Goal: Transaction & Acquisition: Download file/media

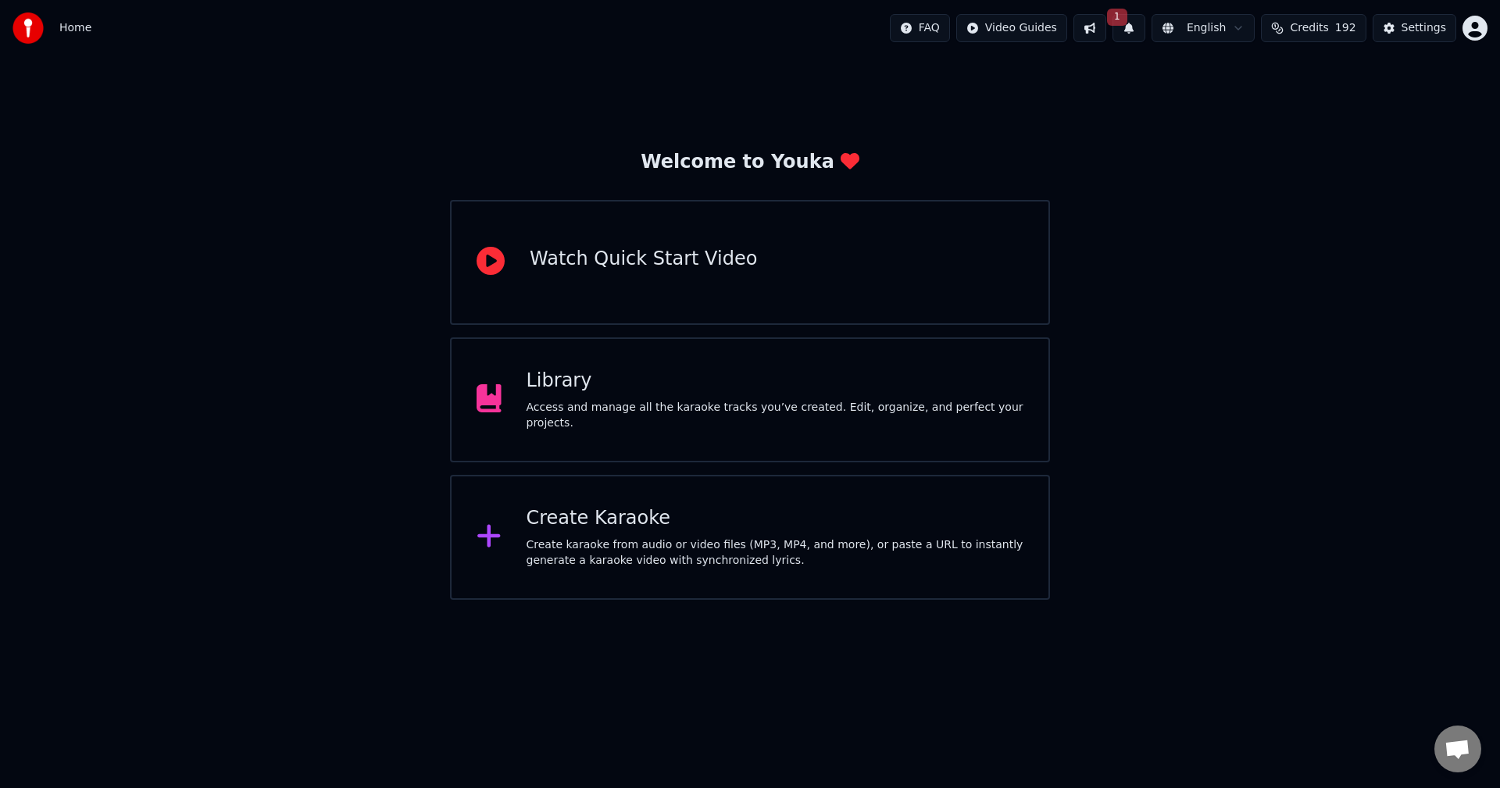
click at [1146, 32] on button "1" at bounding box center [1129, 28] width 33 height 28
click at [1264, 75] on button "Update" at bounding box center [1257, 77] width 66 height 28
click at [1316, 33] on span "Credits" at bounding box center [1309, 28] width 38 height 16
click at [1316, 32] on span "Credits" at bounding box center [1309, 28] width 38 height 16
click at [688, 500] on div "Create Karaoke Create karaoke from audio or video files (MP3, MP4, and more), o…" at bounding box center [750, 537] width 600 height 125
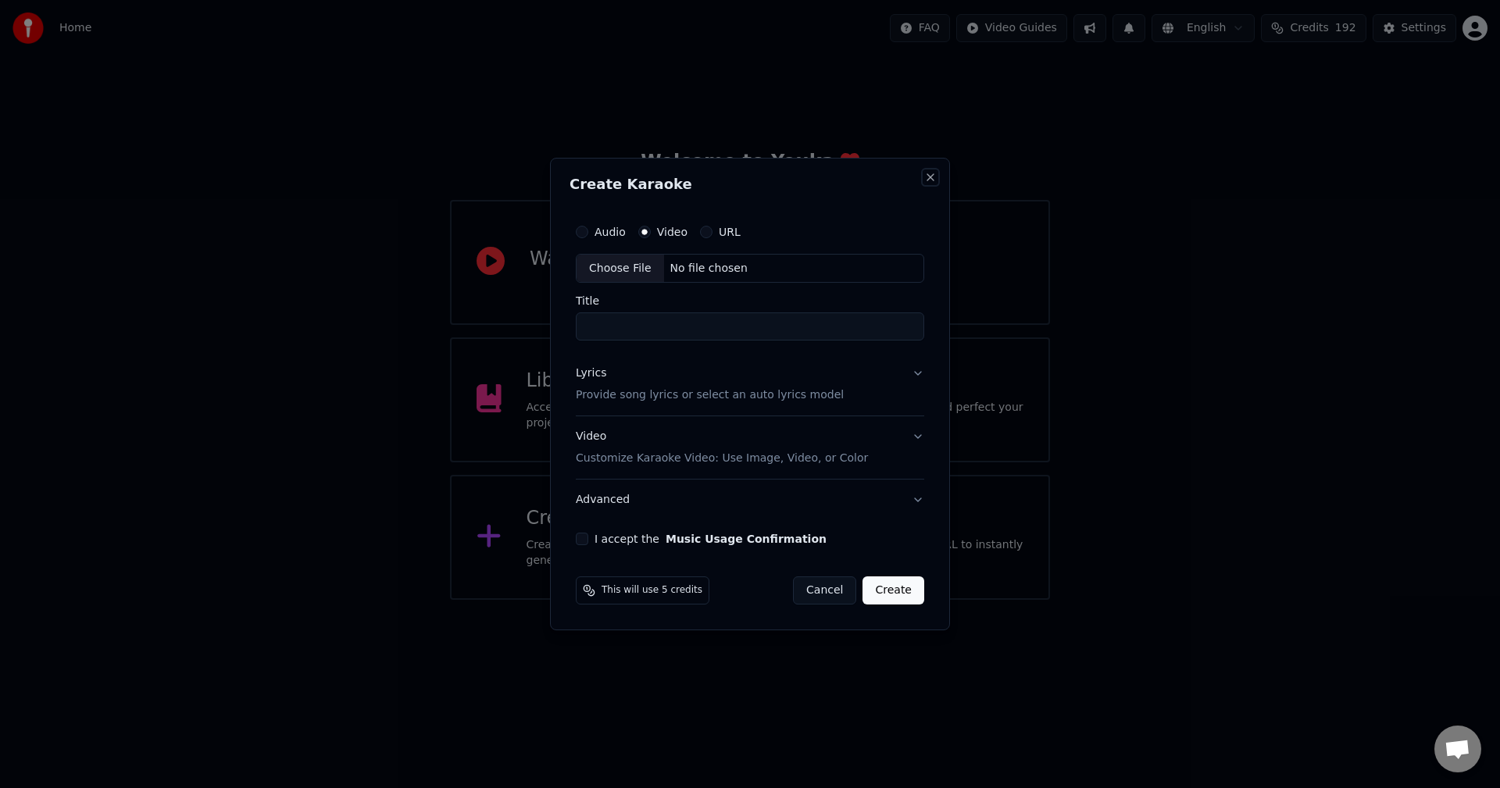
click at [930, 177] on button "Close" at bounding box center [930, 177] width 13 height 13
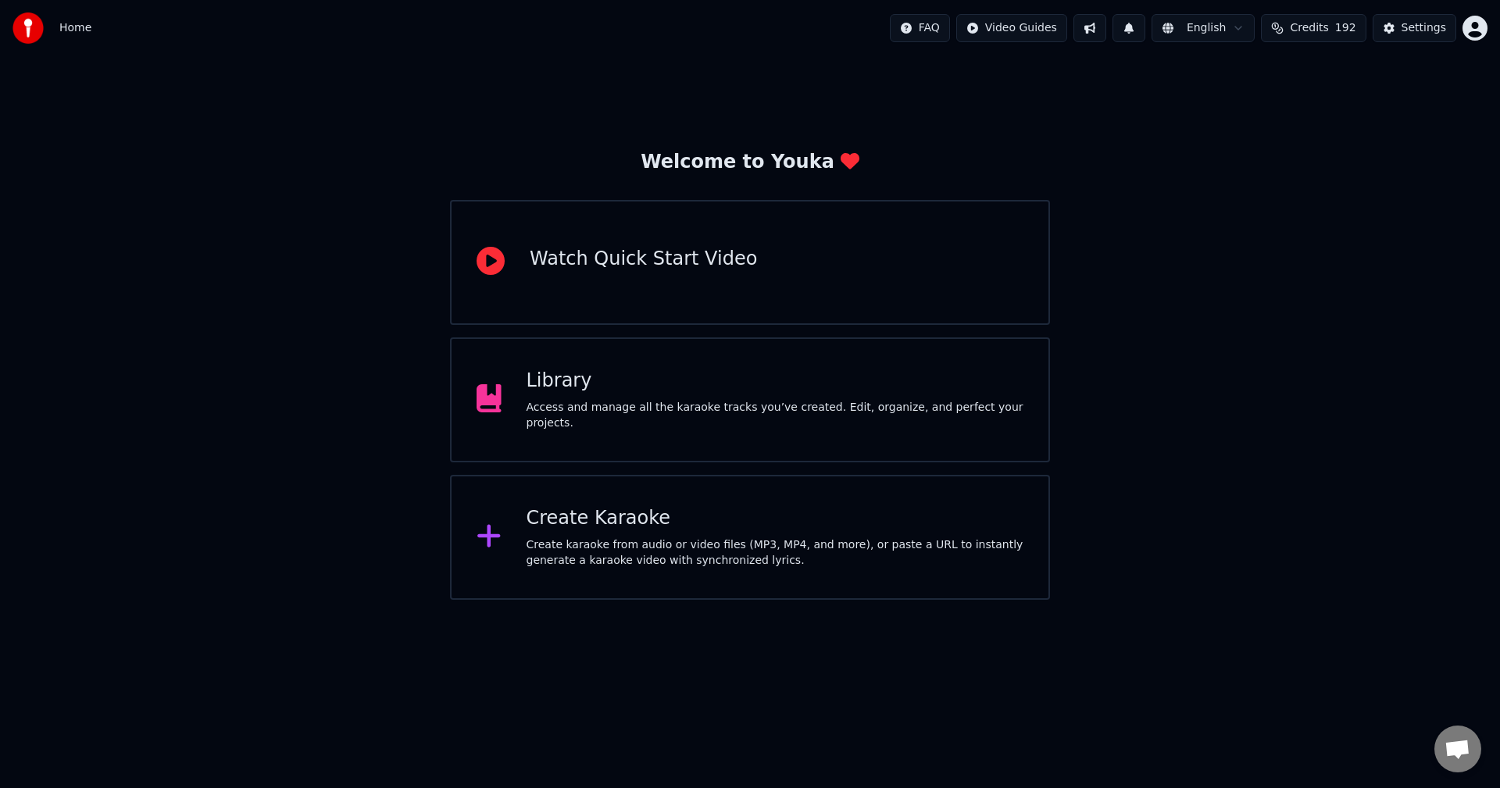
click at [763, 424] on div "Library Access and manage all the karaoke tracks you’ve created. Edit, organize…" at bounding box center [750, 400] width 600 height 125
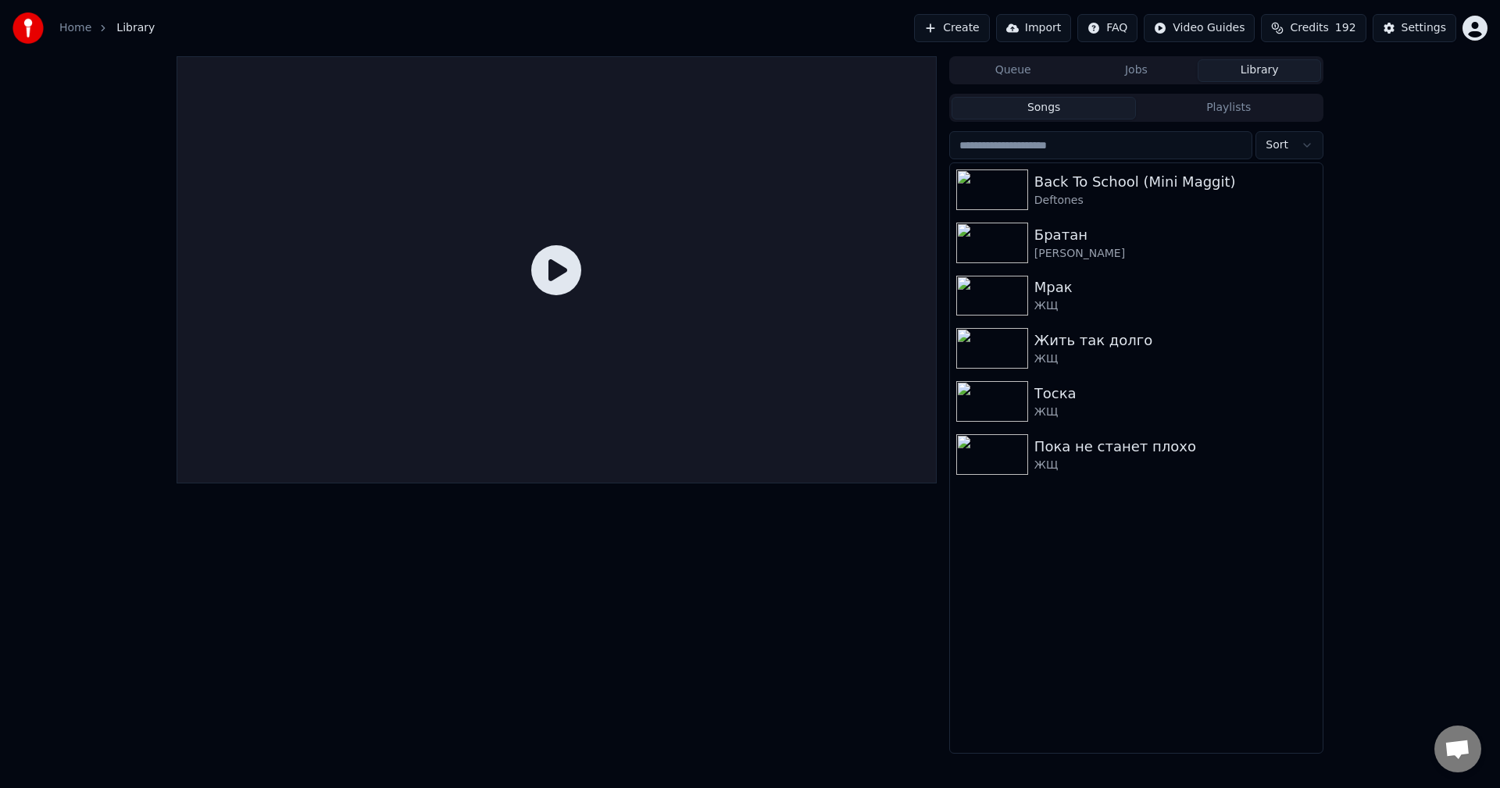
click at [971, 33] on button "Create" at bounding box center [952, 28] width 76 height 28
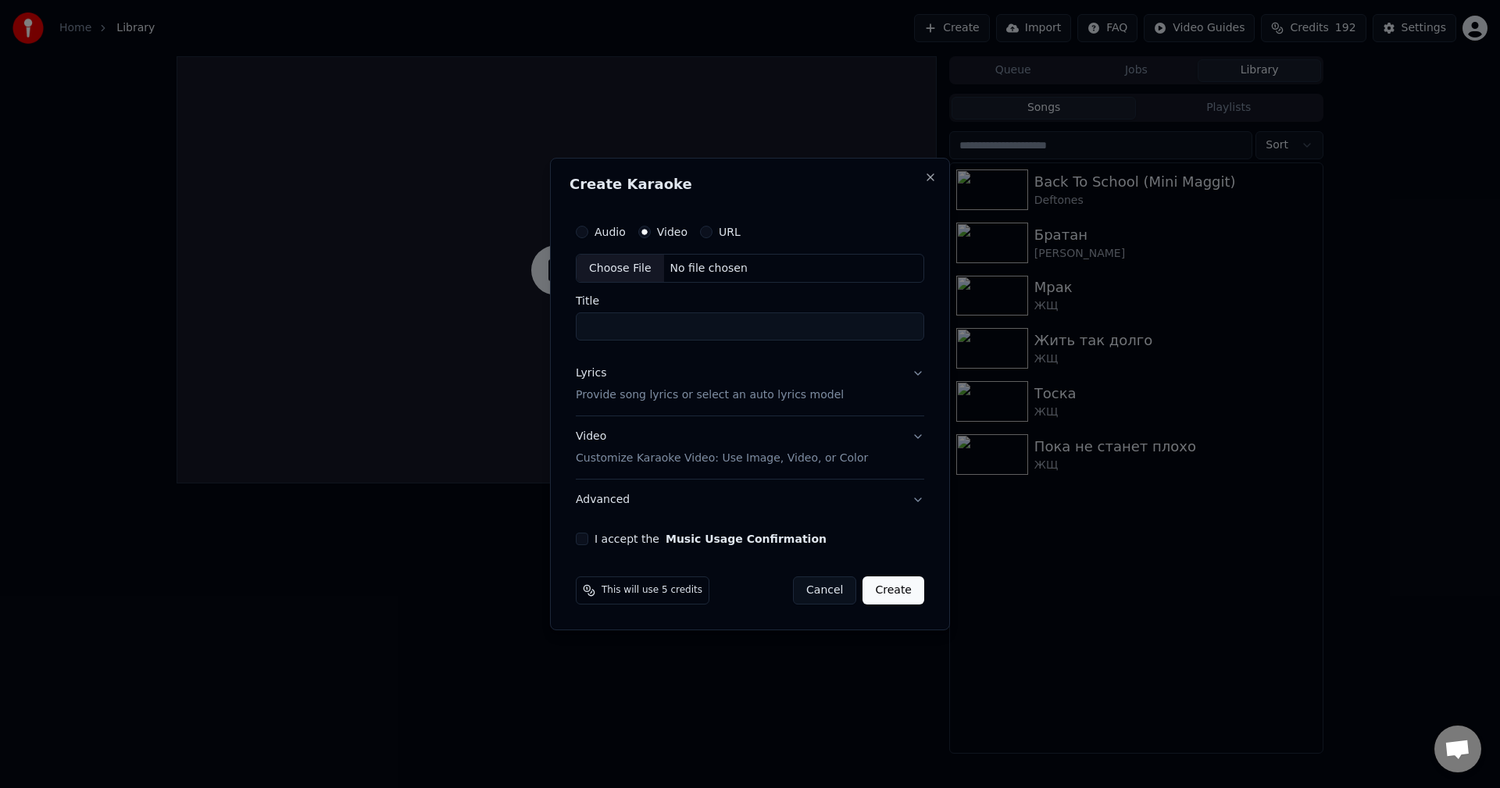
click at [942, 177] on div "Create Karaoke Audio Video URL Choose File No file chosen Title Lyrics Provide …" at bounding box center [750, 395] width 400 height 474
click at [933, 177] on button "Close" at bounding box center [930, 177] width 13 height 13
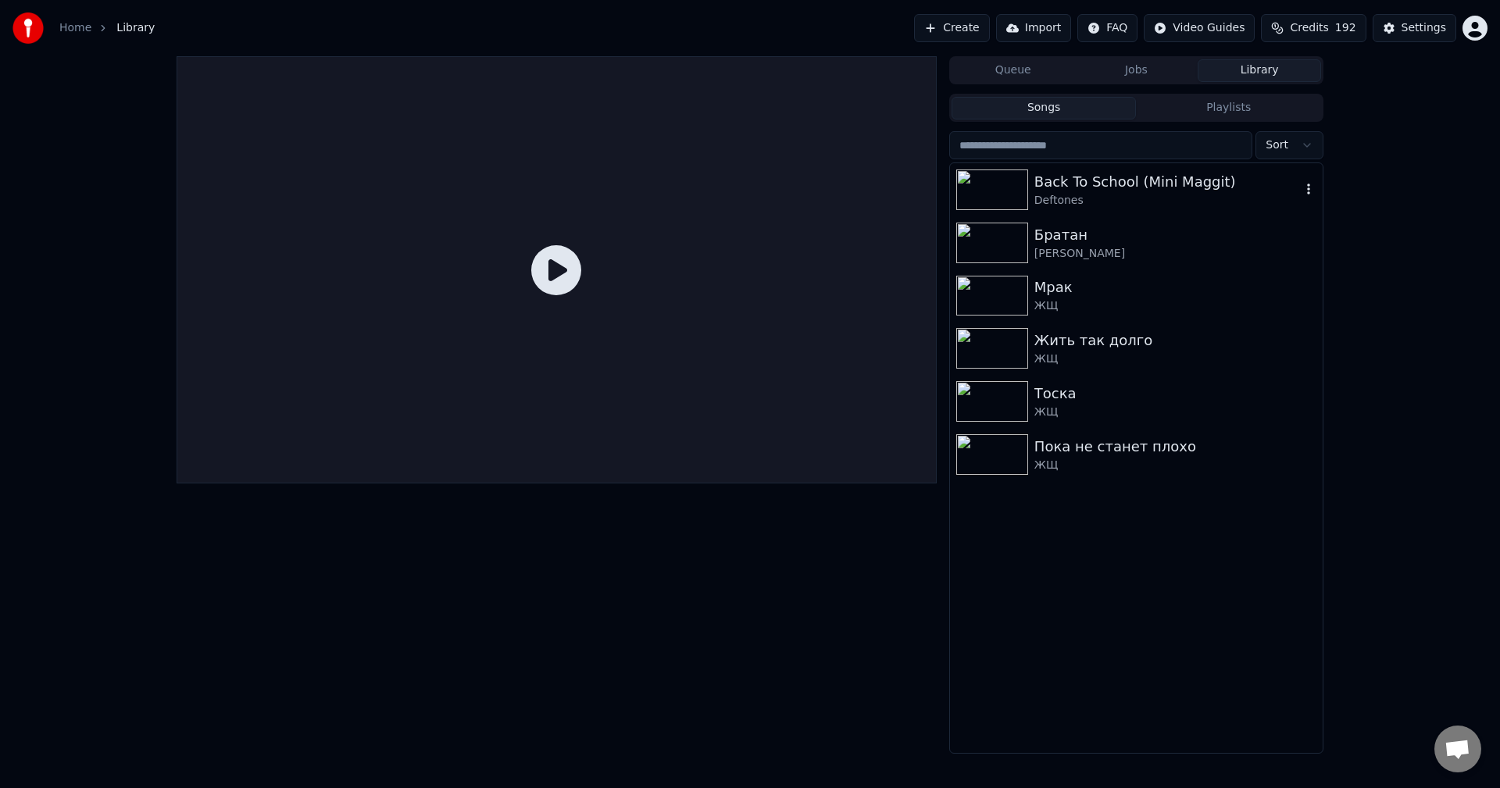
click at [1031, 195] on div at bounding box center [995, 190] width 78 height 41
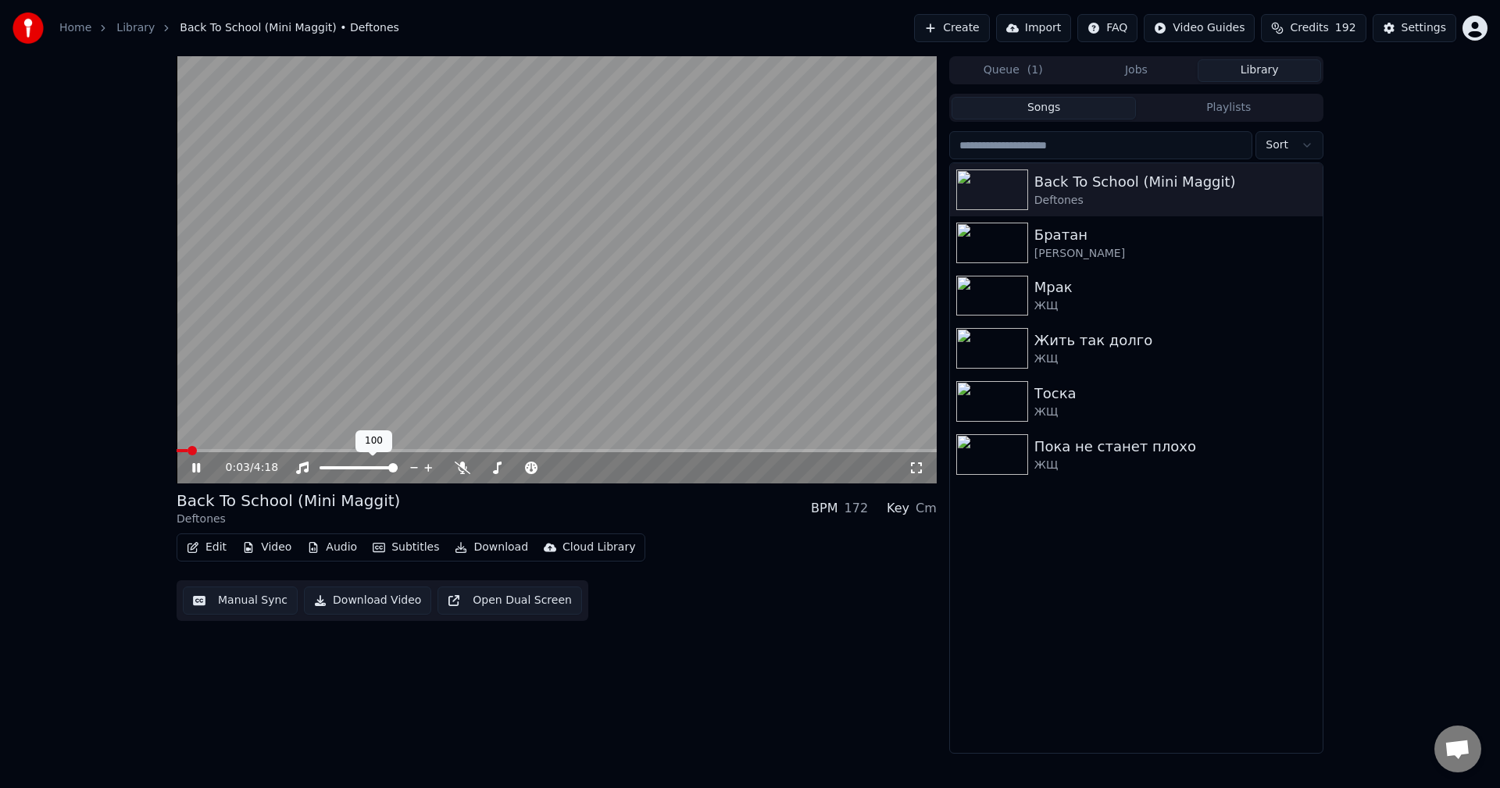
click at [398, 467] on span at bounding box center [359, 468] width 78 height 3
click at [668, 696] on div "0:07 / 4:18 Back To School (Mini Maggit) Deftones BPM 172 Key Cm Edit Video Aud…" at bounding box center [557, 405] width 760 height 698
click at [463, 462] on icon at bounding box center [463, 468] width 16 height 13
click at [135, 30] on link "Library" at bounding box center [135, 28] width 38 height 16
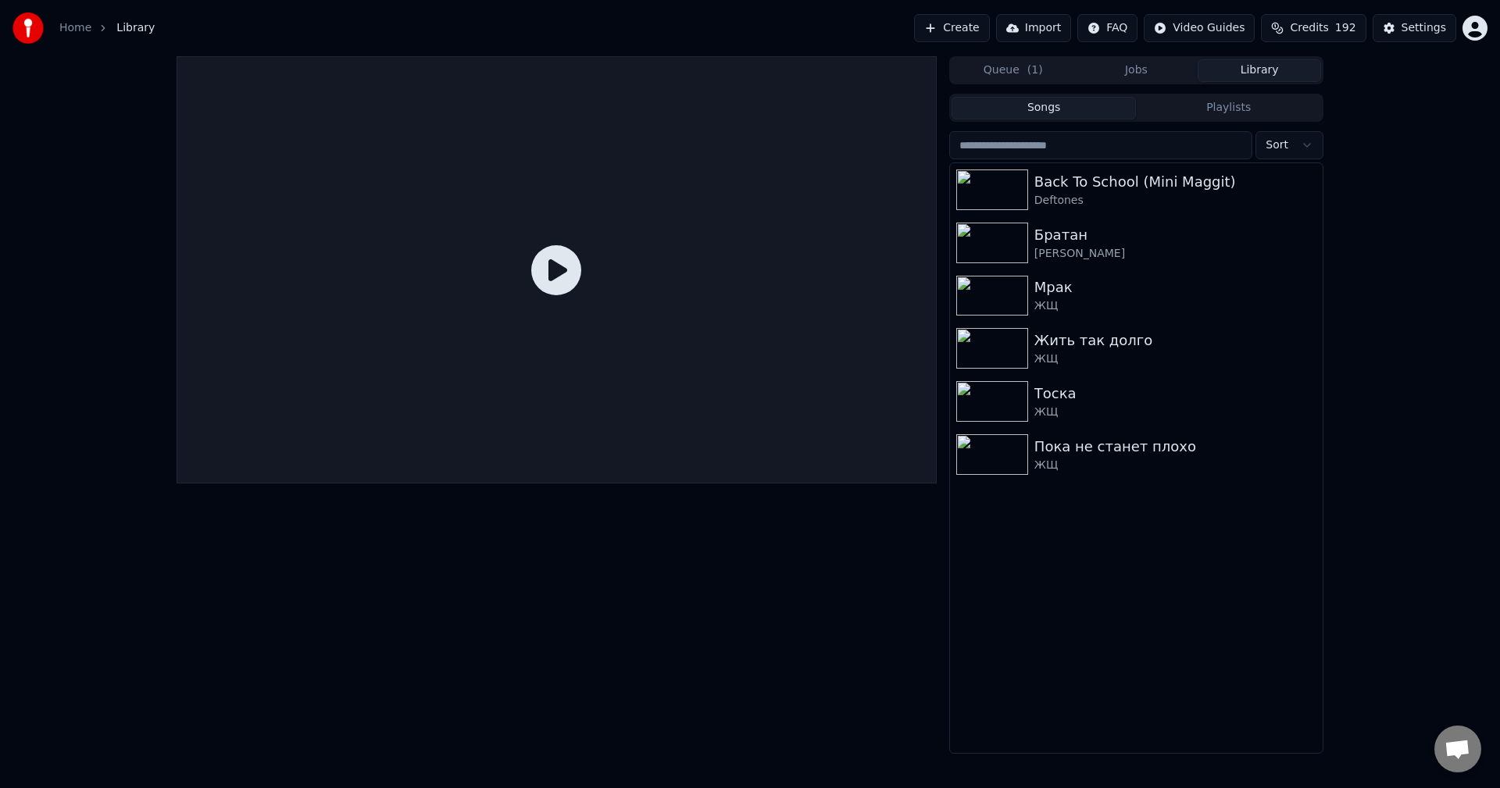
click at [984, 15] on button "Create" at bounding box center [952, 28] width 76 height 28
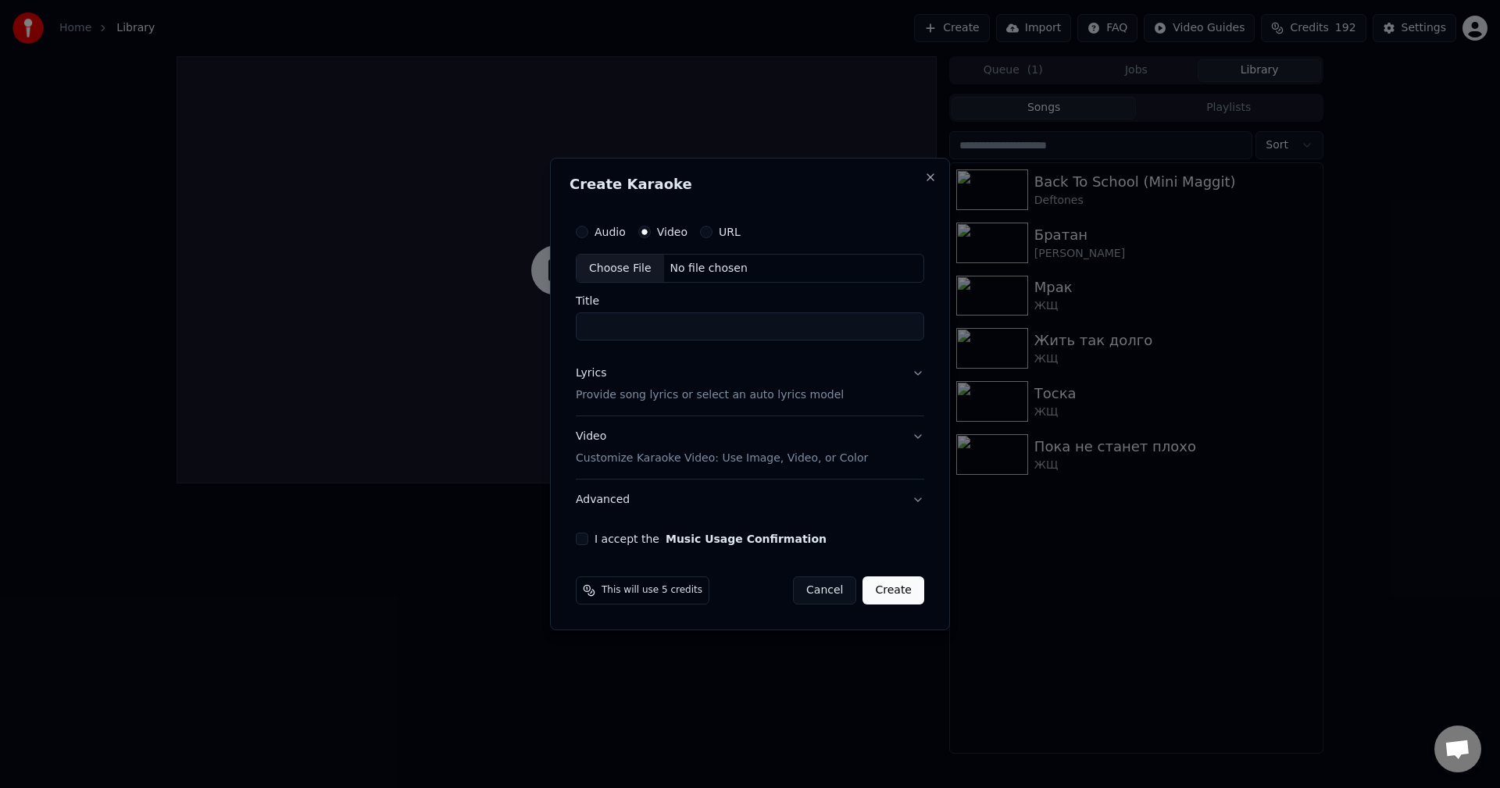
click at [589, 233] on div "Audio" at bounding box center [601, 232] width 50 height 13
click at [584, 228] on button "Audio" at bounding box center [582, 232] width 13 height 13
click at [613, 277] on div "Choose File" at bounding box center [621, 269] width 88 height 28
drag, startPoint x: 620, startPoint y: 326, endPoint x: 931, endPoint y: 339, distance: 310.5
click at [931, 339] on div "**********" at bounding box center [750, 395] width 400 height 474
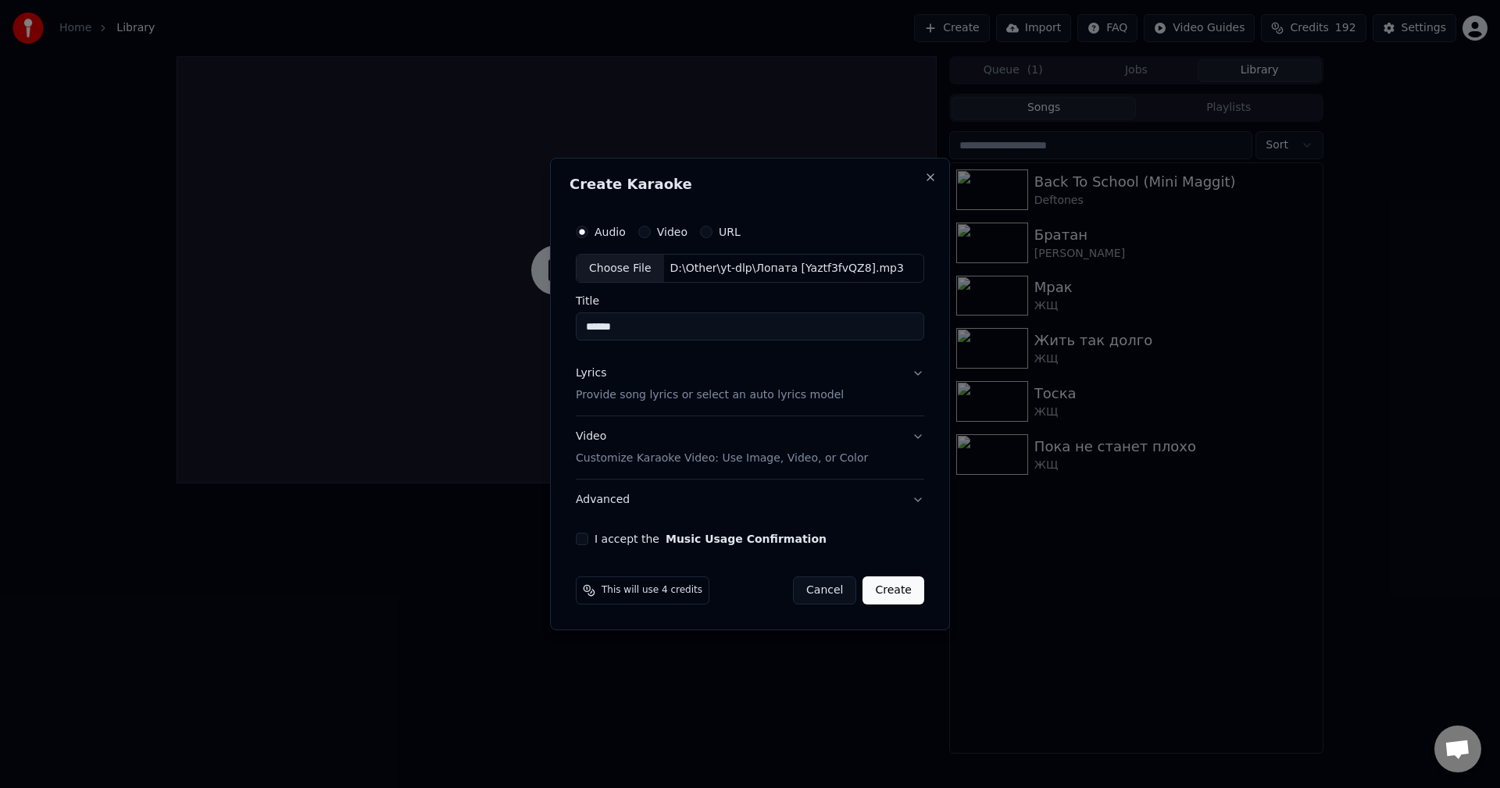
type input "******"
click at [652, 395] on p "Provide song lyrics or select an auto lyrics model" at bounding box center [710, 396] width 268 height 16
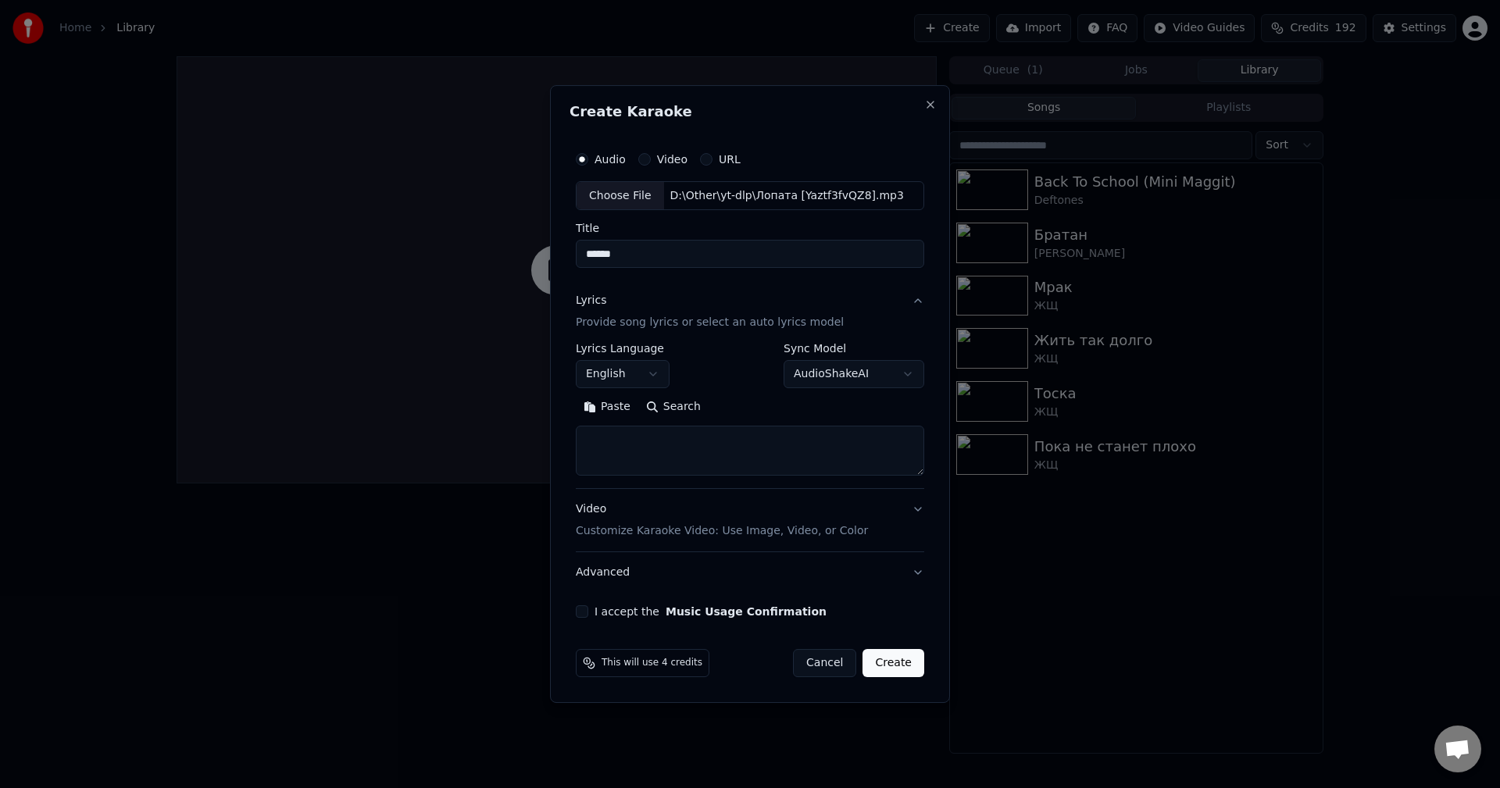
click at [639, 373] on body "**********" at bounding box center [750, 394] width 1500 height 788
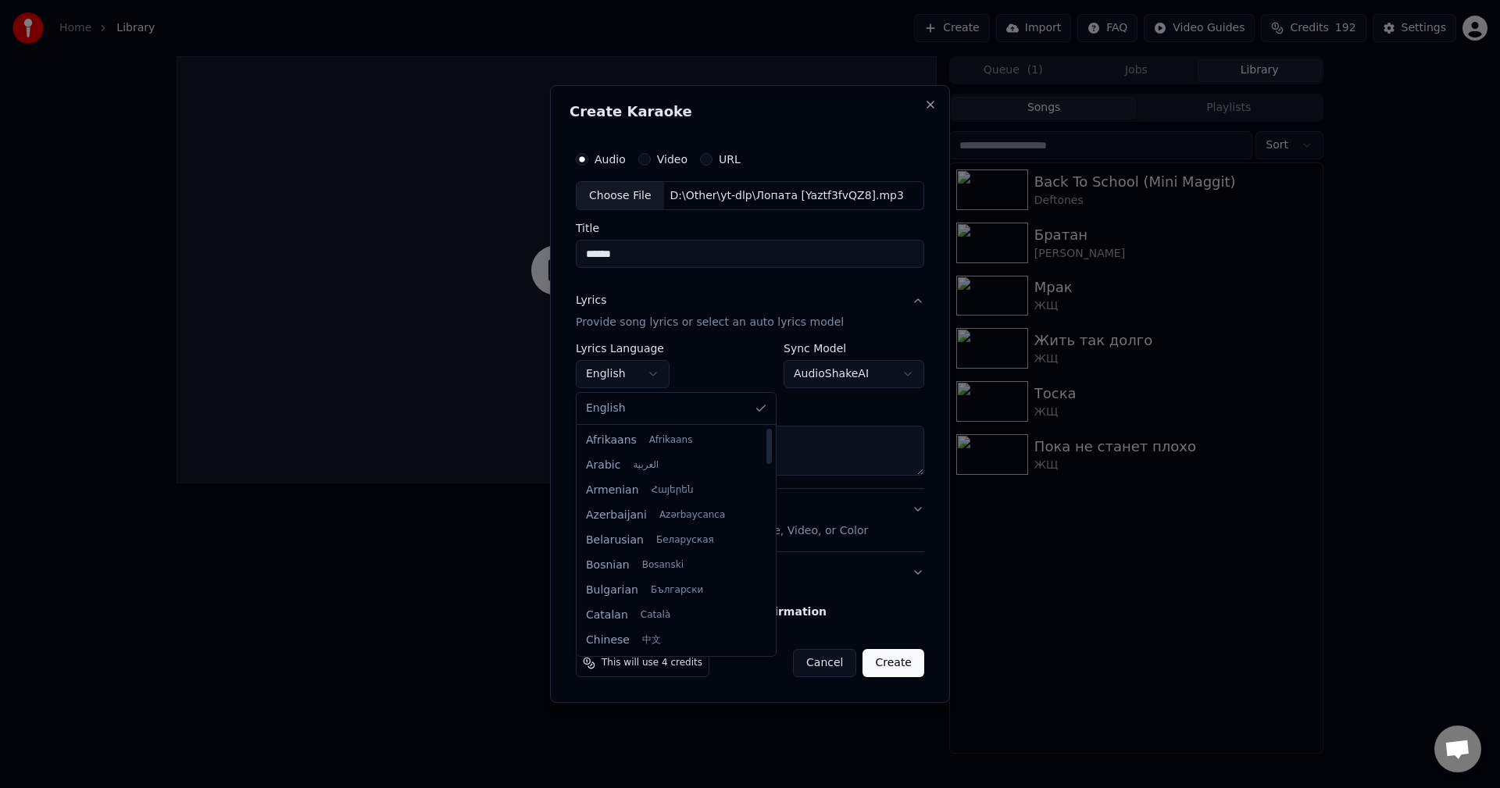
scroll to position [427, 0]
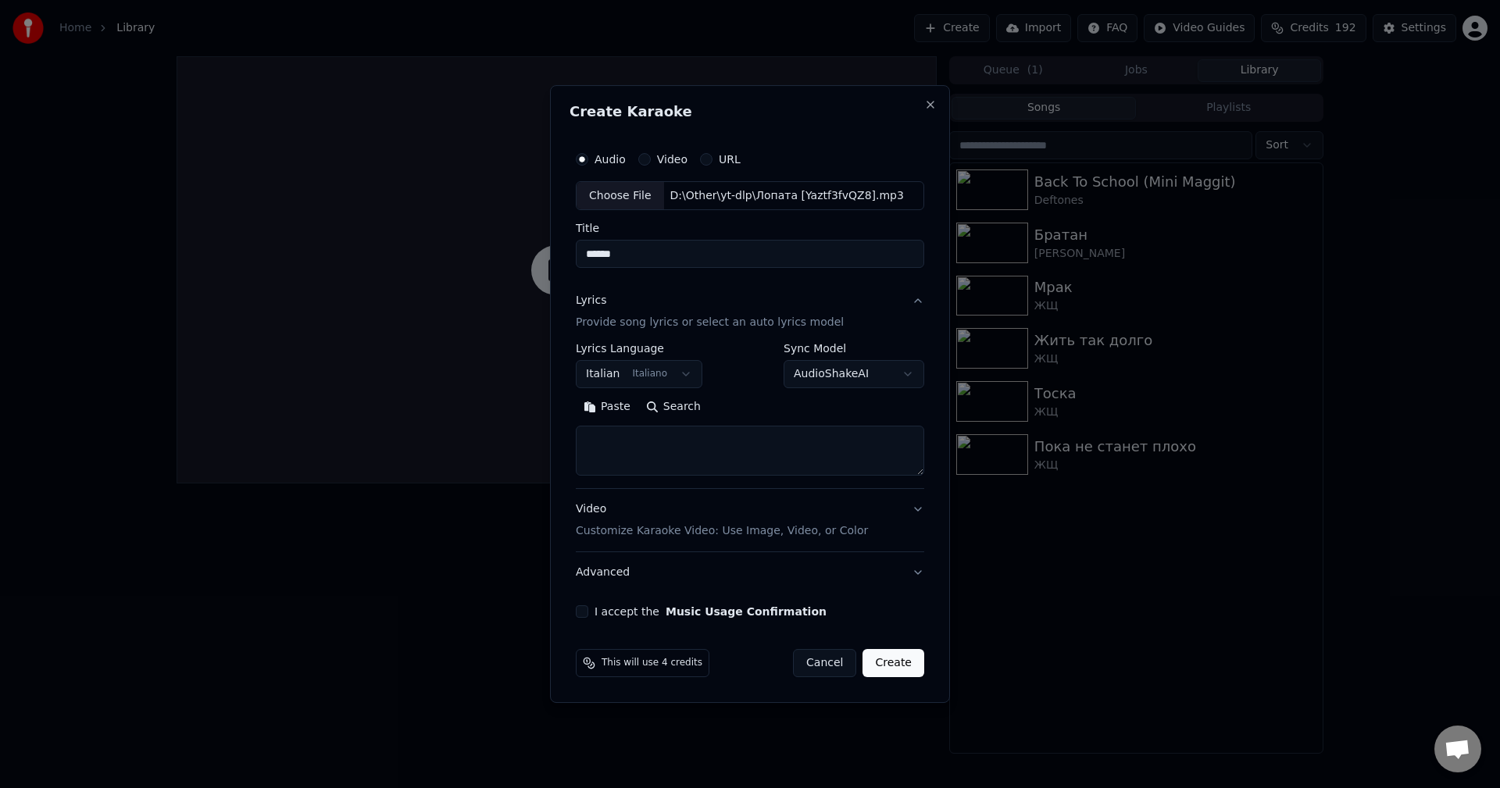
click at [654, 370] on body "**********" at bounding box center [750, 394] width 1500 height 788
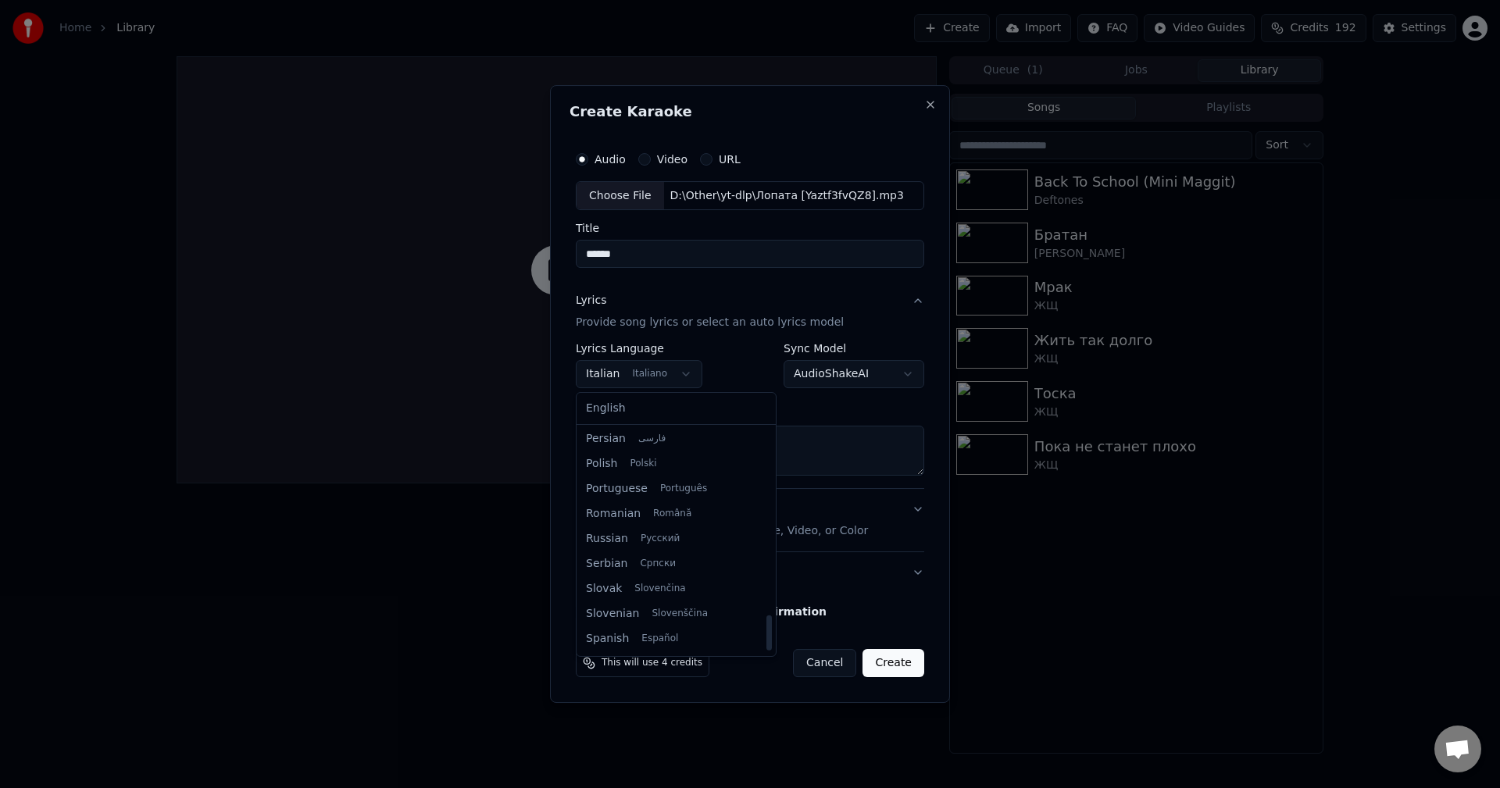
scroll to position [965, 0]
select select "**"
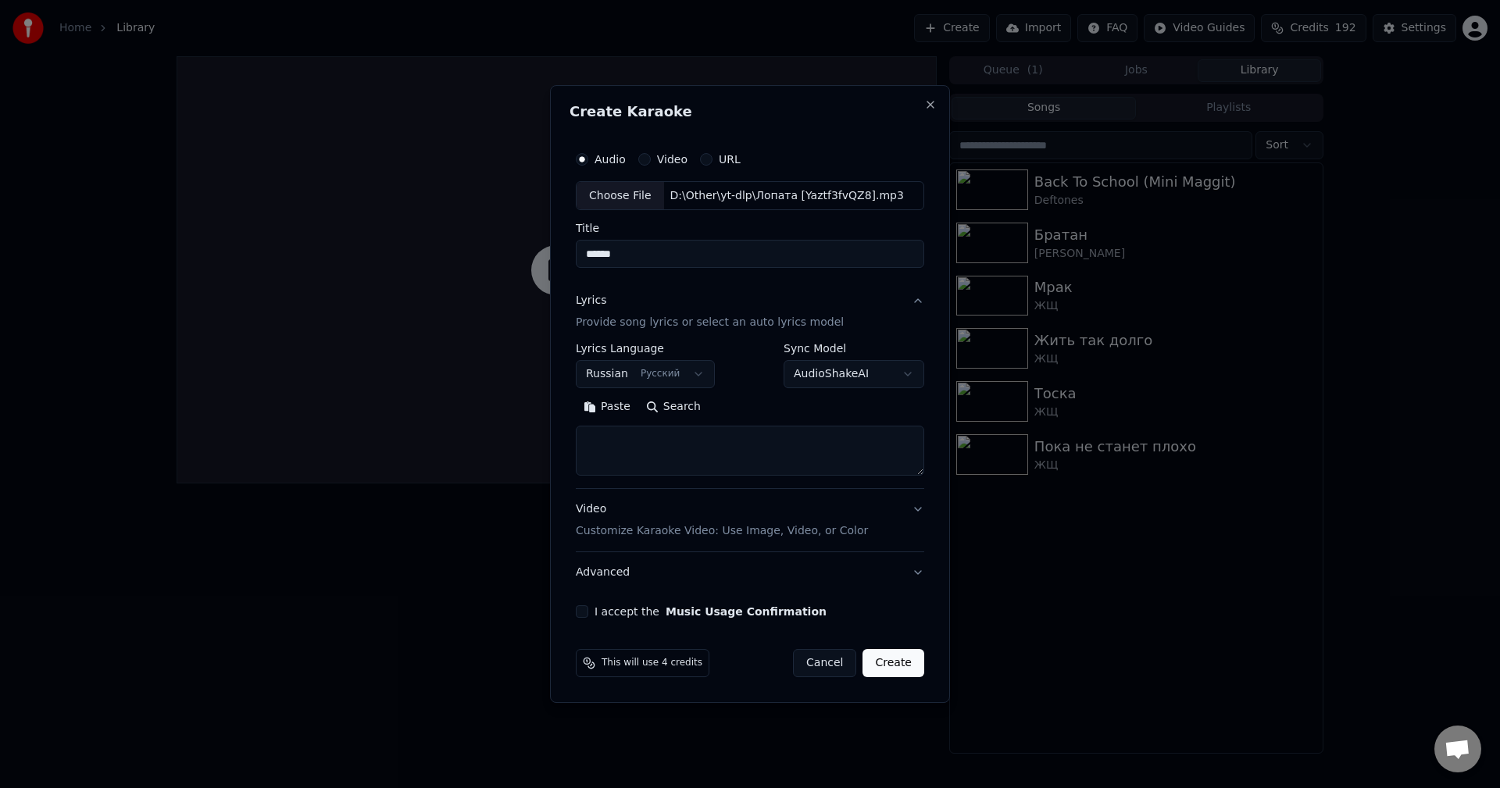
click at [640, 520] on div "Video Customize Karaoke Video: Use Image, Video, or Color" at bounding box center [722, 521] width 292 height 38
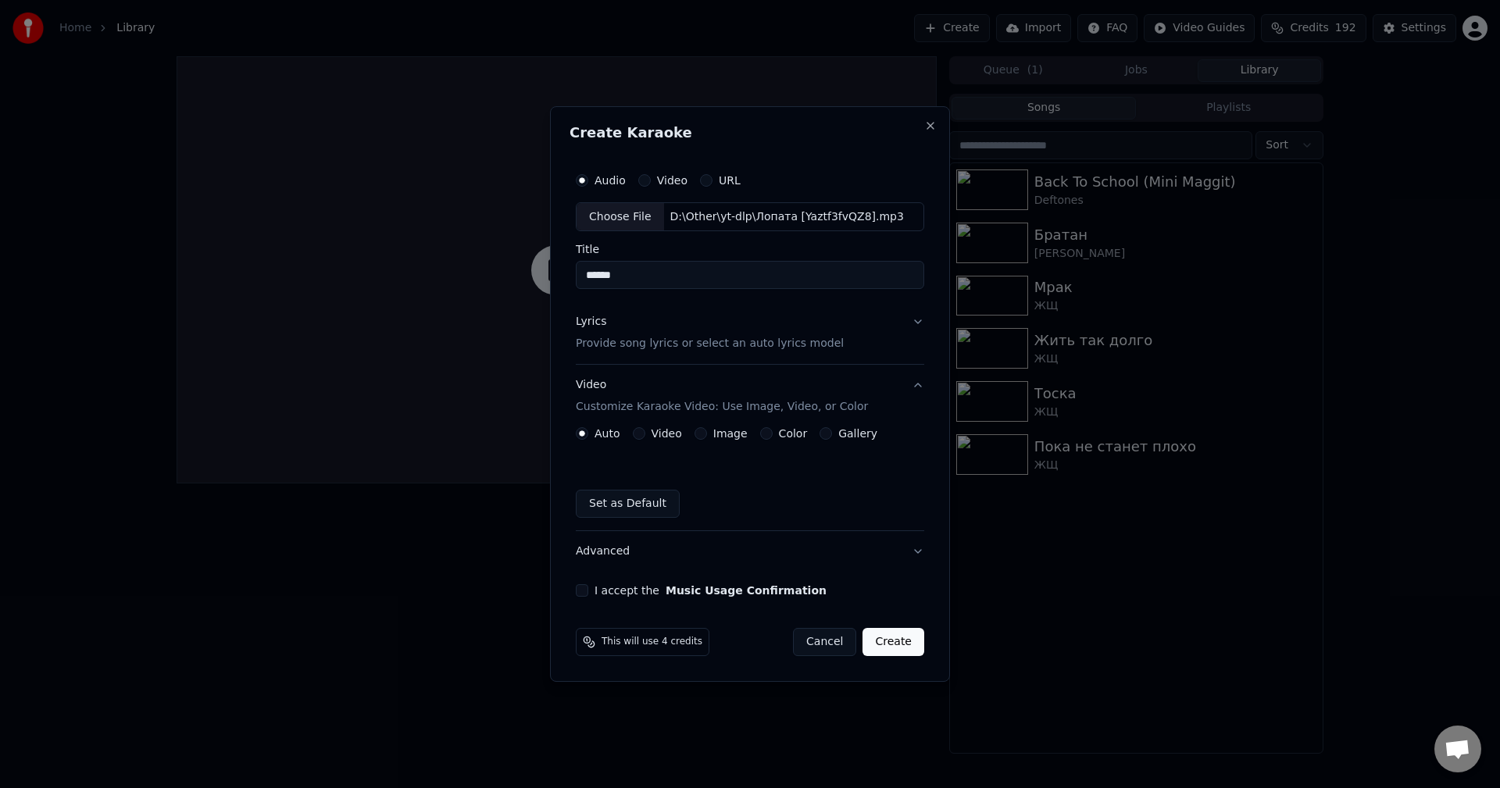
click at [609, 589] on label "I accept the Music Usage Confirmation" at bounding box center [711, 590] width 232 height 11
click at [588, 589] on button "I accept the Music Usage Confirmation" at bounding box center [582, 591] width 13 height 13
click at [634, 338] on p "Provide song lyrics or select an auto lyrics model" at bounding box center [710, 345] width 268 height 16
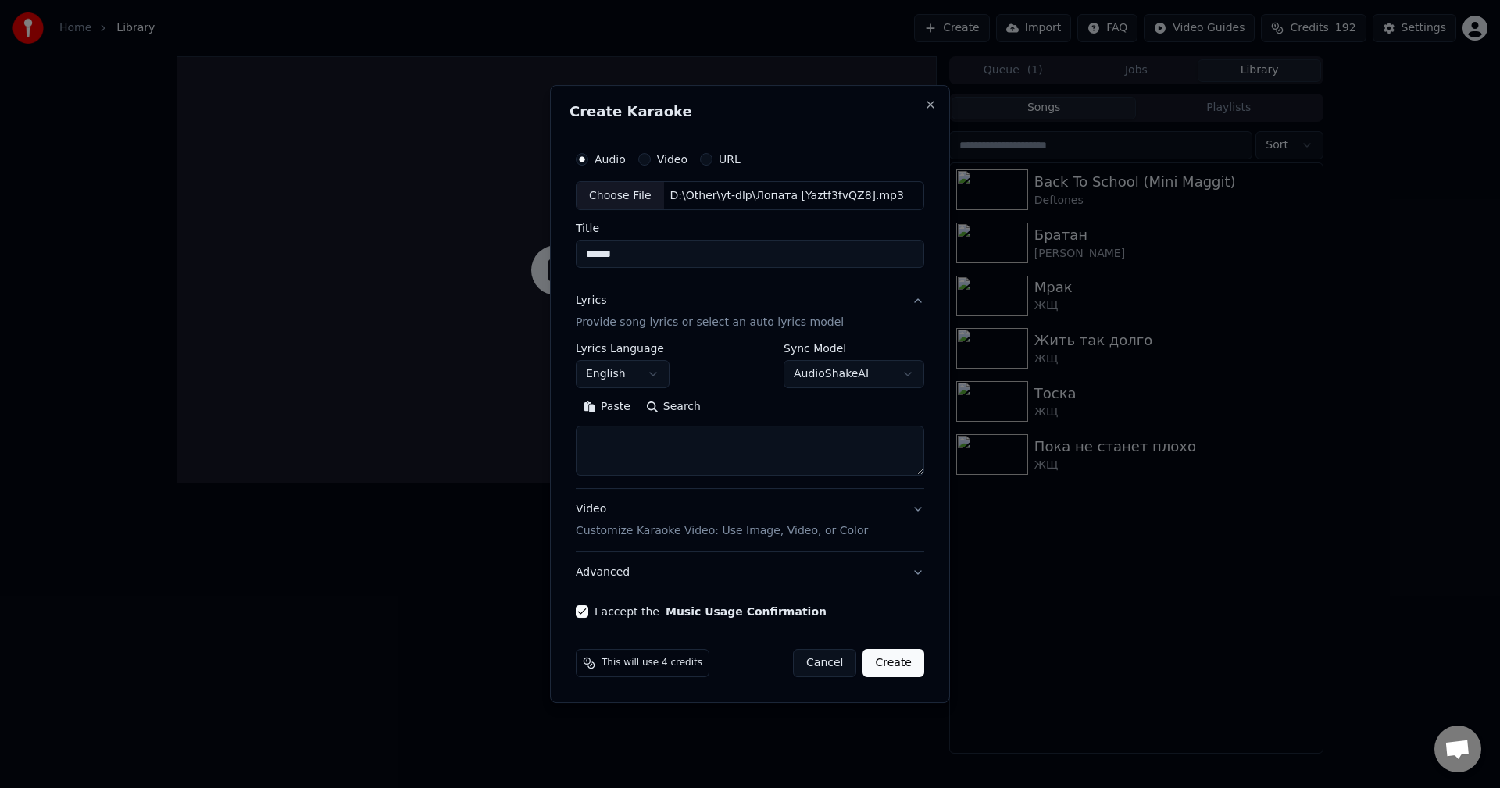
click at [677, 413] on button "Search" at bounding box center [673, 407] width 70 height 25
paste textarea "**********"
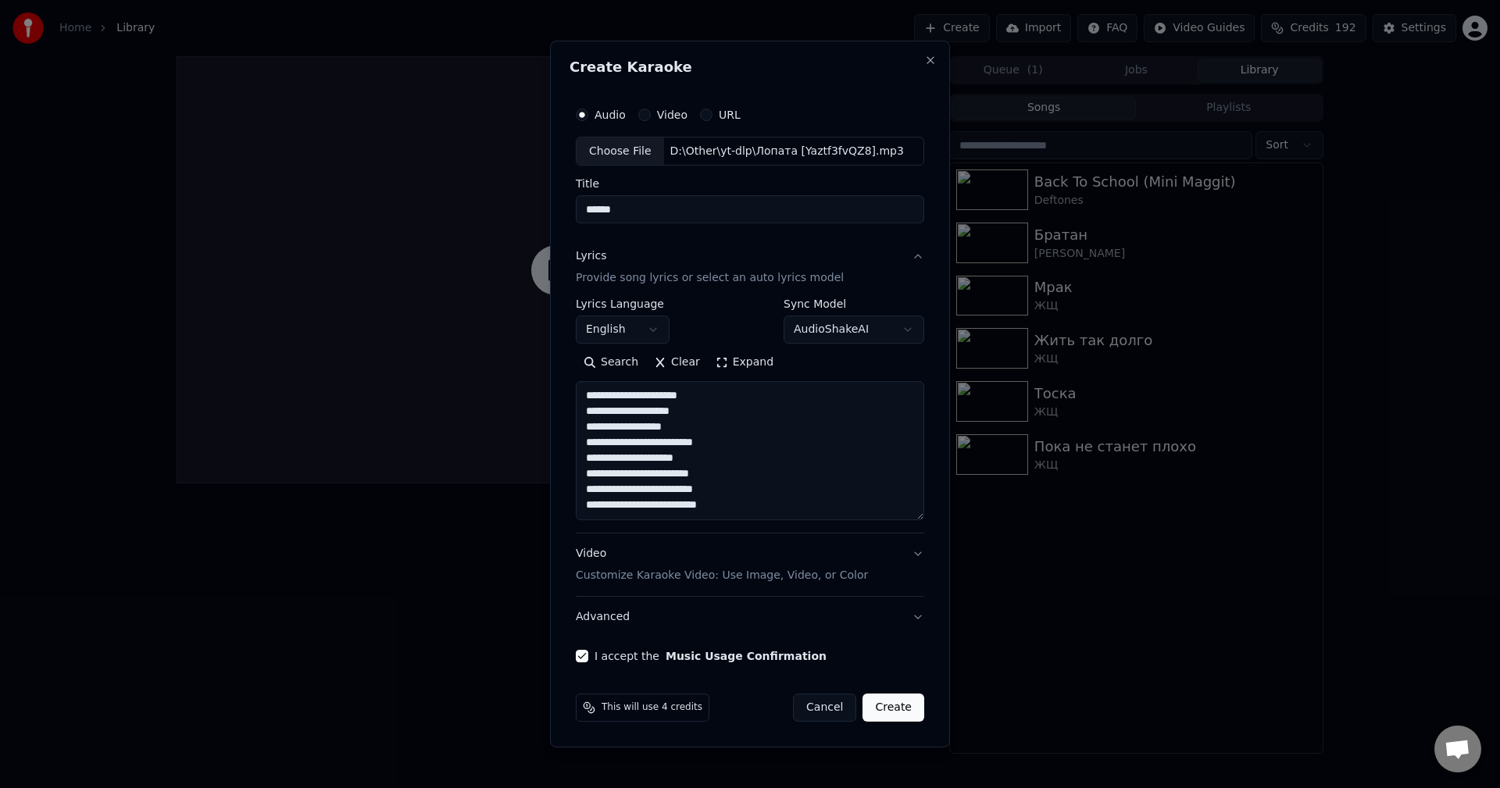
scroll to position [83, 0]
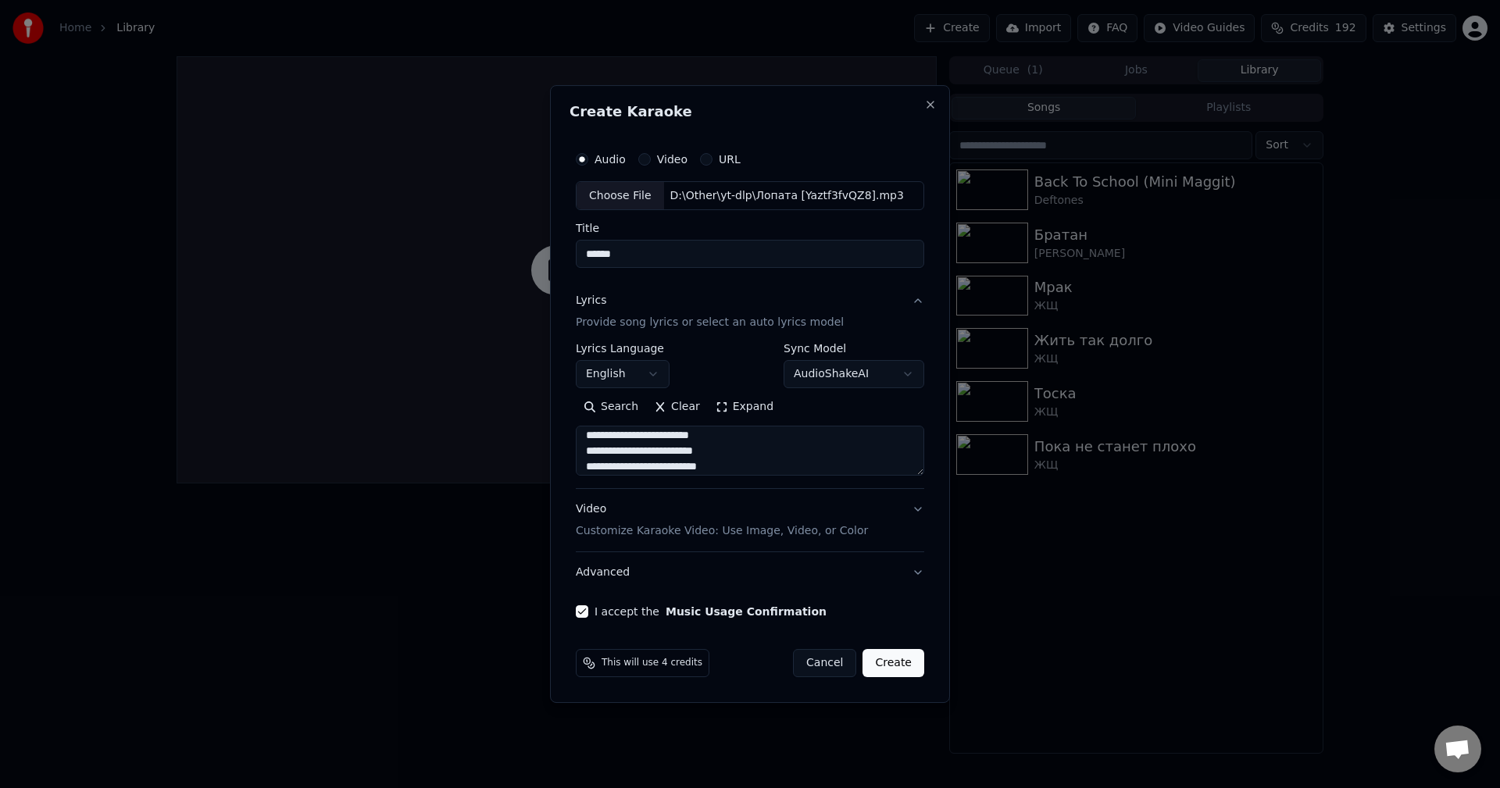
click at [731, 415] on button "Expand" at bounding box center [744, 407] width 73 height 25
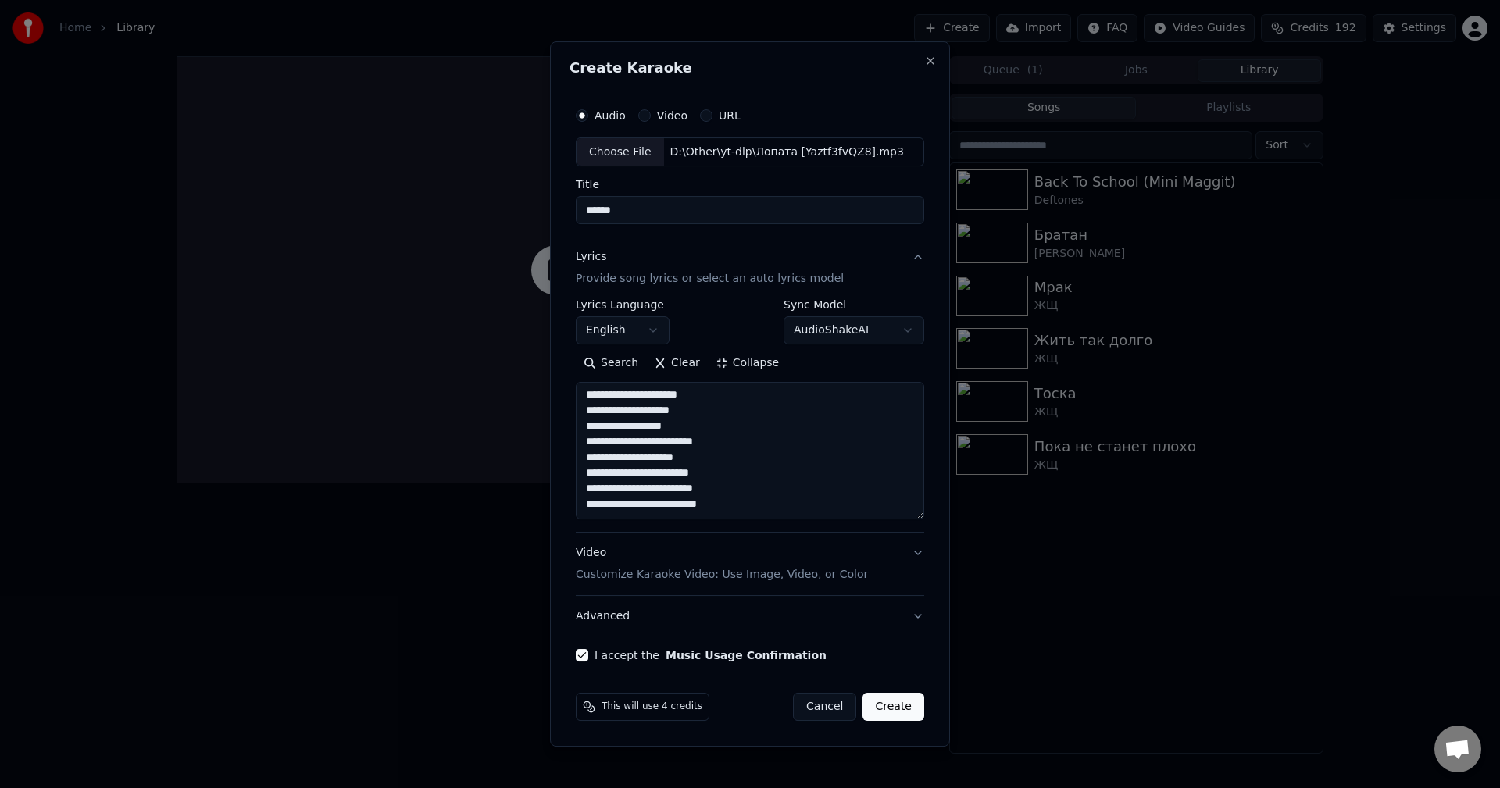
scroll to position [0, 0]
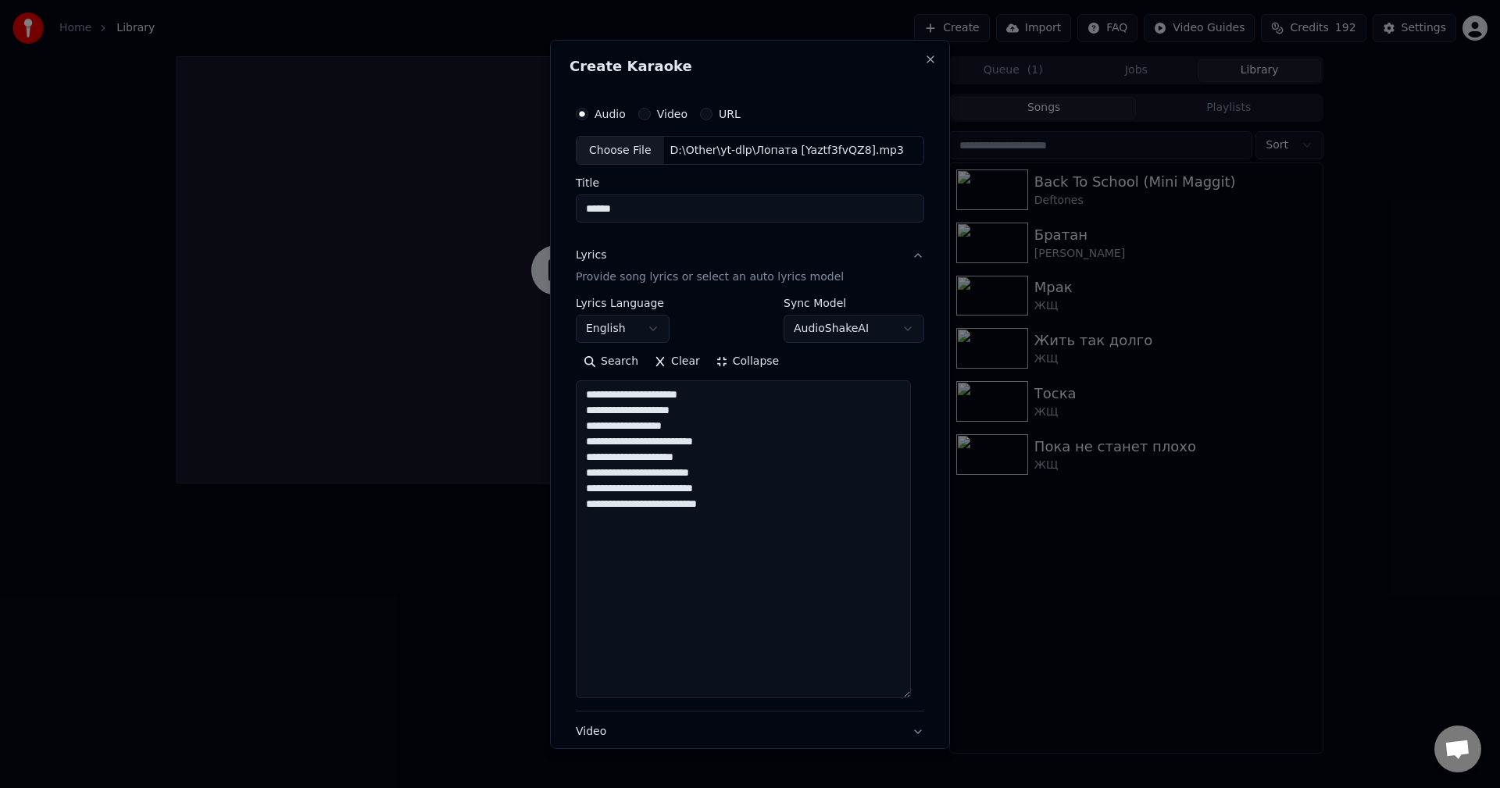
drag, startPoint x: 918, startPoint y: 510, endPoint x: 911, endPoint y: 701, distance: 190.8
click at [917, 708] on div "**********" at bounding box center [750, 469] width 361 height 756
click at [813, 536] on textarea "**********" at bounding box center [743, 549] width 335 height 337
click at [827, 584] on textarea "**********" at bounding box center [743, 549] width 335 height 337
paste textarea "**********"
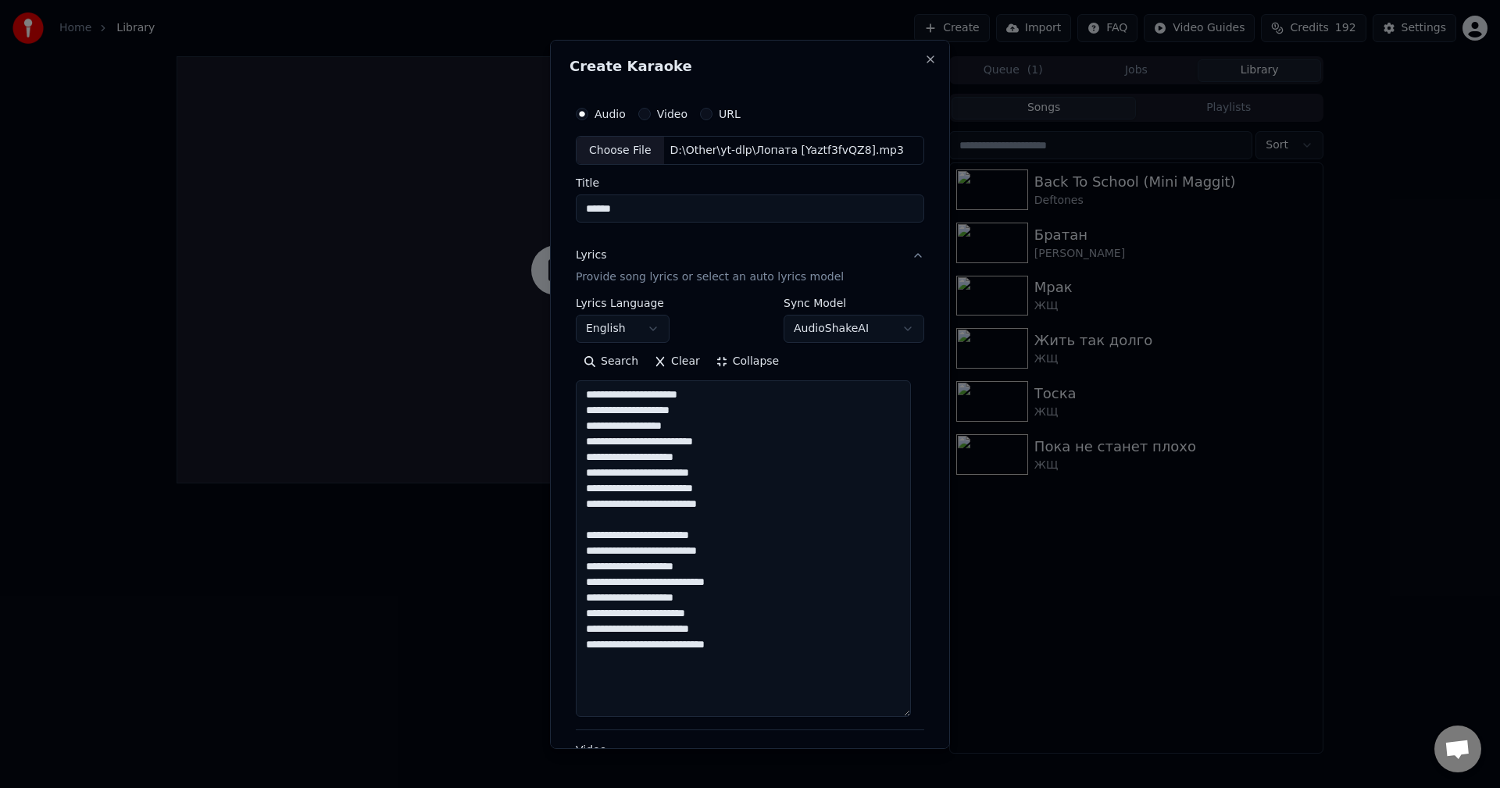
click at [792, 678] on textarea "**********" at bounding box center [743, 549] width 335 height 337
paste textarea "**********"
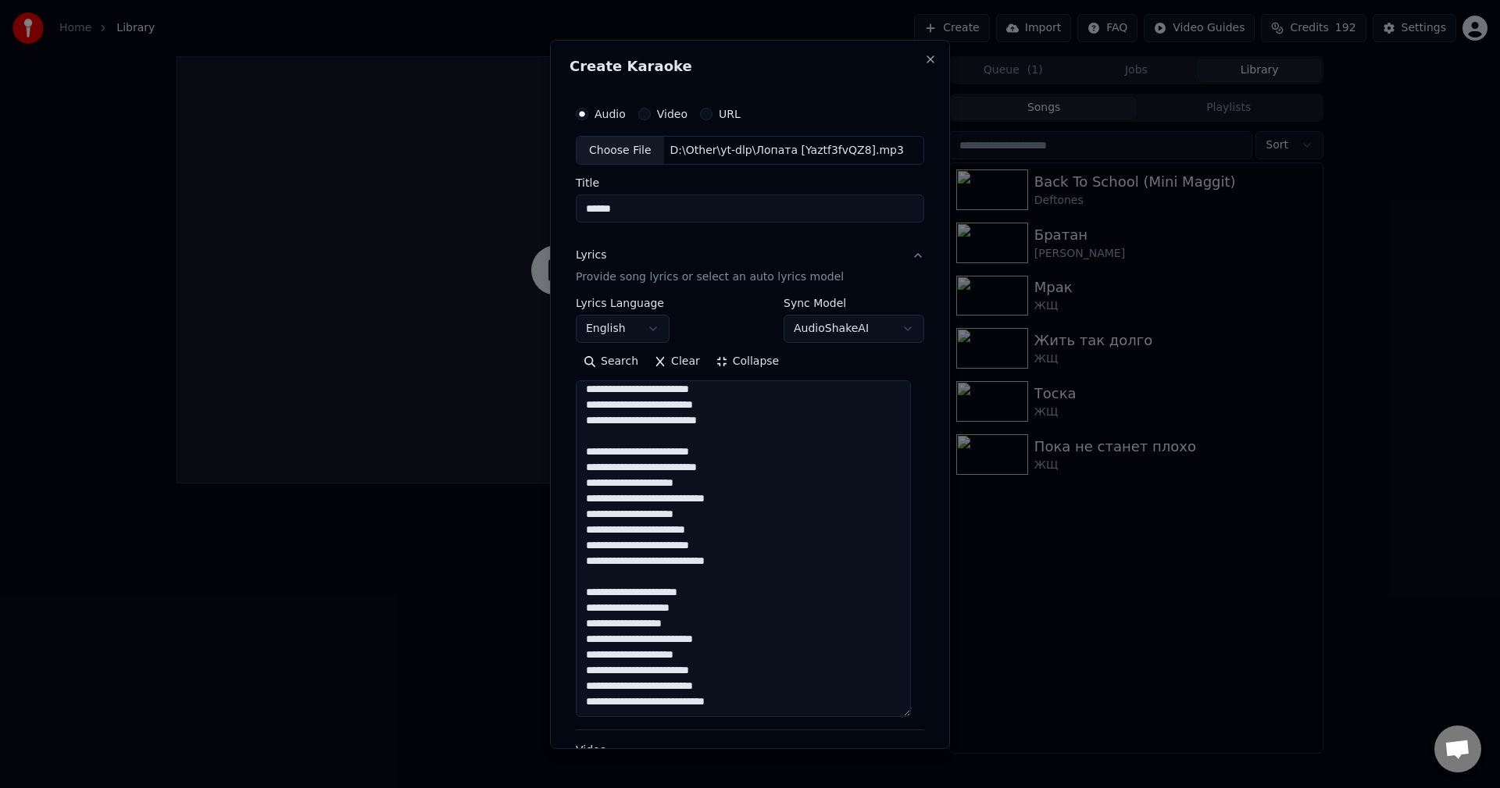
scroll to position [108, 0]
paste textarea "**********"
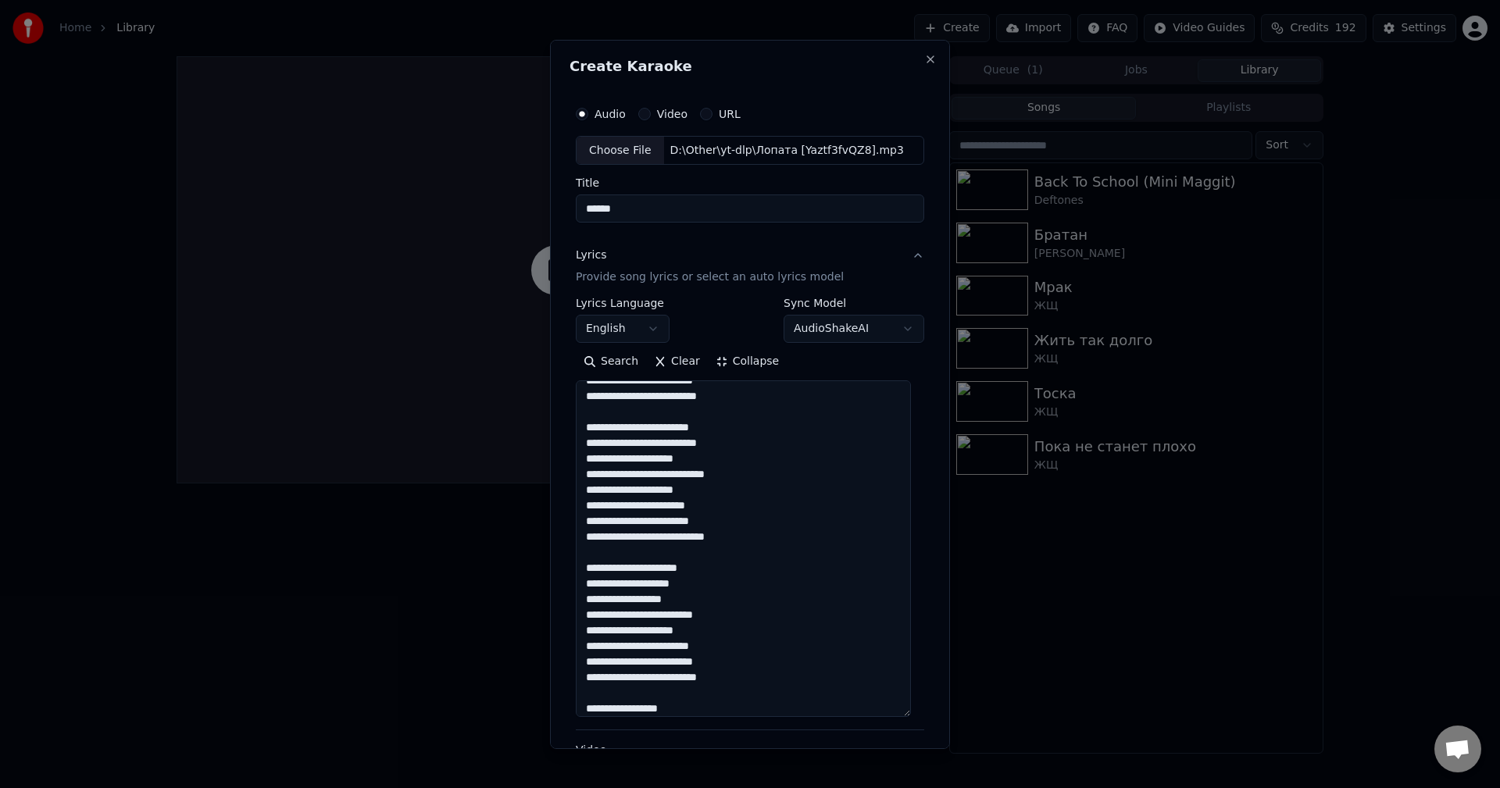
scroll to position [139, 0]
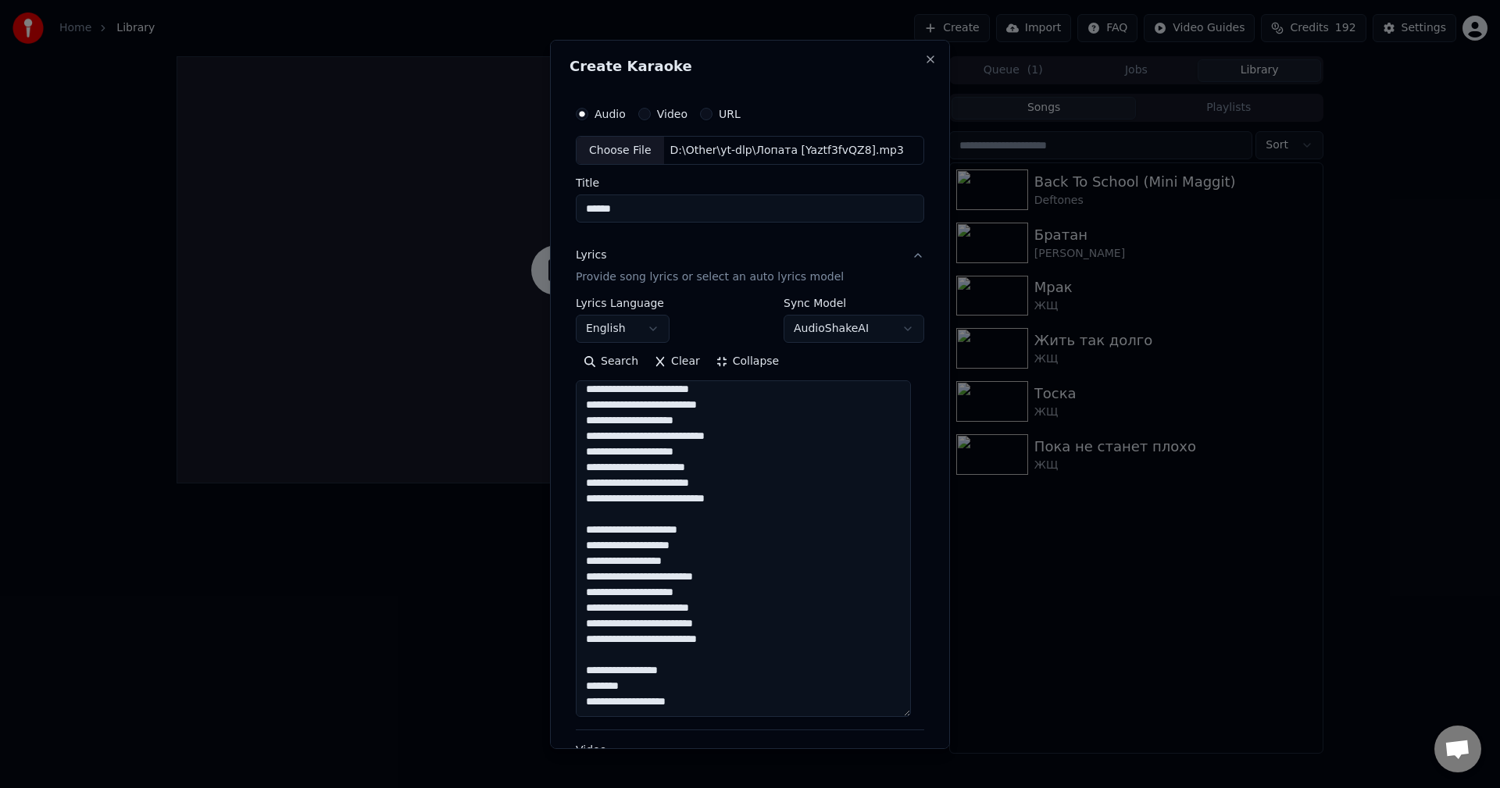
paste textarea "**********"
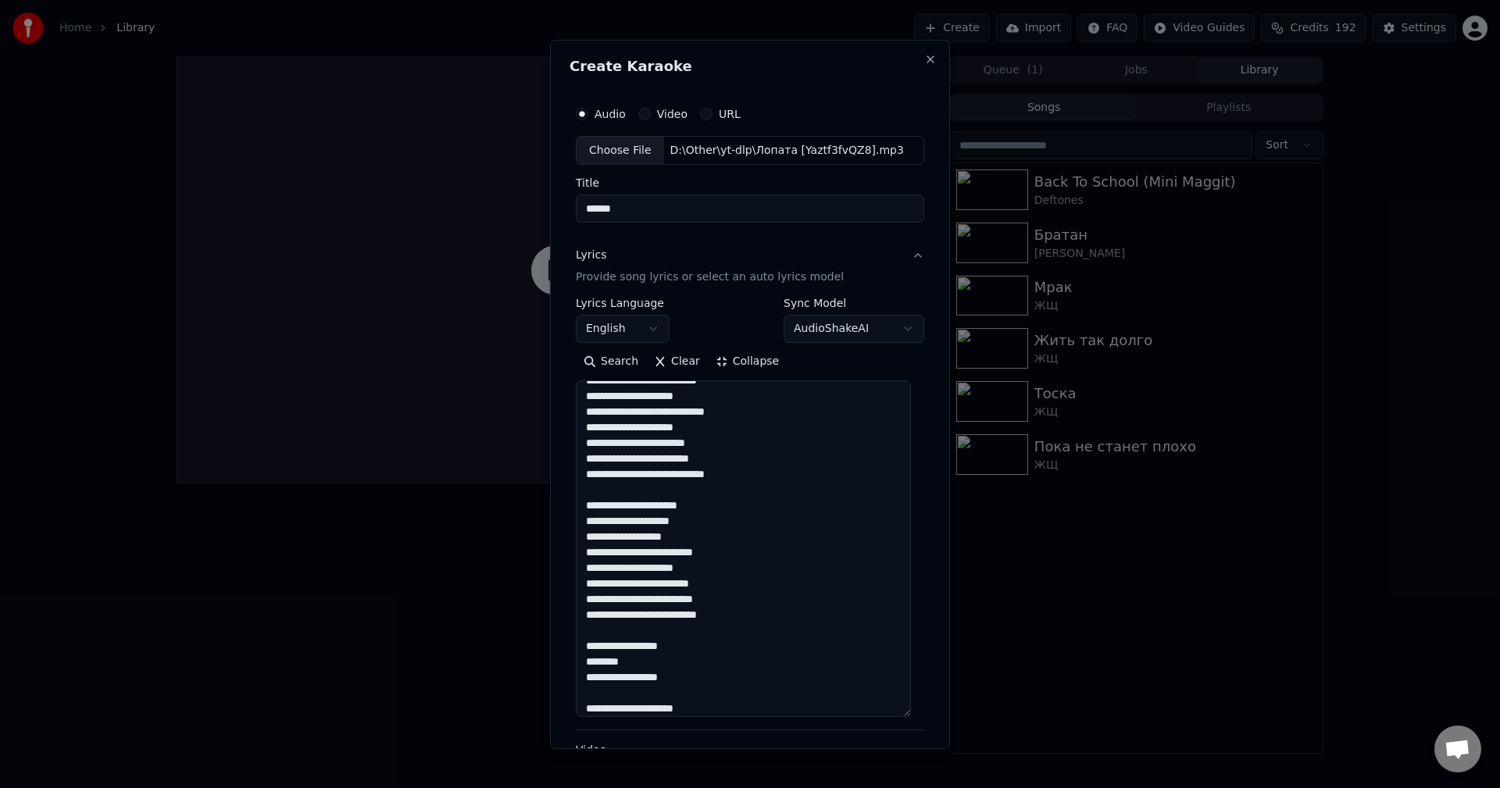
scroll to position [280, 0]
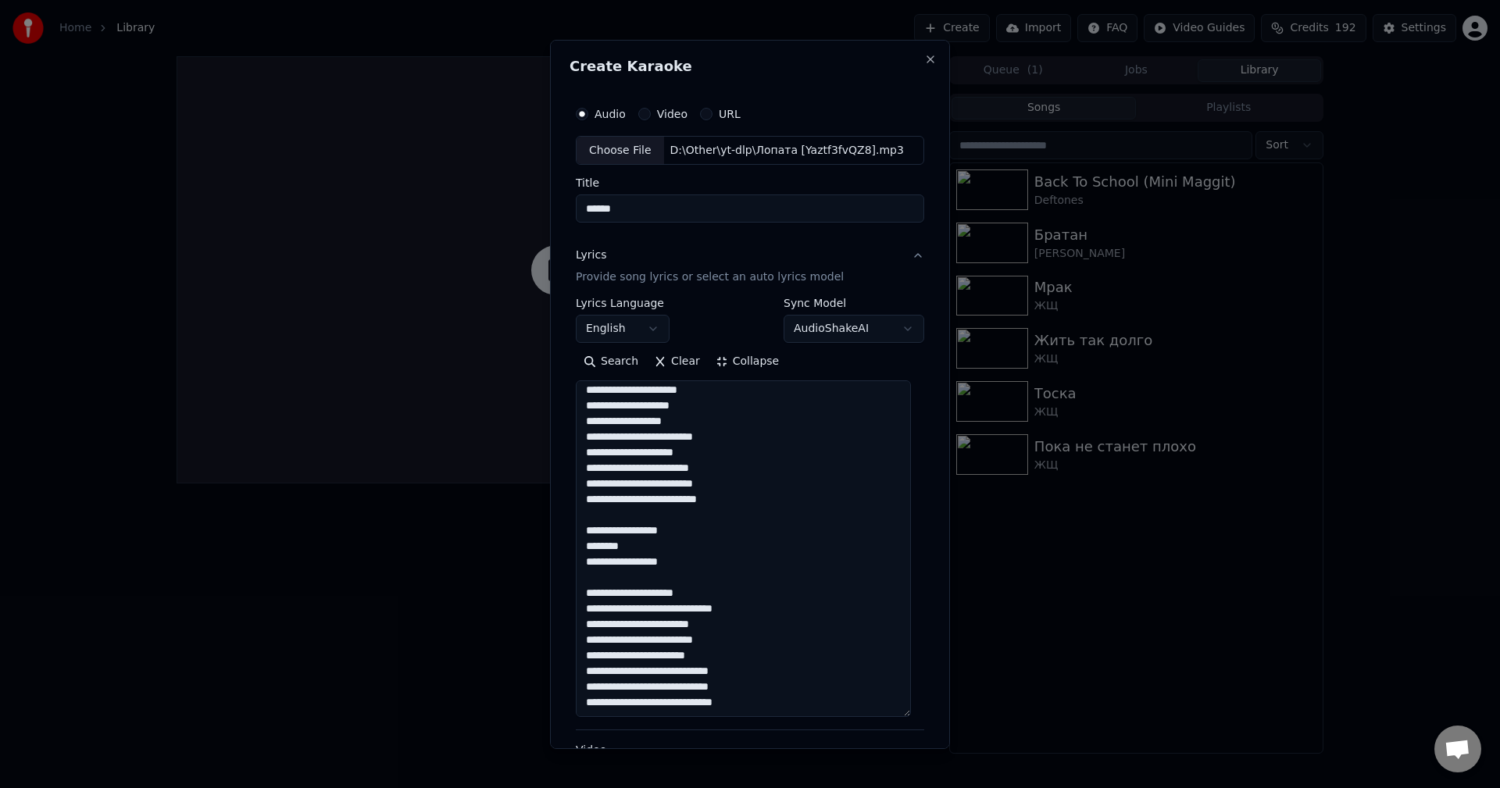
paste textarea "**********"
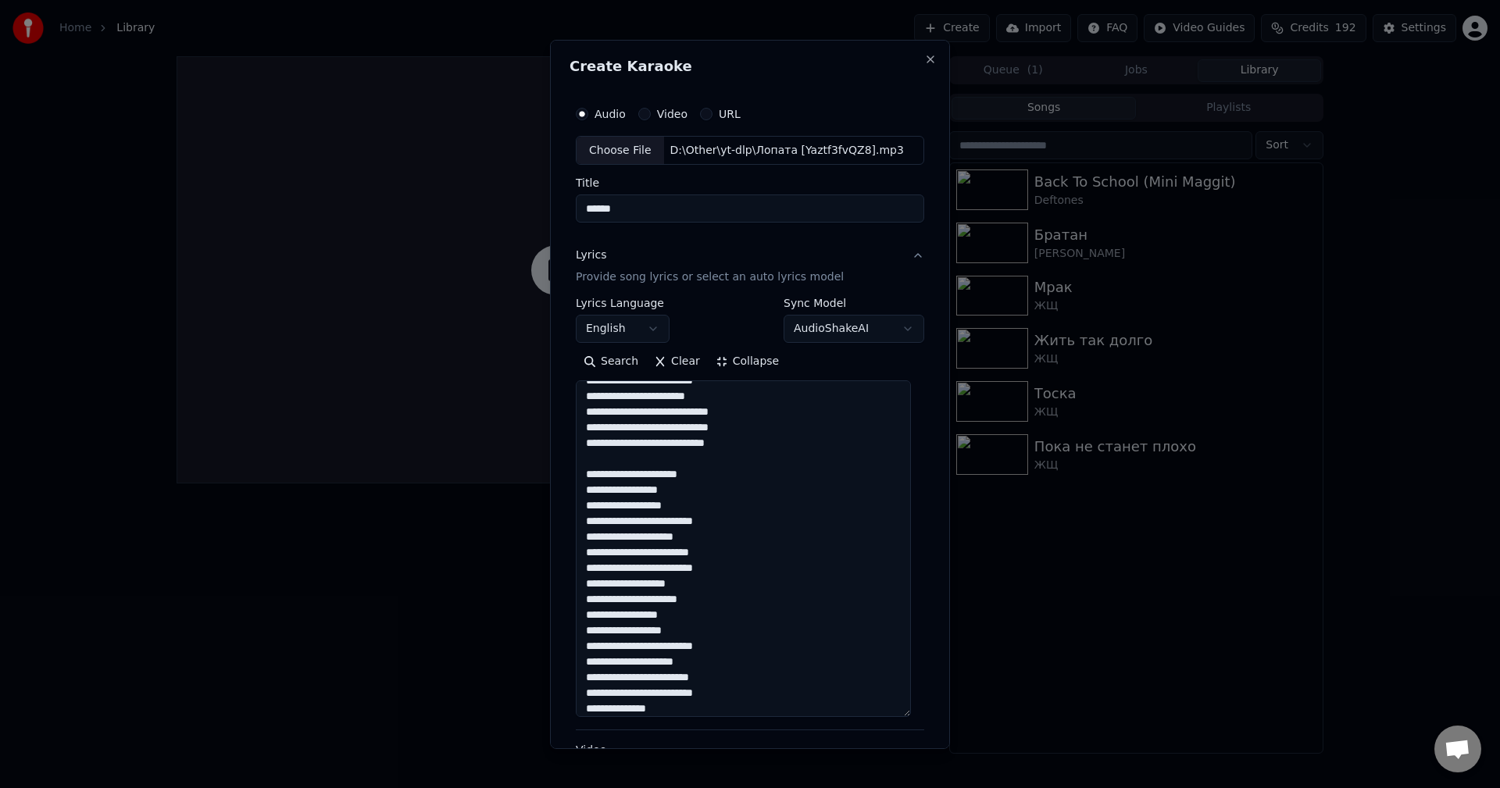
scroll to position [0, 0]
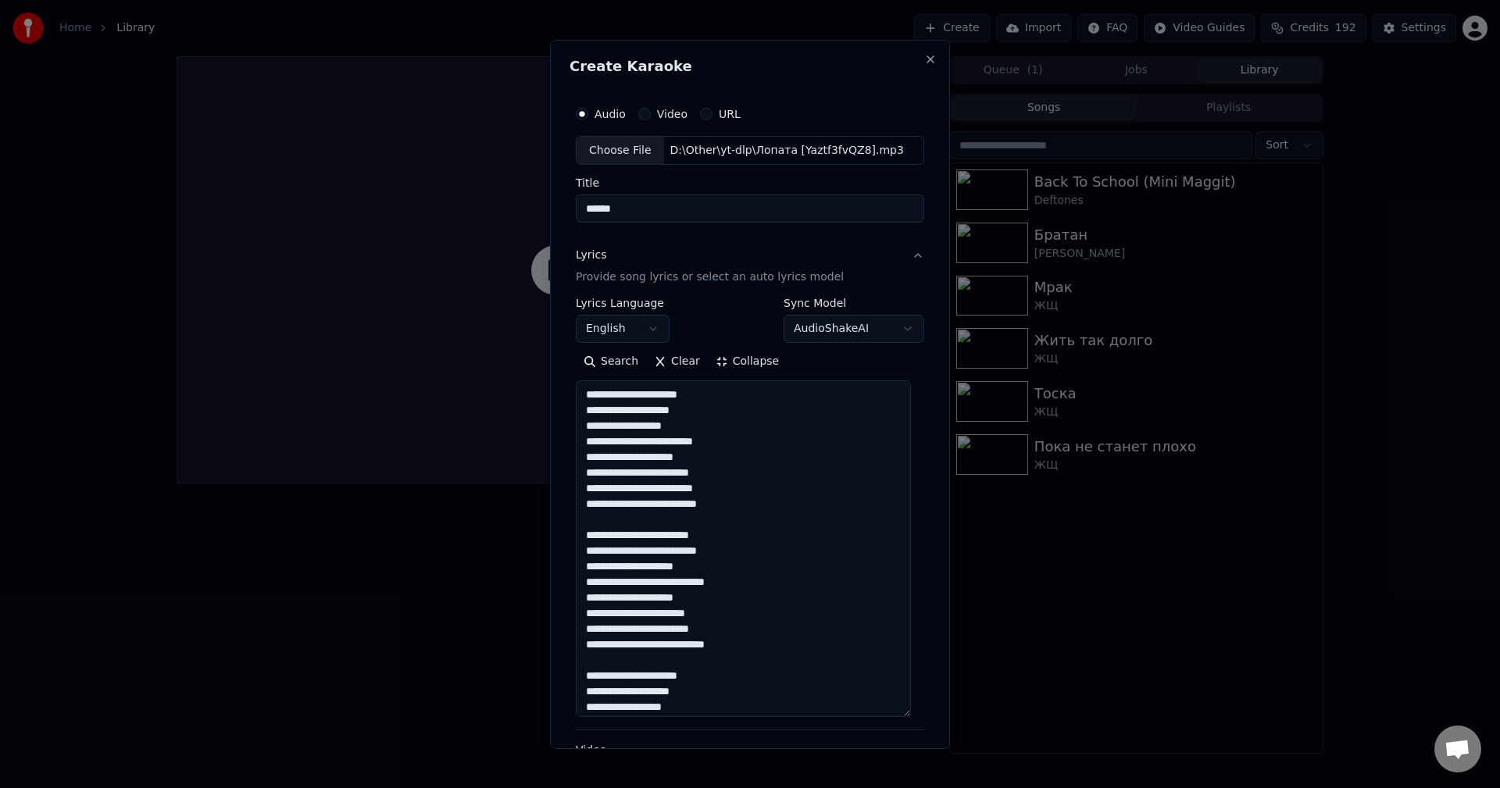
type textarea "**********"
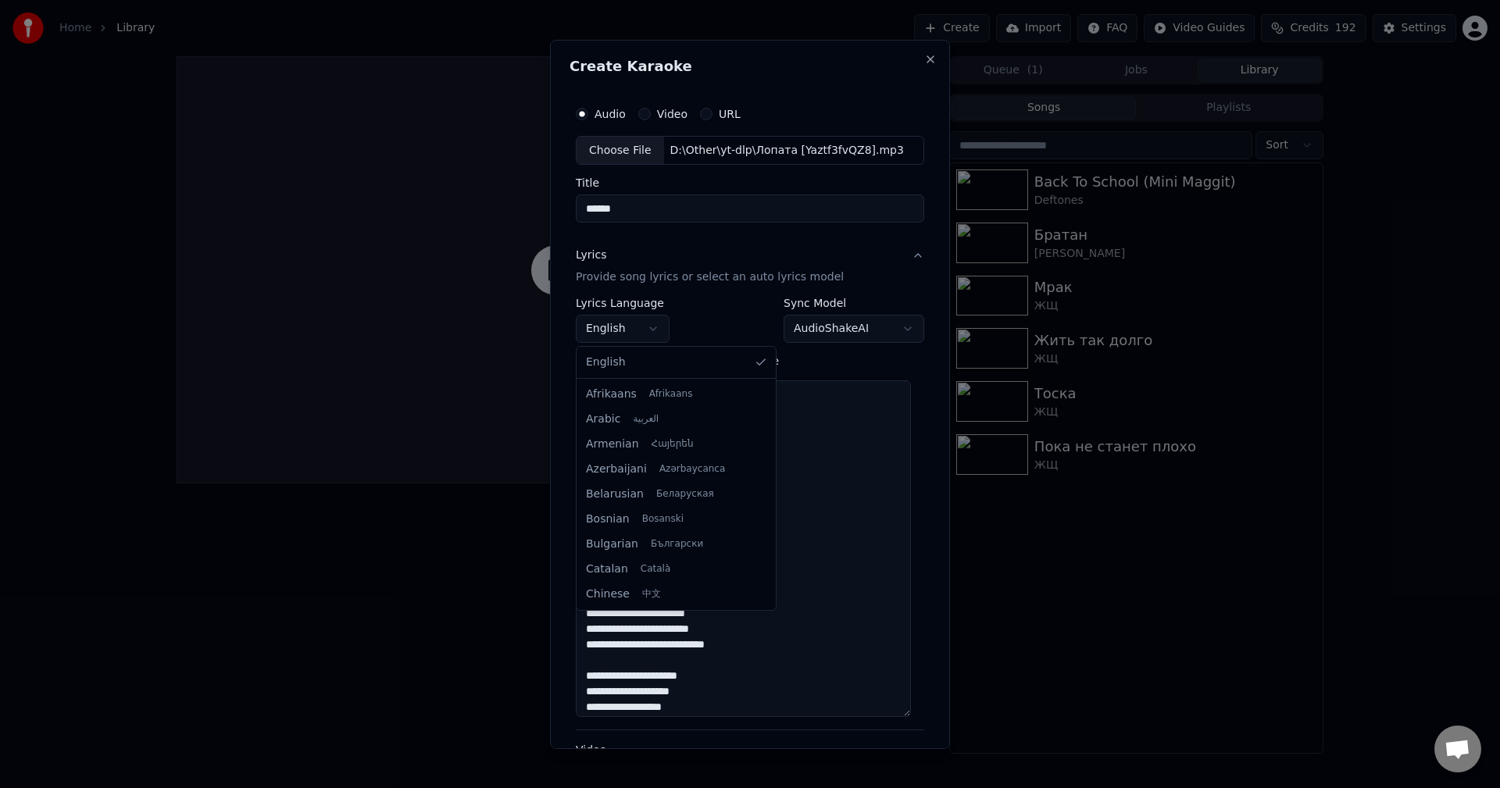
click at [626, 323] on body "**********" at bounding box center [750, 394] width 1500 height 788
select select "**"
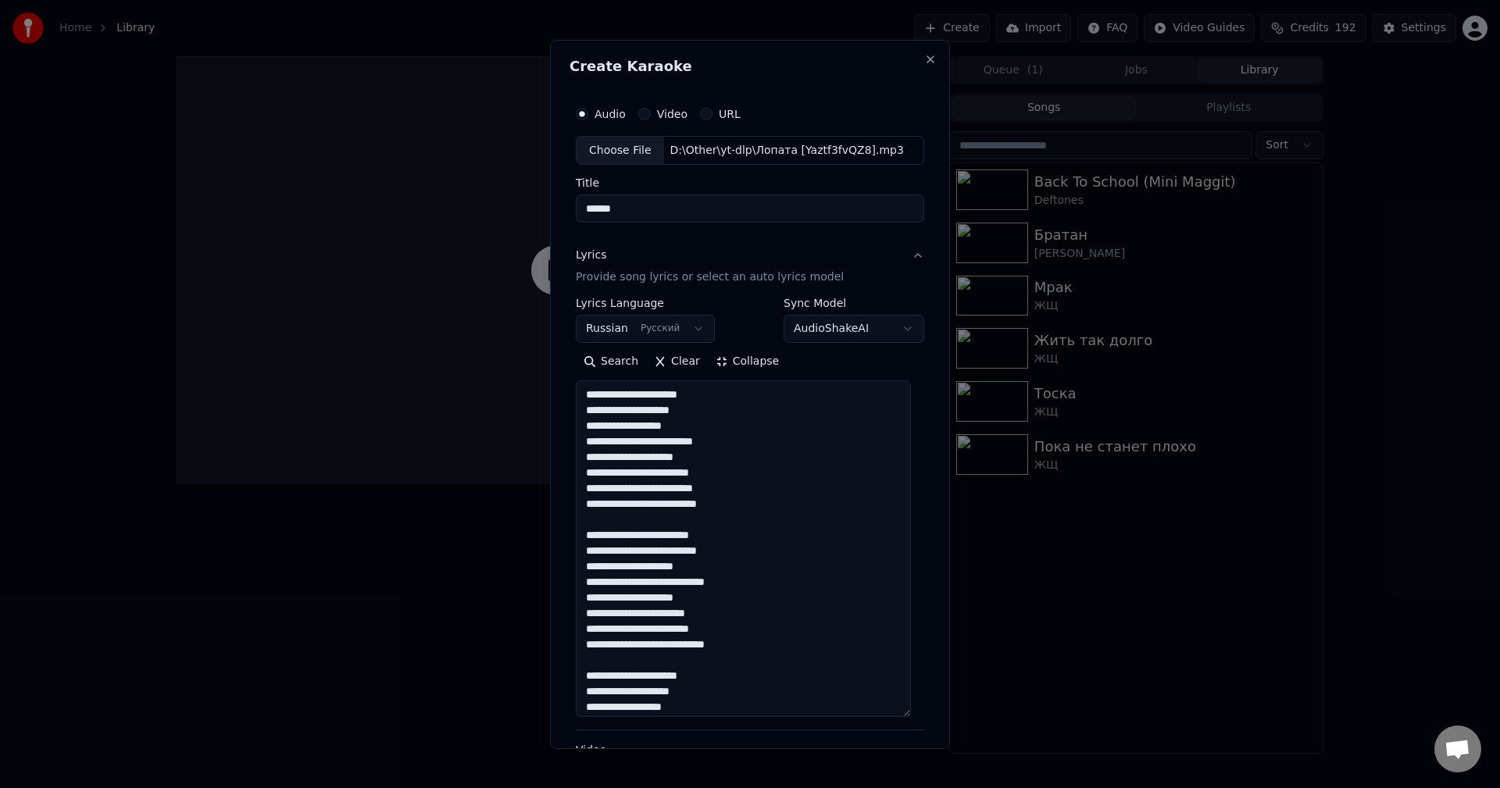
click at [653, 210] on input "******" at bounding box center [750, 209] width 349 height 28
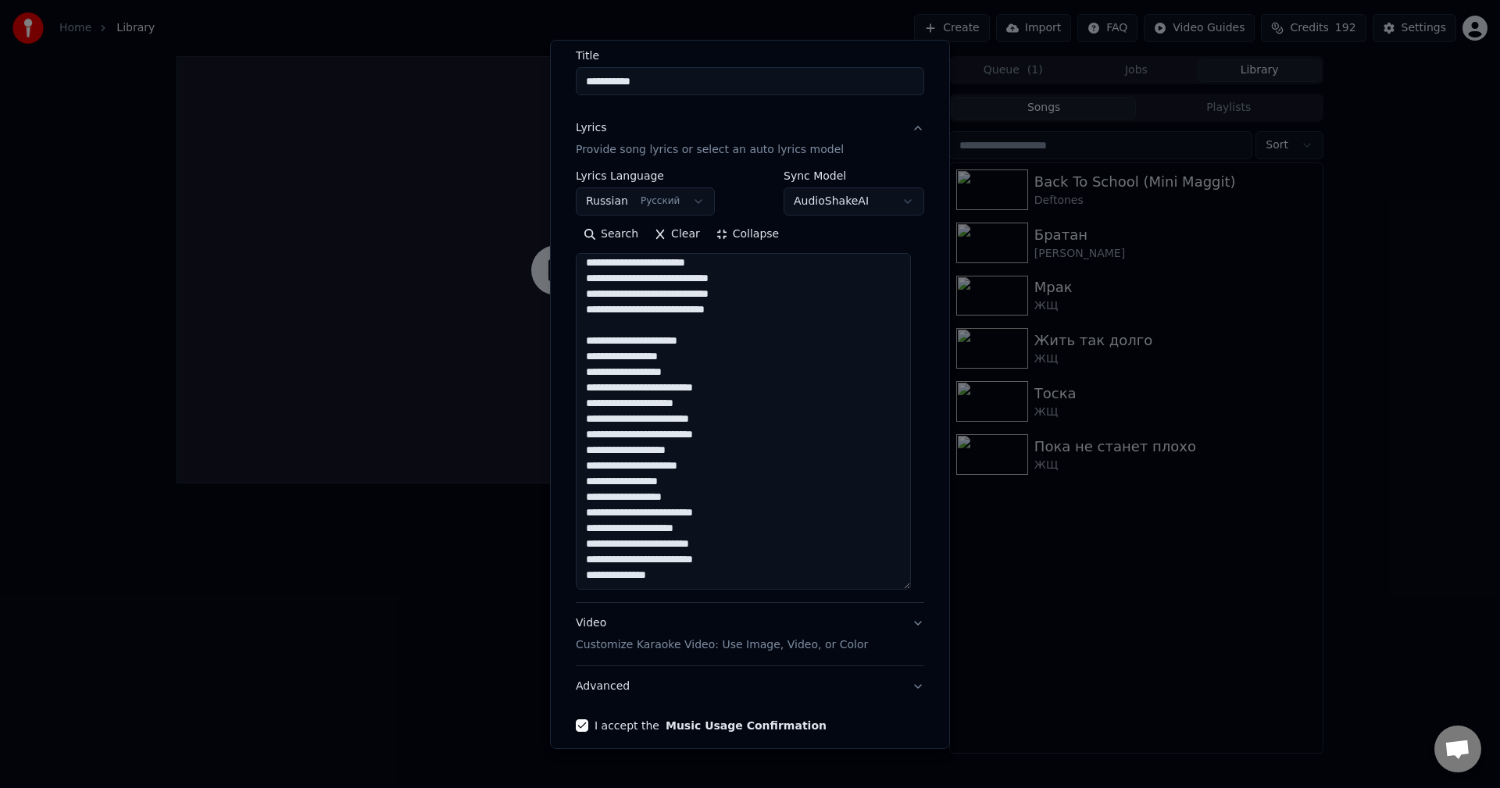
scroll to position [195, 0]
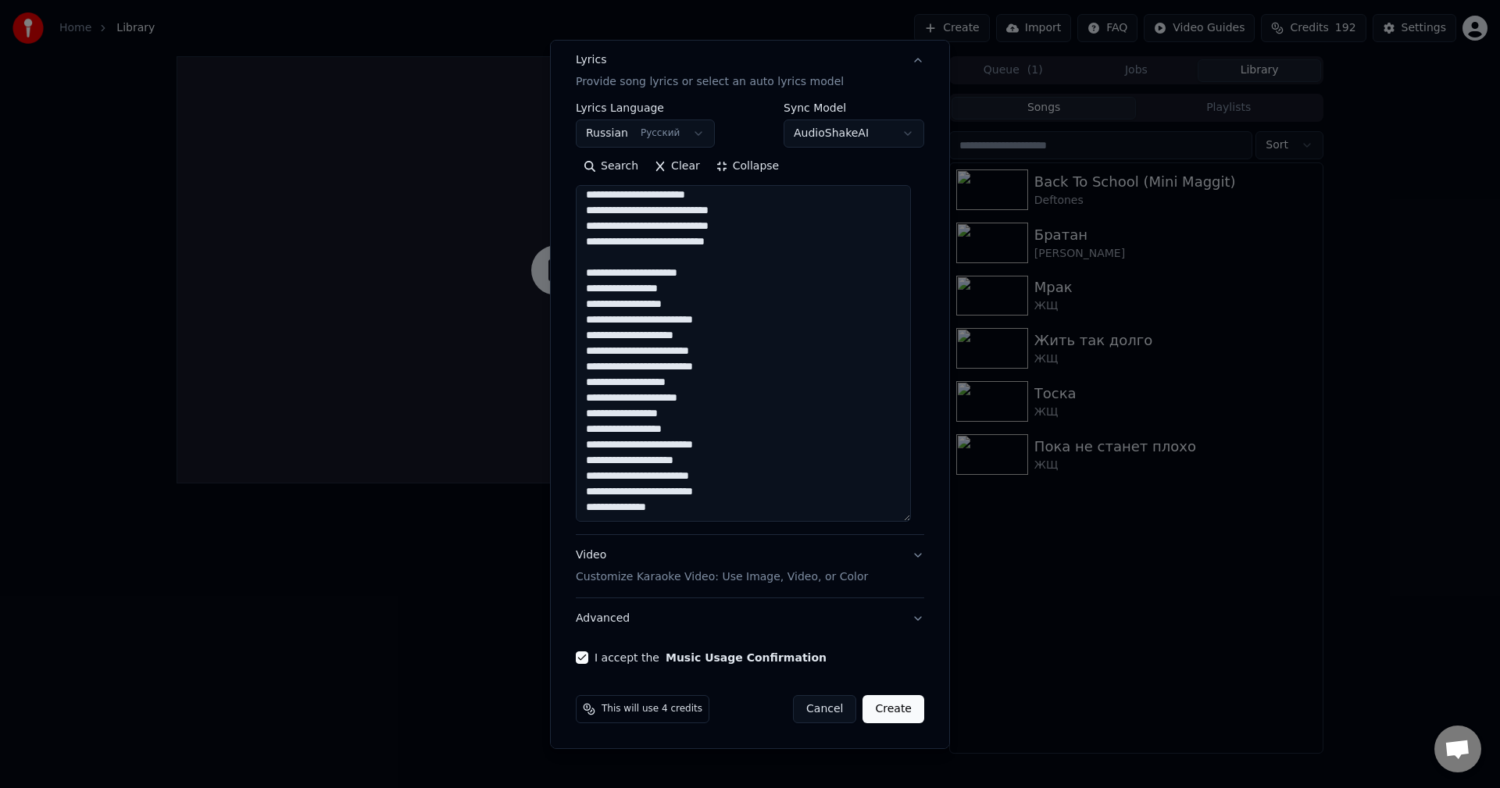
type input "**********"
click at [891, 710] on button "Create" at bounding box center [894, 709] width 62 height 28
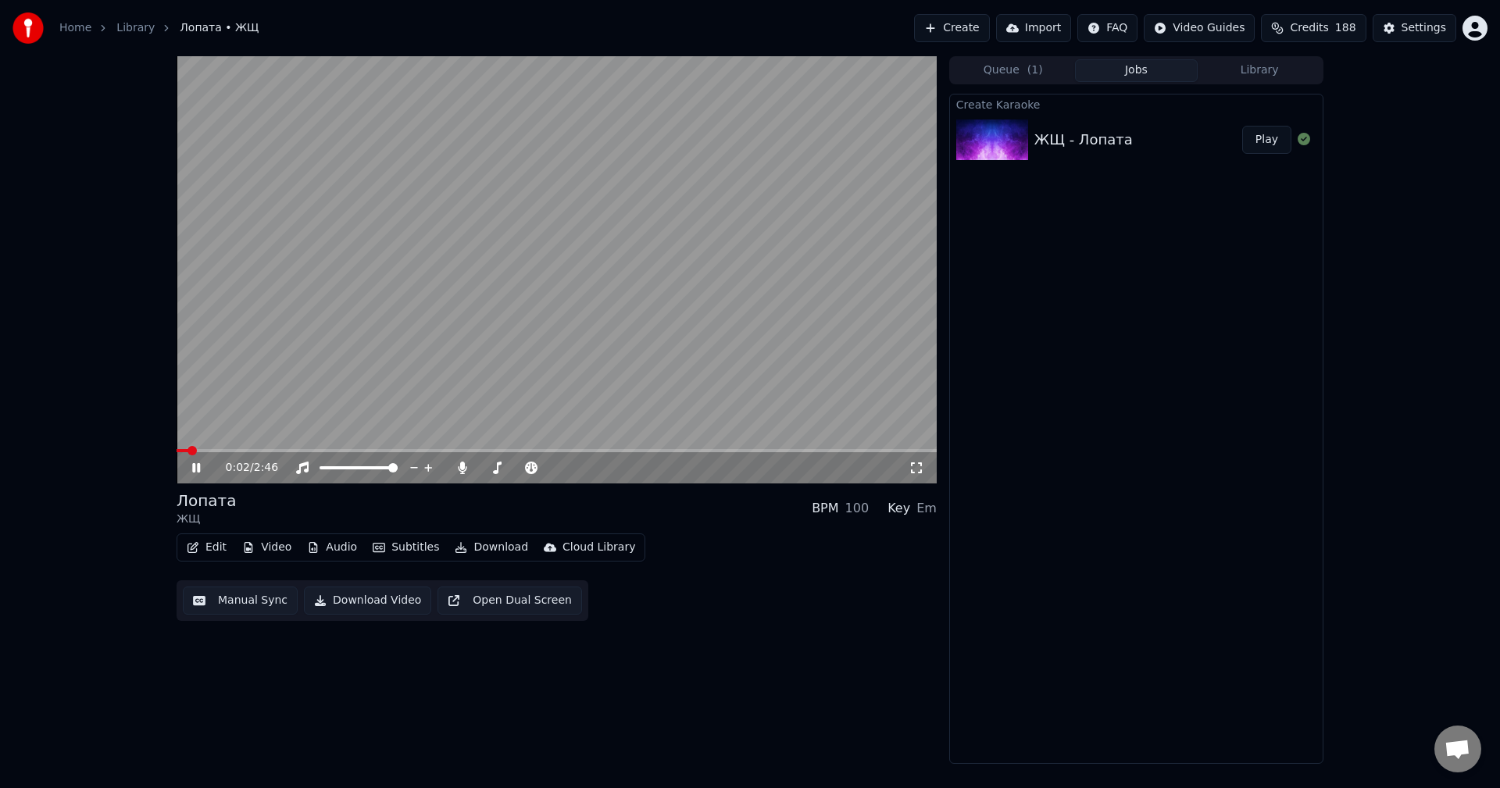
click at [195, 466] on icon at bounding box center [207, 468] width 37 height 13
click at [256, 543] on button "Video" at bounding box center [267, 548] width 62 height 22
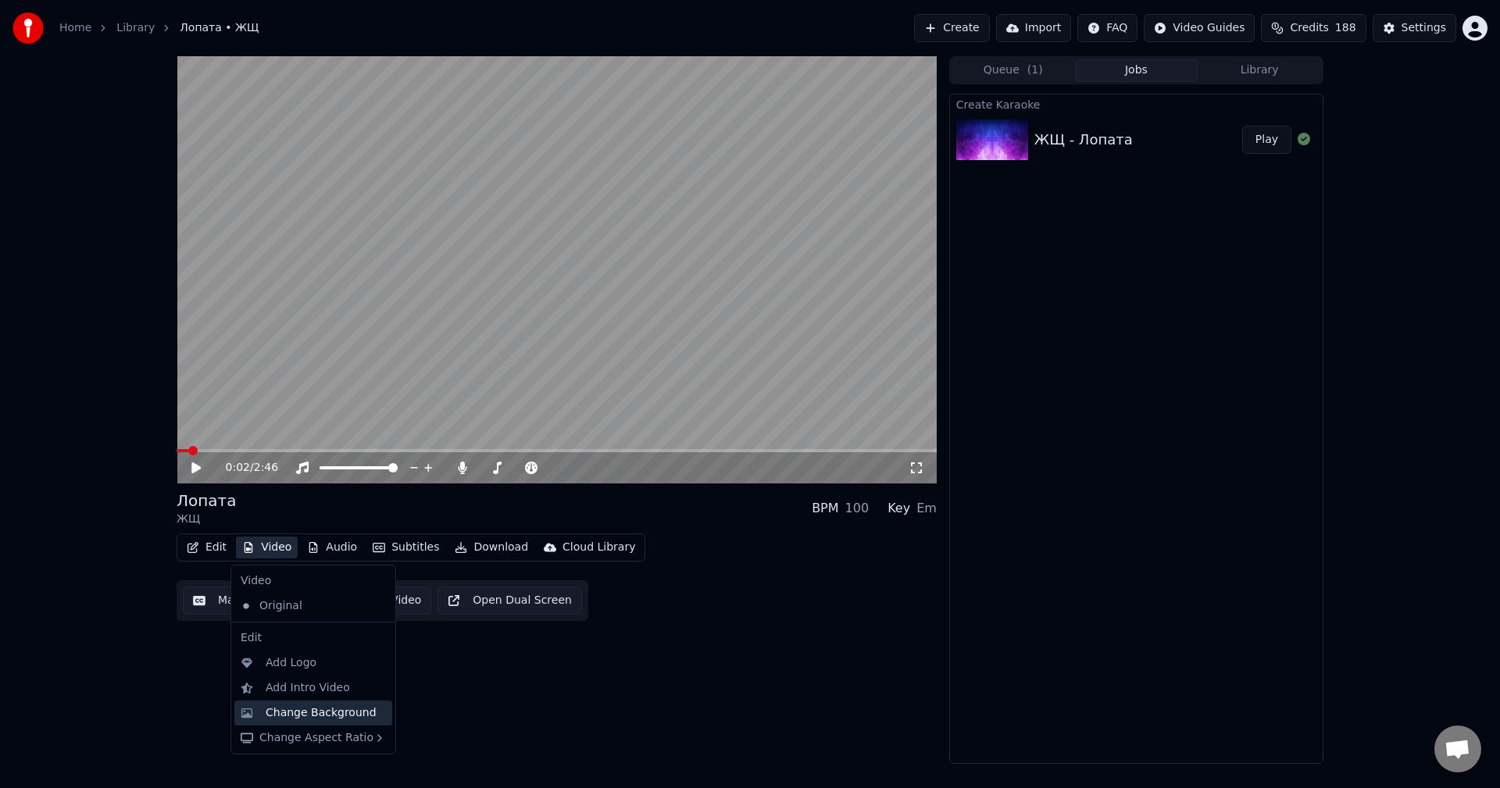
click at [299, 706] on div "Change Background" at bounding box center [321, 714] width 111 height 16
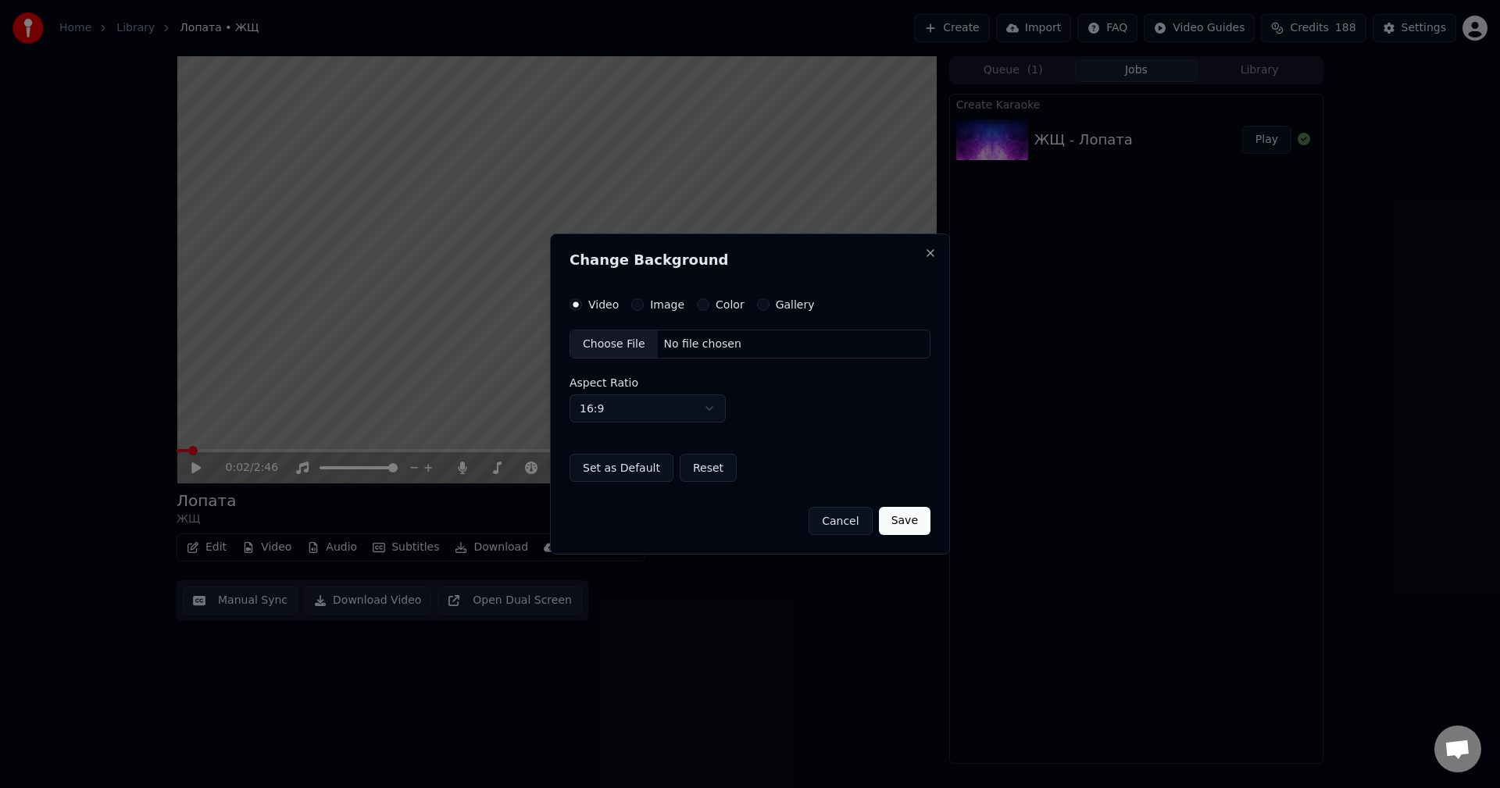
click at [716, 306] on label "Color" at bounding box center [730, 304] width 29 height 11
click at [710, 306] on button "Color" at bounding box center [703, 305] width 13 height 13
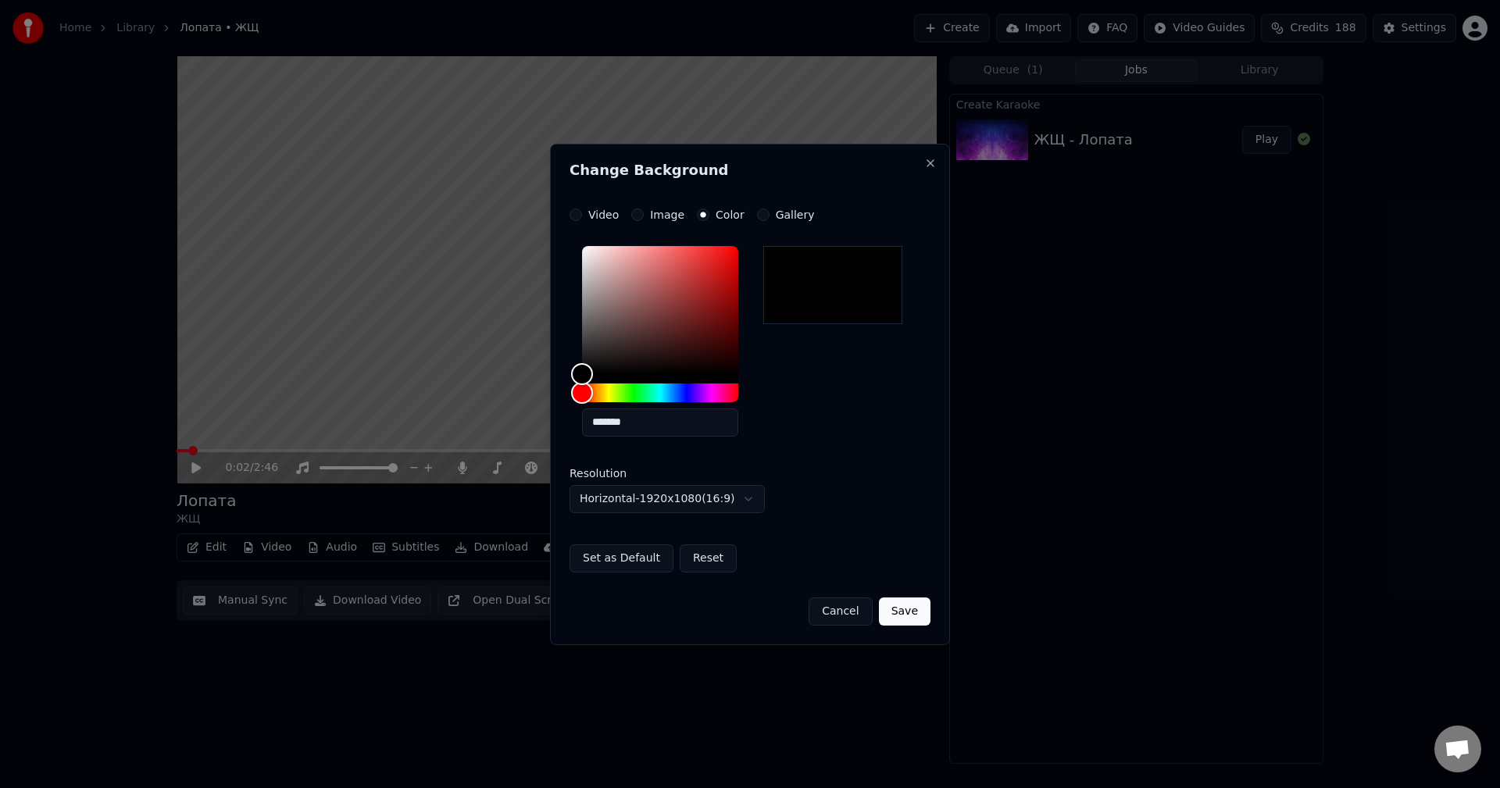
click at [903, 606] on button "Save" at bounding box center [905, 612] width 52 height 28
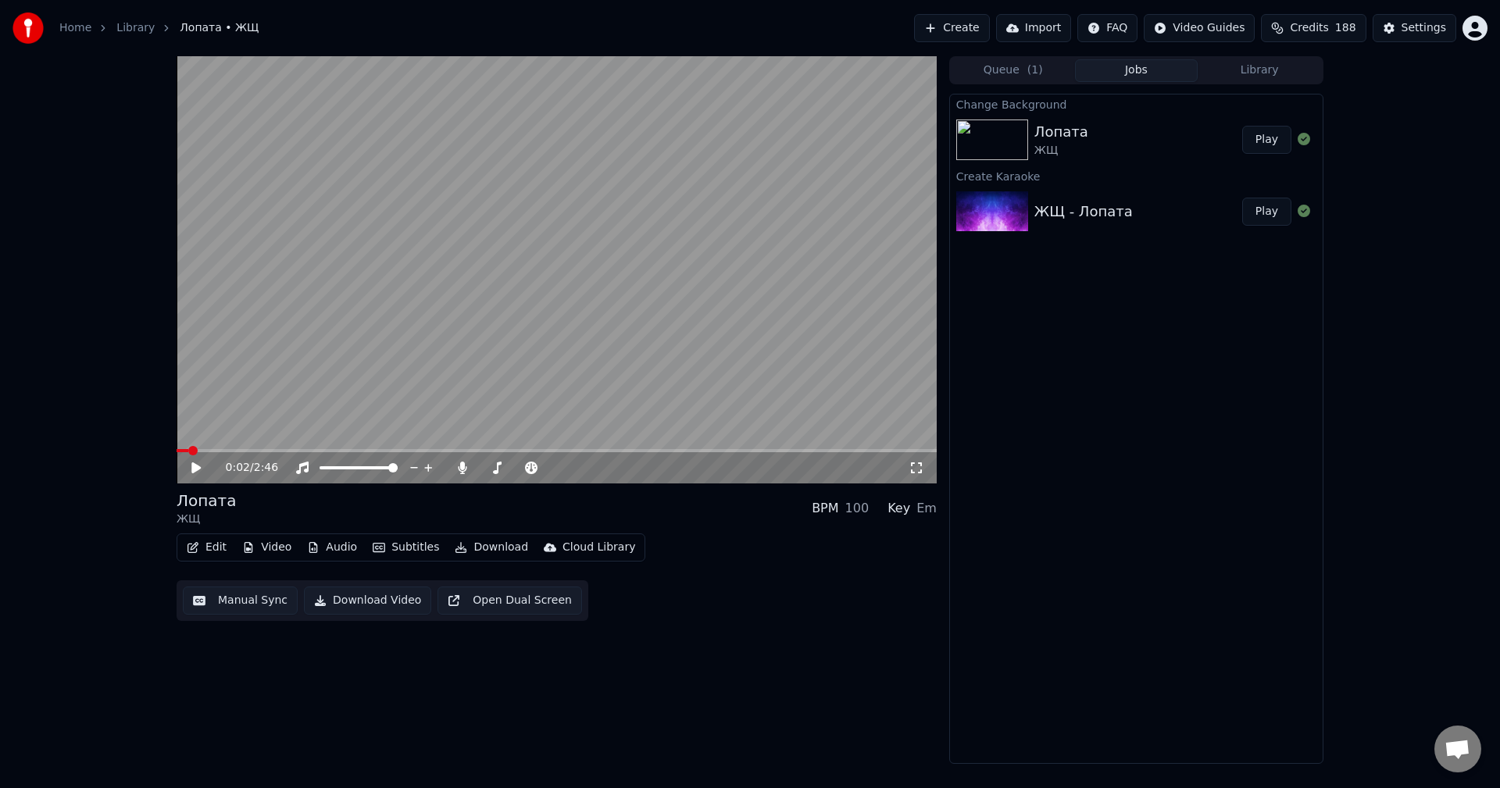
click at [1270, 148] on button "Play" at bounding box center [1266, 140] width 49 height 28
click at [203, 467] on icon at bounding box center [207, 468] width 37 height 13
click at [463, 467] on icon at bounding box center [462, 468] width 9 height 13
click at [184, 446] on span at bounding box center [188, 450] width 9 height 9
click at [190, 463] on icon at bounding box center [207, 468] width 37 height 13
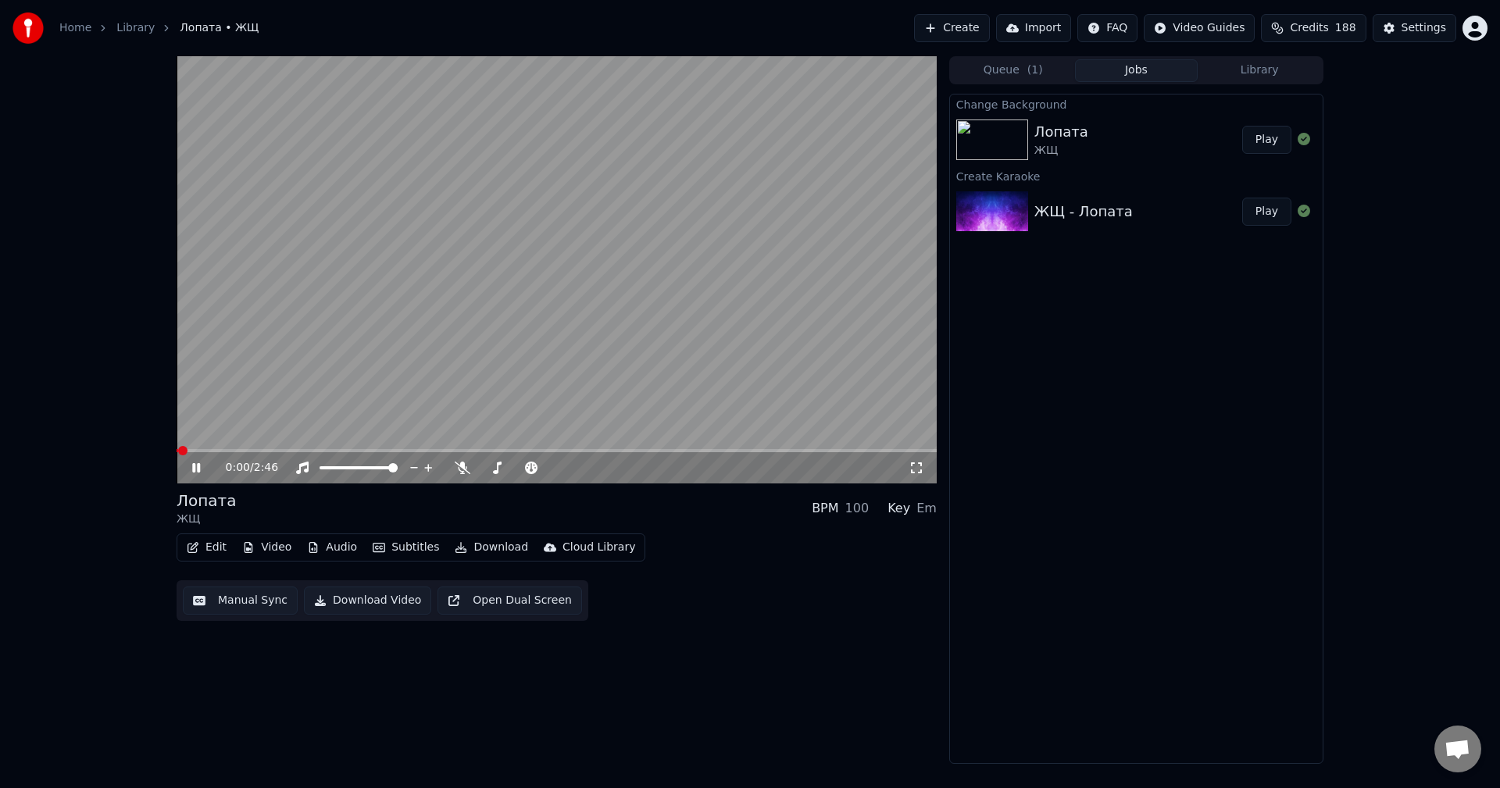
click at [194, 467] on icon at bounding box center [196, 467] width 8 height 9
click at [194, 467] on icon at bounding box center [195, 468] width 9 height 11
click at [190, 464] on icon at bounding box center [207, 468] width 37 height 13
click at [201, 470] on icon at bounding box center [207, 468] width 37 height 13
click at [201, 475] on div "0:06 / 2:46" at bounding box center [557, 468] width 748 height 16
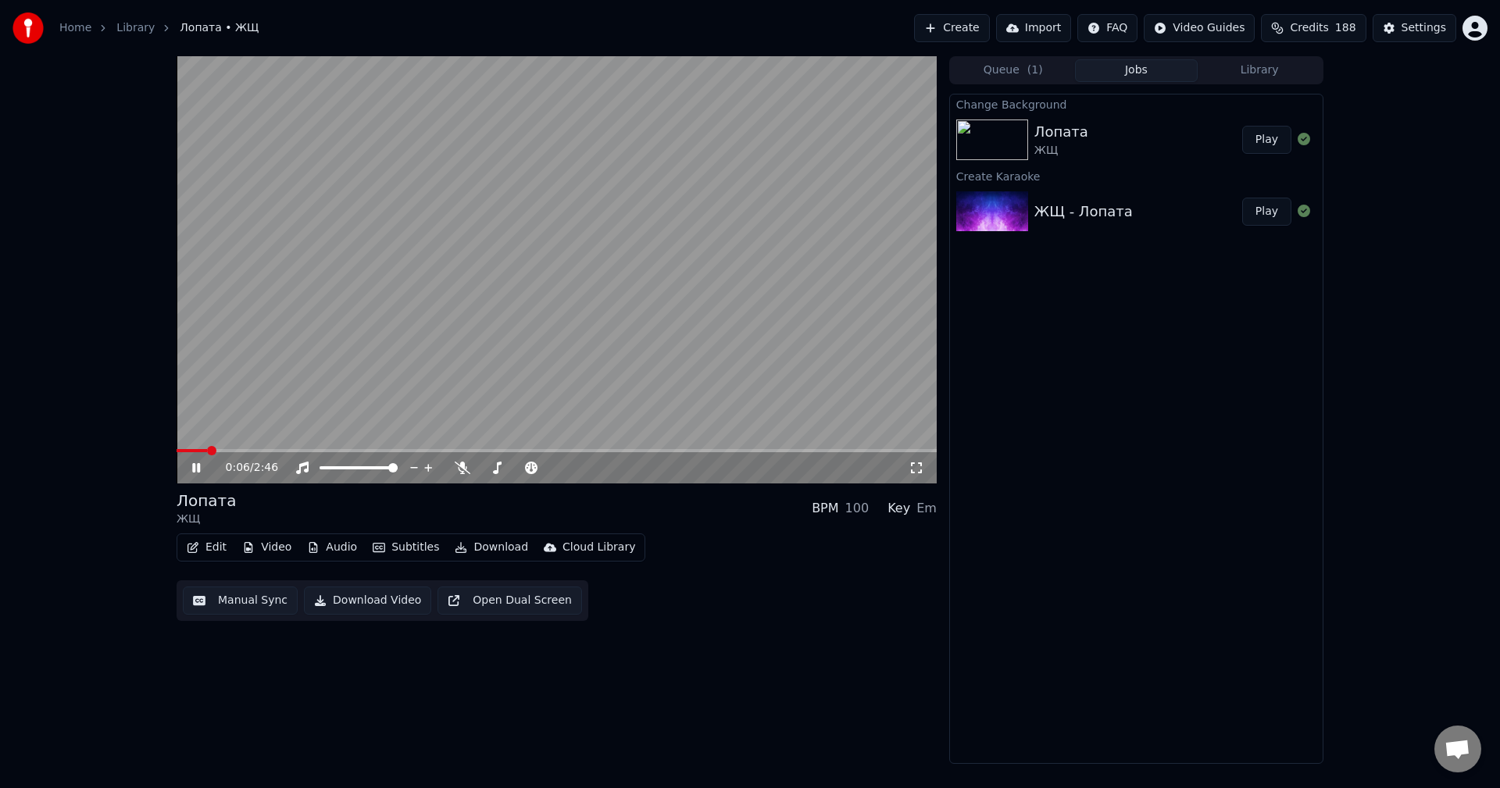
click at [198, 469] on icon at bounding box center [196, 467] width 8 height 9
click at [177, 449] on span at bounding box center [188, 450] width 23 height 3
click at [202, 466] on icon at bounding box center [207, 468] width 37 height 13
click at [200, 467] on icon at bounding box center [196, 467] width 8 height 9
click at [323, 552] on button "Audio" at bounding box center [332, 548] width 63 height 22
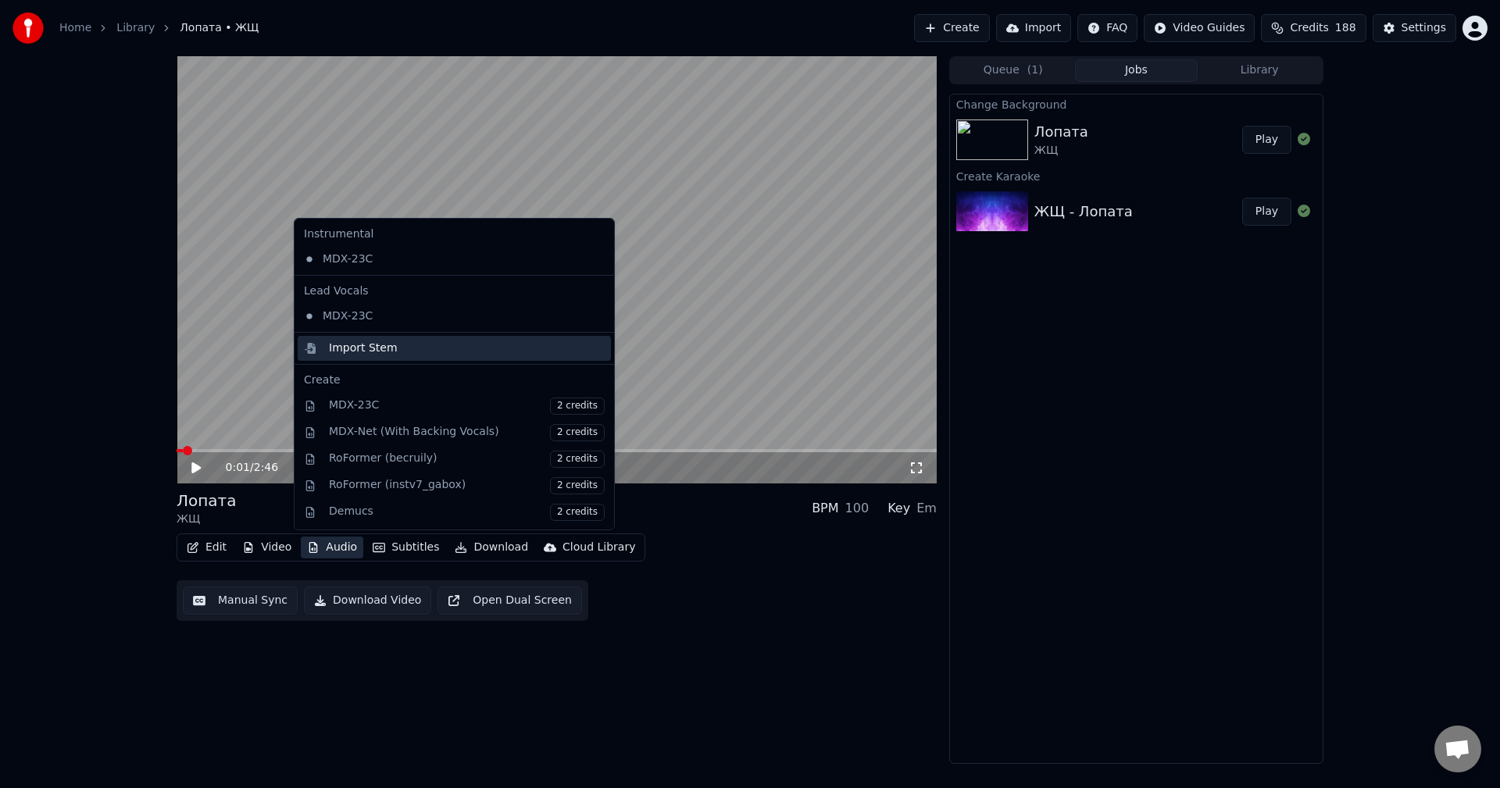
click at [402, 351] on div "Import Stem" at bounding box center [467, 349] width 276 height 16
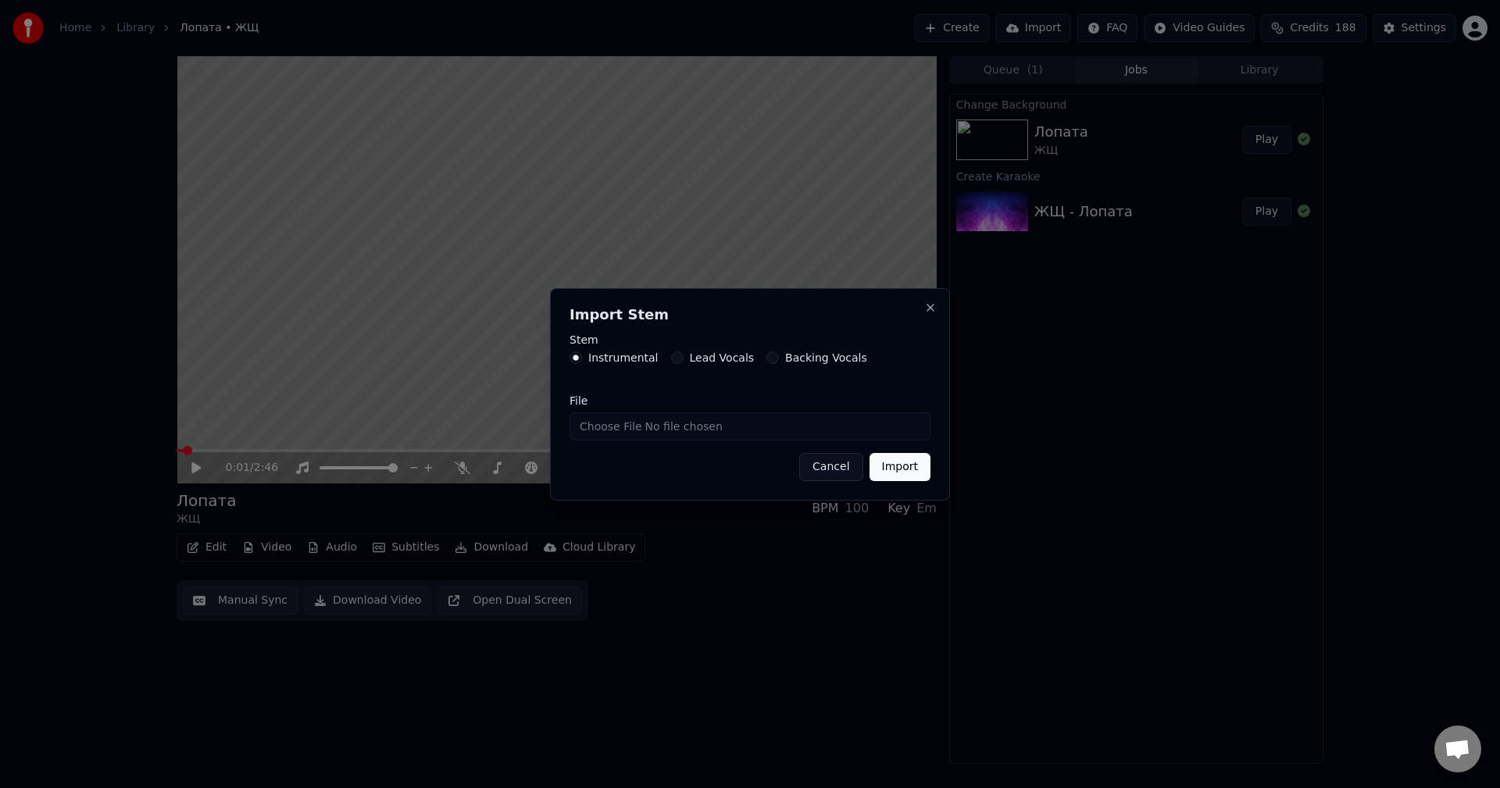
click at [701, 361] on label "Lead Vocals" at bounding box center [722, 357] width 65 height 11
click at [684, 361] on button "Lead Vocals" at bounding box center [677, 358] width 13 height 13
click at [785, 355] on label "Backing Vocals" at bounding box center [826, 357] width 82 height 11
click at [779, 355] on button "Backing Vocals" at bounding box center [773, 358] width 13 height 13
click at [604, 368] on div "Stem Instrumental Lead Vocals Backing Vocals" at bounding box center [750, 358] width 361 height 48
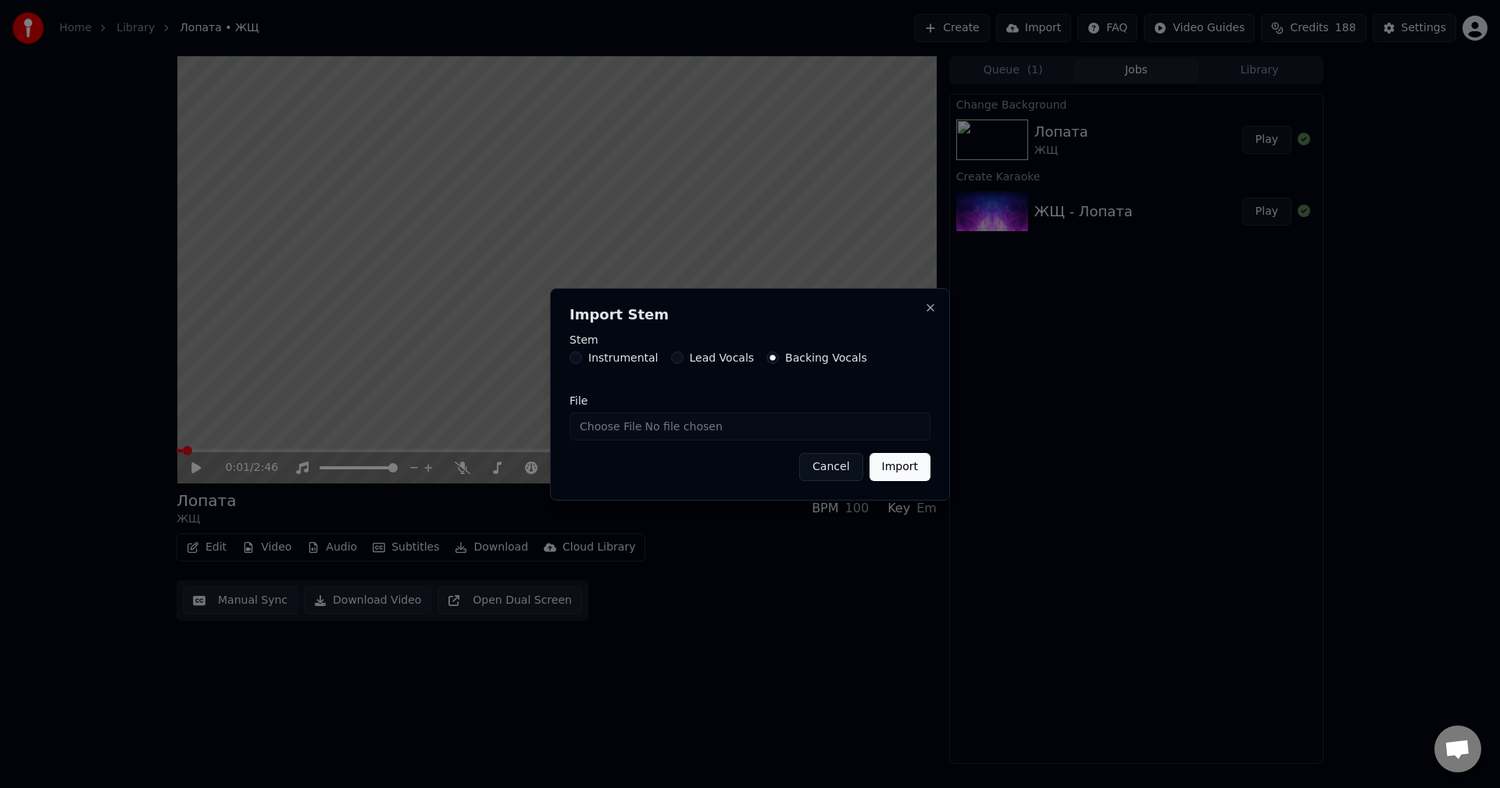
click at [607, 361] on label "Instrumental" at bounding box center [623, 357] width 70 height 11
click at [582, 361] on button "Instrumental" at bounding box center [576, 358] width 13 height 13
click at [681, 422] on input "File" at bounding box center [750, 427] width 361 height 28
click at [838, 464] on button "Cancel" at bounding box center [830, 467] width 63 height 28
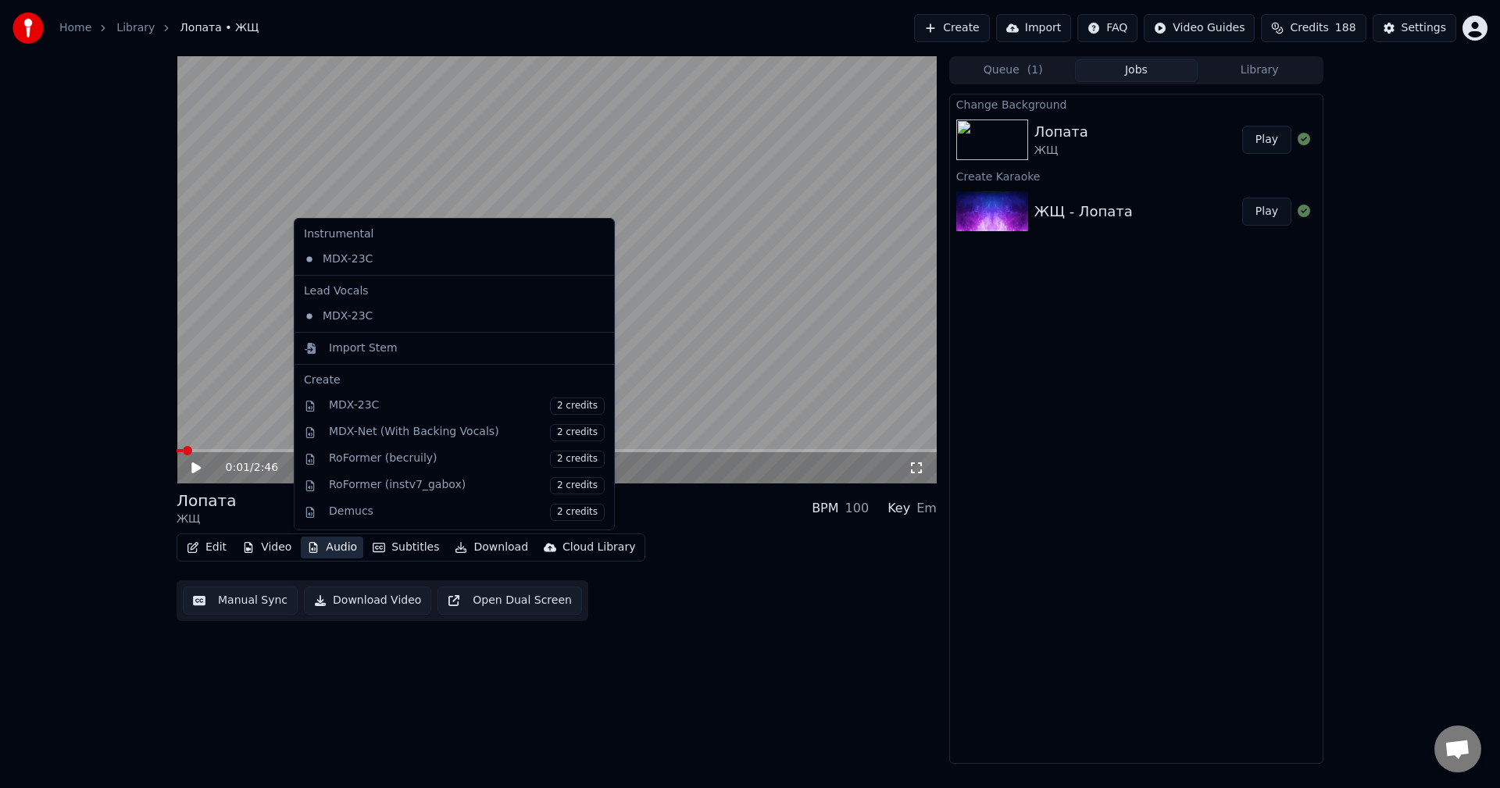
click at [316, 546] on button "Audio" at bounding box center [332, 548] width 63 height 22
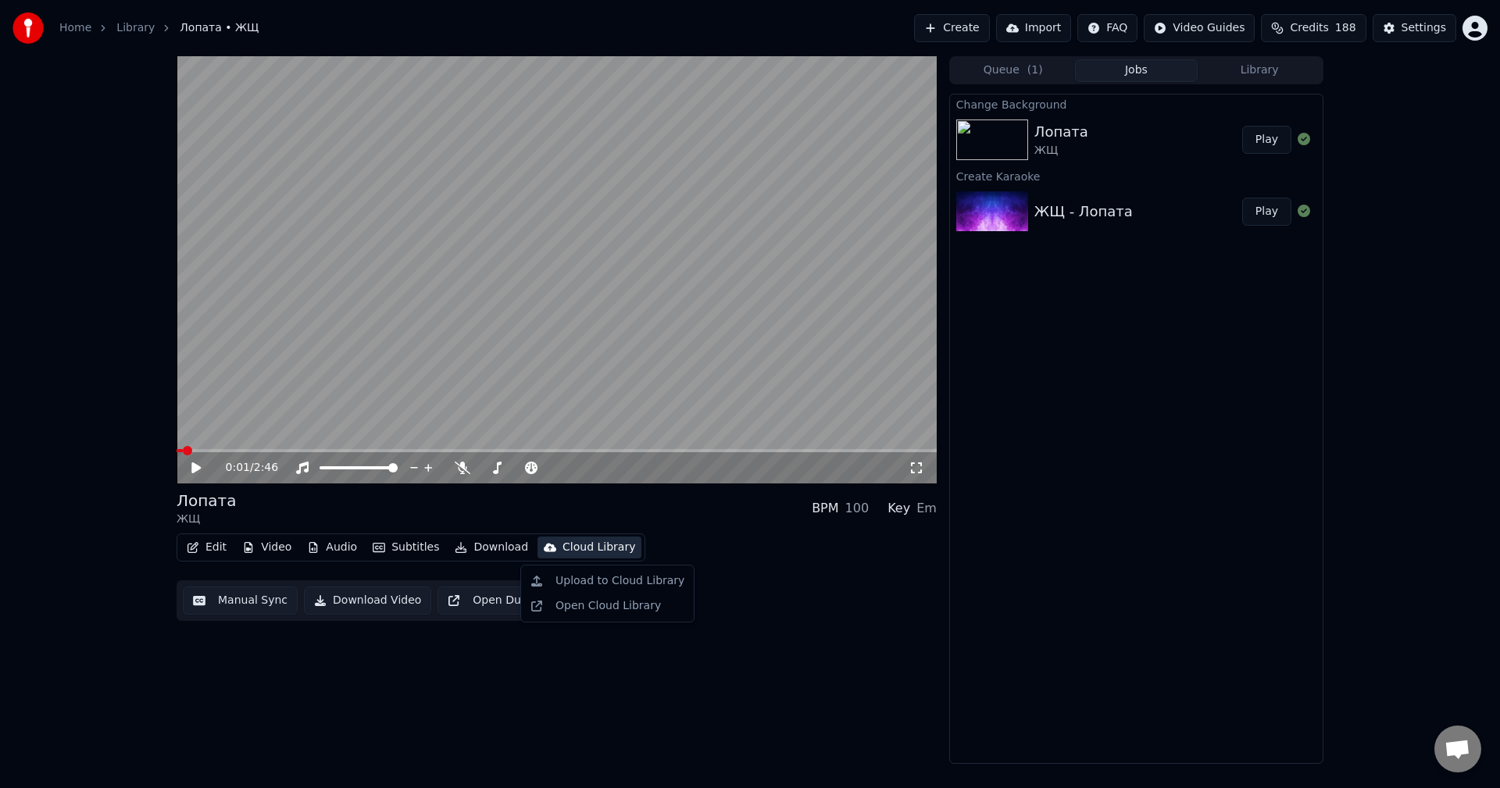
click at [799, 560] on div "Edit Video Audio Subtitles Download Cloud Library Manual Sync Download Video Op…" at bounding box center [557, 578] width 760 height 88
click at [340, 556] on button "Audio" at bounding box center [332, 548] width 63 height 22
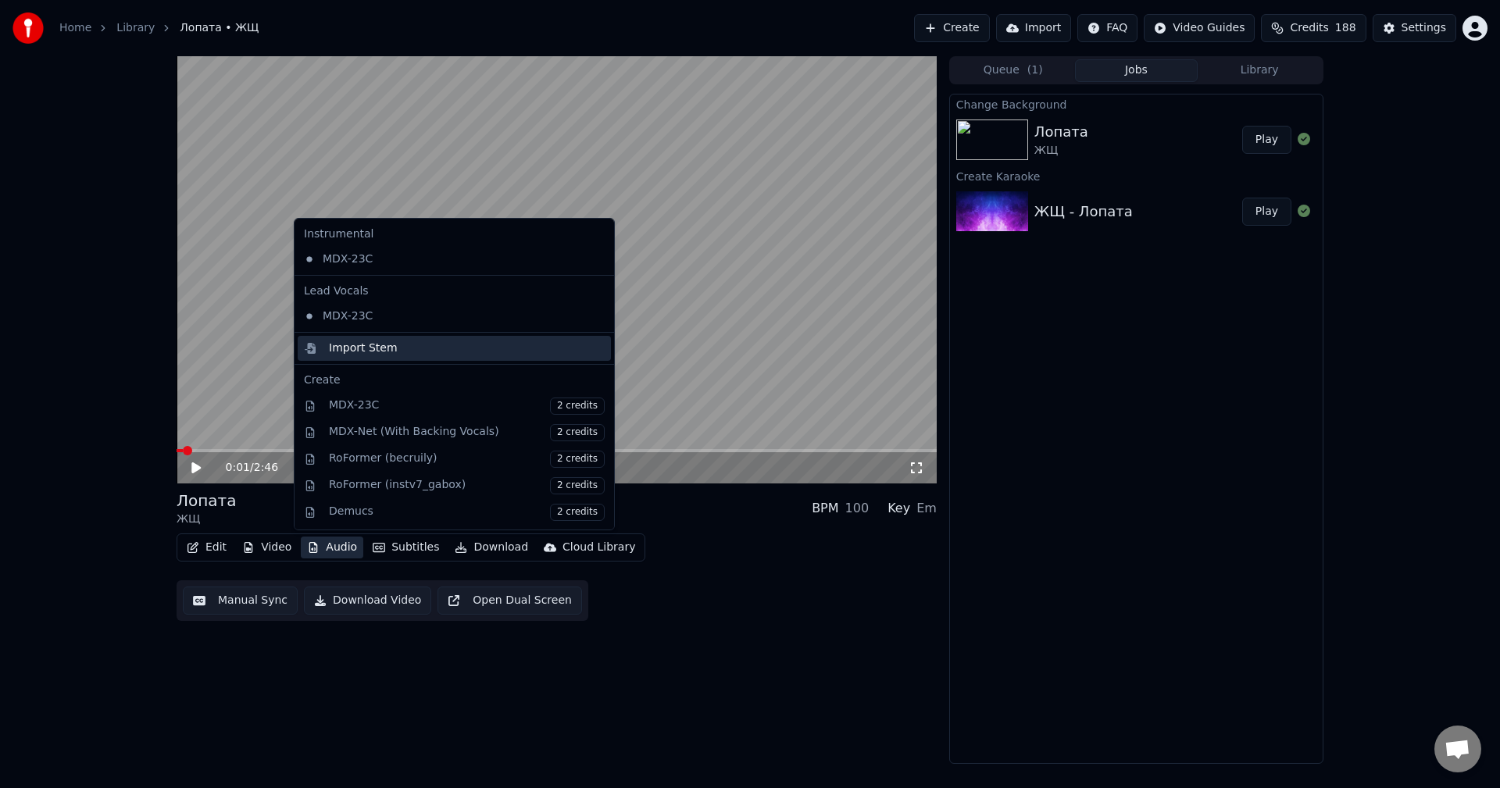
click at [399, 349] on div "Import Stem" at bounding box center [467, 349] width 276 height 16
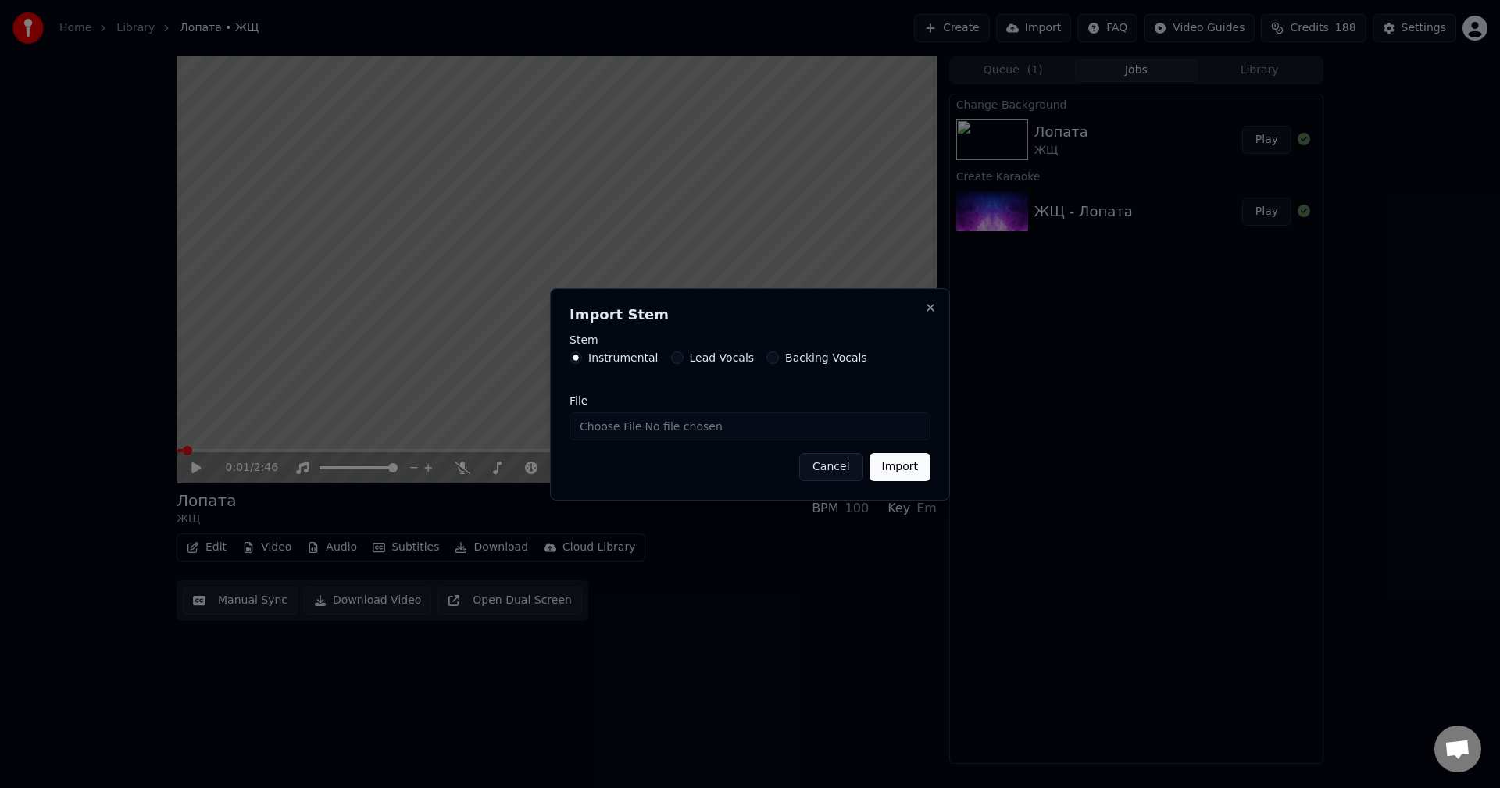
click at [799, 433] on input "File" at bounding box center [750, 427] width 361 height 28
type input "**********"
click at [897, 475] on button "Import" at bounding box center [900, 467] width 61 height 28
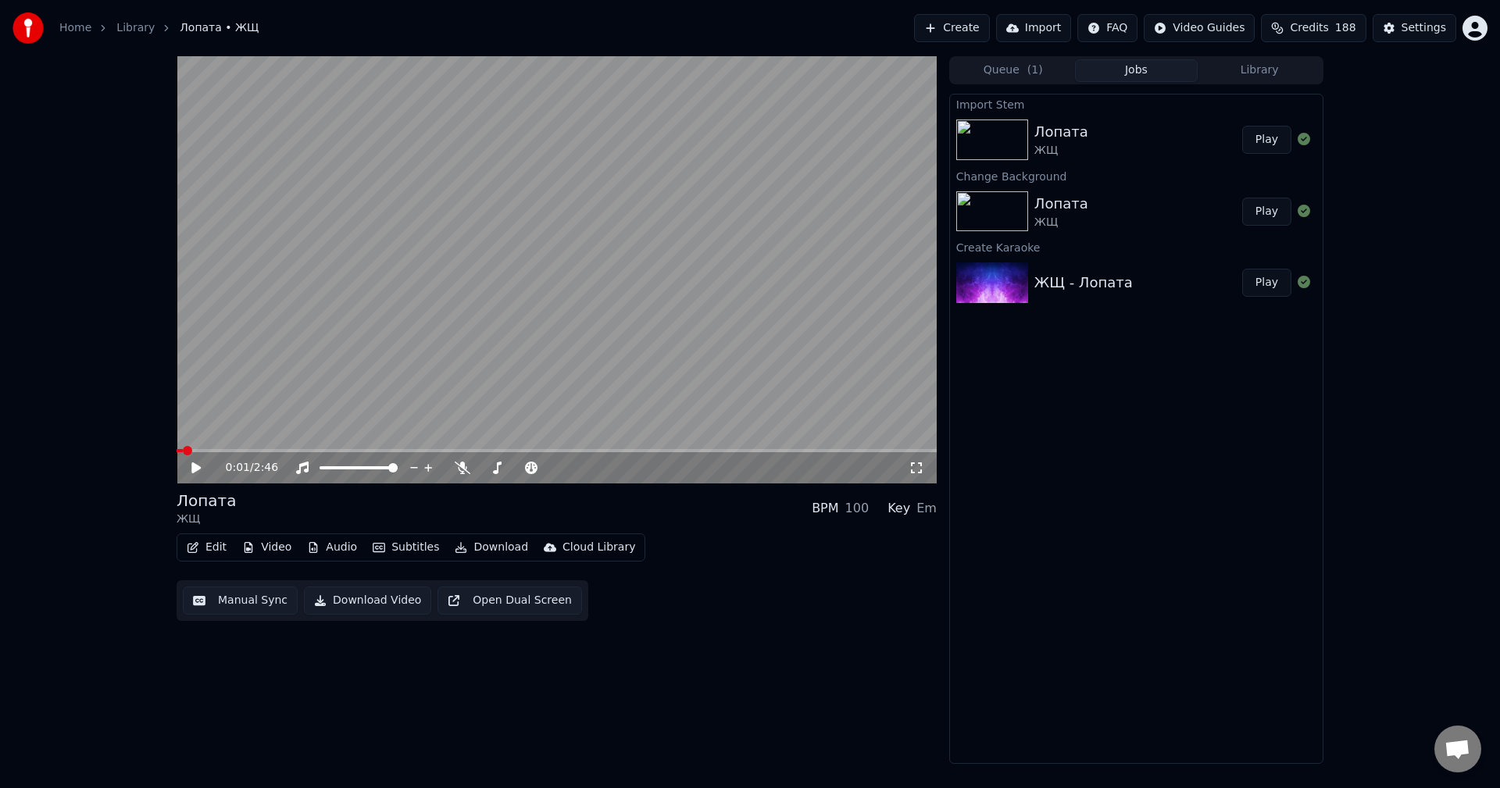
click at [1272, 144] on button "Play" at bounding box center [1266, 140] width 49 height 28
click at [196, 465] on icon at bounding box center [207, 468] width 37 height 13
click at [192, 451] on span at bounding box center [196, 450] width 9 height 9
click at [192, 465] on icon at bounding box center [195, 468] width 9 height 11
click at [454, 477] on div "0:00 / 2:46" at bounding box center [557, 467] width 760 height 31
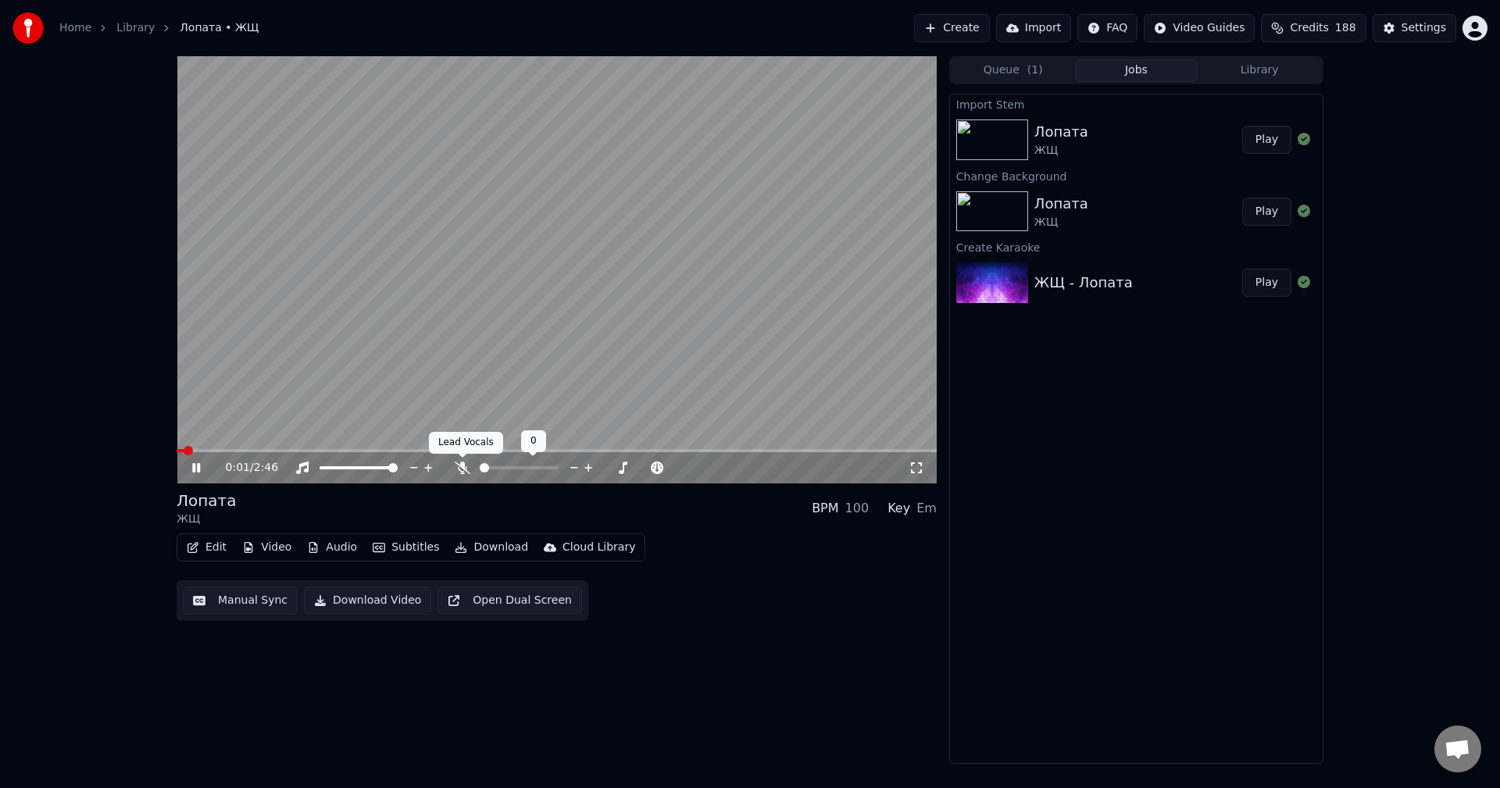
click at [463, 470] on icon at bounding box center [463, 468] width 16 height 13
click at [186, 446] on span at bounding box center [190, 450] width 9 height 9
click at [198, 472] on icon at bounding box center [196, 467] width 8 height 9
click at [346, 551] on button "Audio" at bounding box center [332, 548] width 63 height 22
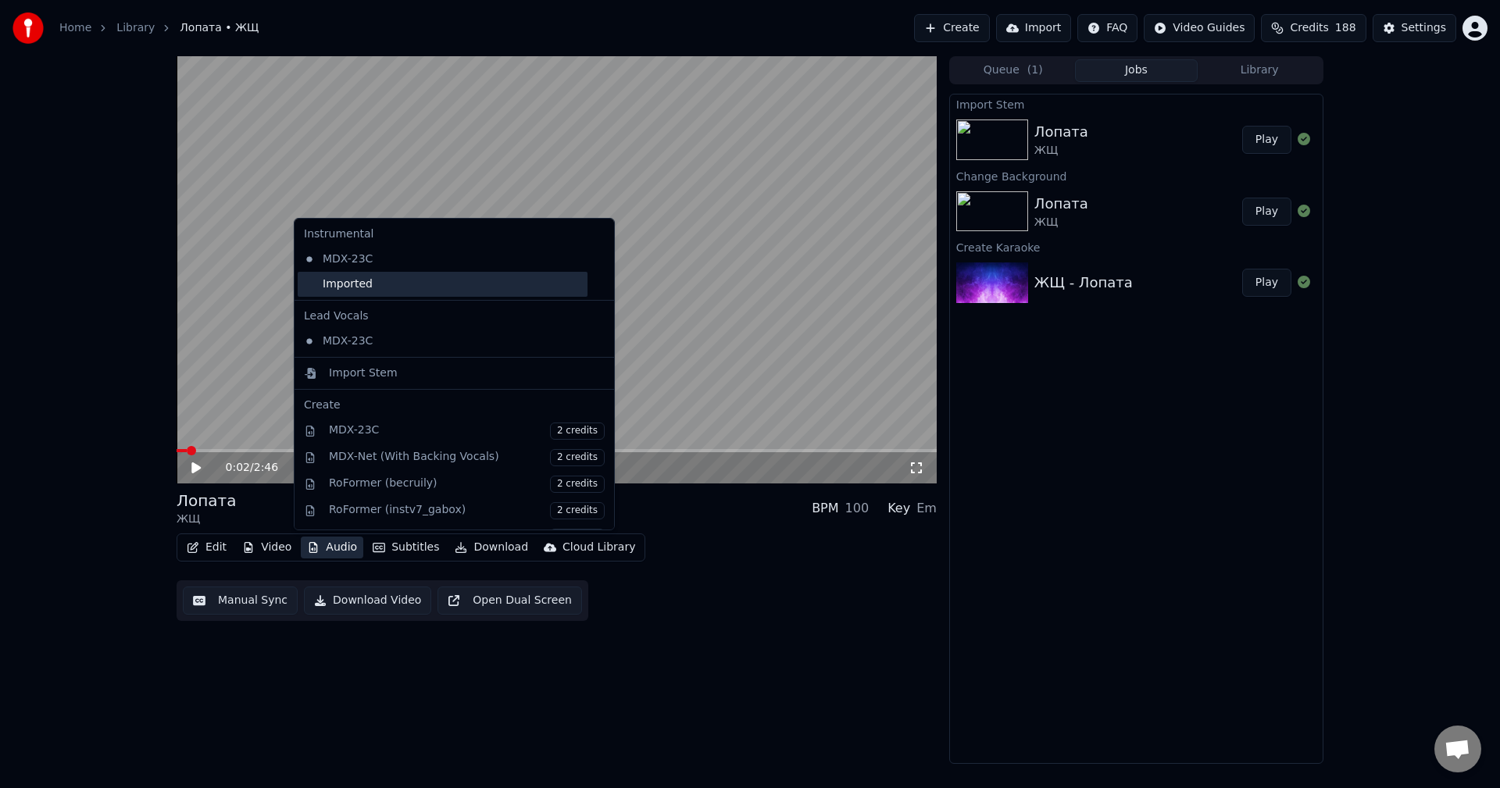
click at [363, 288] on div "Imported" at bounding box center [443, 284] width 290 height 25
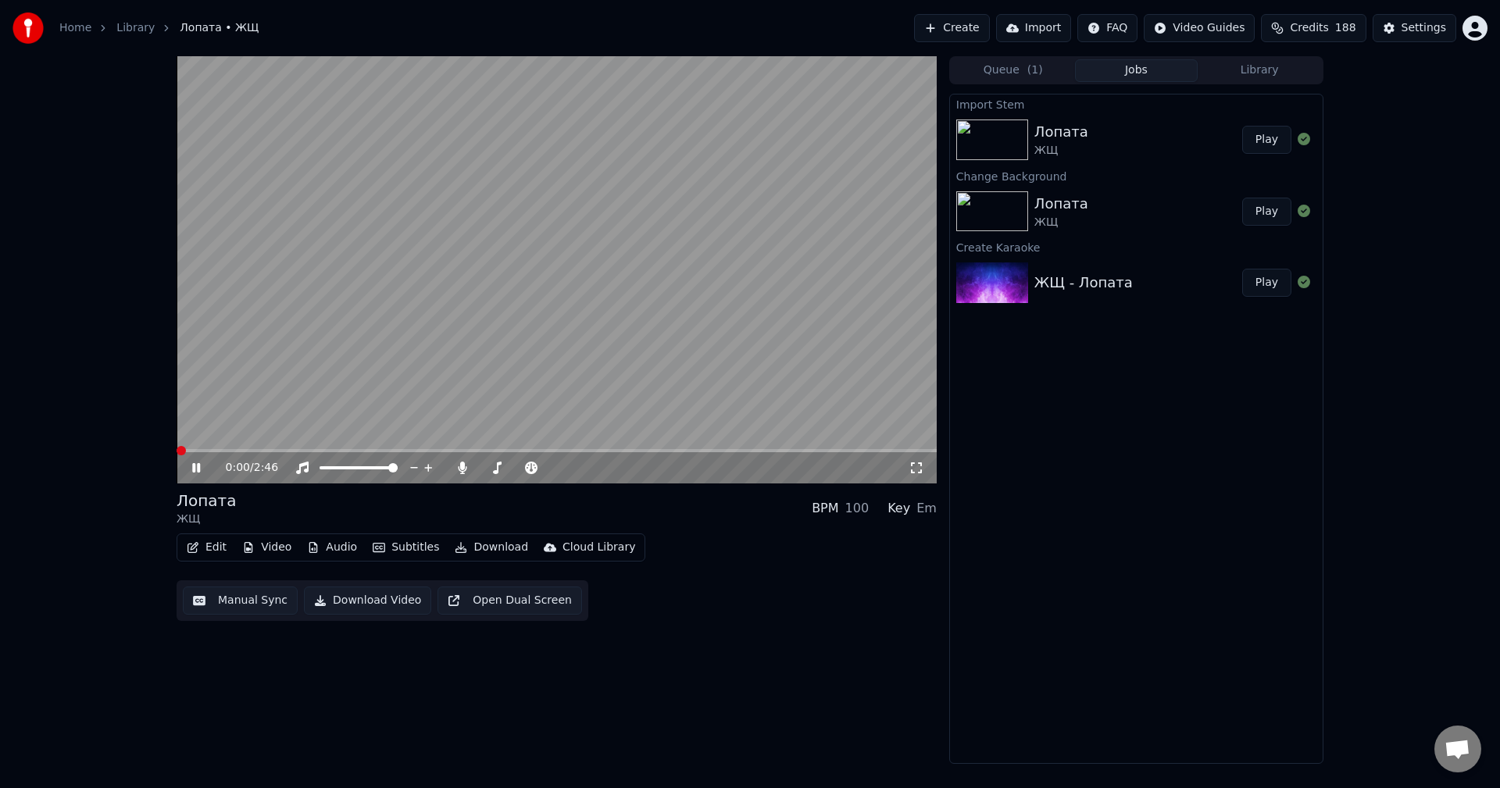
click at [177, 446] on span at bounding box center [181, 450] width 9 height 9
click at [464, 470] on icon at bounding box center [463, 468] width 16 height 13
click at [191, 449] on span at bounding box center [195, 450] width 9 height 9
click at [459, 468] on icon at bounding box center [463, 468] width 16 height 13
click at [305, 470] on icon at bounding box center [303, 468] width 16 height 13
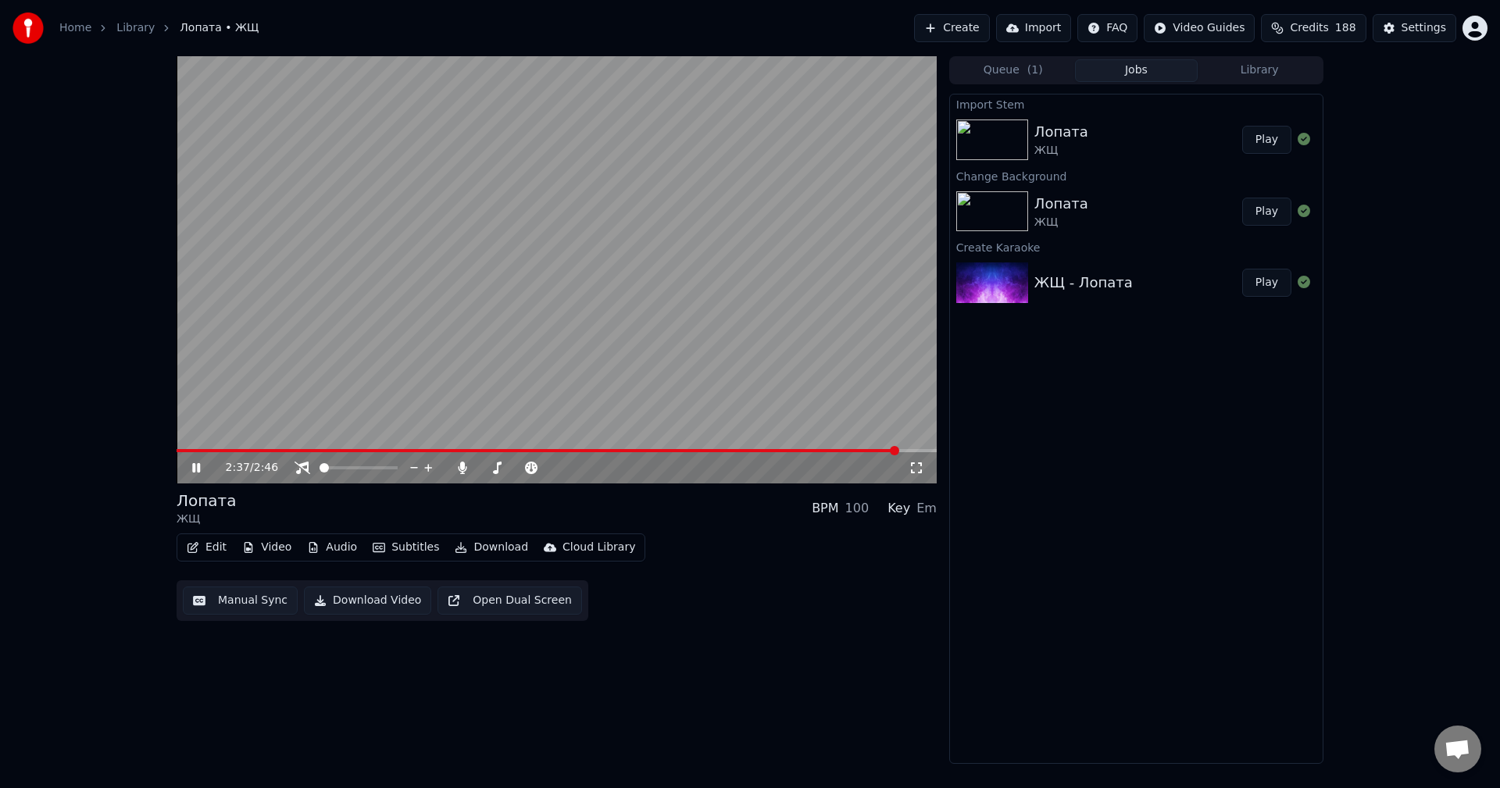
click at [198, 464] on icon at bounding box center [196, 467] width 8 height 9
click at [201, 545] on button "Edit" at bounding box center [207, 548] width 52 height 22
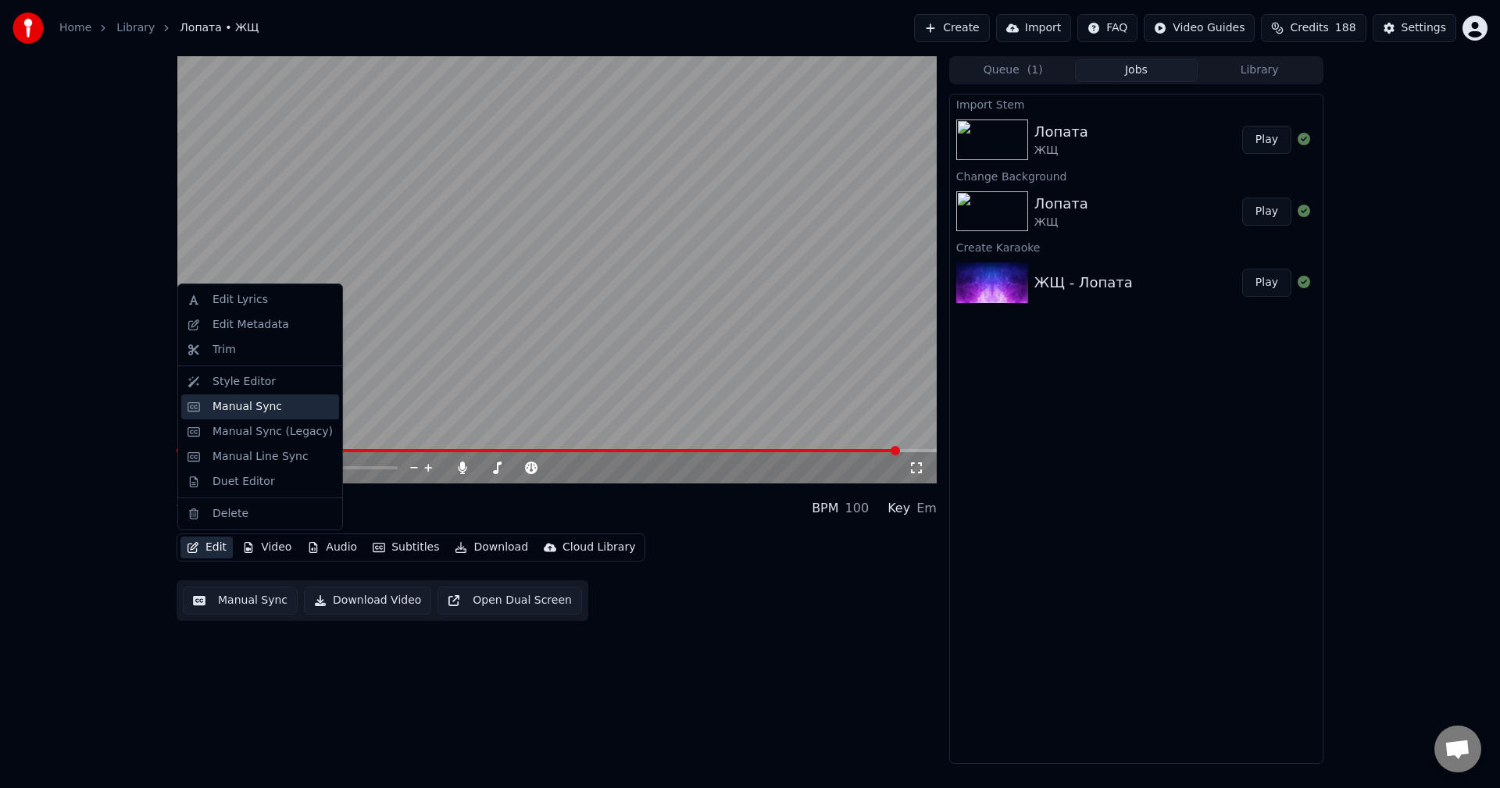
click at [244, 402] on div "Manual Sync" at bounding box center [248, 407] width 70 height 16
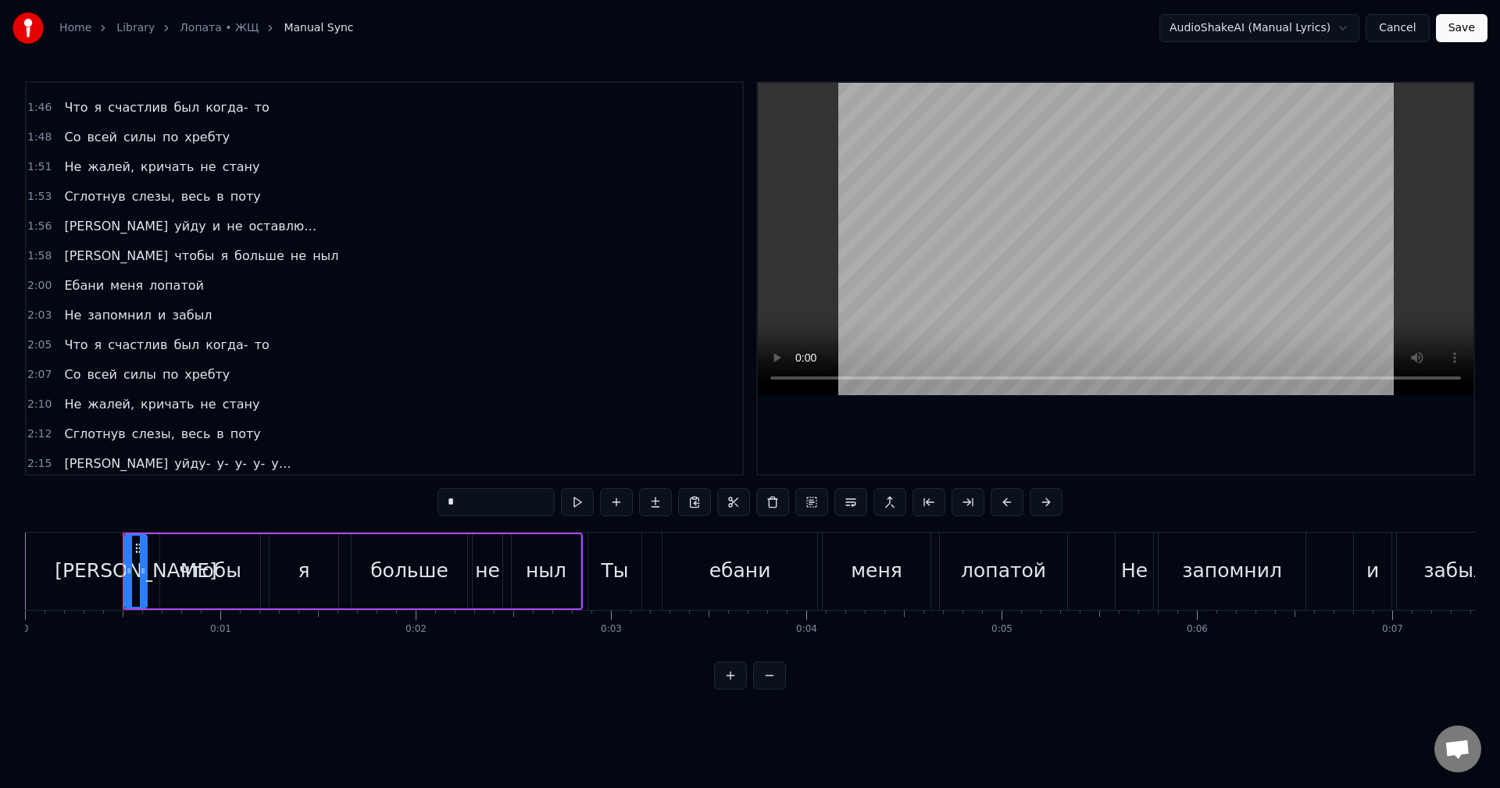
scroll to position [1123, 0]
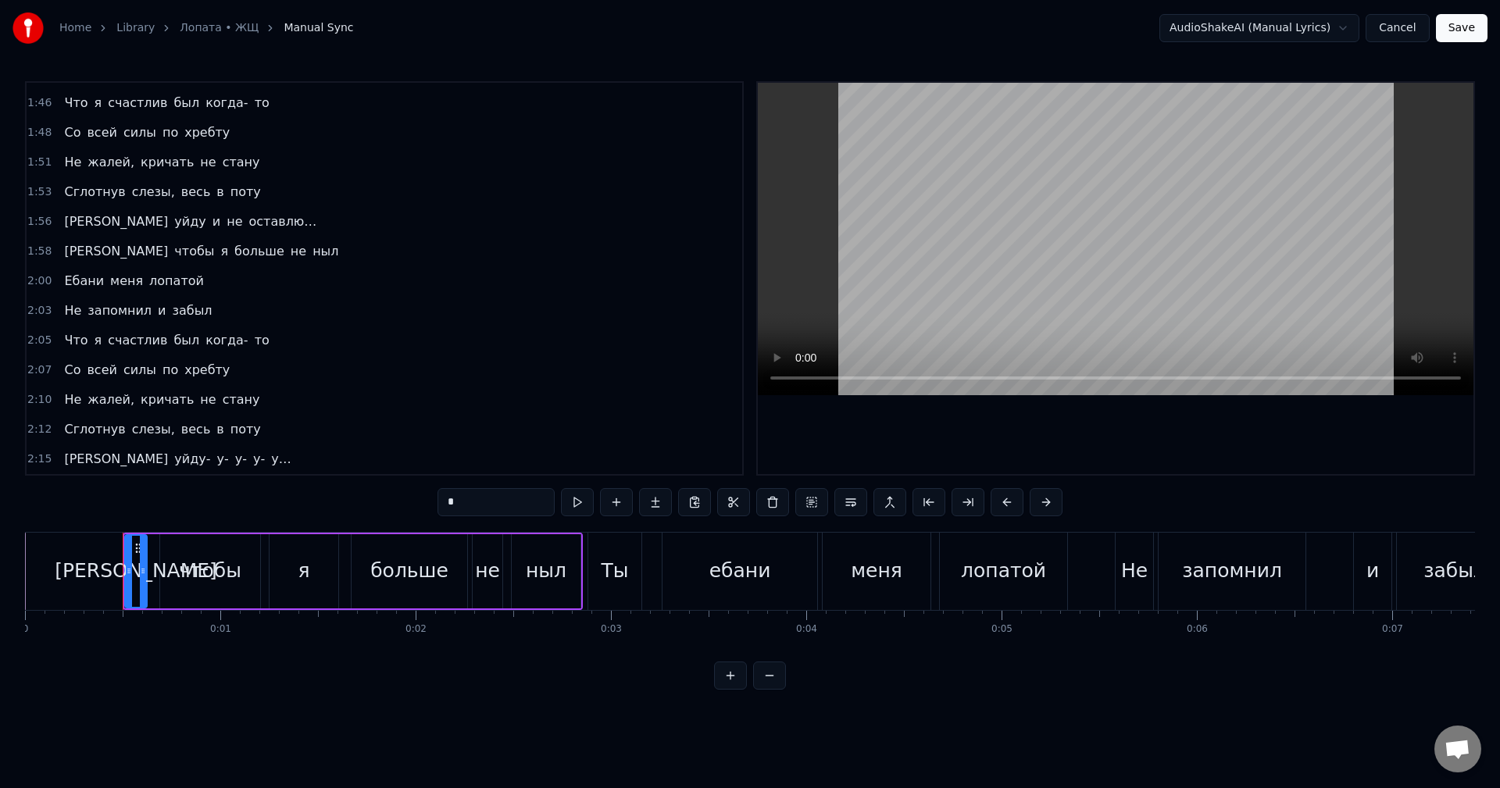
click at [58, 459] on div "Я уйду- у- у- у- у…" at bounding box center [177, 459] width 239 height 28
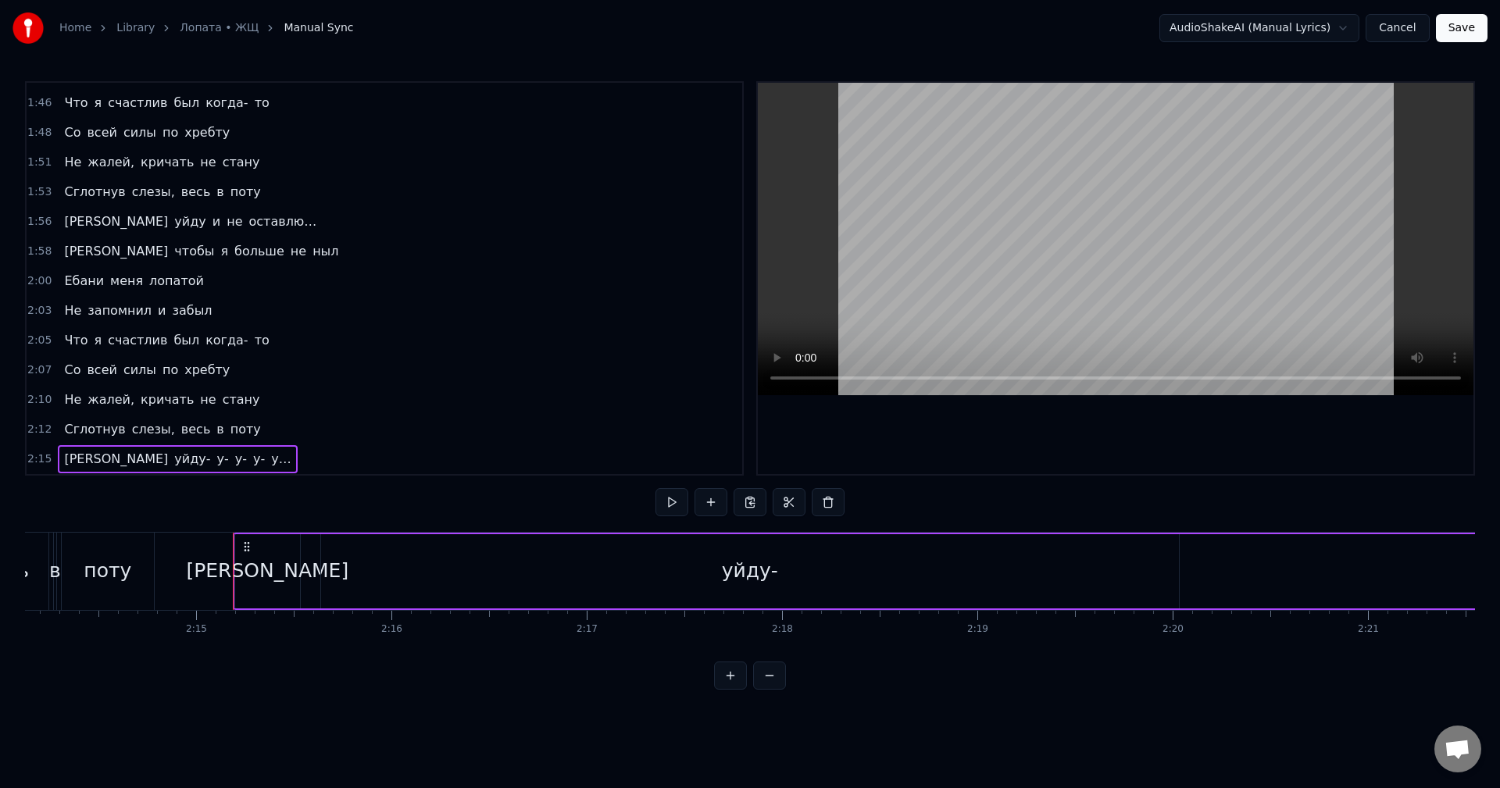
scroll to position [0, 26331]
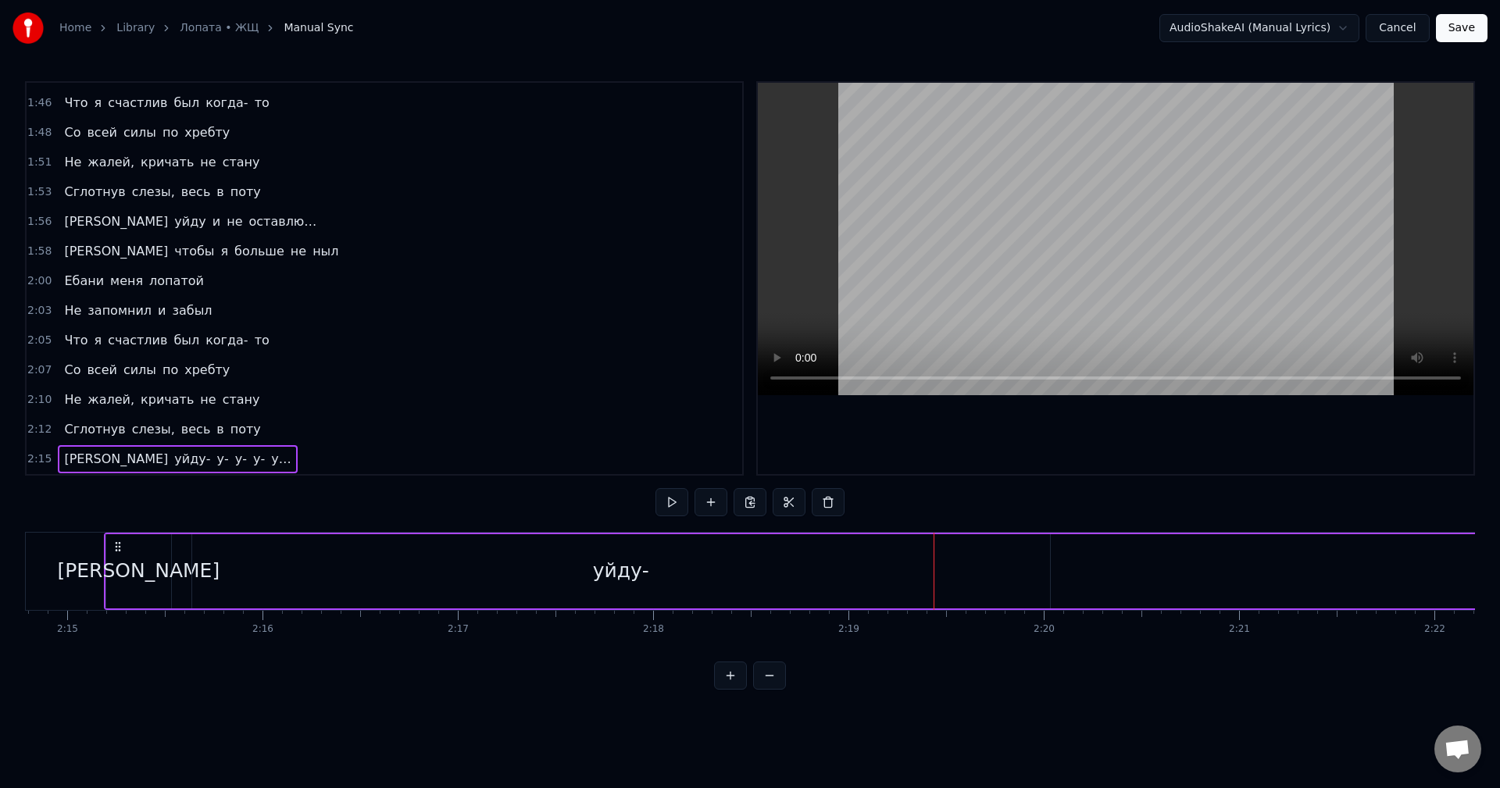
click at [270, 460] on span "у…" at bounding box center [281, 459] width 23 height 18
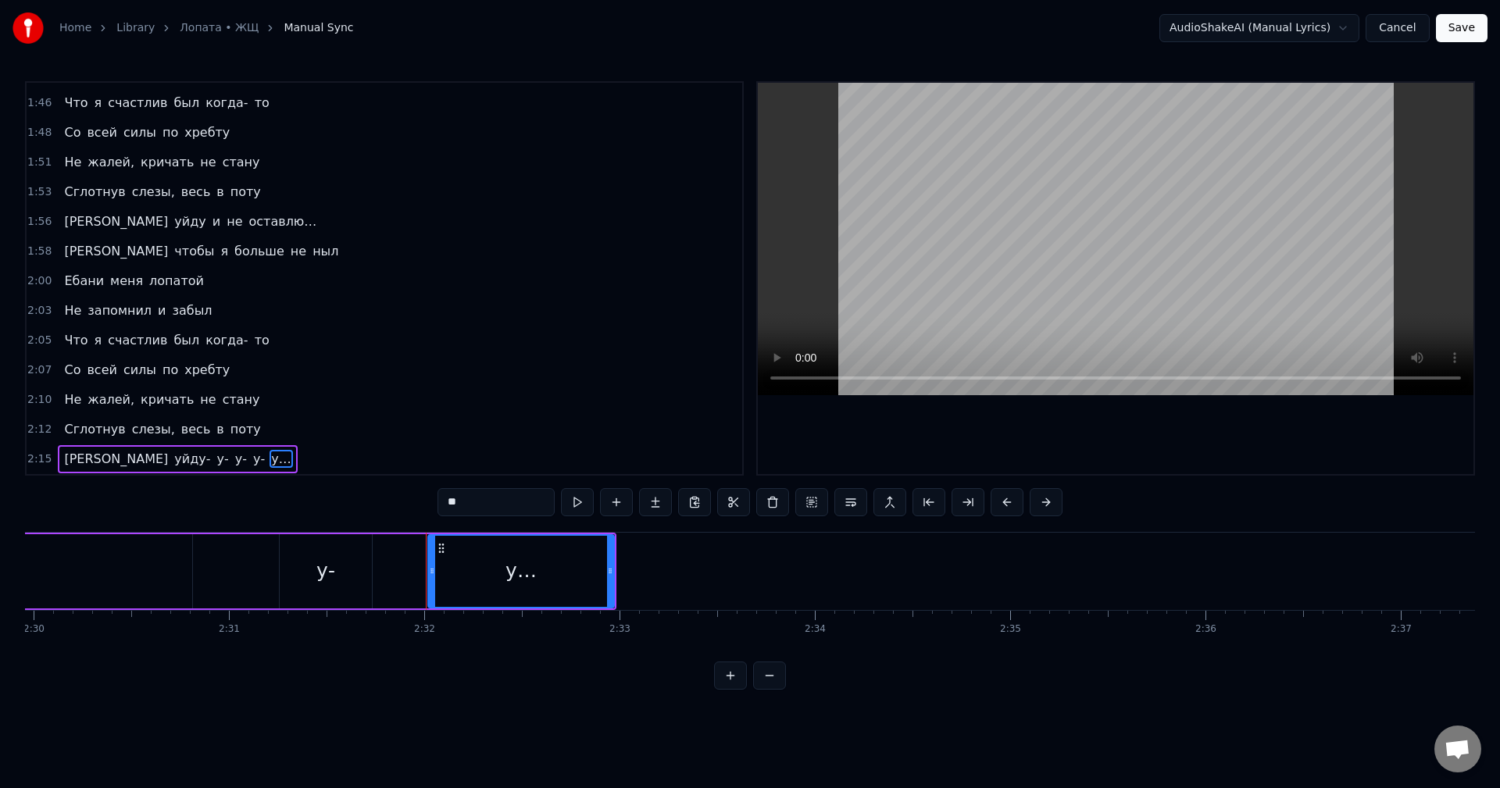
scroll to position [0, 29618]
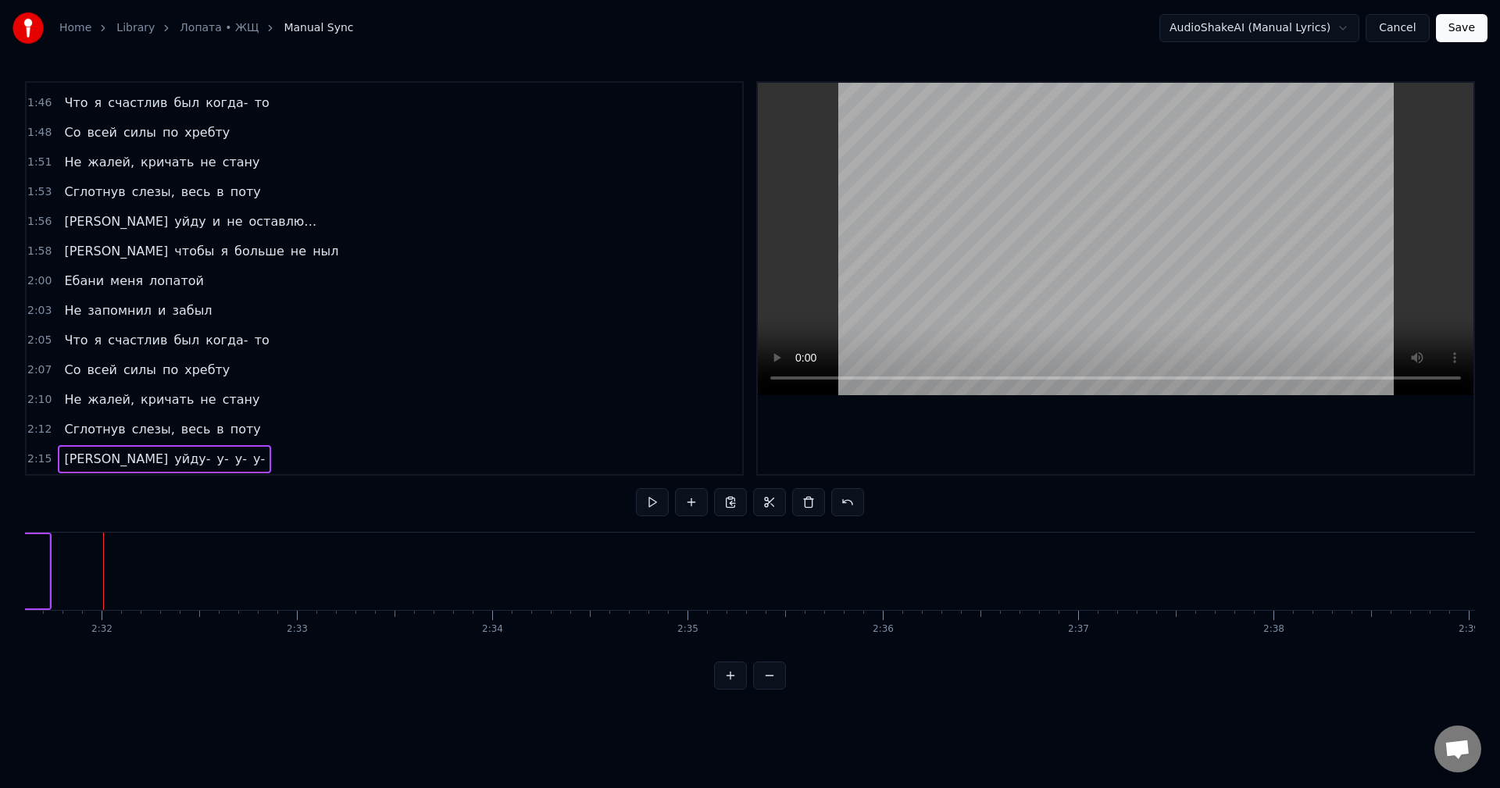
click at [252, 463] on span "у-" at bounding box center [259, 459] width 15 height 18
click at [234, 460] on span "у-" at bounding box center [241, 459] width 15 height 18
click at [216, 460] on span "у-" at bounding box center [223, 459] width 15 height 18
click at [173, 461] on span "уйду-" at bounding box center [192, 459] width 39 height 18
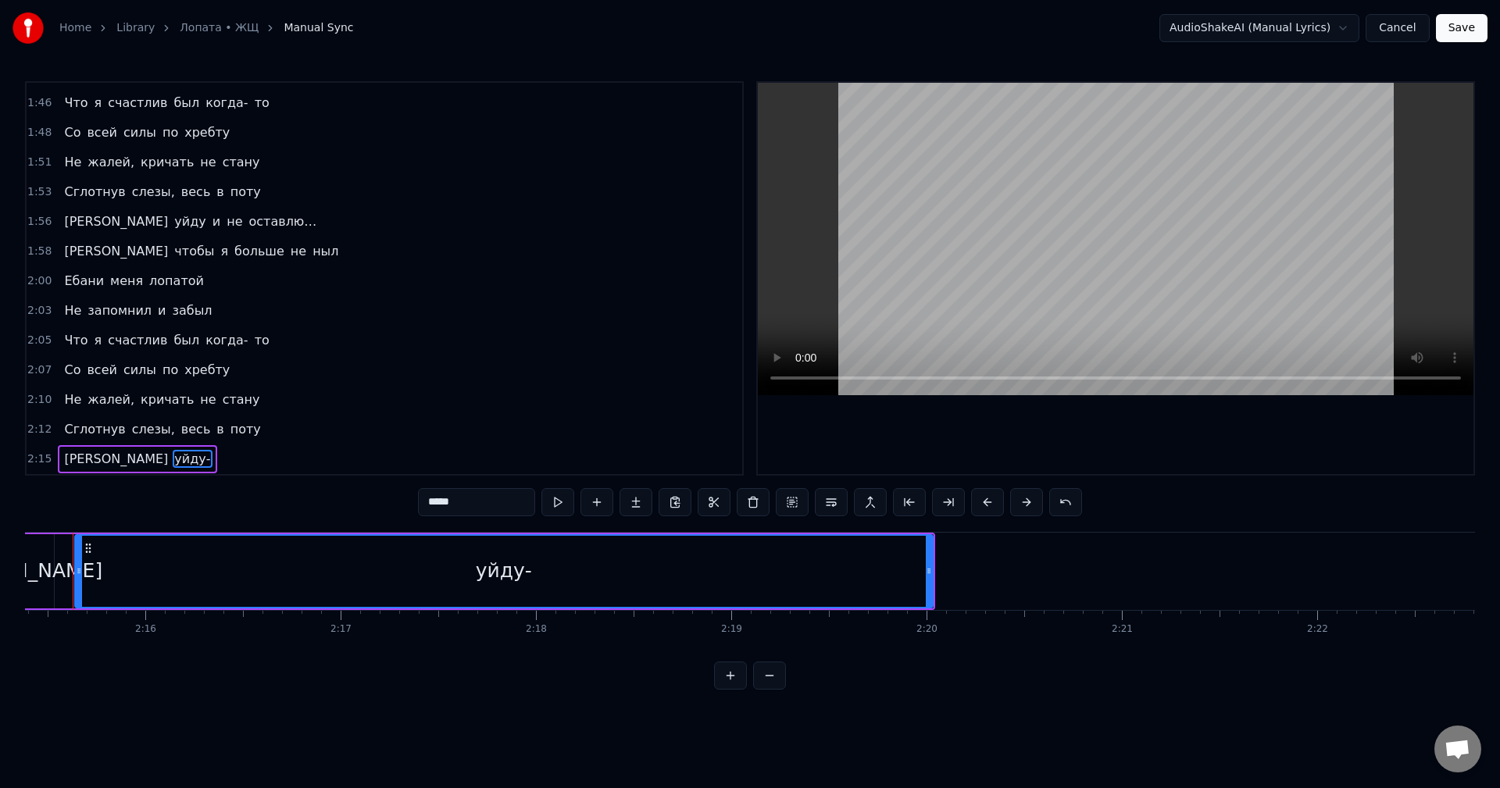
click at [502, 506] on input "*****" at bounding box center [476, 502] width 117 height 28
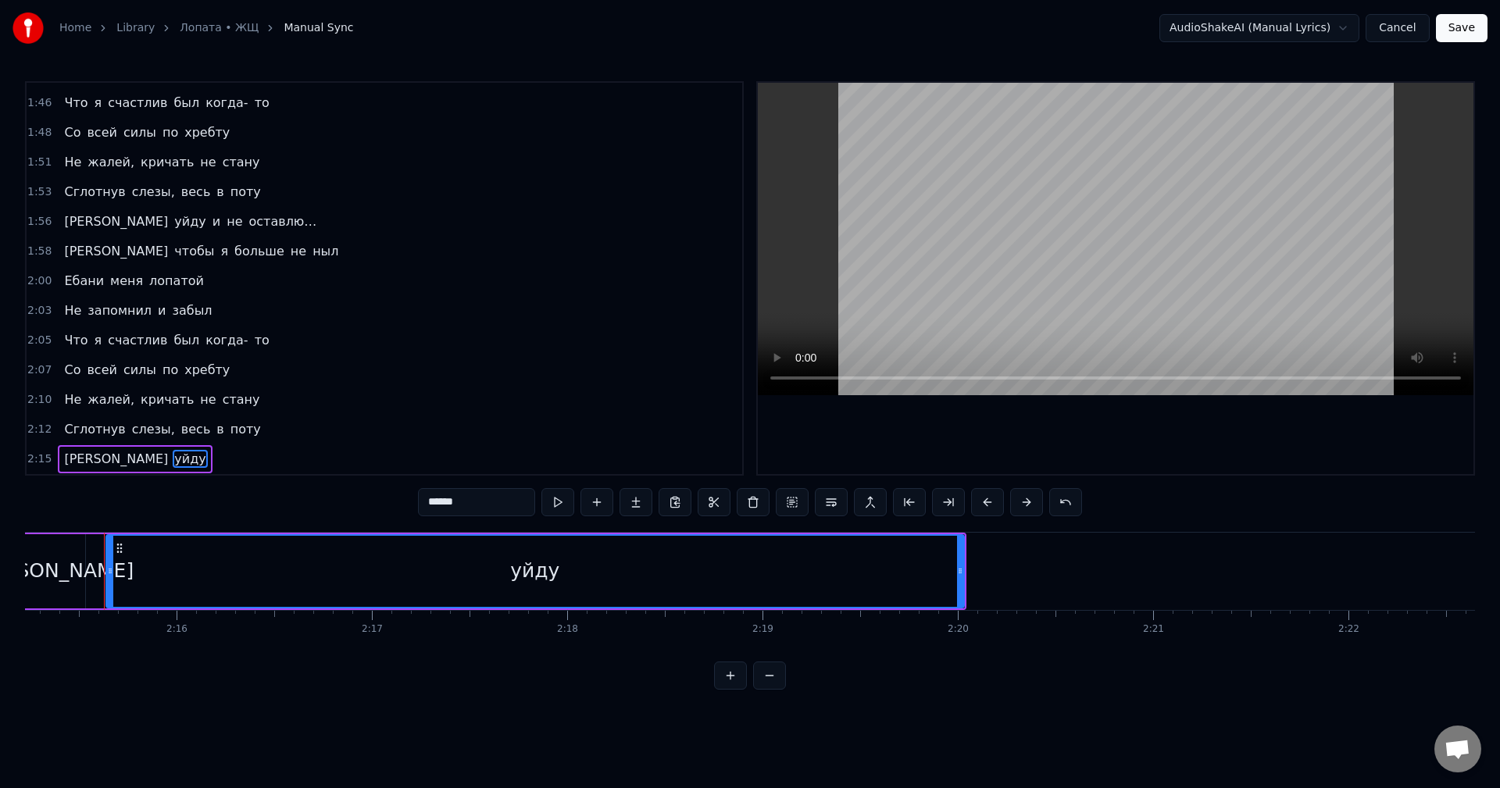
type input "****"
drag, startPoint x: 963, startPoint y: 574, endPoint x: 923, endPoint y: 574, distance: 39.9
click at [923, 574] on icon at bounding box center [920, 571] width 6 height 13
click at [719, 635] on div "А чтобы я больше не ныл Ты ебани меня лопатой Не запомнил и забыл Что я счастли…" at bounding box center [750, 590] width 1450 height 117
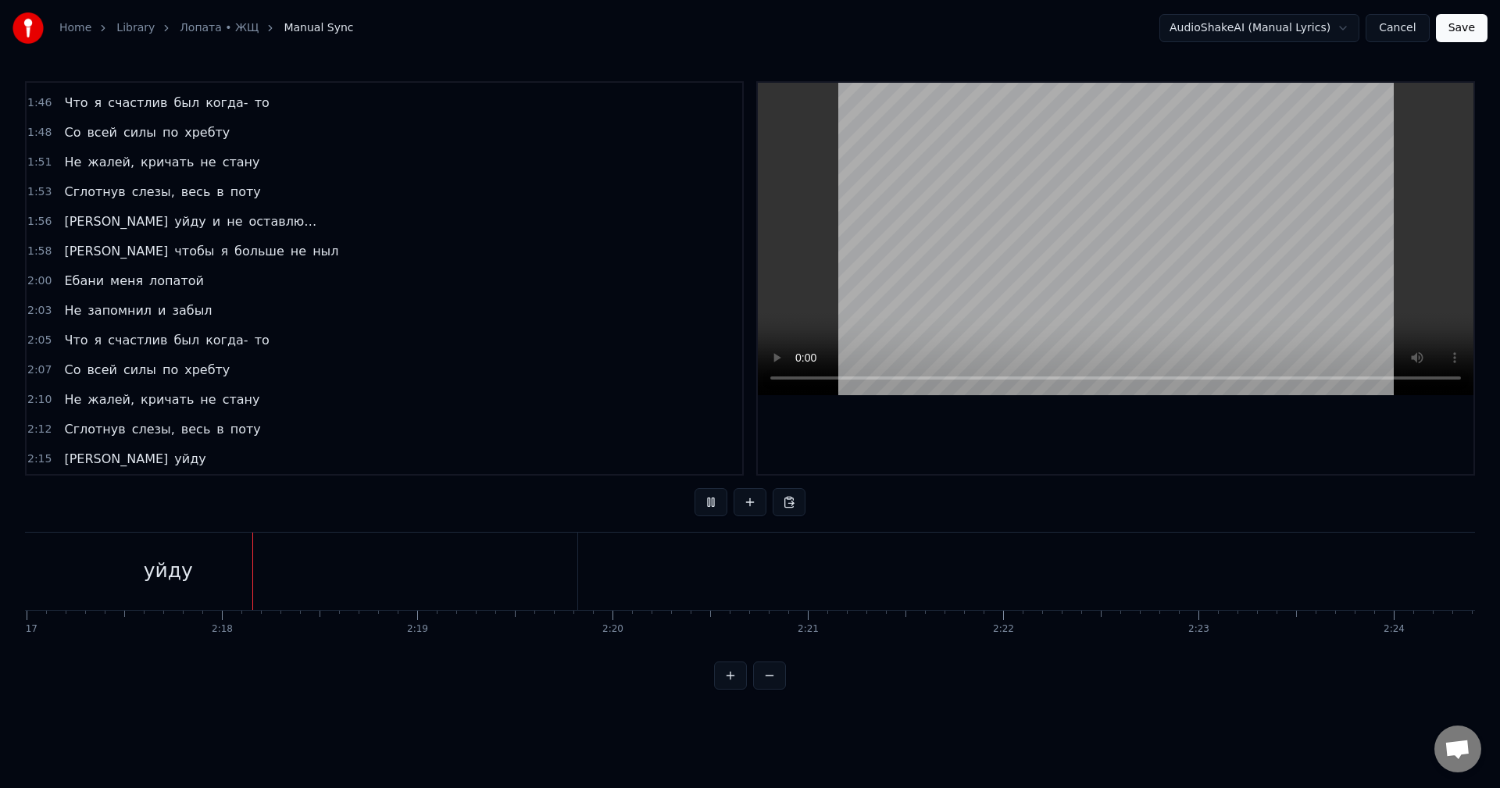
scroll to position [0, 26776]
click at [751, 504] on button at bounding box center [750, 502] width 33 height 28
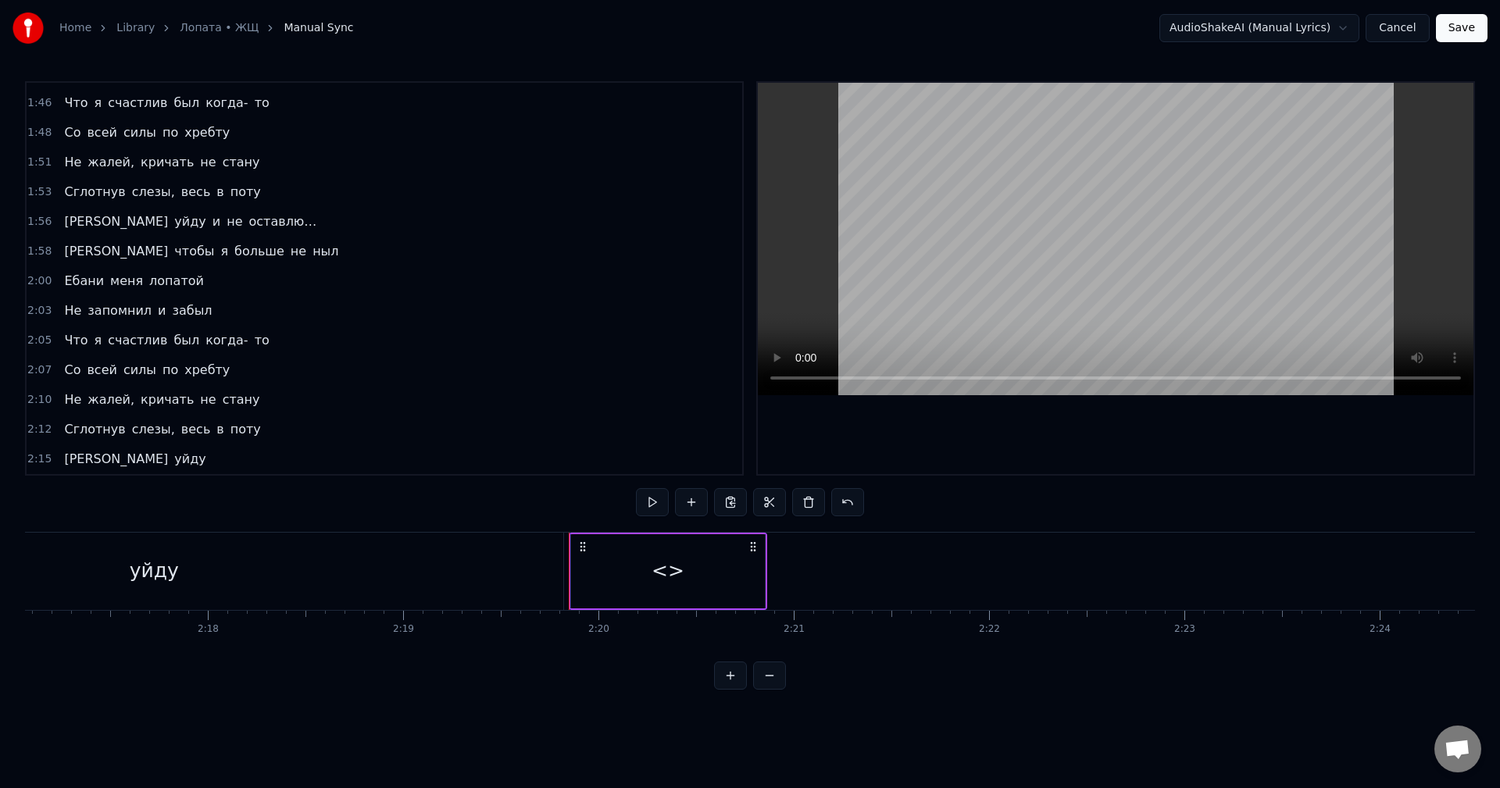
click at [666, 565] on div "<>" at bounding box center [668, 571] width 33 height 30
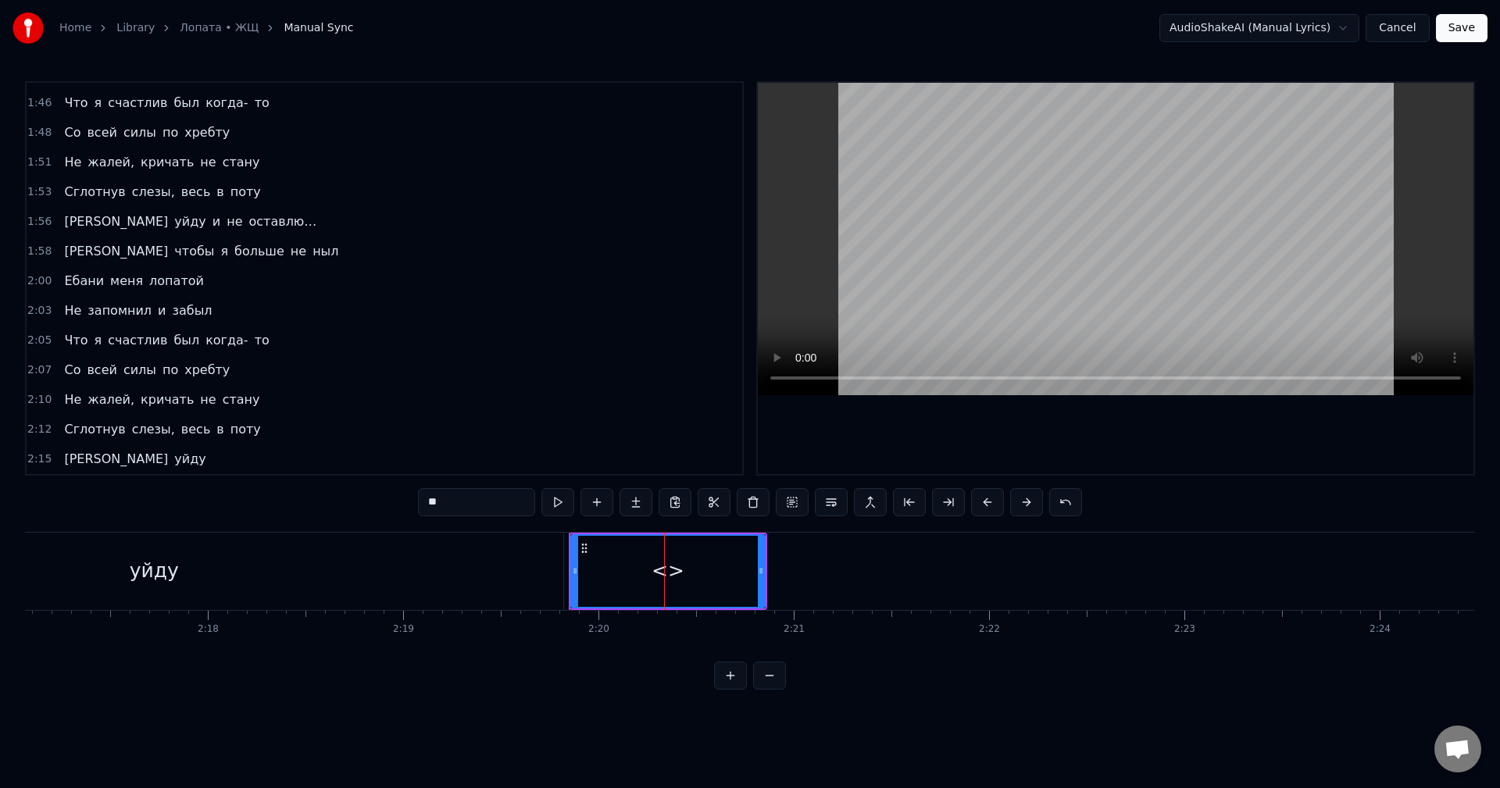
scroll to position [1153, 0]
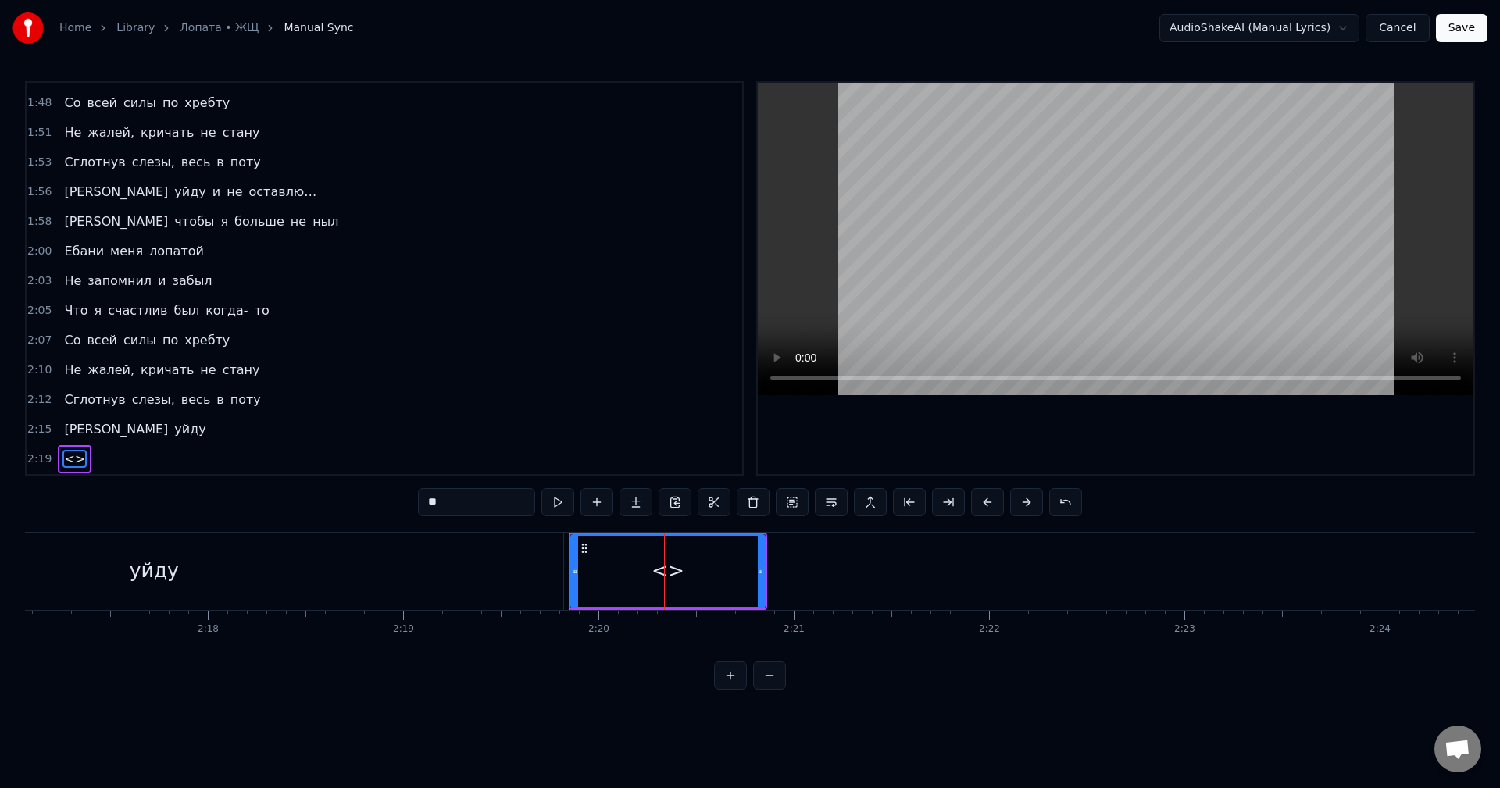
click at [484, 500] on input "**" at bounding box center [476, 502] width 117 height 28
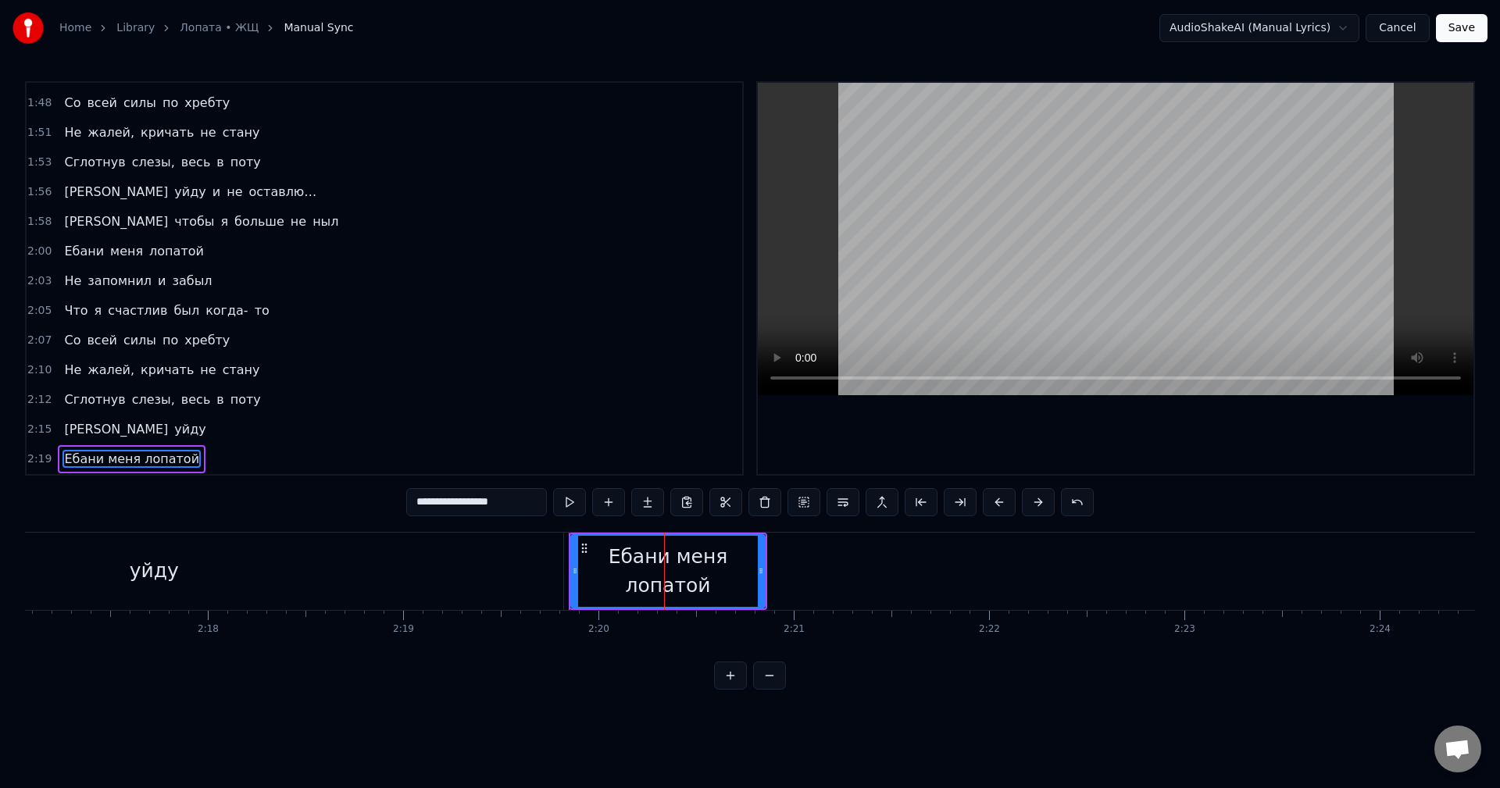
click at [465, 505] on input "**********" at bounding box center [476, 502] width 141 height 28
click at [478, 500] on input "**********" at bounding box center [476, 502] width 117 height 28
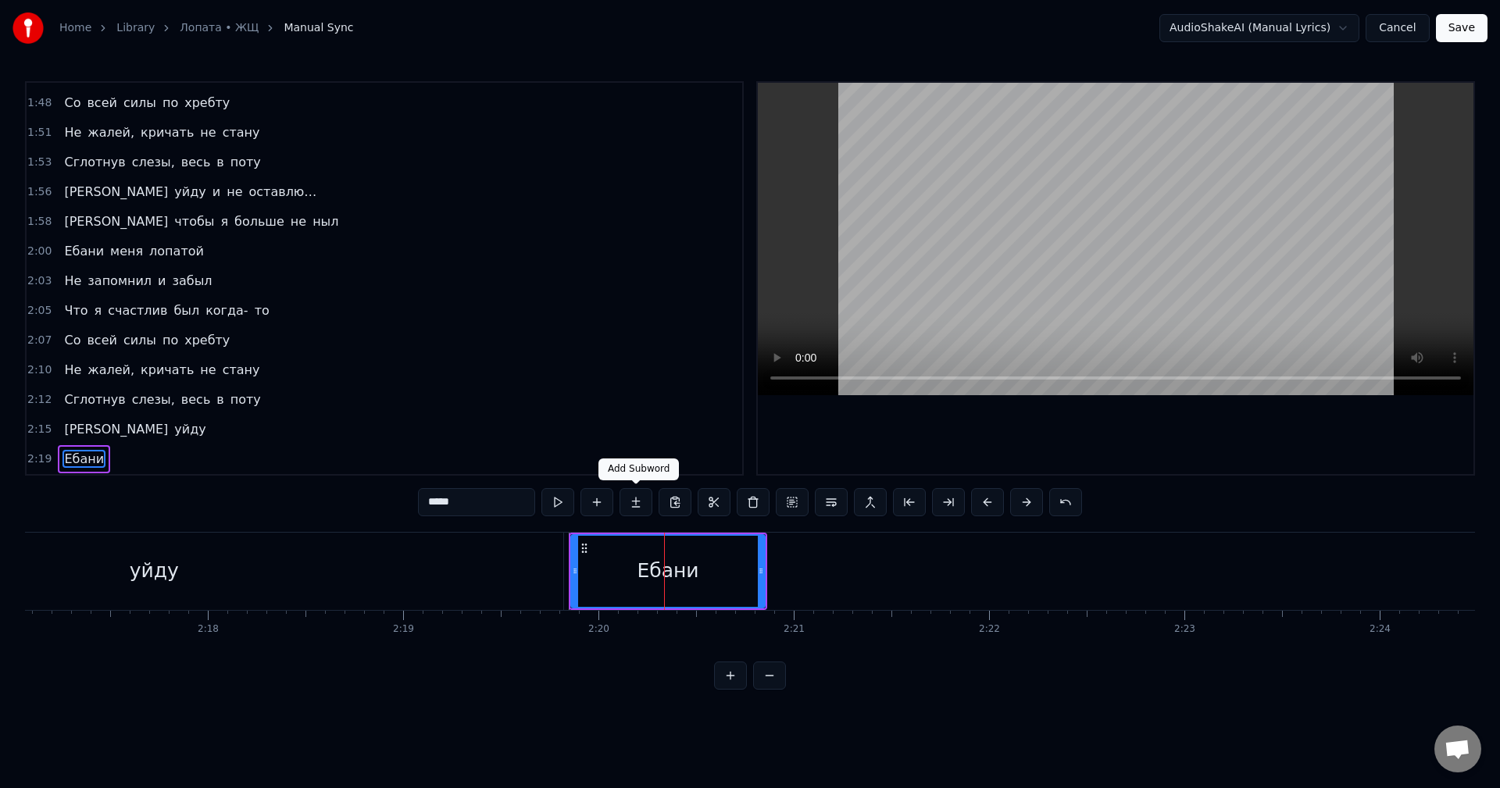
type input "*****"
click at [632, 506] on button at bounding box center [636, 502] width 33 height 28
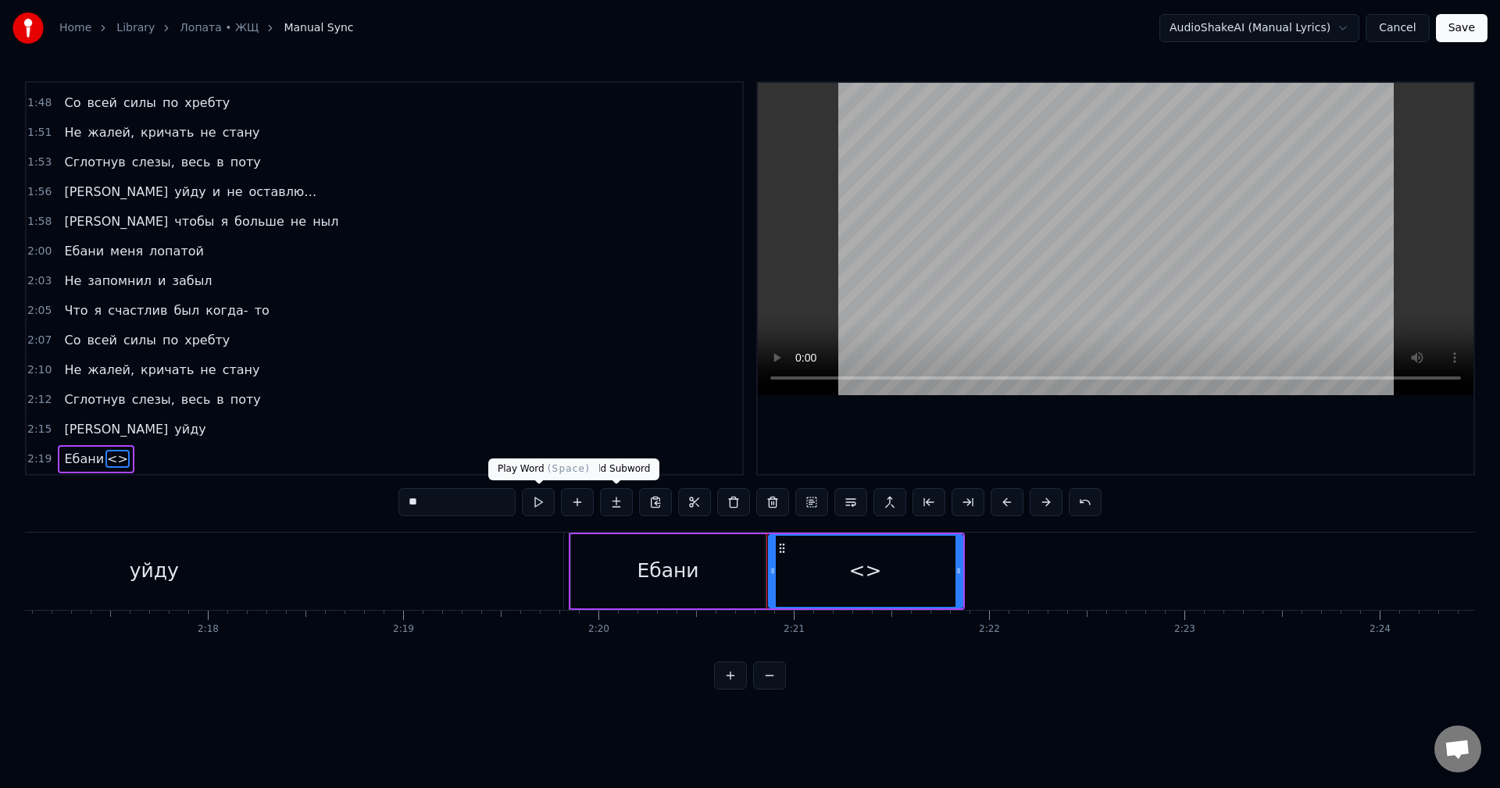
click at [483, 504] on input "**" at bounding box center [457, 502] width 117 height 28
type input "****"
click at [617, 508] on button at bounding box center [616, 502] width 33 height 28
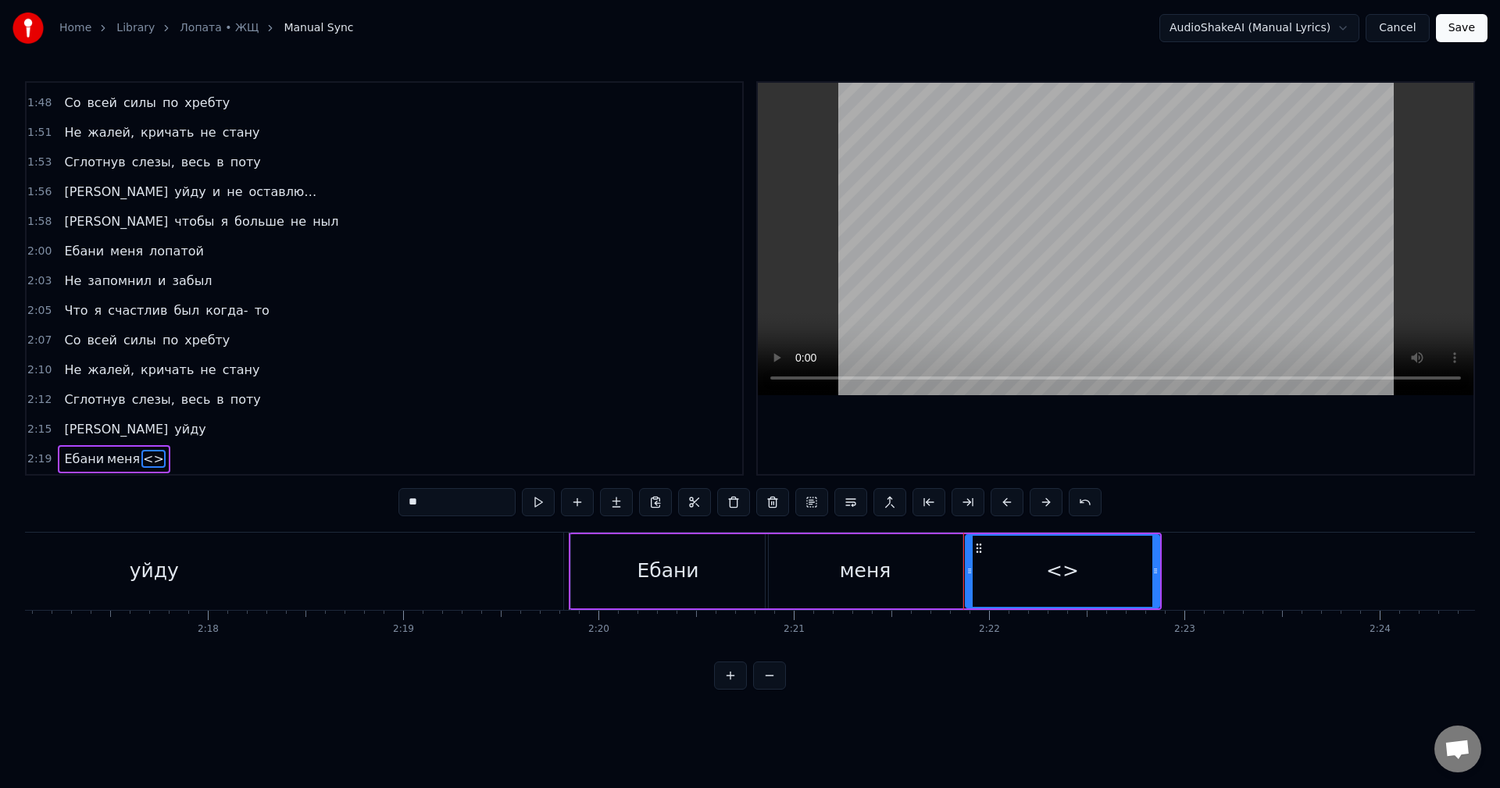
click at [494, 502] on input "**" at bounding box center [457, 502] width 117 height 28
type input "*******"
click at [566, 576] on div "Я уйду" at bounding box center [113, 571] width 909 height 77
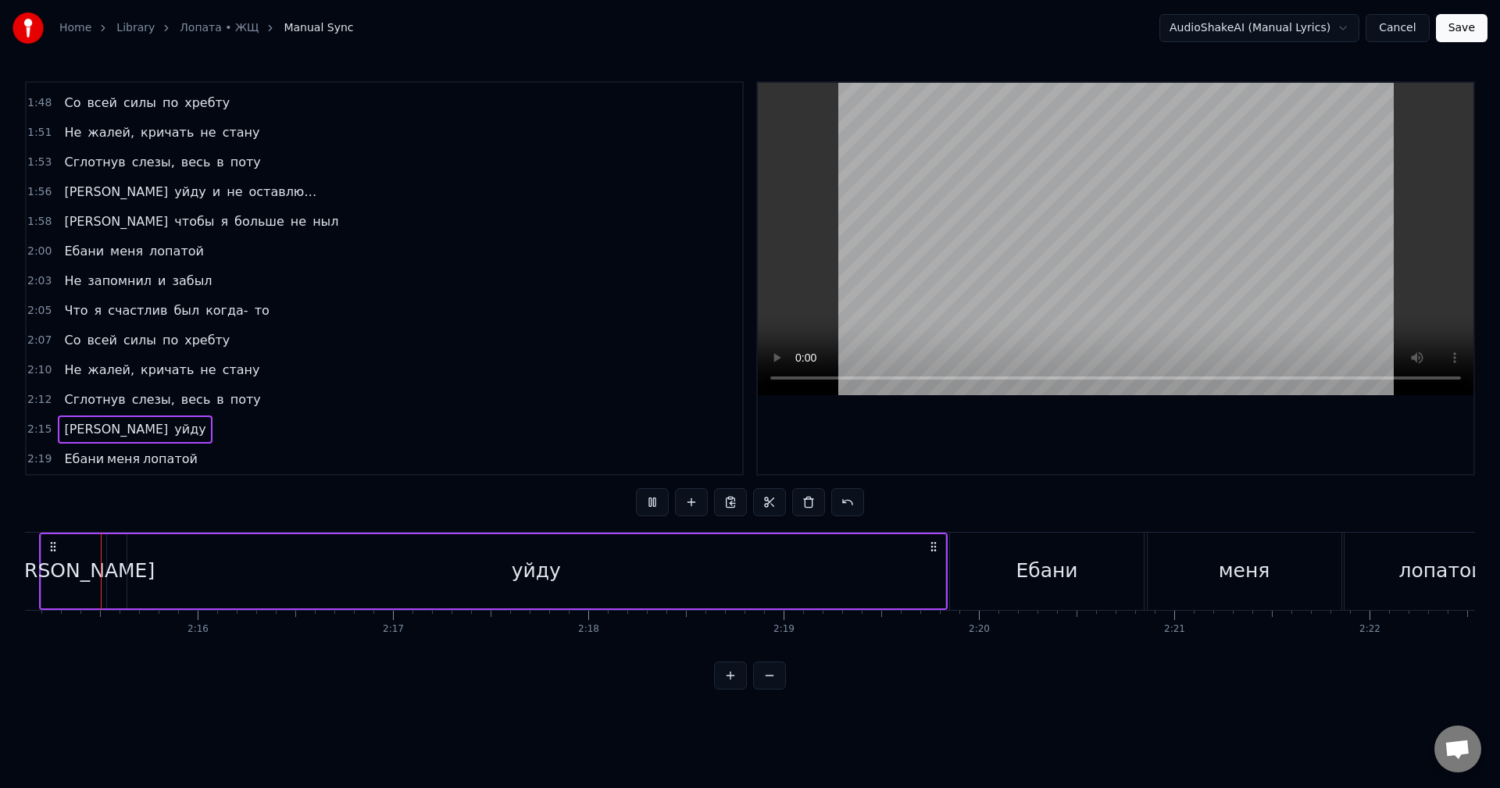
scroll to position [0, 26375]
click at [1015, 582] on div "Ебани" at bounding box center [1068, 571] width 194 height 77
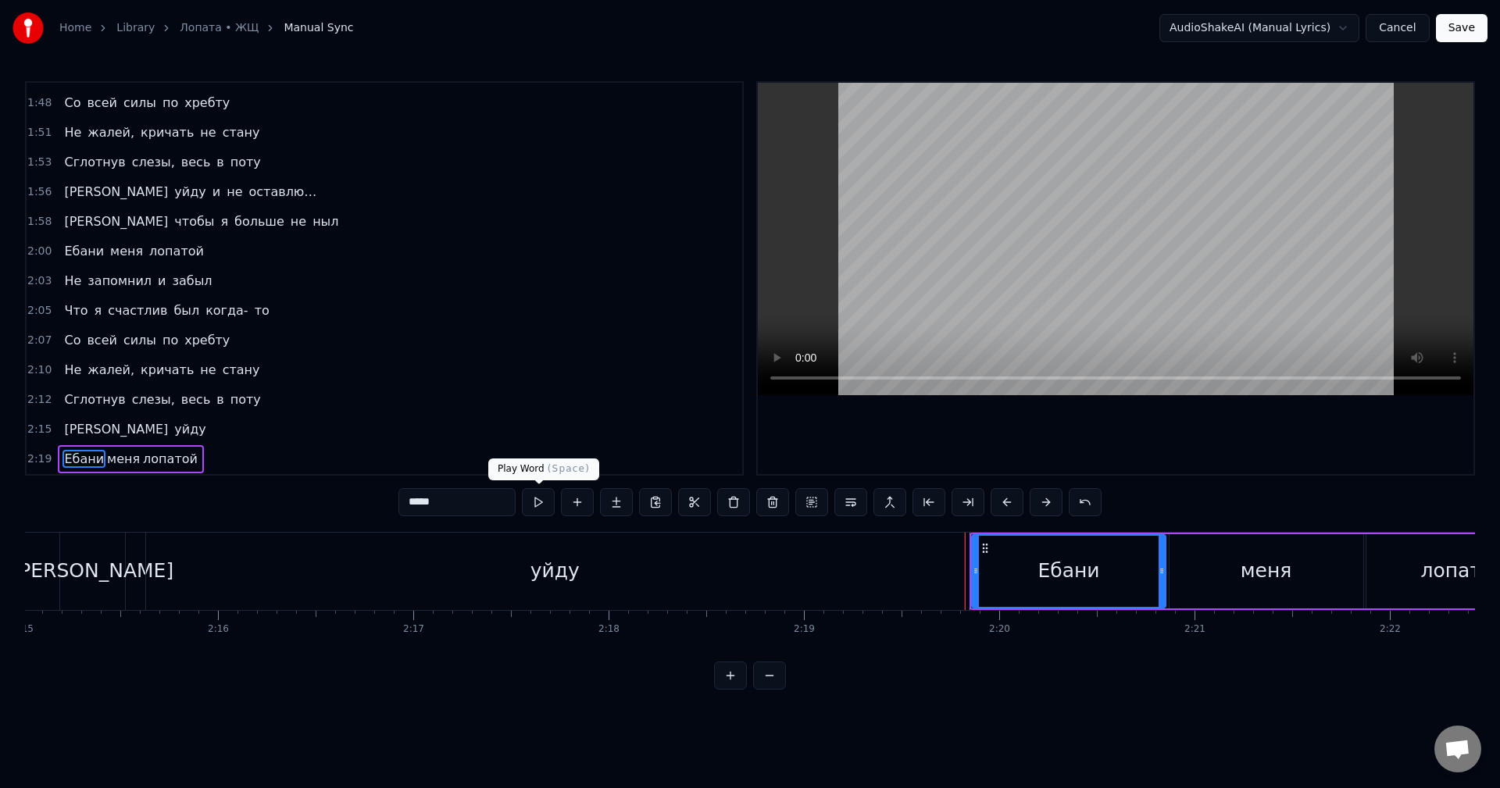
click at [527, 498] on button at bounding box center [538, 502] width 33 height 28
click at [1223, 568] on div "меня" at bounding box center [1267, 571] width 194 height 74
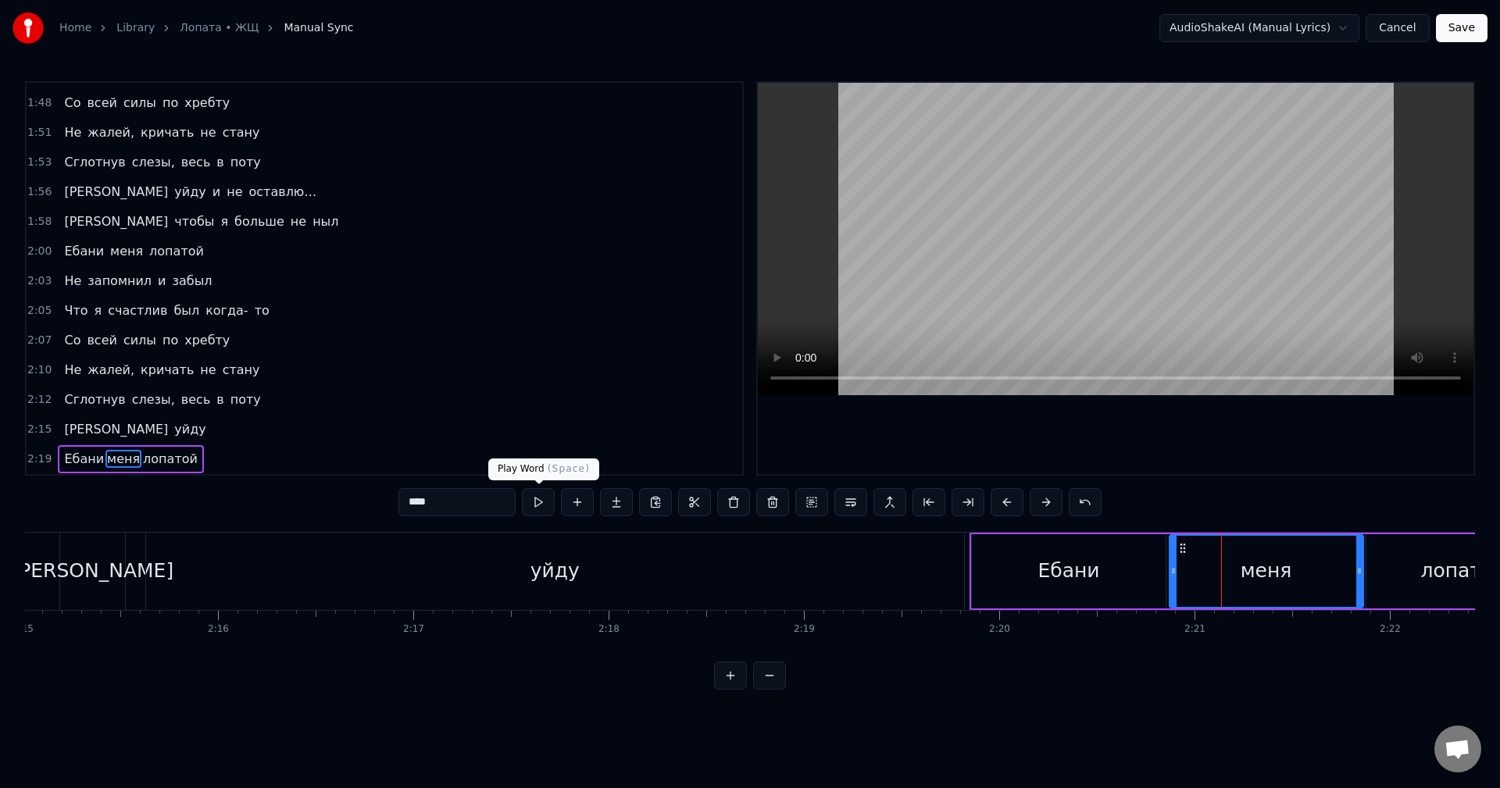
click at [545, 503] on button at bounding box center [538, 502] width 33 height 28
click at [153, 453] on span "лопатой" at bounding box center [170, 459] width 58 height 18
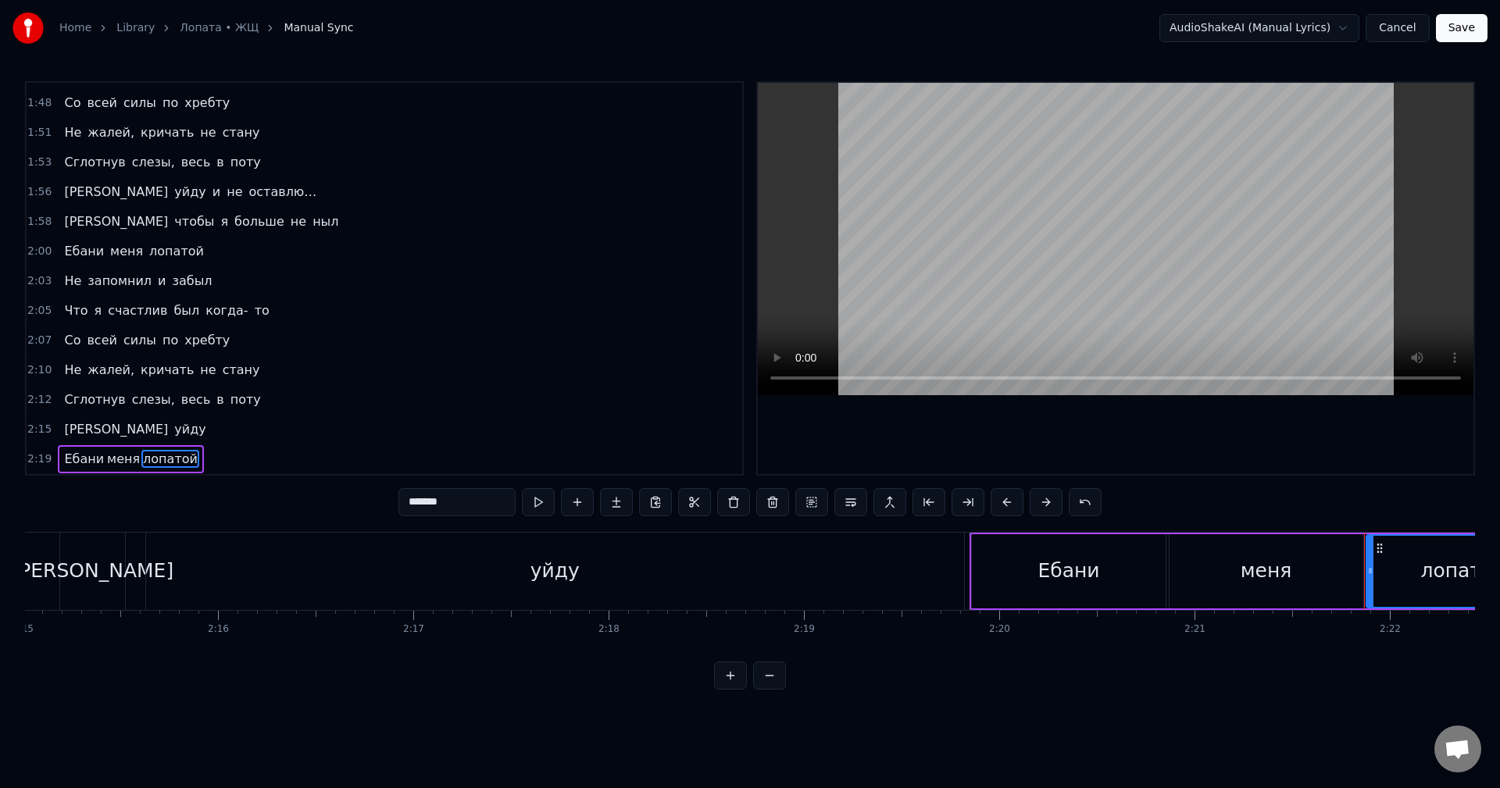
click at [173, 431] on span "уйду" at bounding box center [190, 429] width 34 height 18
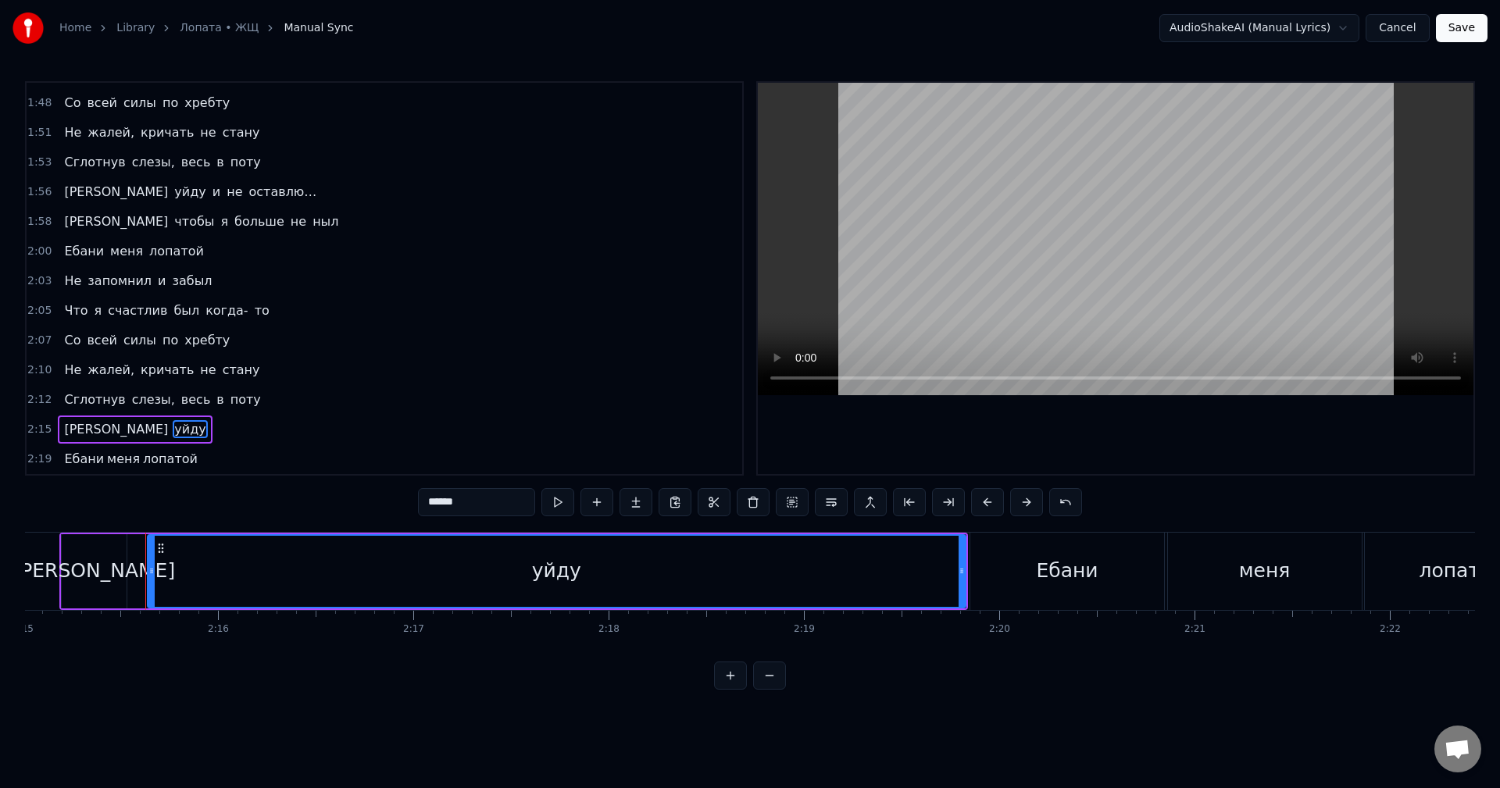
click at [119, 461] on span "меня" at bounding box center [123, 459] width 36 height 18
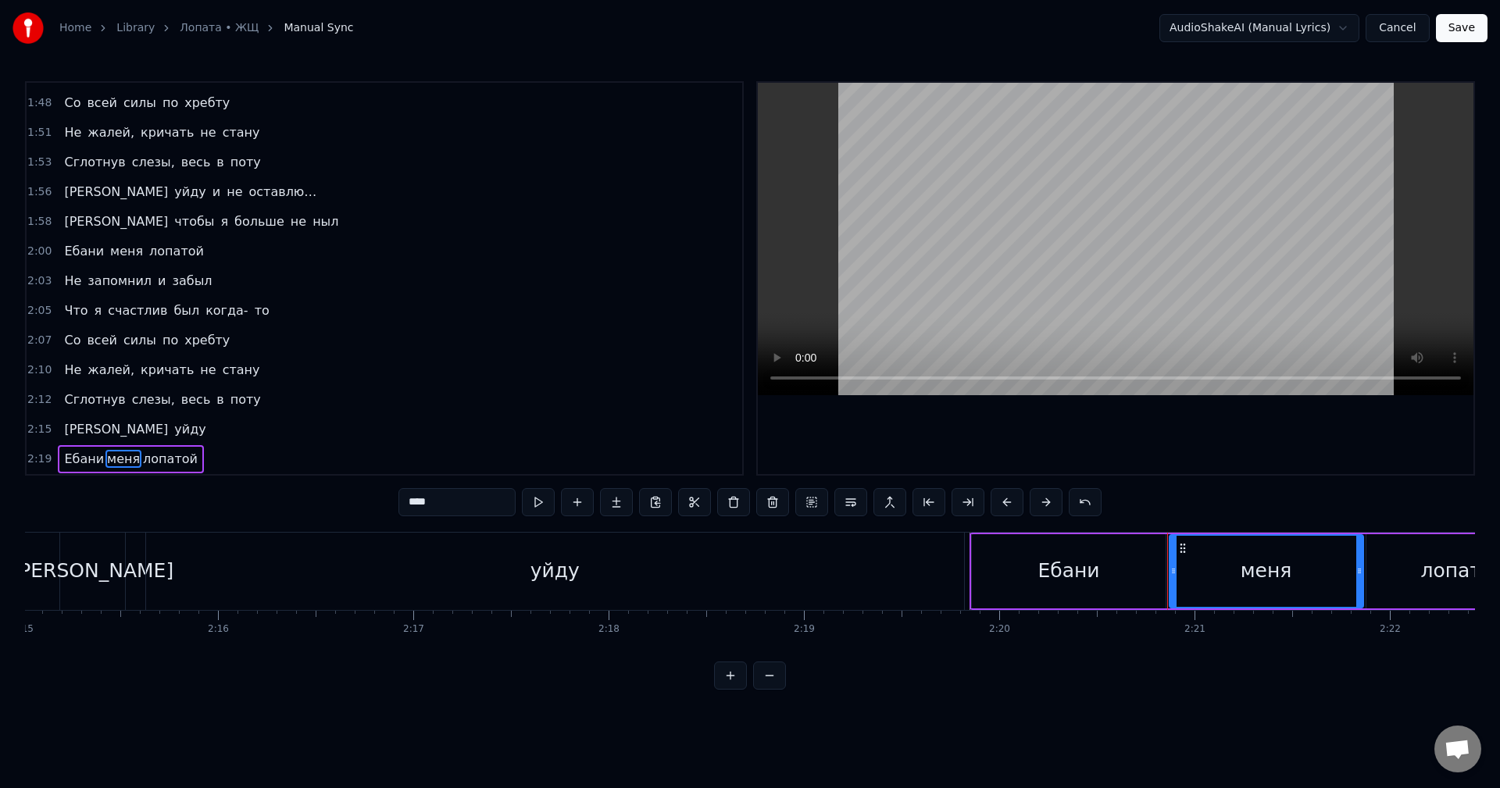
click at [781, 593] on div "уйду" at bounding box center [555, 571] width 818 height 77
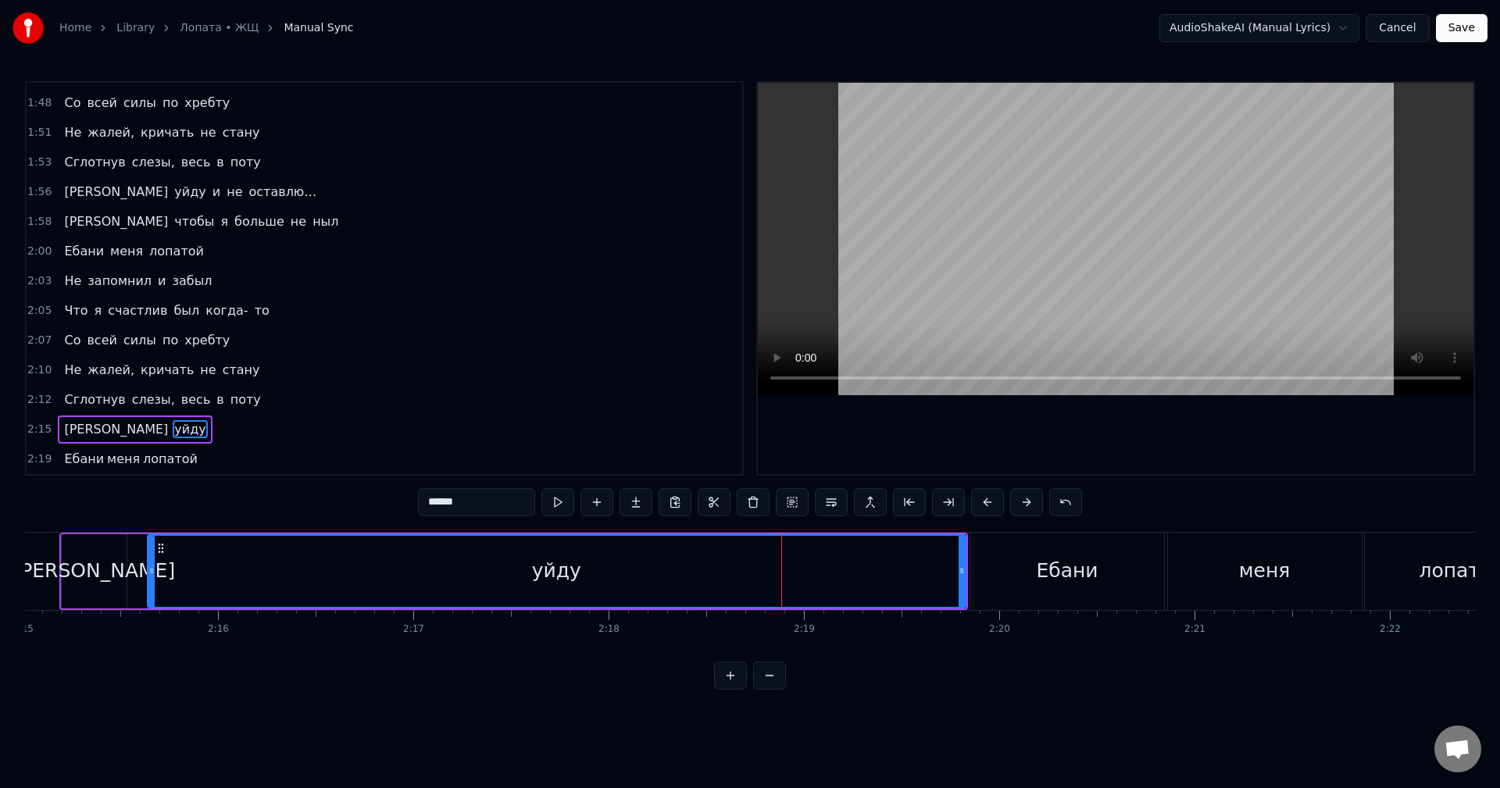
click at [79, 568] on div "Я" at bounding box center [94, 571] width 65 height 74
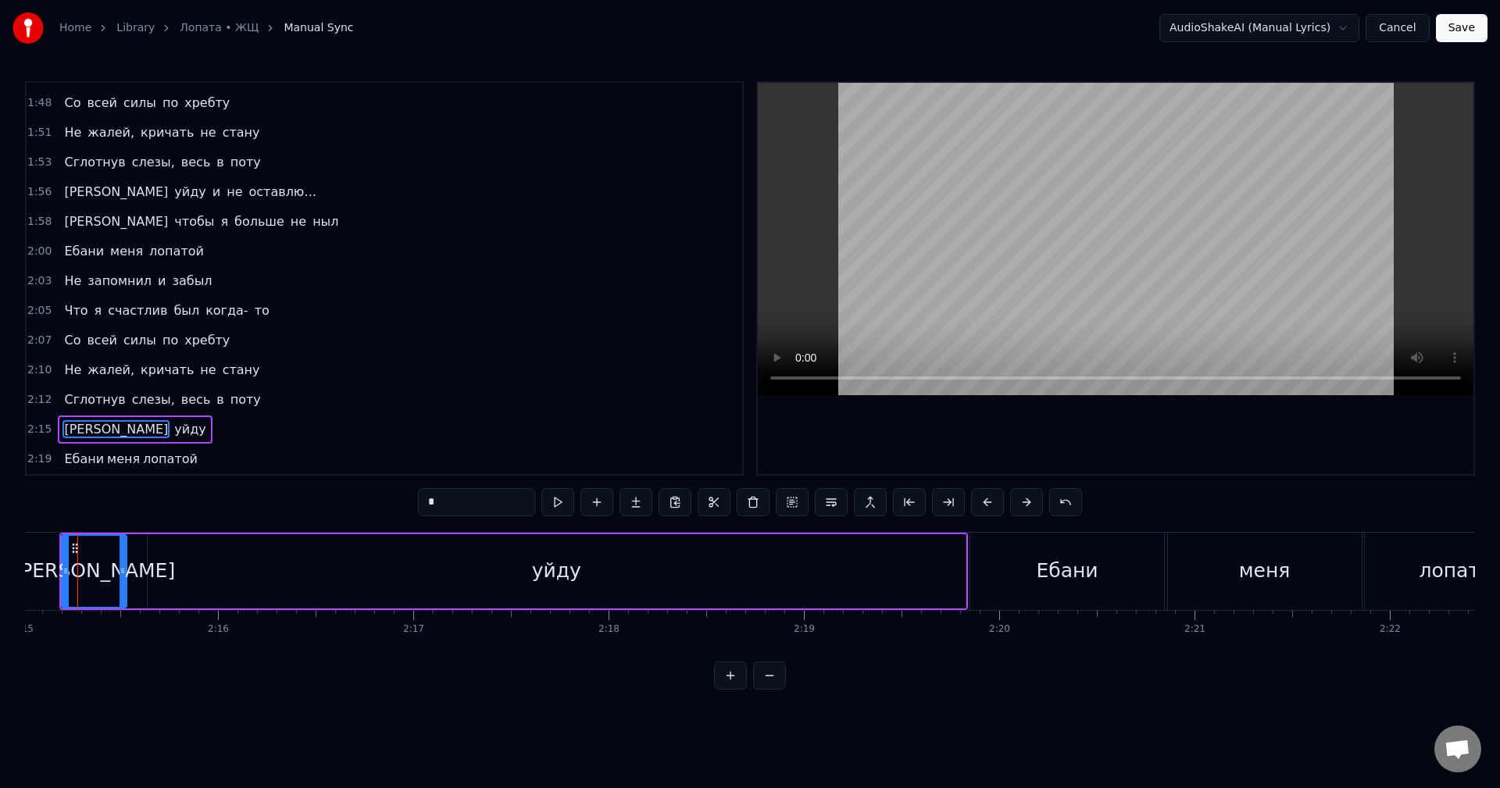
scroll to position [0, 26350]
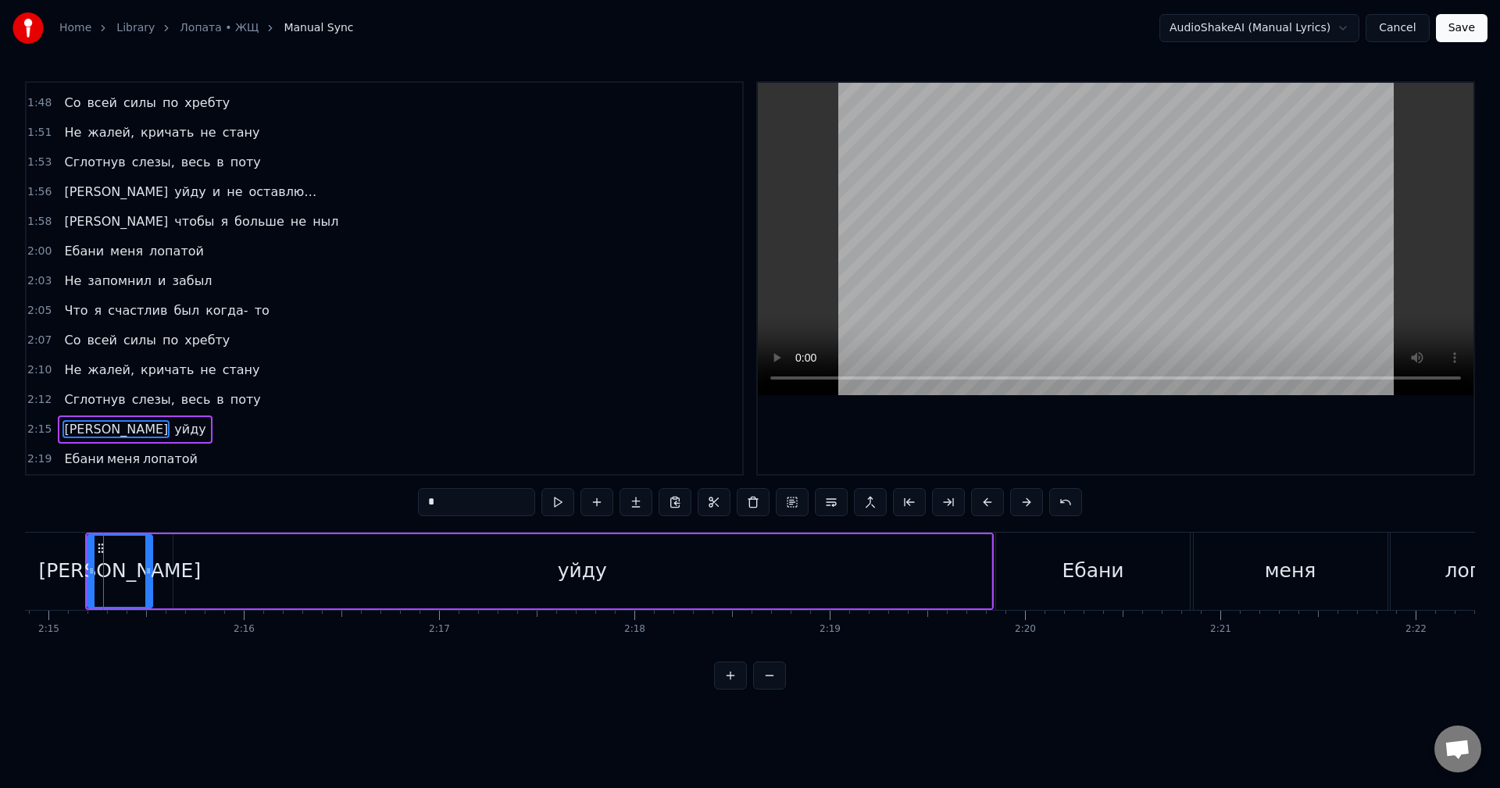
click at [1109, 562] on div "Ебани" at bounding box center [1093, 571] width 62 height 30
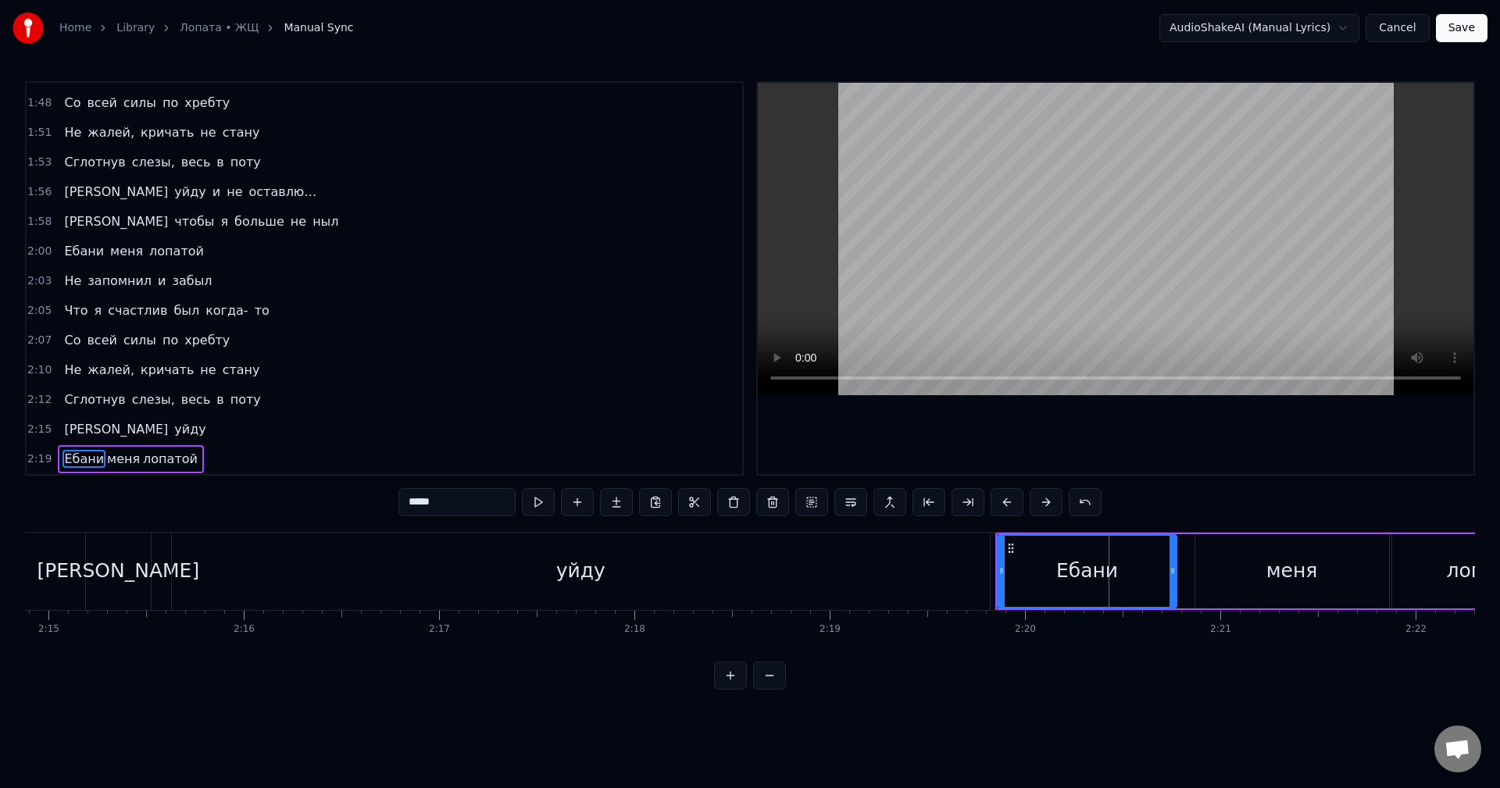
drag, startPoint x: 1188, startPoint y: 577, endPoint x: 1171, endPoint y: 580, distance: 16.7
click at [1171, 580] on div at bounding box center [1173, 571] width 6 height 71
click at [1251, 582] on div "меня" at bounding box center [1293, 571] width 194 height 74
type input "****"
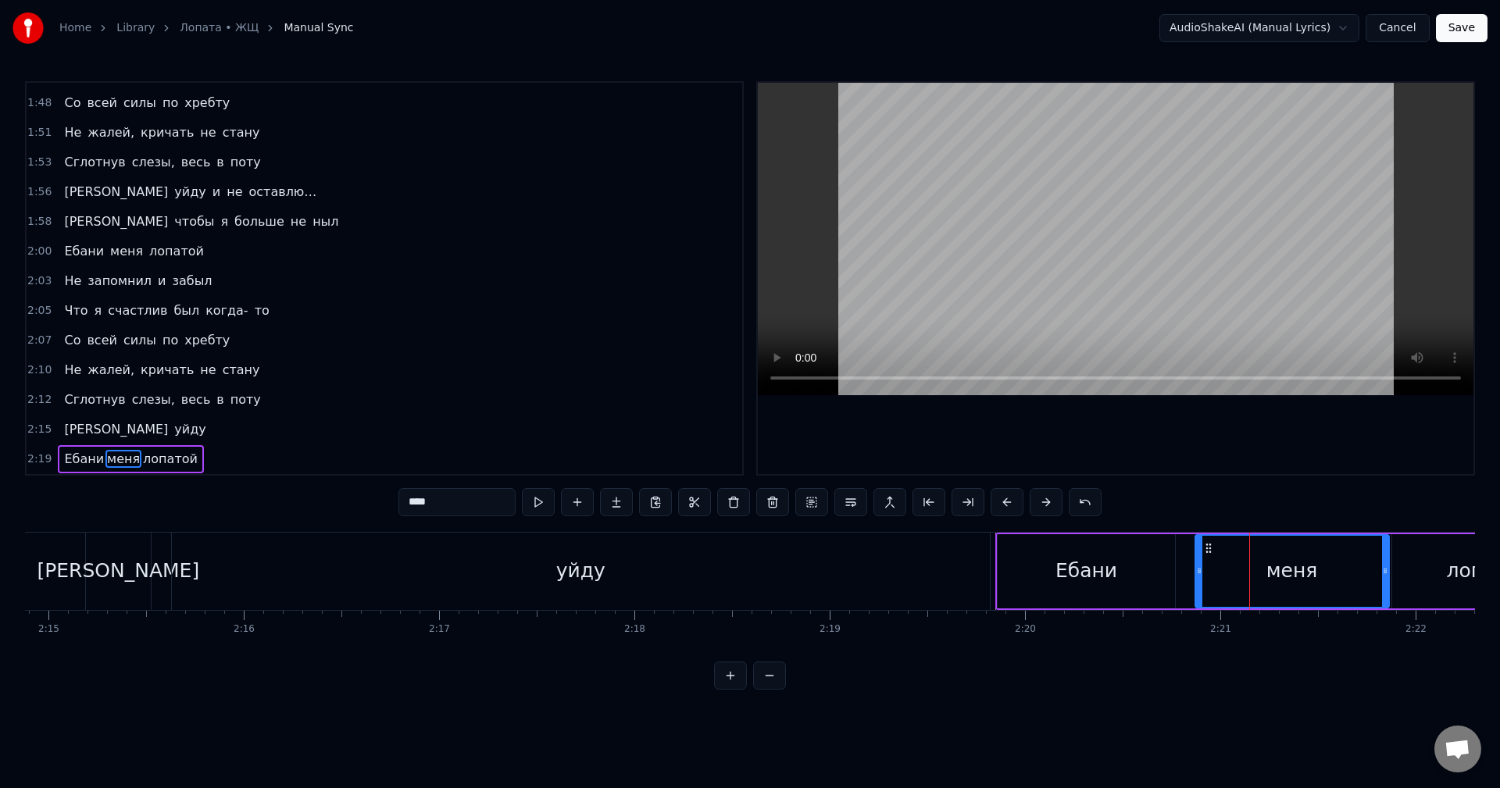
drag, startPoint x: 1386, startPoint y: 576, endPoint x: 1367, endPoint y: 576, distance: 18.8
click at [1382, 576] on icon at bounding box center [1385, 571] width 6 height 13
click at [768, 505] on button at bounding box center [772, 502] width 33 height 28
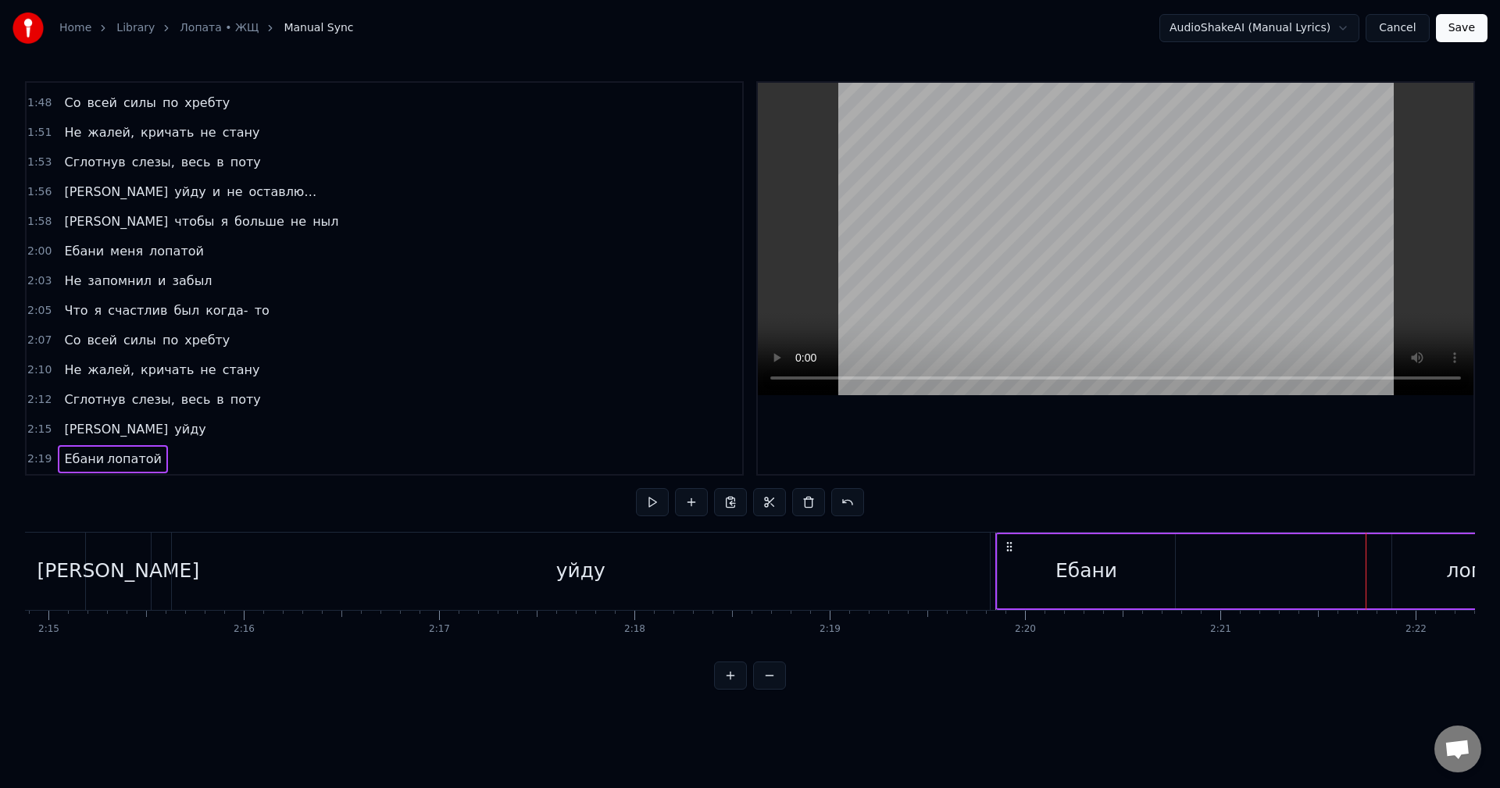
click at [114, 460] on span "лопатой" at bounding box center [134, 459] width 58 height 18
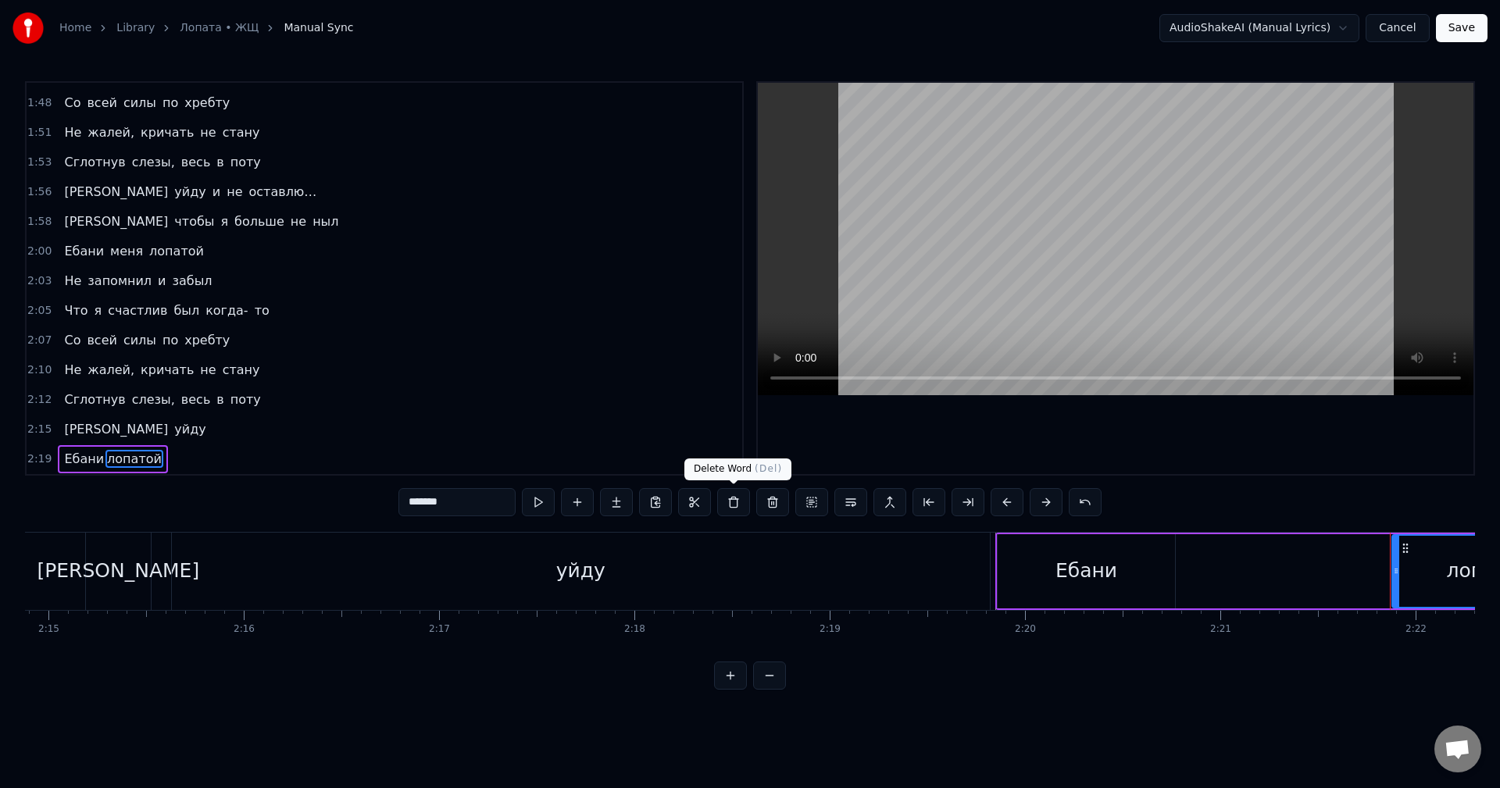
click at [738, 505] on button at bounding box center [733, 502] width 33 height 28
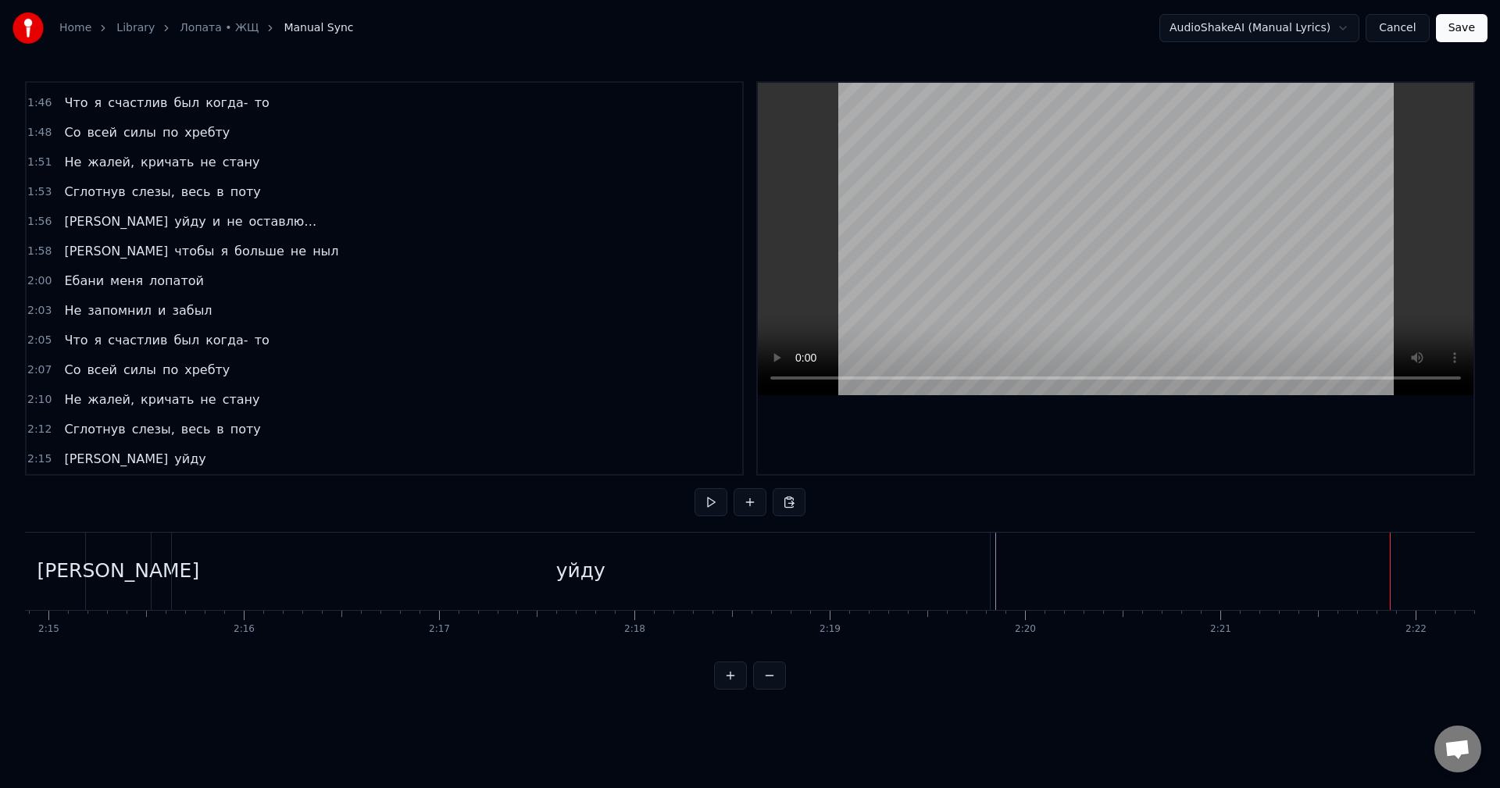
click at [104, 460] on div "Я уйду" at bounding box center [135, 459] width 154 height 28
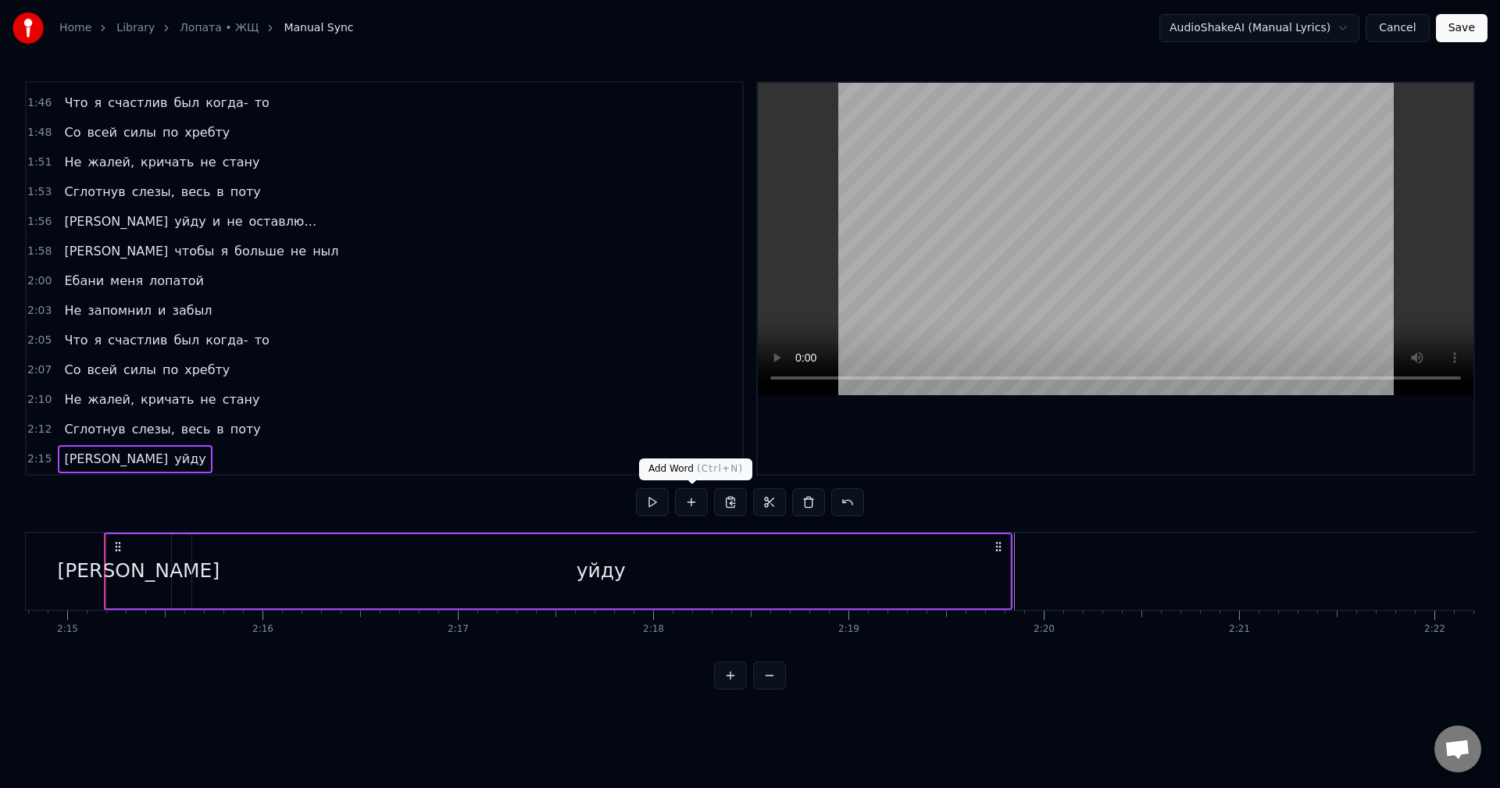
click at [697, 498] on button at bounding box center [691, 502] width 33 height 28
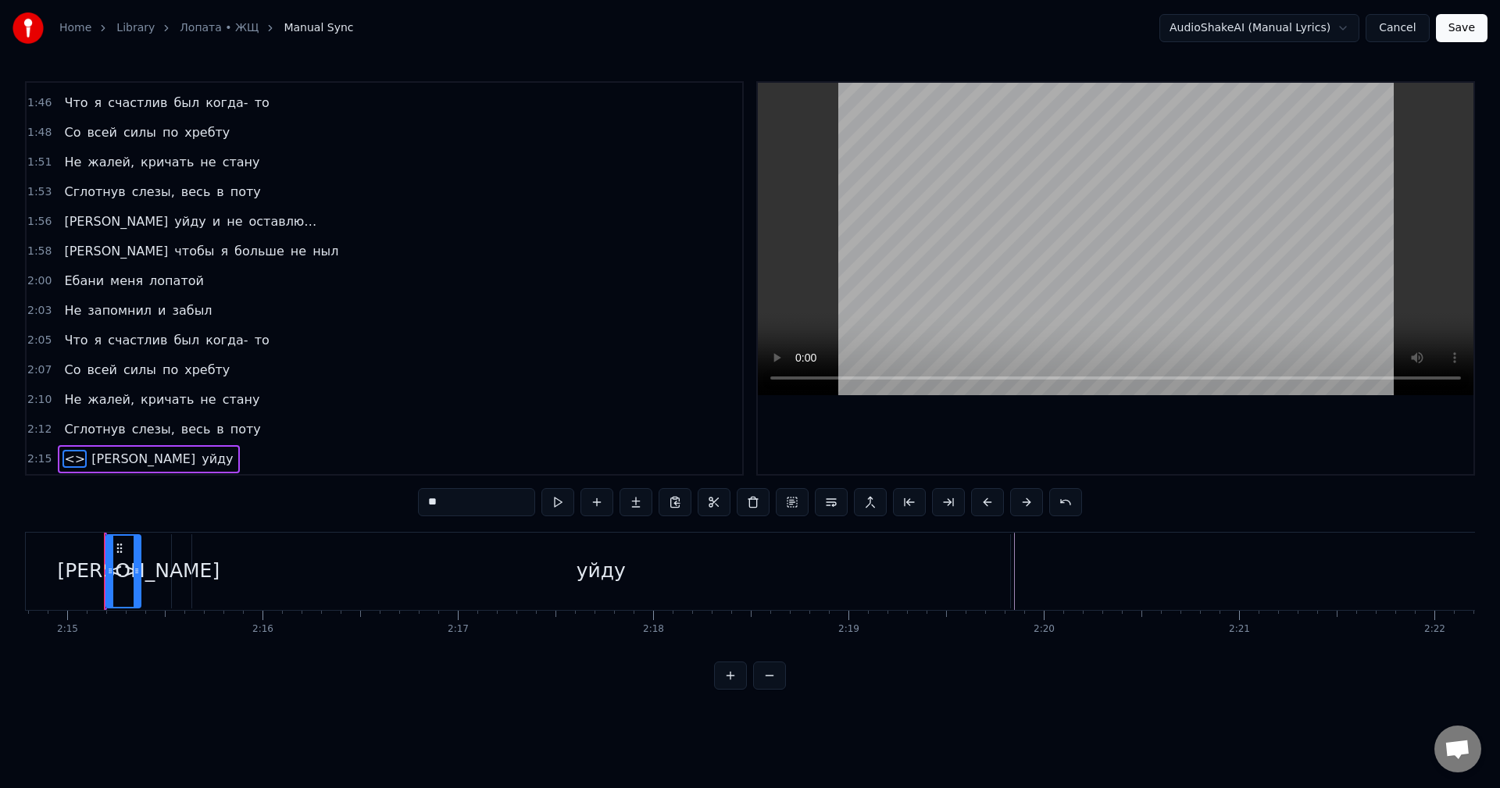
type input "*"
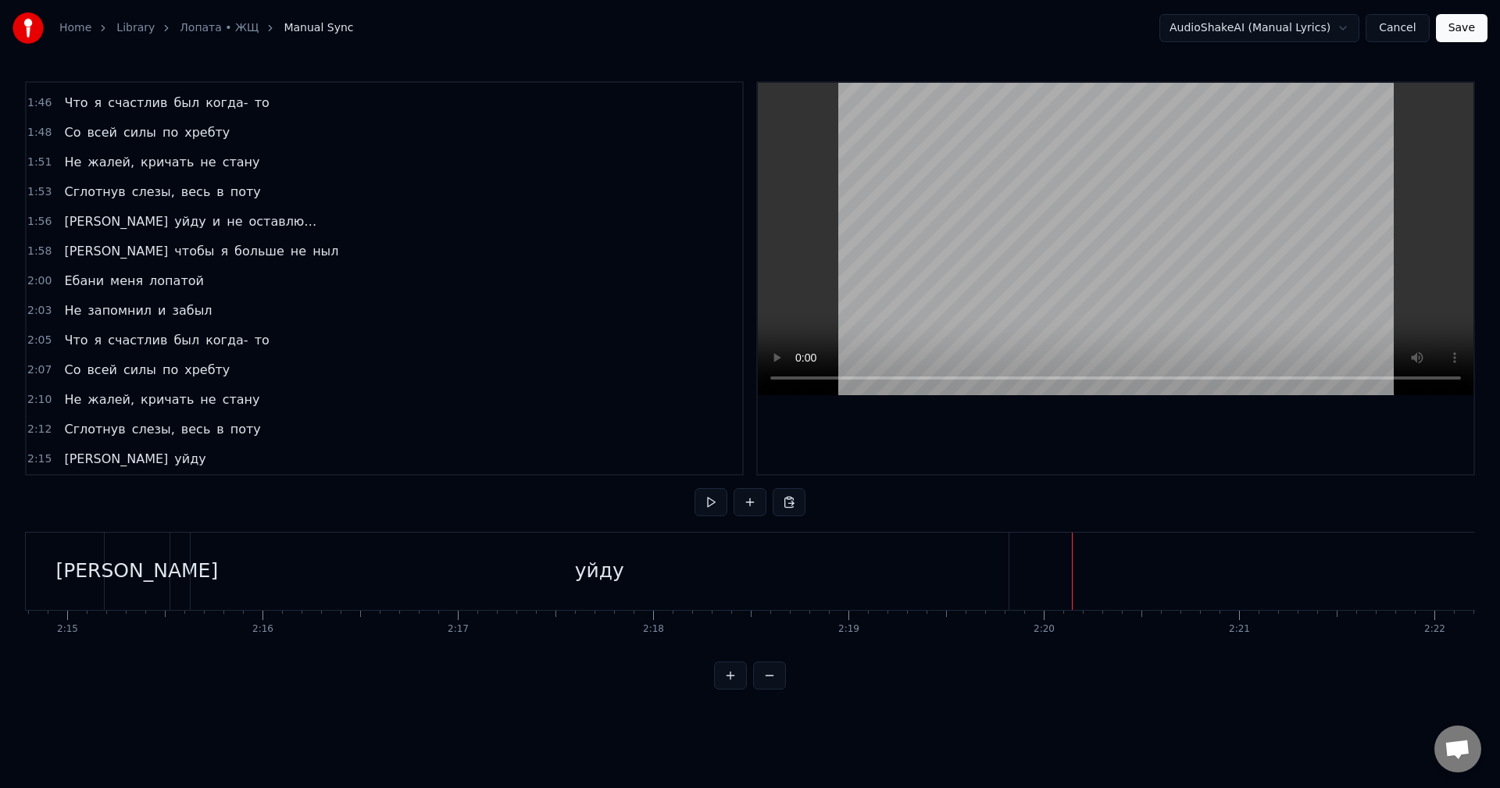
click at [755, 495] on button at bounding box center [750, 502] width 33 height 28
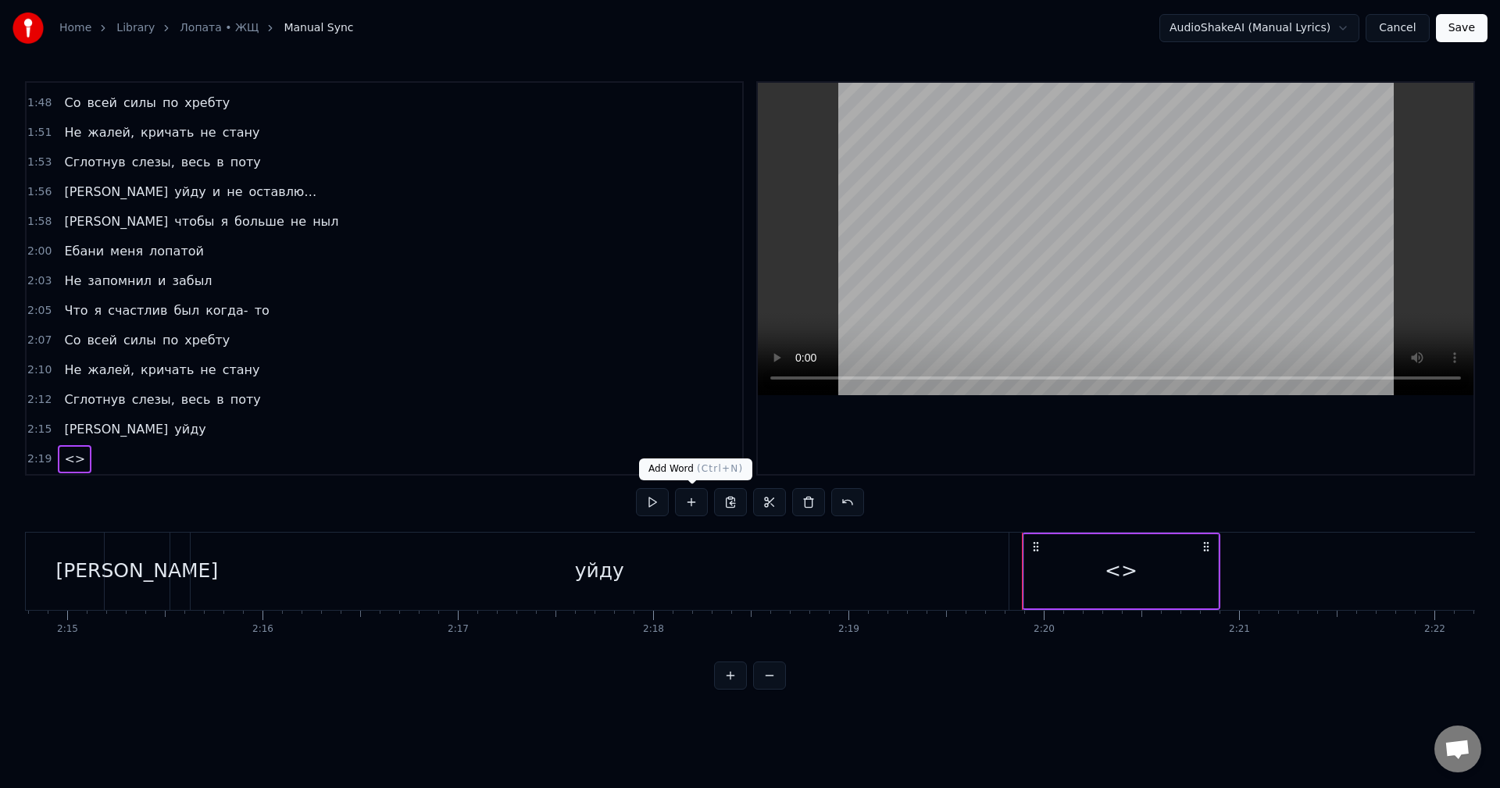
click at [688, 502] on button at bounding box center [691, 502] width 33 height 28
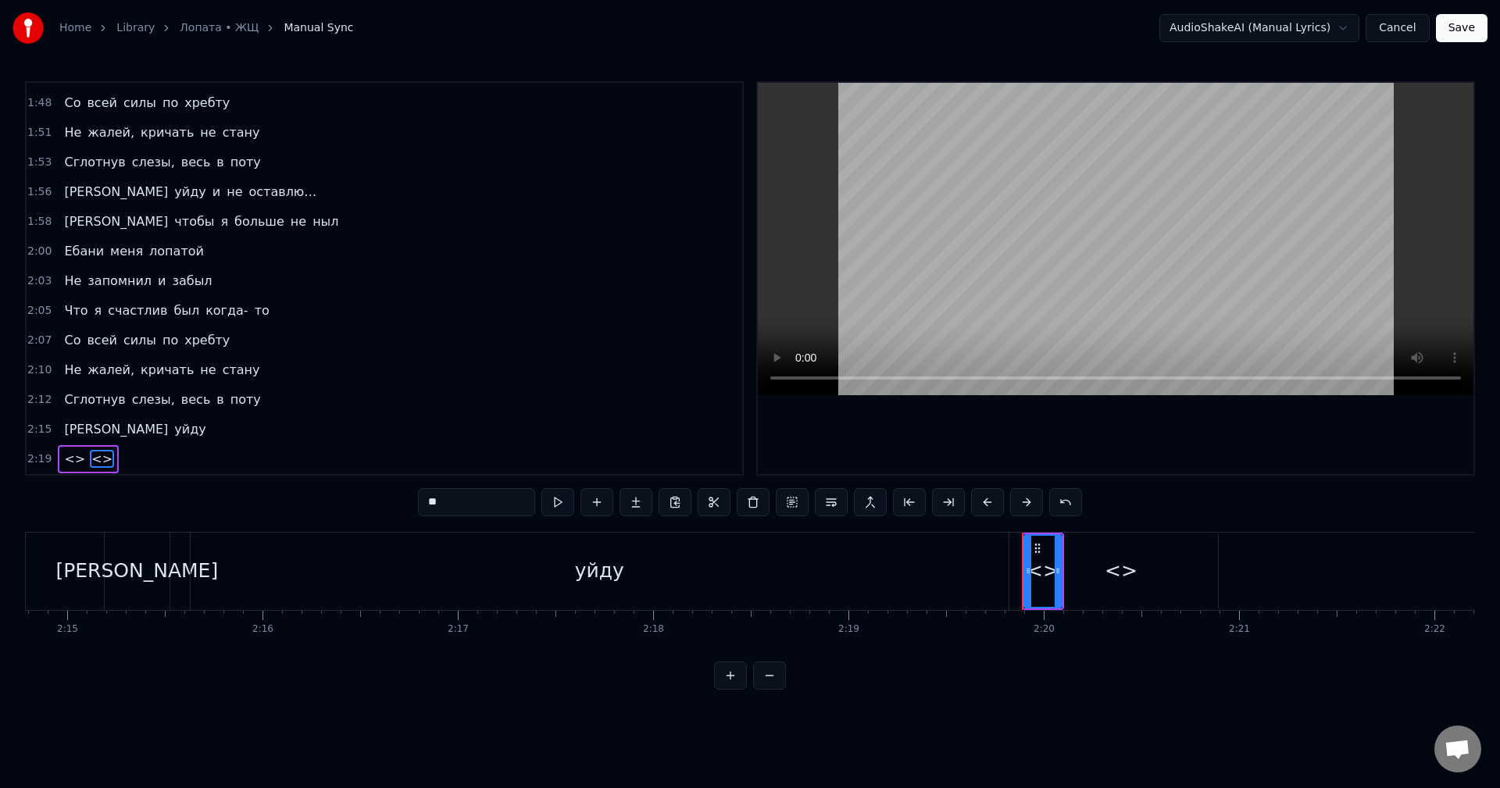
click at [68, 462] on span "<>" at bounding box center [75, 459] width 24 height 18
click at [482, 499] on input "**" at bounding box center [476, 502] width 117 height 28
click at [109, 460] on span "<>" at bounding box center [121, 459] width 24 height 18
drag, startPoint x: 468, startPoint y: 504, endPoint x: 483, endPoint y: 499, distance: 15.6
click at [468, 503] on input "**" at bounding box center [476, 502] width 117 height 28
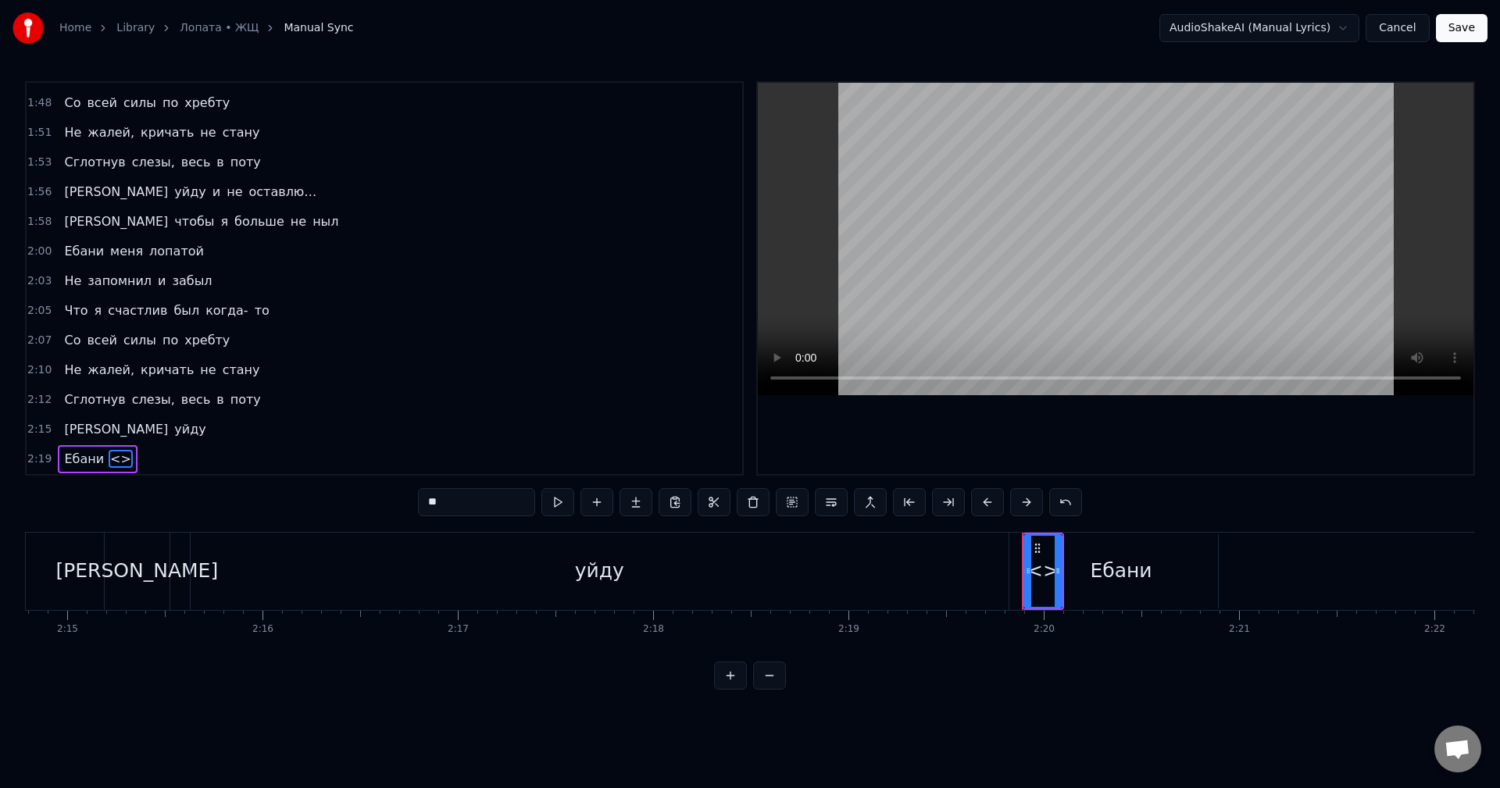
type input "*"
type input "****"
click at [594, 507] on button at bounding box center [597, 502] width 33 height 28
click at [491, 502] on input "**" at bounding box center [476, 502] width 117 height 28
type input "*"
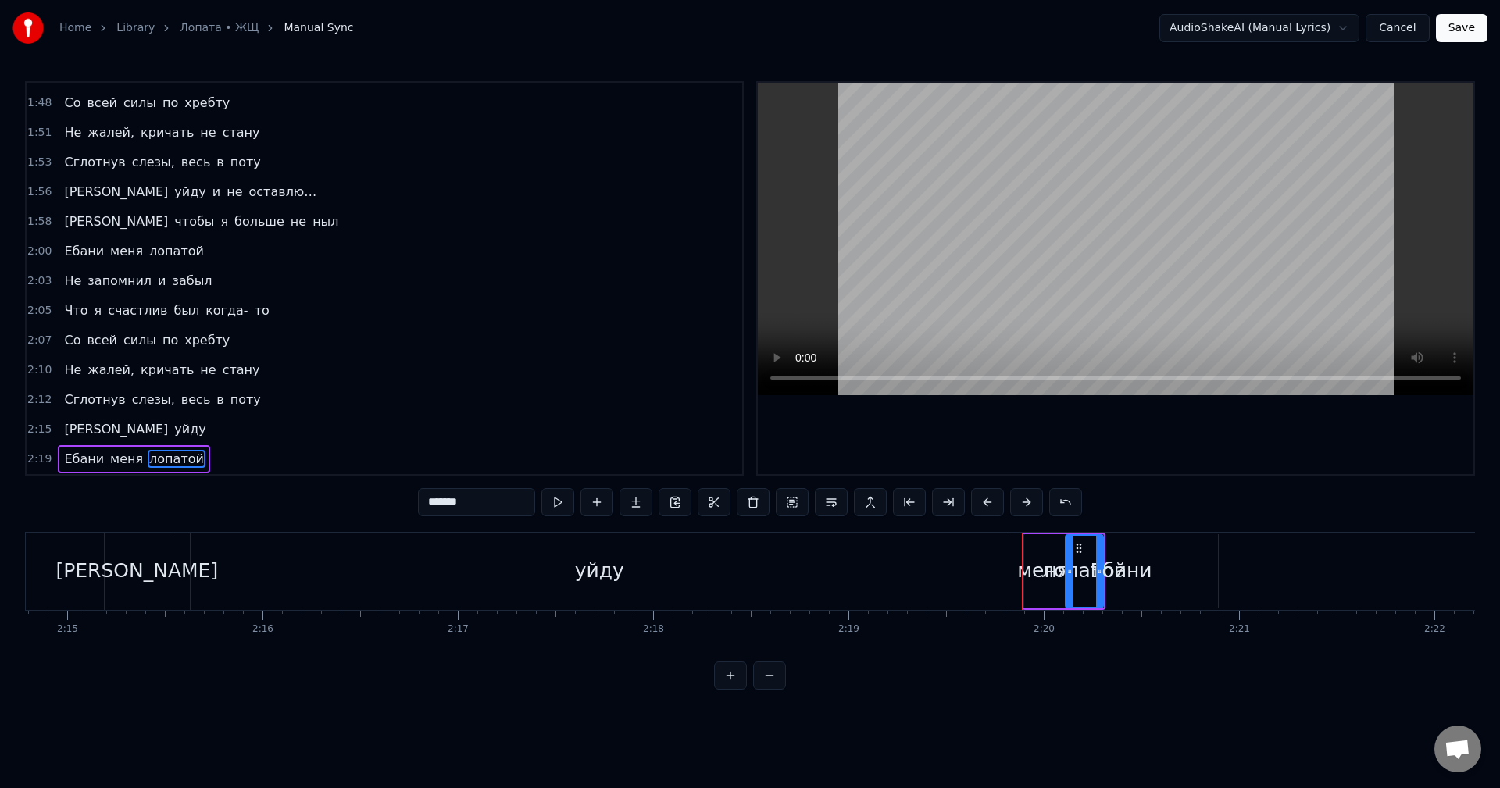
click at [1146, 585] on div "Ебани" at bounding box center [1121, 571] width 62 height 30
type input "*****"
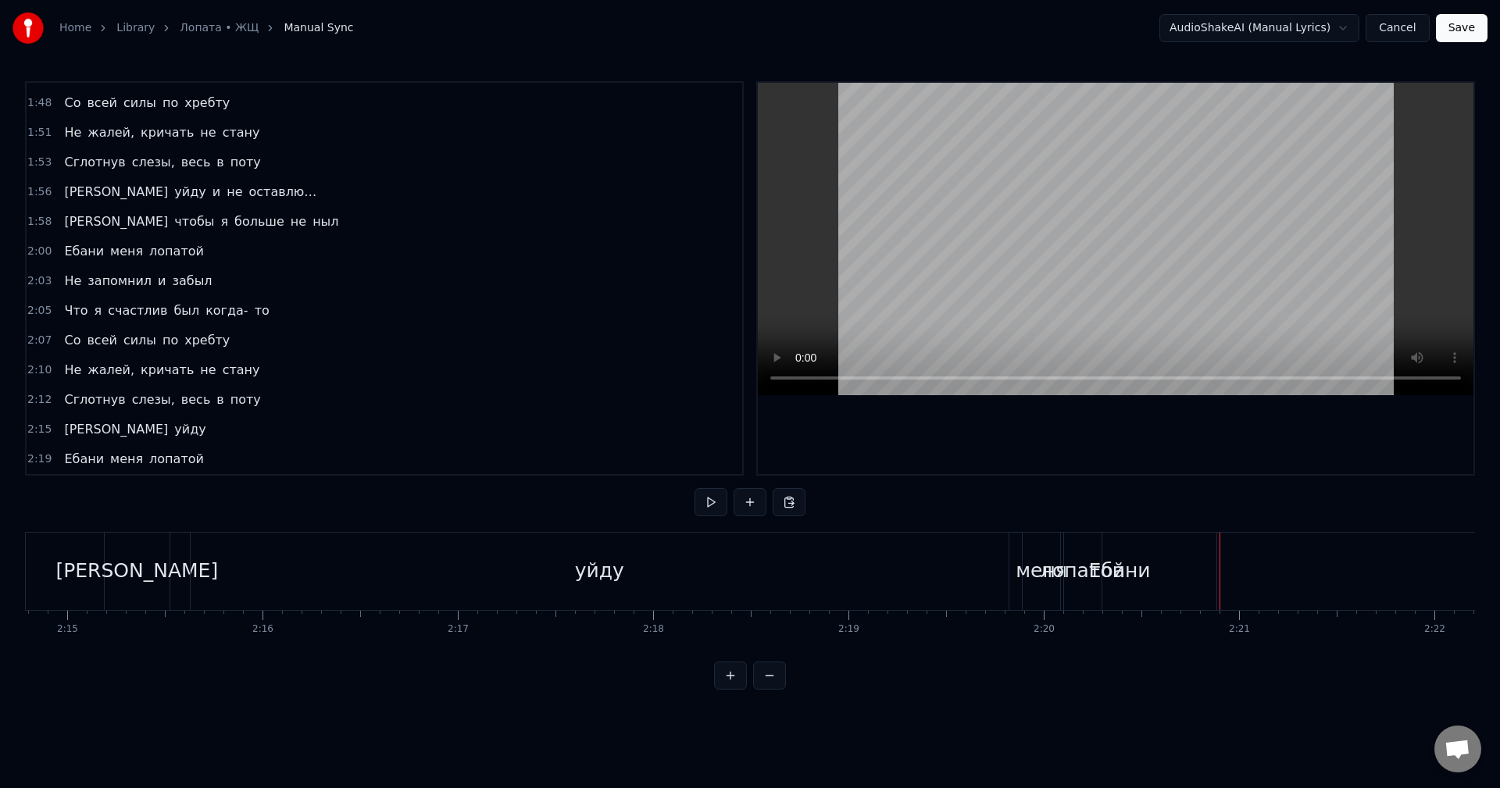
click at [1143, 560] on div "Ебани" at bounding box center [1120, 571] width 62 height 30
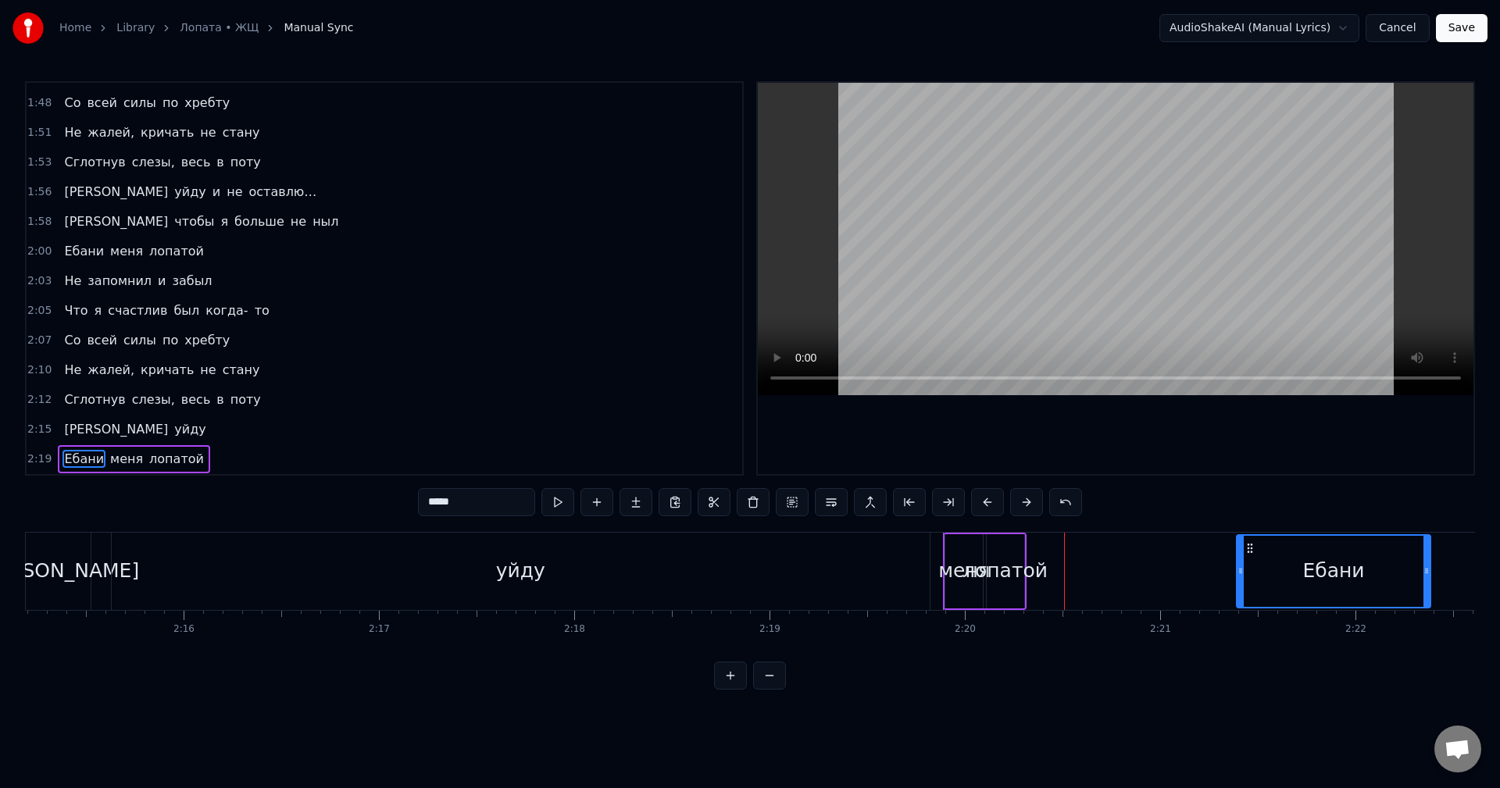
drag, startPoint x: 1039, startPoint y: 547, endPoint x: 1259, endPoint y: 556, distance: 220.6
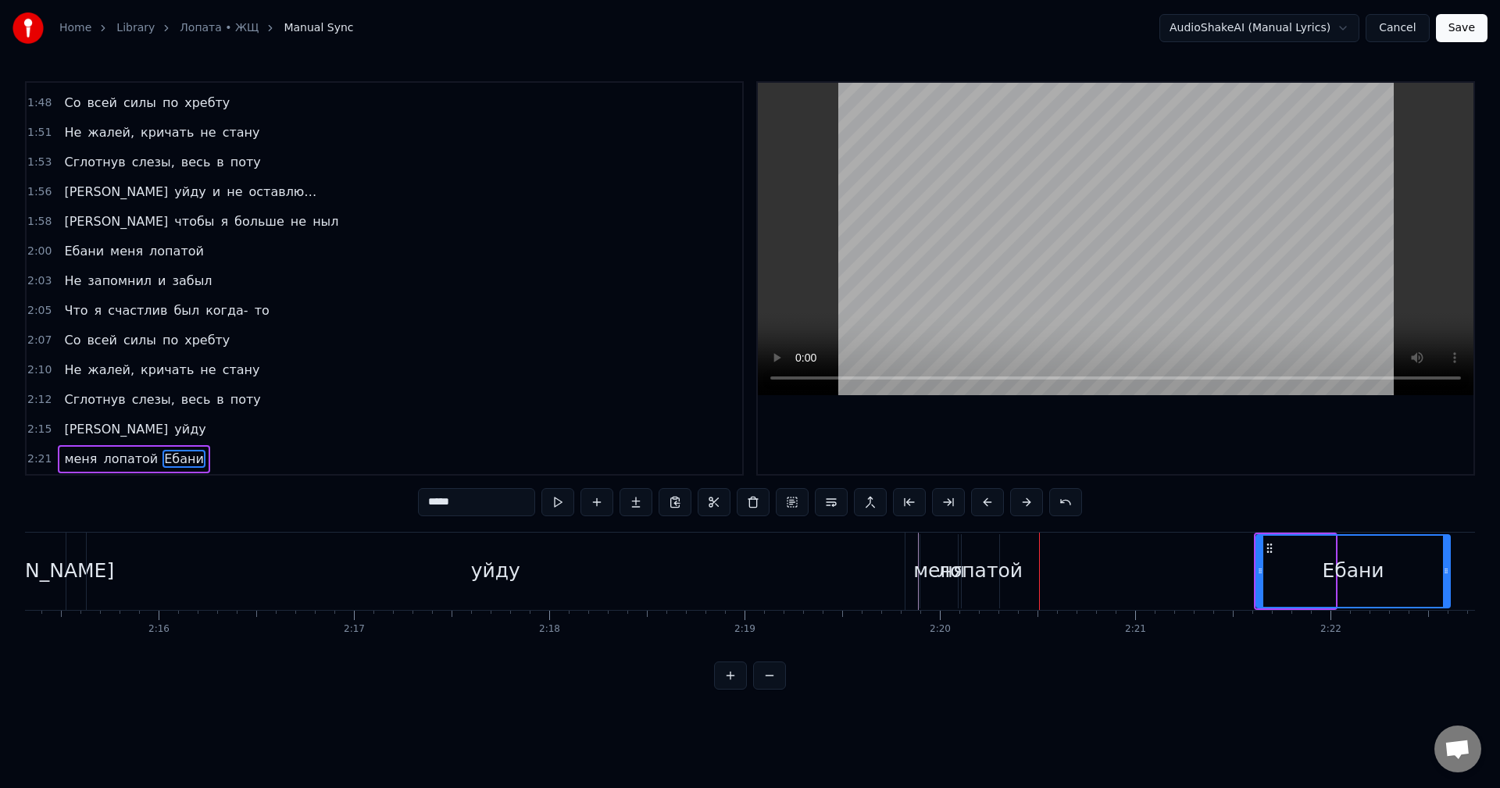
click at [988, 567] on div "лопатой" at bounding box center [980, 571] width 85 height 30
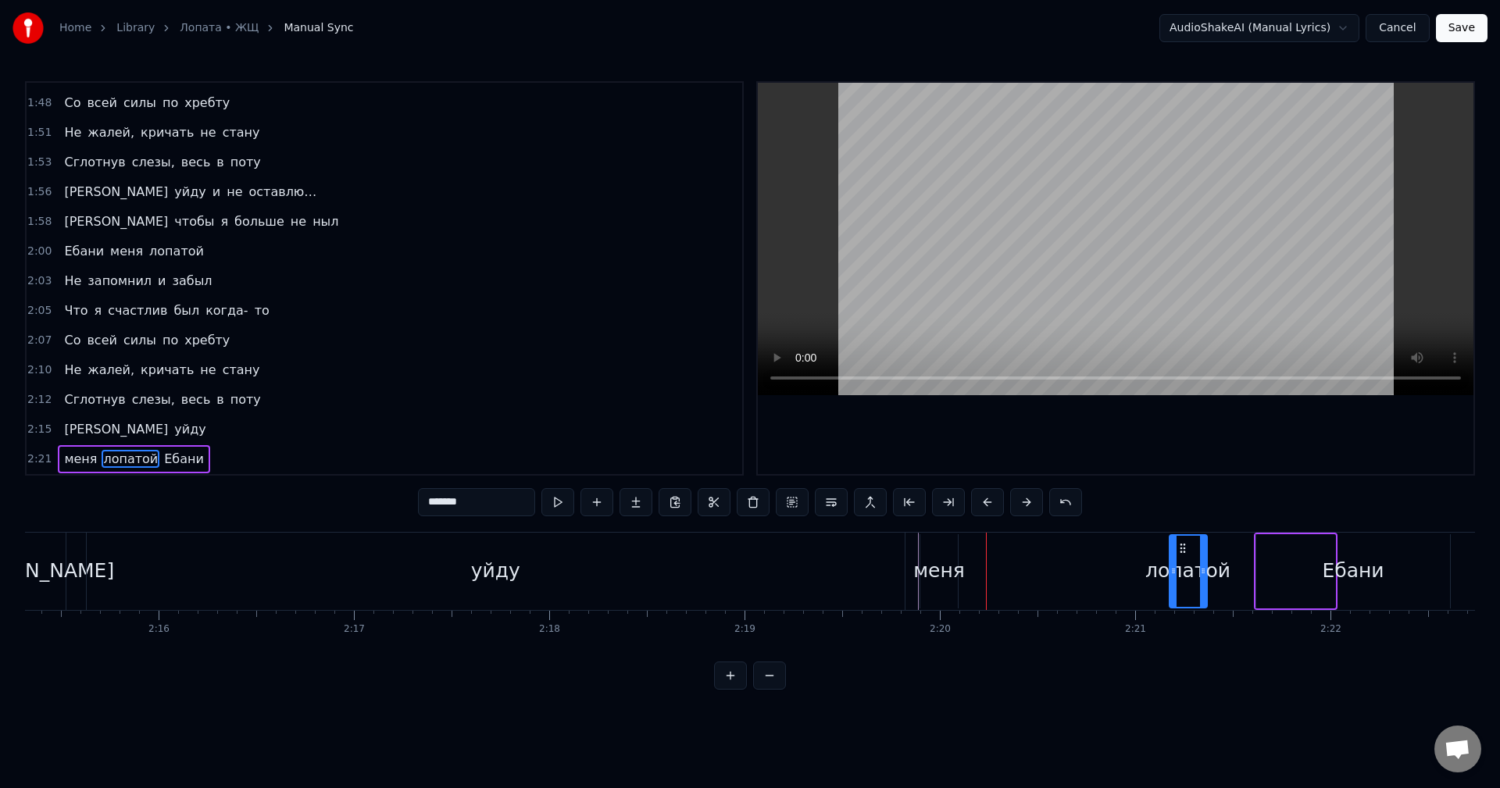
drag, startPoint x: 978, startPoint y: 546, endPoint x: 1185, endPoint y: 556, distance: 208.1
click at [1185, 556] on div "лопатой" at bounding box center [1189, 571] width 36 height 71
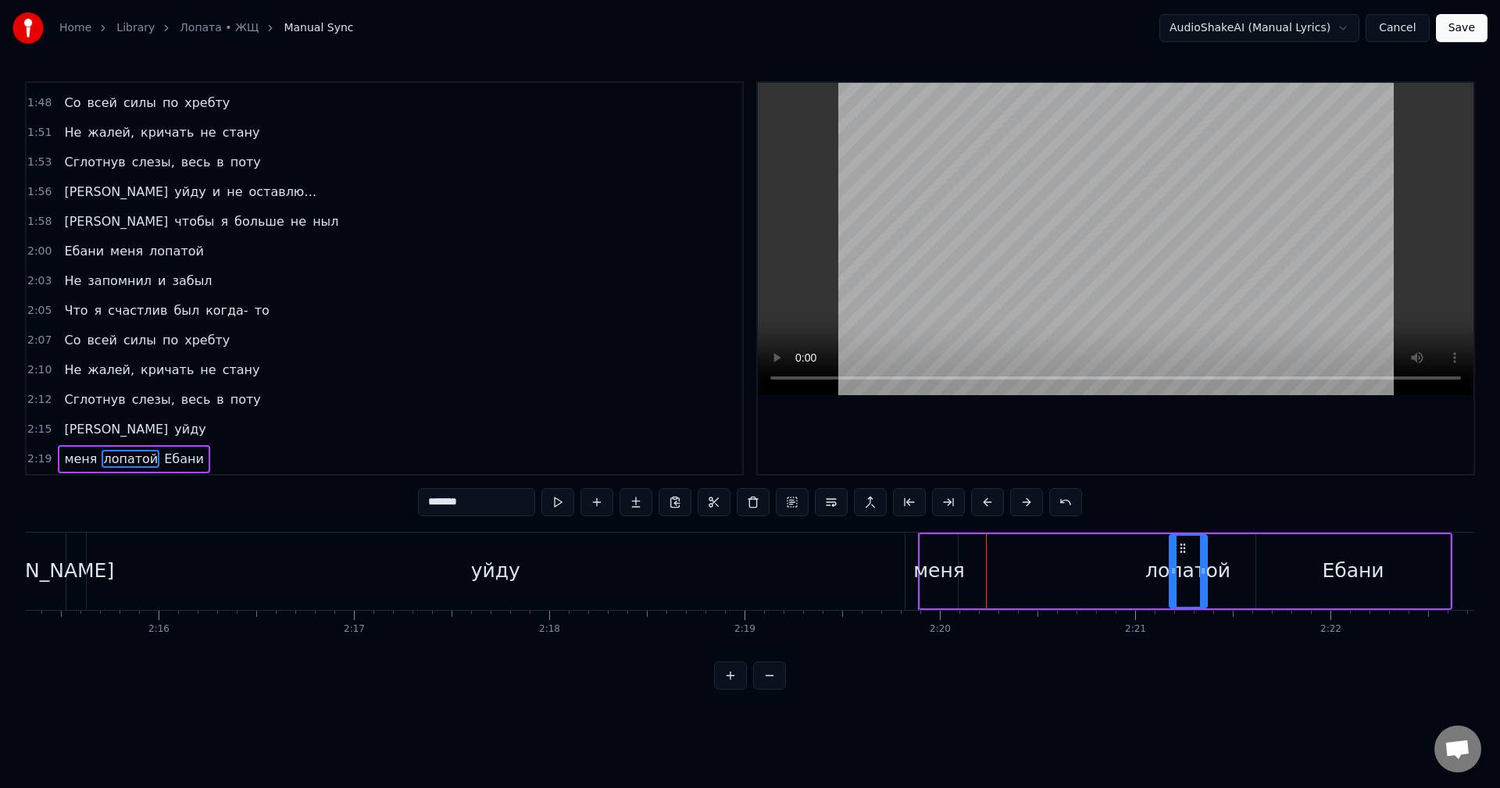
click at [939, 563] on div "меня" at bounding box center [939, 571] width 52 height 30
click at [1326, 566] on div "Ебани" at bounding box center [1353, 571] width 62 height 30
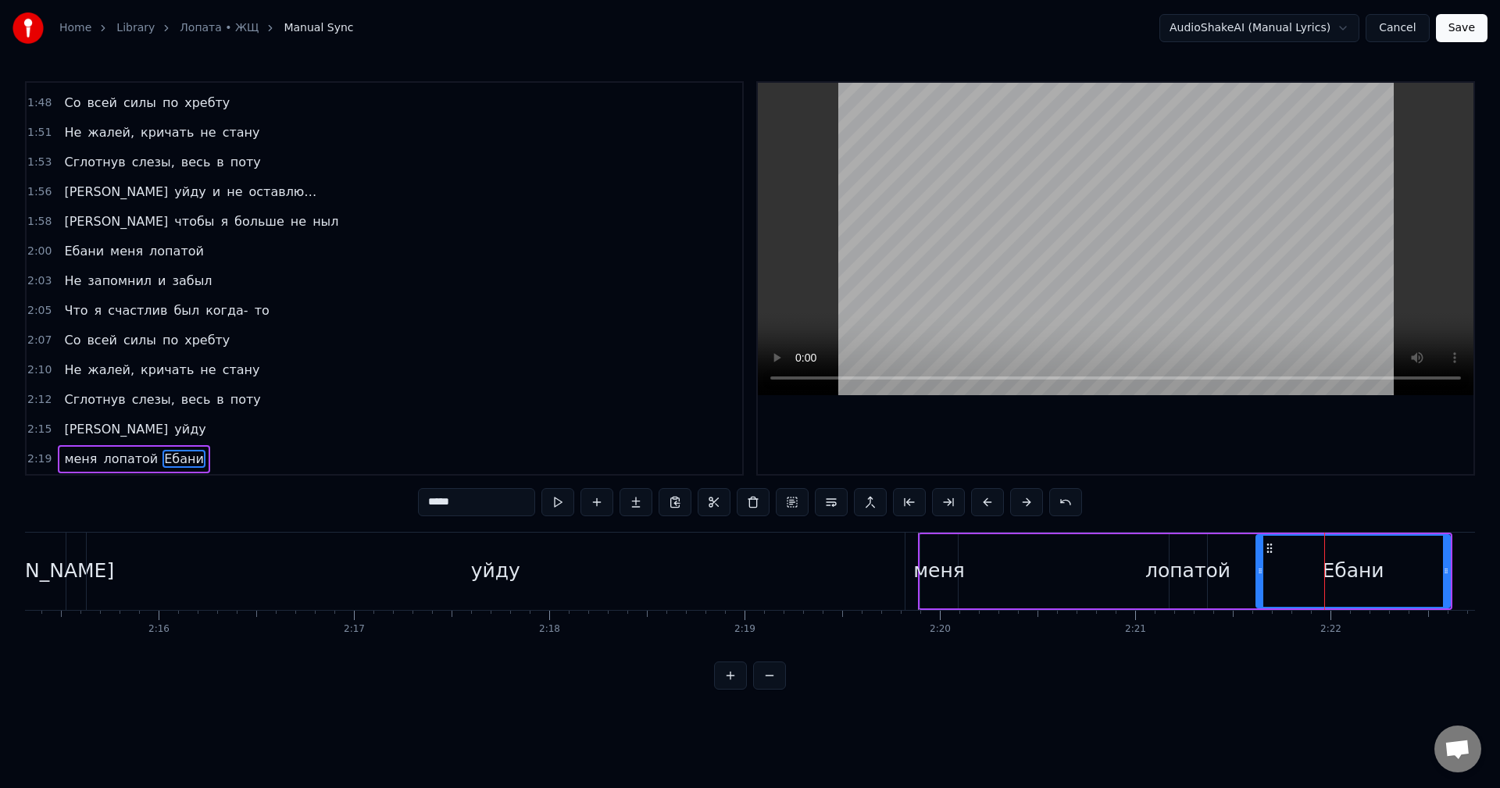
click at [952, 563] on div "меня" at bounding box center [939, 571] width 52 height 30
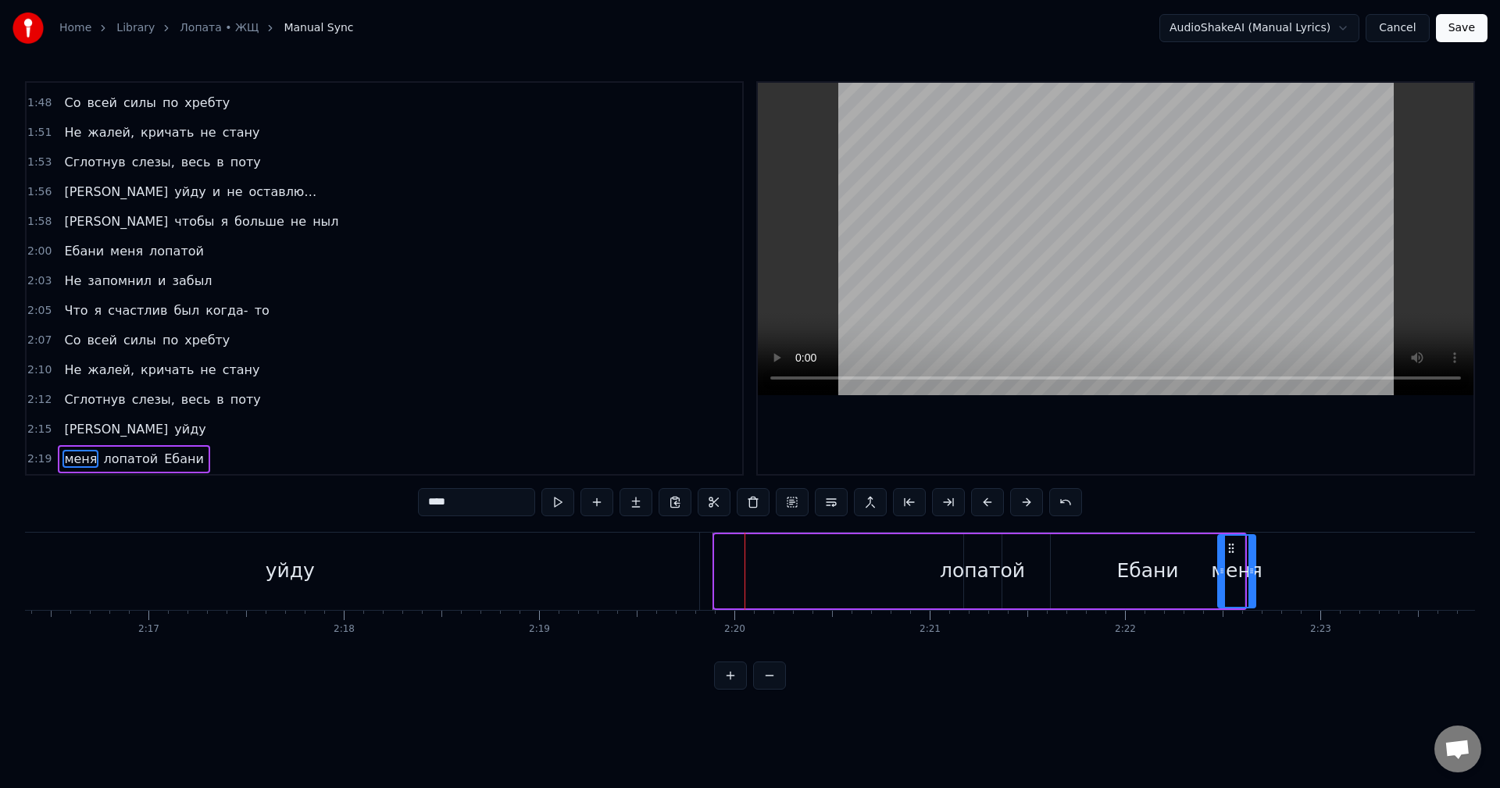
scroll to position [0, 26651]
drag, startPoint x: 986, startPoint y: 551, endPoint x: 1178, endPoint y: 566, distance: 192.8
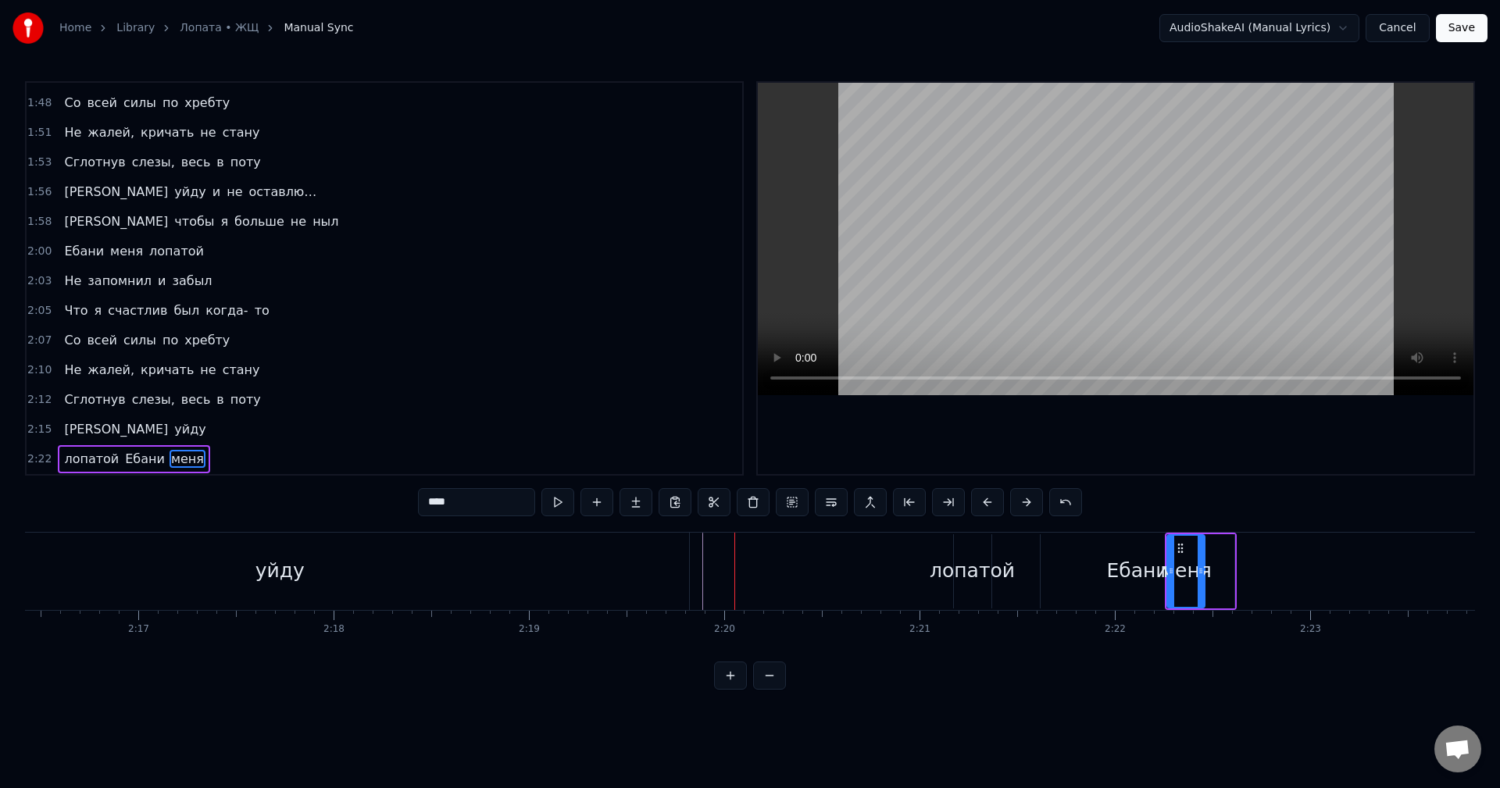
click at [1069, 560] on div "Ебани" at bounding box center [1138, 571] width 194 height 74
type input "*****"
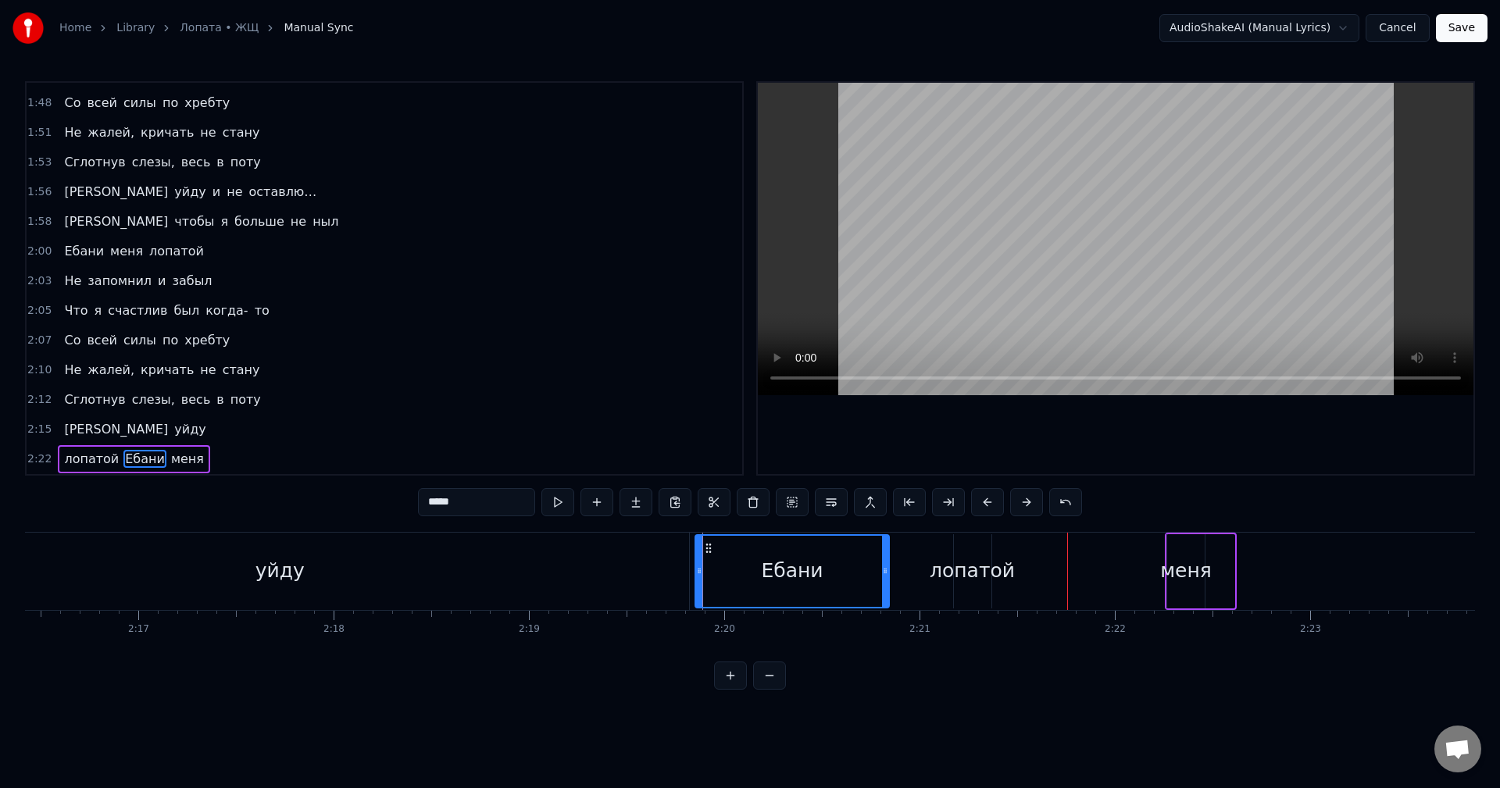
drag, startPoint x: 1055, startPoint y: 552, endPoint x: 710, endPoint y: 564, distance: 345.6
click at [710, 564] on div "Ебани" at bounding box center [792, 571] width 192 height 71
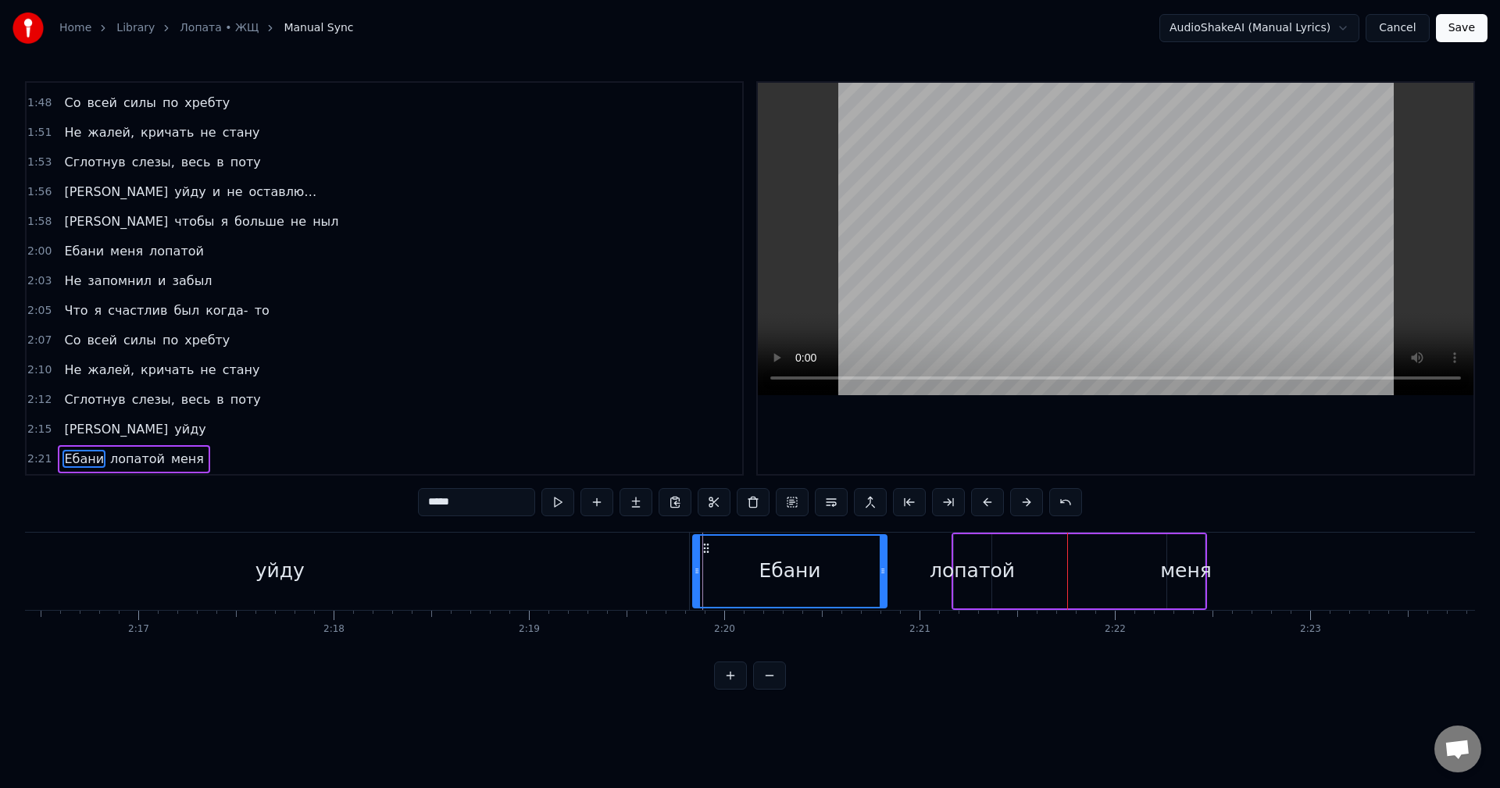
click at [704, 547] on icon at bounding box center [706, 548] width 13 height 13
click at [712, 551] on icon at bounding box center [711, 548] width 13 height 13
click at [692, 552] on div "Я уйду" at bounding box center [238, 571] width 909 height 77
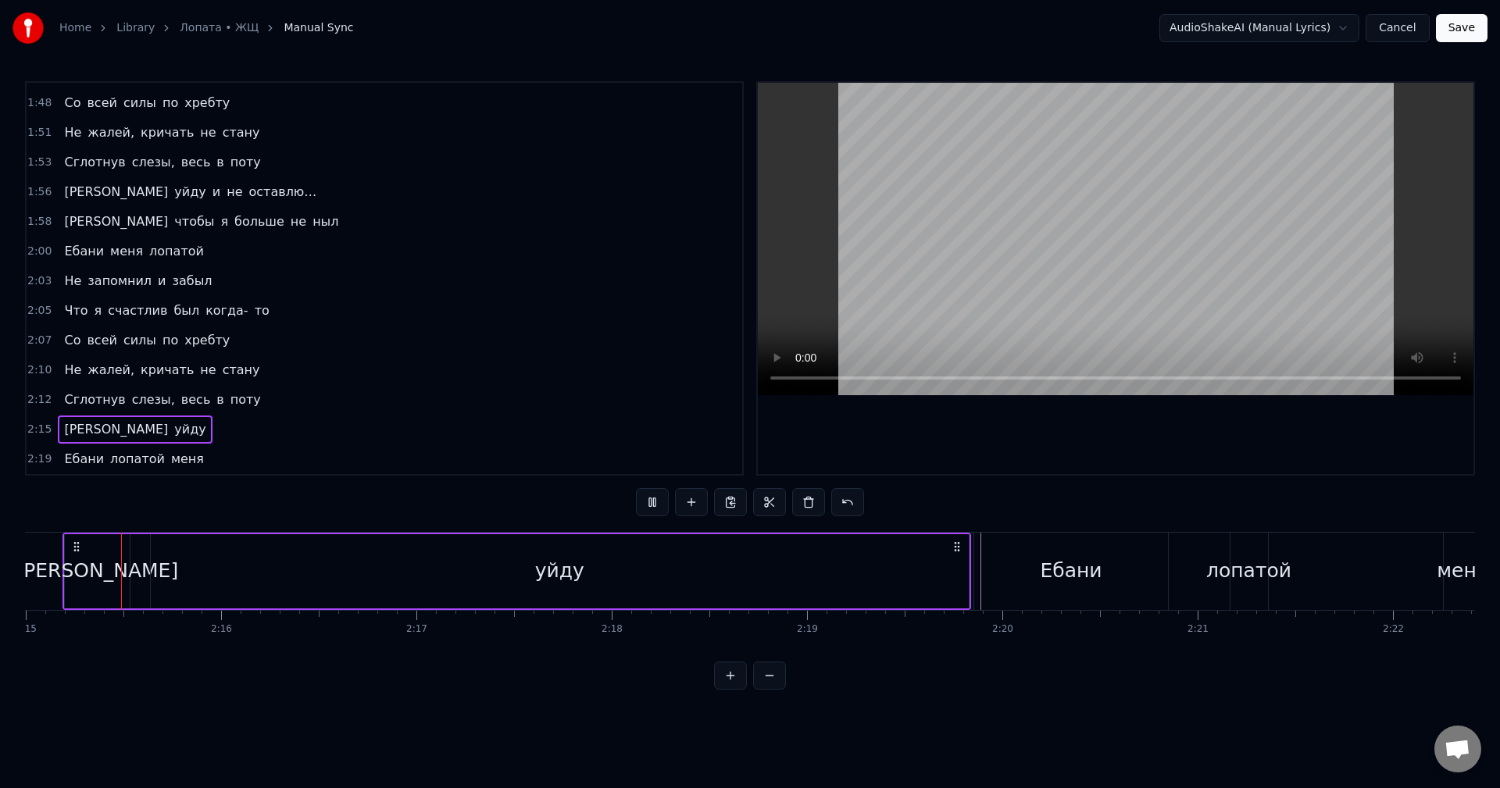
scroll to position [0, 26375]
click at [972, 579] on div "Ебани" at bounding box center [1068, 571] width 194 height 77
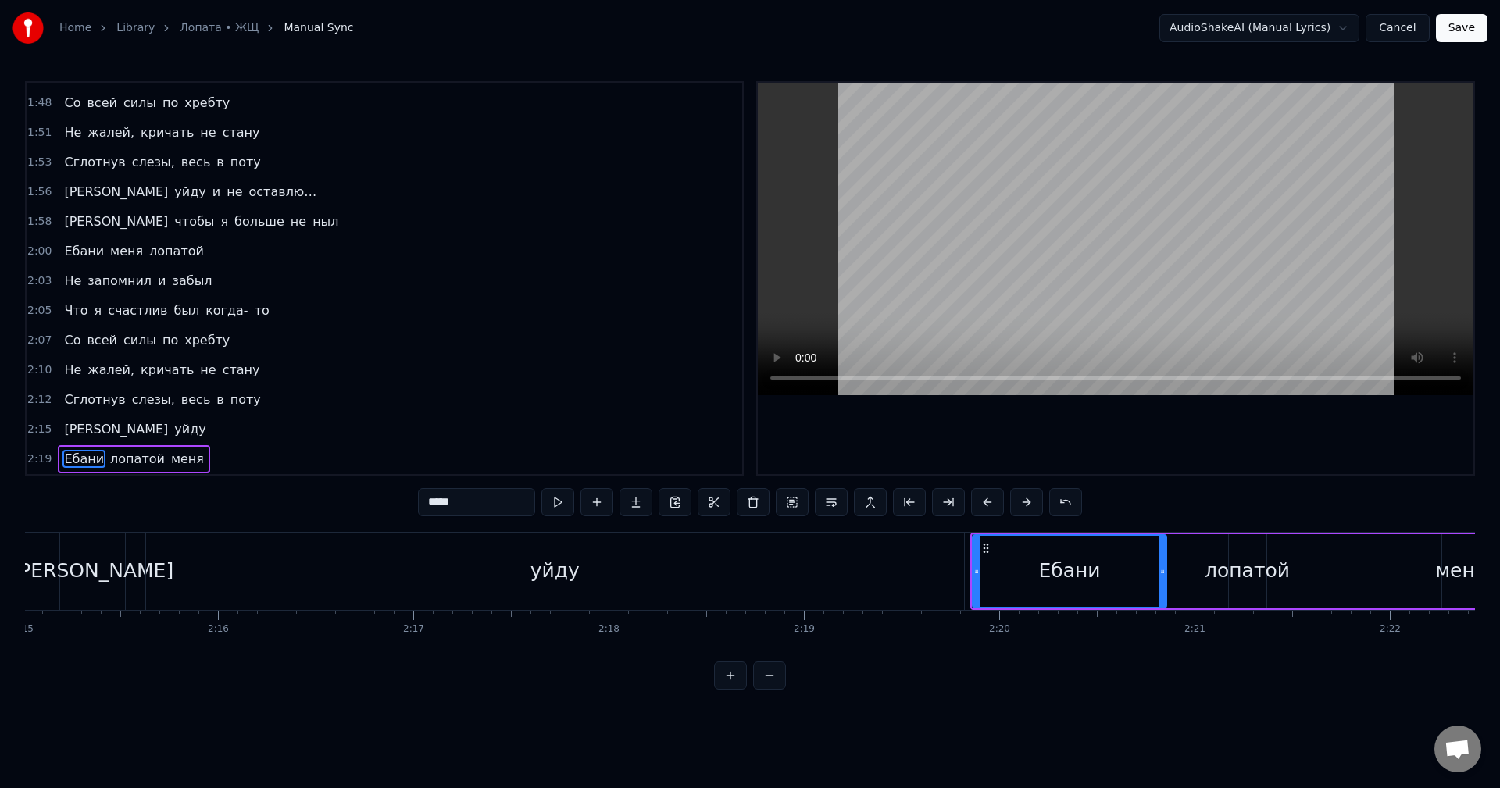
click at [1450, 555] on div "меня" at bounding box center [1462, 571] width 38 height 74
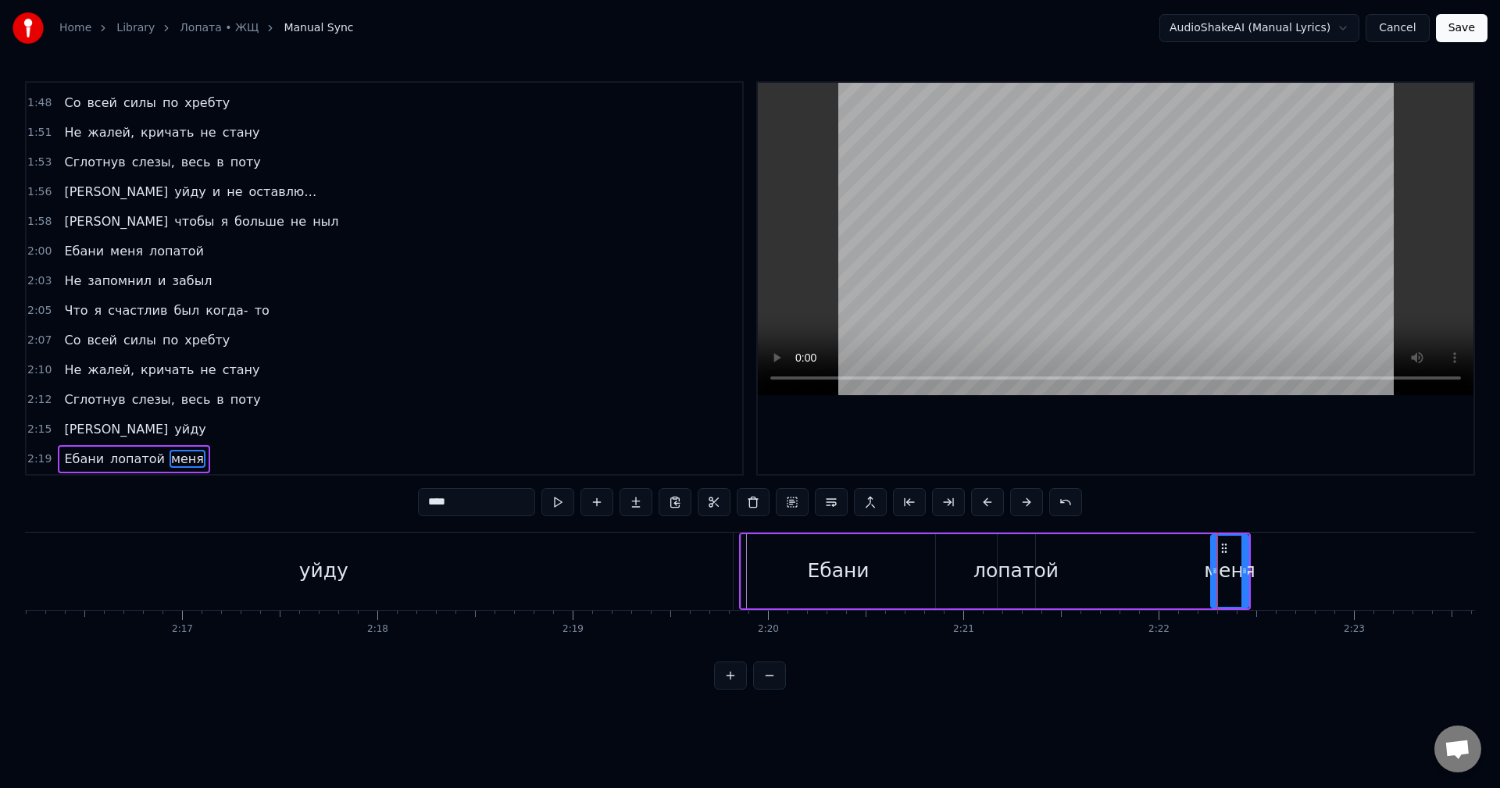
scroll to position [0, 26678]
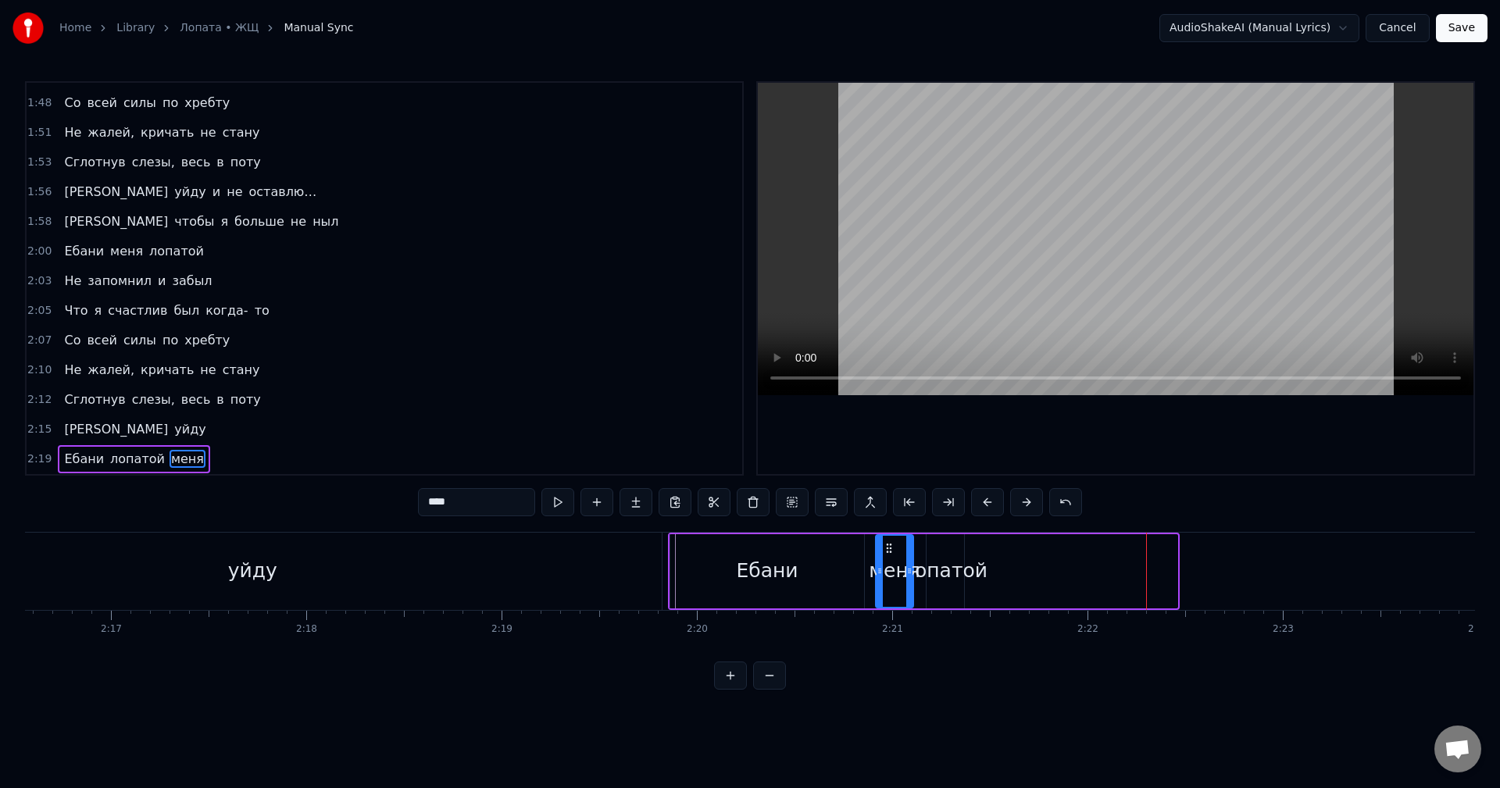
drag, startPoint x: 1153, startPoint y: 548, endPoint x: 888, endPoint y: 554, distance: 264.2
click at [888, 554] on icon at bounding box center [889, 548] width 13 height 13
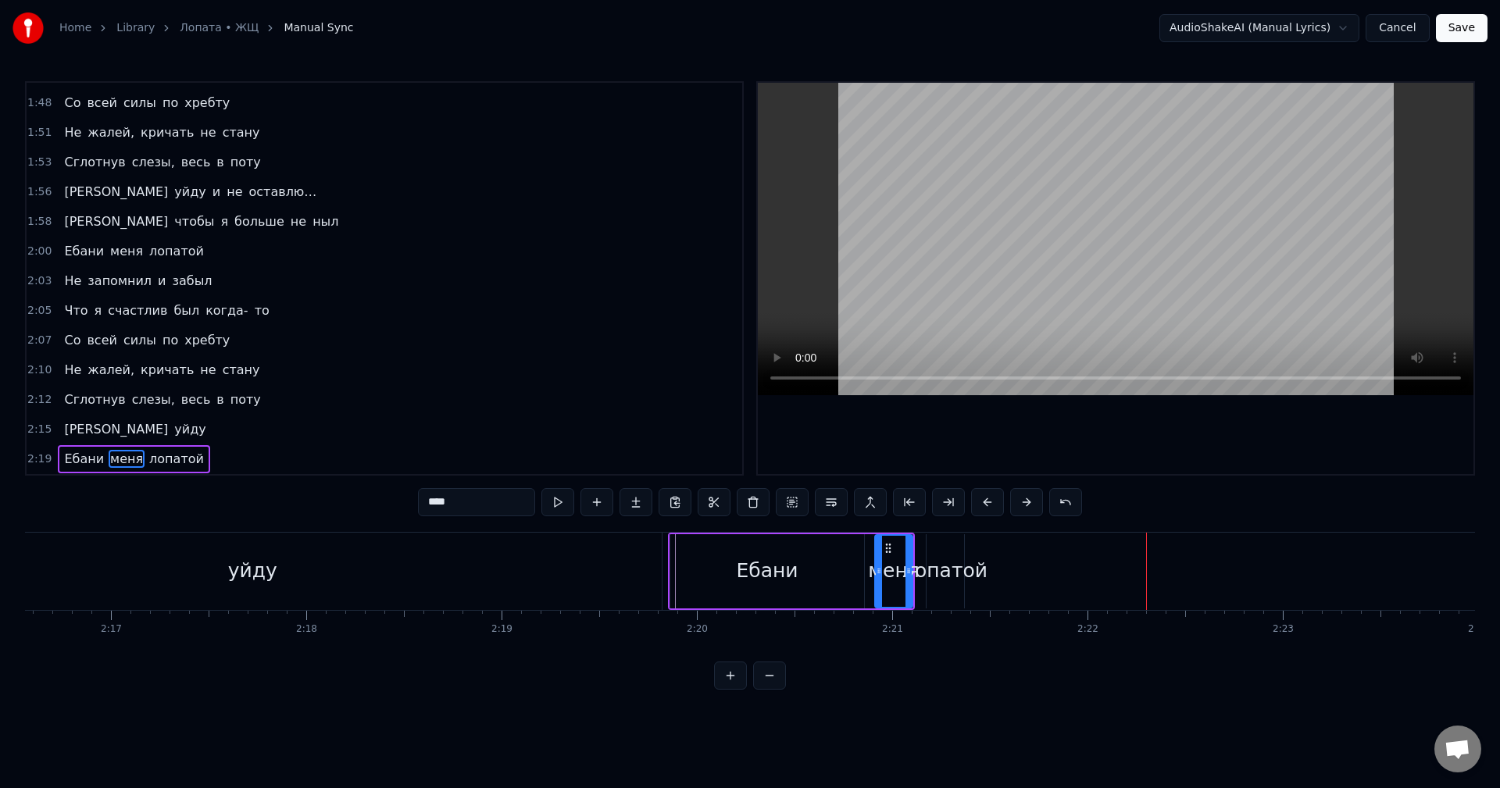
click at [944, 556] on div "лопатой" at bounding box center [945, 571] width 85 height 30
click at [899, 563] on div "меня" at bounding box center [894, 571] width 52 height 30
drag, startPoint x: 909, startPoint y: 560, endPoint x: 956, endPoint y: 563, distance: 47.0
click at [921, 560] on div at bounding box center [922, 571] width 6 height 71
click at [963, 564] on div "лопатой" at bounding box center [945, 571] width 85 height 30
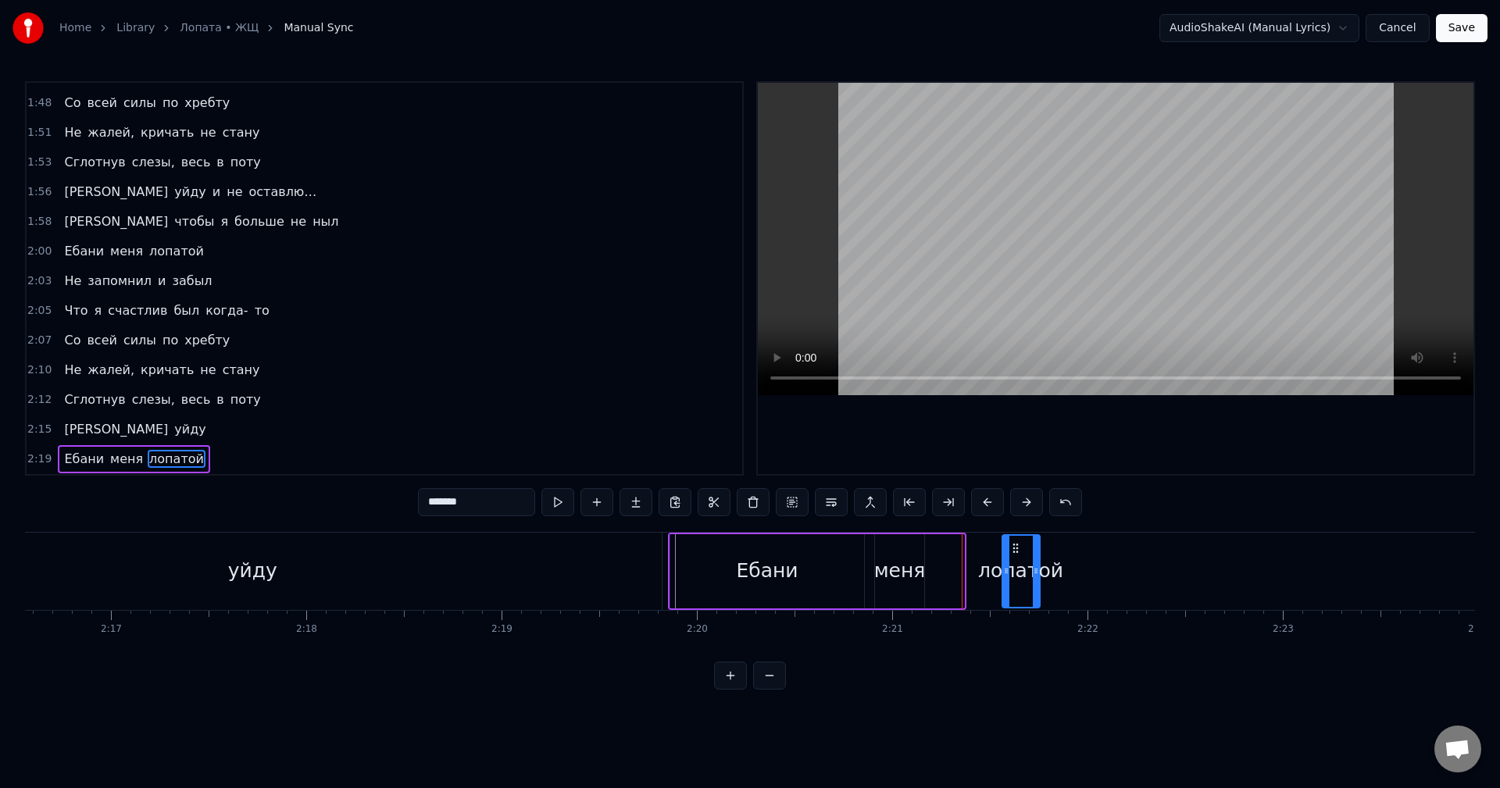
drag, startPoint x: 942, startPoint y: 549, endPoint x: 1014, endPoint y: 561, distance: 73.7
click at [1014, 561] on div "лопатой" at bounding box center [1021, 571] width 36 height 71
drag, startPoint x: 1038, startPoint y: 574, endPoint x: 1158, endPoint y: 581, distance: 120.6
click at [1153, 581] on div at bounding box center [1150, 571] width 6 height 71
click at [706, 557] on div "Ебани" at bounding box center [767, 571] width 194 height 74
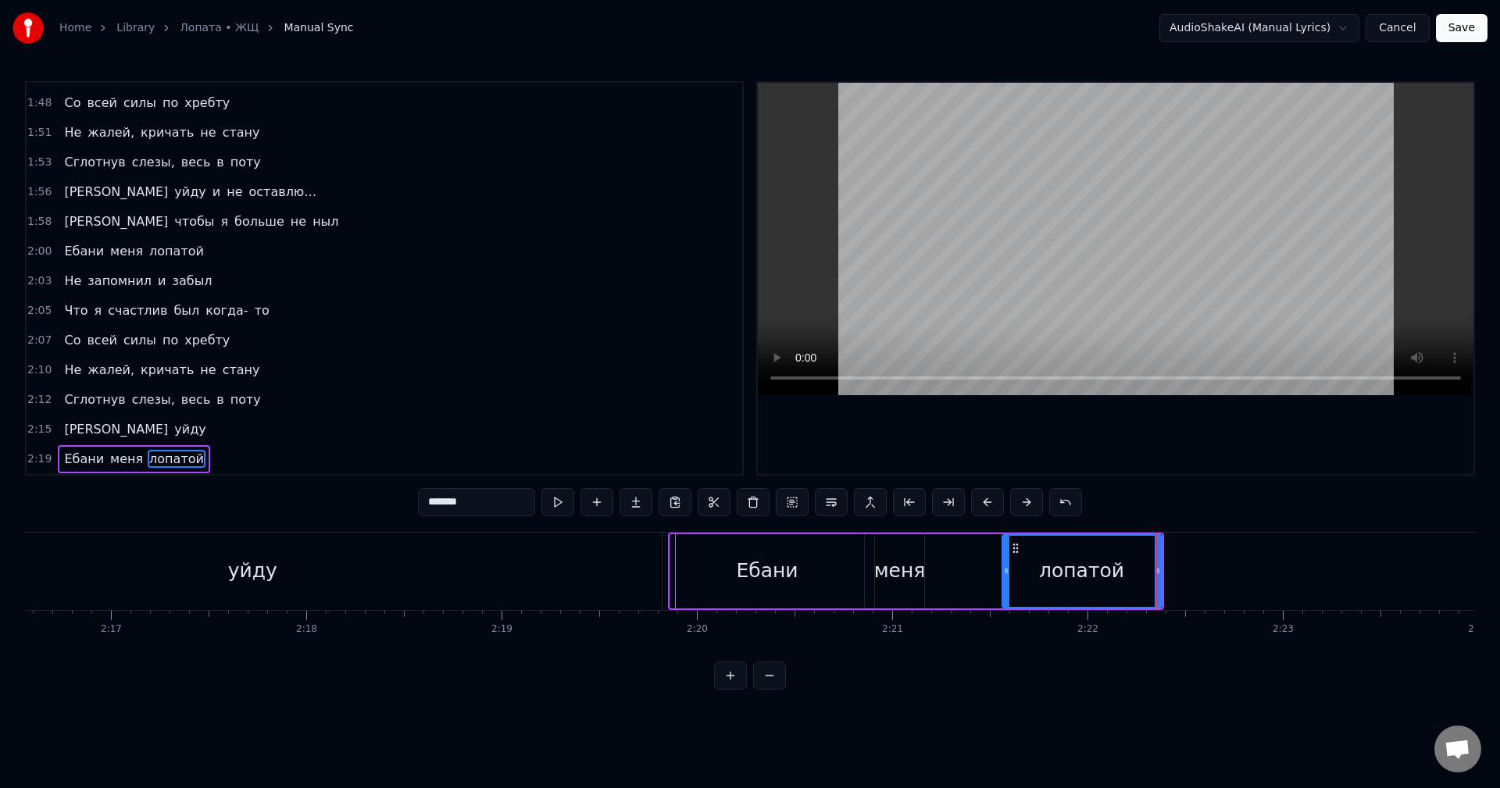
type input "*****"
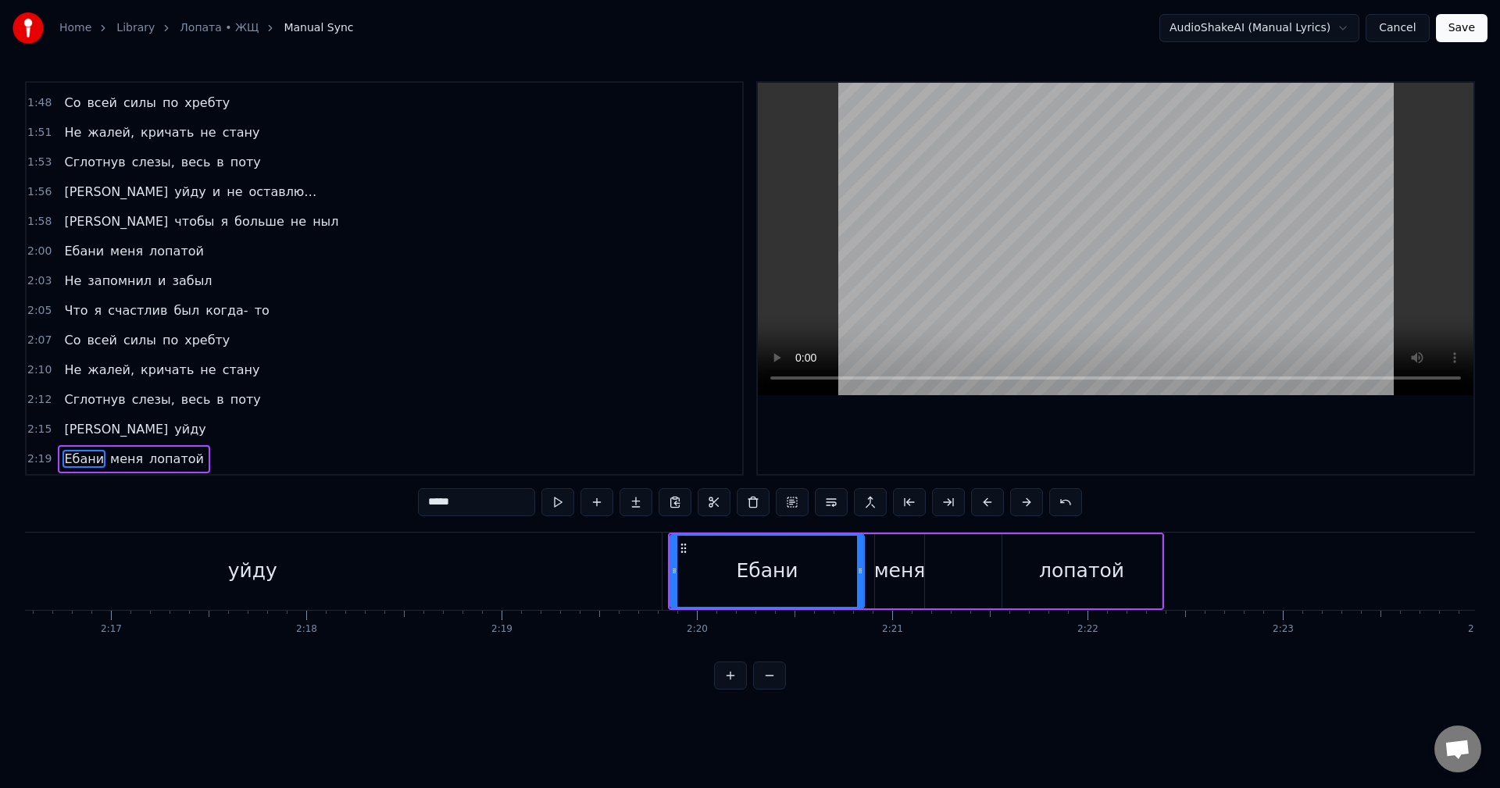
click at [871, 570] on div "Ебани меня лопатой" at bounding box center [916, 571] width 496 height 77
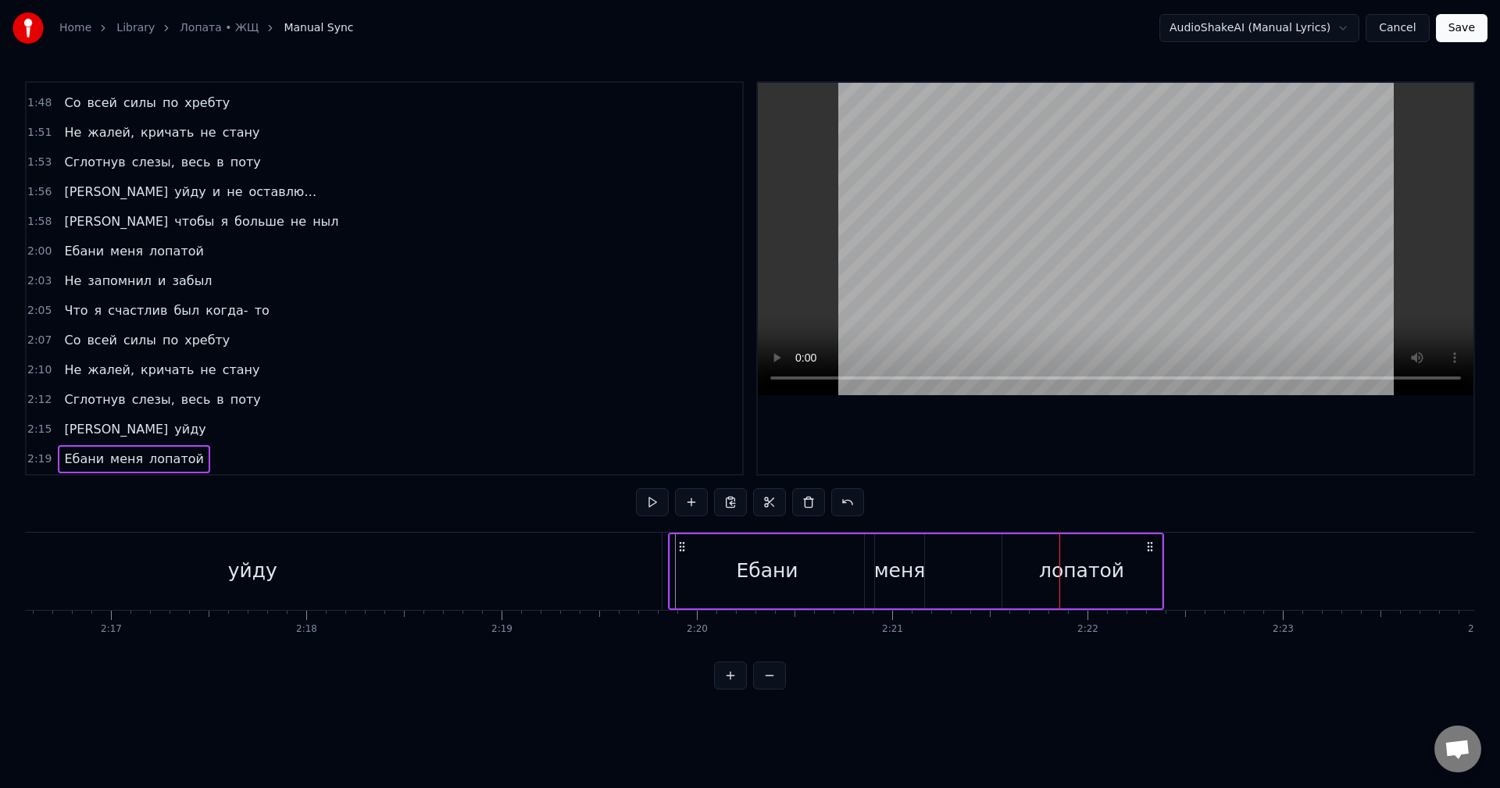
click at [871, 558] on div "Ебани меня лопатой" at bounding box center [916, 571] width 496 height 77
click at [867, 559] on div "Ебани меня лопатой" at bounding box center [916, 571] width 496 height 77
click at [910, 570] on div "меня" at bounding box center [900, 571] width 52 height 30
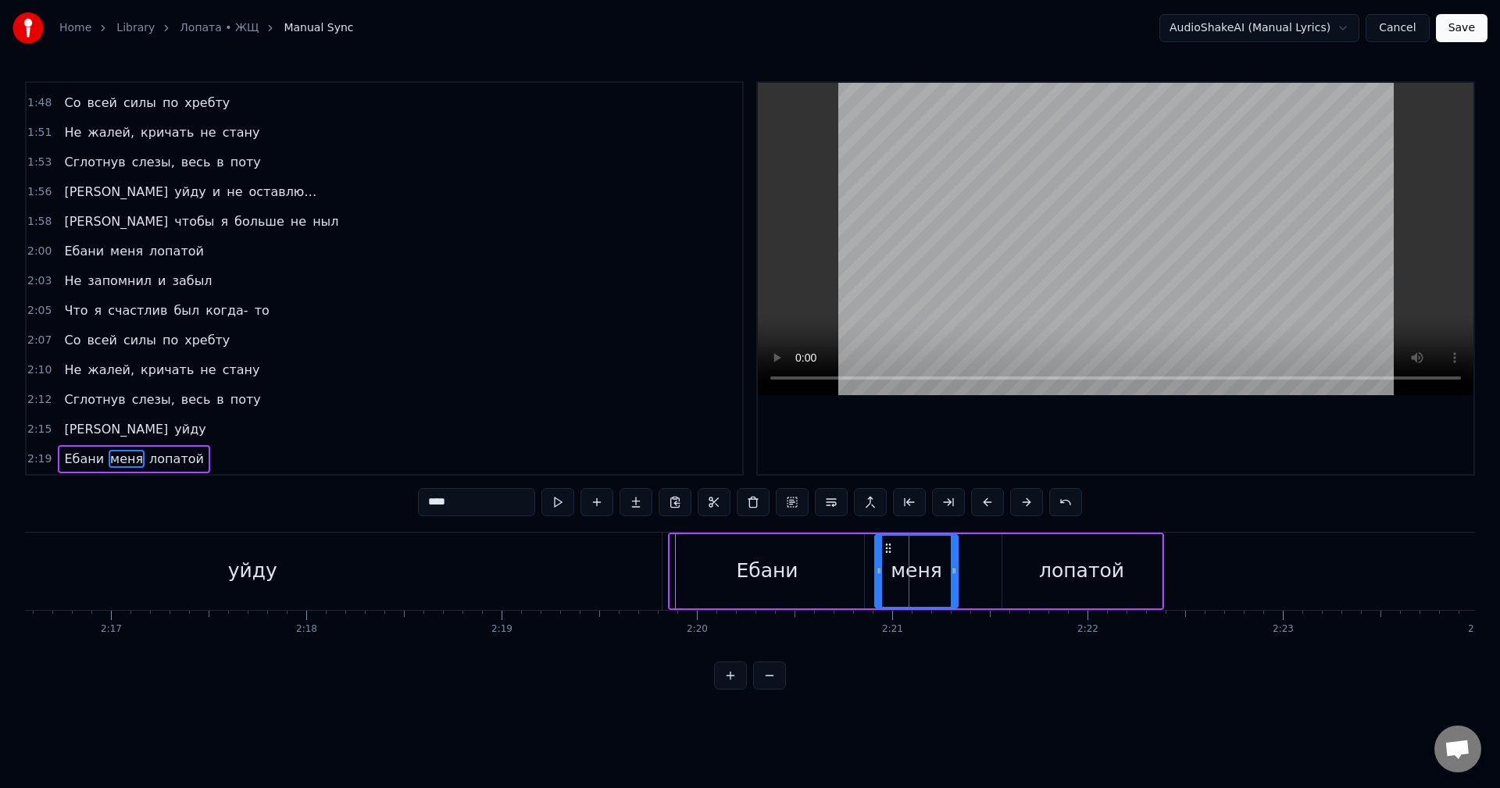
drag, startPoint x: 923, startPoint y: 568, endPoint x: 956, endPoint y: 569, distance: 33.6
click at [956, 569] on icon at bounding box center [954, 571] width 6 height 13
click at [869, 565] on div "Ебани меня лопатой" at bounding box center [916, 571] width 496 height 77
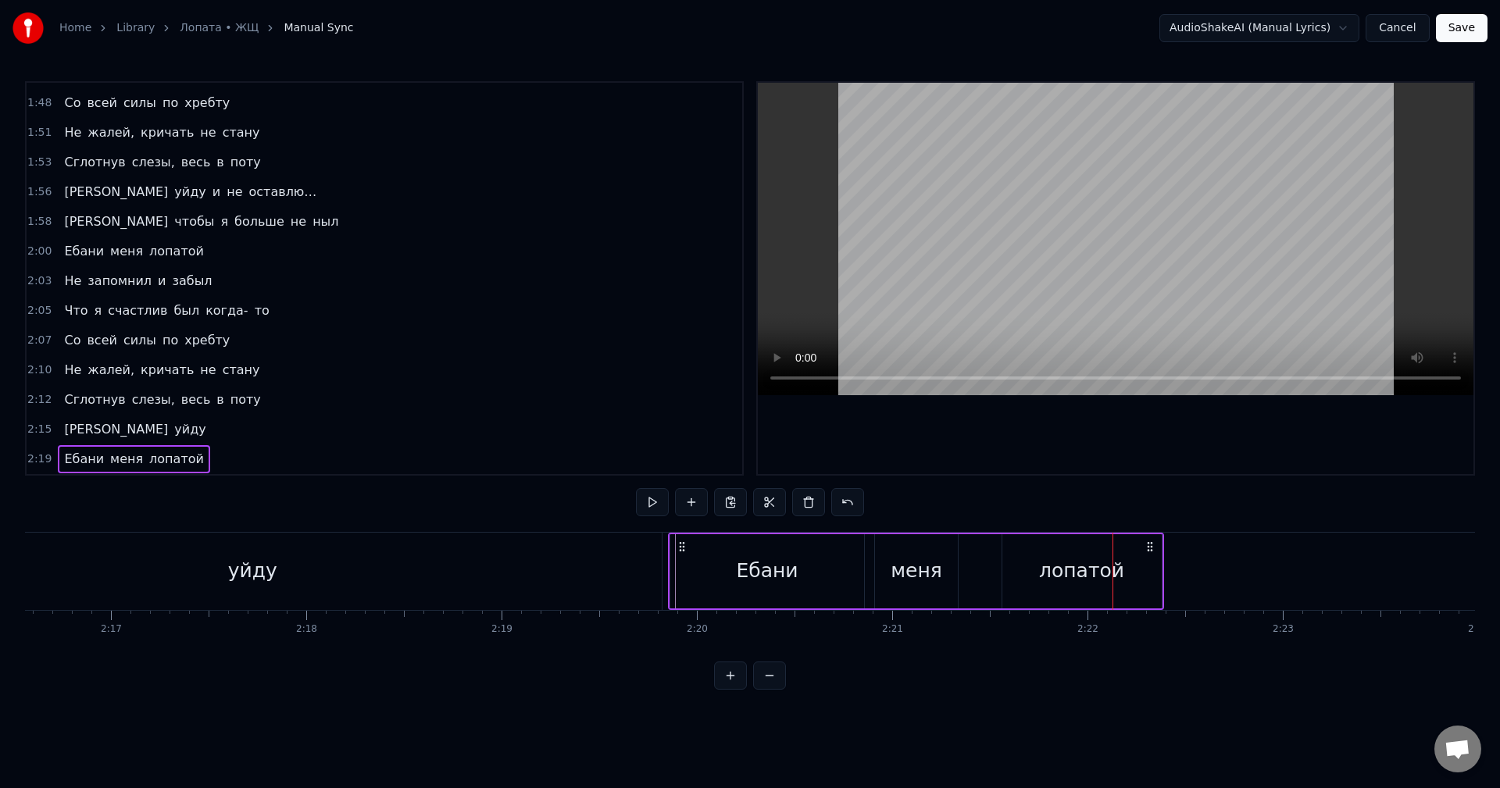
click at [1027, 573] on div "лопатой" at bounding box center [1082, 571] width 159 height 74
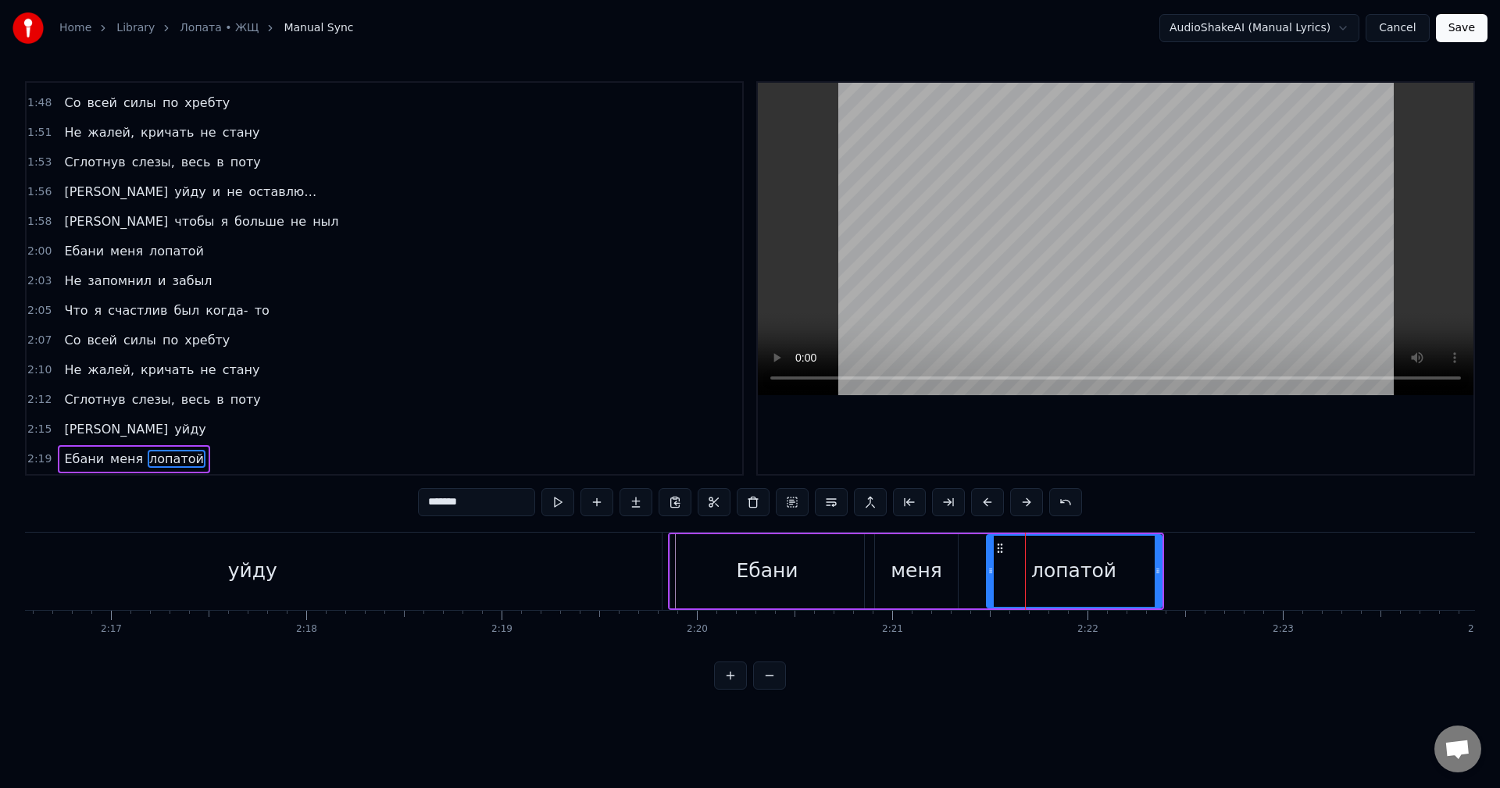
drag, startPoint x: 1008, startPoint y: 570, endPoint x: 989, endPoint y: 574, distance: 19.8
click at [989, 574] on icon at bounding box center [991, 571] width 6 height 13
click at [665, 560] on div "Я уйду" at bounding box center [211, 571] width 909 height 77
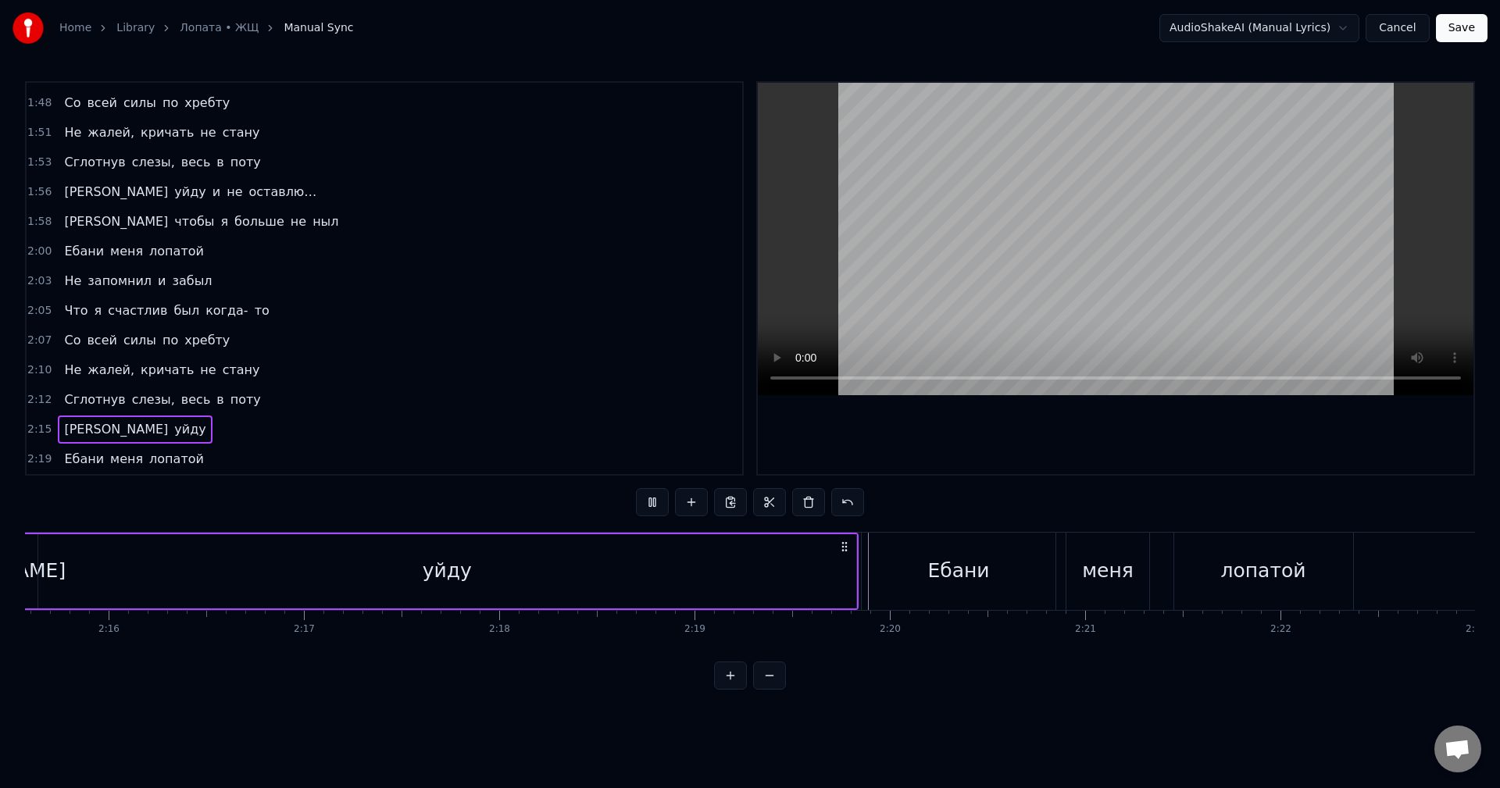
scroll to position [0, 26372]
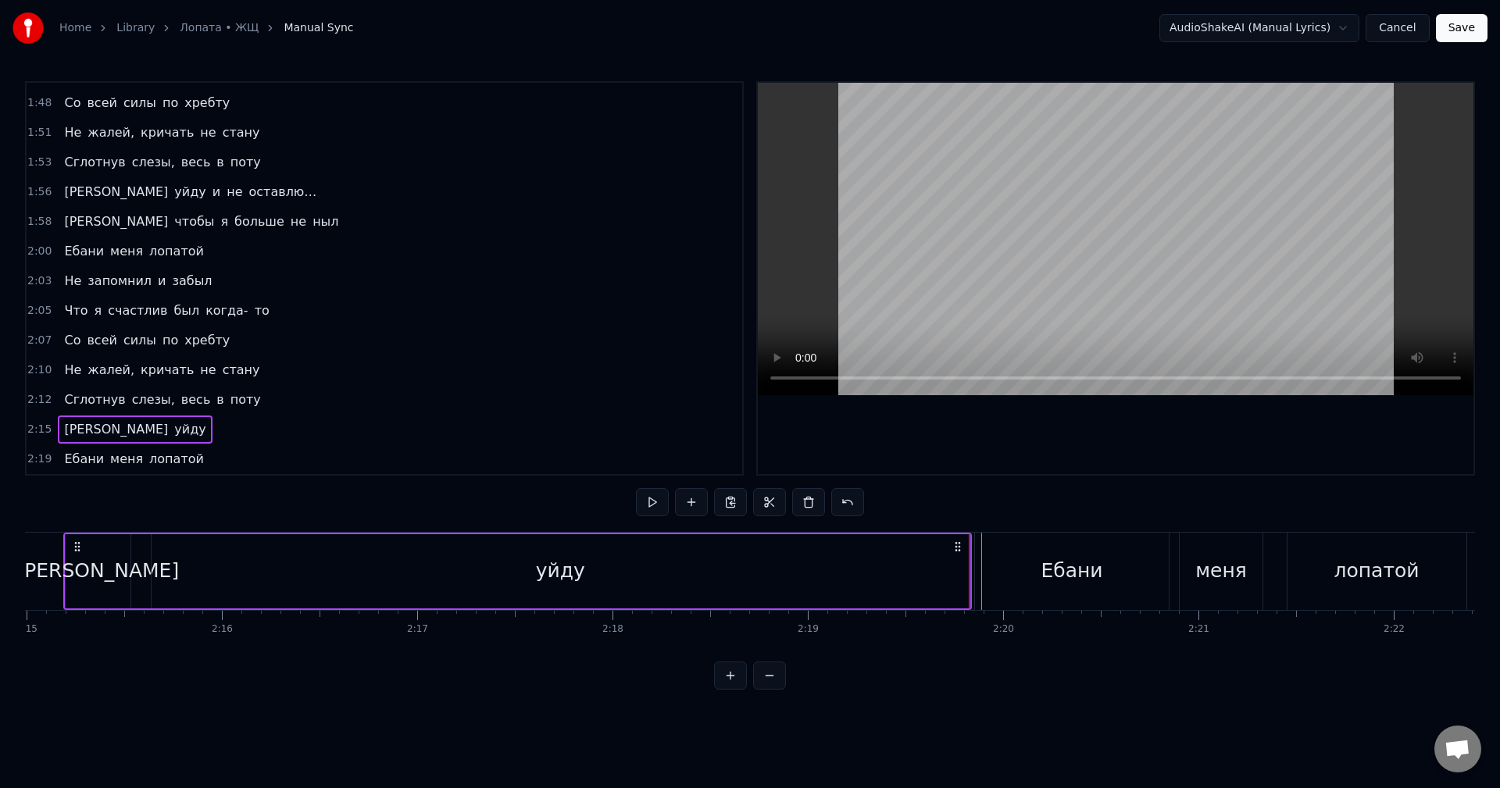
click at [58, 453] on div "Ебани меня лопатой" at bounding box center [134, 459] width 152 height 28
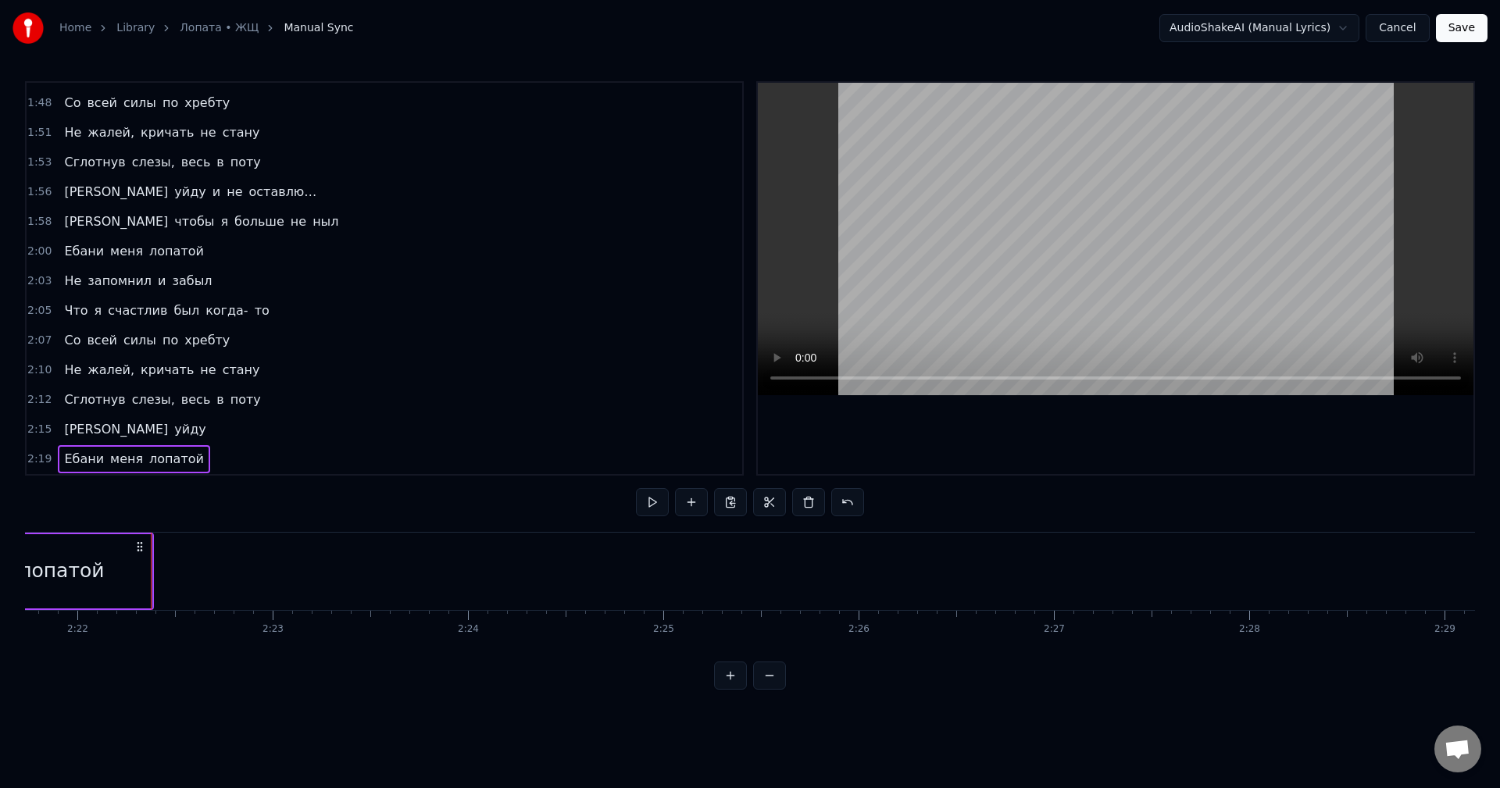
scroll to position [0, 27700]
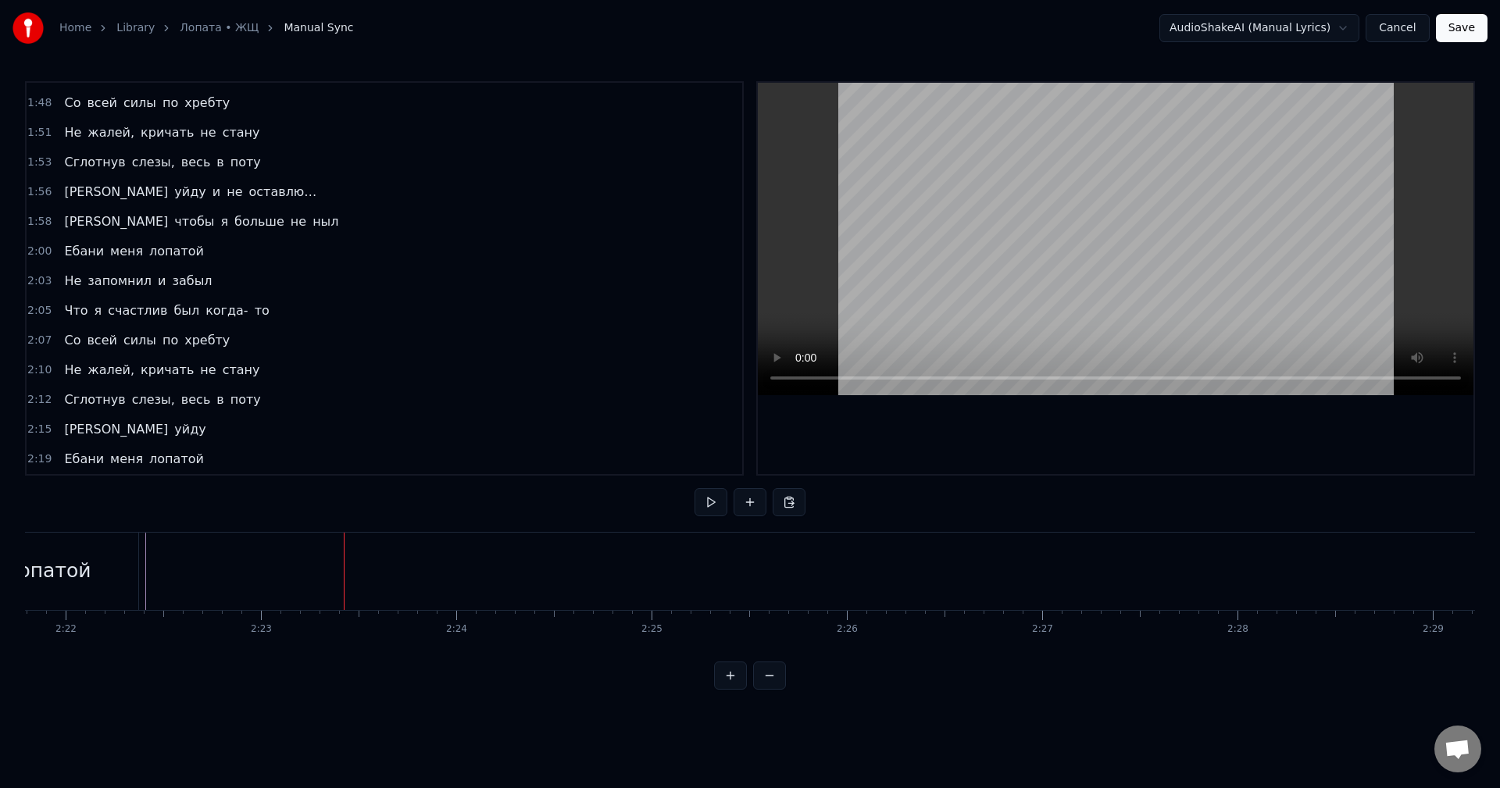
click at [754, 503] on button at bounding box center [750, 502] width 33 height 28
click at [193, 551] on div "<>" at bounding box center [242, 571] width 194 height 74
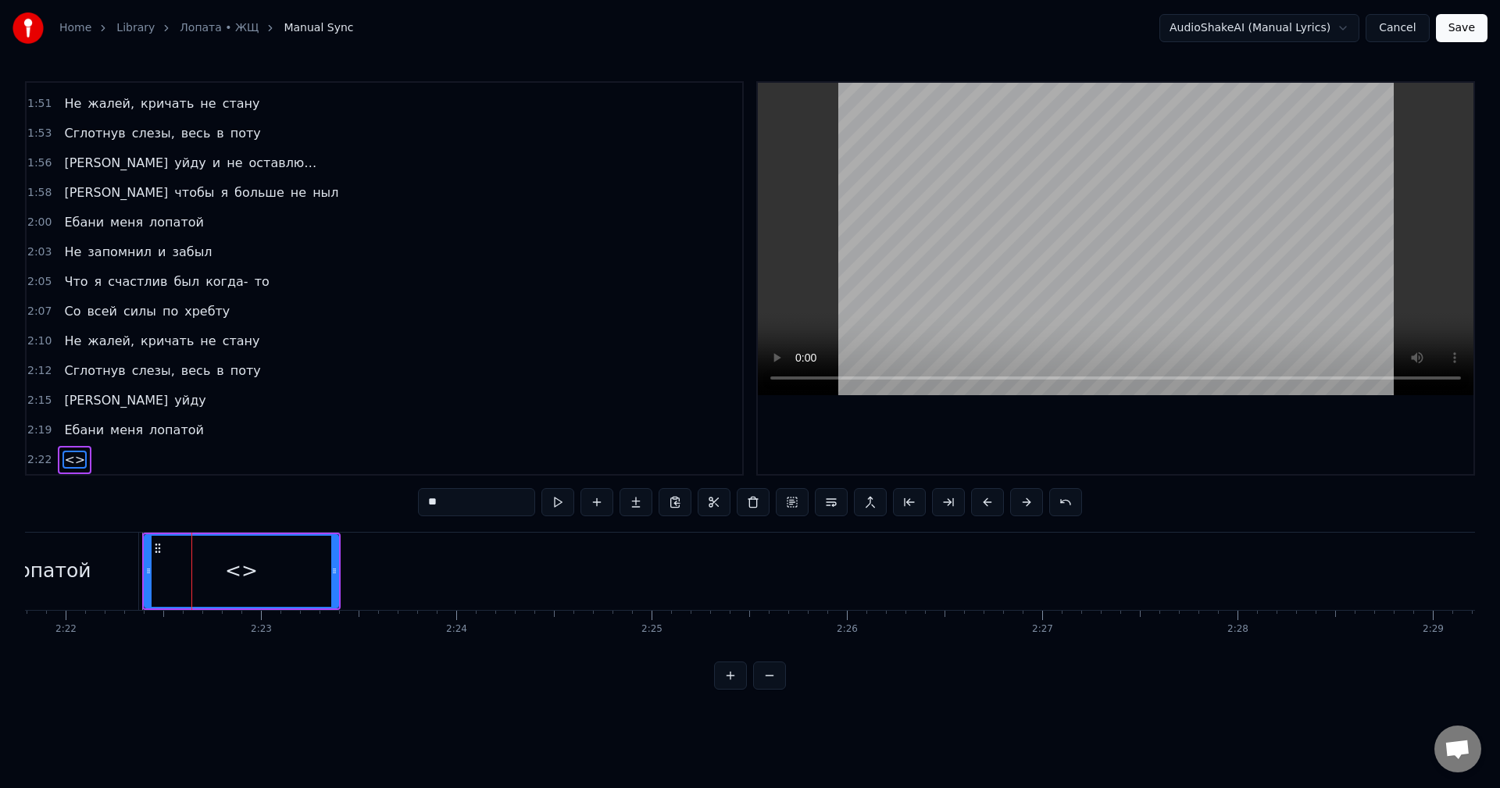
scroll to position [1182, 0]
click at [471, 496] on input "**" at bounding box center [476, 502] width 117 height 28
type input "********"
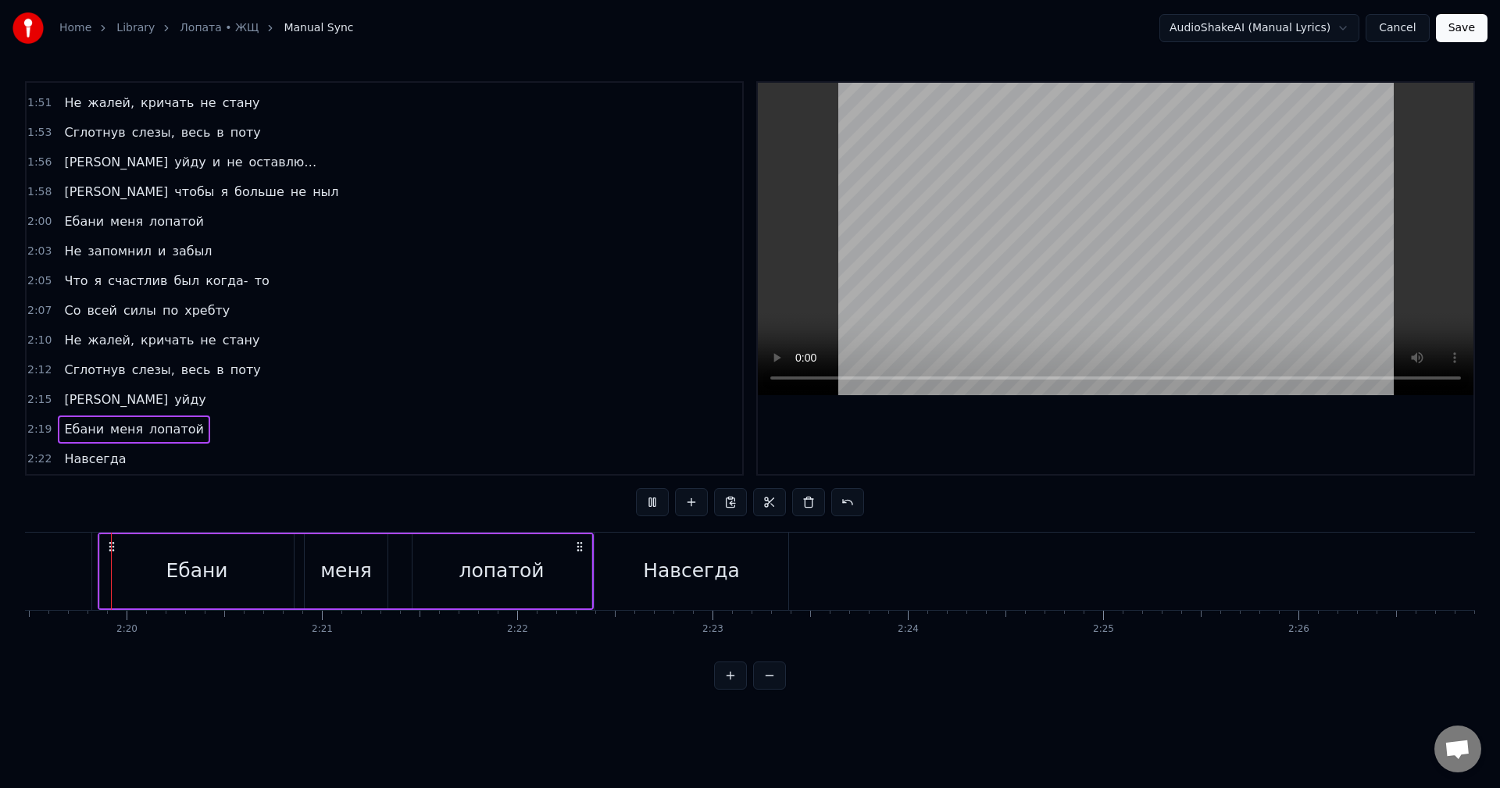
scroll to position [0, 27243]
click at [655, 577] on div "Навсегда" at bounding box center [697, 571] width 194 height 77
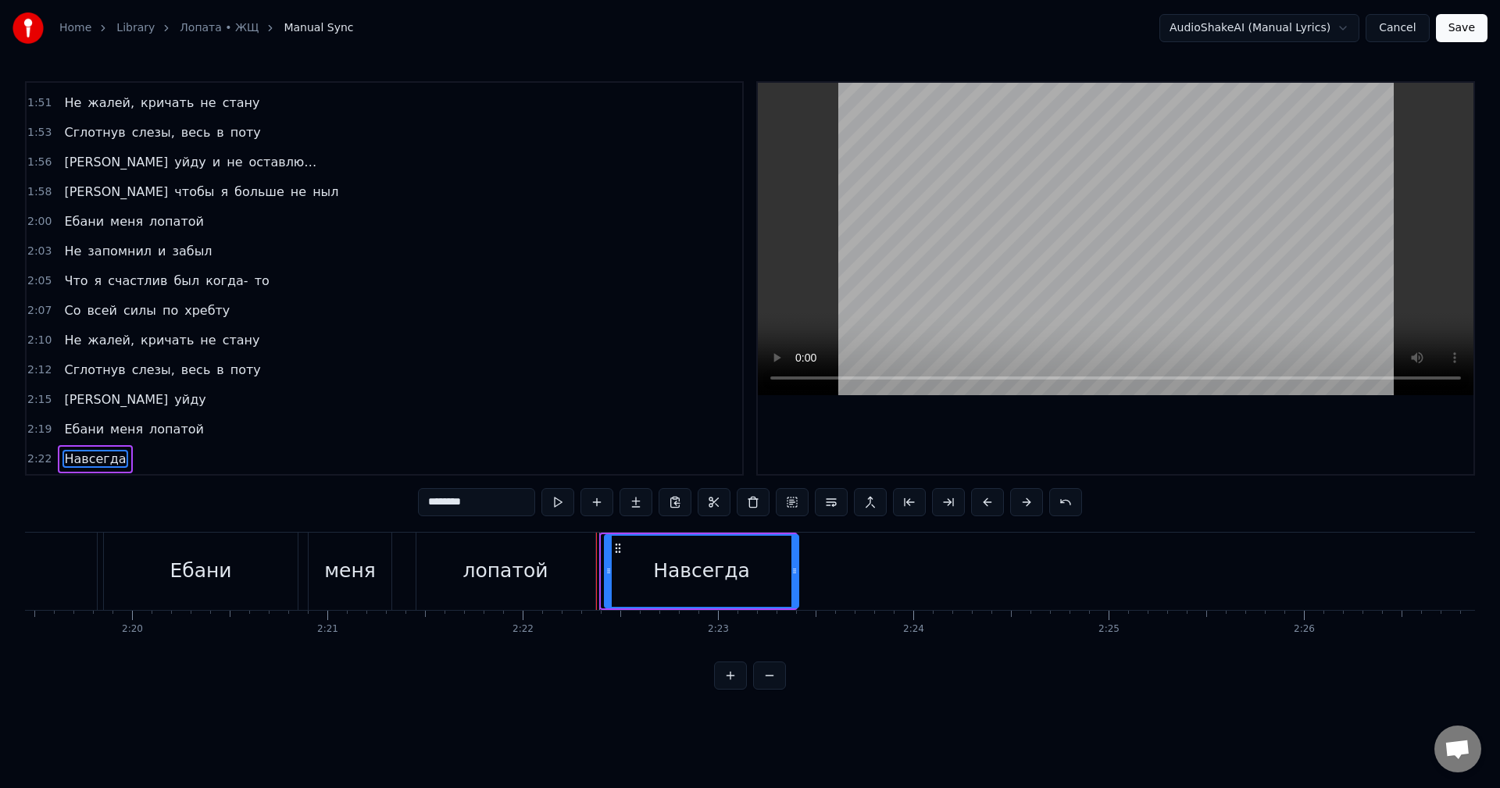
drag, startPoint x: 617, startPoint y: 547, endPoint x: 631, endPoint y: 546, distance: 14.9
click at [624, 546] on icon at bounding box center [618, 548] width 13 height 13
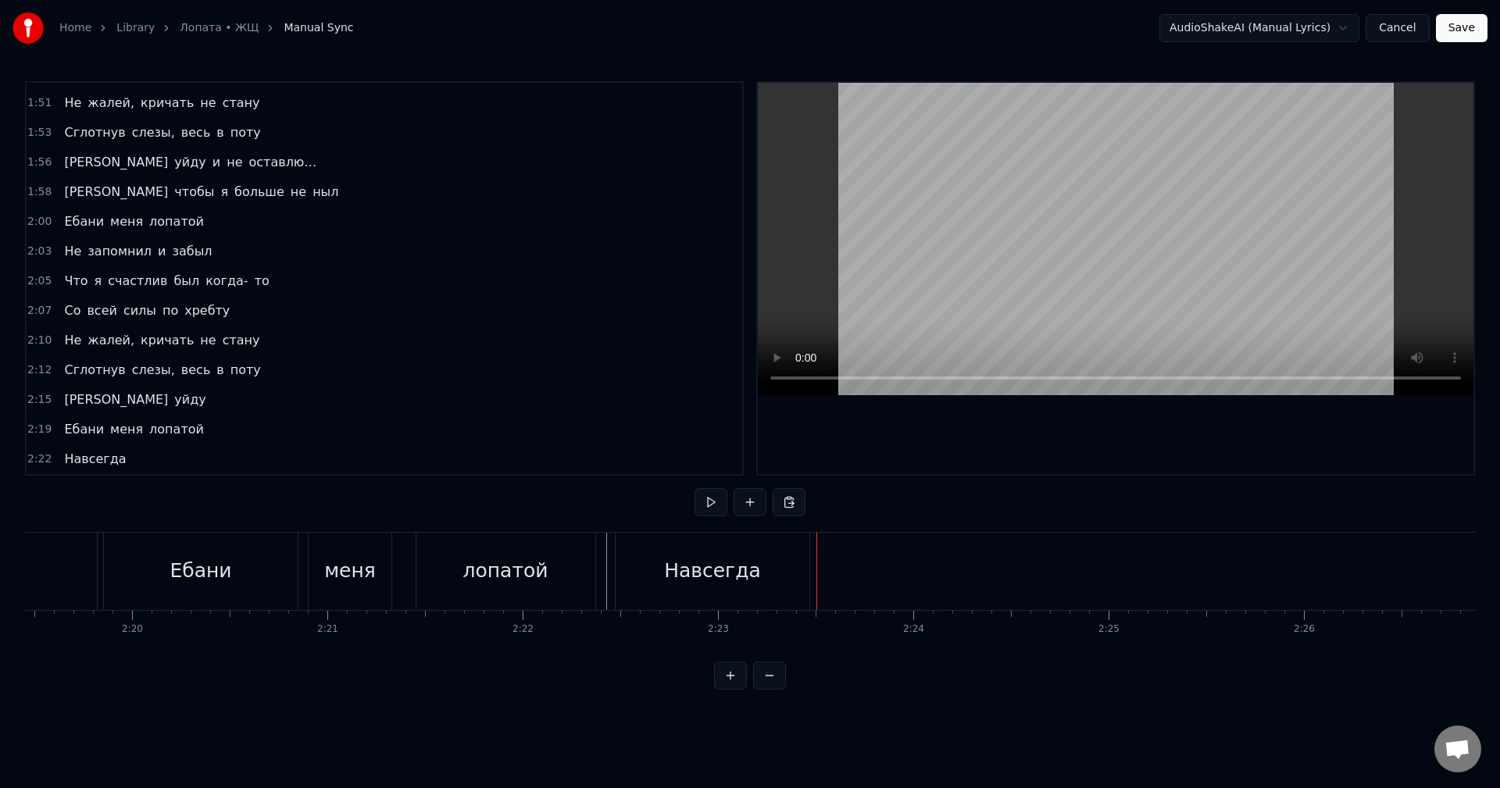
click at [715, 589] on div "Навсегда" at bounding box center [713, 571] width 194 height 77
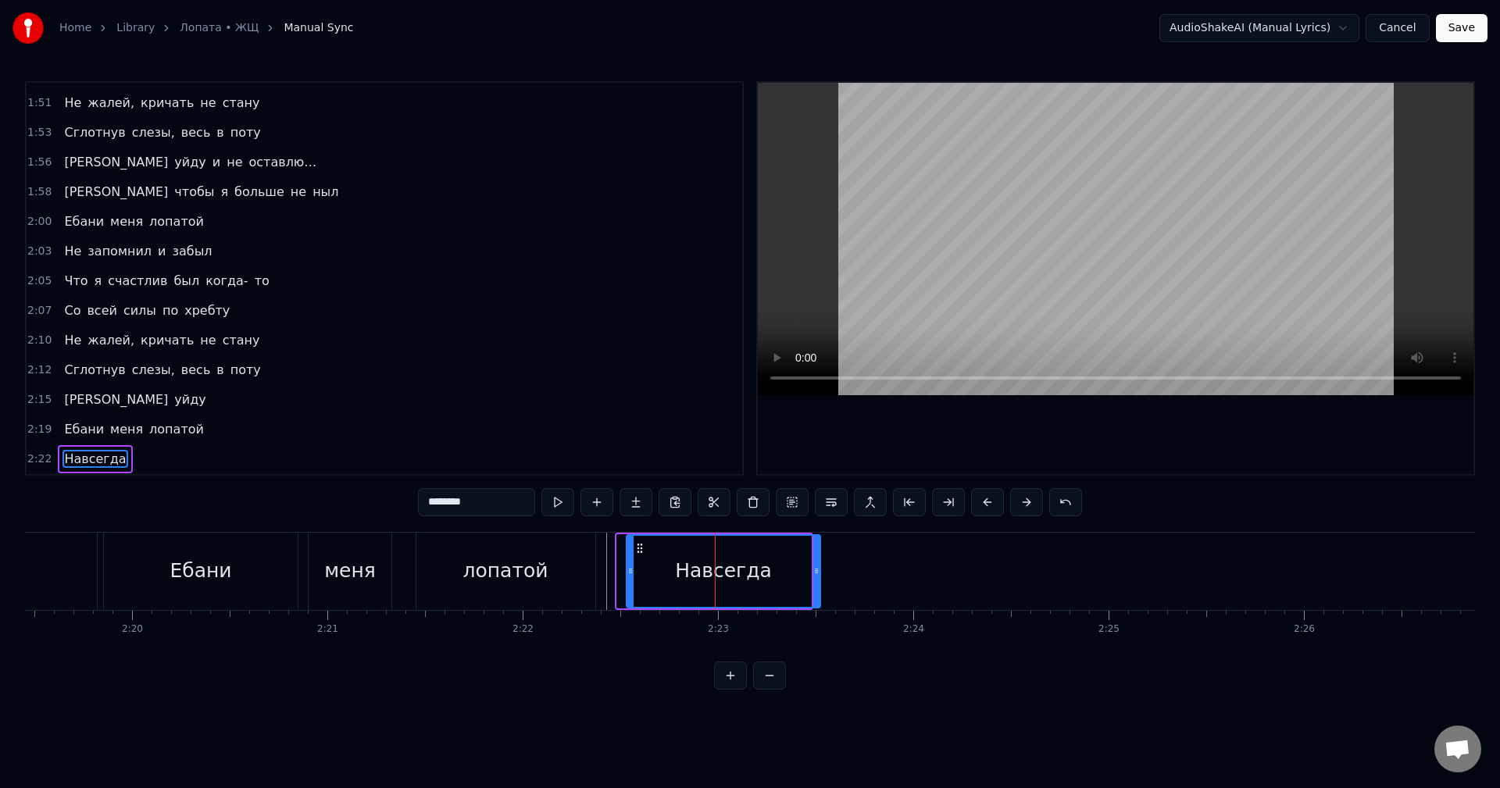
drag, startPoint x: 627, startPoint y: 549, endPoint x: 656, endPoint y: 555, distance: 28.7
click at [655, 555] on div "Навсегда" at bounding box center [723, 571] width 192 height 71
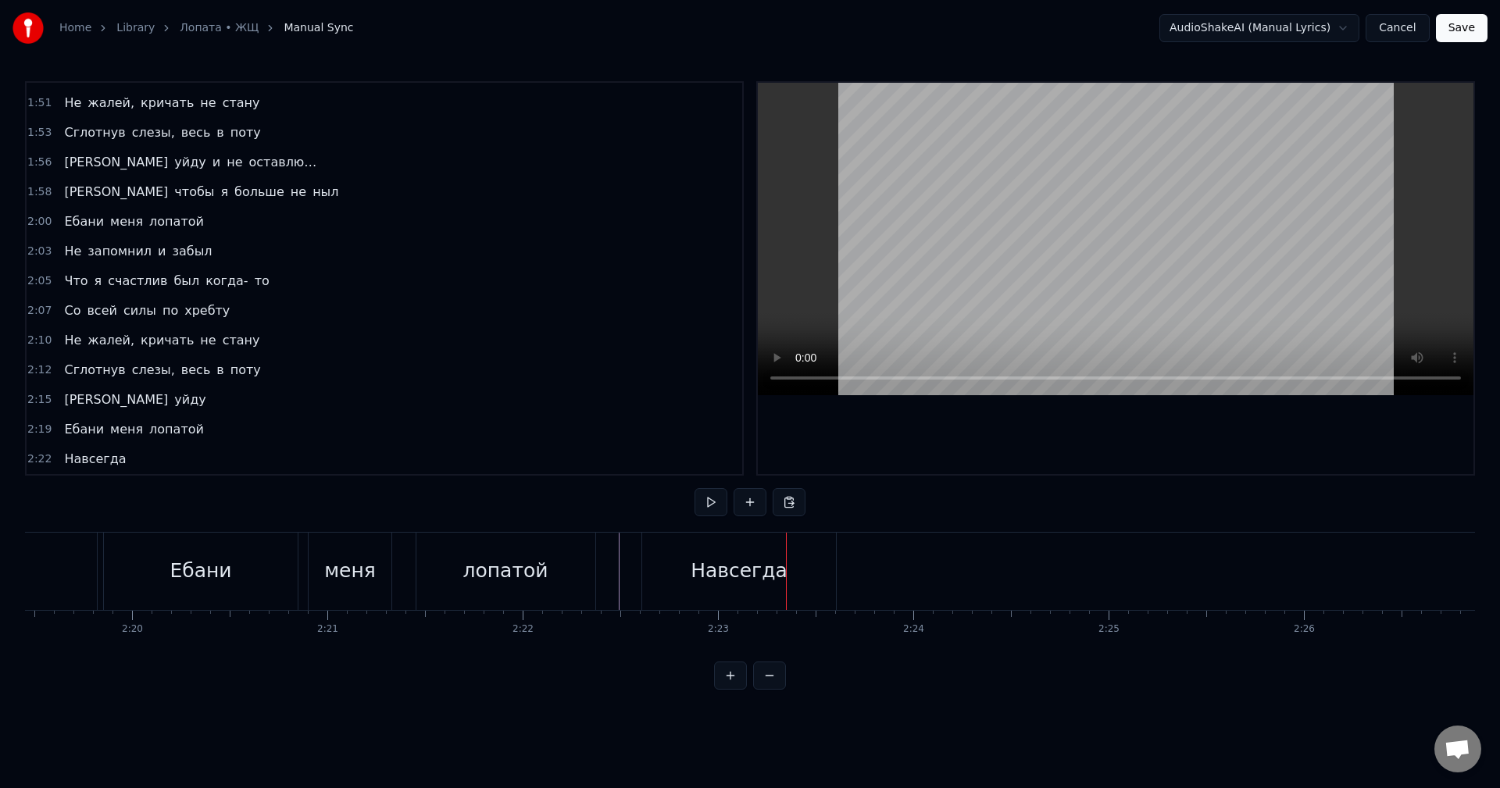
click at [693, 592] on div "Навсегда" at bounding box center [739, 571] width 194 height 77
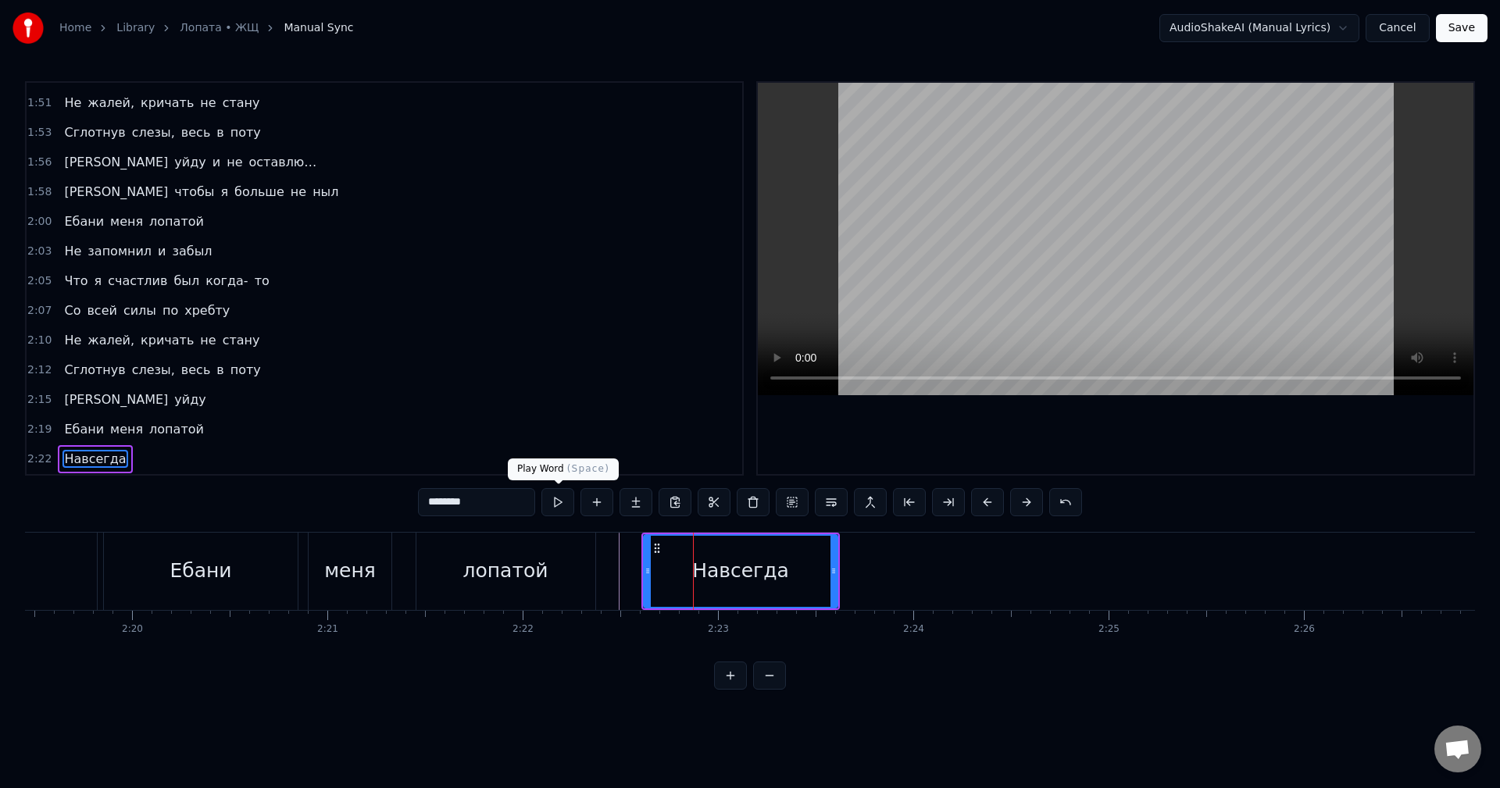
click at [555, 509] on button at bounding box center [558, 502] width 33 height 28
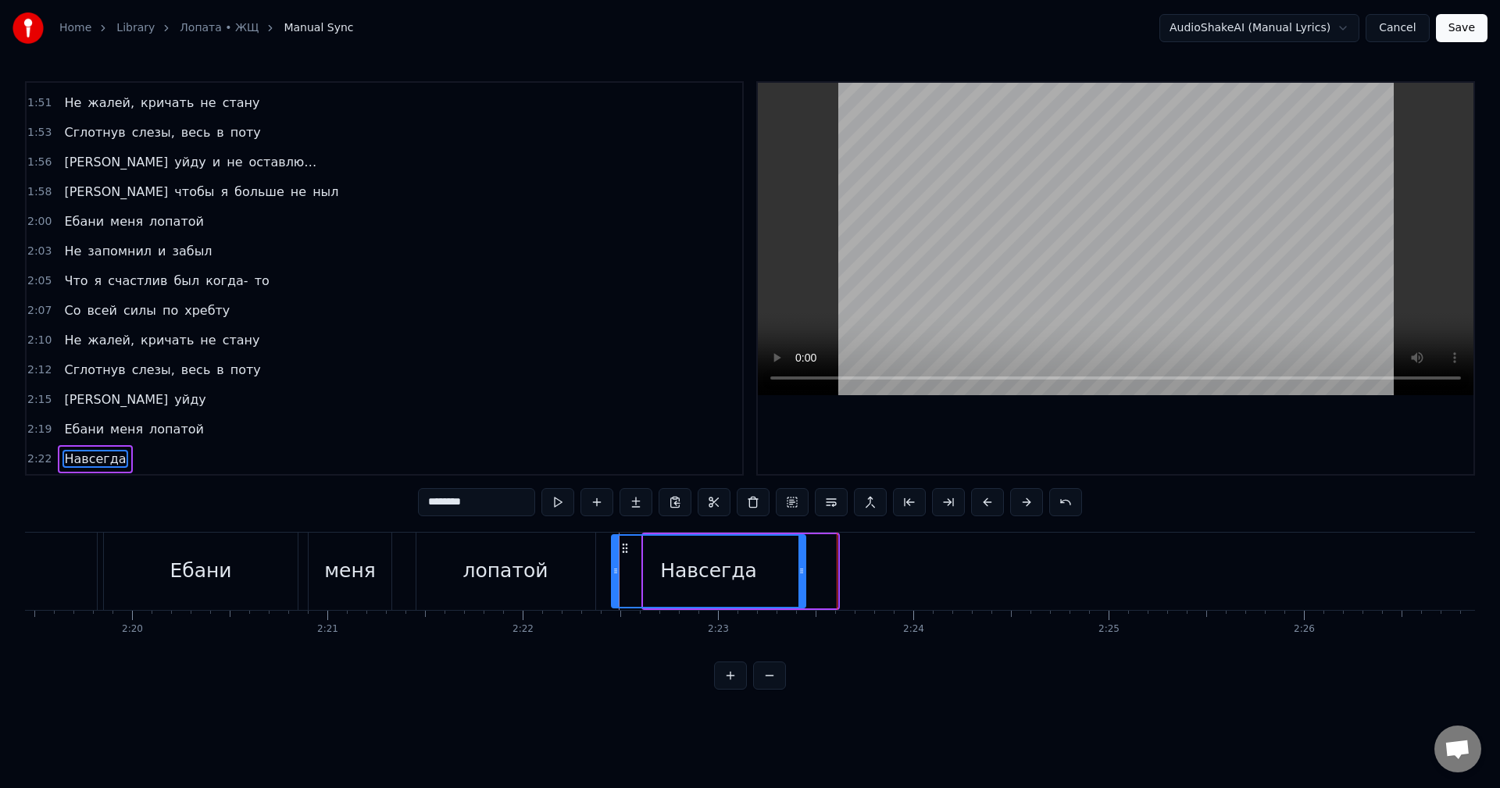
drag, startPoint x: 656, startPoint y: 549, endPoint x: 625, endPoint y: 552, distance: 31.3
click at [625, 552] on icon at bounding box center [625, 548] width 13 height 13
click at [542, 500] on button at bounding box center [558, 502] width 33 height 28
drag, startPoint x: 802, startPoint y: 574, endPoint x: 885, endPoint y: 577, distance: 83.7
click at [885, 577] on div at bounding box center [885, 571] width 6 height 71
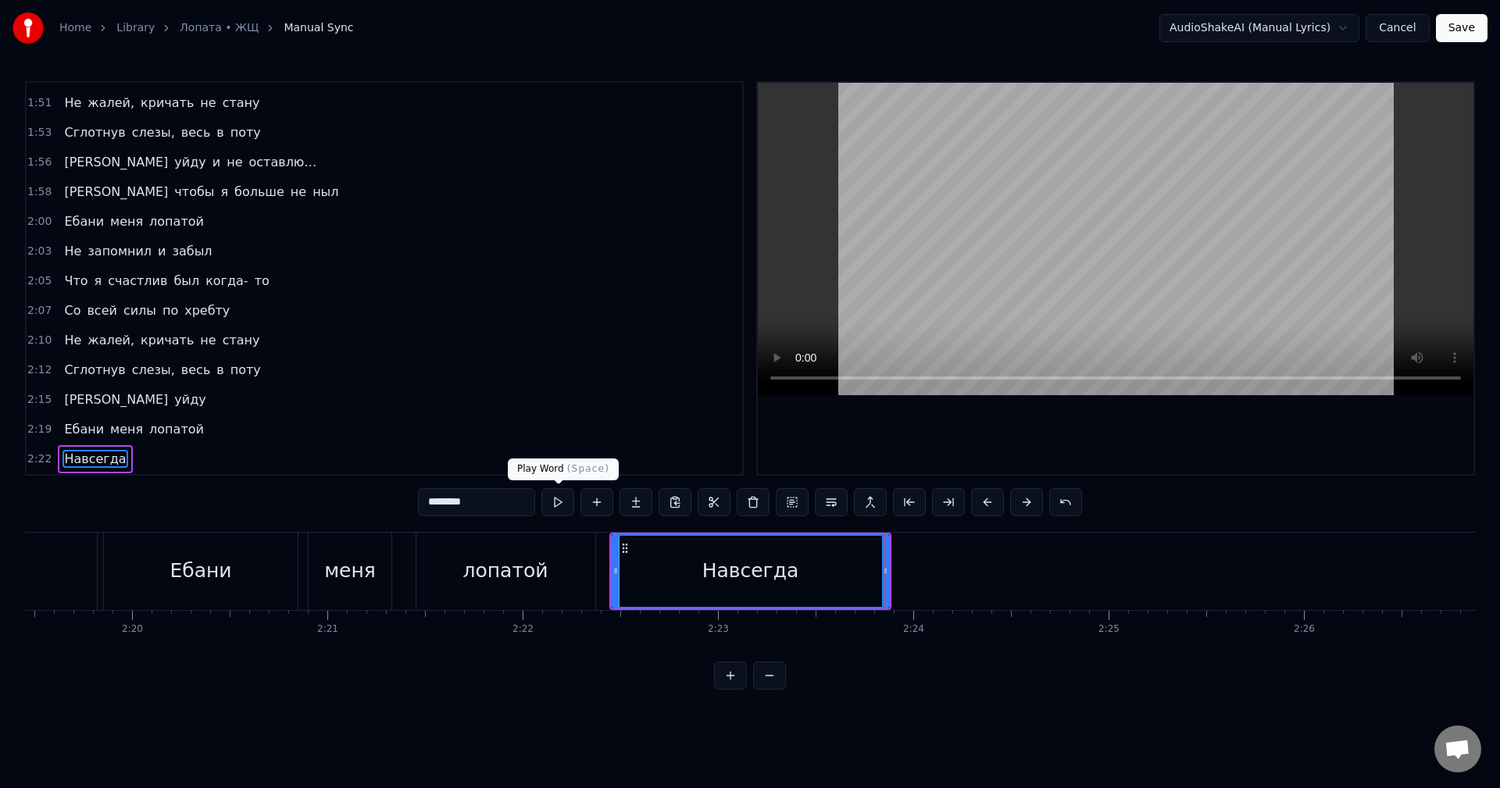
click at [556, 505] on button at bounding box center [558, 502] width 33 height 28
click at [553, 505] on button at bounding box center [558, 502] width 33 height 28
click at [613, 574] on div "Навсегда" at bounding box center [751, 571] width 276 height 71
drag, startPoint x: 613, startPoint y: 574, endPoint x: 604, endPoint y: 574, distance: 9.4
click at [604, 574] on icon at bounding box center [606, 571] width 6 height 13
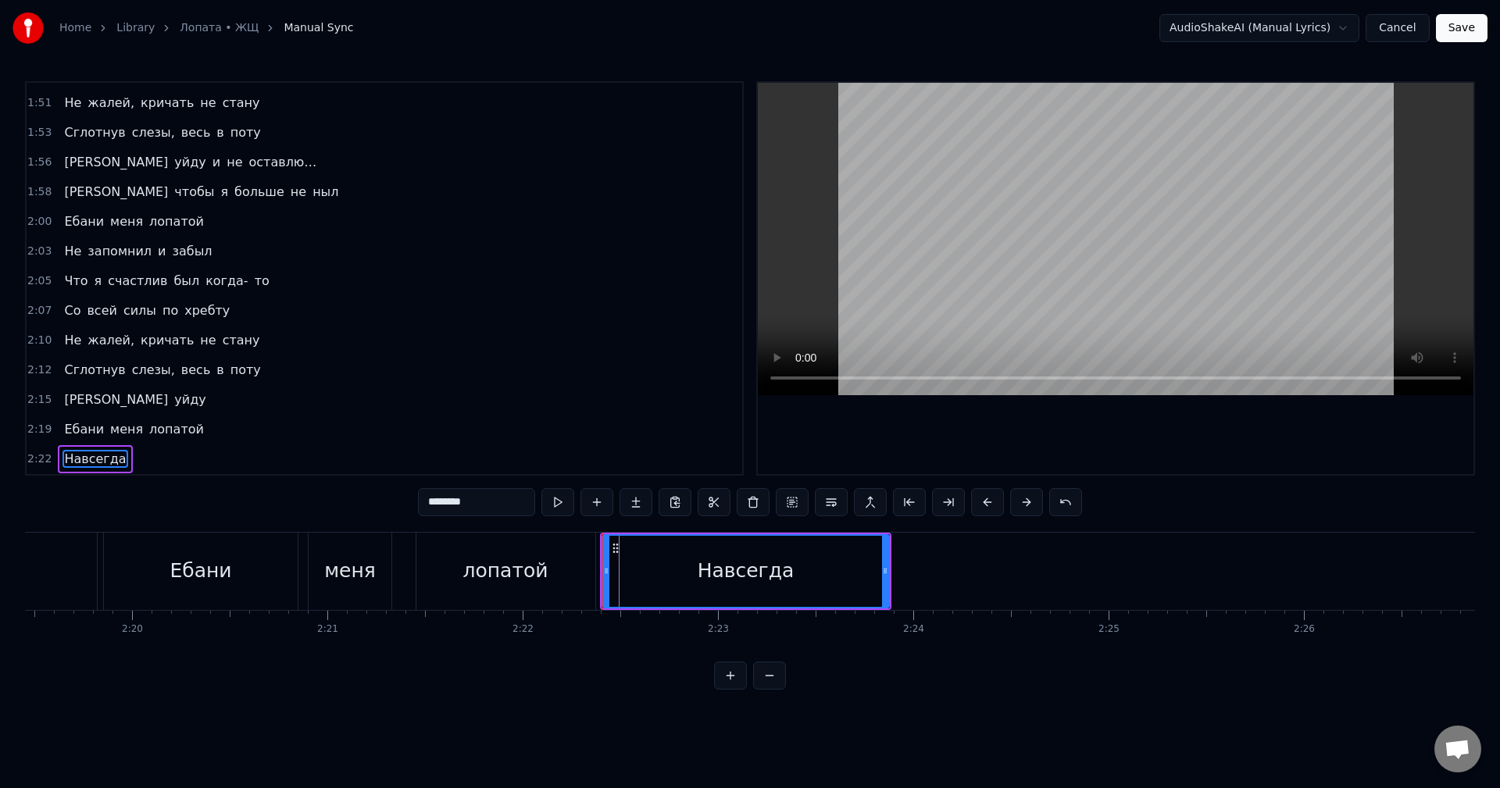
click at [627, 558] on div "Навсегда" at bounding box center [745, 571] width 285 height 71
click at [430, 504] on input "********" at bounding box center [476, 502] width 117 height 28
type input "**********"
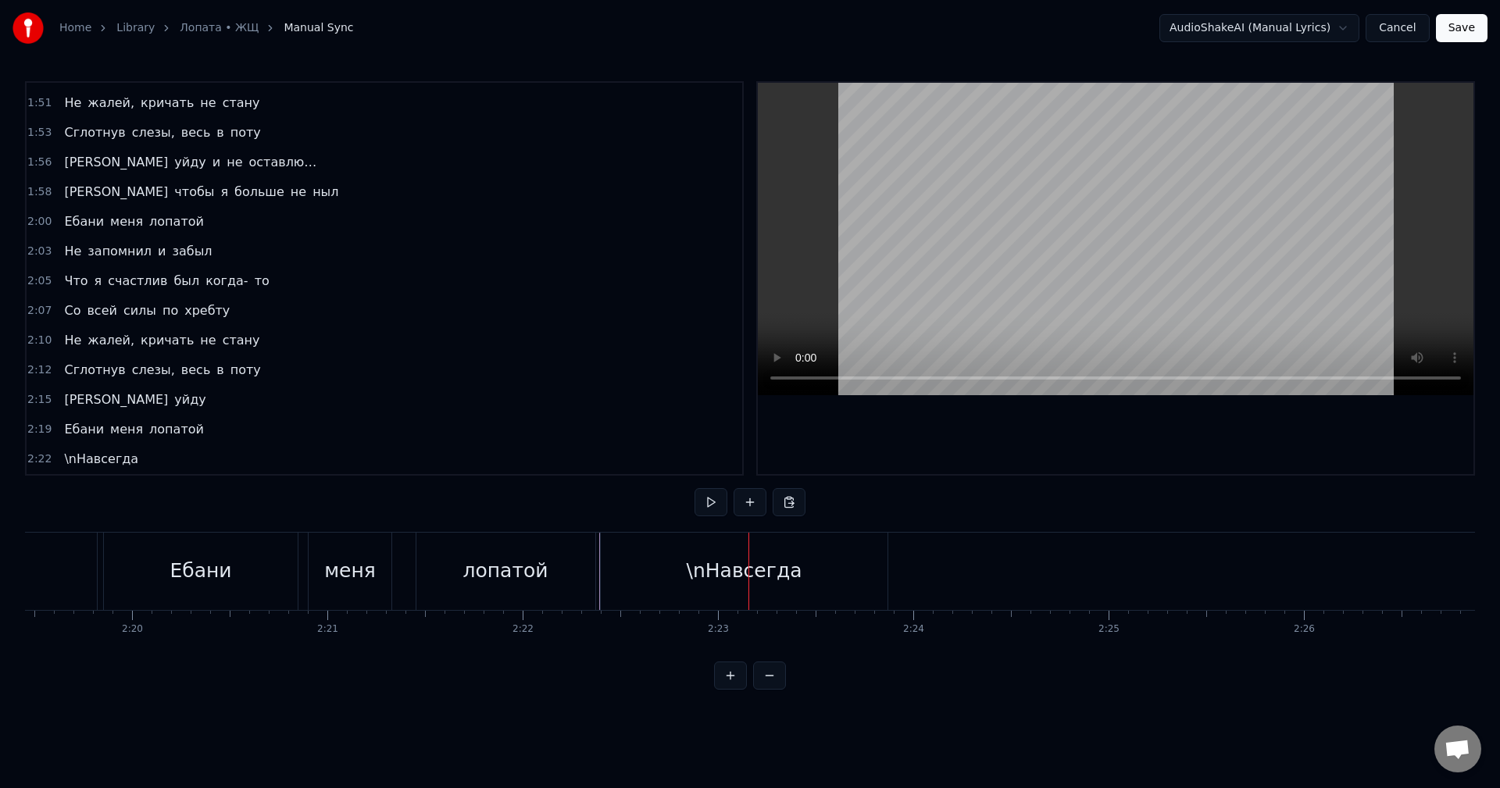
click at [693, 589] on div "\nНавсегда" at bounding box center [744, 571] width 287 height 77
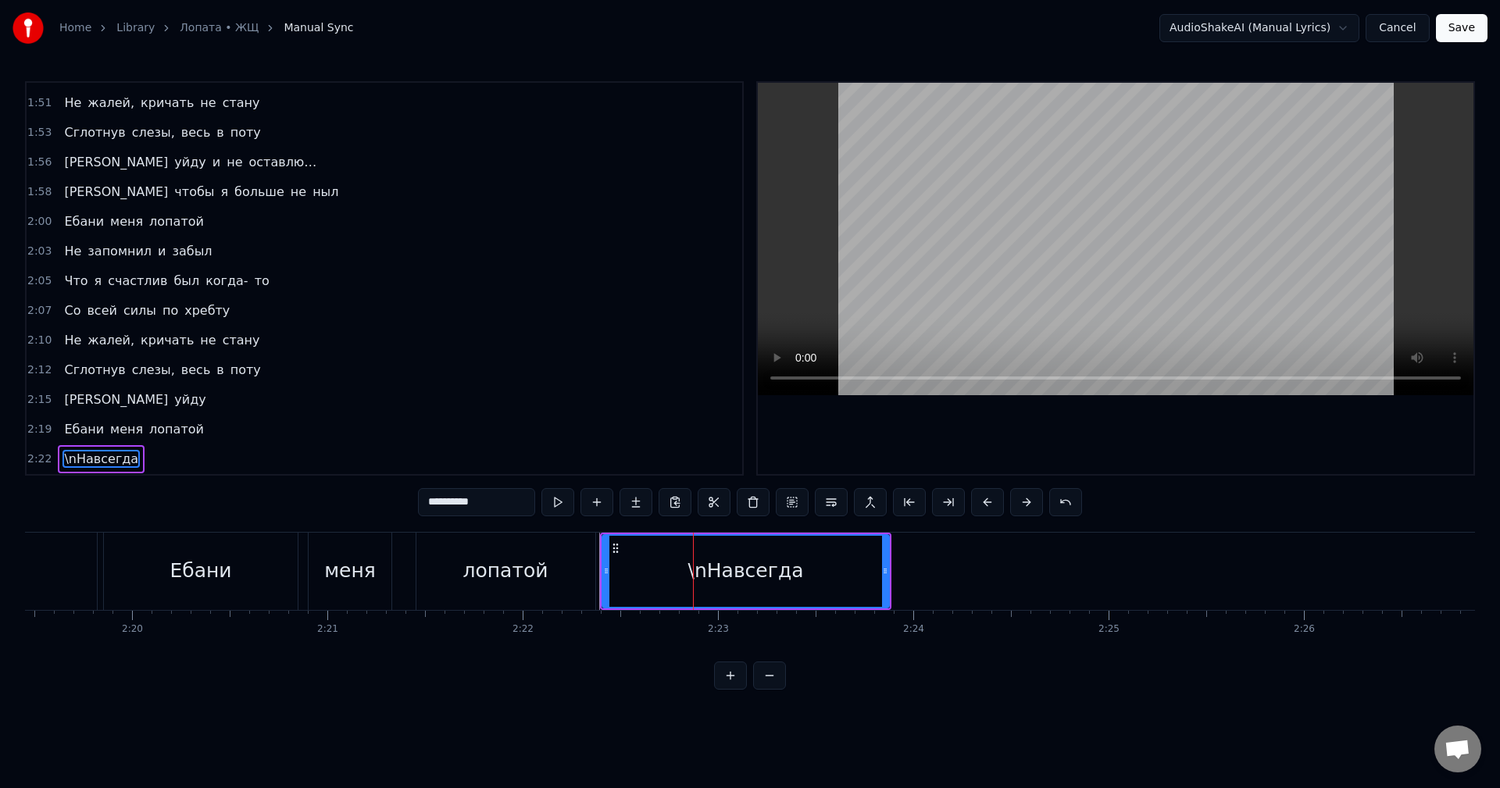
drag, startPoint x: 438, startPoint y: 509, endPoint x: 371, endPoint y: 509, distance: 66.4
click at [371, 509] on div "0:00 А чтобы я больше не ныл 0:02 Ты ебани меня лопатой 0:05 Не запомнил и забы…" at bounding box center [750, 385] width 1450 height 609
type input "********"
click at [338, 509] on div "0:00 А чтобы я больше не ныл 0:02 Ты ебани меня лопатой 0:05 Не запомнил и забы…" at bounding box center [750, 385] width 1450 height 609
click at [318, 429] on div "2:19 Ебани меня лопатой" at bounding box center [385, 430] width 716 height 30
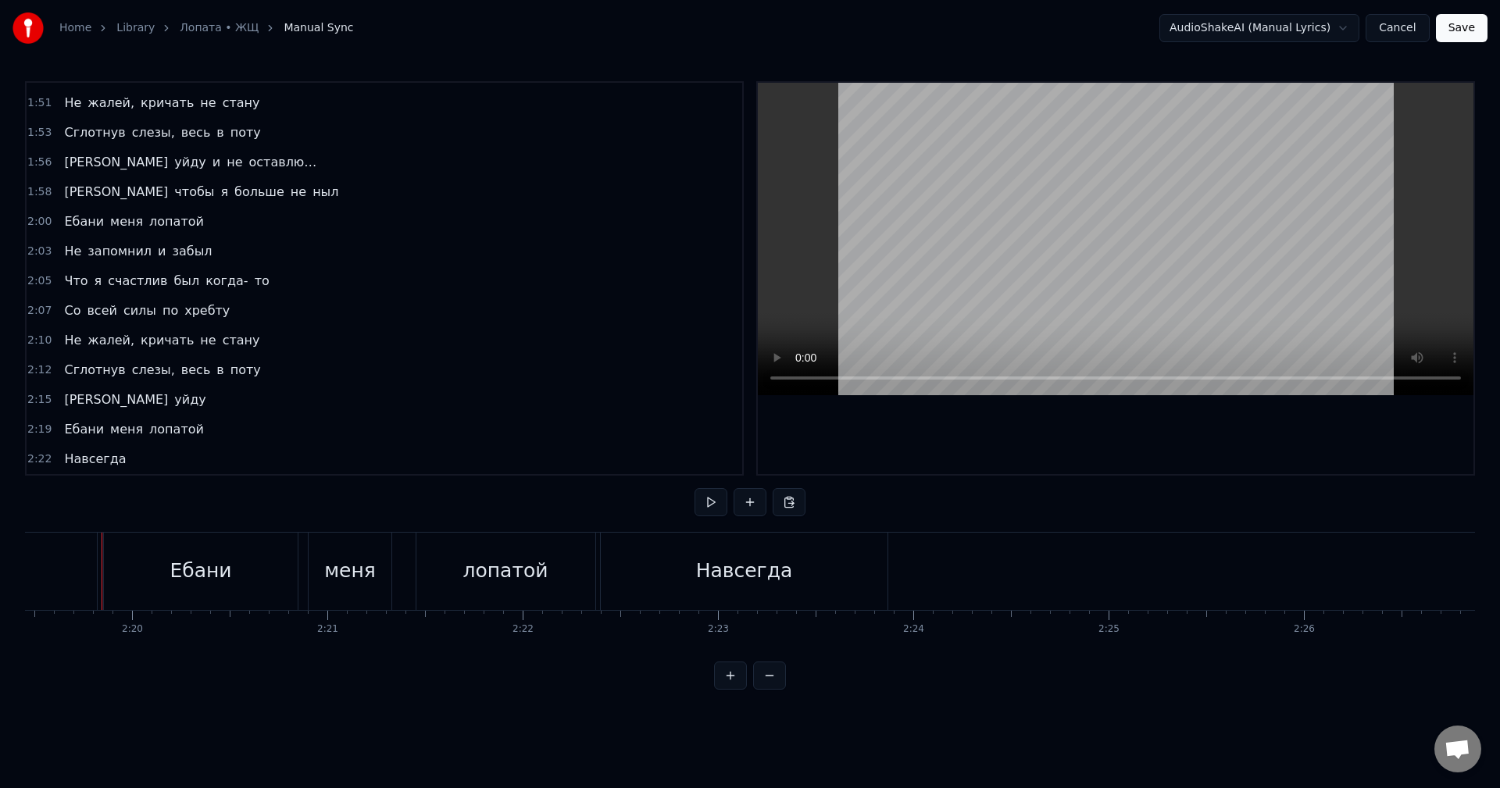
scroll to position [0, 27241]
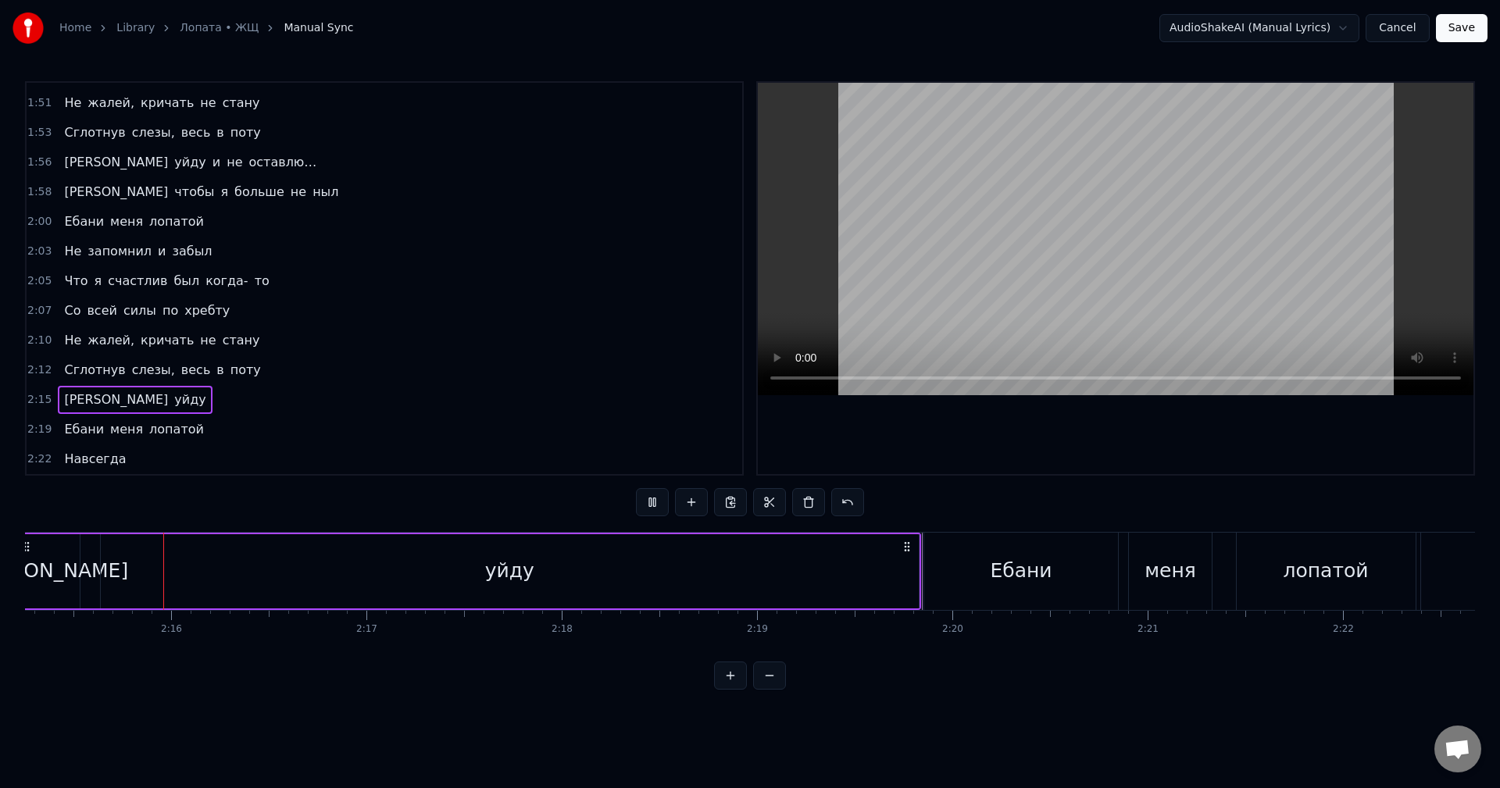
scroll to position [0, 26422]
click at [921, 608] on div "Я уйду" at bounding box center [467, 571] width 909 height 77
click at [928, 538] on div "Ебани" at bounding box center [1022, 571] width 194 height 77
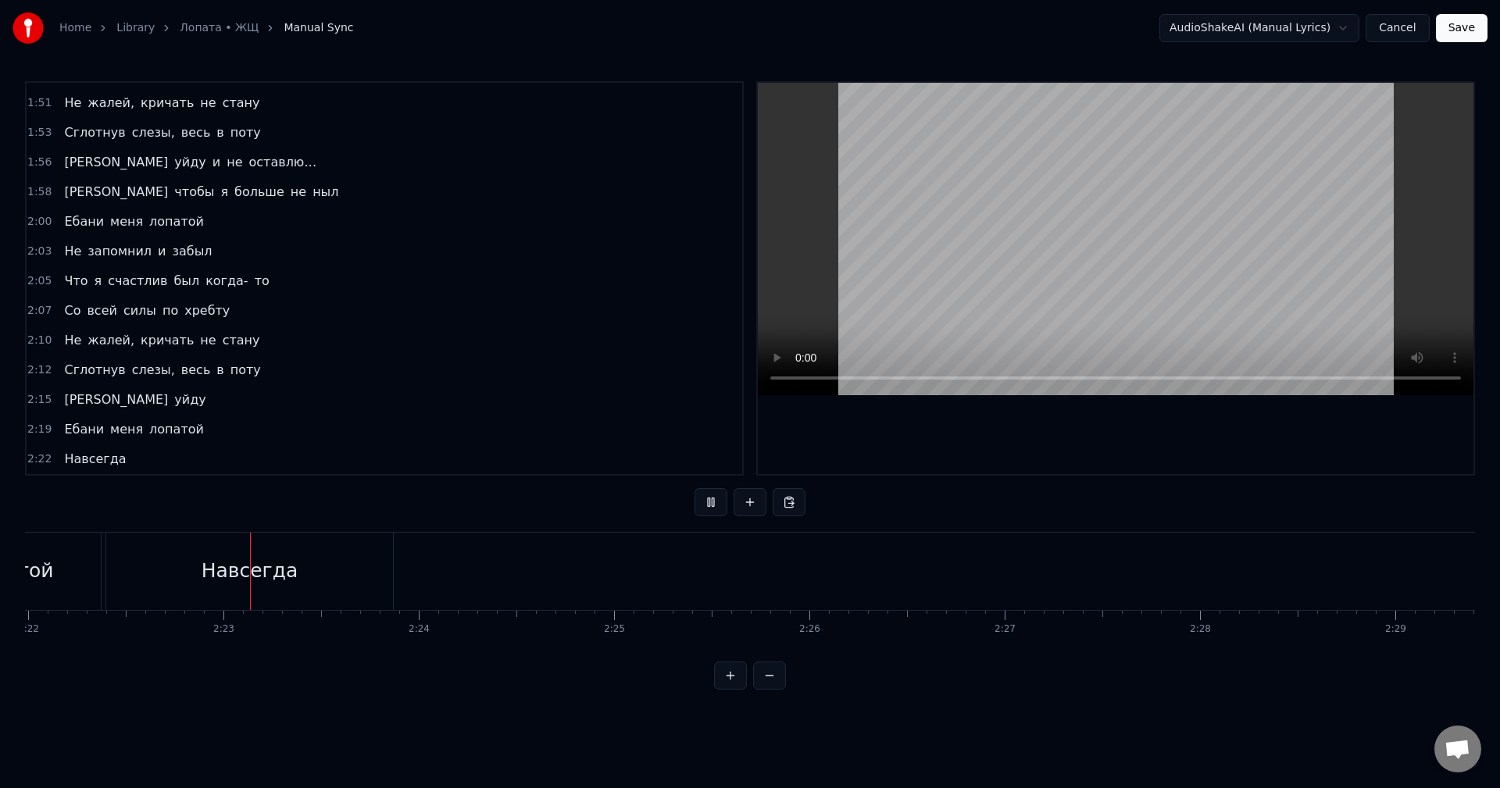
scroll to position [0, 27749]
click at [58, 432] on div "Ебани меня лопатой" at bounding box center [134, 430] width 152 height 28
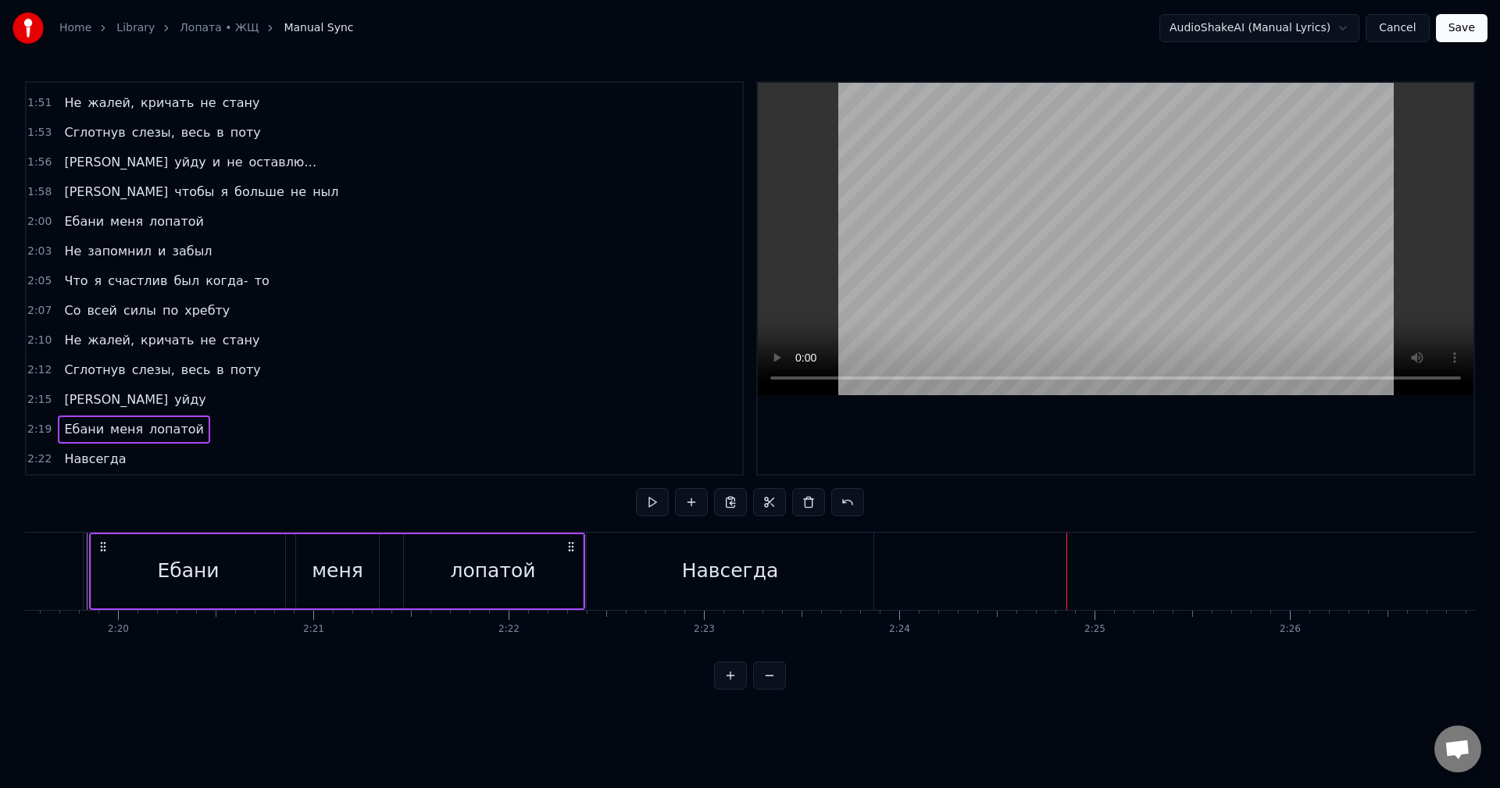
scroll to position [0, 27243]
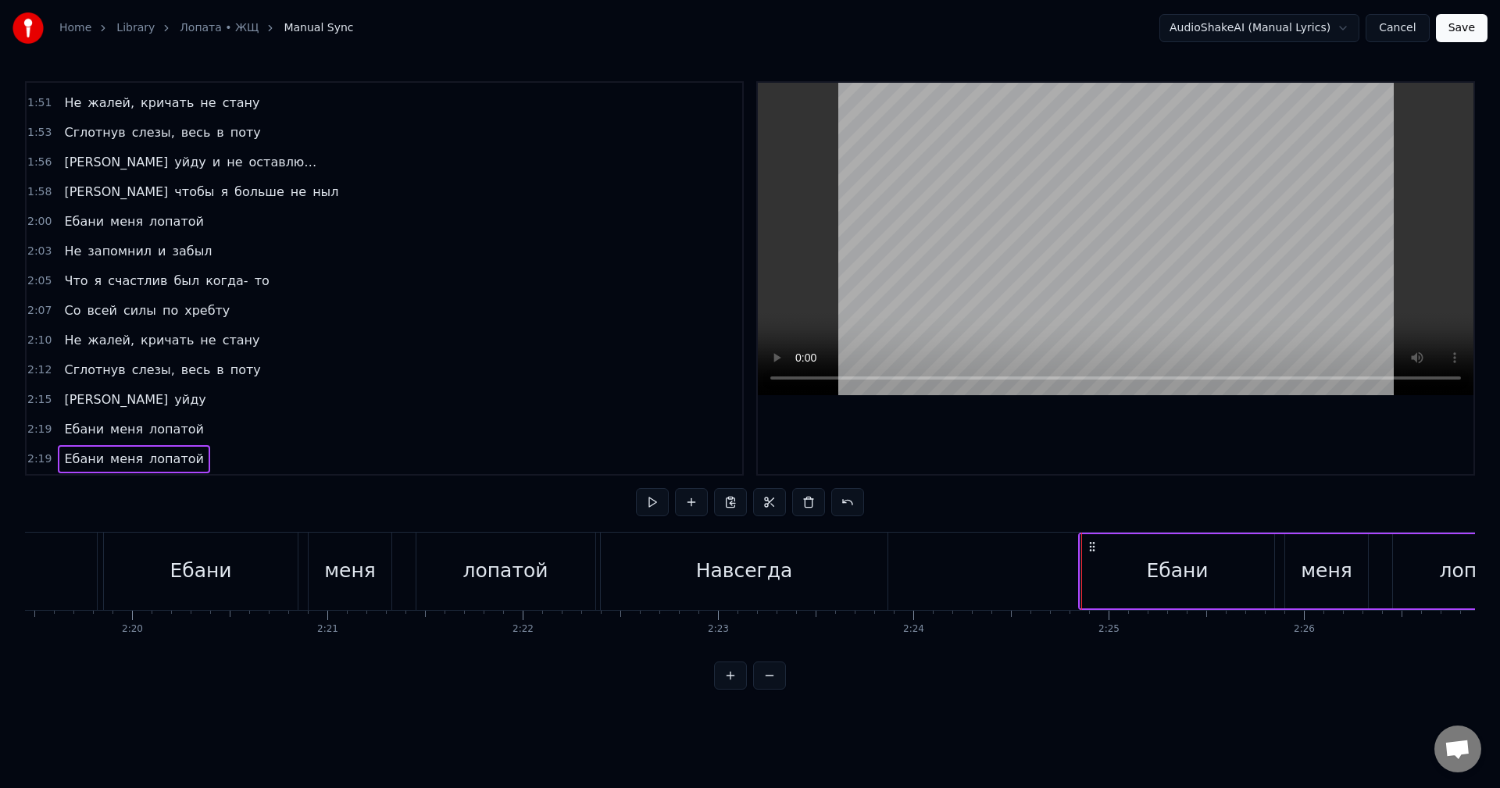
drag, startPoint x: 117, startPoint y: 545, endPoint x: 1093, endPoint y: 577, distance: 976.5
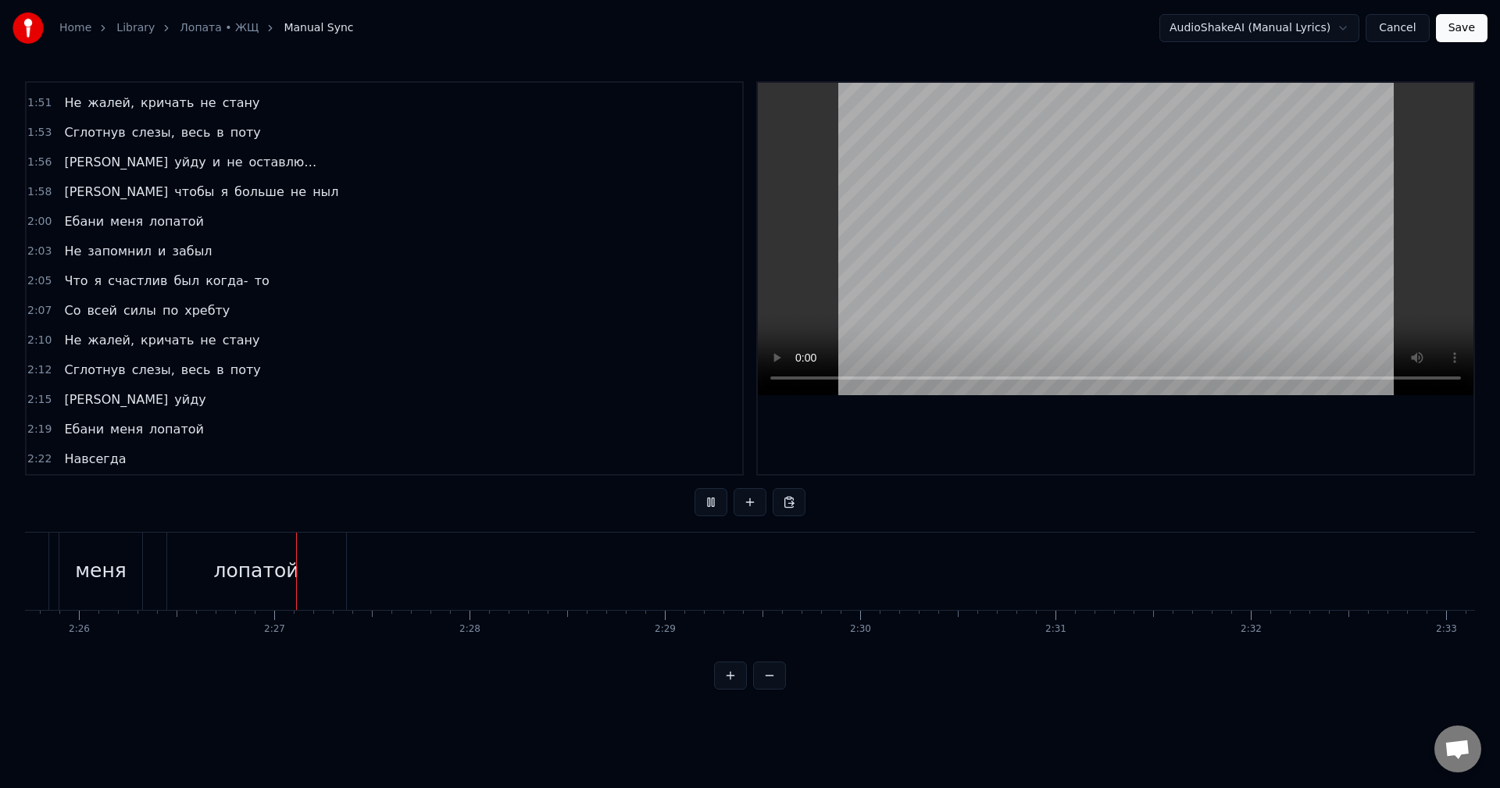
scroll to position [0, 28553]
click at [71, 558] on div "Ебани меня лопатой" at bounding box center [17, 571] width 496 height 77
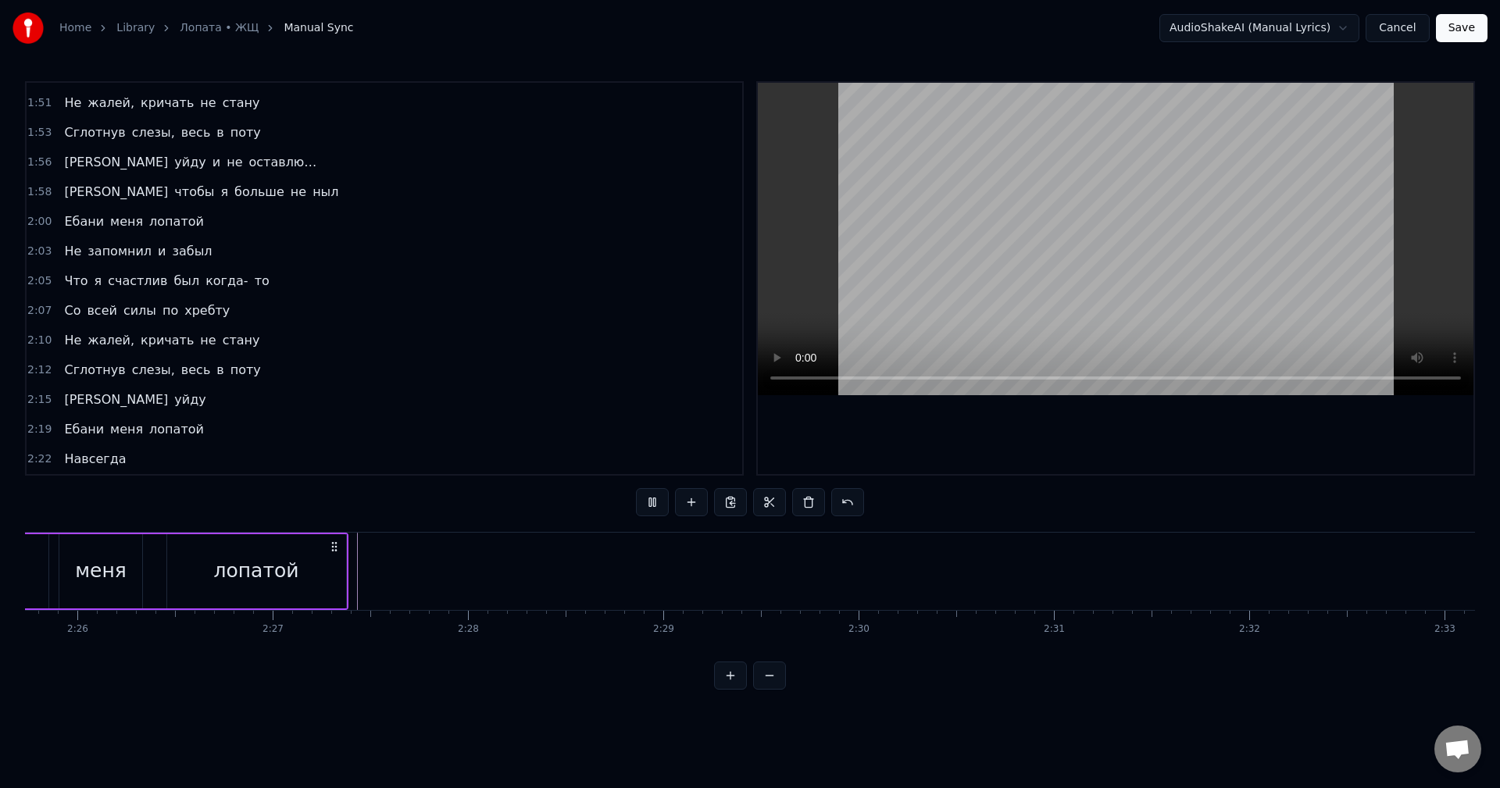
scroll to position [0, 28264]
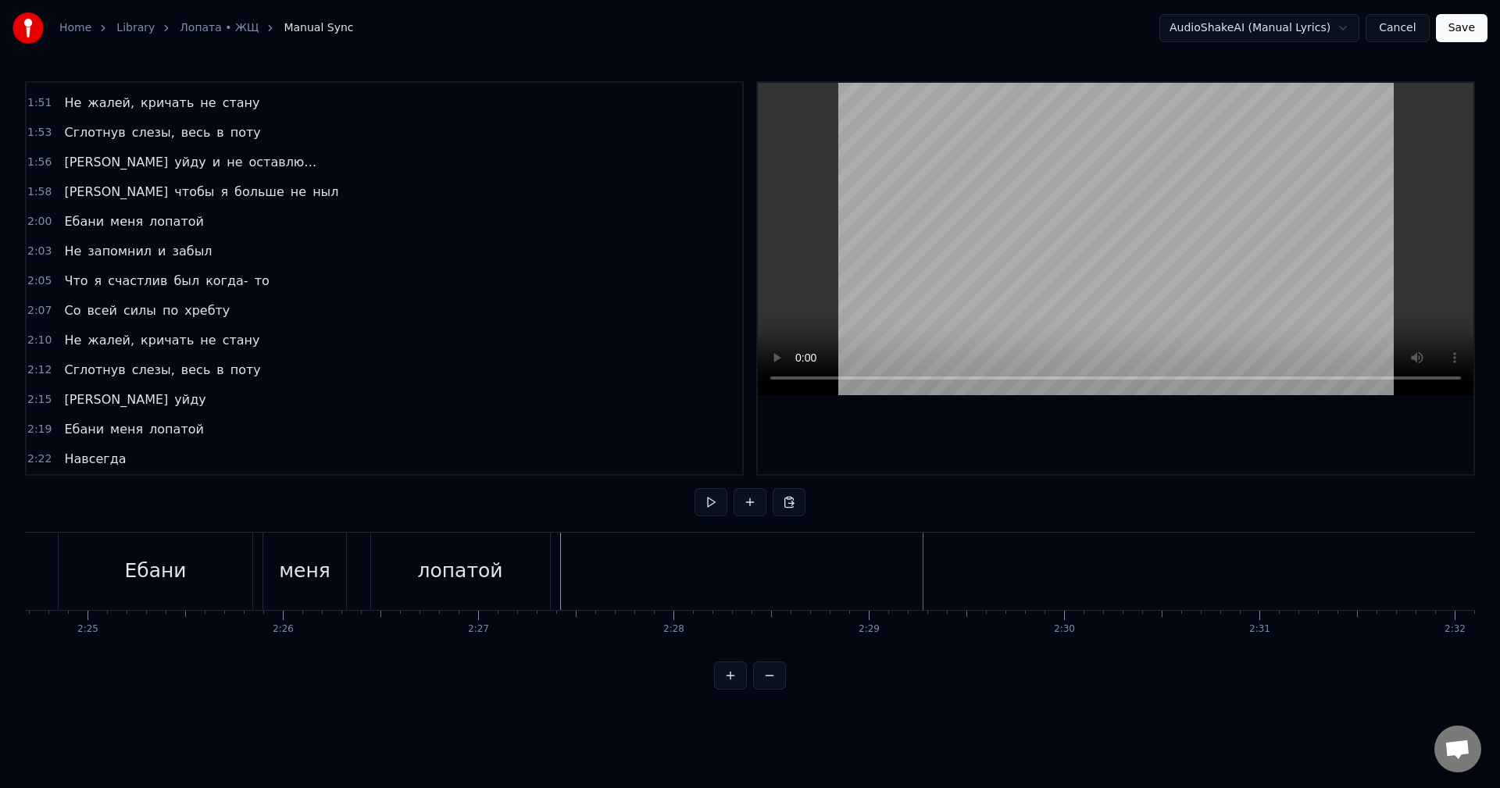
click at [84, 446] on div "Навсегда" at bounding box center [95, 459] width 74 height 28
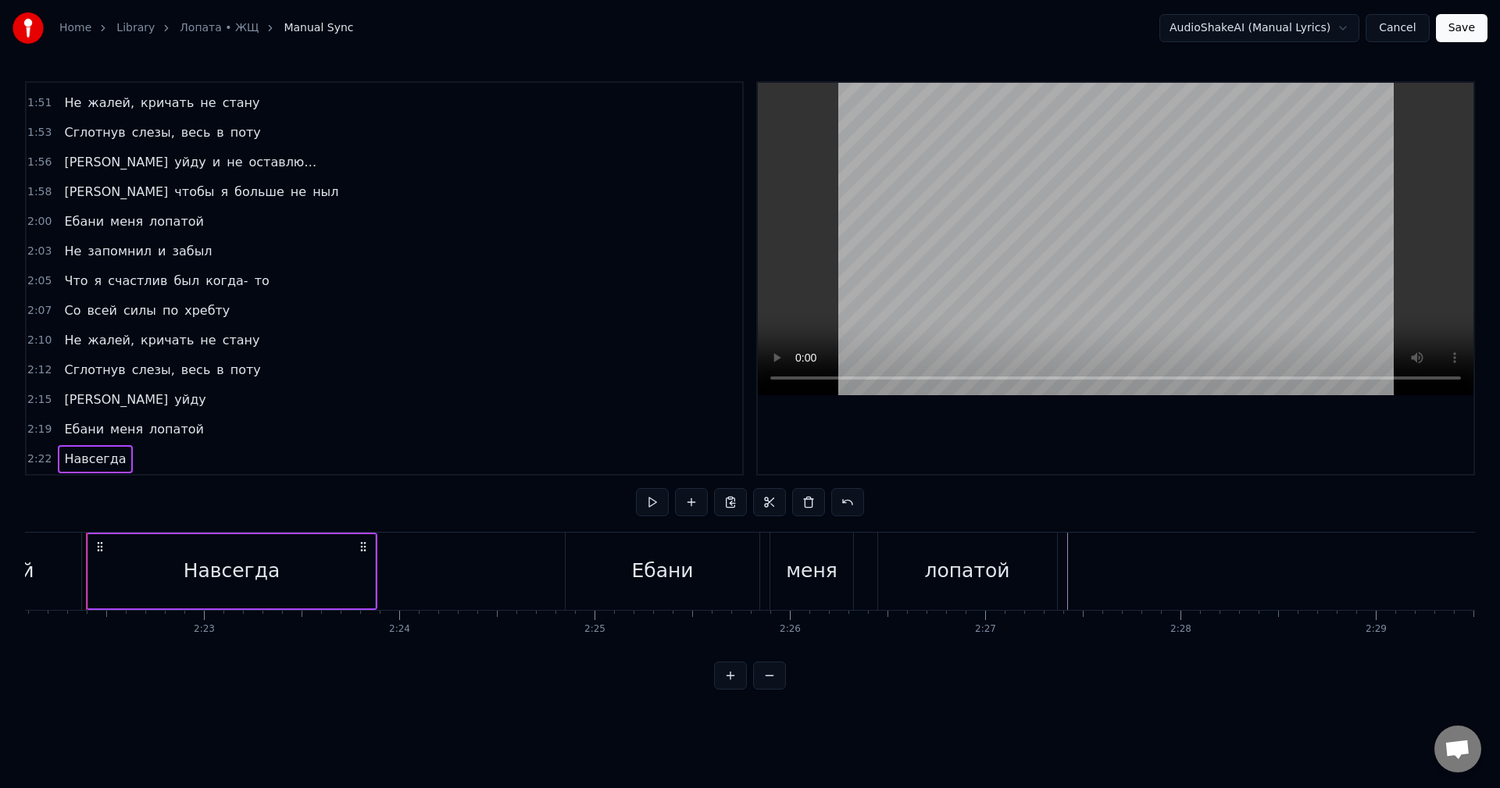
scroll to position [0, 27740]
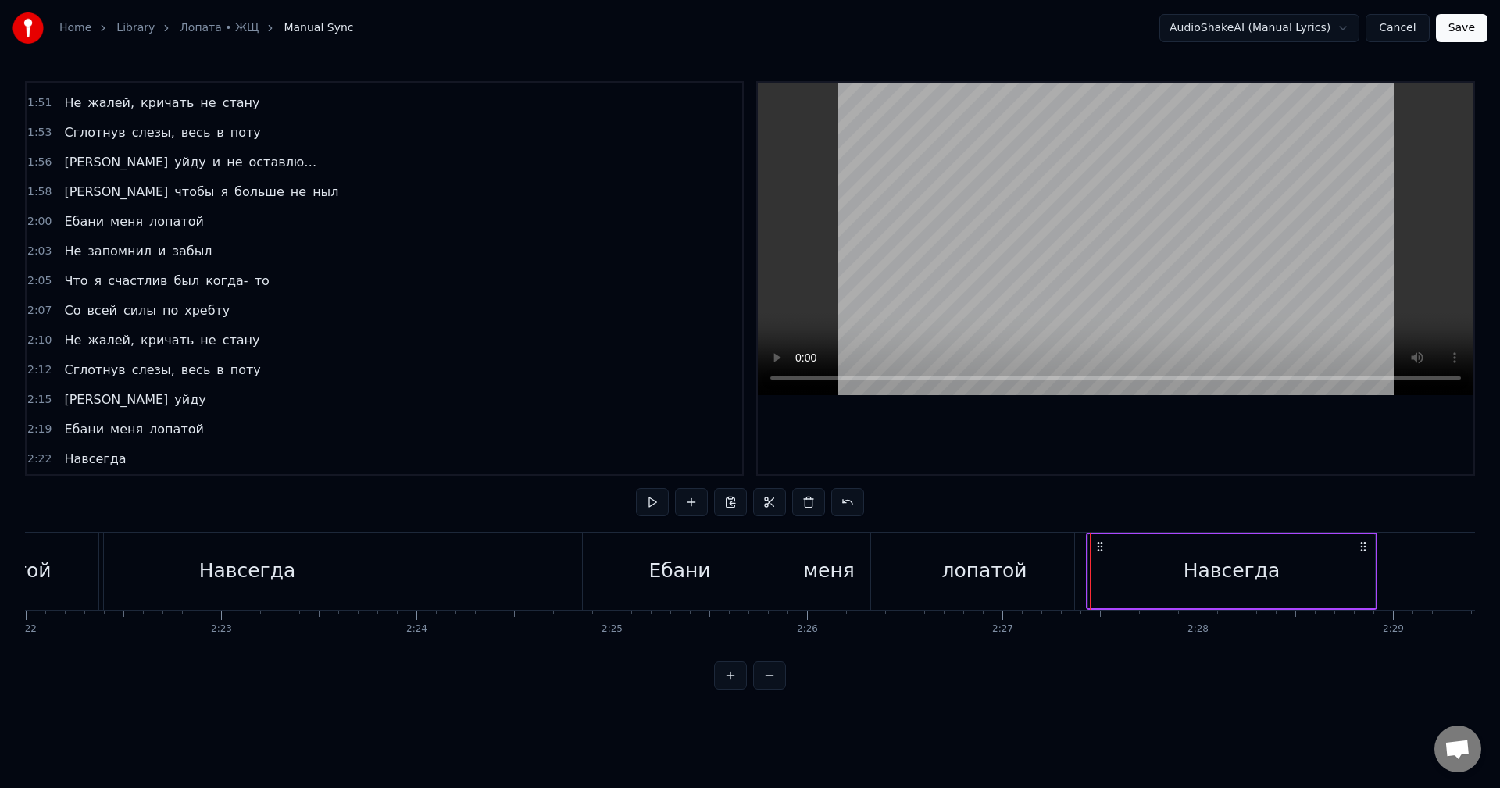
click at [1102, 547] on icon at bounding box center [1100, 547] width 13 height 13
click at [1077, 549] on div "Ебани меня лопатой" at bounding box center [830, 571] width 496 height 77
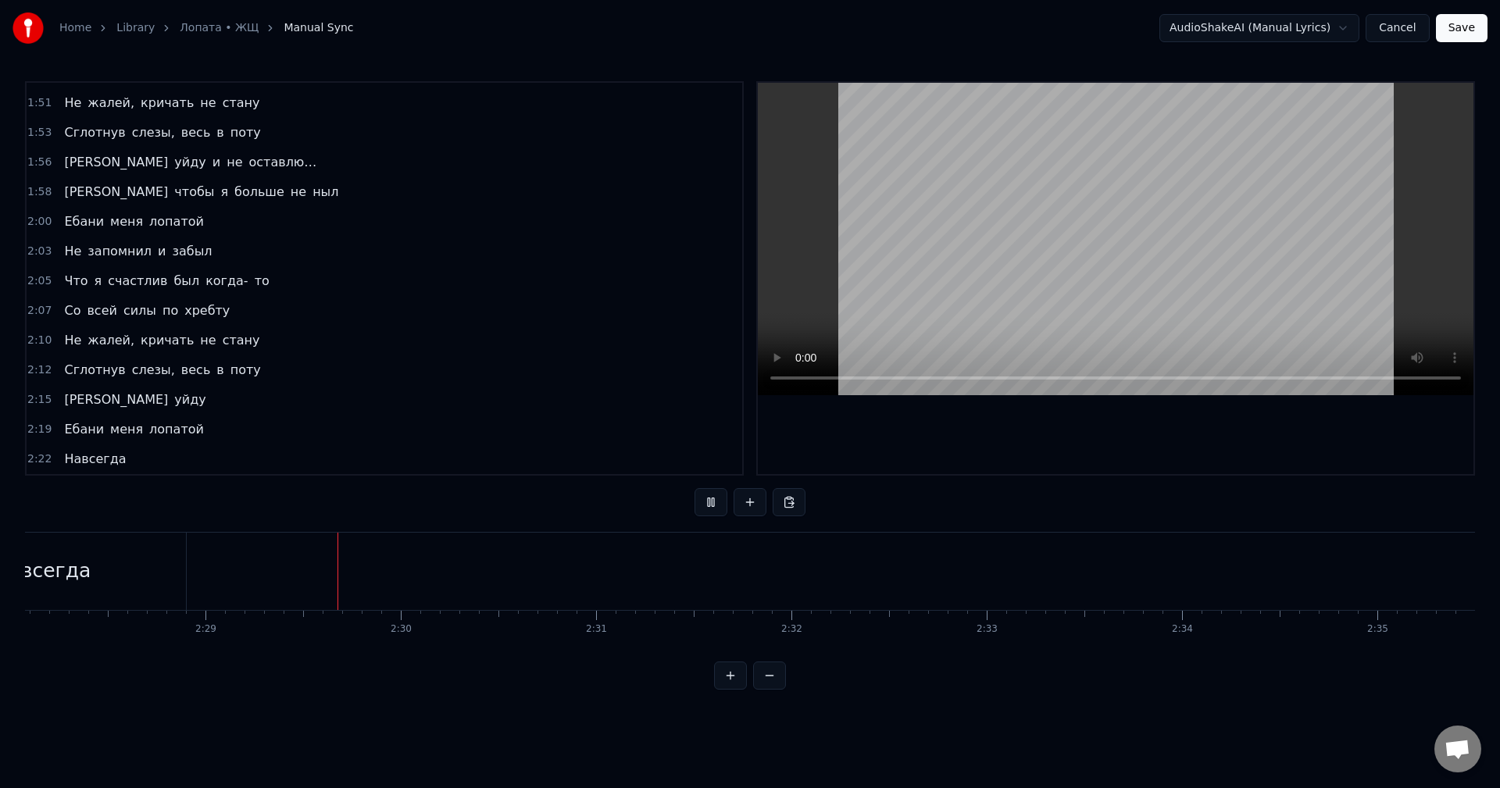
scroll to position [0, 29060]
click at [163, 416] on div "Ебани меня лопатой" at bounding box center [134, 430] width 152 height 28
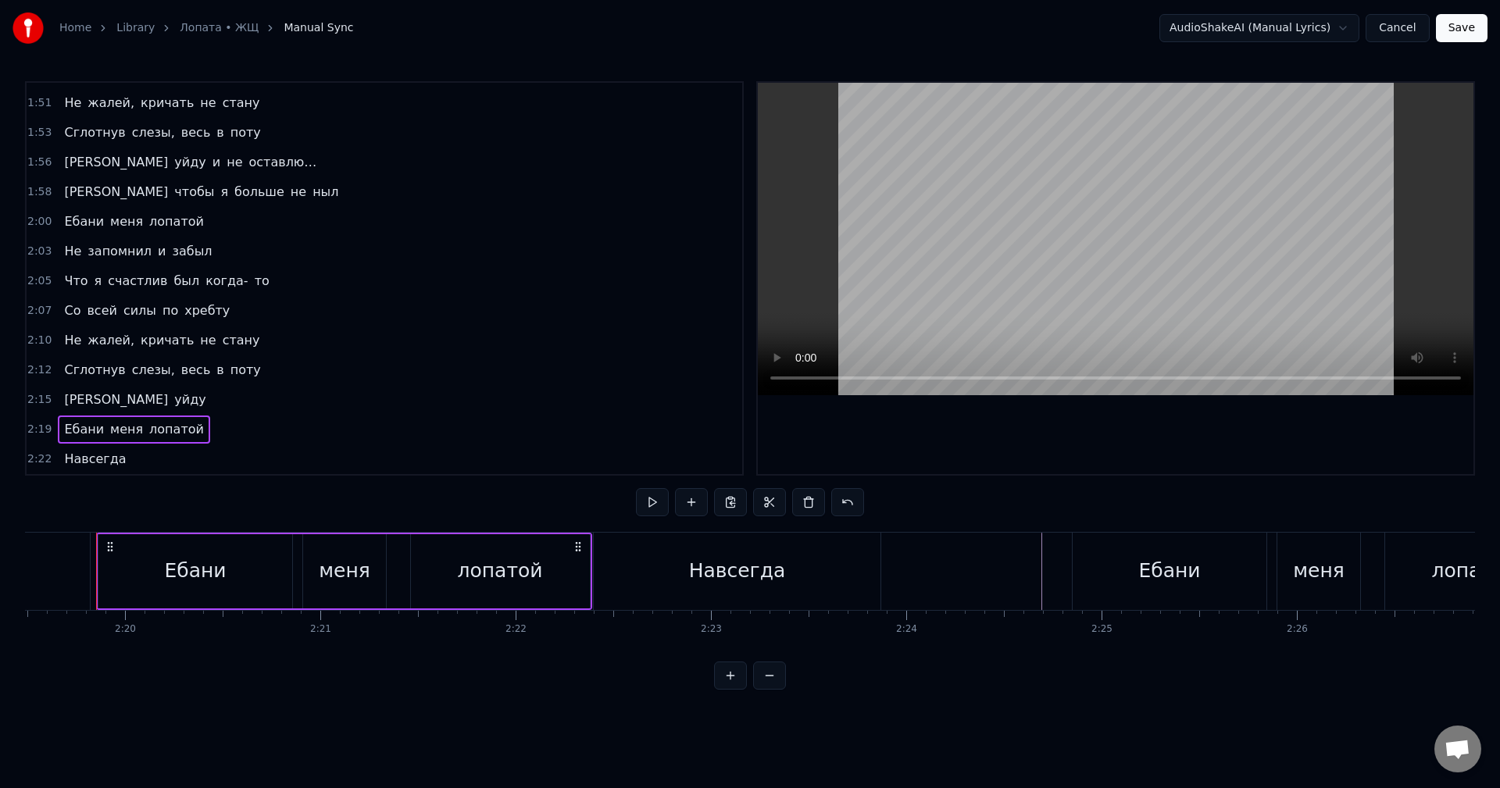
scroll to position [0, 27243]
click at [116, 451] on div "Навсегда" at bounding box center [95, 459] width 74 height 28
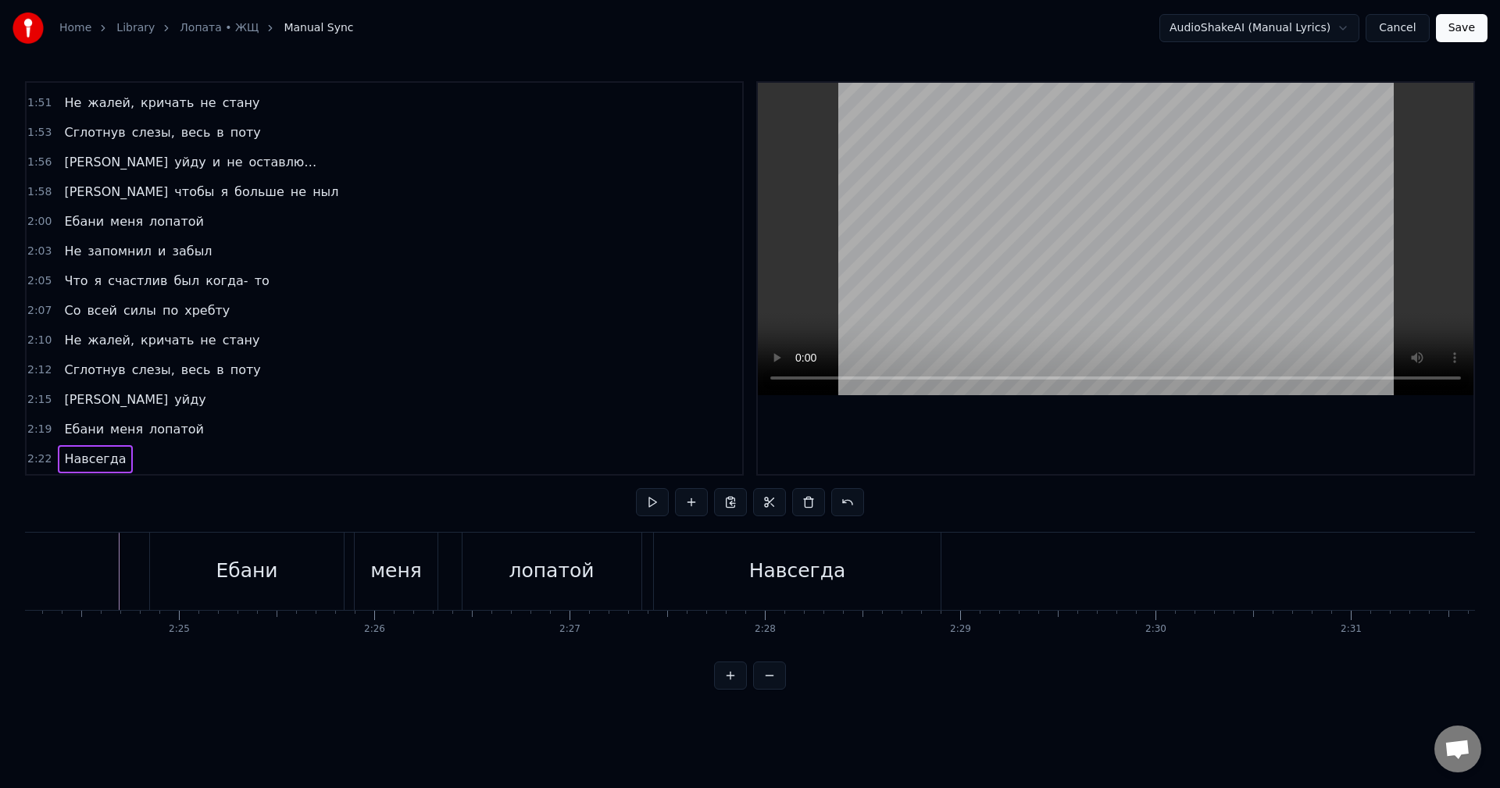
scroll to position [0, 28192]
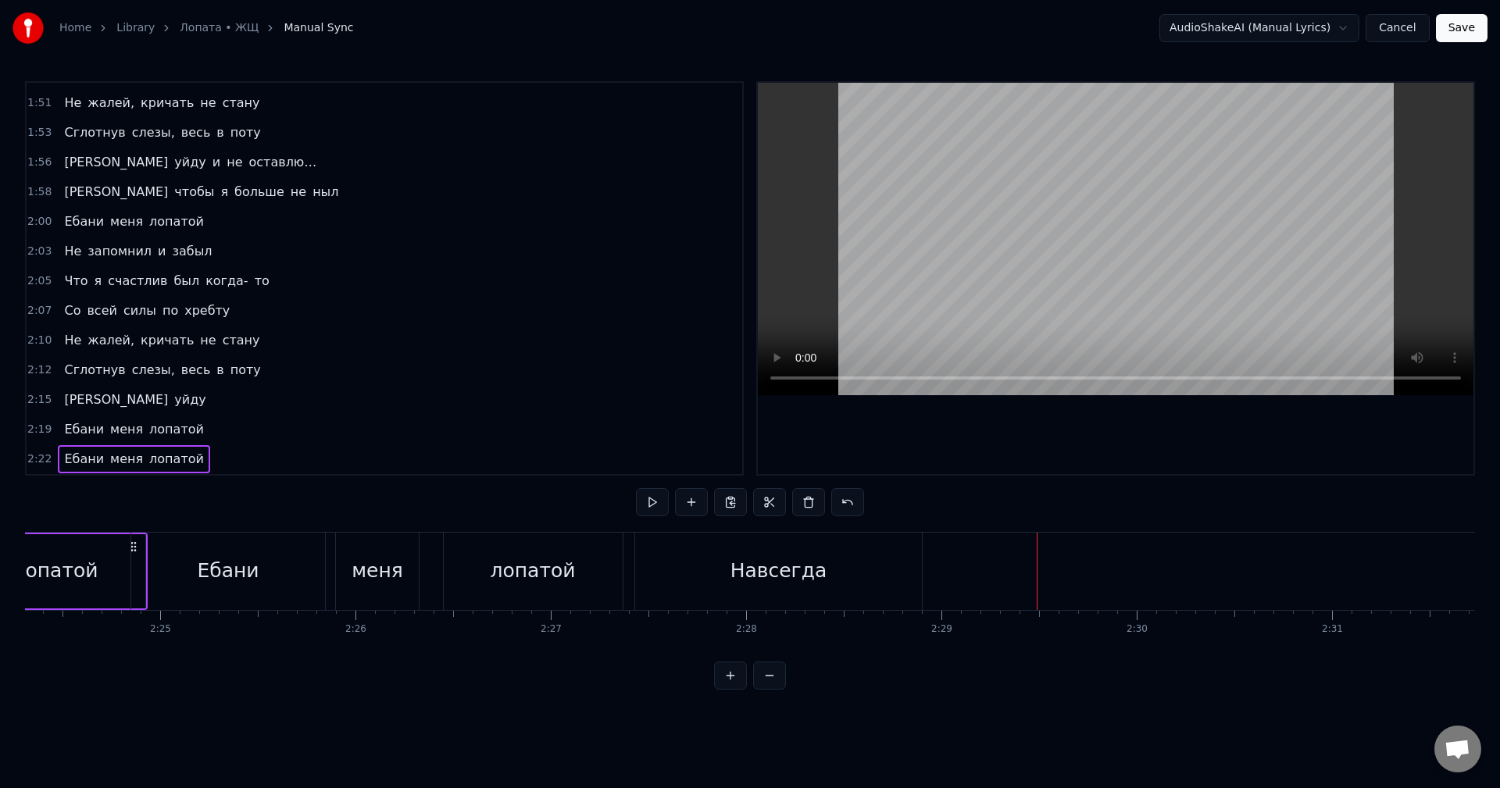
drag, startPoint x: 135, startPoint y: 545, endPoint x: 256, endPoint y: 556, distance: 120.9
click at [256, 556] on div "Ебани" at bounding box center [228, 571] width 194 height 77
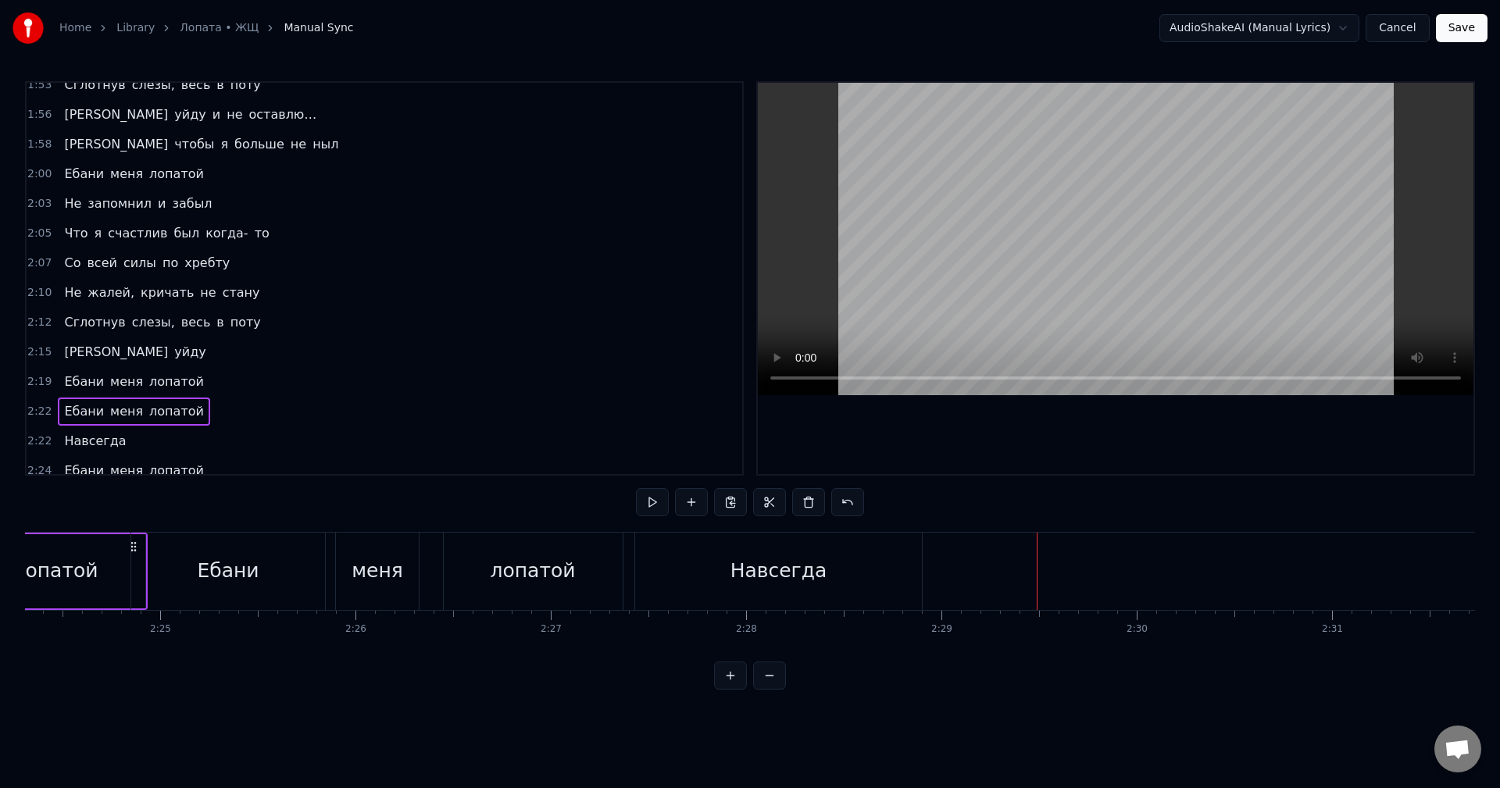
scroll to position [1271, 0]
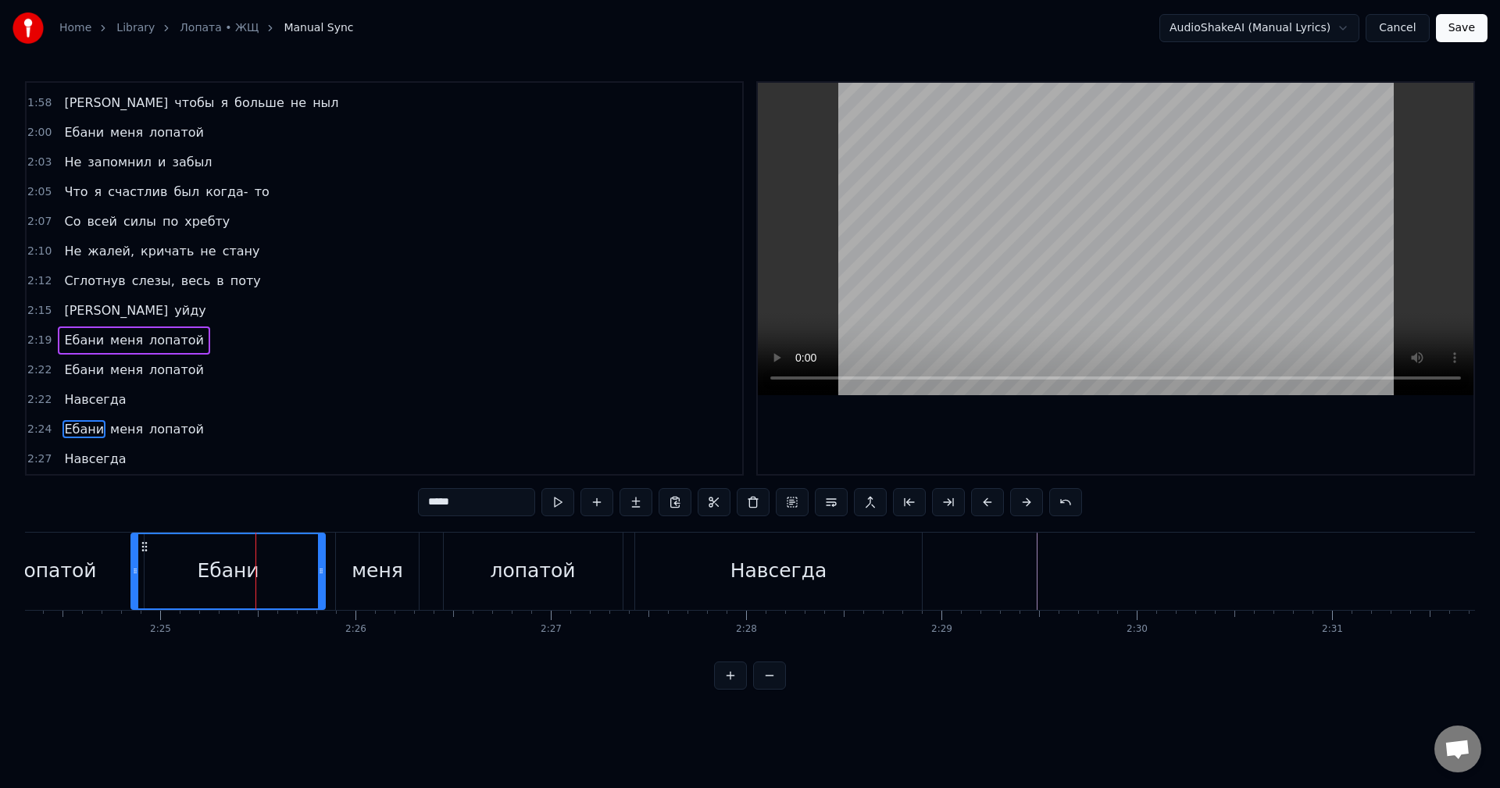
click at [134, 351] on div "Ебани меня лопатой" at bounding box center [134, 341] width 152 height 28
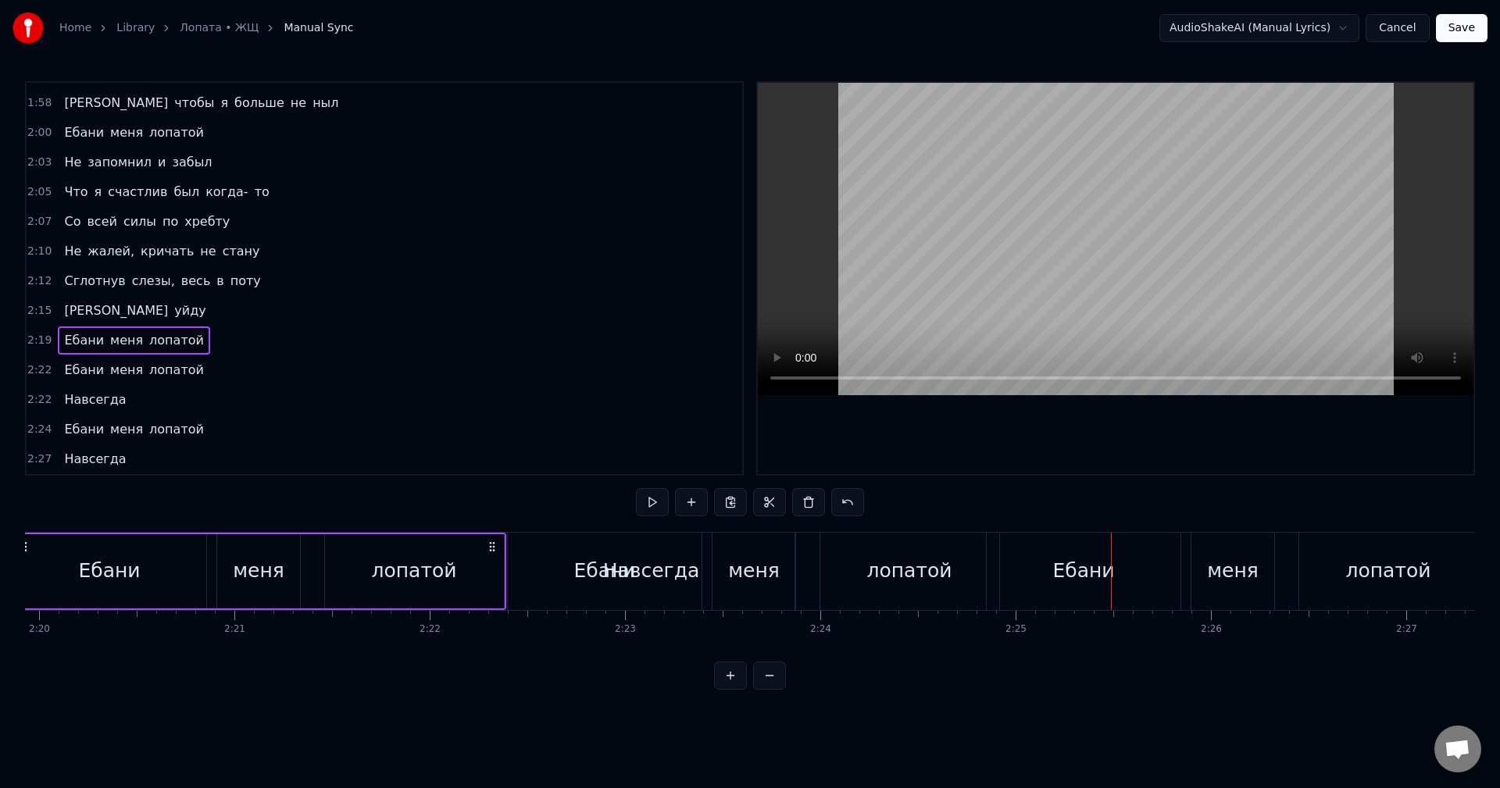
scroll to position [0, 27243]
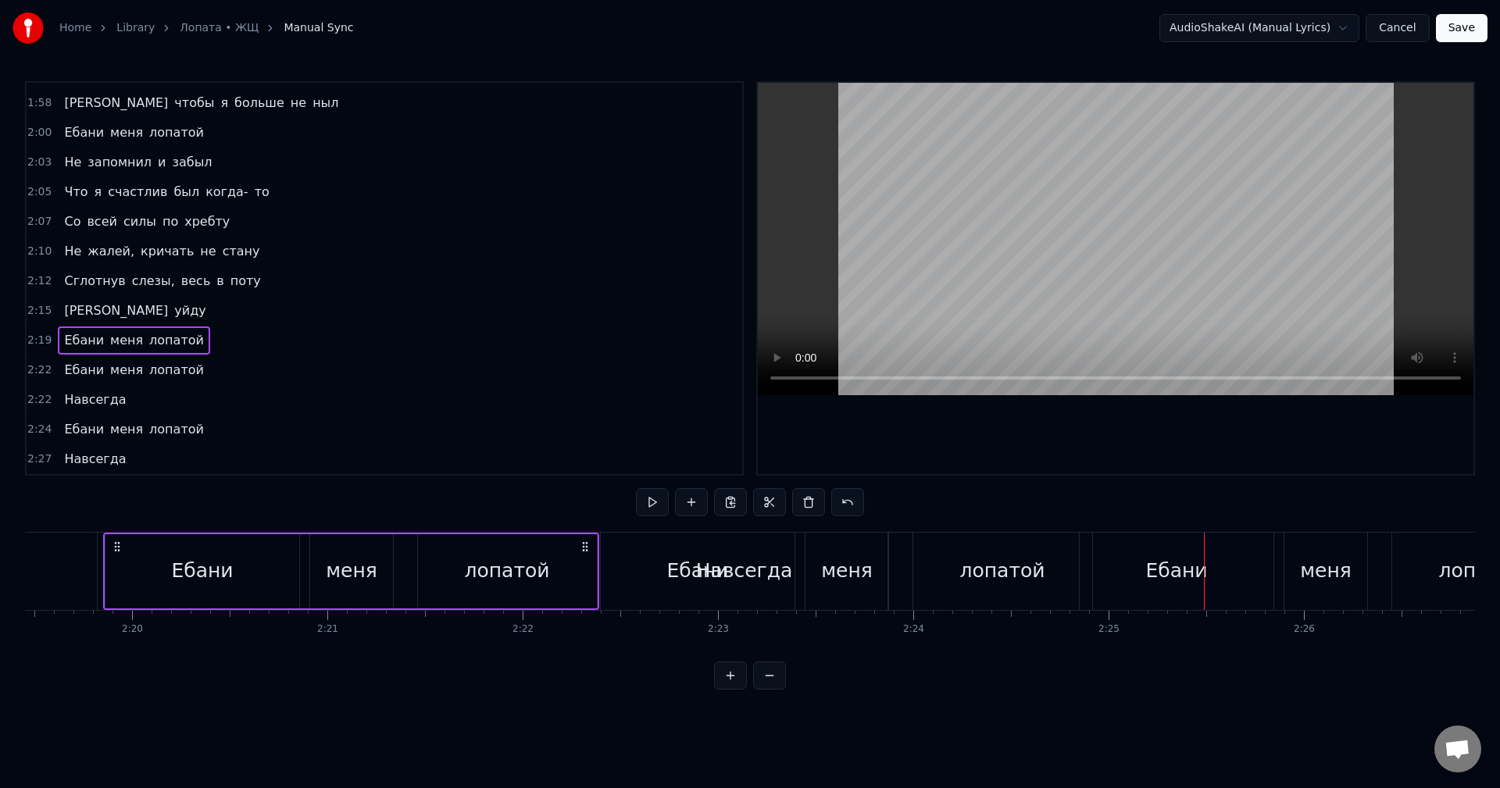
click at [618, 552] on div "Навсегда" at bounding box center [744, 571] width 287 height 77
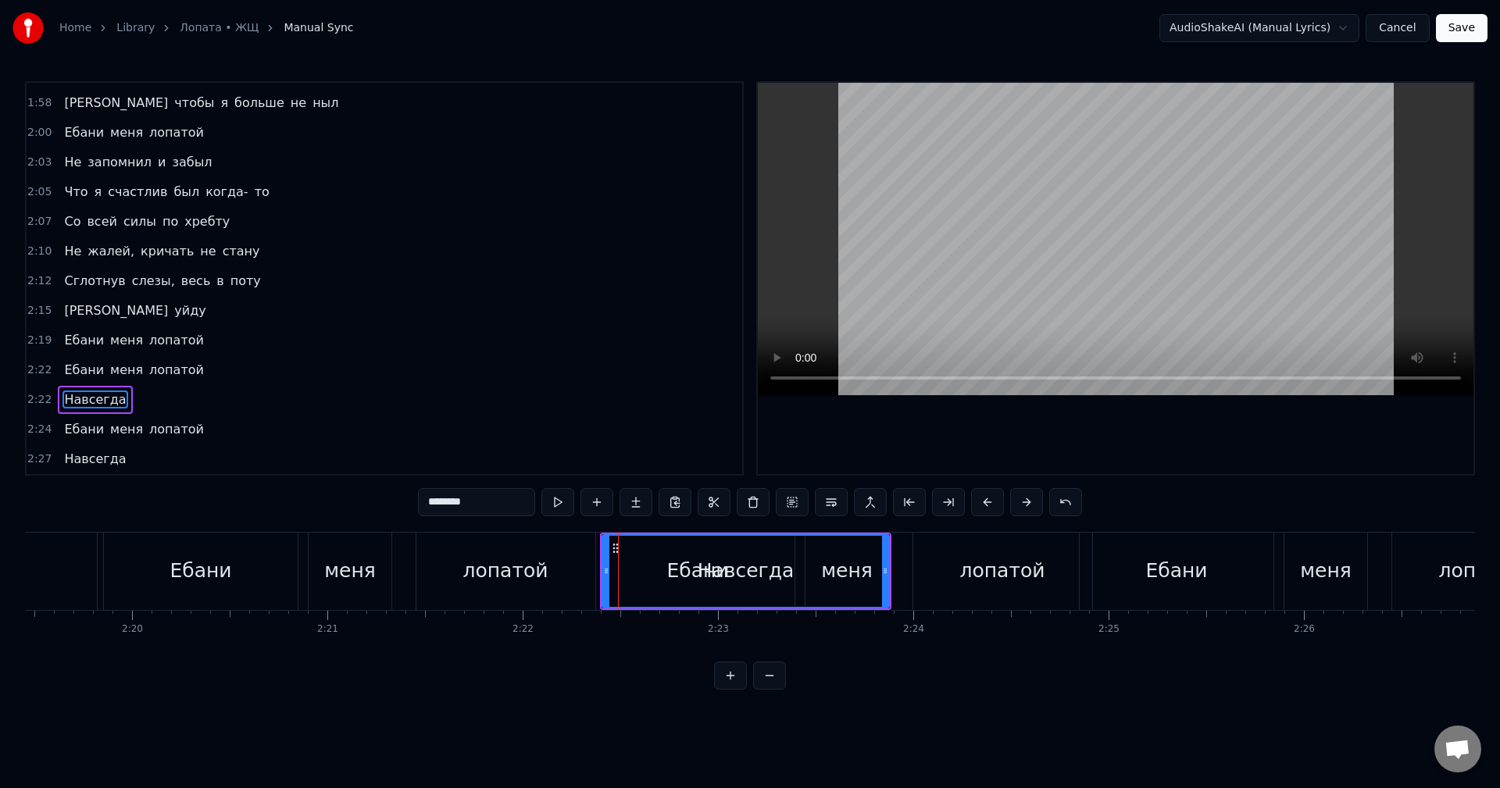
click at [118, 378] on span "меня" at bounding box center [127, 370] width 36 height 18
type input "****"
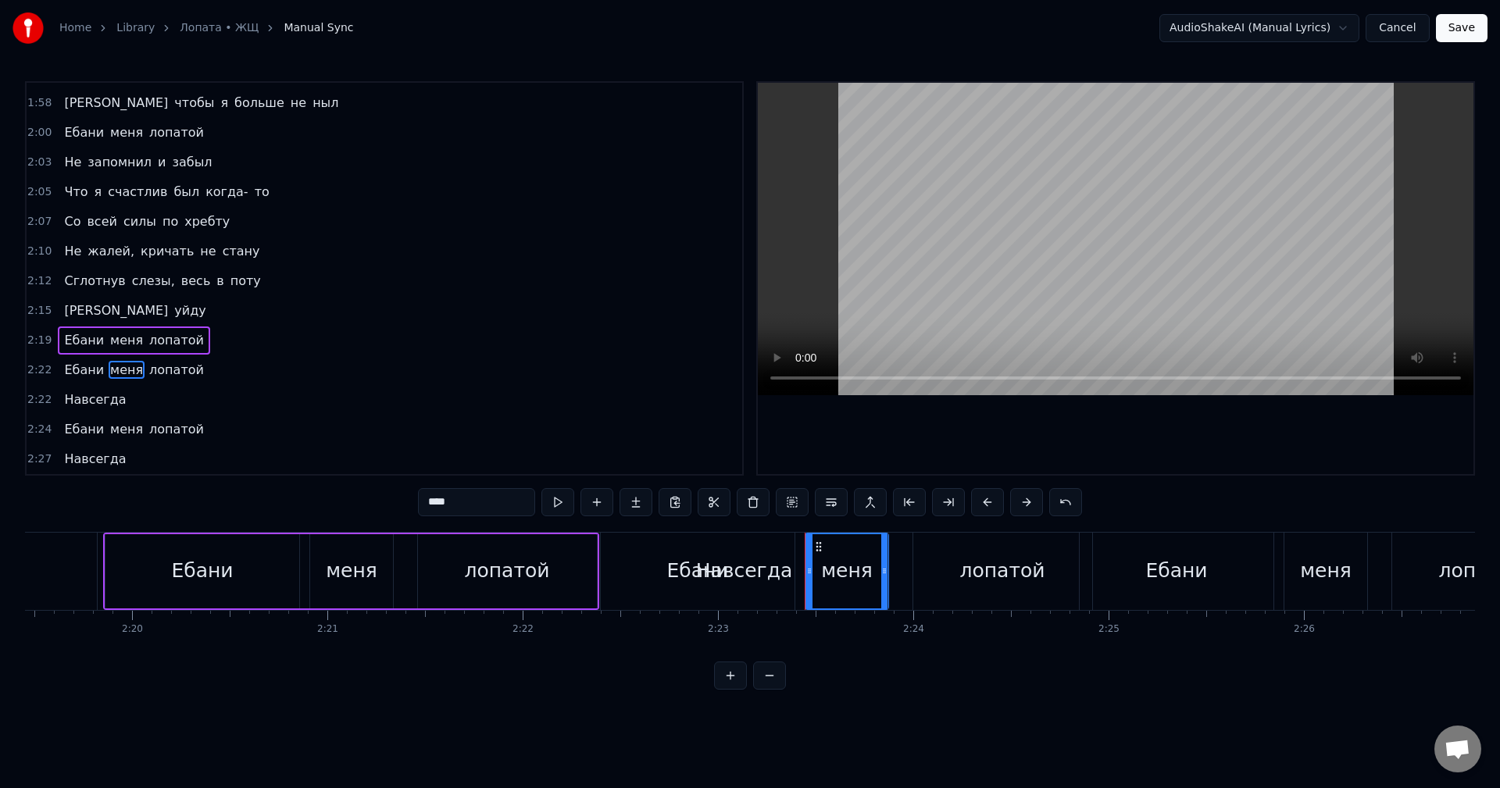
click at [113, 382] on div "Ебани меня лопатой" at bounding box center [134, 370] width 152 height 28
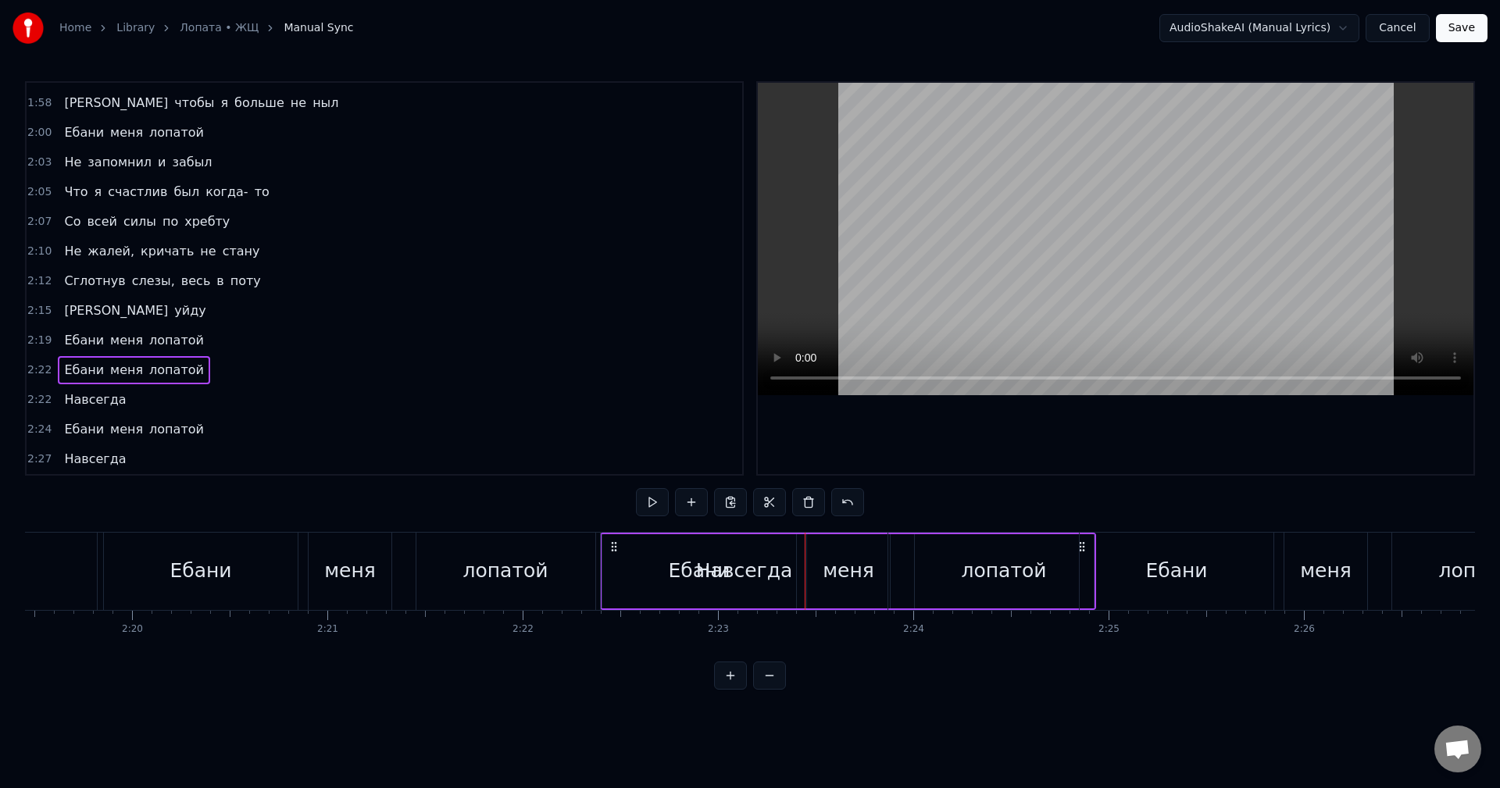
drag, startPoint x: 611, startPoint y: 548, endPoint x: 623, endPoint y: 549, distance: 11.8
click at [616, 552] on div "Навсегда" at bounding box center [744, 571] width 287 height 77
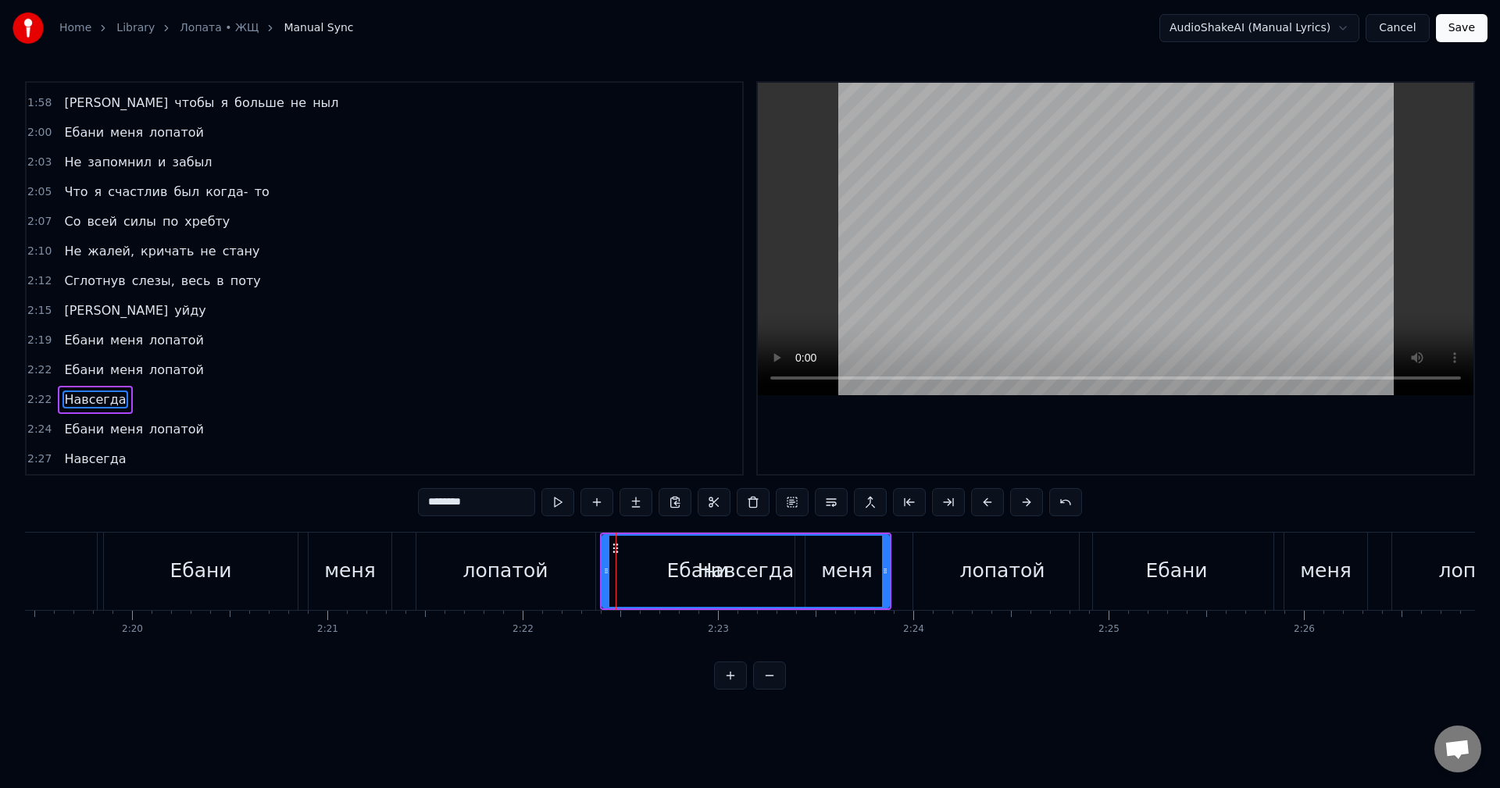
click at [133, 381] on div "Ебани меня лопатой" at bounding box center [134, 370] width 152 height 28
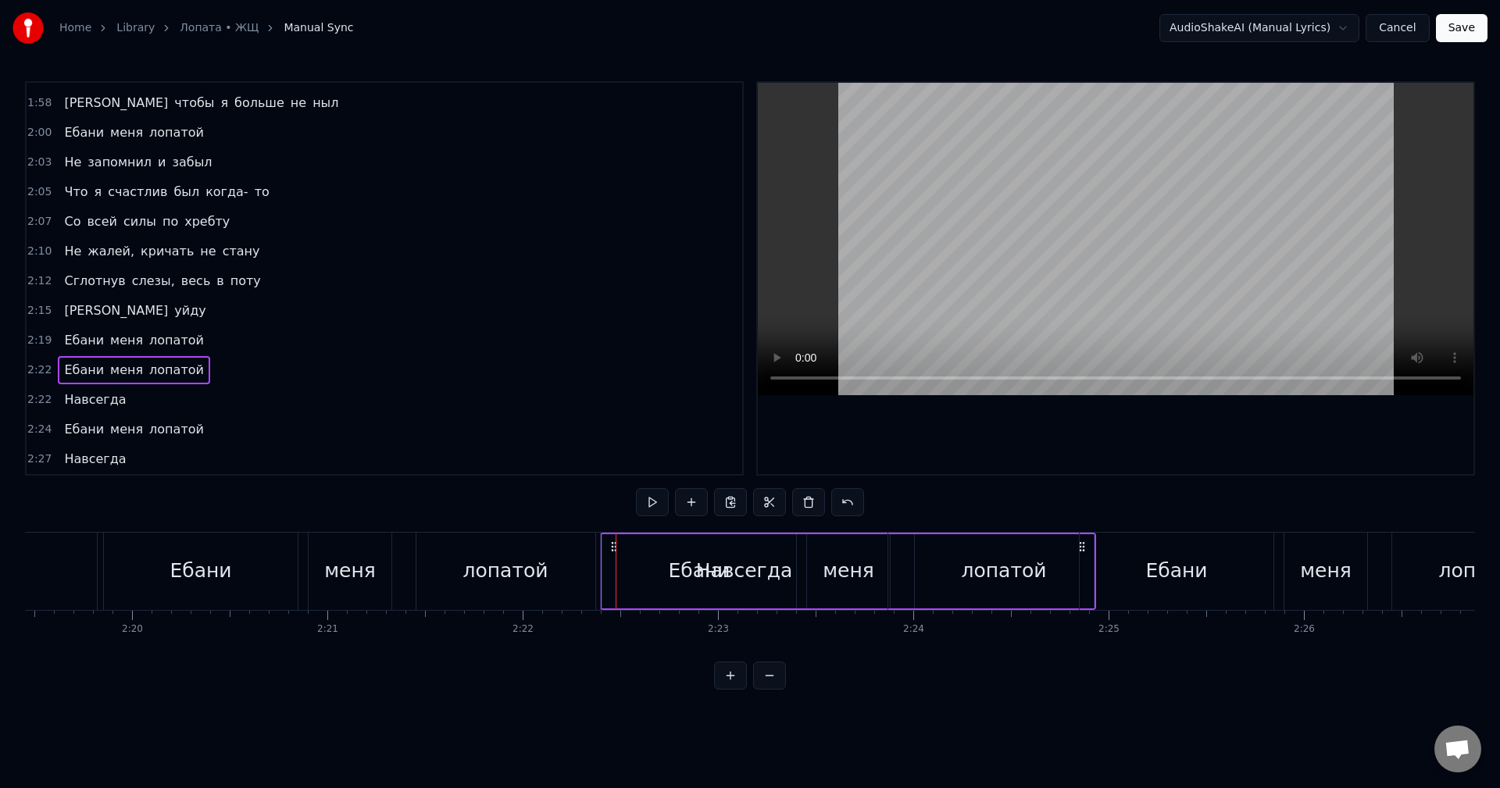
click at [610, 546] on div "Навсегда" at bounding box center [744, 571] width 287 height 77
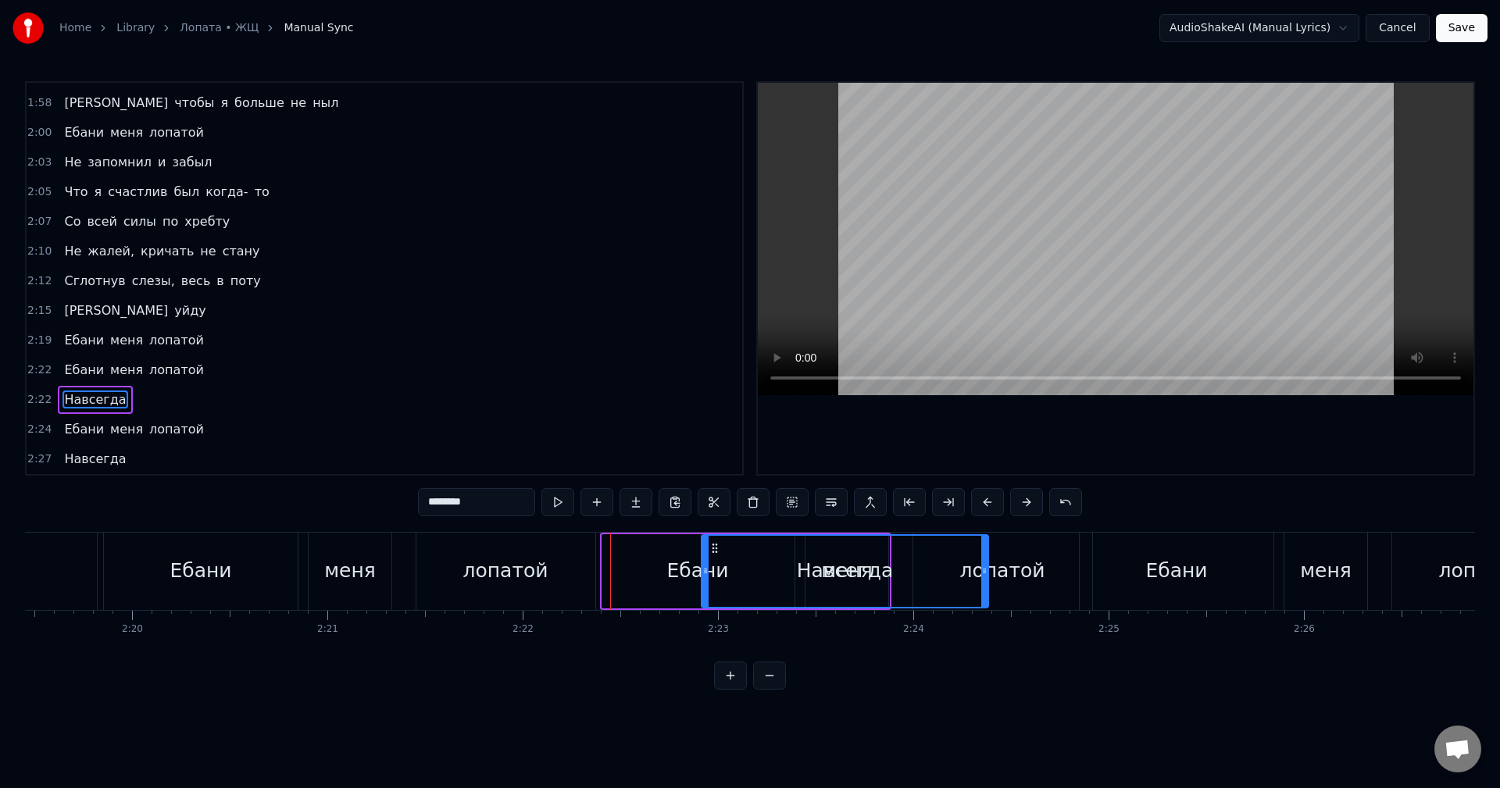
drag, startPoint x: 613, startPoint y: 548, endPoint x: 707, endPoint y: 558, distance: 94.3
click at [707, 558] on div "Навсегда" at bounding box center [845, 571] width 285 height 71
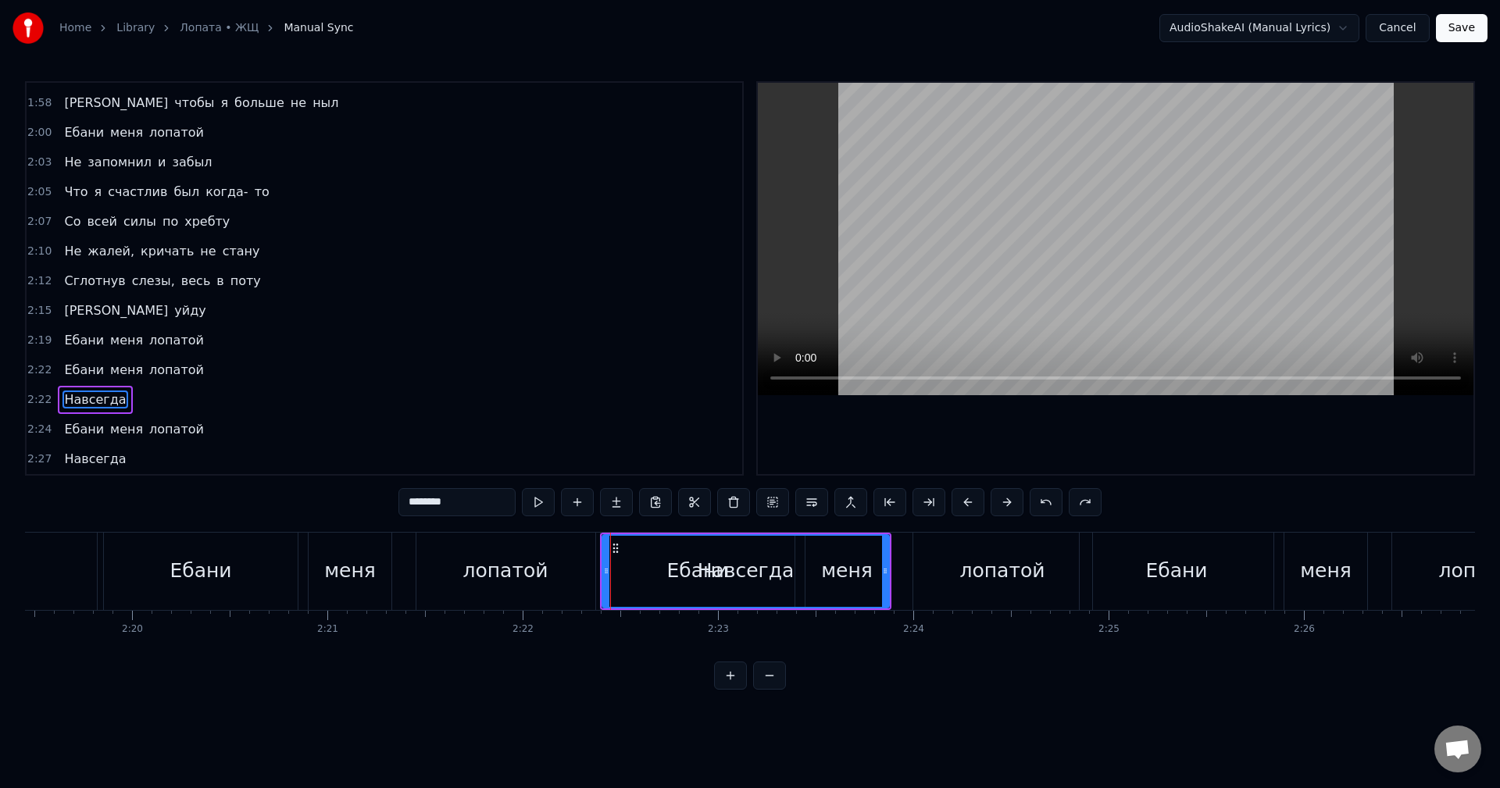
scroll to position [1242, 0]
click at [240, 388] on div "2:22 Навсегда" at bounding box center [385, 400] width 716 height 30
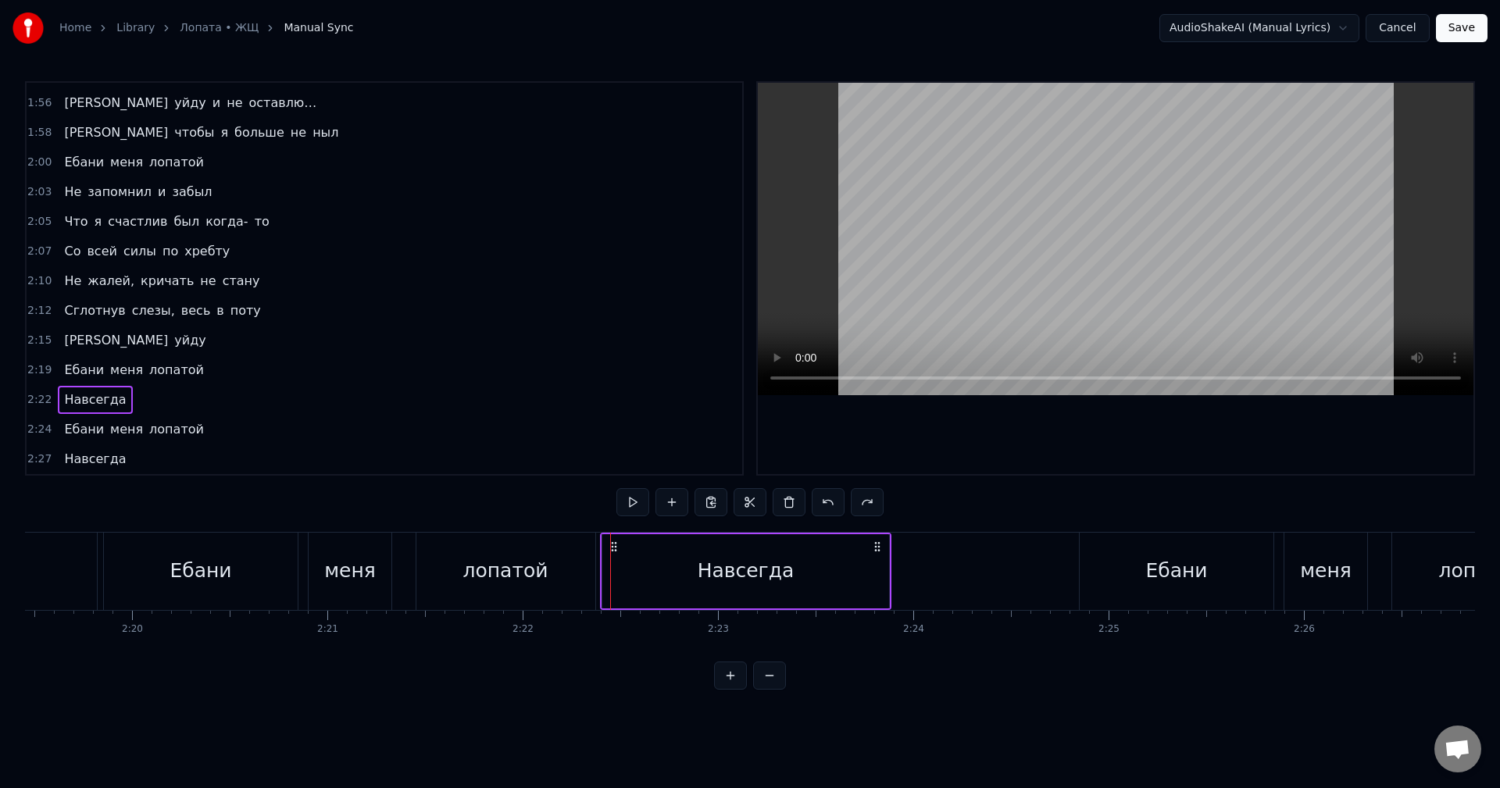
click at [73, 381] on div "Ебани меня лопатой" at bounding box center [134, 370] width 152 height 28
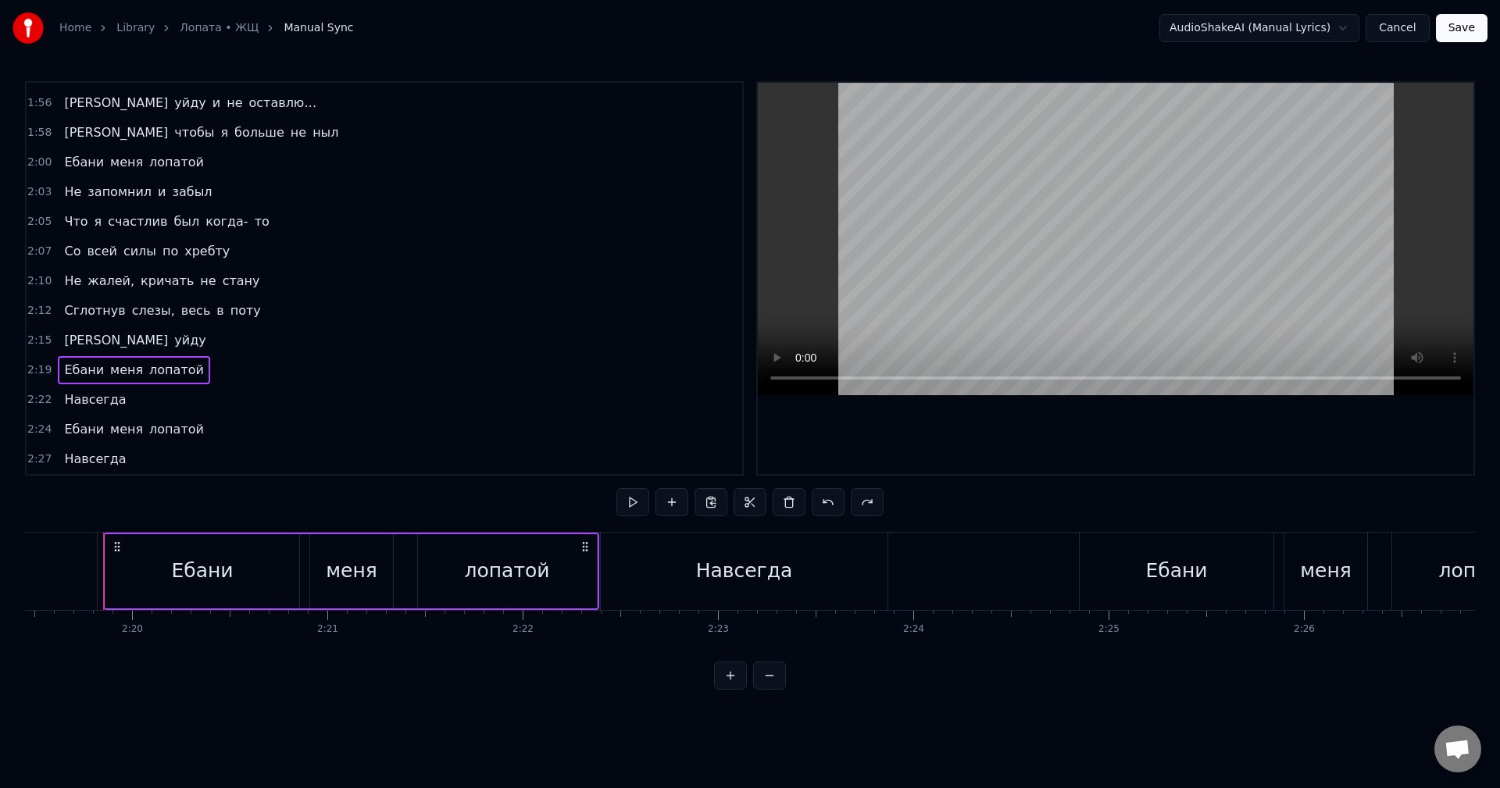
drag, startPoint x: 1246, startPoint y: 664, endPoint x: 1256, endPoint y: 660, distance: 10.9
click at [1256, 660] on div "0:00 А чтобы я больше не ныл 0:02 Ты ебани меня лопатой 0:05 Не запомнил и забы…" at bounding box center [750, 385] width 1450 height 609
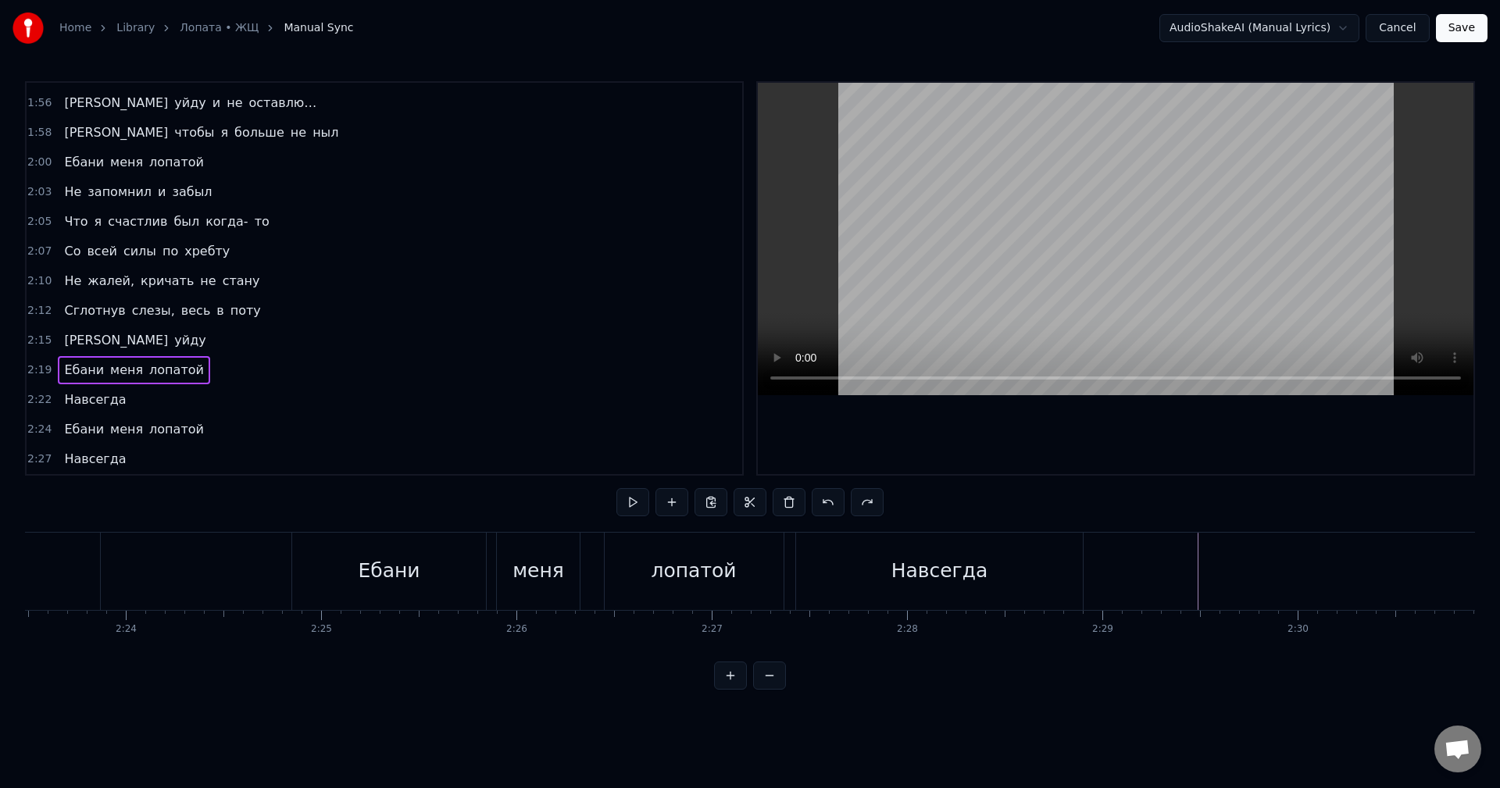
scroll to position [0, 28120]
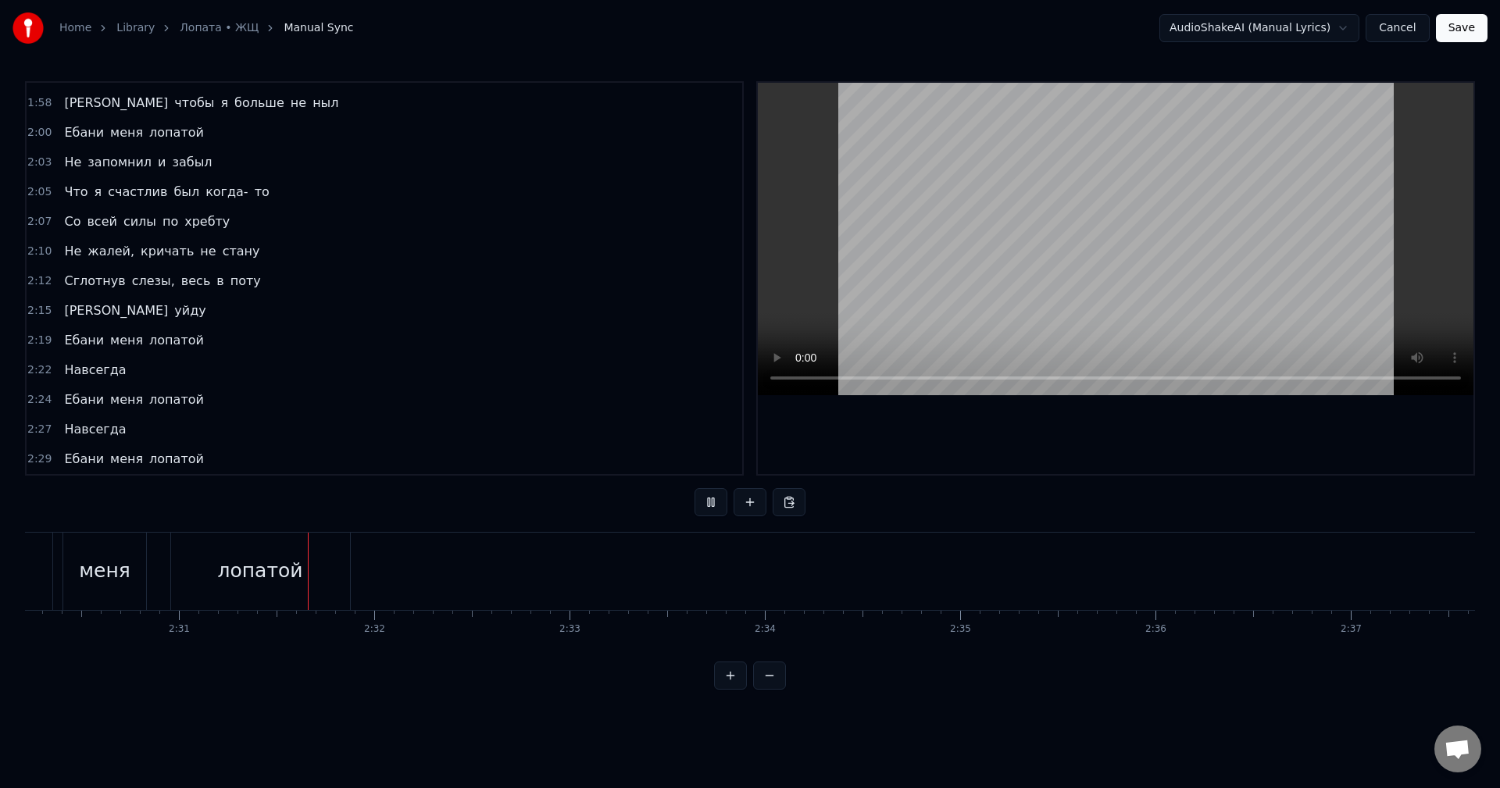
scroll to position [0, 29431]
click at [73, 440] on div "Навсегда" at bounding box center [95, 430] width 74 height 28
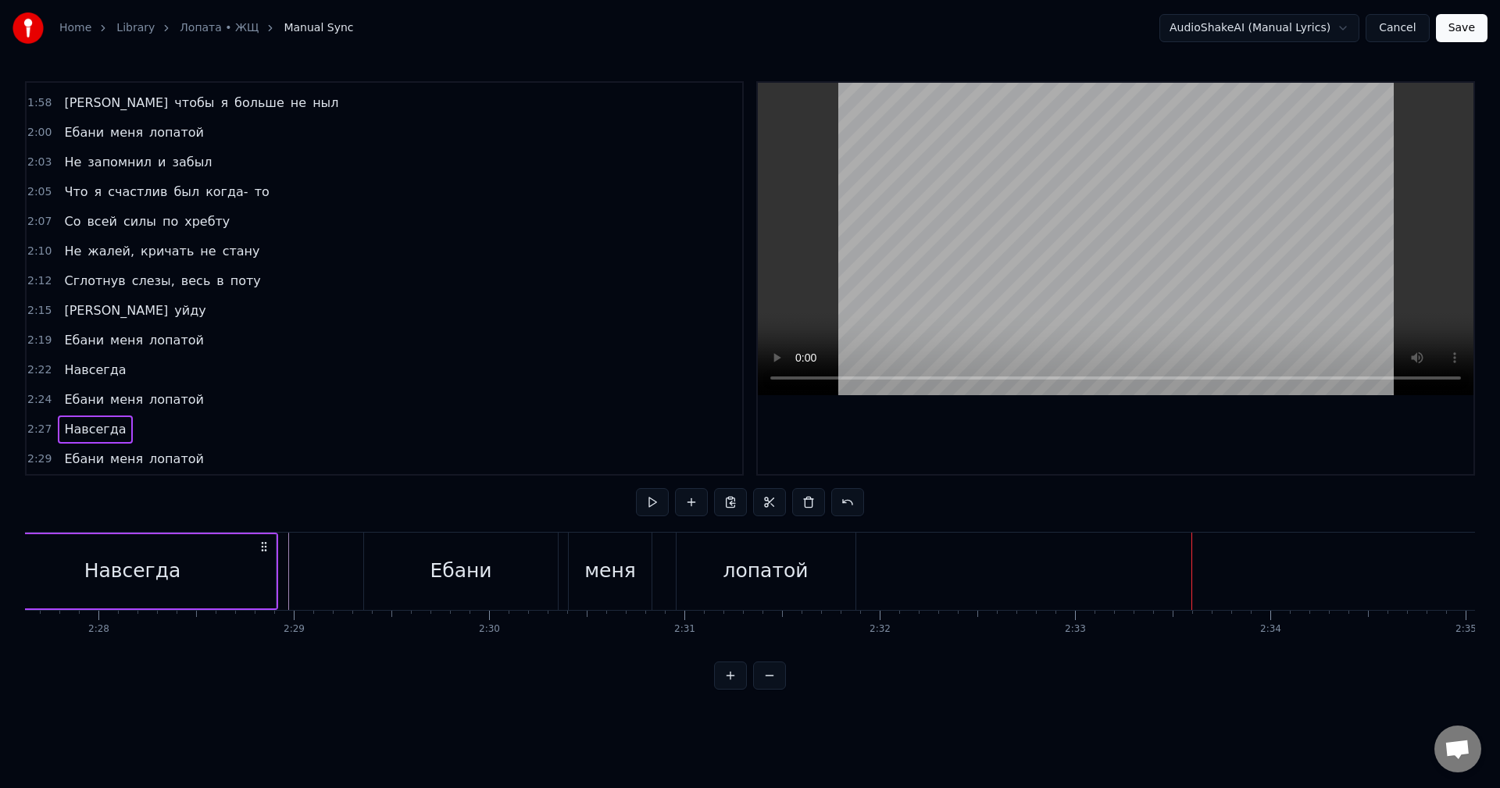
scroll to position [0, 28723]
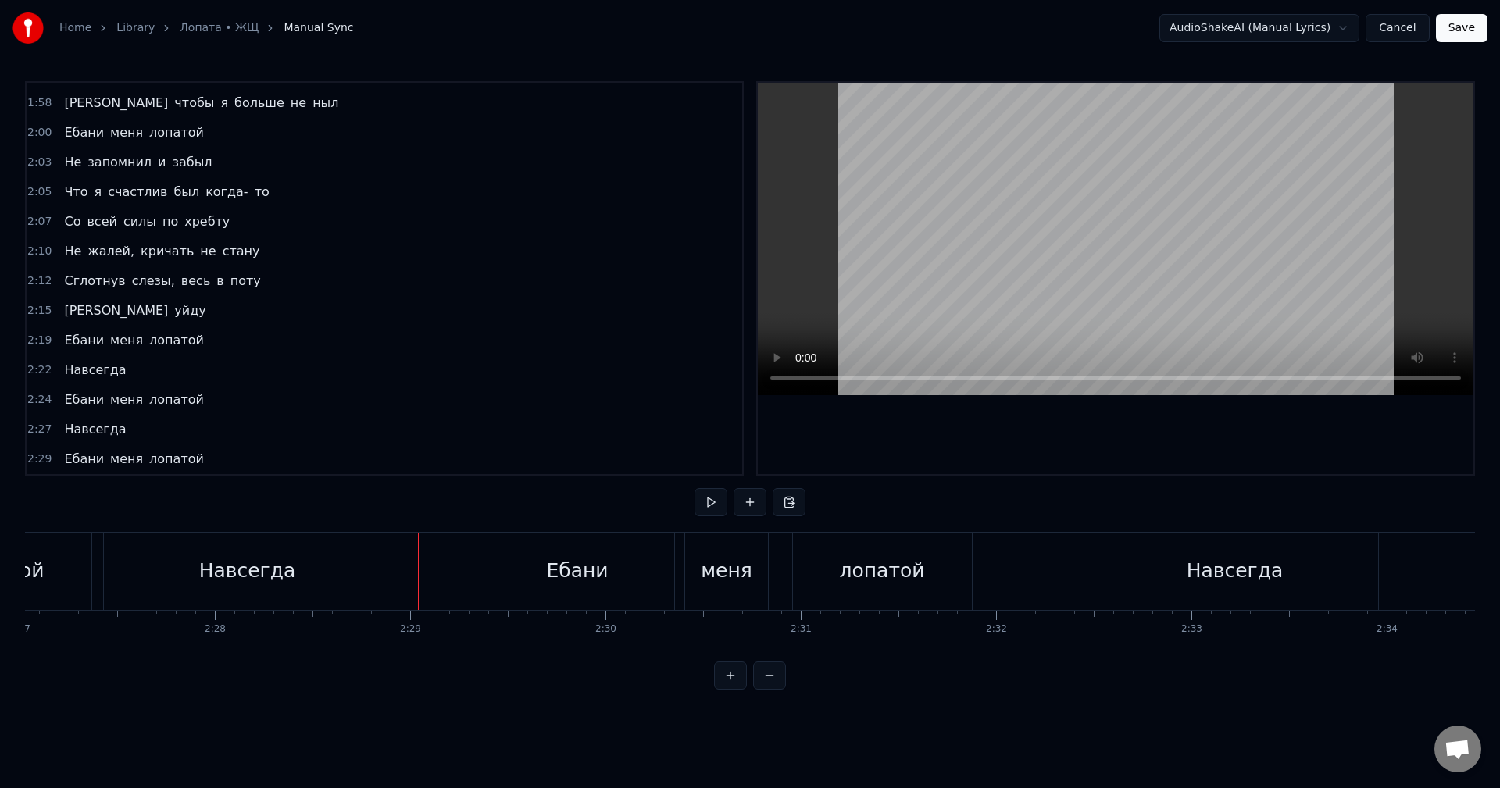
click at [527, 554] on div "Ебани" at bounding box center [578, 571] width 194 height 77
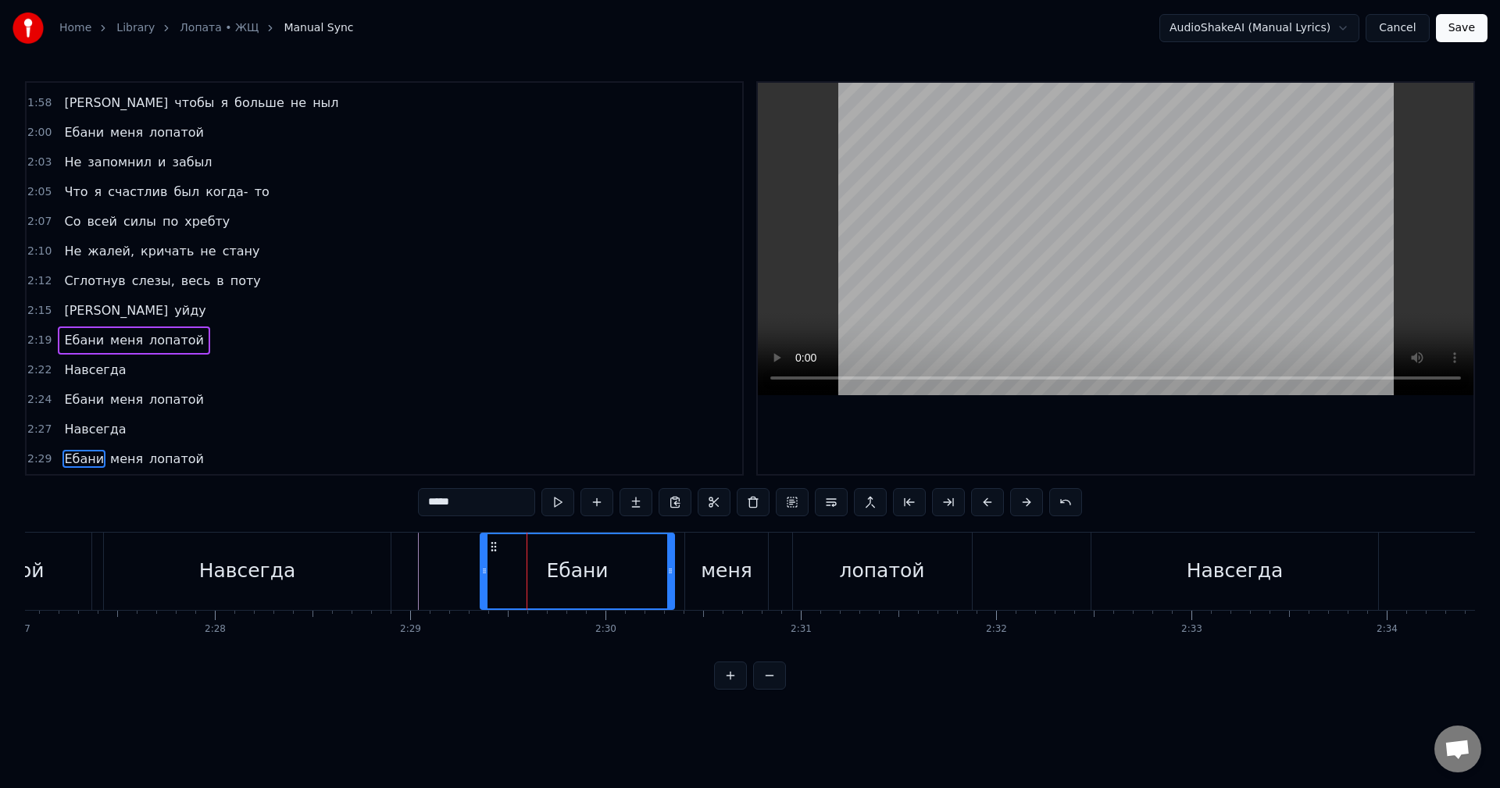
scroll to position [1301, 0]
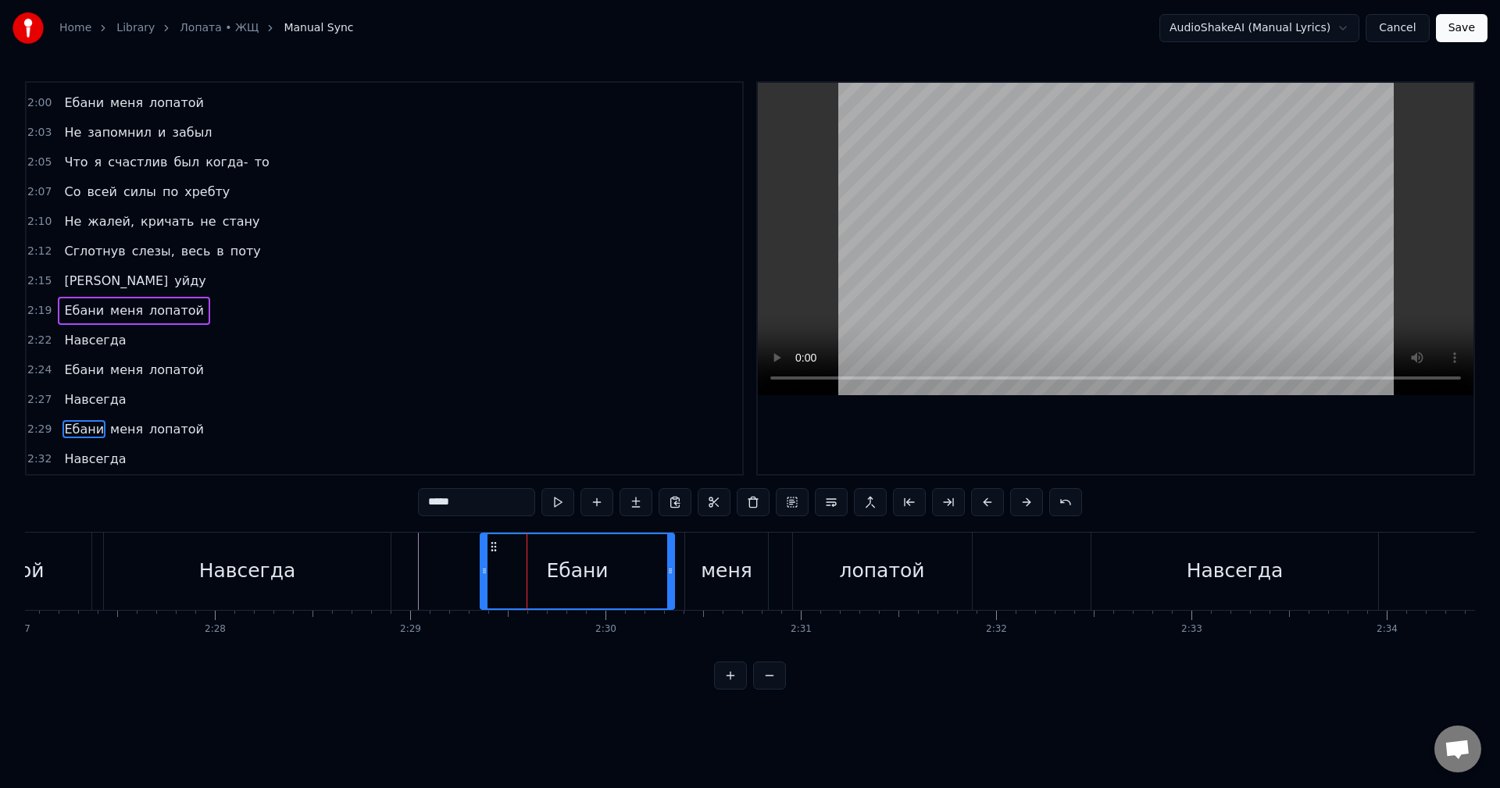
click at [125, 418] on div "Ебани меня лопатой" at bounding box center [134, 430] width 152 height 28
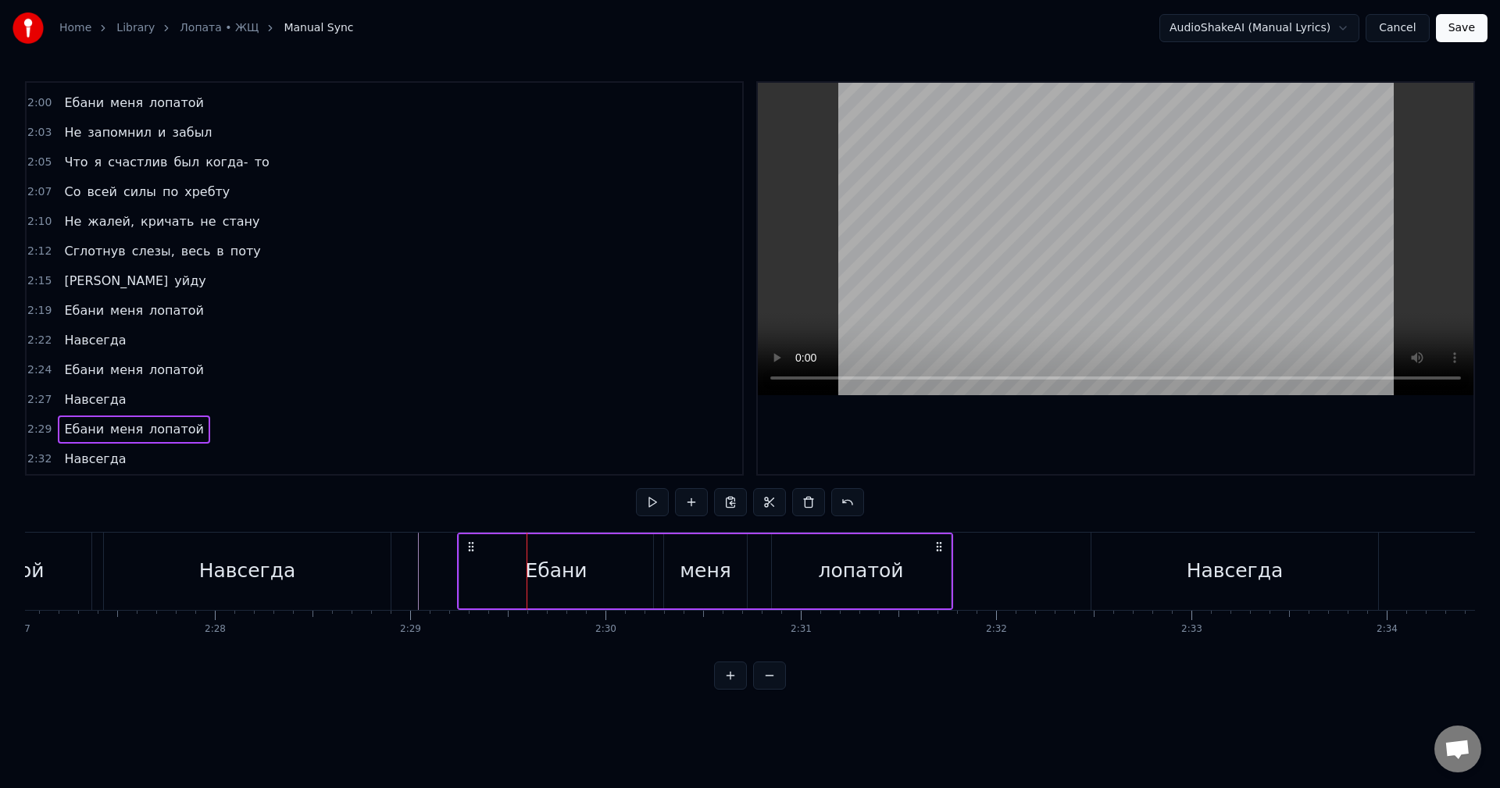
drag, startPoint x: 495, startPoint y: 549, endPoint x: 472, endPoint y: 550, distance: 23.5
click at [472, 550] on circle at bounding box center [472, 550] width 1 height 1
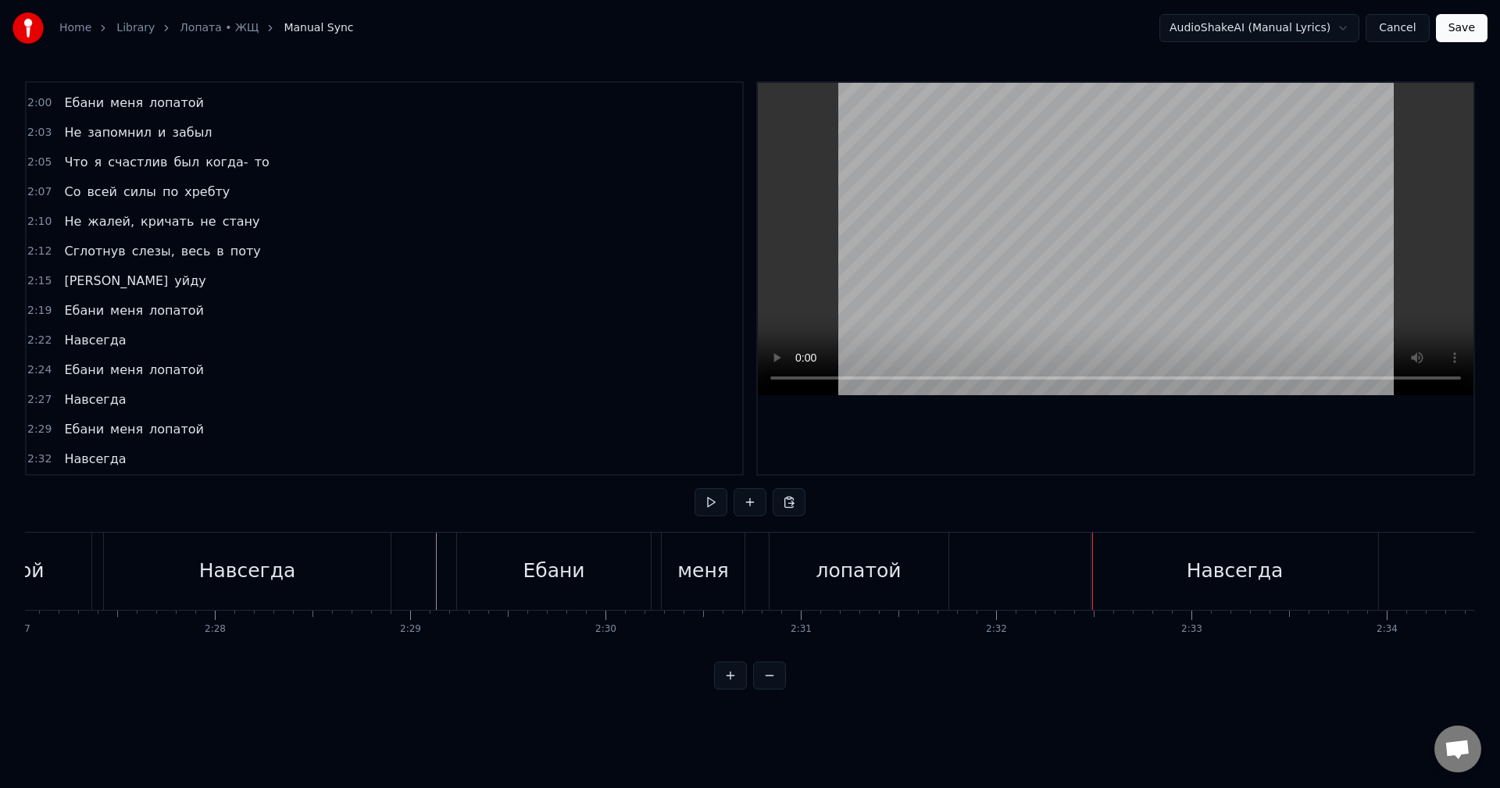
click at [1131, 559] on div "Навсегда" at bounding box center [1235, 571] width 287 height 77
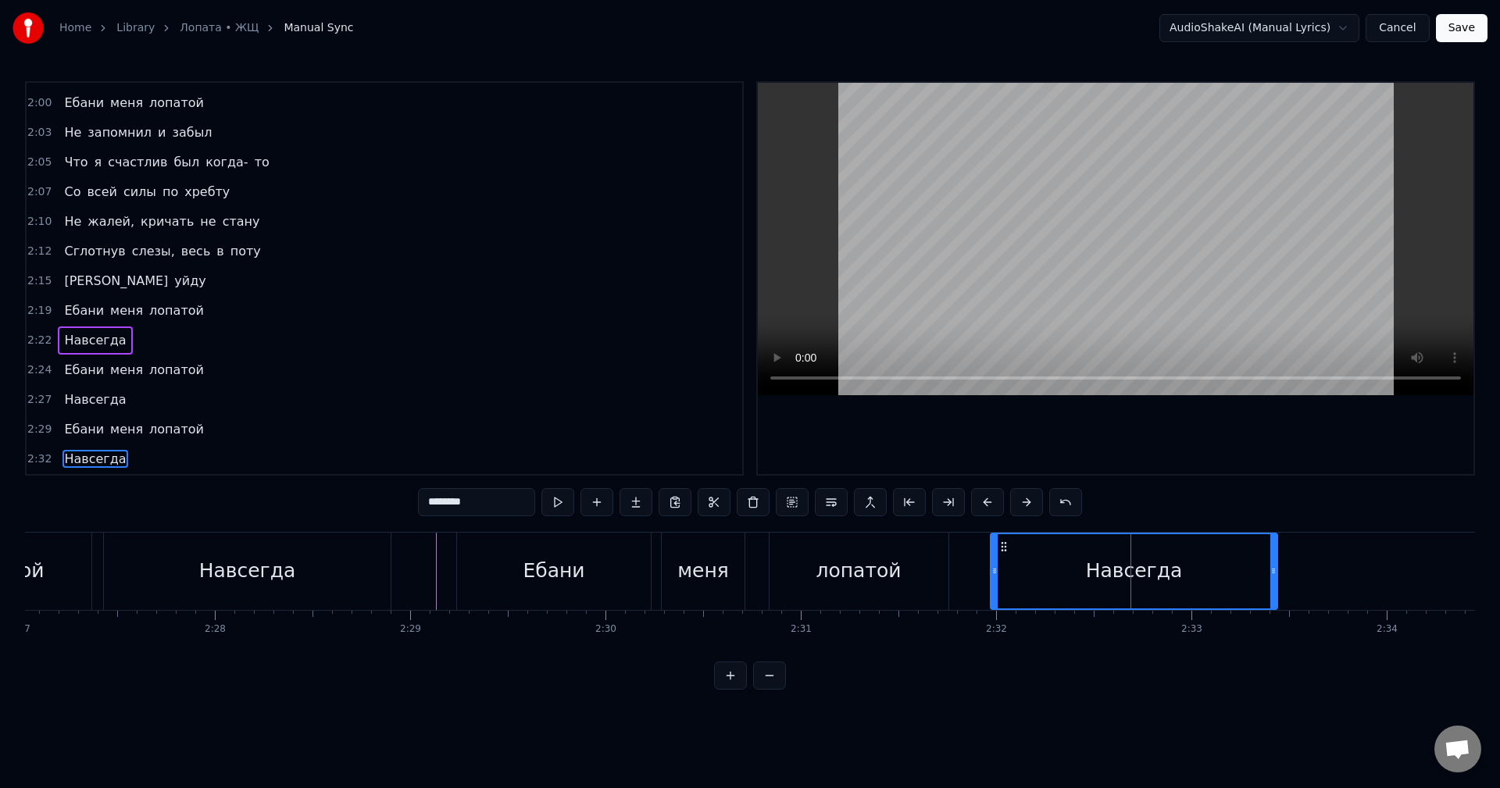
drag, startPoint x: 1085, startPoint y: 548, endPoint x: 1003, endPoint y: 545, distance: 82.9
click at [1003, 545] on icon at bounding box center [1004, 547] width 13 height 13
click at [946, 546] on div "лопатой" at bounding box center [859, 571] width 179 height 77
type input "*******"
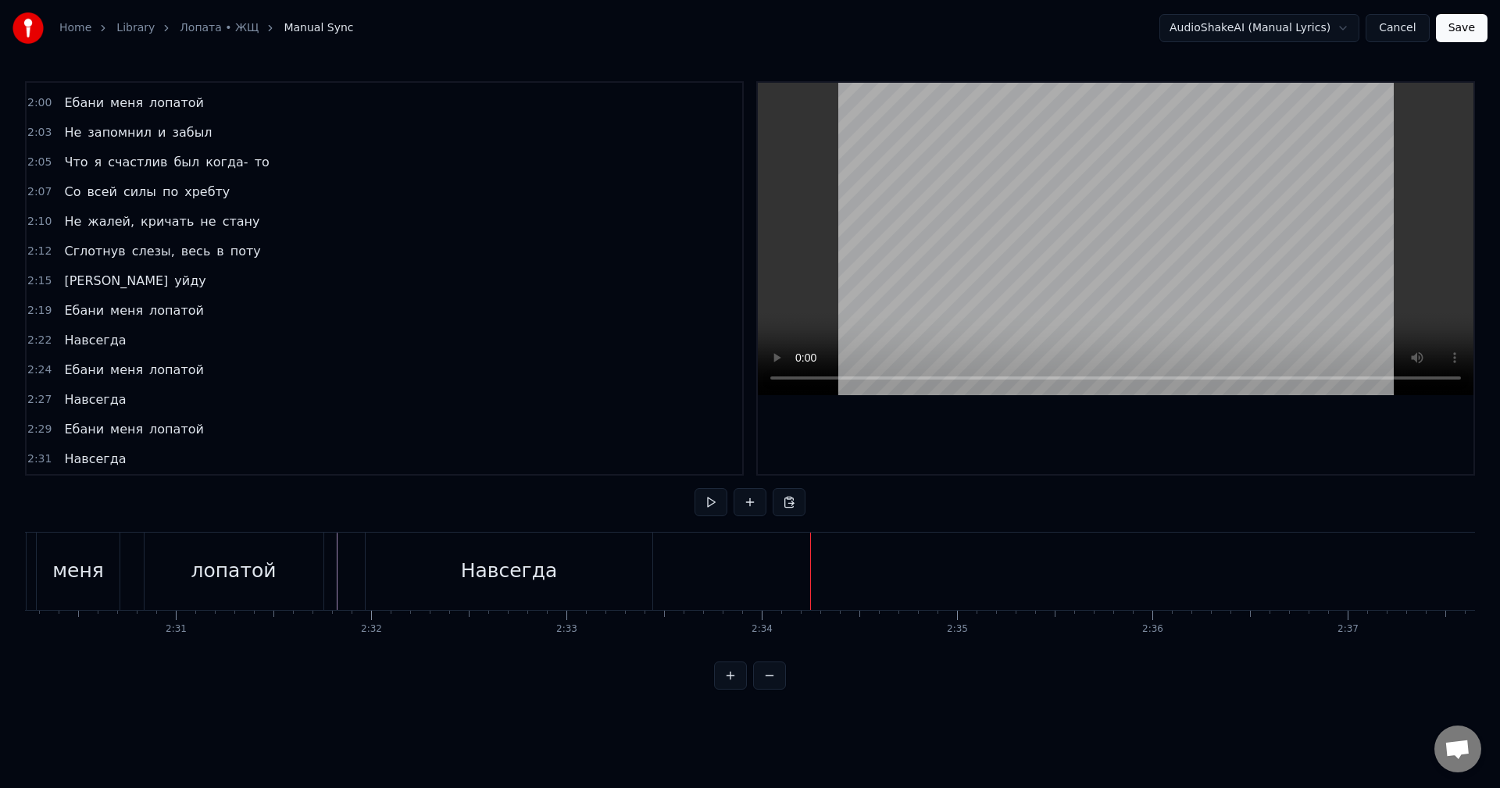
scroll to position [0, 29312]
click at [569, 567] on div "Навсегда" at bounding box center [545, 571] width 97 height 30
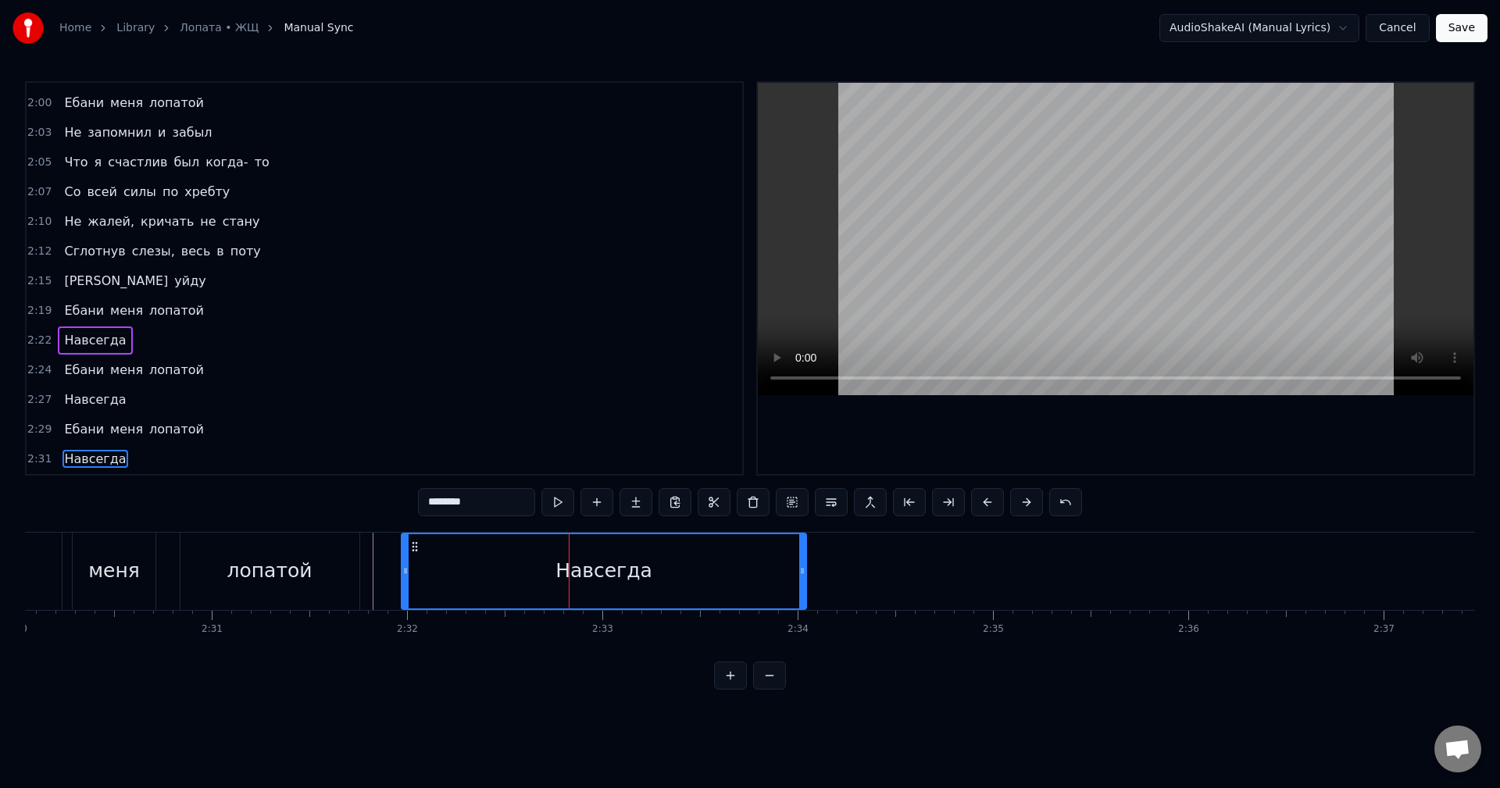
drag, startPoint x: 681, startPoint y: 570, endPoint x: 799, endPoint y: 577, distance: 118.2
click at [799, 577] on div at bounding box center [802, 571] width 6 height 74
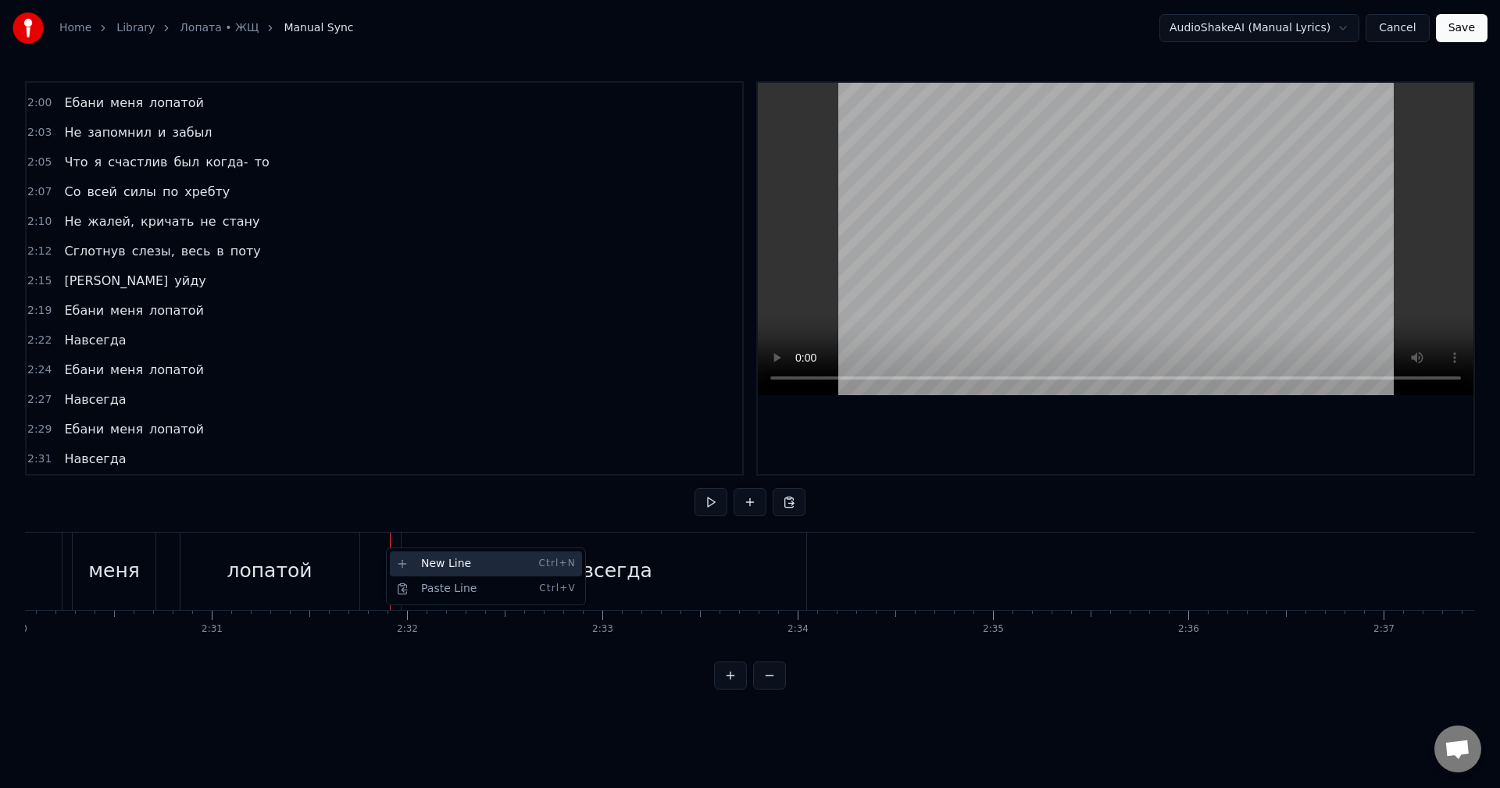
click at [391, 560] on div "New Line Ctrl+N" at bounding box center [486, 564] width 192 height 25
click at [109, 415] on div "2:29 Ебани меня лопатой" at bounding box center [385, 430] width 716 height 30
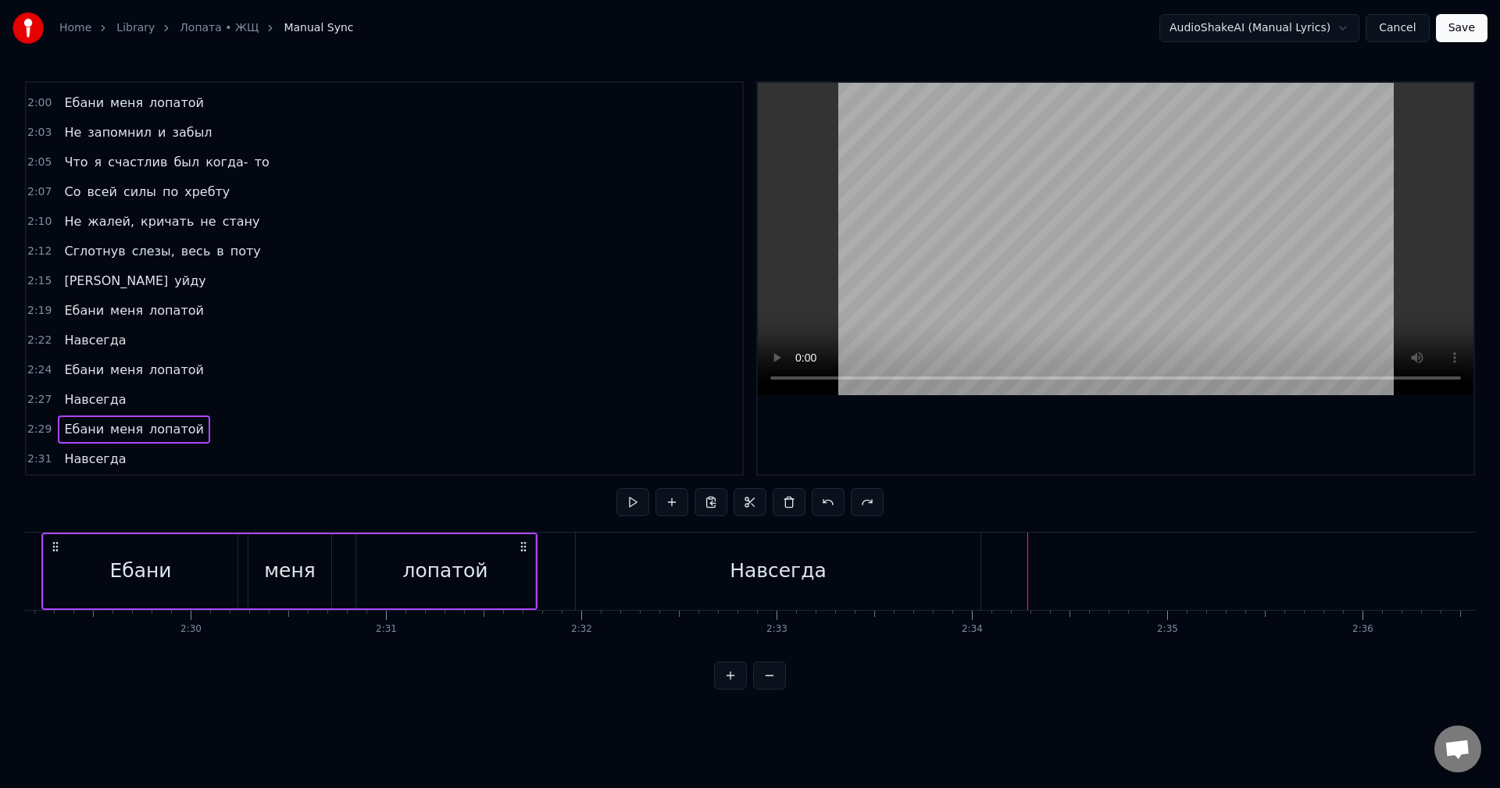
scroll to position [0, 29076]
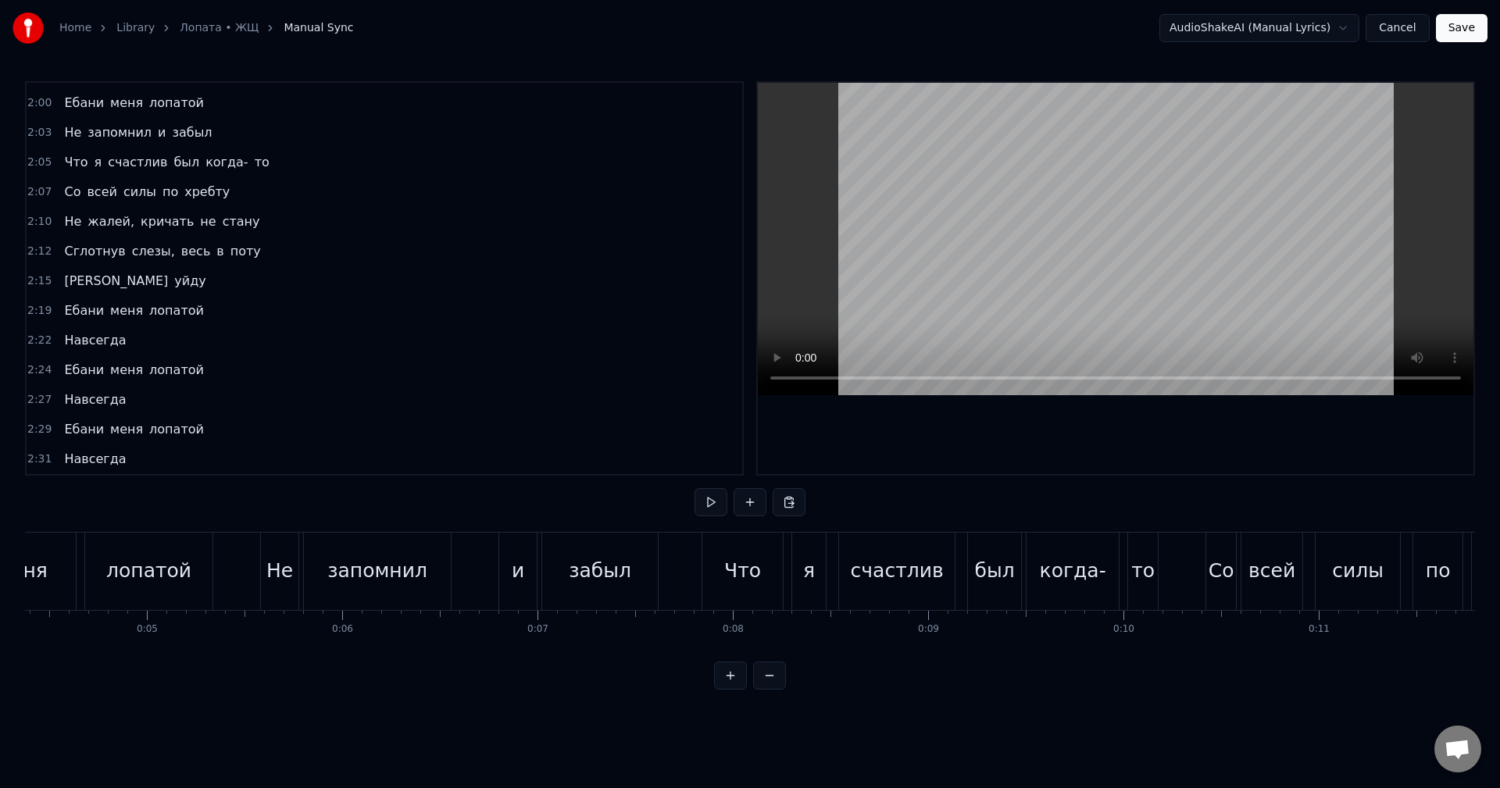
scroll to position [0, 0]
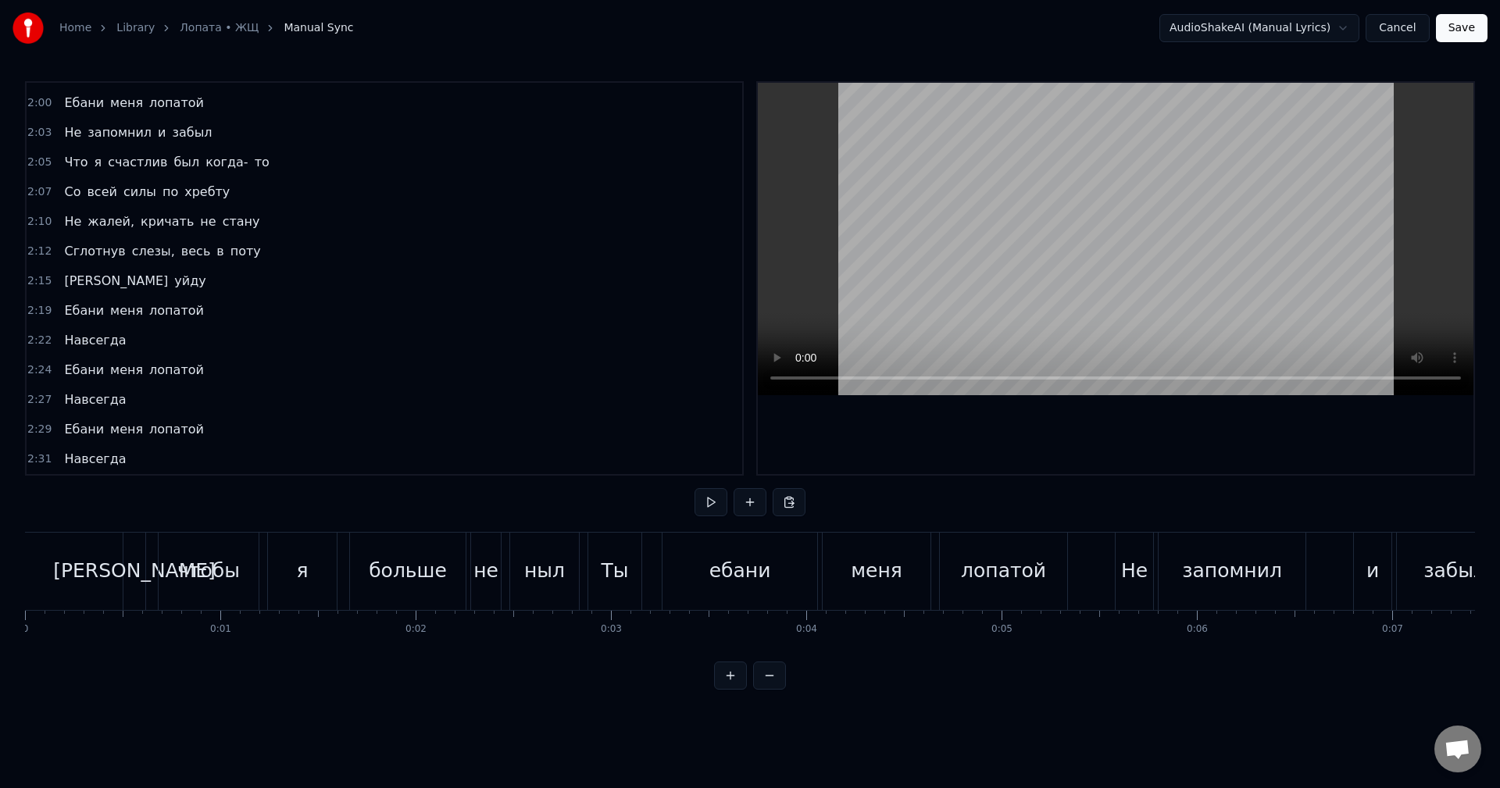
click at [1460, 26] on button "Save" at bounding box center [1462, 28] width 52 height 28
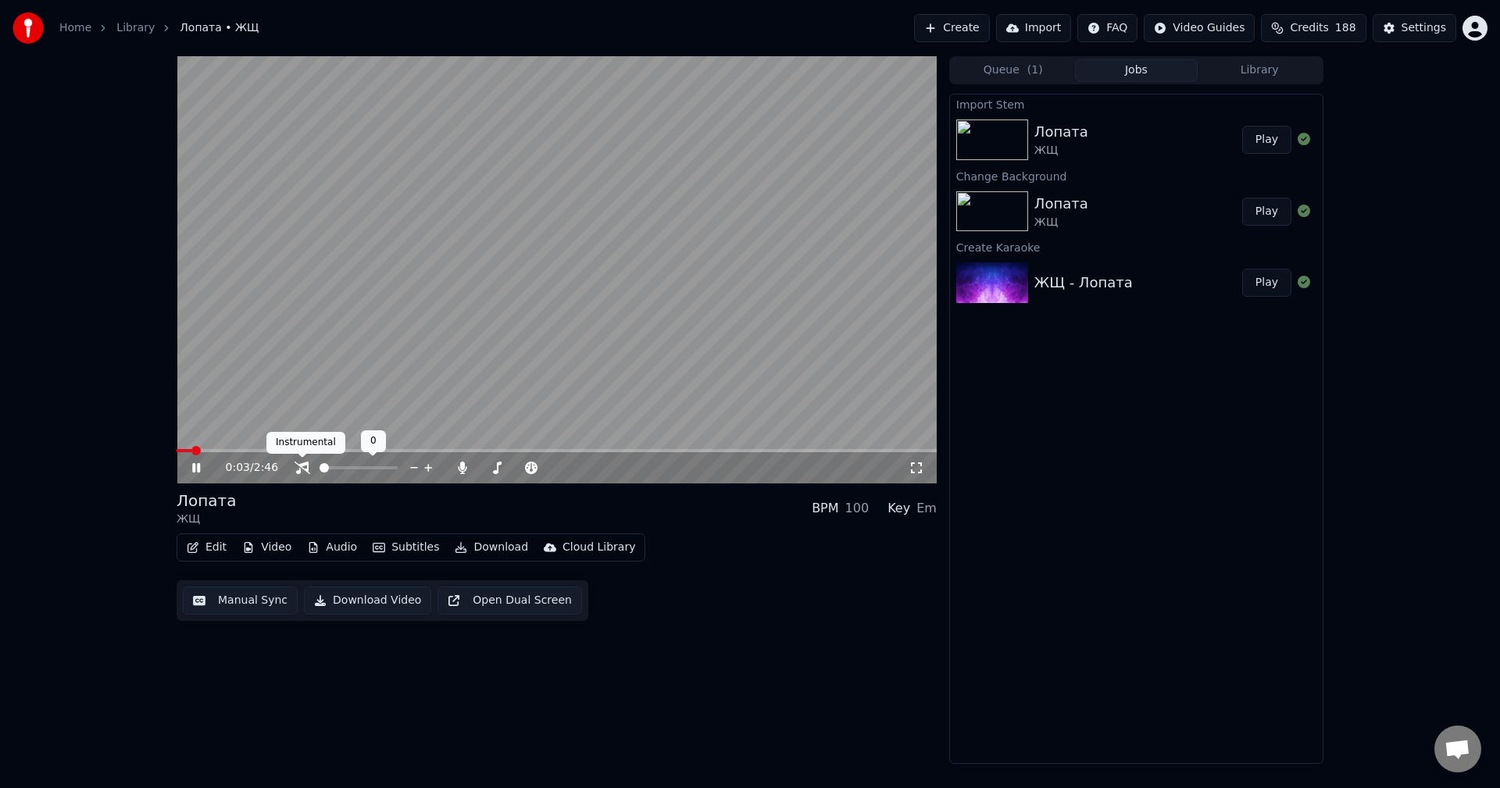
click at [298, 467] on icon at bounding box center [303, 468] width 16 height 13
click at [304, 465] on icon at bounding box center [302, 468] width 13 height 13
click at [496, 467] on span at bounding box center [488, 468] width 16 height 3
click at [465, 467] on icon at bounding box center [463, 468] width 16 height 13
click at [304, 474] on icon at bounding box center [303, 468] width 16 height 13
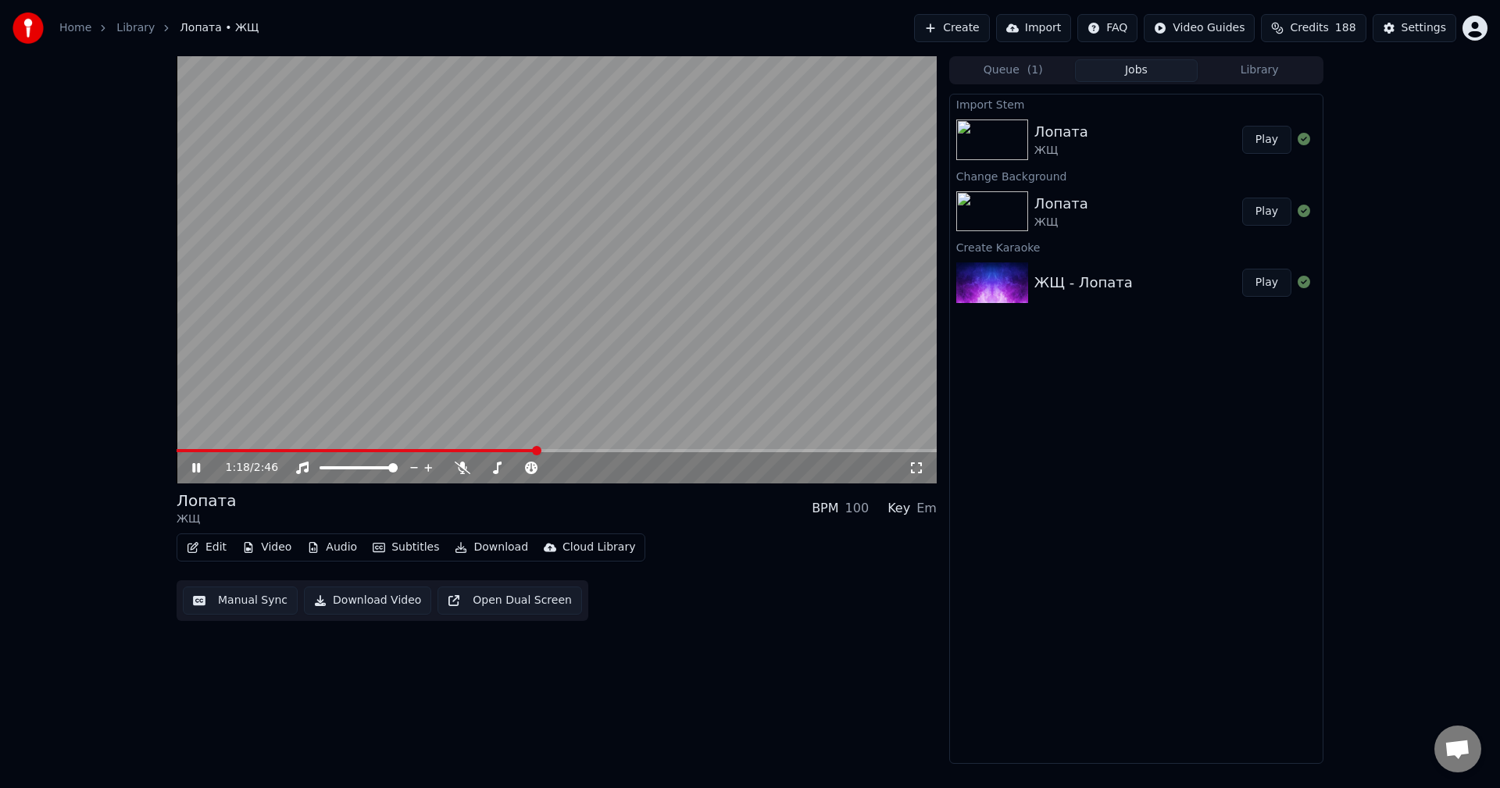
click at [725, 538] on div "Edit Video Audio Subtitles Download Cloud Library Manual Sync Download Video Op…" at bounding box center [557, 578] width 760 height 88
click at [368, 468] on span at bounding box center [344, 468] width 48 height 3
click at [359, 468] on span at bounding box center [358, 467] width 9 height 9
click at [469, 466] on icon at bounding box center [463, 468] width 16 height 13
click at [351, 470] on span at bounding box center [351, 467] width 9 height 9
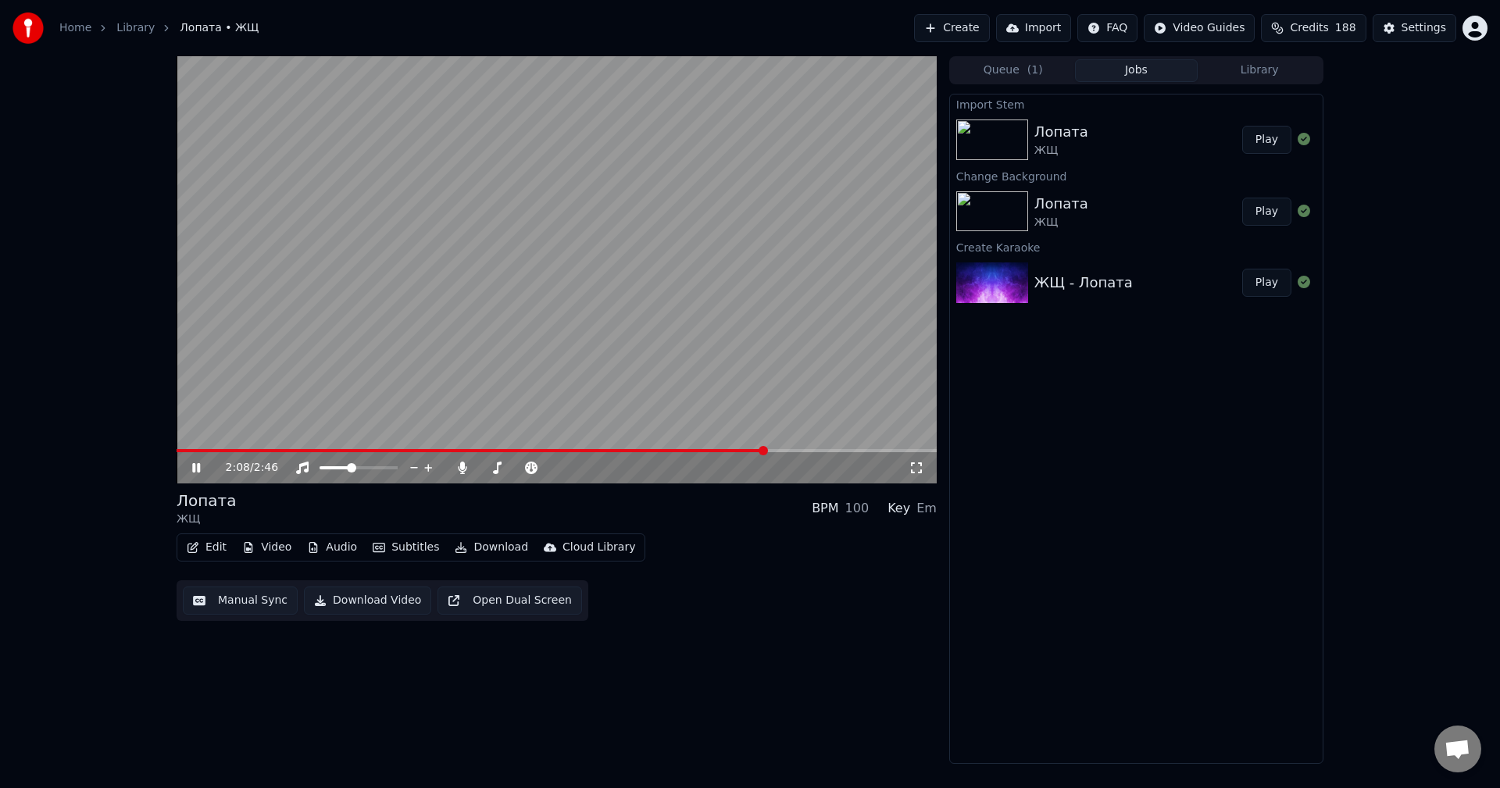
click at [705, 528] on div "Лопата ЖЩ BPM 100 Key Em Edit Video Audio Subtitles Download Cloud Library Manu…" at bounding box center [557, 555] width 760 height 131
drag, startPoint x: 192, startPoint y: 447, endPoint x: 173, endPoint y: 449, distance: 18.8
click at [173, 449] on div "2:39 / 2:46 Лопата ЖЩ BPM 100 Key Em Edit Video Audio Subtitles Download Cloud …" at bounding box center [750, 410] width 1172 height 708
click at [177, 452] on span at bounding box center [542, 450] width 731 height 3
click at [359, 470] on span at bounding box center [358, 467] width 9 height 9
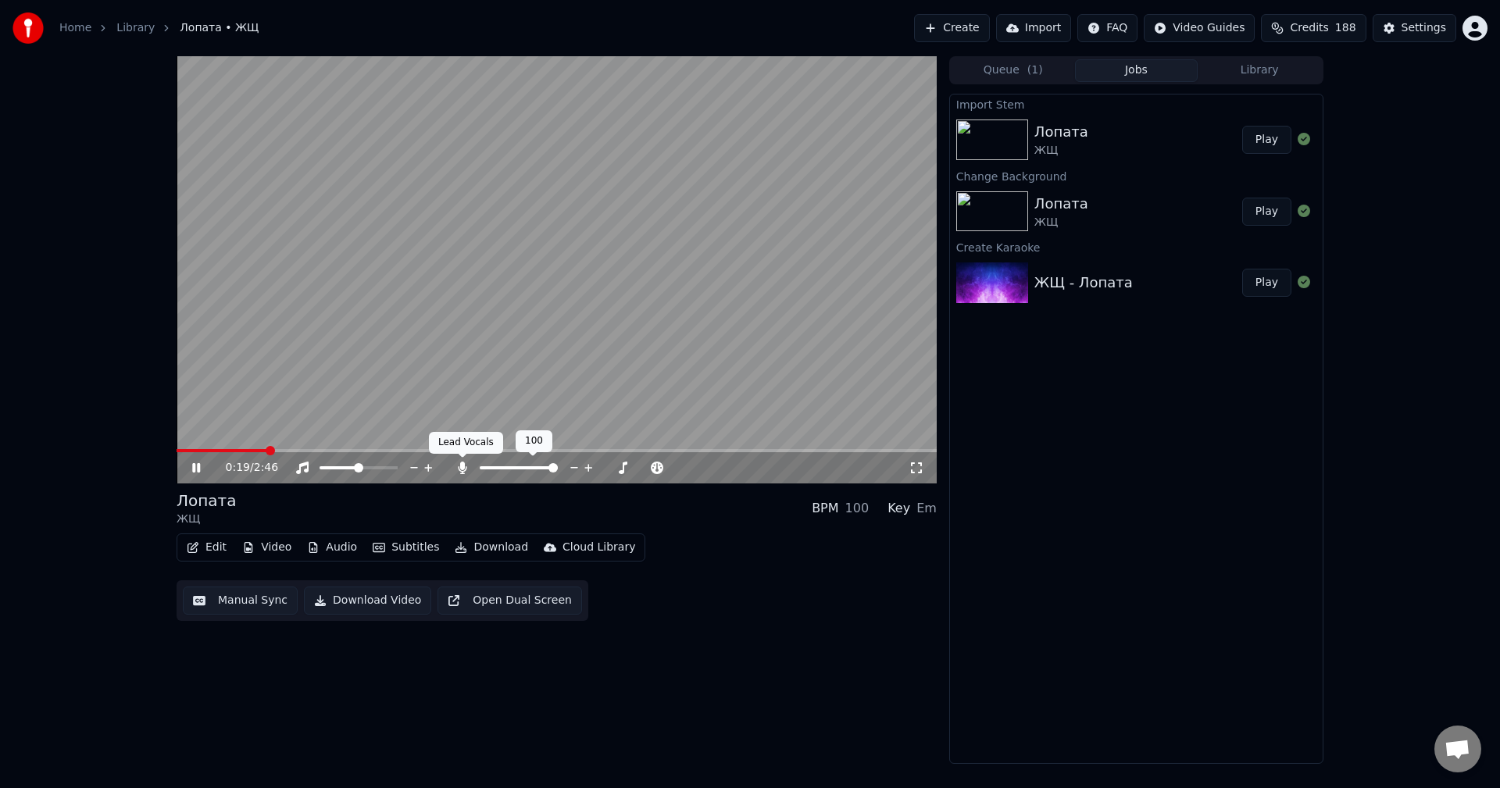
click at [465, 470] on icon at bounding box center [463, 468] width 16 height 13
click at [177, 452] on span at bounding box center [184, 450] width 14 height 3
click at [331, 547] on button "Audio" at bounding box center [332, 548] width 63 height 22
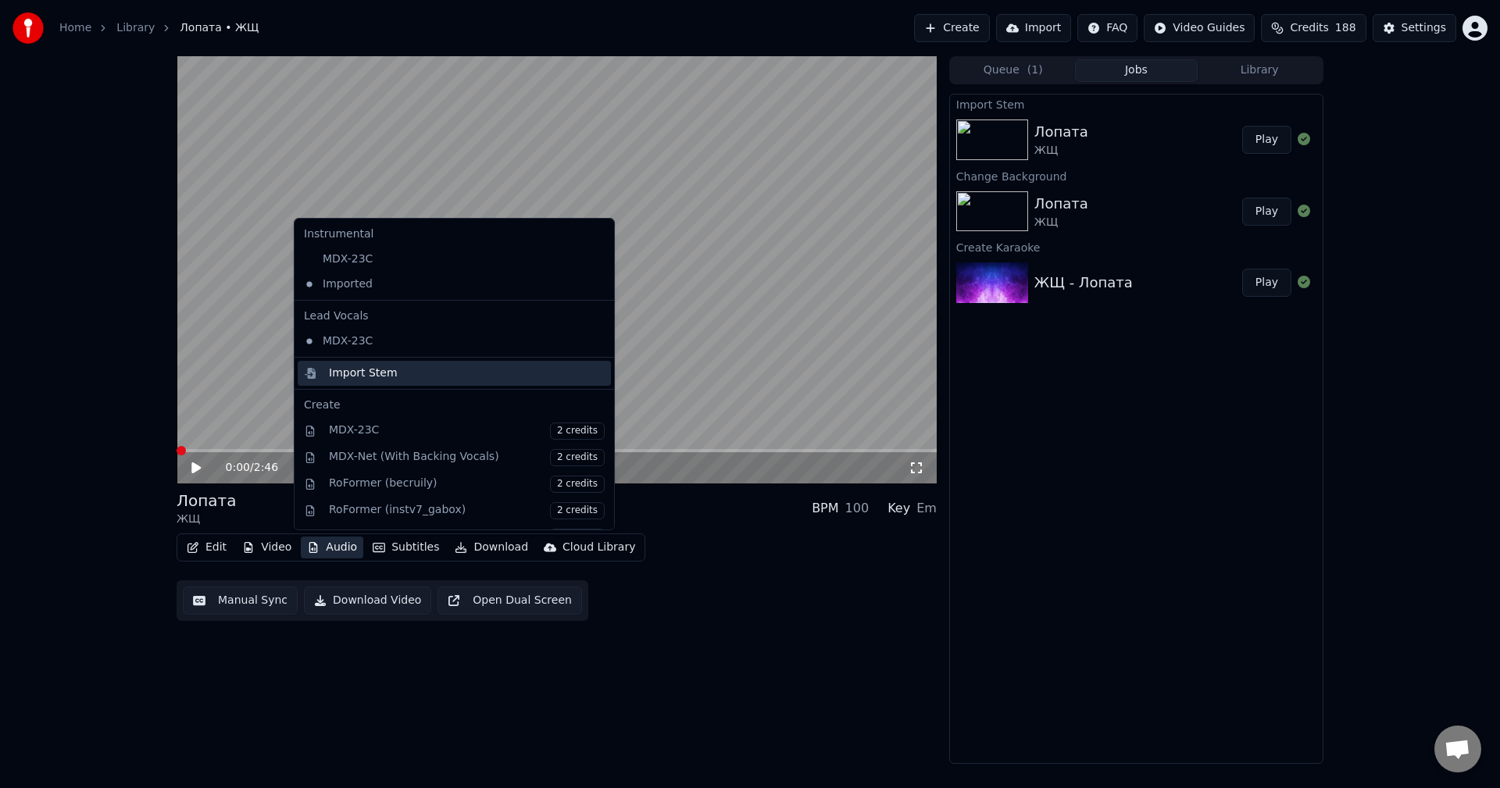
click at [387, 374] on div "Import Stem" at bounding box center [363, 374] width 69 height 16
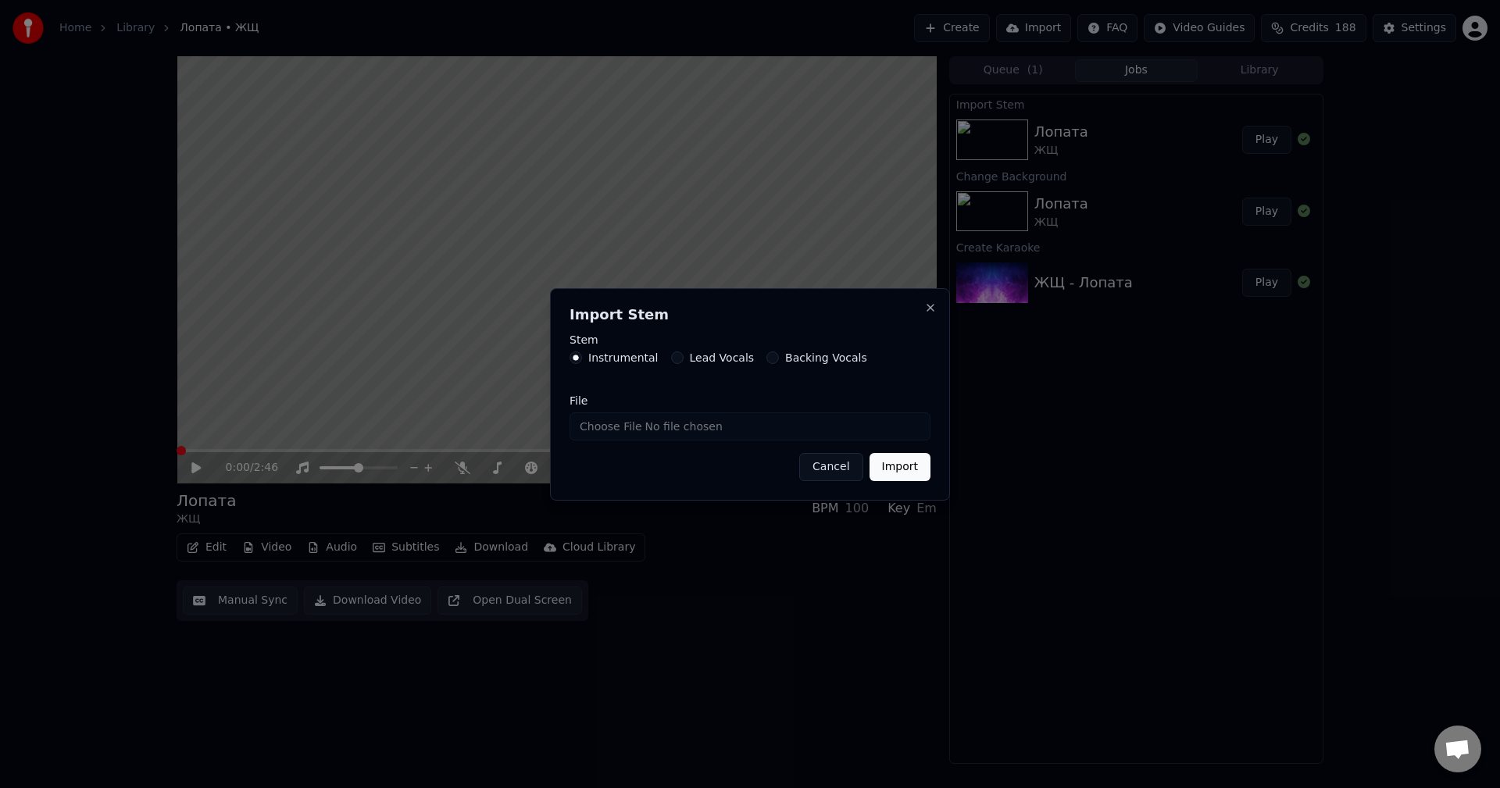
click at [806, 359] on label "Backing Vocals" at bounding box center [826, 357] width 82 height 11
click at [779, 359] on button "Backing Vocals" at bounding box center [773, 358] width 13 height 13
click at [678, 417] on input "File" at bounding box center [750, 427] width 361 height 28
type input "**********"
click at [907, 467] on button "Import" at bounding box center [900, 467] width 61 height 28
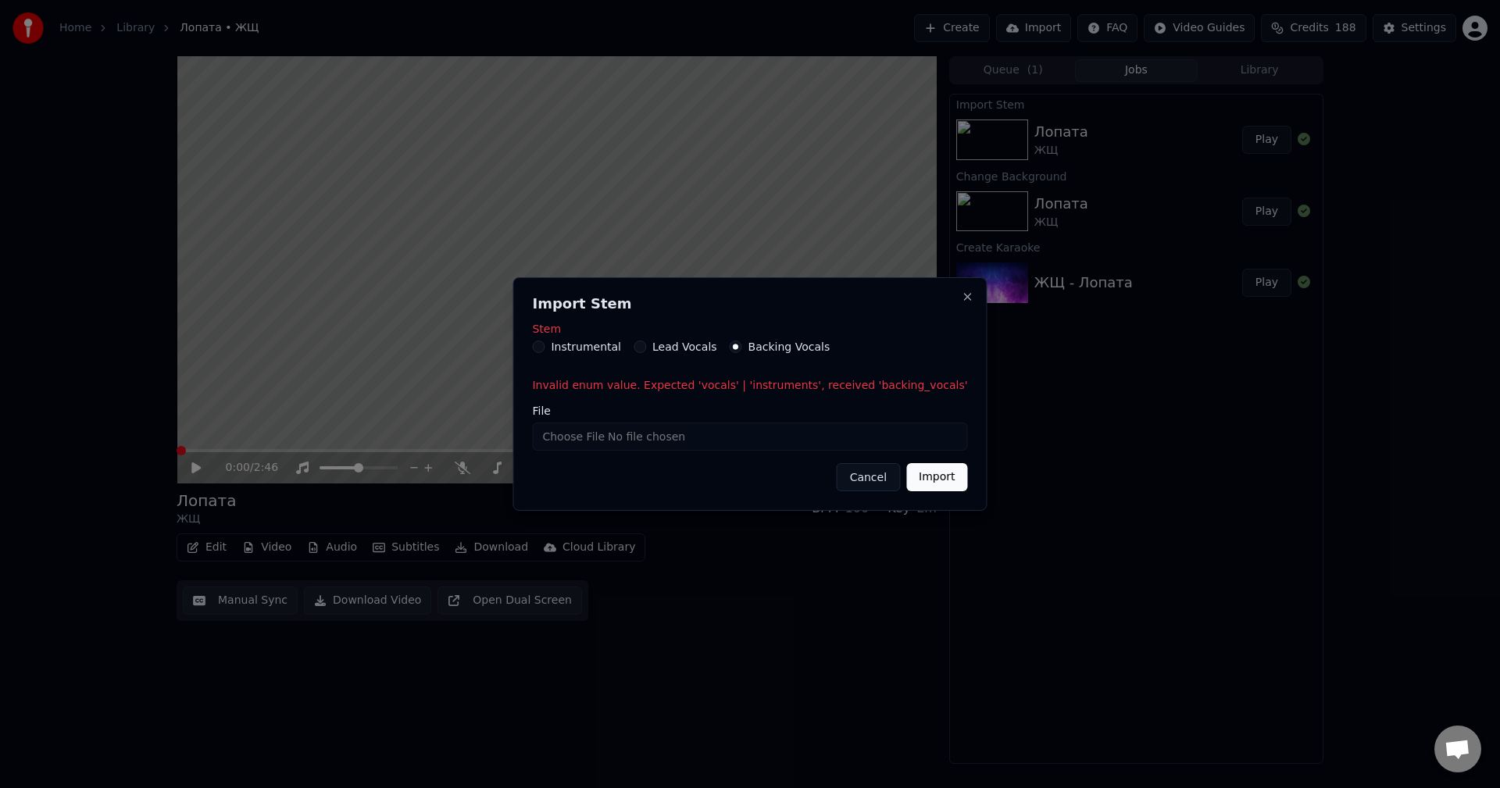
click at [837, 477] on button "Cancel" at bounding box center [868, 477] width 63 height 28
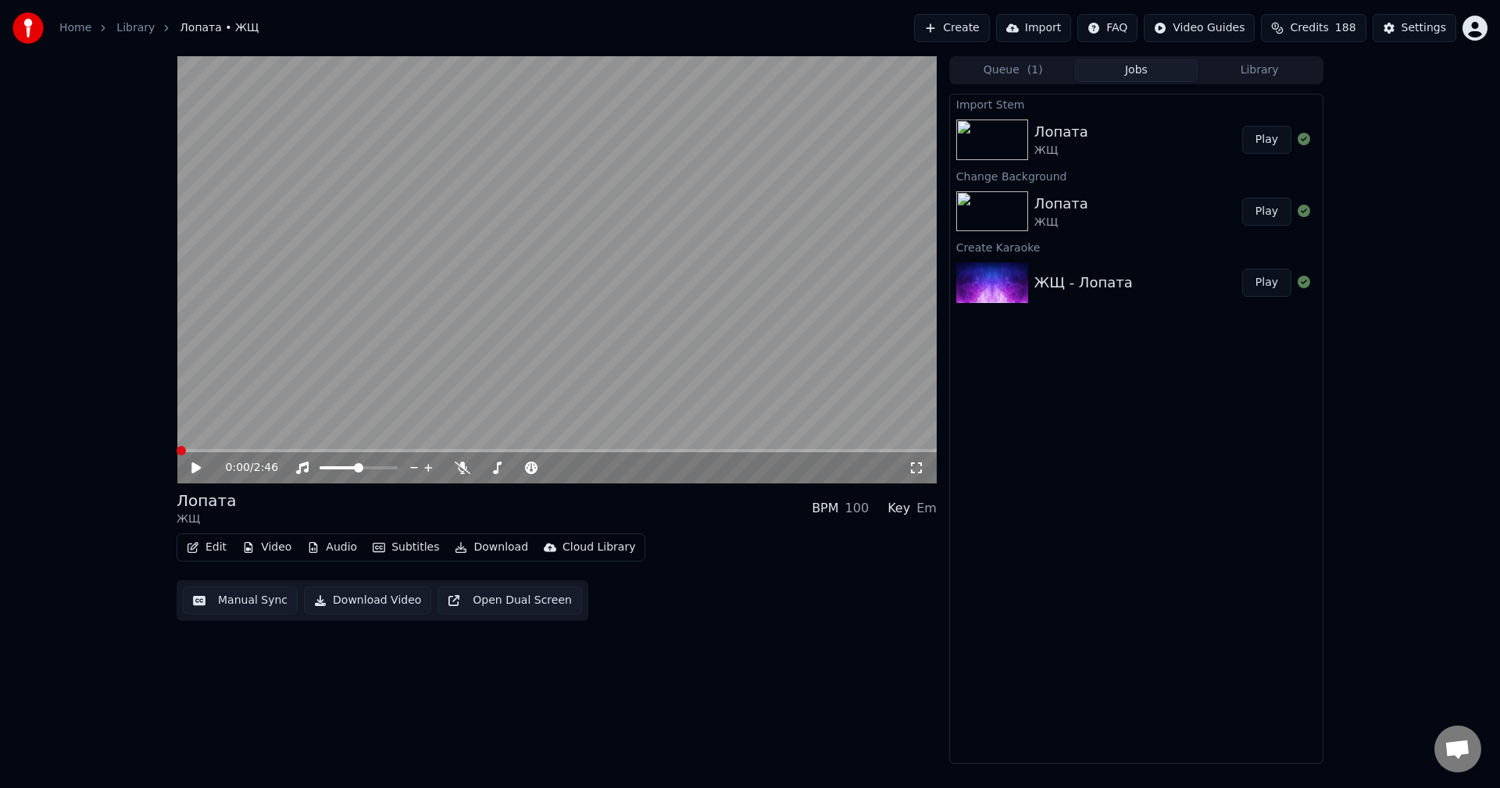
drag, startPoint x: 1425, startPoint y: 739, endPoint x: 1452, endPoint y: 750, distance: 29.5
click at [1439, 748] on body "Home Library Лопата • ЖЩ Create Import FAQ Video Guides Credits 188 Settings 0:…" at bounding box center [750, 394] width 1500 height 788
click at [1452, 750] on span "Open chat" at bounding box center [1458, 751] width 26 height 22
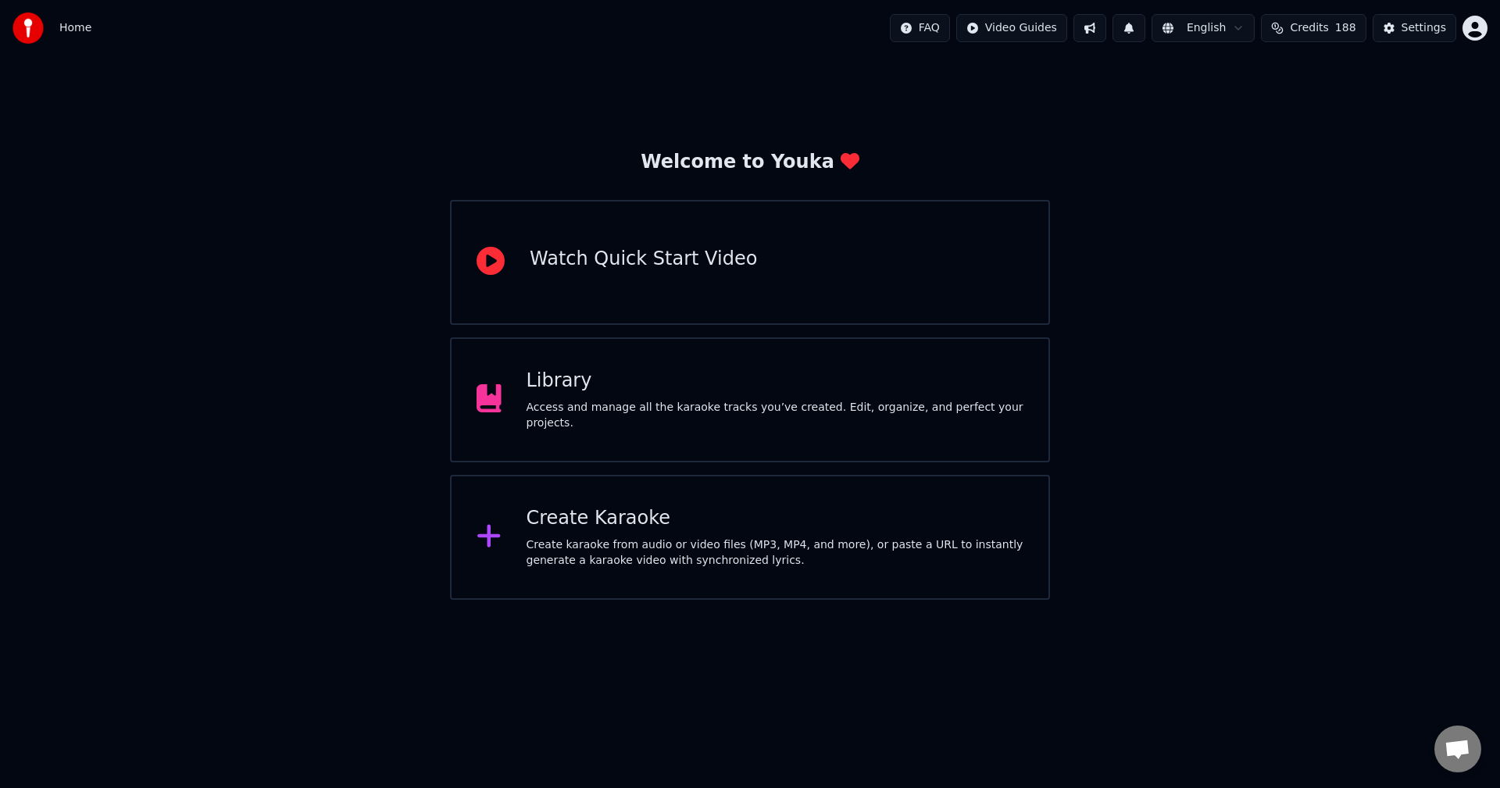
click at [614, 403] on div "Library Access and manage all the karaoke tracks you’ve created. Edit, organize…" at bounding box center [776, 400] width 498 height 63
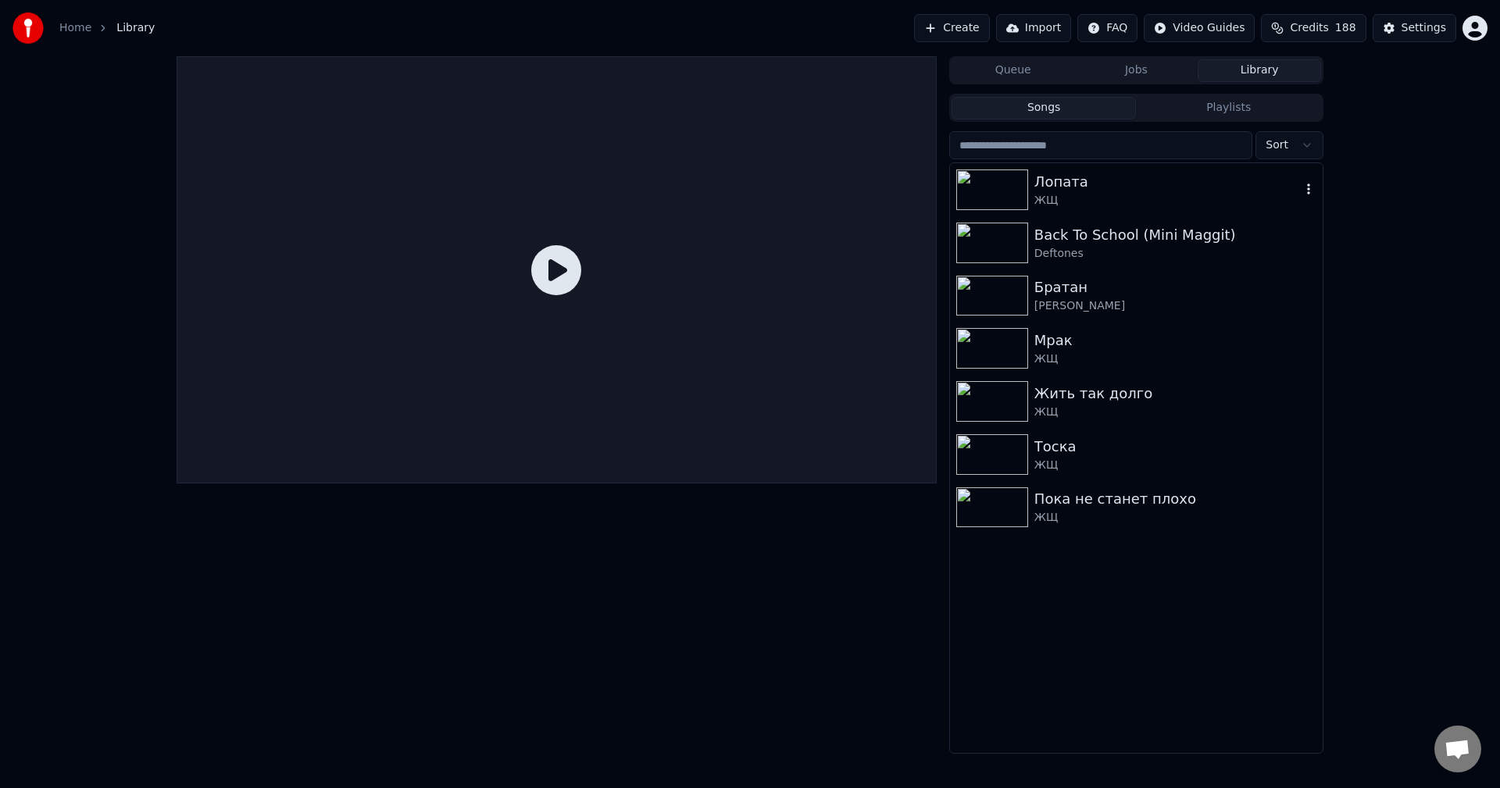
click at [1067, 185] on div "Лопата" at bounding box center [1168, 182] width 266 height 22
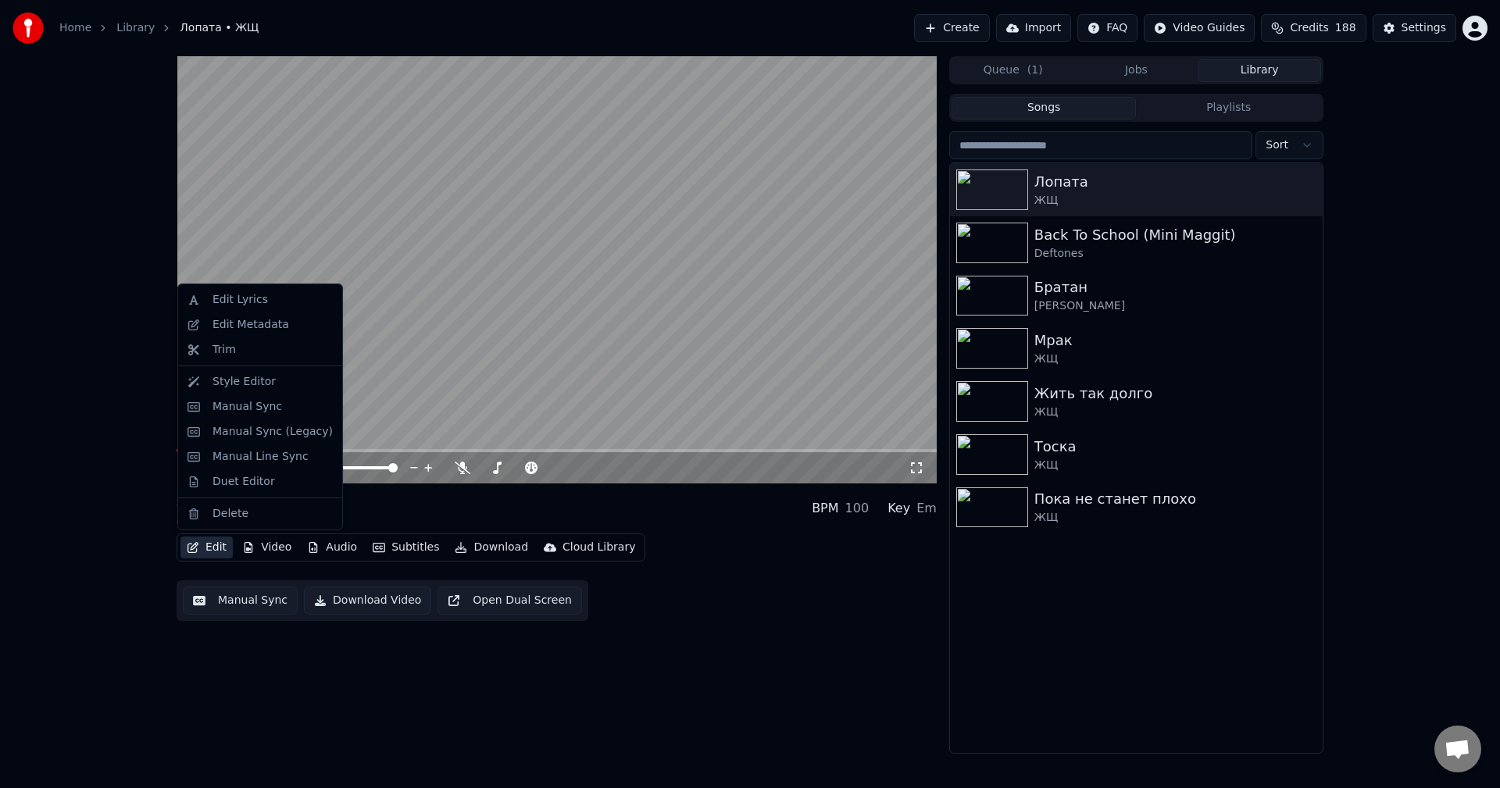
click at [194, 552] on icon "button" at bounding box center [193, 547] width 13 height 11
click at [235, 306] on div "Edit Lyrics" at bounding box center [240, 300] width 55 height 16
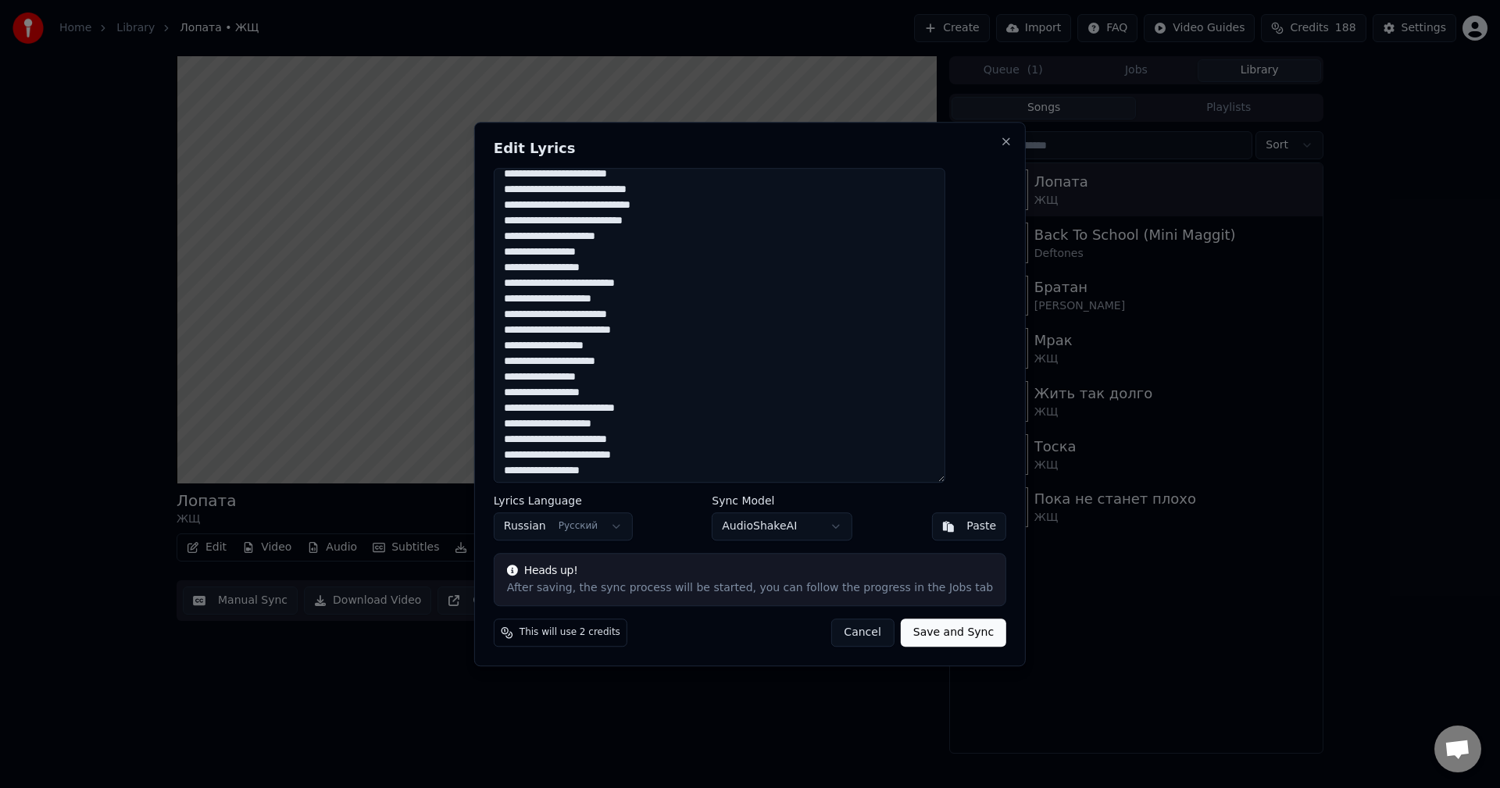
scroll to position [495, 0]
click at [843, 635] on button "Cancel" at bounding box center [862, 633] width 63 height 28
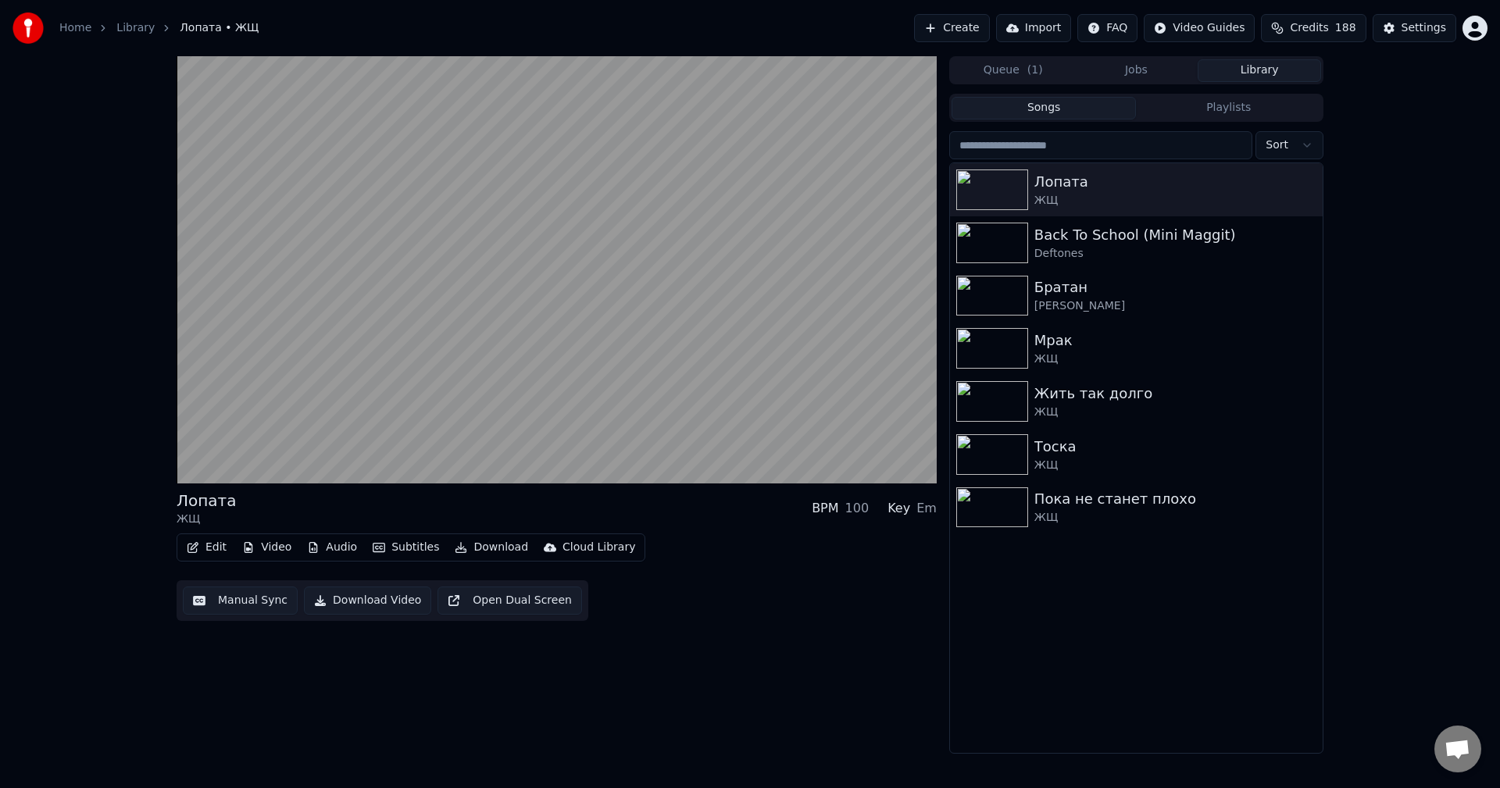
click at [270, 549] on button "Video" at bounding box center [267, 548] width 62 height 22
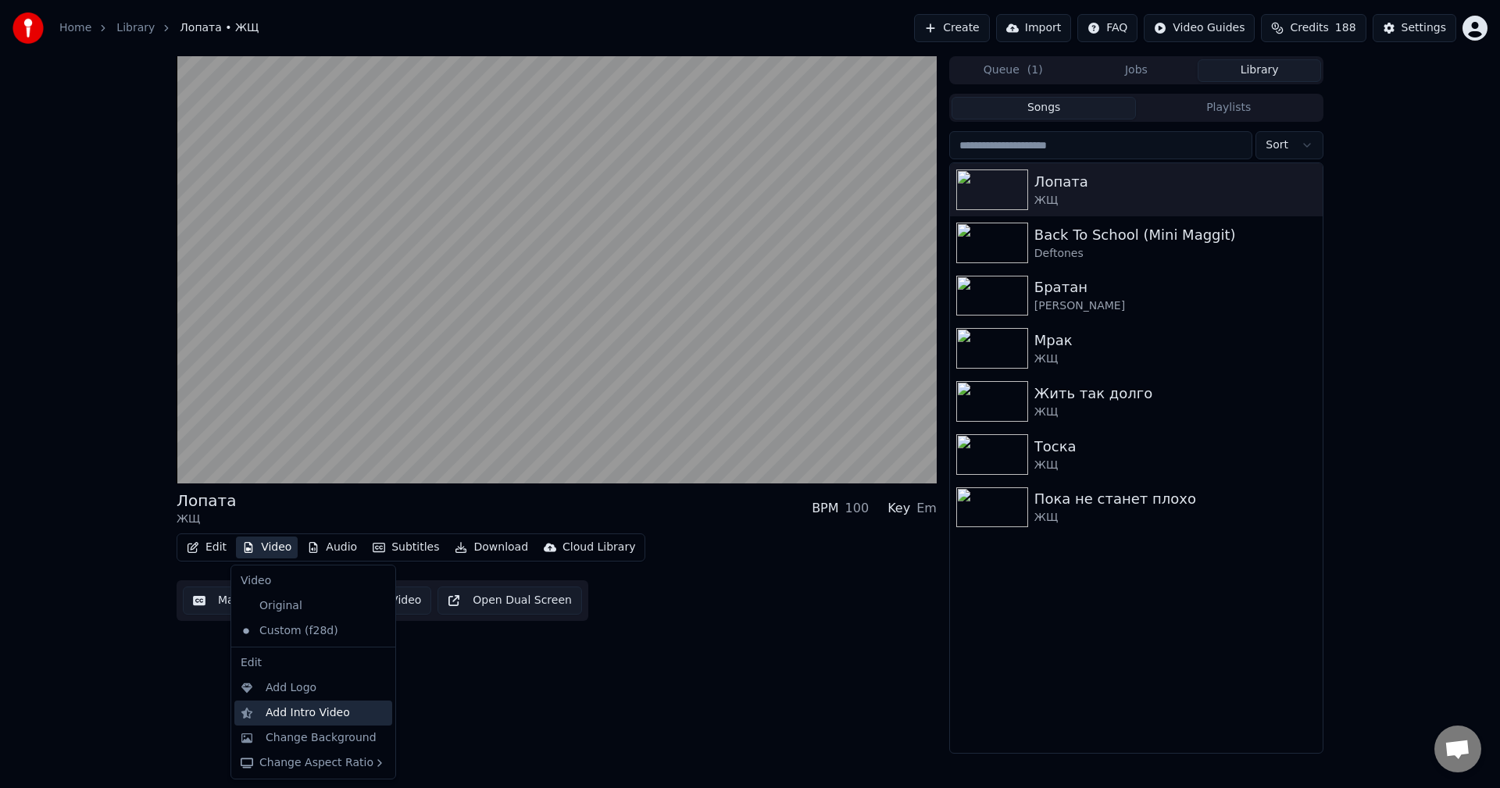
click at [308, 715] on div "Add Intro Video" at bounding box center [308, 714] width 84 height 16
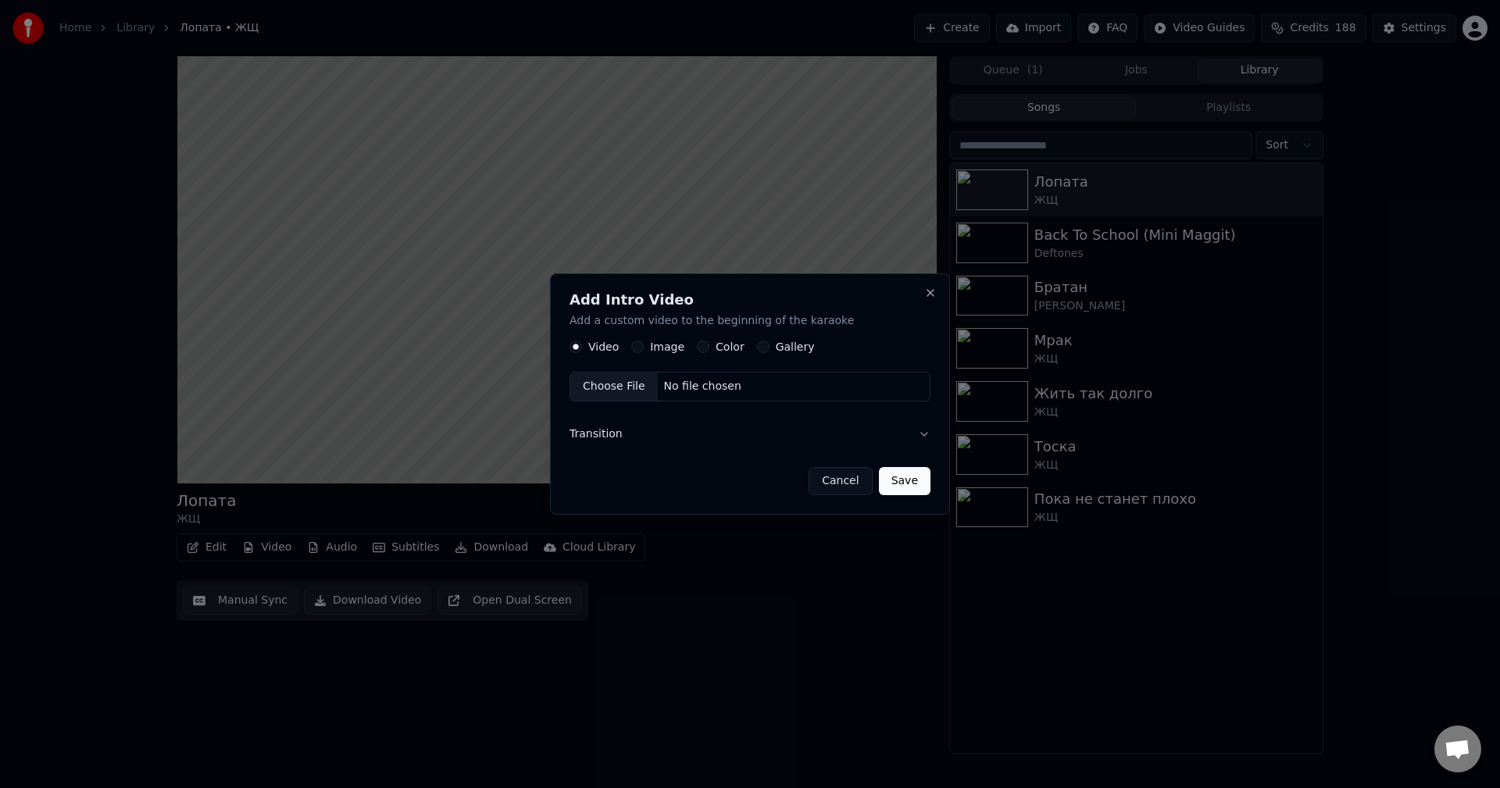
click at [716, 345] on label "Color" at bounding box center [730, 347] width 29 height 11
click at [710, 345] on button "Color" at bounding box center [703, 347] width 13 height 13
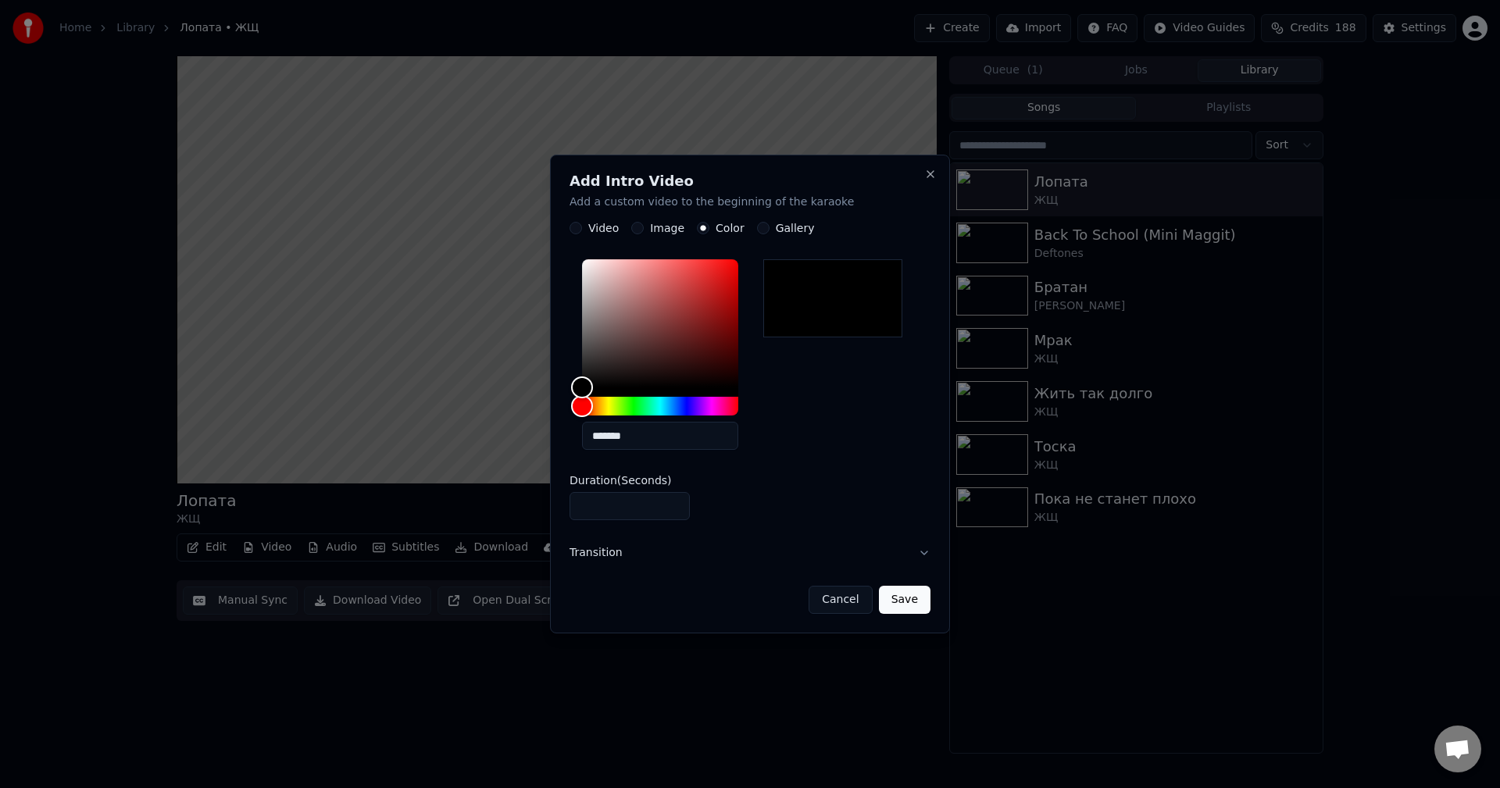
drag, startPoint x: 603, startPoint y: 509, endPoint x: 476, endPoint y: 506, distance: 127.4
click at [484, 506] on body "Home Library Лопата • ЖЩ Create Import FAQ Video Guides Credits 188 Settings Ло…" at bounding box center [750, 394] width 1500 height 788
type input "*"
click at [906, 605] on button "Save" at bounding box center [905, 600] width 52 height 28
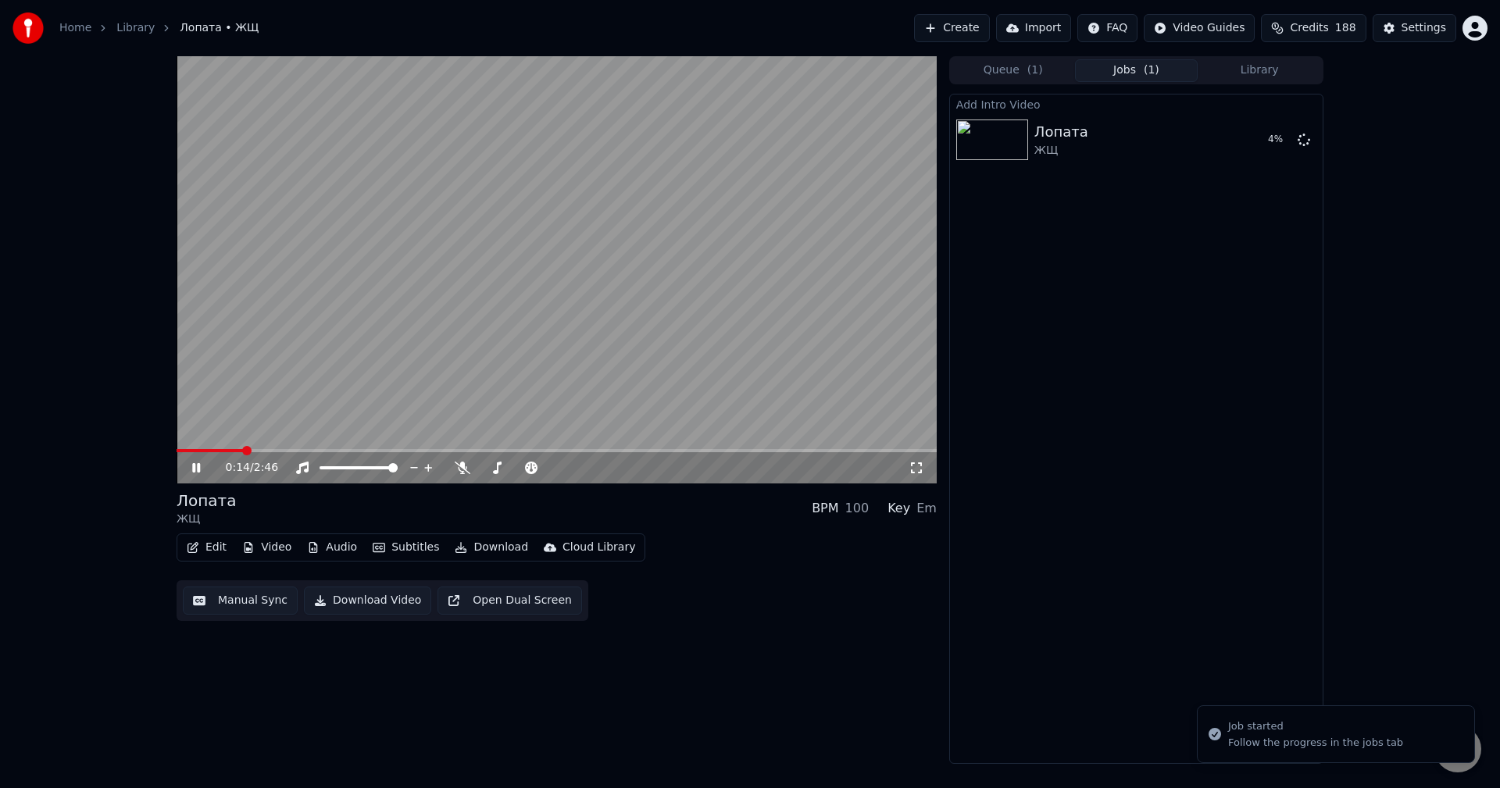
click at [200, 468] on icon at bounding box center [196, 467] width 8 height 9
click at [177, 449] on span at bounding box center [210, 450] width 67 height 3
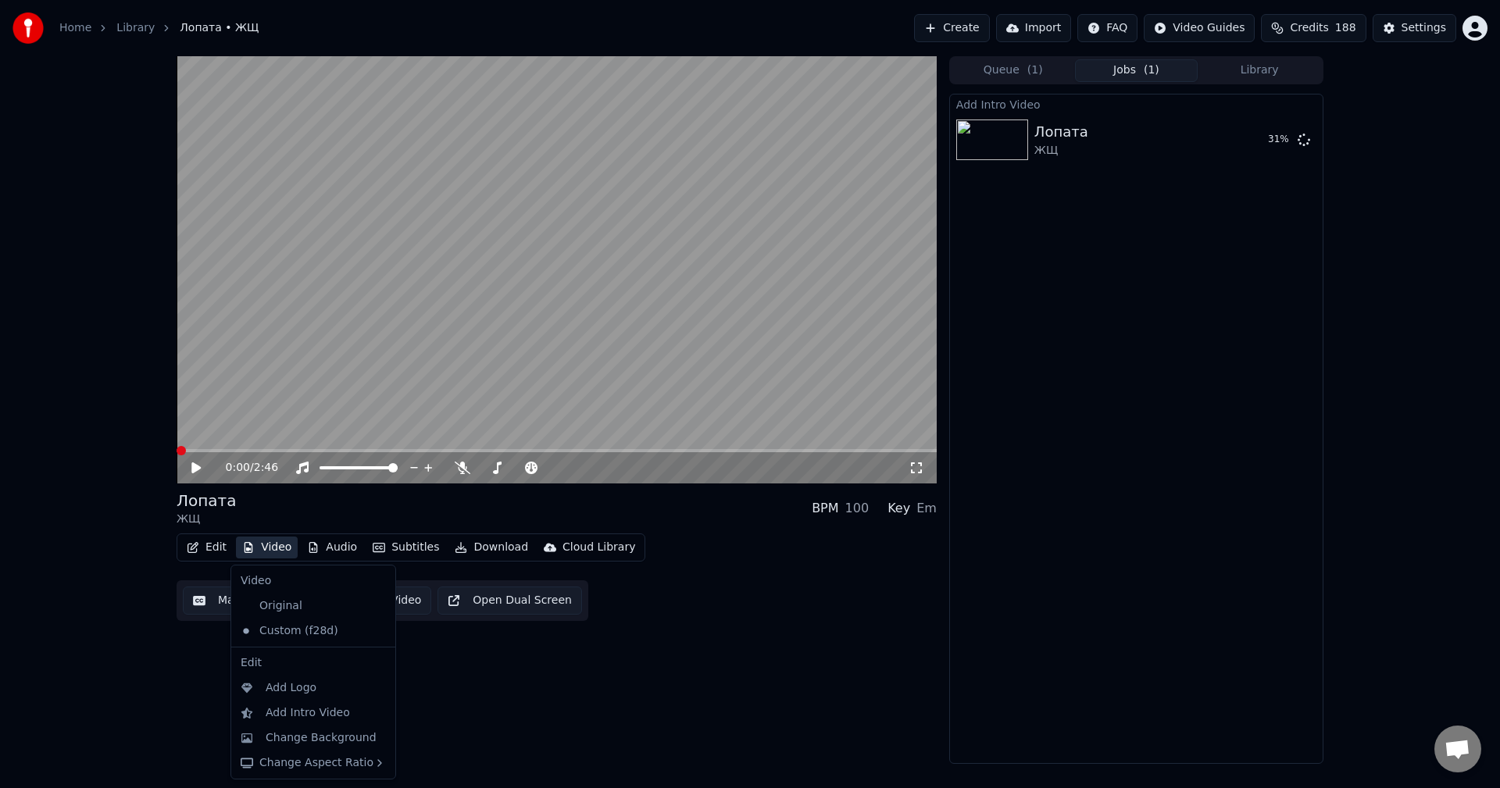
click at [277, 555] on button "Video" at bounding box center [267, 548] width 62 height 22
click at [265, 545] on button "Video" at bounding box center [267, 548] width 62 height 22
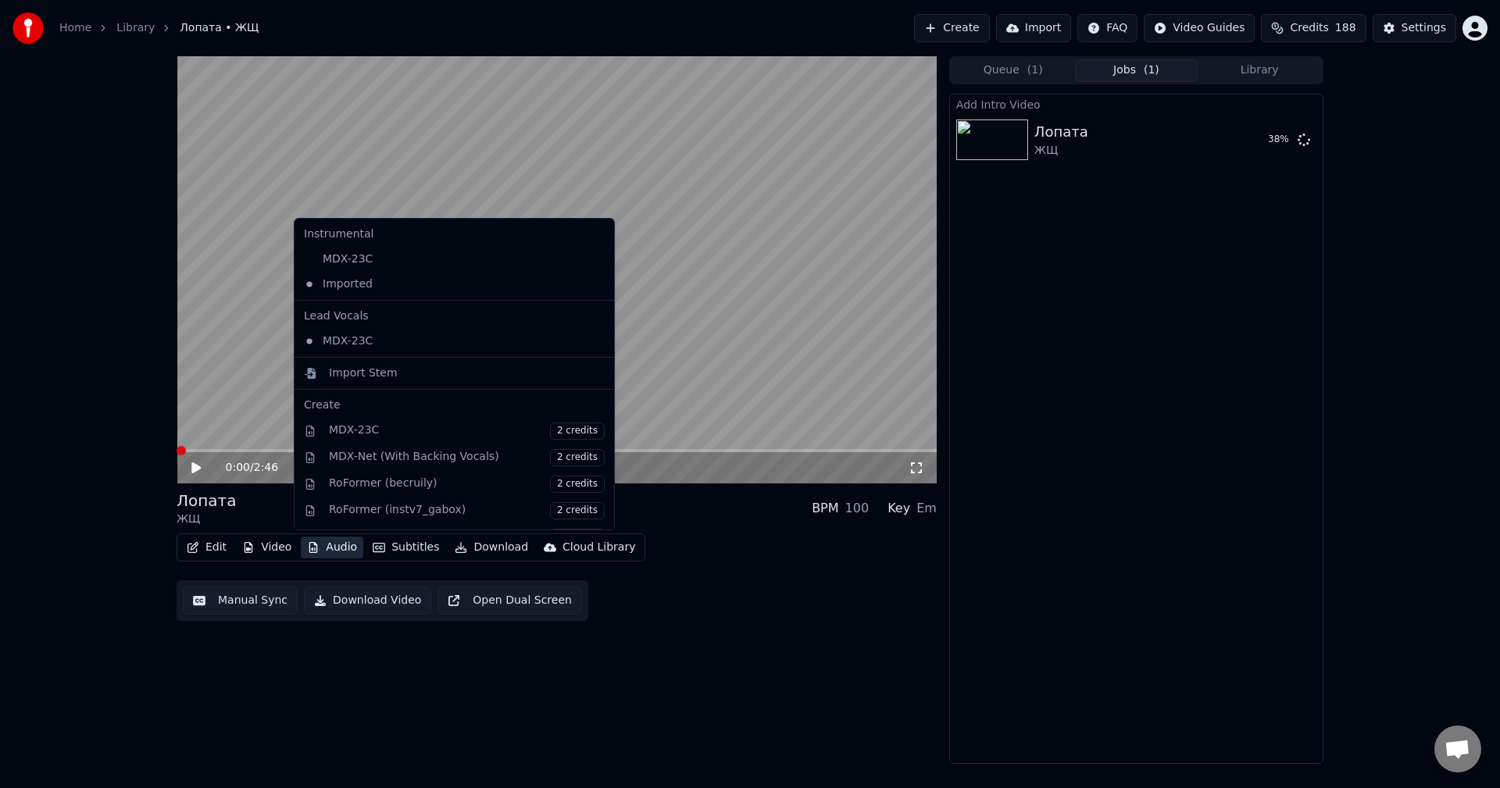
click at [329, 546] on button "Audio" at bounding box center [332, 548] width 63 height 22
click at [306, 539] on button "Audio" at bounding box center [332, 548] width 63 height 22
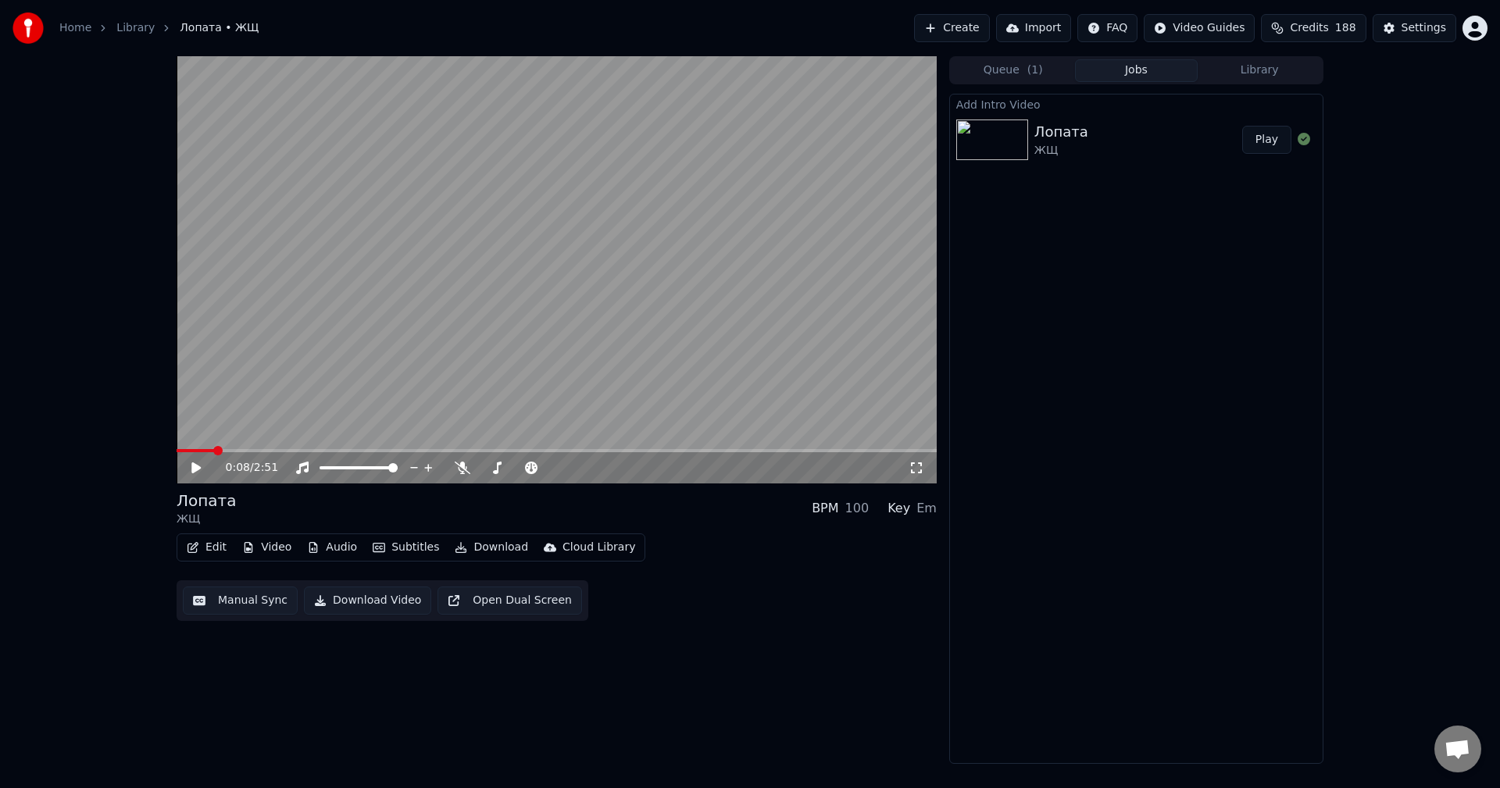
click at [191, 446] on video at bounding box center [557, 269] width 760 height 427
click at [177, 452] on span at bounding box center [196, 450] width 38 height 3
click at [215, 552] on button "Edit" at bounding box center [207, 548] width 52 height 22
click at [185, 470] on div "0:06 / 2:51" at bounding box center [557, 468] width 748 height 16
click at [469, 468] on icon at bounding box center [463, 468] width 16 height 13
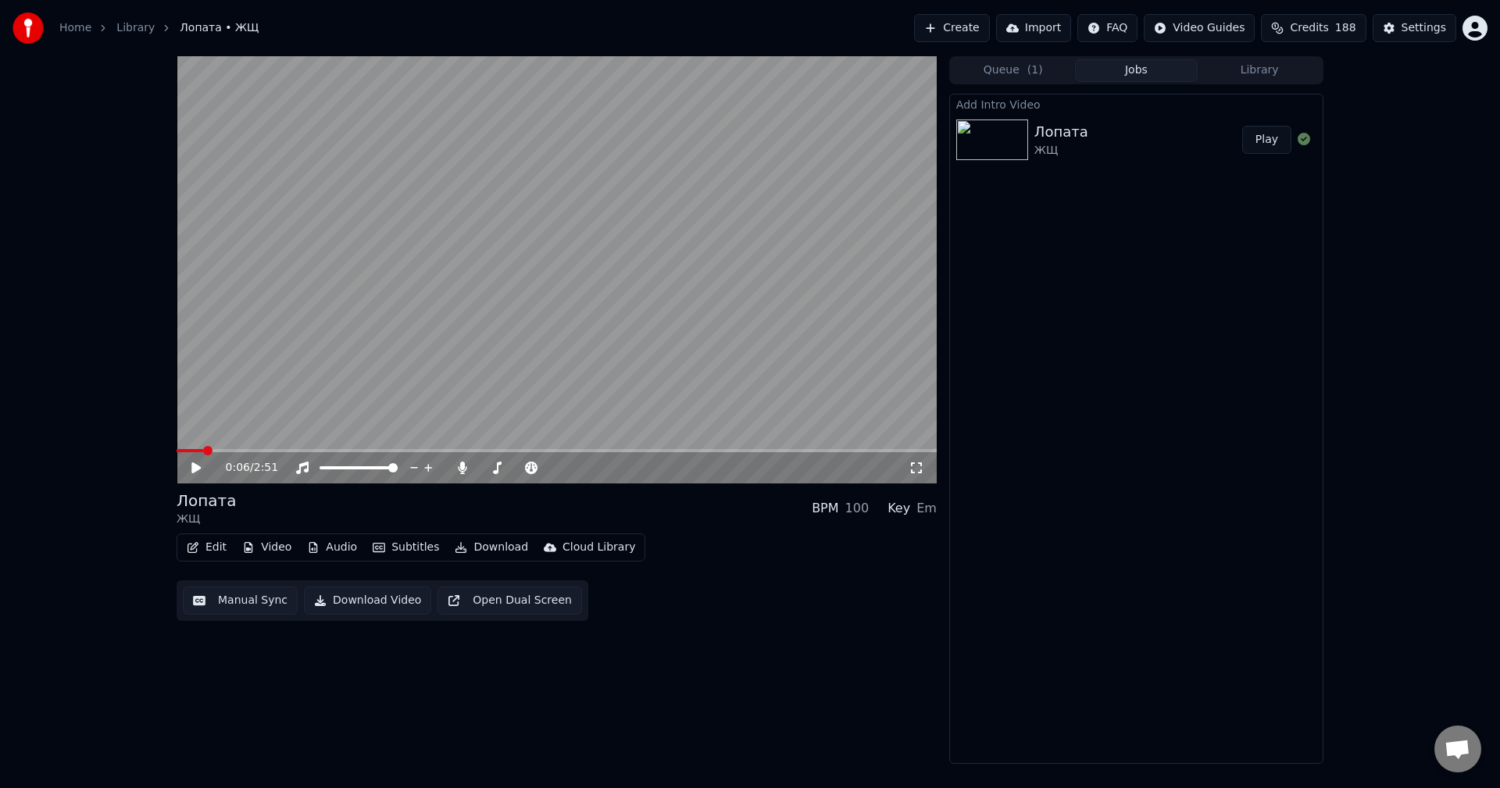
drag, startPoint x: 194, startPoint y: 453, endPoint x: 151, endPoint y: 451, distance: 43.0
click at [151, 451] on div "0:06 / 2:51 Лопата ЖЩ BPM 100 Key Em Edit Video Audio Subtitles Download Cloud …" at bounding box center [750, 410] width 1500 height 708
click at [178, 451] on span at bounding box center [179, 450] width 5 height 3
click at [195, 467] on icon at bounding box center [195, 468] width 9 height 11
click at [459, 472] on icon at bounding box center [463, 468] width 16 height 13
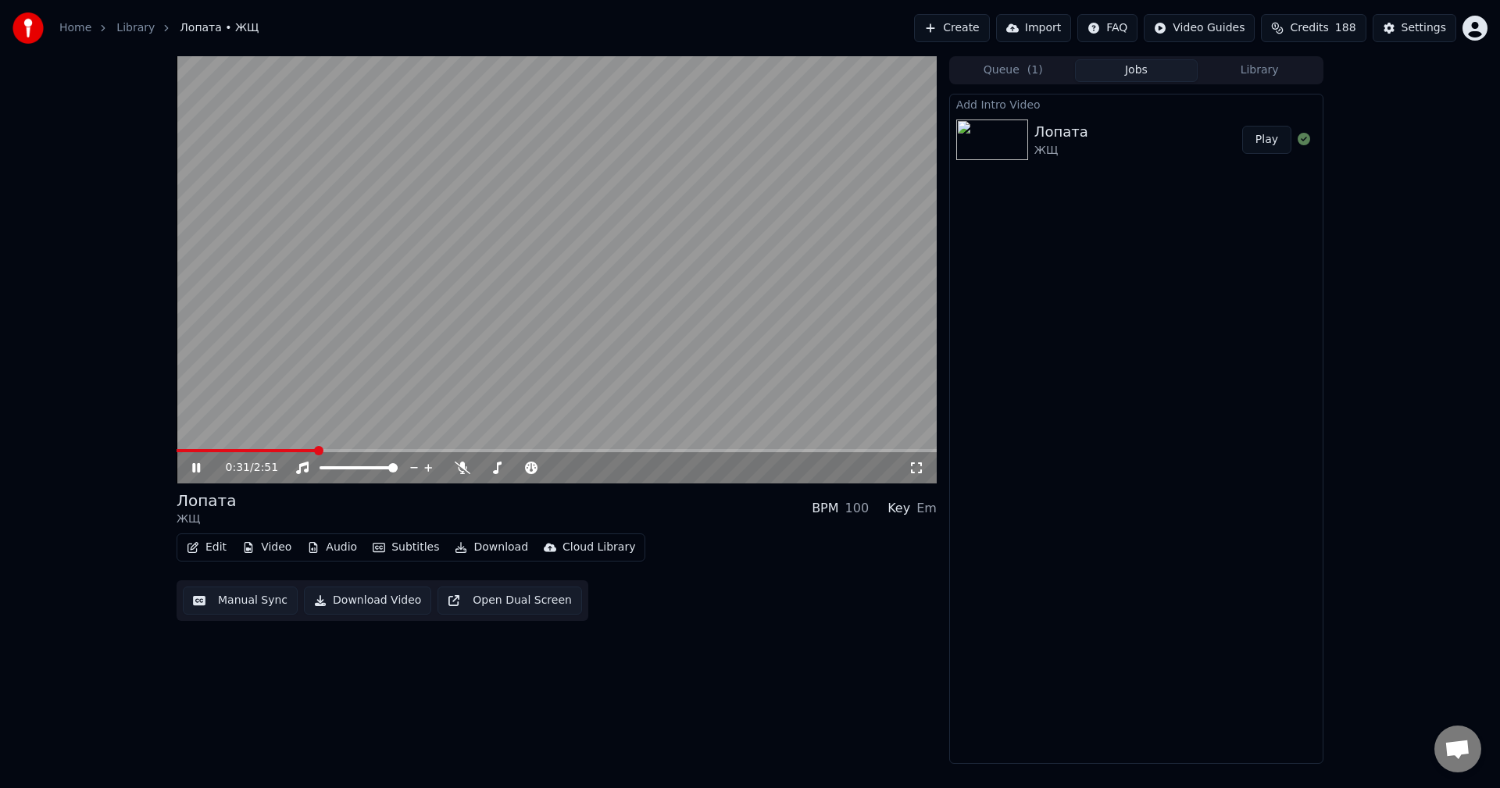
click at [331, 552] on button "Audio" at bounding box center [332, 548] width 63 height 22
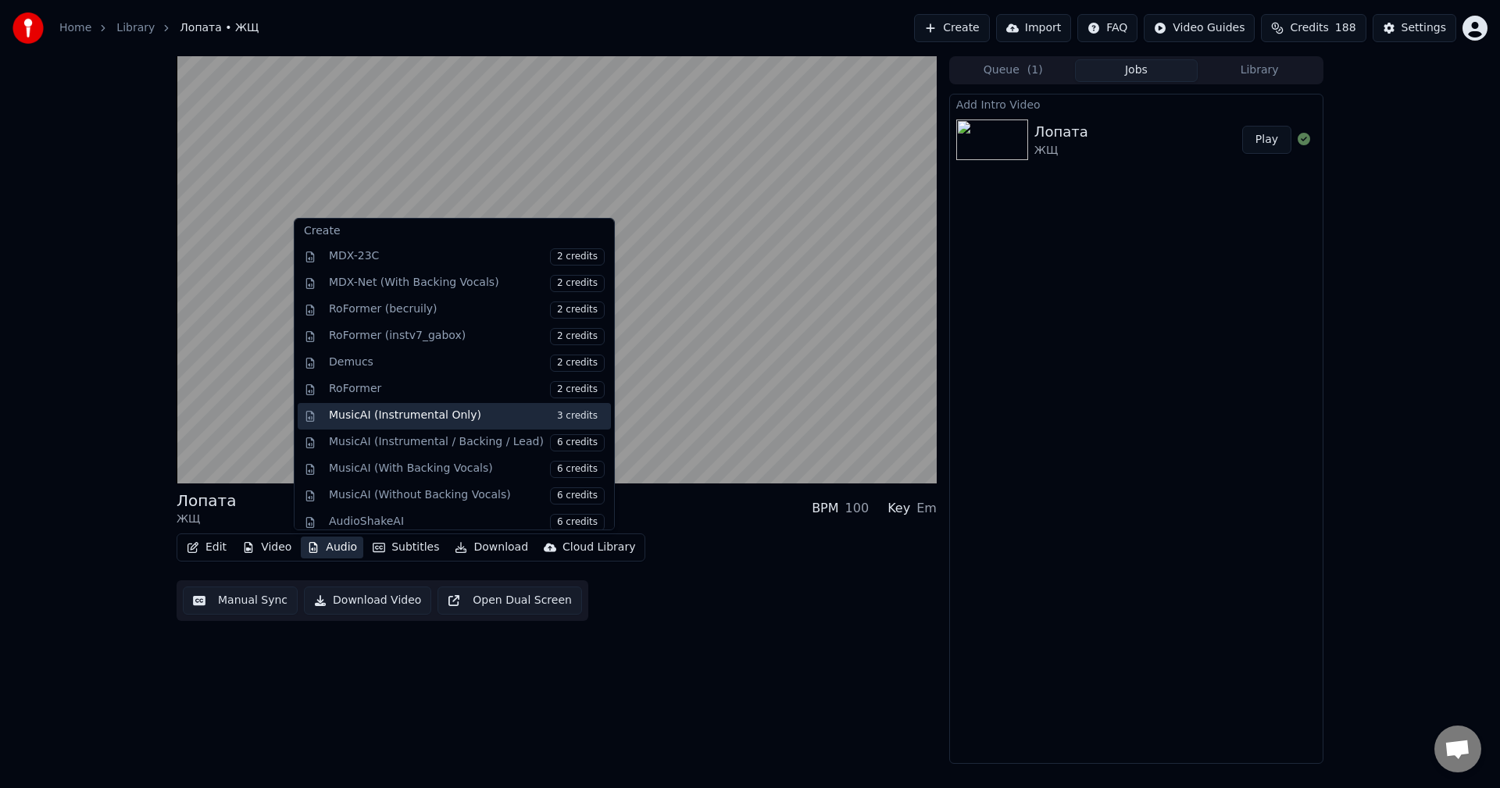
scroll to position [234, 0]
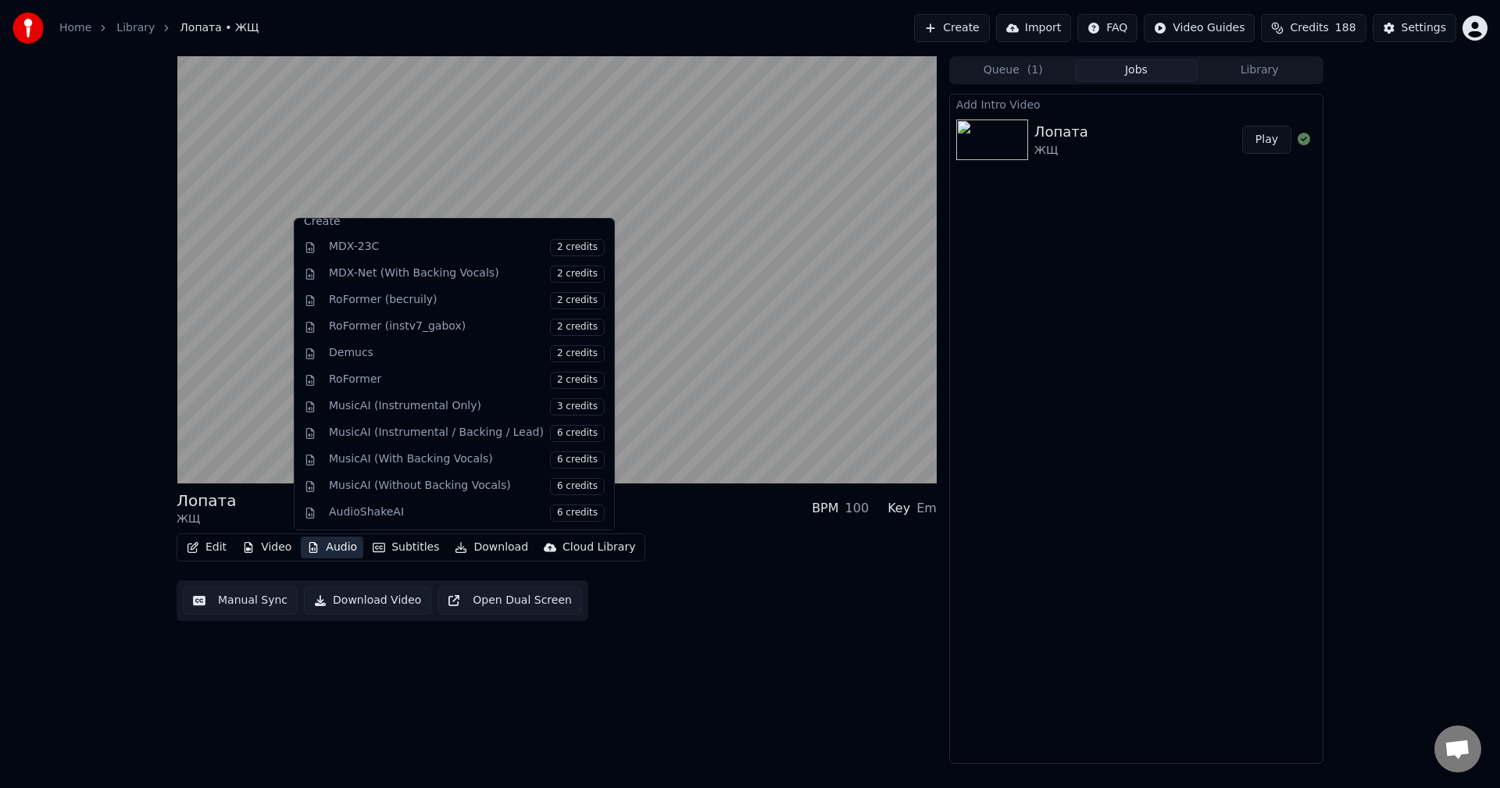
click at [692, 548] on div "Edit Video Audio Subtitles Download Cloud Library Manual Sync Download Video Op…" at bounding box center [557, 578] width 760 height 88
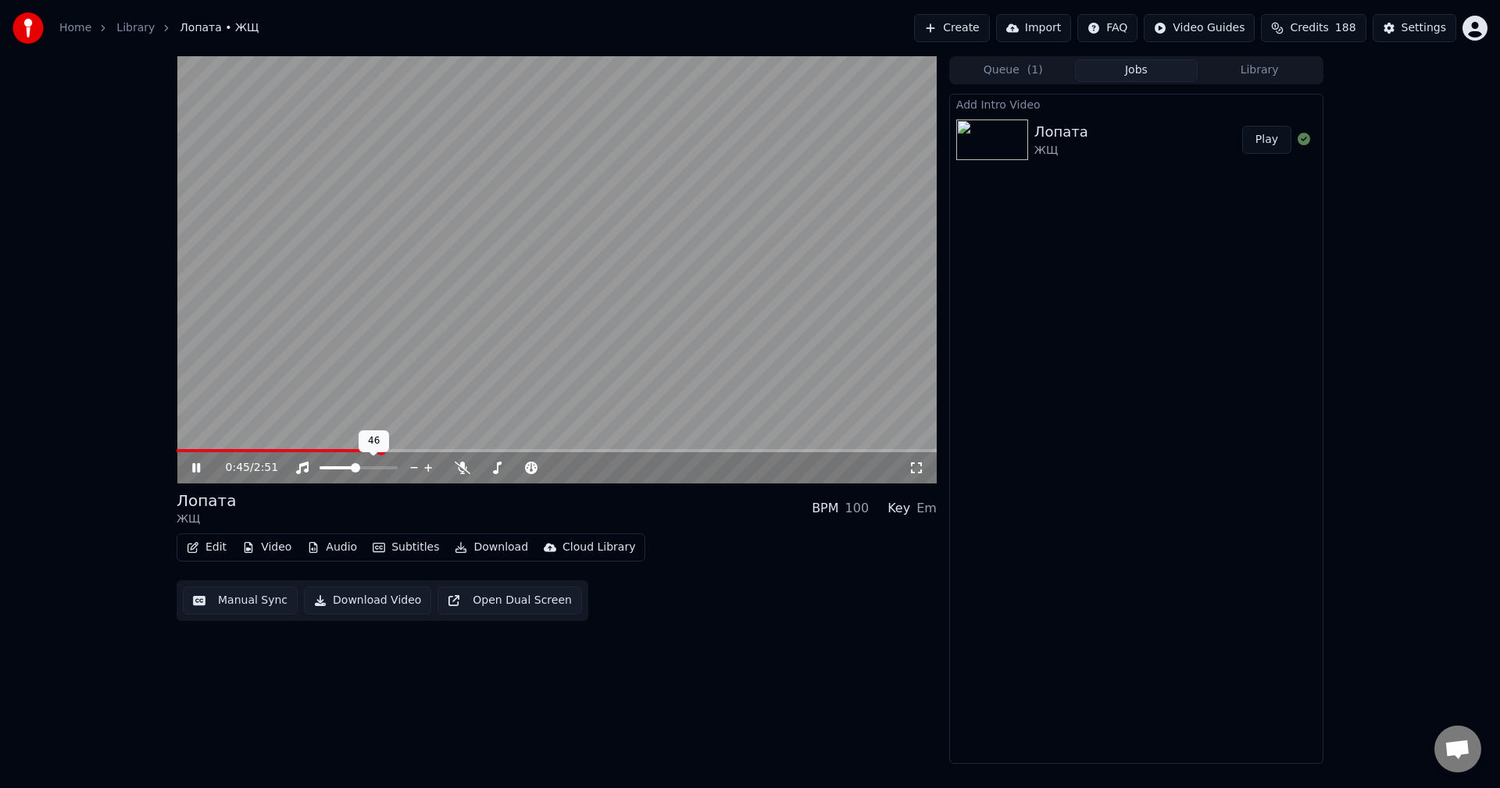
click at [356, 467] on span at bounding box center [338, 468] width 36 height 3
click at [364, 470] on span at bounding box center [359, 467] width 9 height 9
click at [266, 552] on button "Video" at bounding box center [267, 548] width 62 height 22
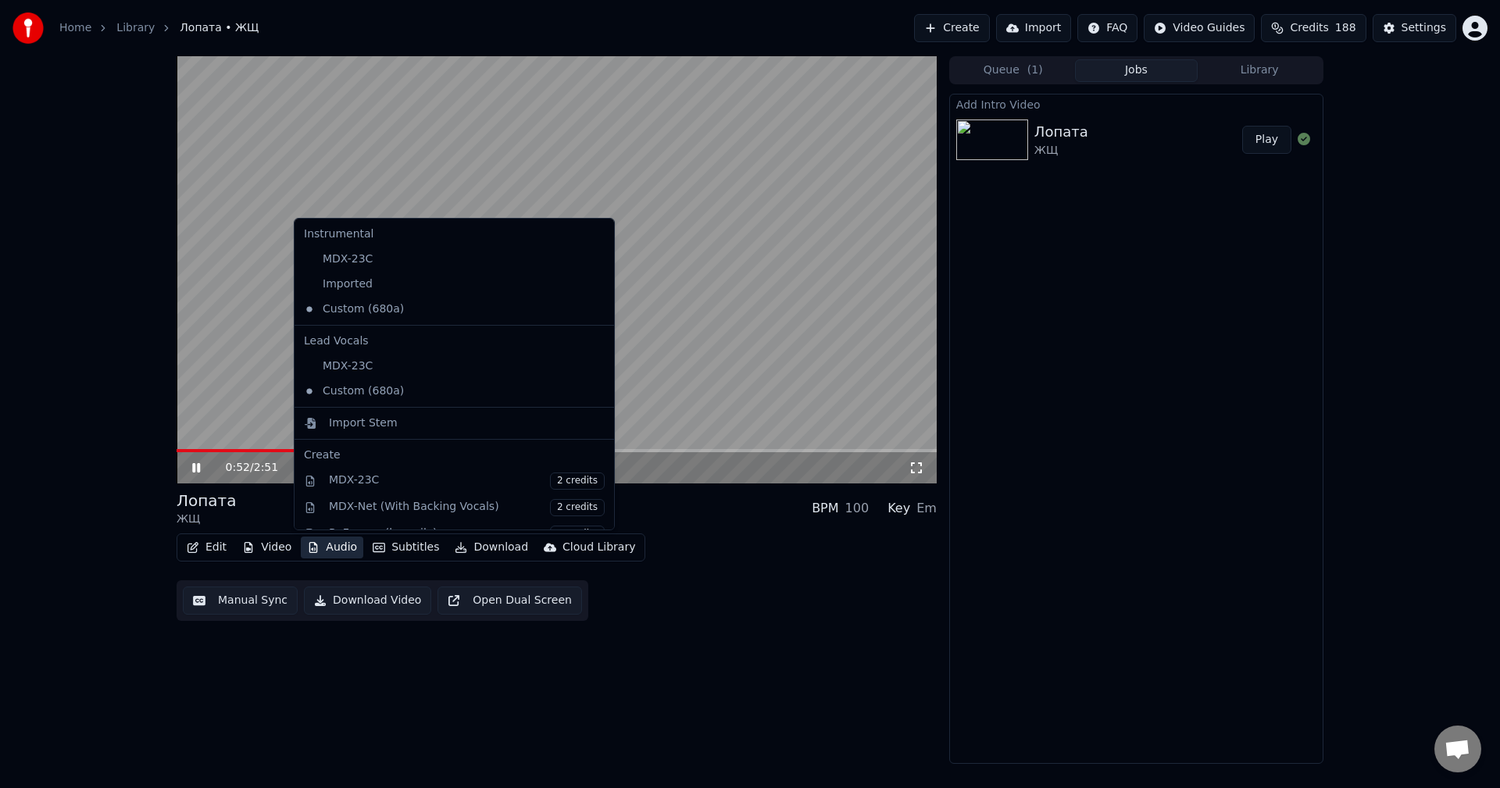
click at [196, 472] on icon at bounding box center [207, 468] width 37 height 13
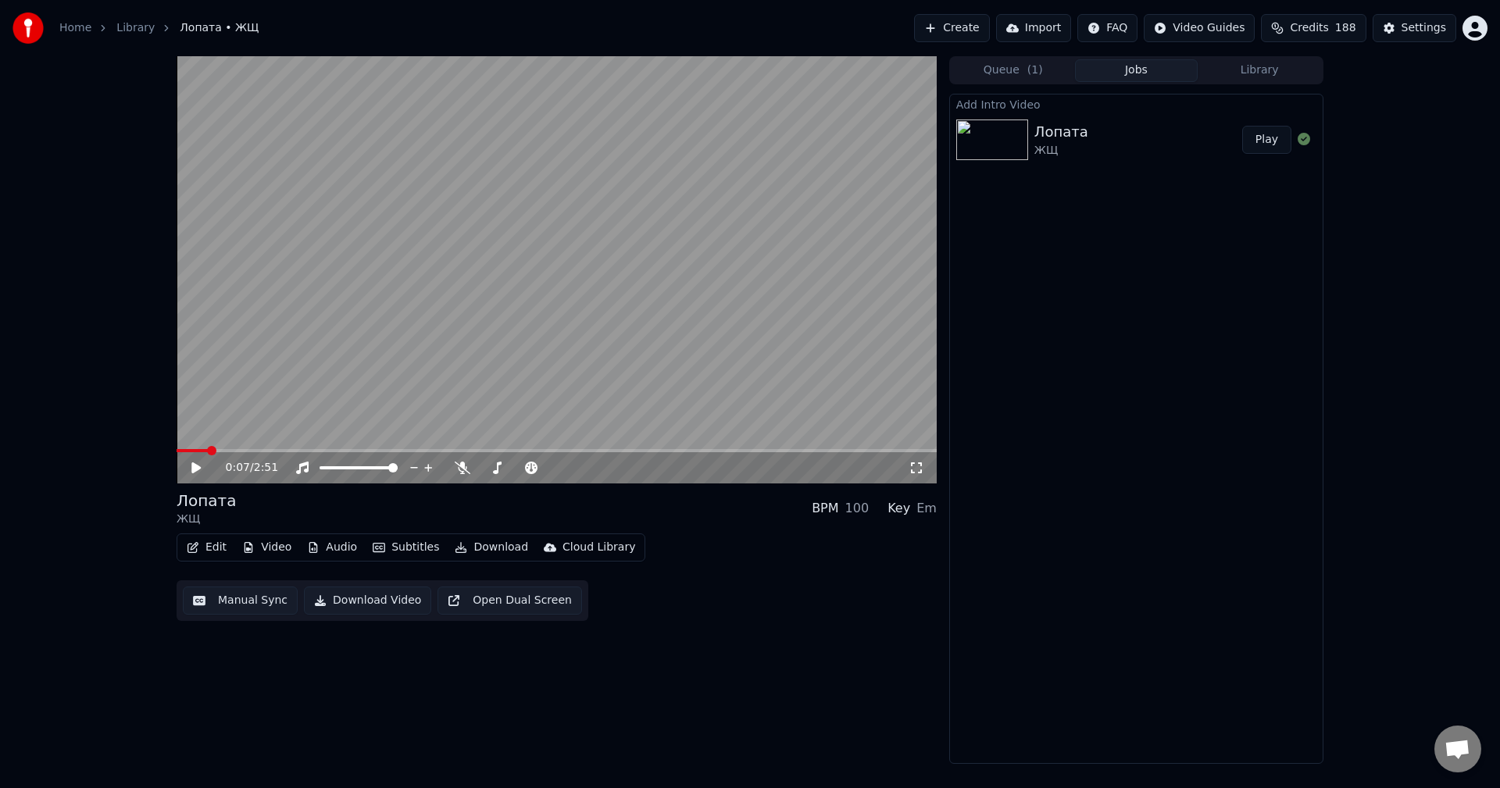
click at [177, 450] on span at bounding box center [192, 450] width 31 height 3
click at [197, 467] on icon at bounding box center [195, 468] width 9 height 11
click at [195, 467] on icon at bounding box center [196, 467] width 8 height 9
click at [309, 547] on icon "button" at bounding box center [313, 547] width 13 height 11
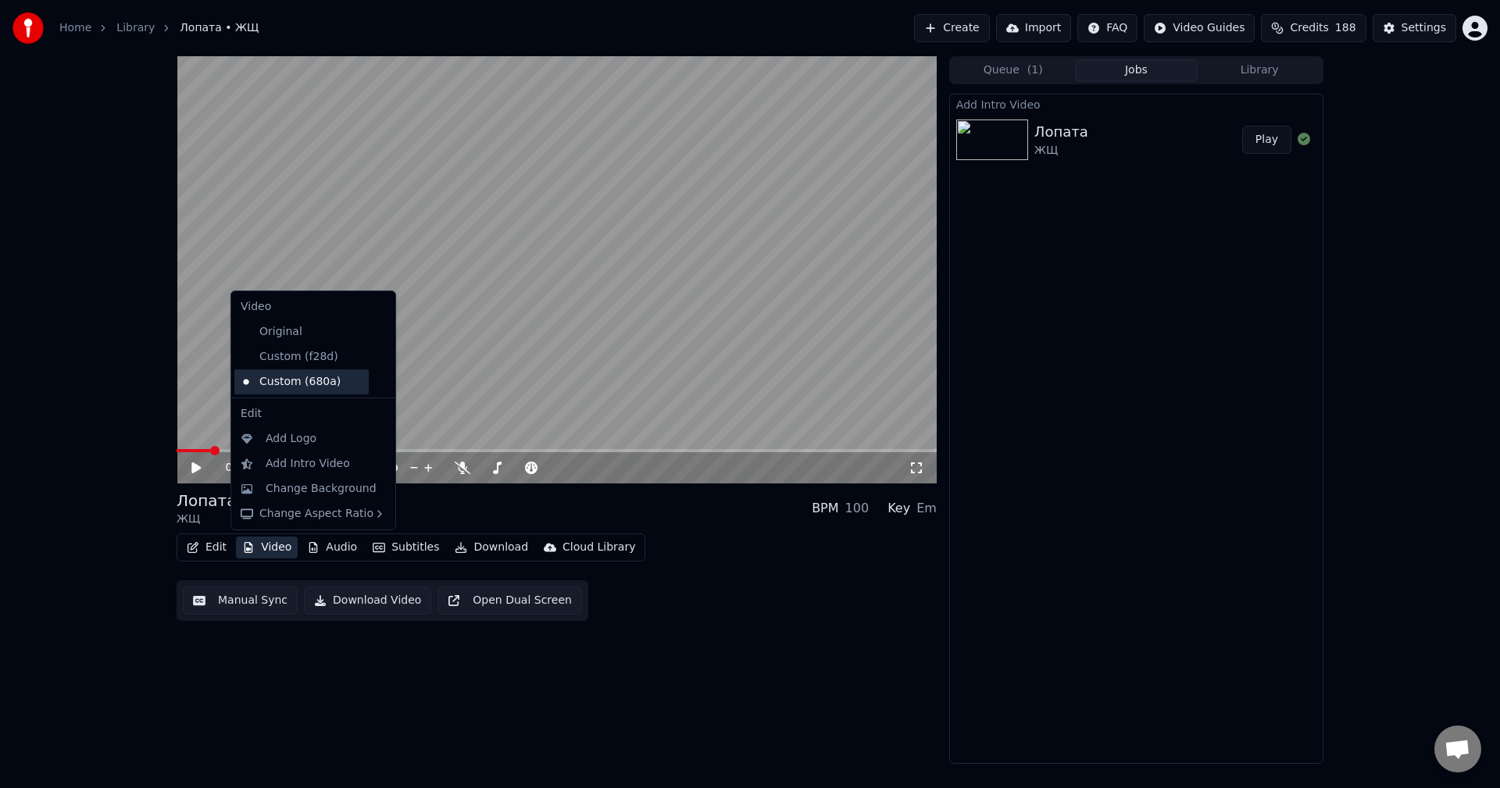
click at [309, 384] on div "Custom (680a)" at bounding box center [301, 382] width 134 height 25
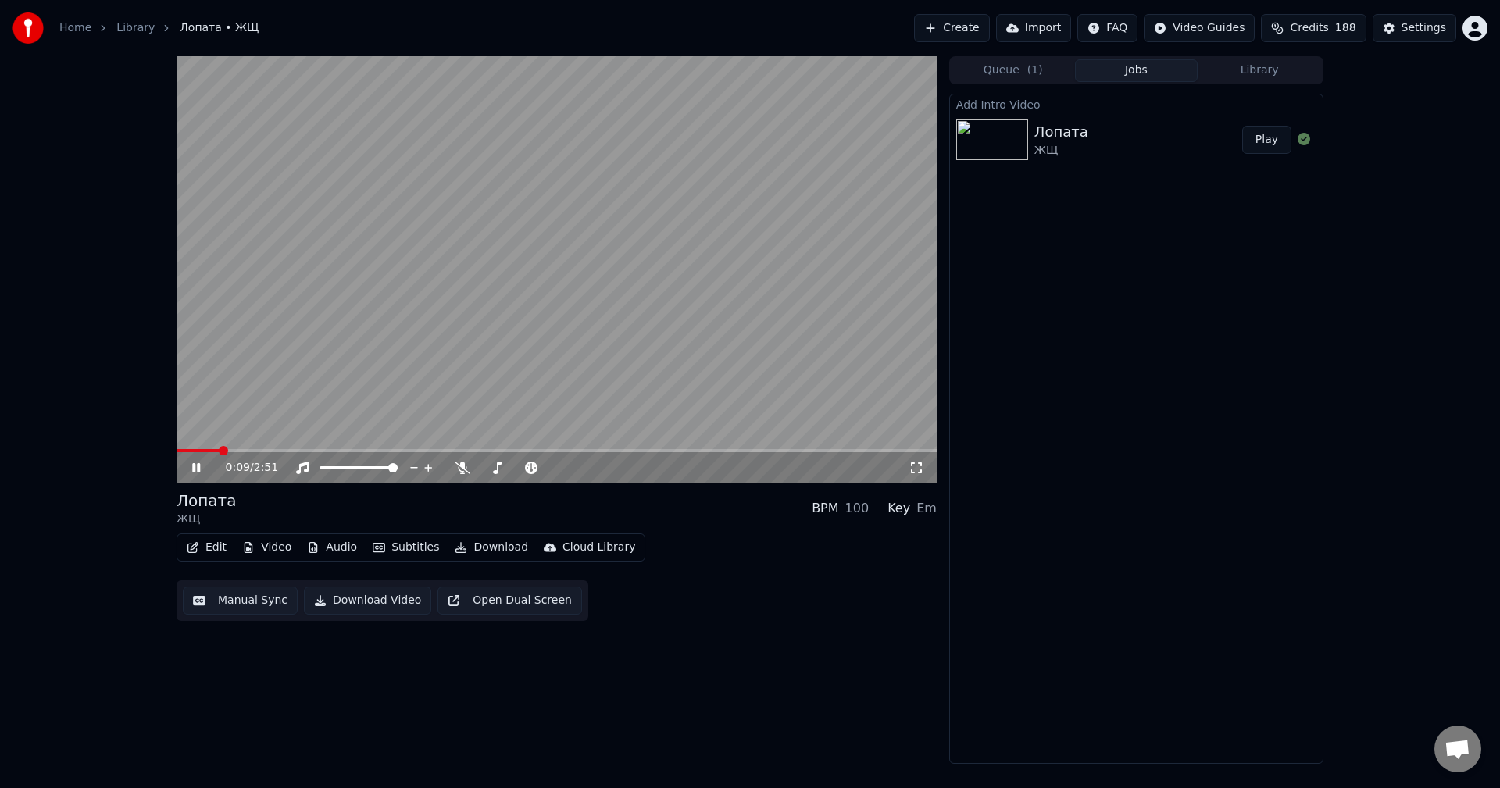
click at [196, 451] on div "0:09 / 2:51" at bounding box center [557, 269] width 760 height 427
click at [177, 451] on span at bounding box center [177, 450] width 0 height 3
click at [200, 465] on icon at bounding box center [207, 468] width 37 height 13
click at [200, 465] on icon at bounding box center [196, 467] width 8 height 9
click at [200, 465] on icon at bounding box center [207, 468] width 37 height 13
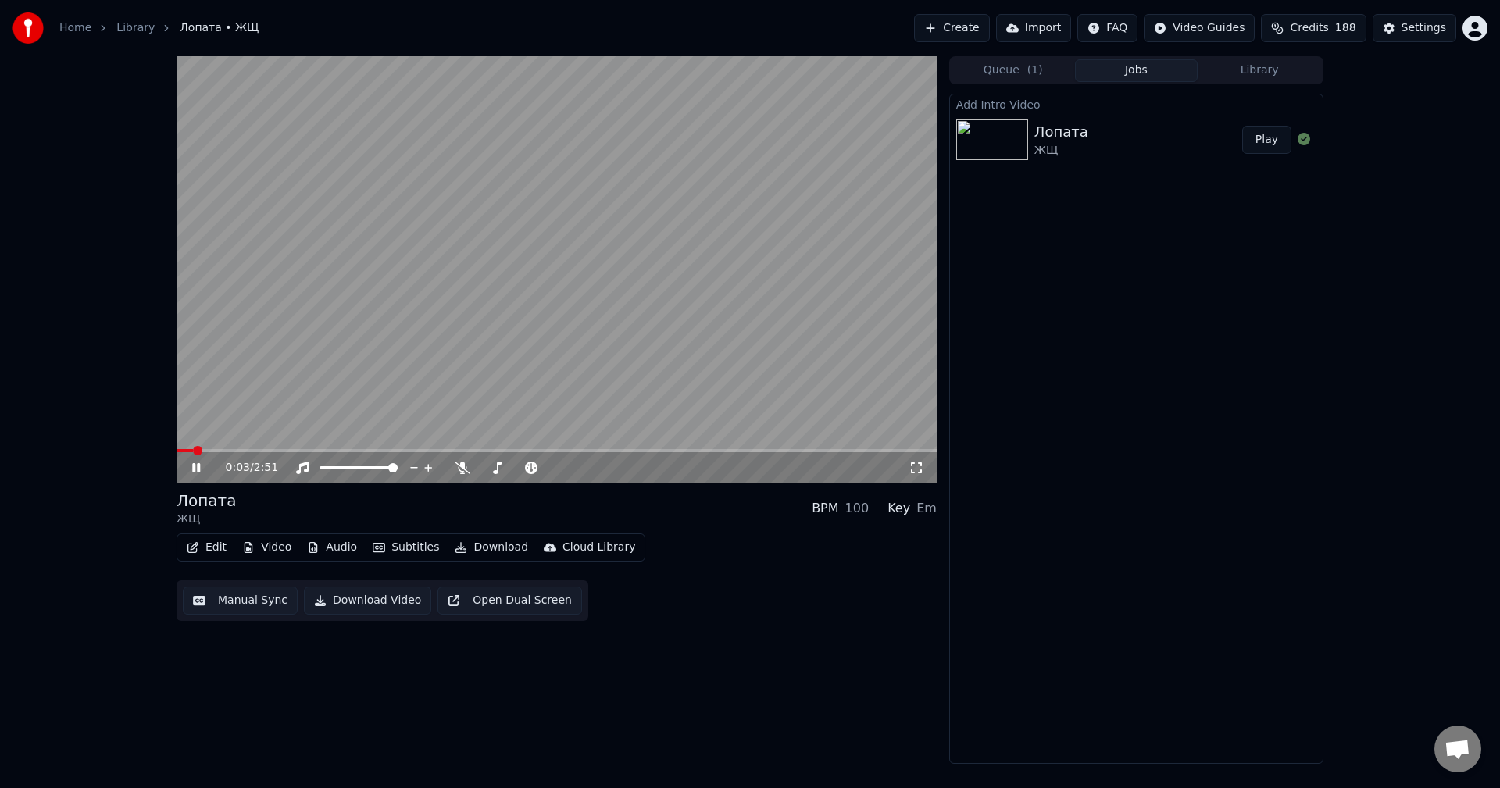
click at [200, 465] on icon at bounding box center [196, 467] width 8 height 9
click at [245, 544] on icon "button" at bounding box center [249, 547] width 9 height 11
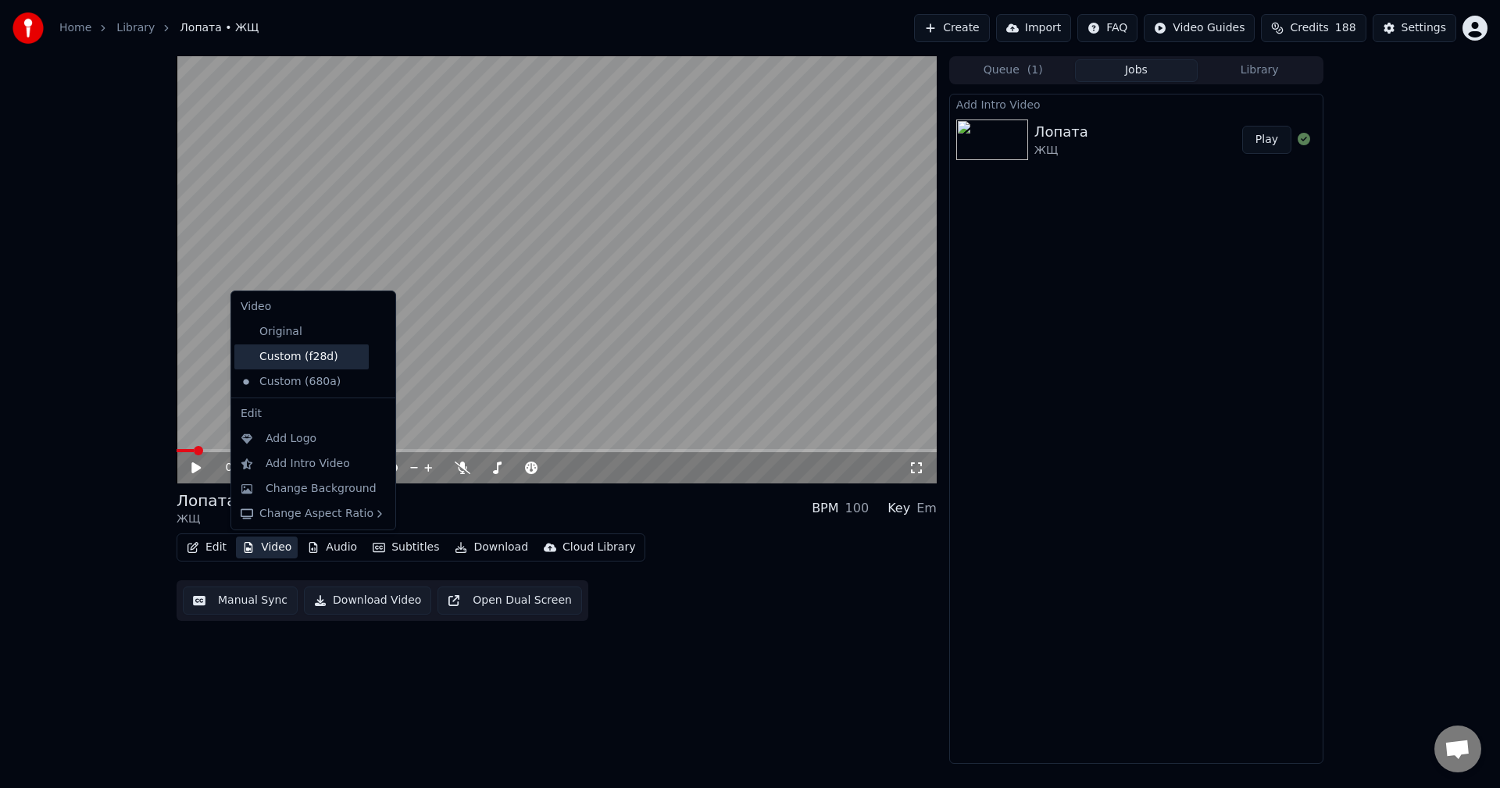
click at [276, 355] on div "Custom (f28d)" at bounding box center [301, 357] width 134 height 25
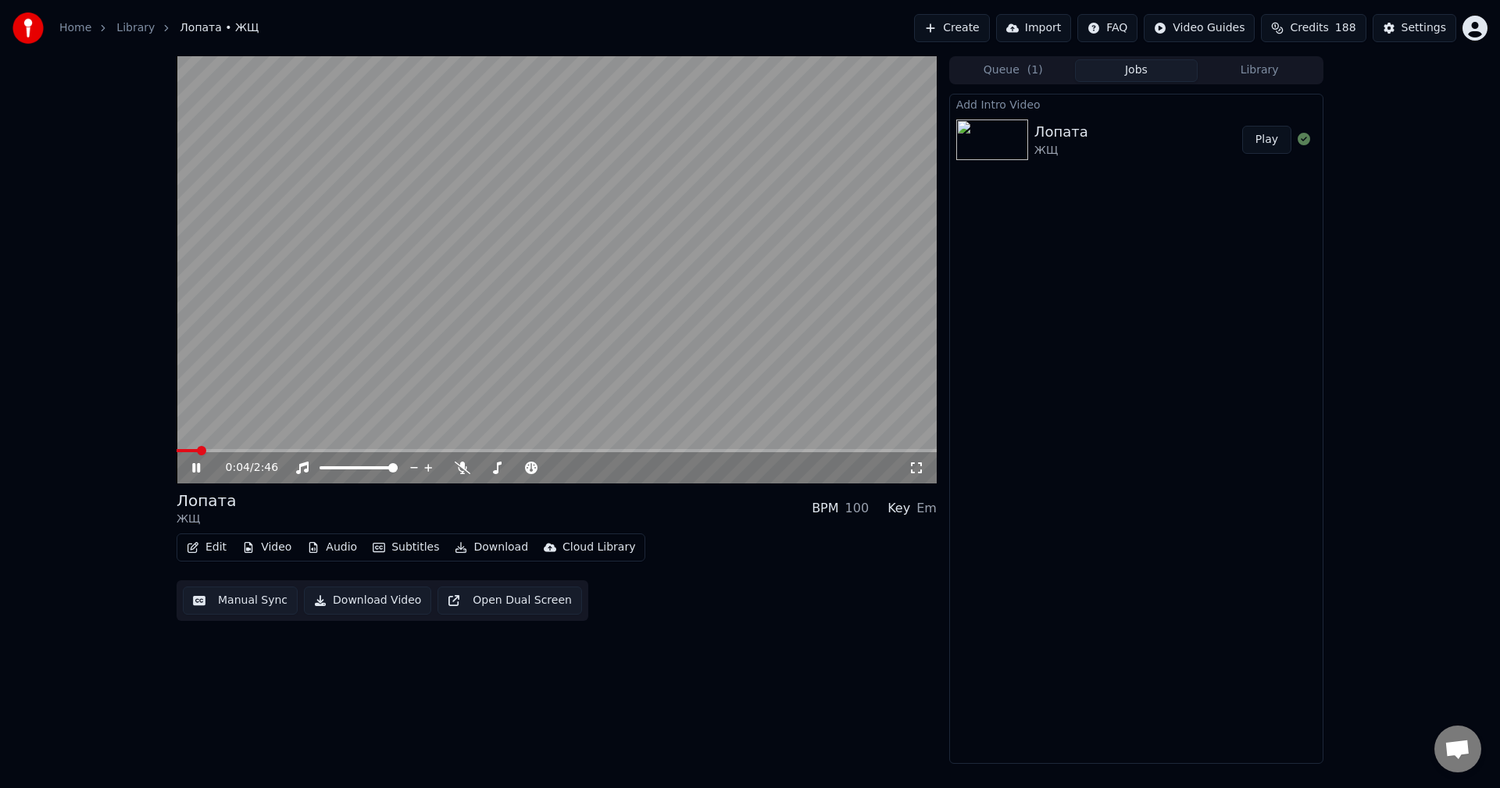
click at [318, 542] on button "Audio" at bounding box center [332, 548] width 63 height 22
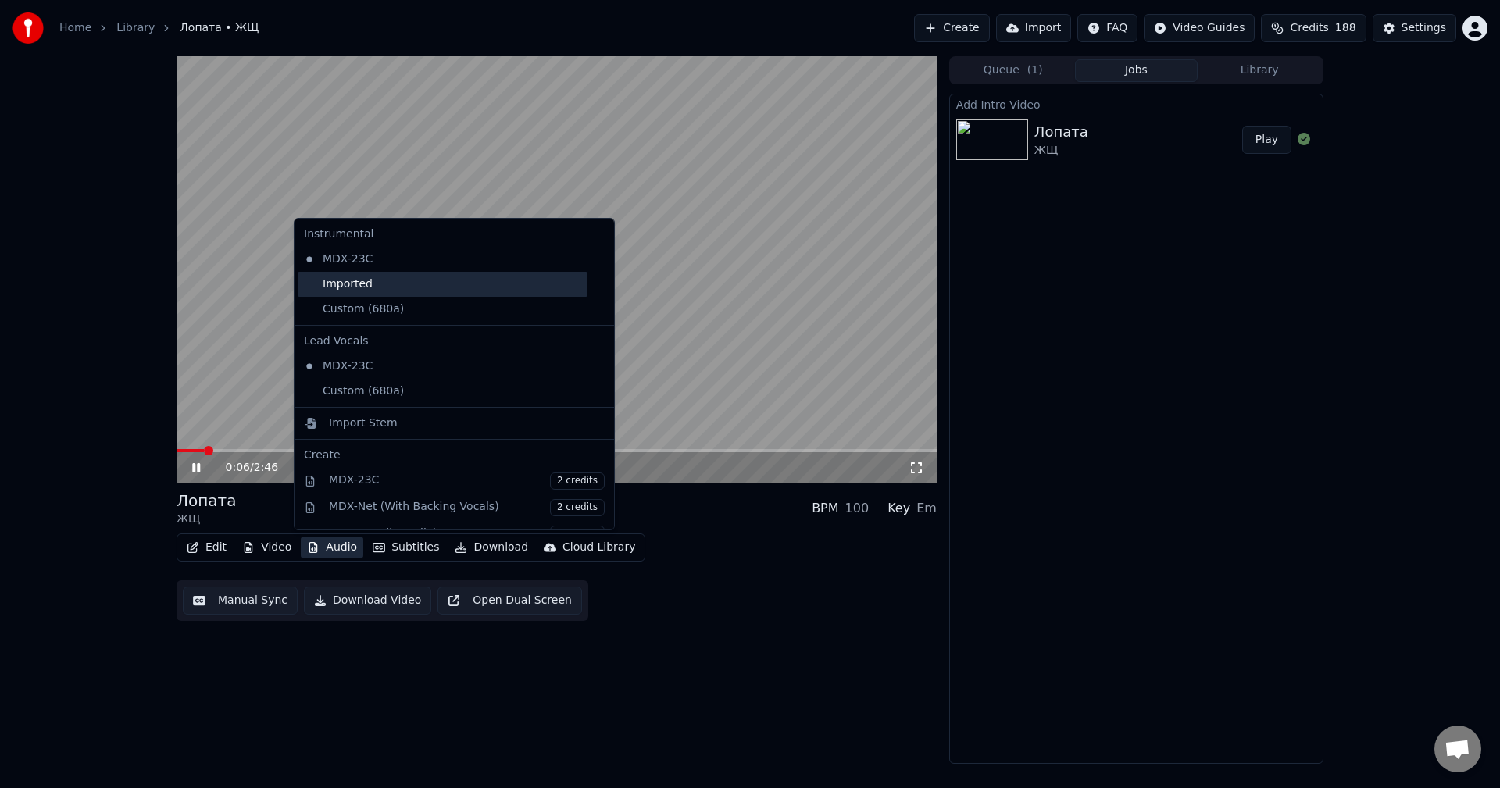
click at [377, 282] on div "Imported" at bounding box center [443, 284] width 290 height 25
click at [328, 547] on button "Audio" at bounding box center [332, 548] width 63 height 22
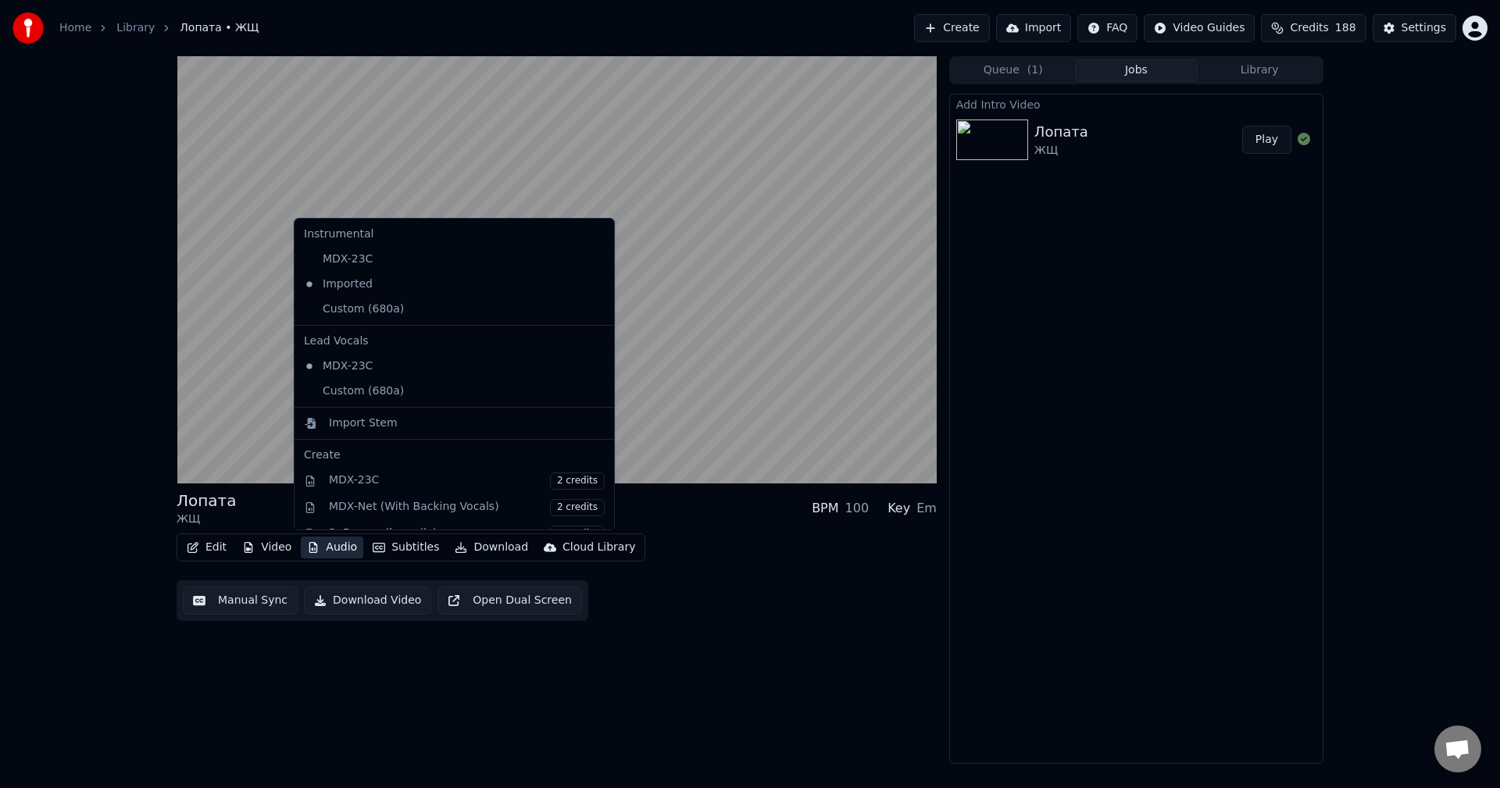
click at [594, 310] on icon at bounding box center [599, 309] width 11 height 13
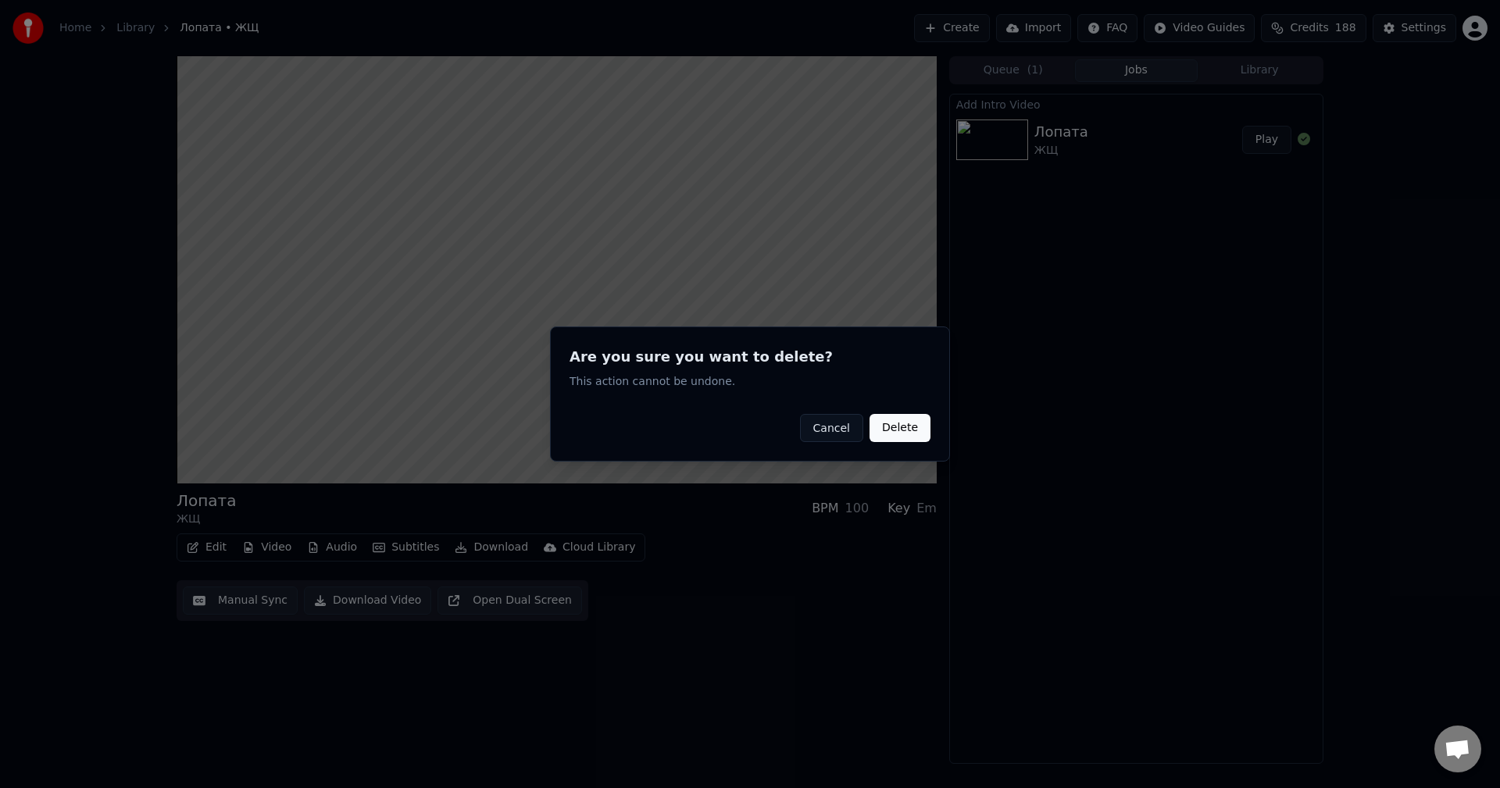
click at [916, 431] on button "Delete" at bounding box center [900, 428] width 61 height 28
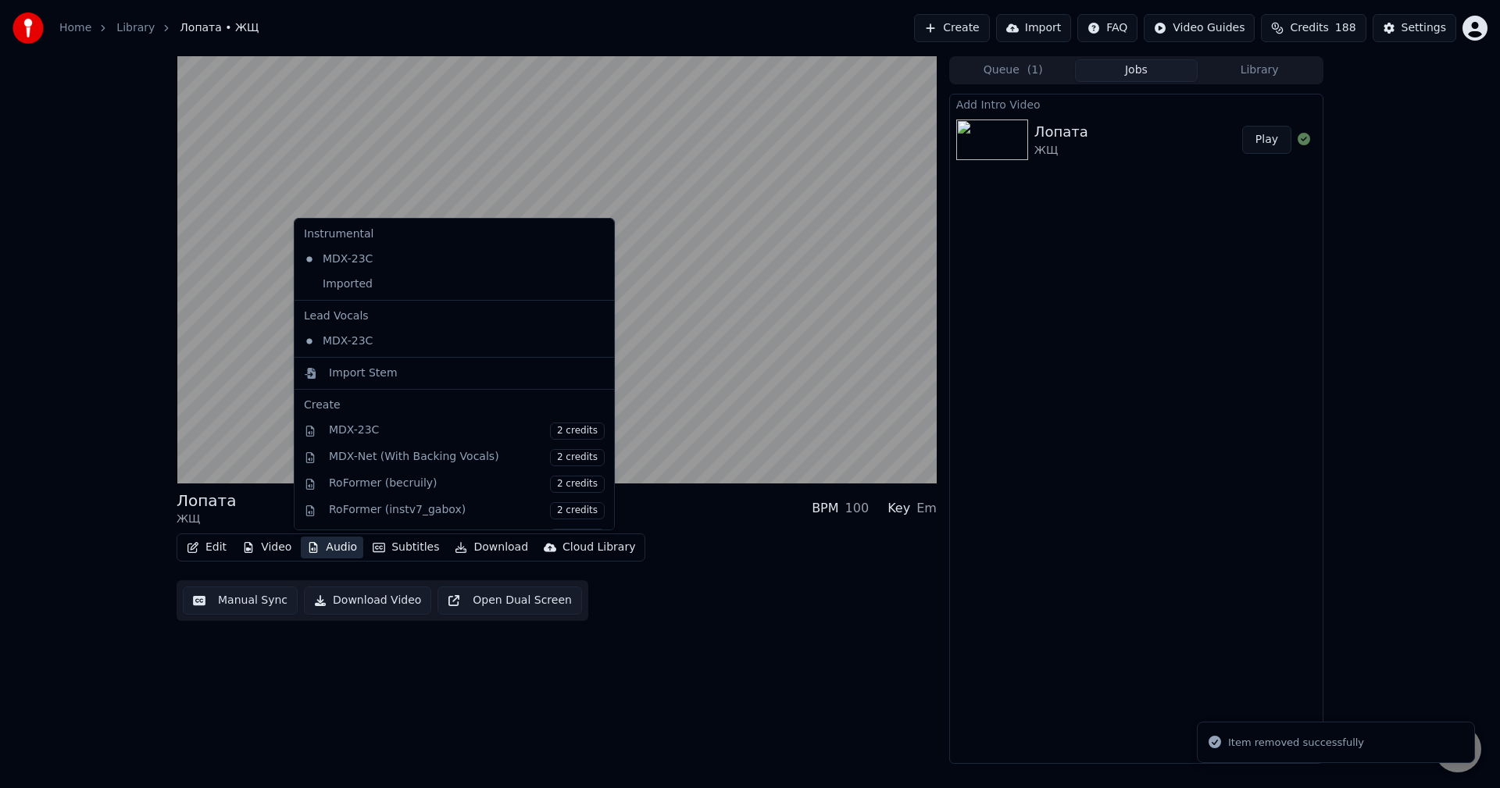
click at [338, 547] on button "Audio" at bounding box center [332, 548] width 63 height 22
click at [381, 291] on div "Imported" at bounding box center [443, 284] width 290 height 25
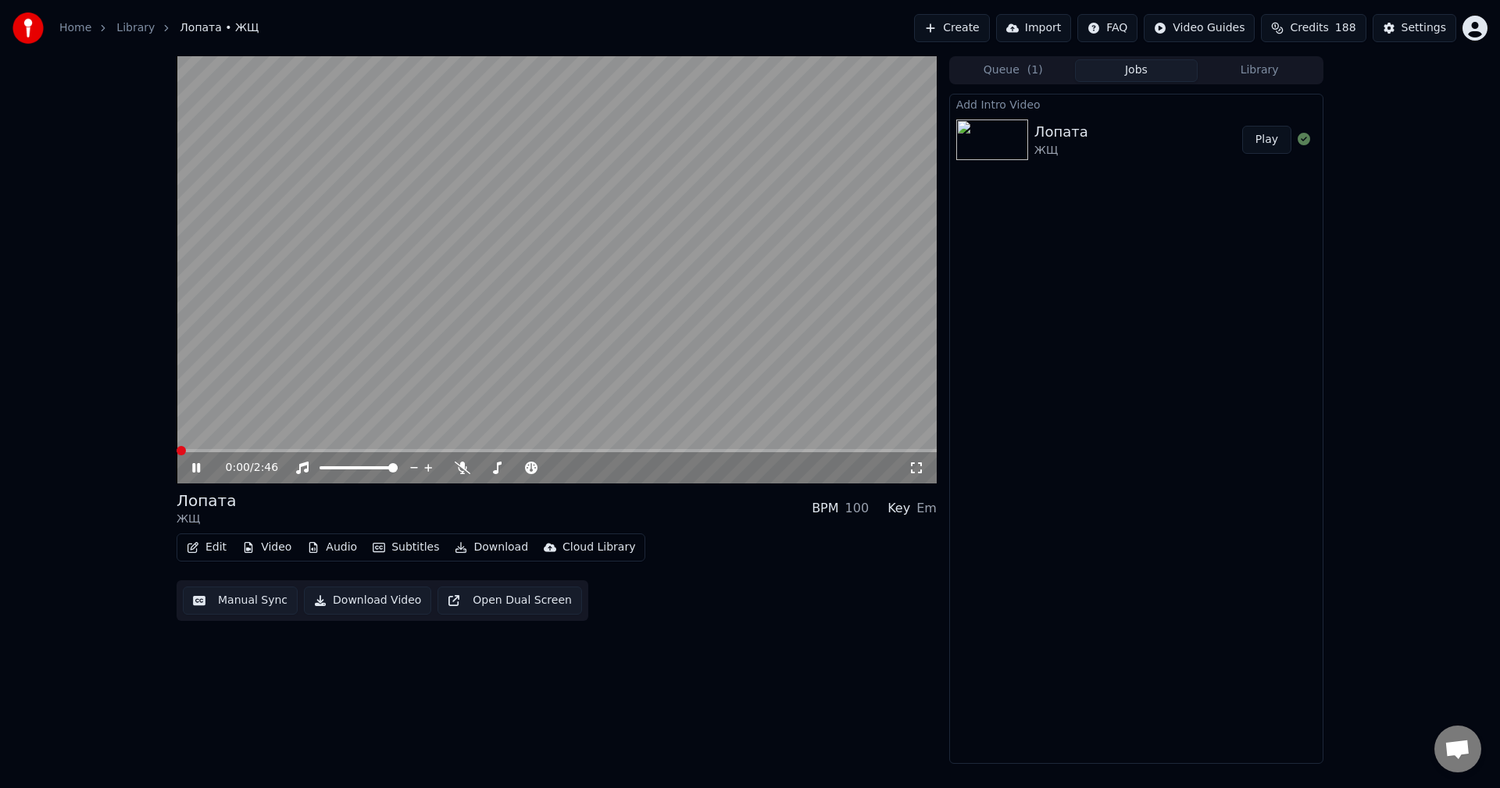
click at [252, 540] on button "Video" at bounding box center [267, 548] width 62 height 22
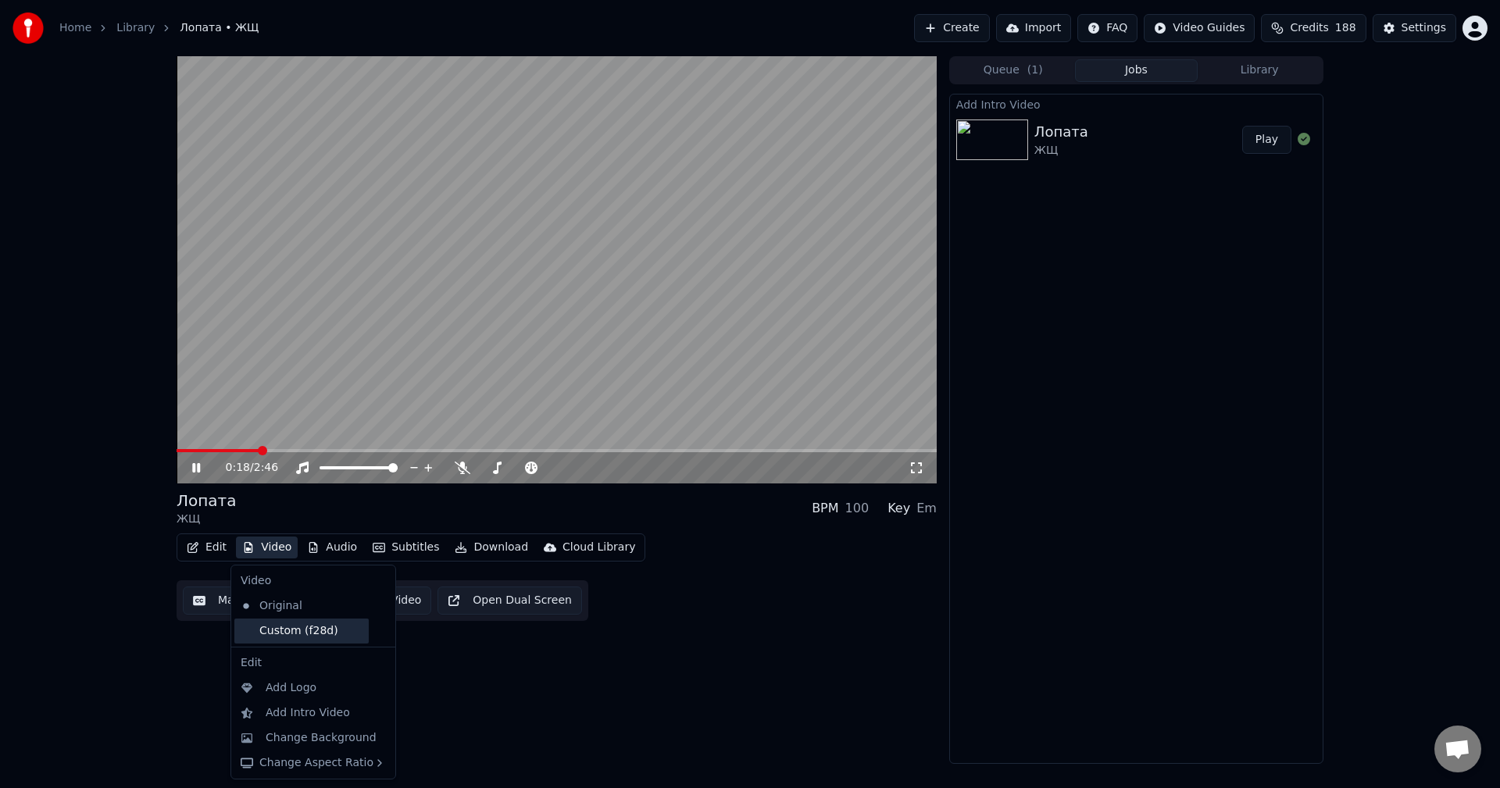
click at [316, 630] on div "Custom (f28d)" at bounding box center [301, 631] width 134 height 25
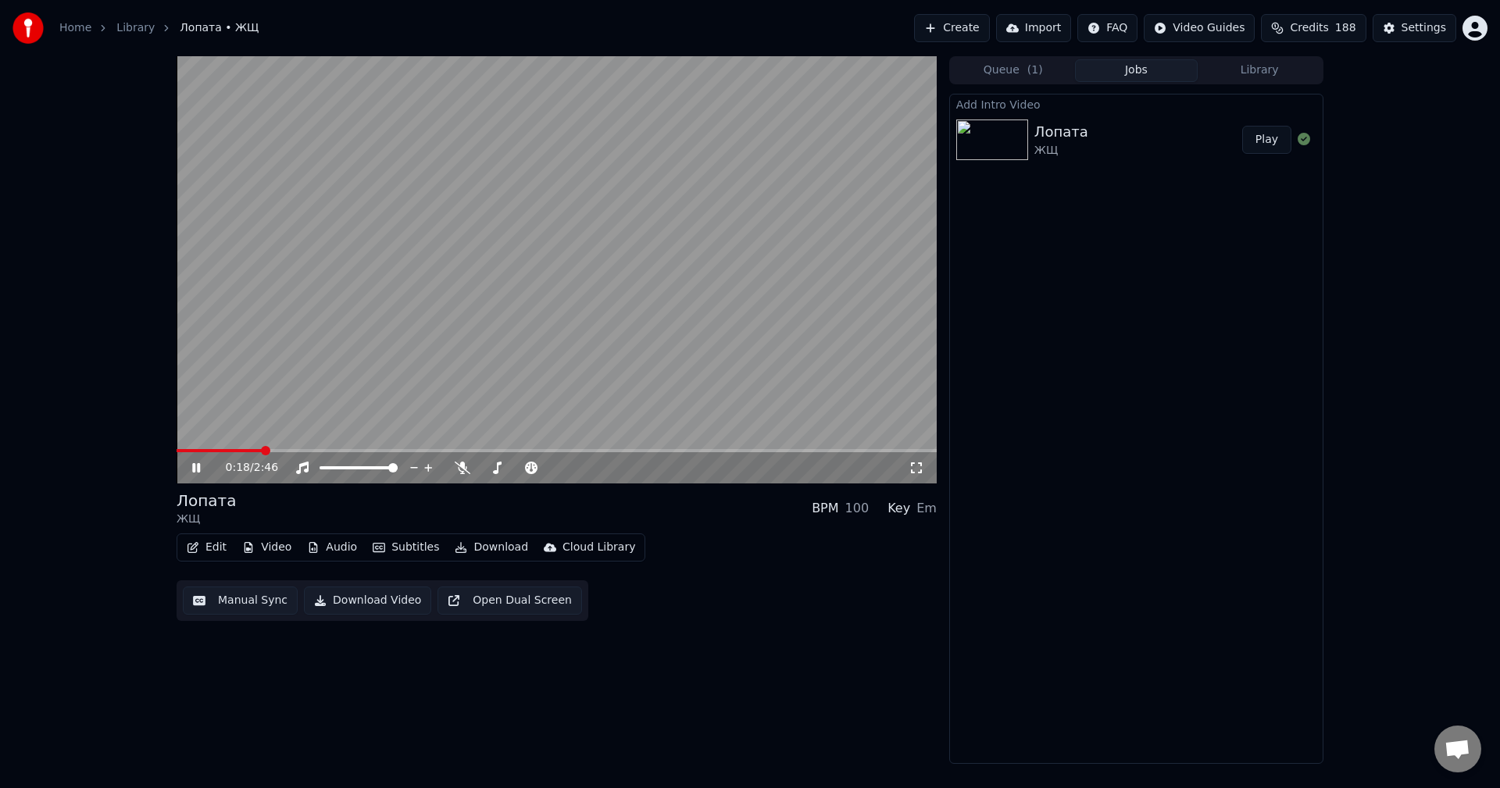
click at [177, 450] on span at bounding box center [219, 450] width 85 height 3
click at [196, 470] on icon at bounding box center [207, 468] width 37 height 13
click at [335, 552] on button "Audio" at bounding box center [332, 548] width 63 height 22
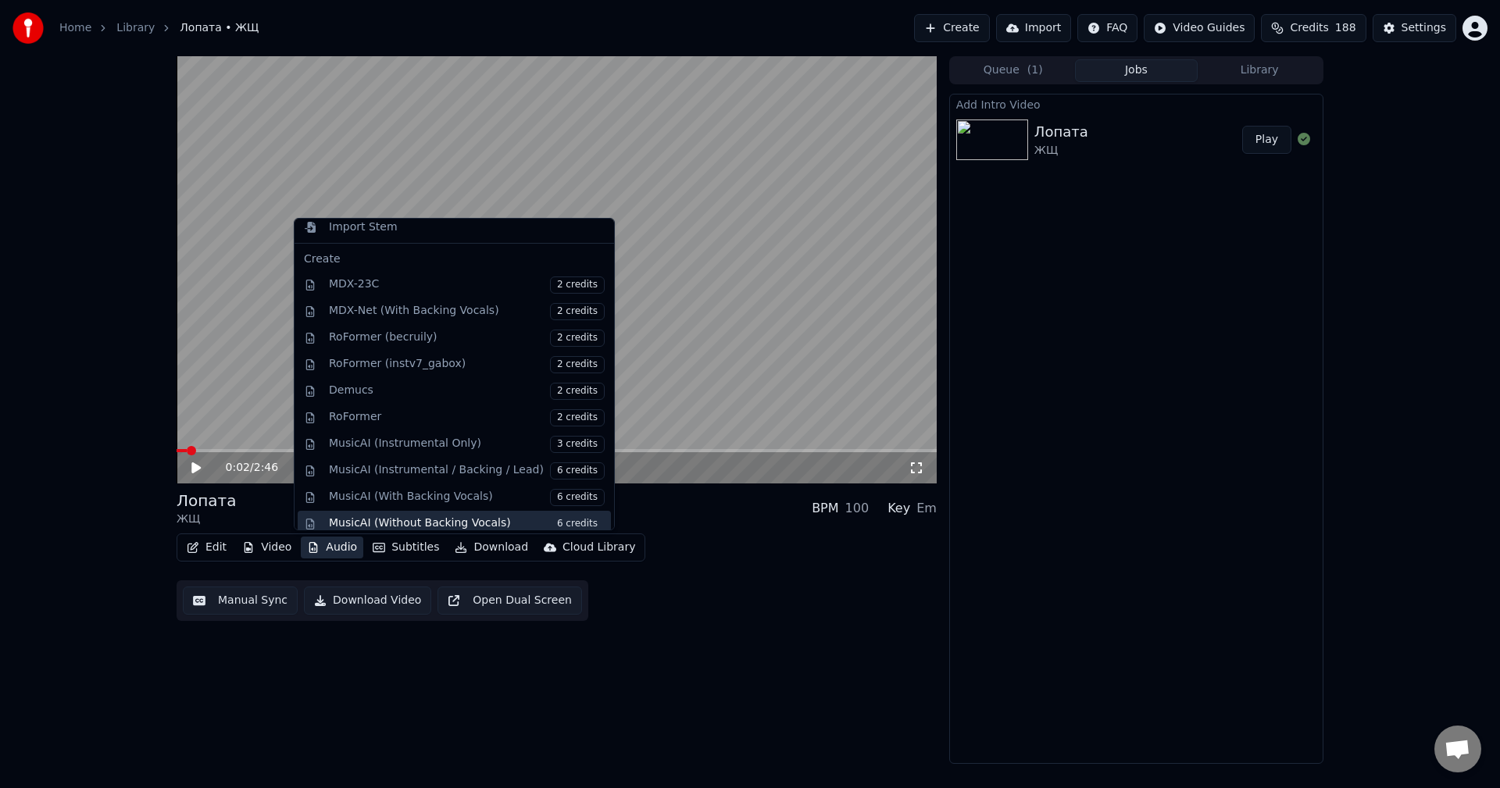
scroll to position [184, 0]
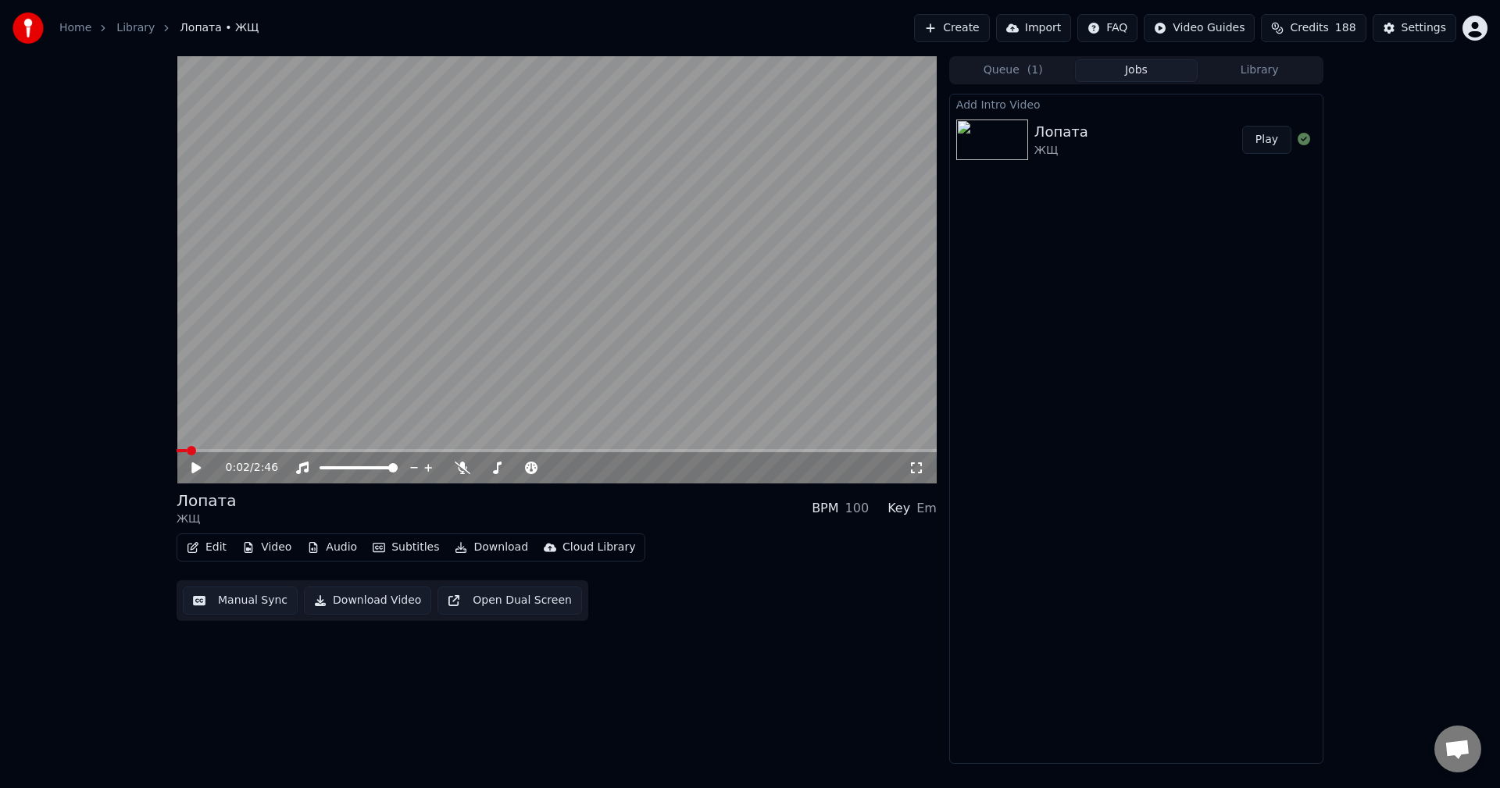
click at [847, 623] on div "0:02 / 2:46 Лопата ЖЩ BPM 100 Key Em Edit Video Audio Subtitles Download Cloud …" at bounding box center [557, 410] width 760 height 708
click at [385, 546] on button "Subtitles" at bounding box center [405, 548] width 79 height 22
click at [560, 631] on icon at bounding box center [565, 631] width 11 height 13
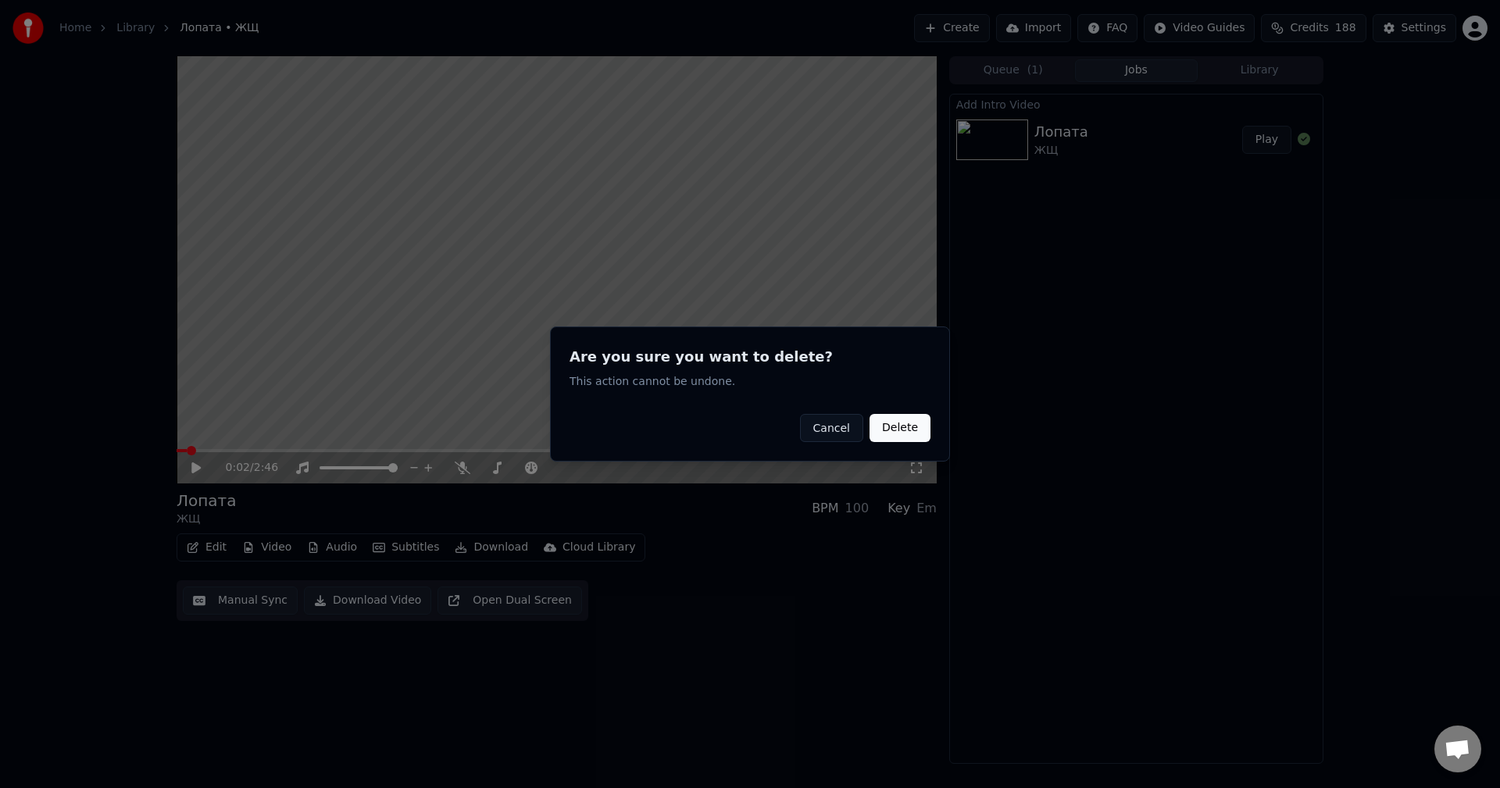
click at [914, 433] on button "Delete" at bounding box center [900, 428] width 61 height 28
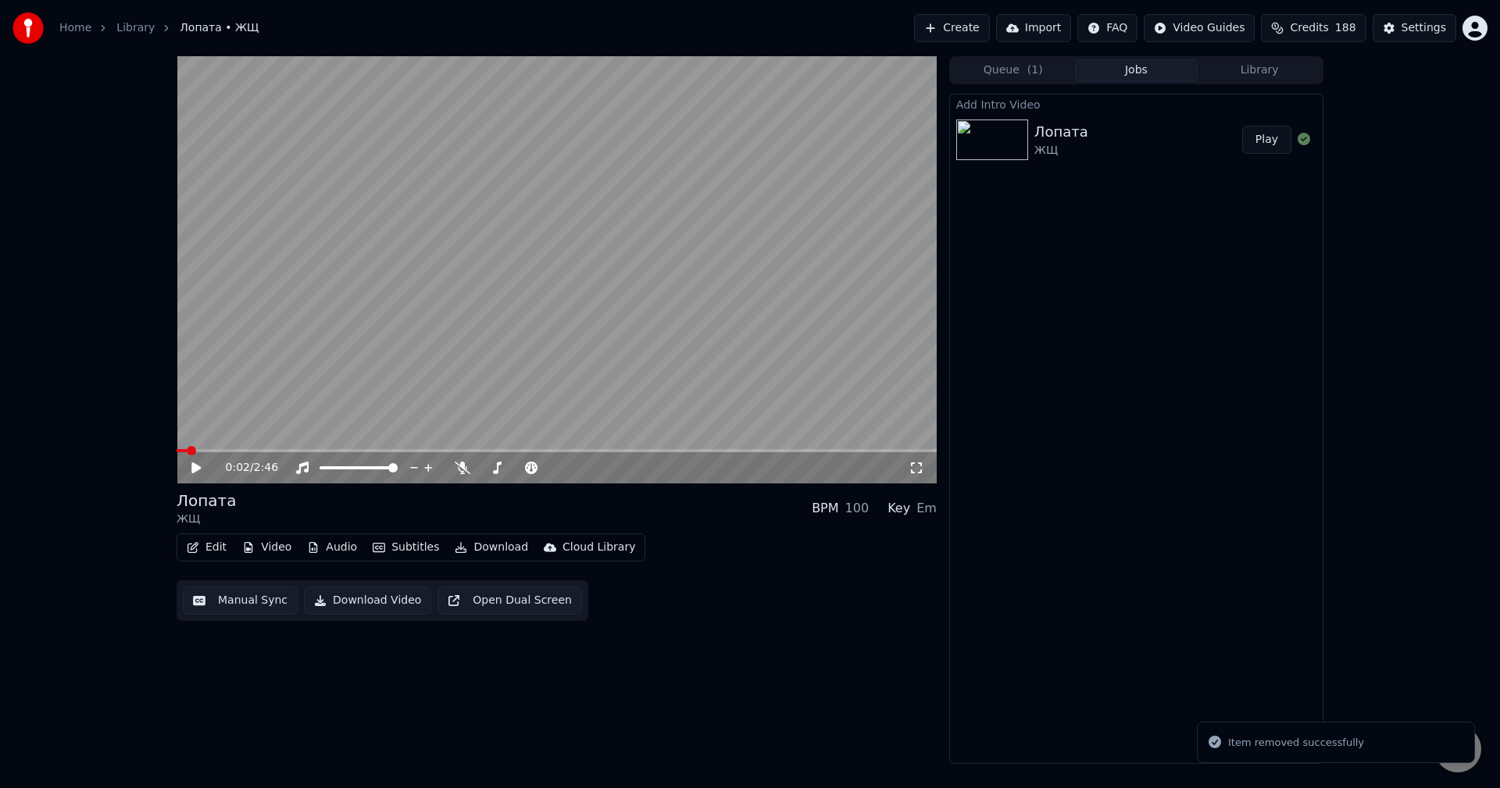
click at [196, 474] on icon at bounding box center [207, 468] width 37 height 13
click at [177, 449] on span at bounding box center [184, 450] width 14 height 3
click at [456, 467] on icon at bounding box center [463, 468] width 16 height 13
click at [467, 470] on icon at bounding box center [463, 468] width 16 height 13
click at [177, 451] on span at bounding box center [181, 450] width 9 height 9
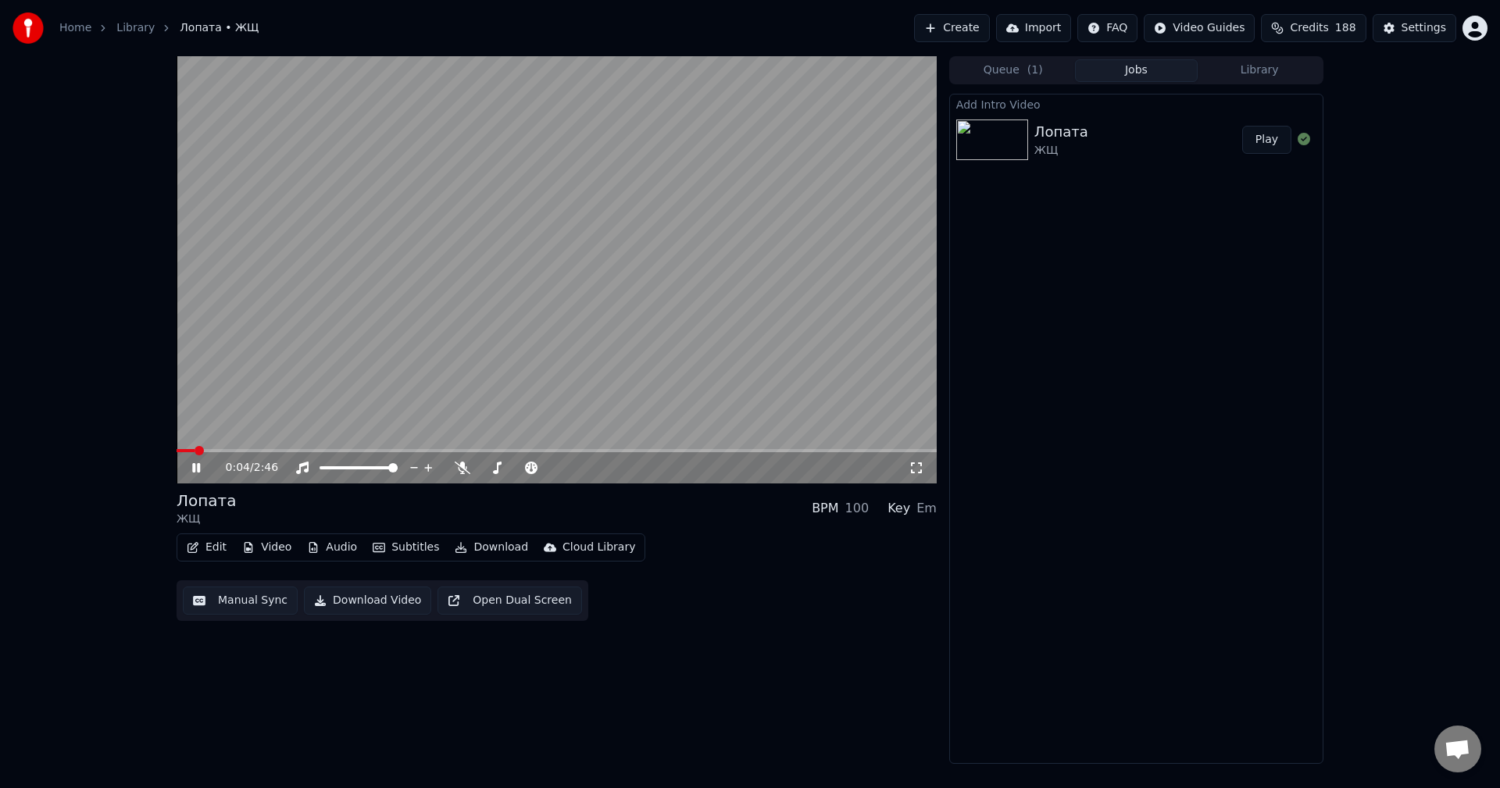
click at [177, 452] on span at bounding box center [186, 450] width 18 height 3
click at [461, 467] on icon at bounding box center [463, 468] width 16 height 13
click at [302, 467] on icon at bounding box center [303, 468] width 16 height 13
click at [190, 453] on span at bounding box center [194, 450] width 9 height 9
click at [297, 468] on icon at bounding box center [303, 468] width 16 height 13
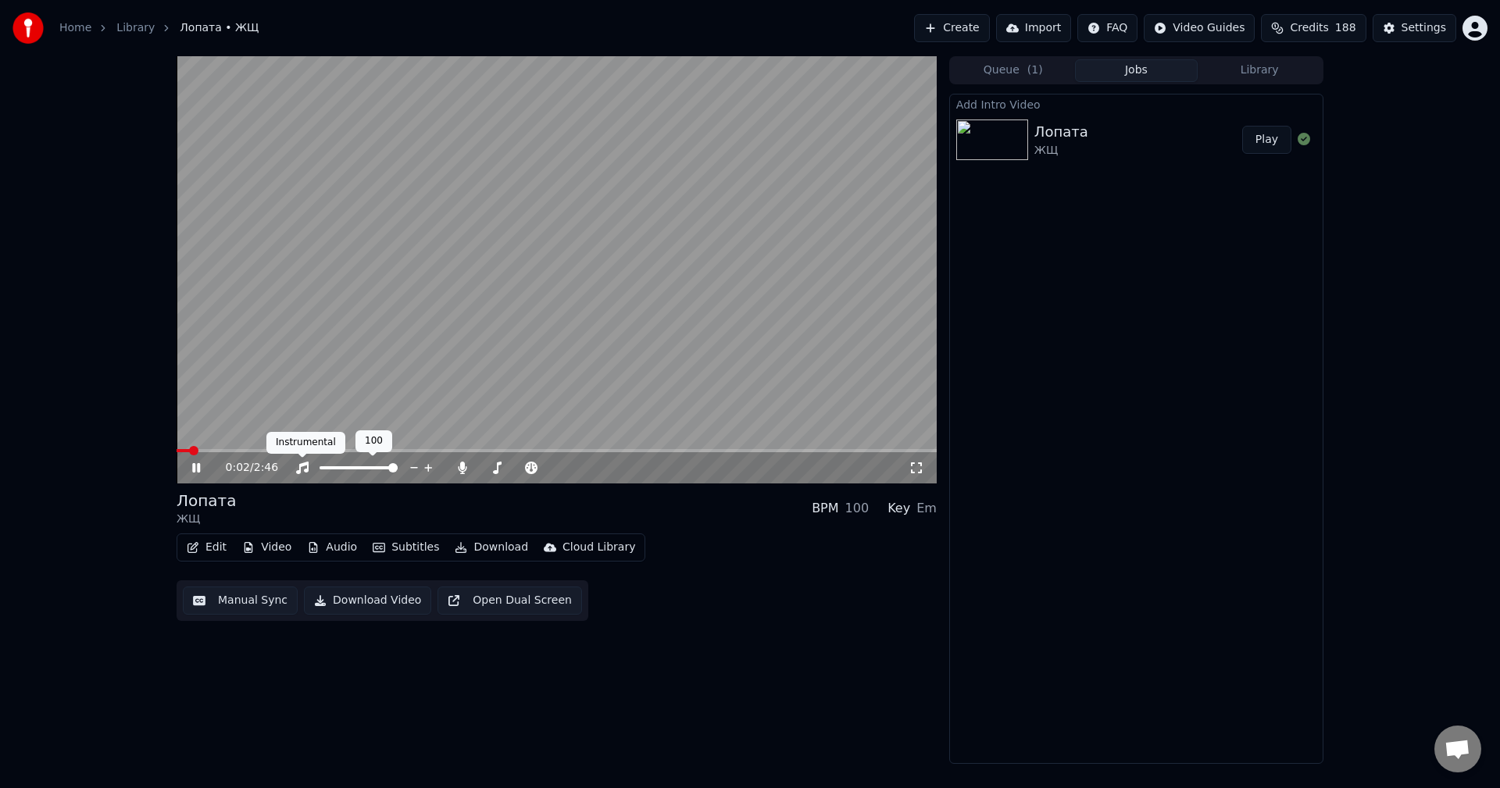
click at [302, 470] on icon at bounding box center [303, 468] width 16 height 13
drag, startPoint x: 188, startPoint y: 449, endPoint x: 145, endPoint y: 449, distance: 43.0
click at [145, 449] on div "0:03 / 2:46 Лопата ЖЩ BPM 100 Key Em Edit Video Audio Subtitles Download Cloud …" at bounding box center [750, 410] width 1500 height 708
click at [177, 449] on span at bounding box center [181, 450] width 9 height 3
click at [466, 474] on icon at bounding box center [463, 468] width 16 height 13
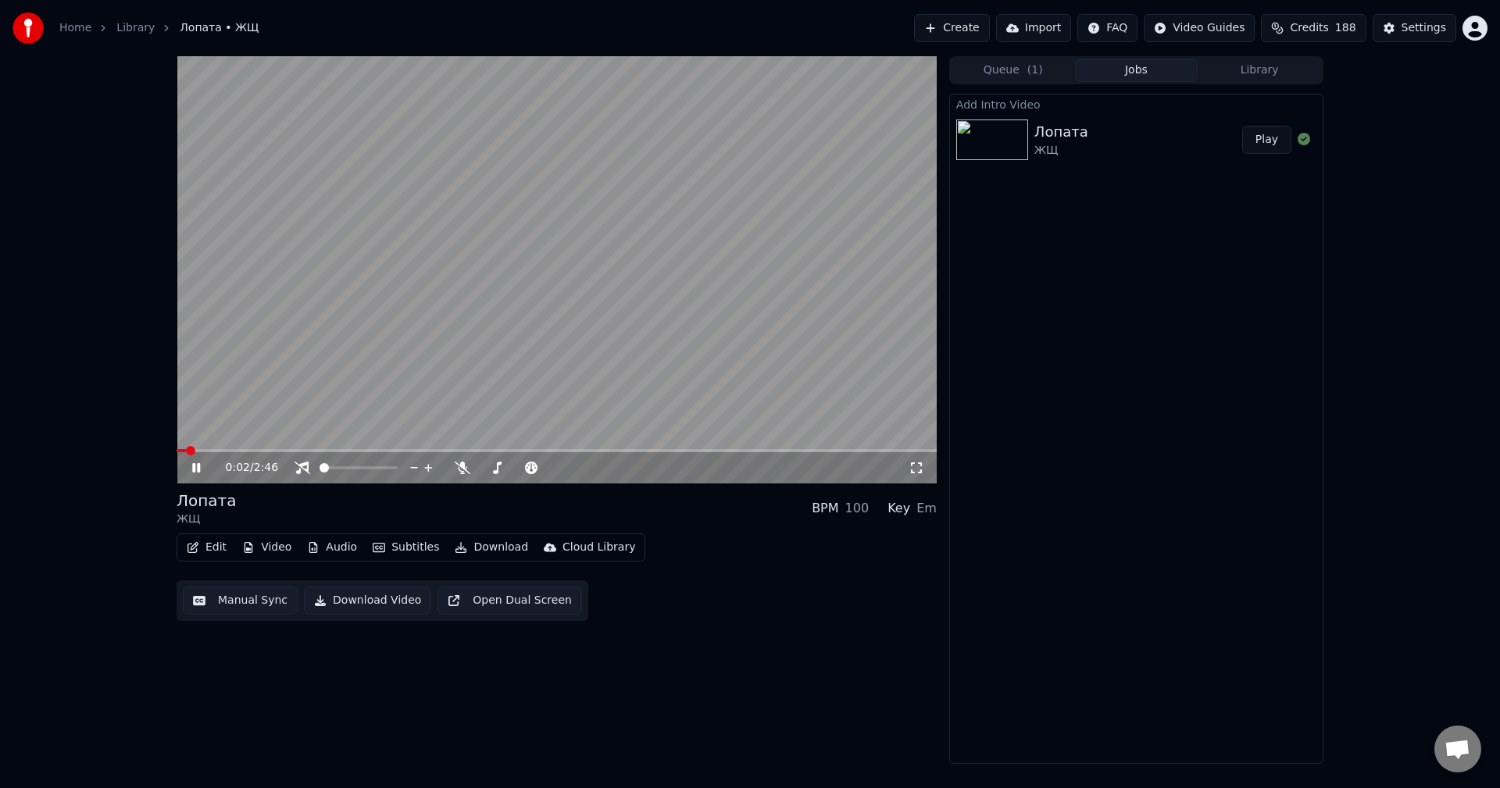
click at [186, 451] on span at bounding box center [190, 450] width 9 height 9
click at [191, 474] on icon at bounding box center [207, 468] width 37 height 13
click at [186, 451] on span at bounding box center [190, 450] width 9 height 9
click at [459, 471] on icon at bounding box center [463, 468] width 16 height 13
click at [199, 472] on icon at bounding box center [207, 468] width 37 height 13
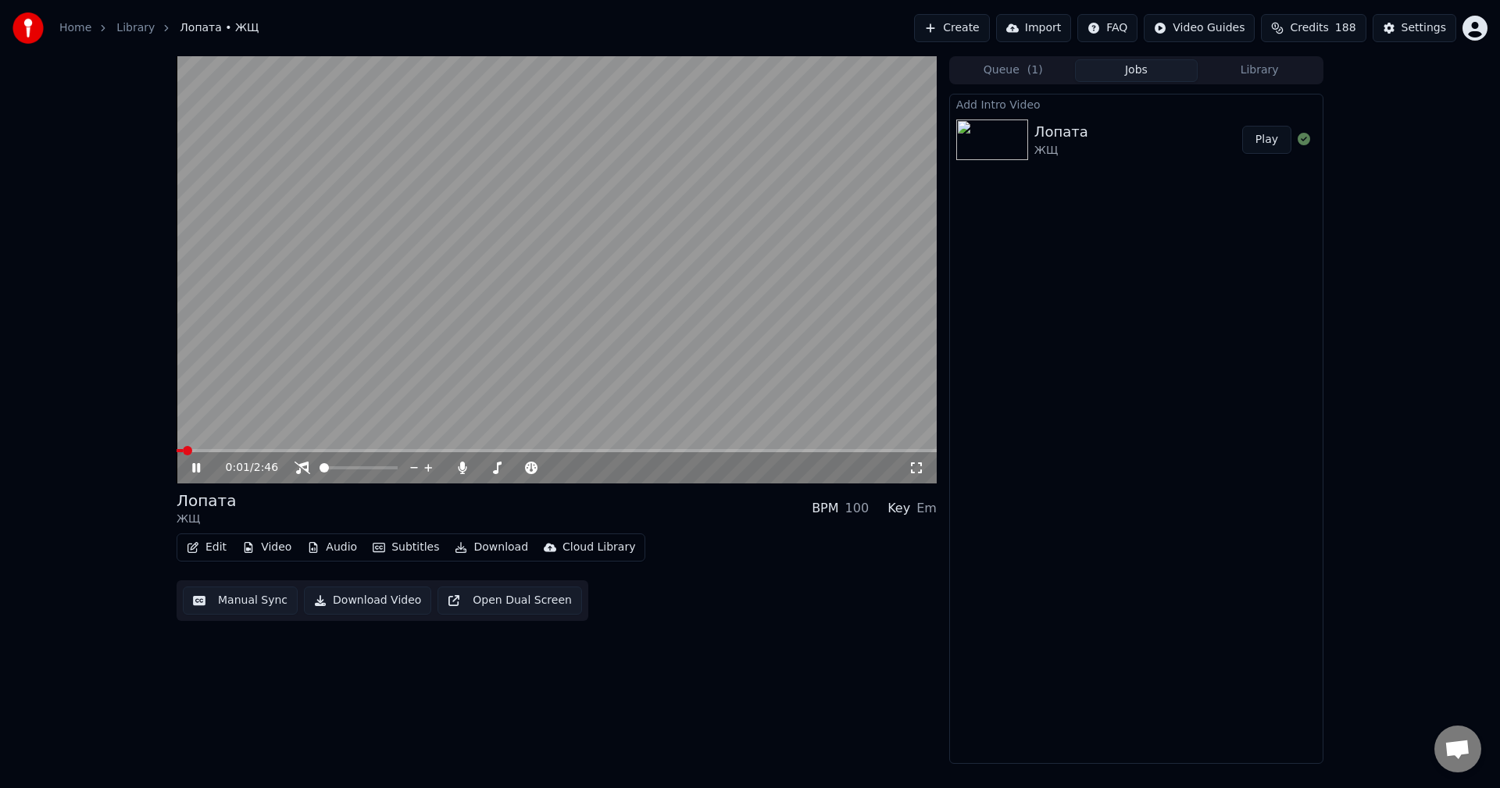
click at [198, 466] on icon at bounding box center [196, 467] width 8 height 9
drag, startPoint x: 195, startPoint y: 455, endPoint x: 173, endPoint y: 454, distance: 21.1
click at [161, 449] on div "0:01 / 2:46 Лопата ЖЩ BPM 100 Key Em Edit Video Audio Subtitles Download Cloud …" at bounding box center [750, 410] width 1500 height 708
click at [184, 446] on span at bounding box center [188, 450] width 9 height 9
click at [311, 471] on div at bounding box center [373, 468] width 126 height 16
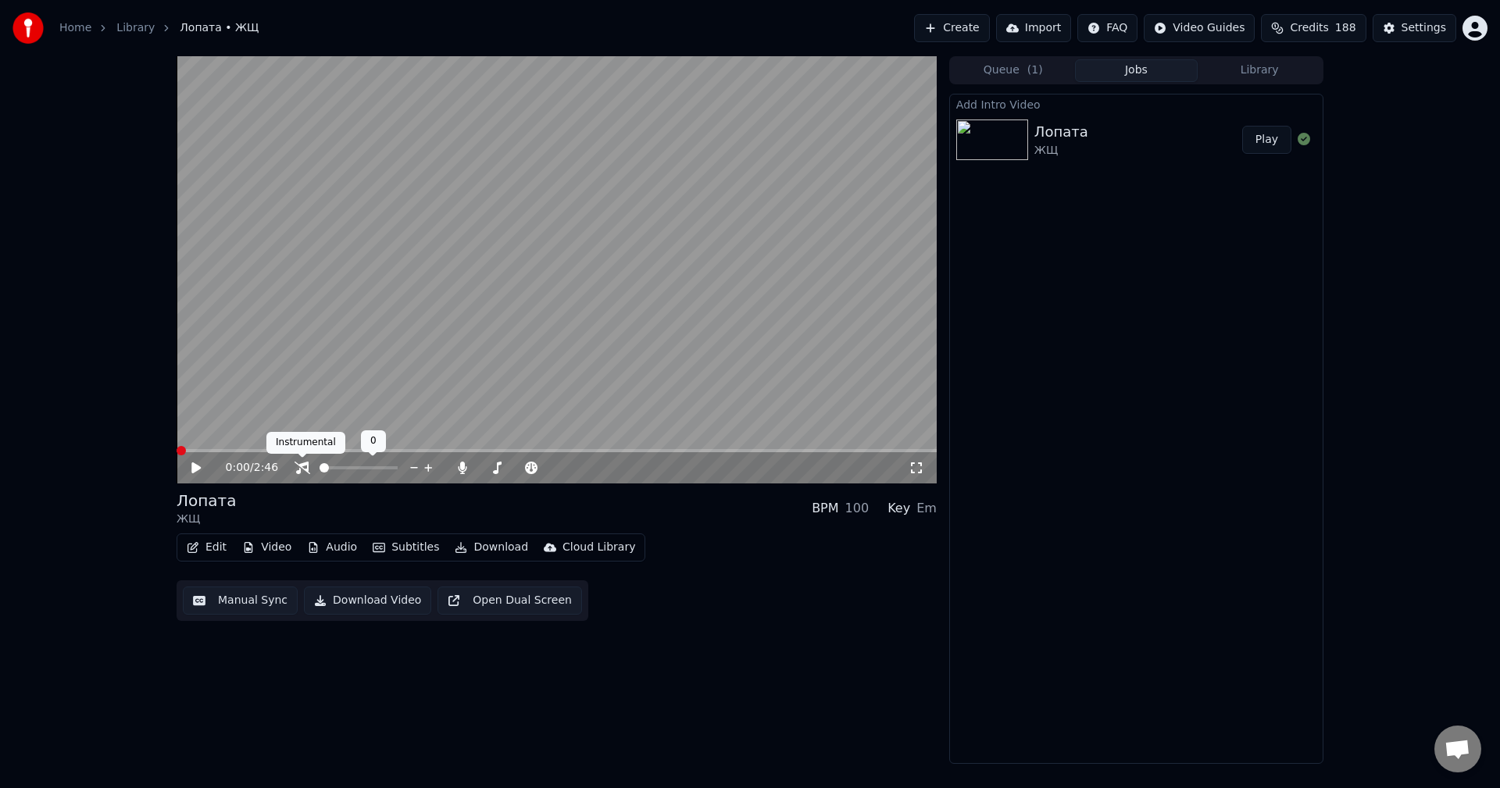
click at [298, 471] on icon at bounding box center [303, 468] width 16 height 13
click at [466, 472] on icon at bounding box center [463, 468] width 16 height 13
click at [193, 467] on icon at bounding box center [195, 468] width 9 height 11
click at [317, 549] on button "Audio" at bounding box center [332, 548] width 63 height 22
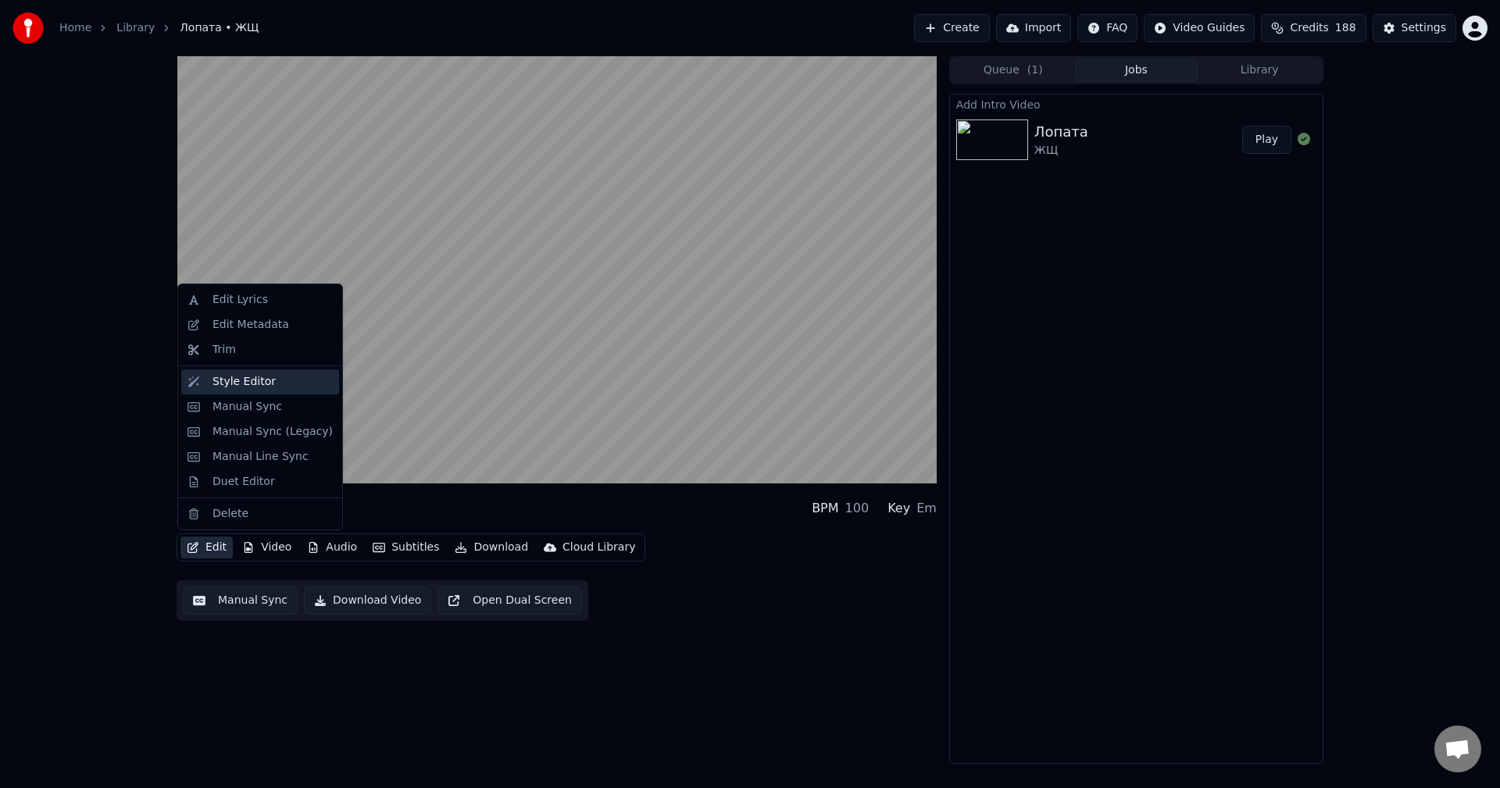
click at [266, 384] on div "Style Editor" at bounding box center [244, 382] width 63 height 16
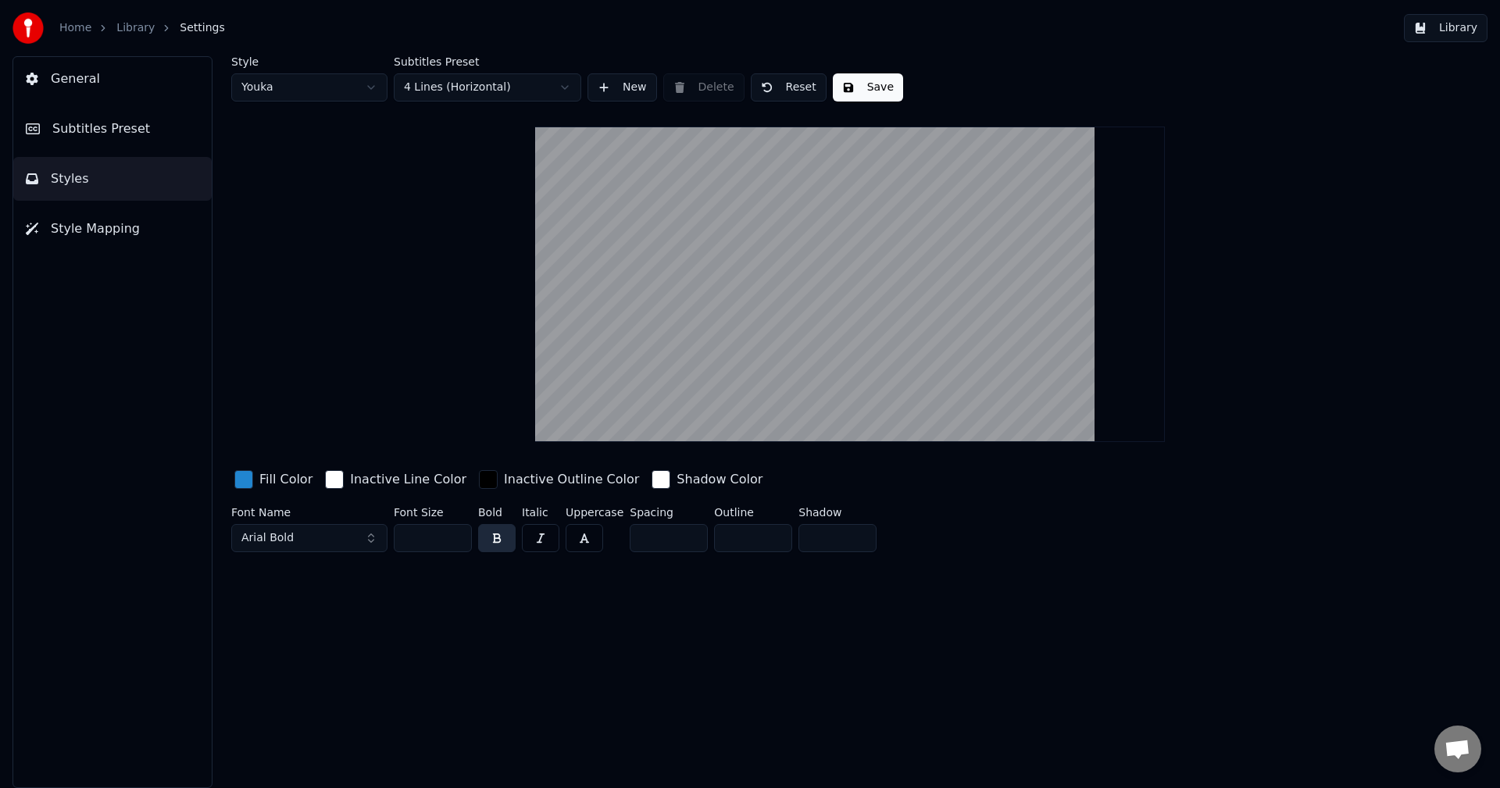
click at [352, 91] on html "Home Library Settings Library General Subtitles Preset Styles Style Mapping Sty…" at bounding box center [750, 394] width 1500 height 788
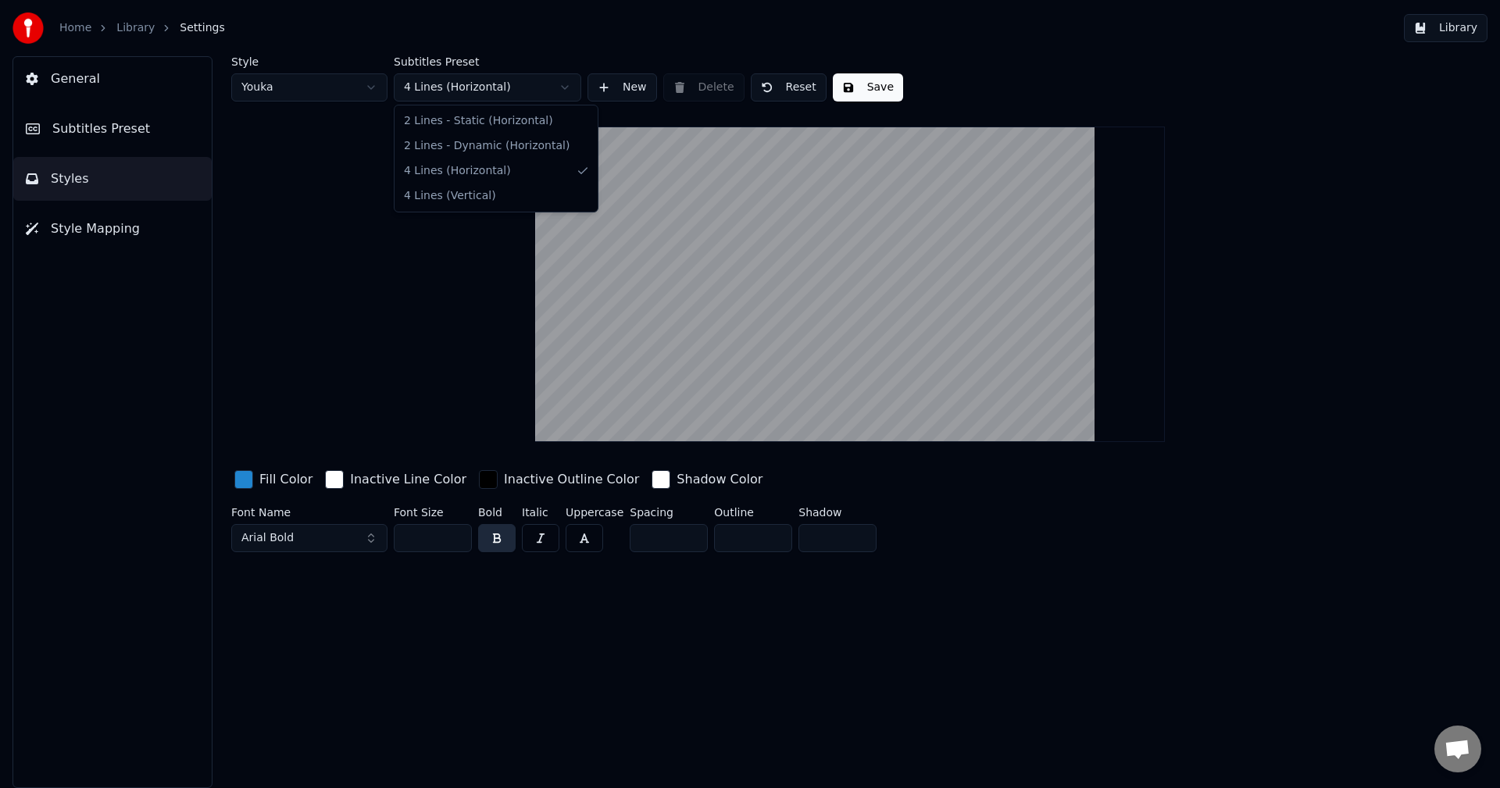
click at [484, 83] on html "Home Library Settings Library General Subtitles Preset Styles Style Mapping Sty…" at bounding box center [750, 394] width 1500 height 788
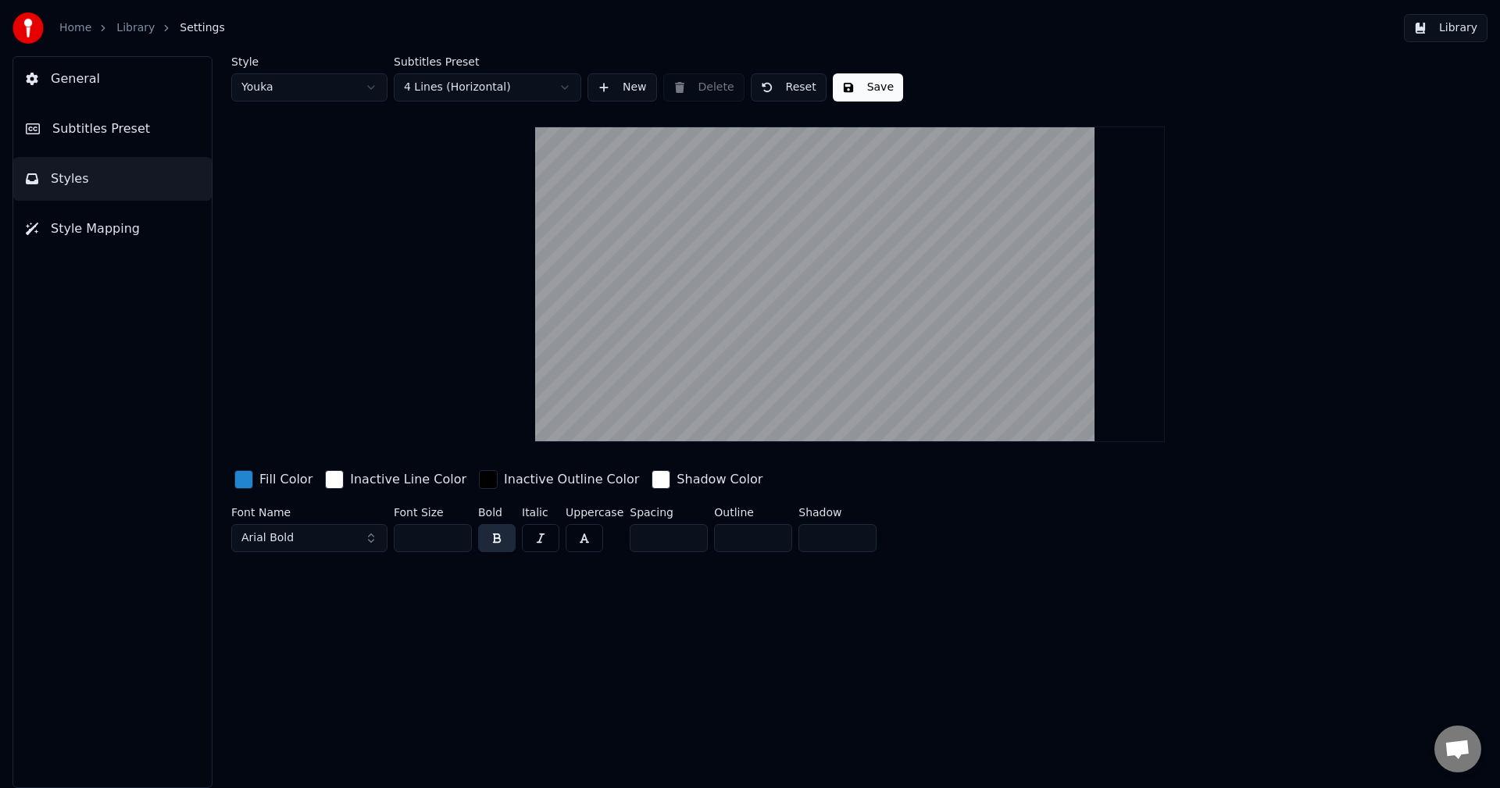
click at [76, 222] on span "Style Mapping" at bounding box center [95, 229] width 89 height 19
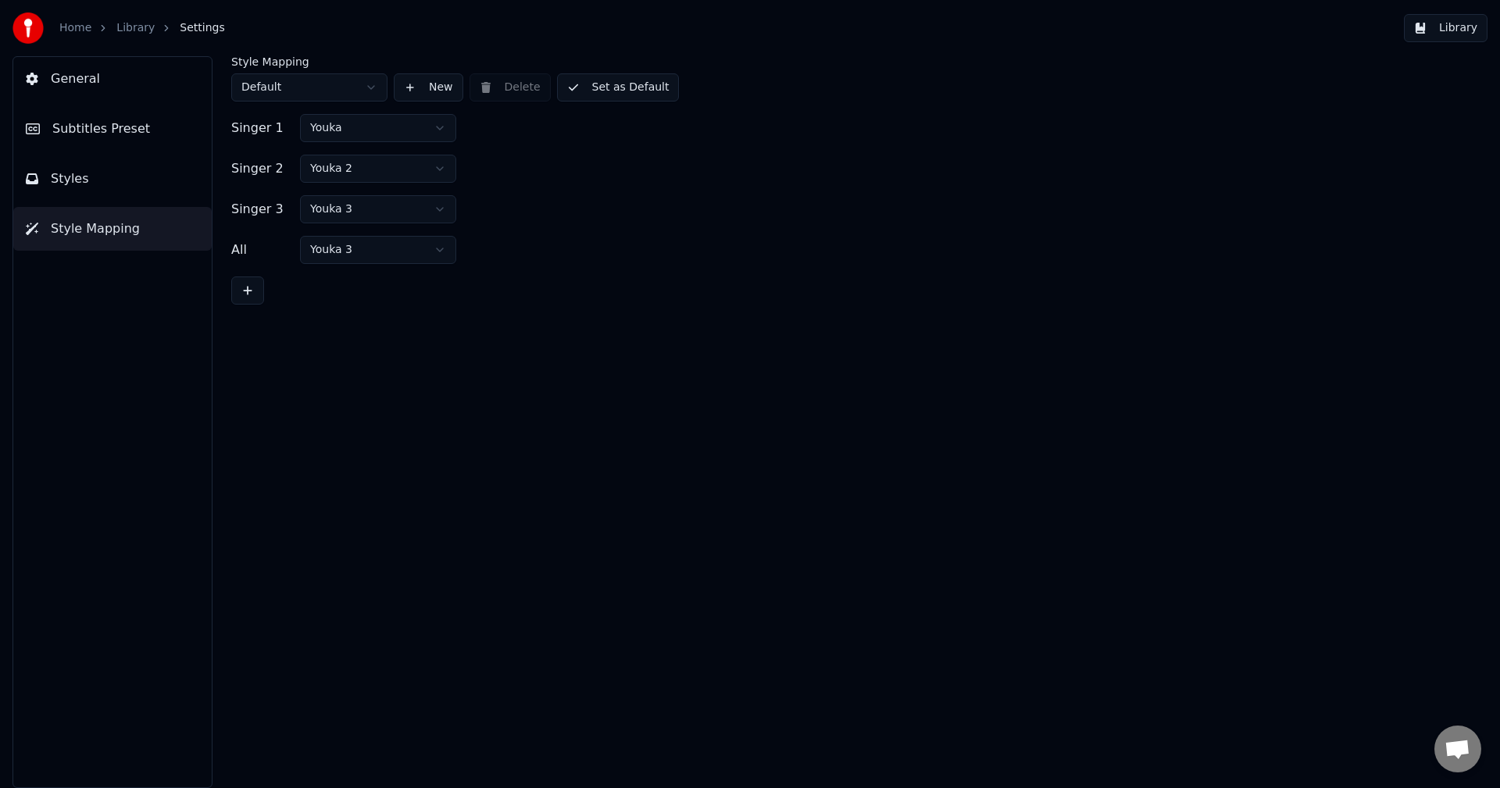
click at [287, 78] on html "Home Library Settings Library General Subtitles Preset Styles Style Mapping Sty…" at bounding box center [750, 394] width 1500 height 788
click at [98, 127] on html "Home Library Settings Library General Subtitles Preset Styles Style Mapping Sty…" at bounding box center [750, 394] width 1500 height 788
click at [100, 123] on span "Subtitles Preset" at bounding box center [101, 129] width 98 height 19
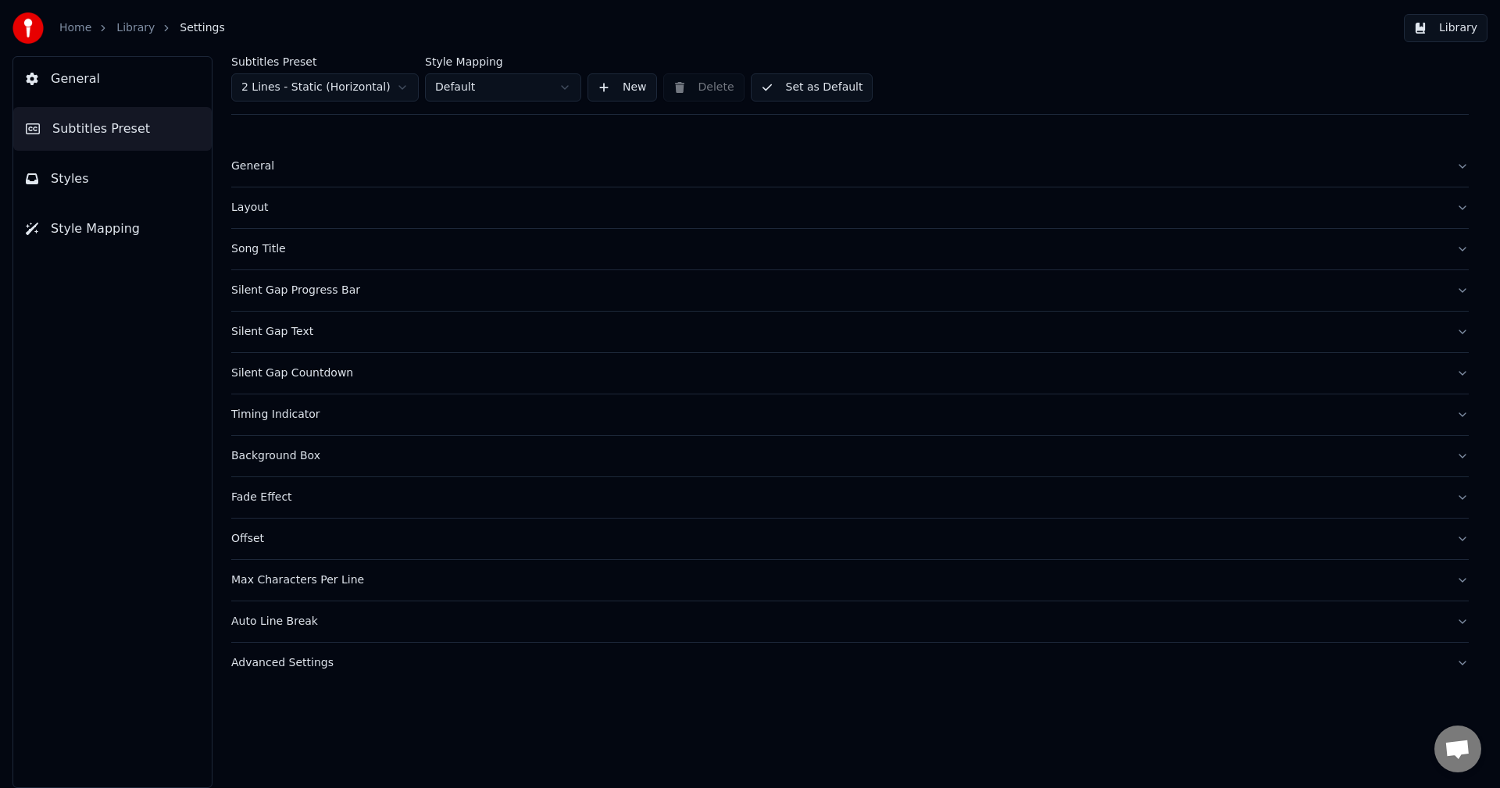
click at [278, 73] on div "Subtitles Preset 2 Lines - Static (Horizontal)" at bounding box center [325, 78] width 188 height 45
click at [279, 77] on html "Home Library Settings Library General Subtitles Preset Styles Style Mapping Sub…" at bounding box center [750, 394] width 1500 height 788
click at [276, 205] on div "Song Title" at bounding box center [837, 208] width 1213 height 16
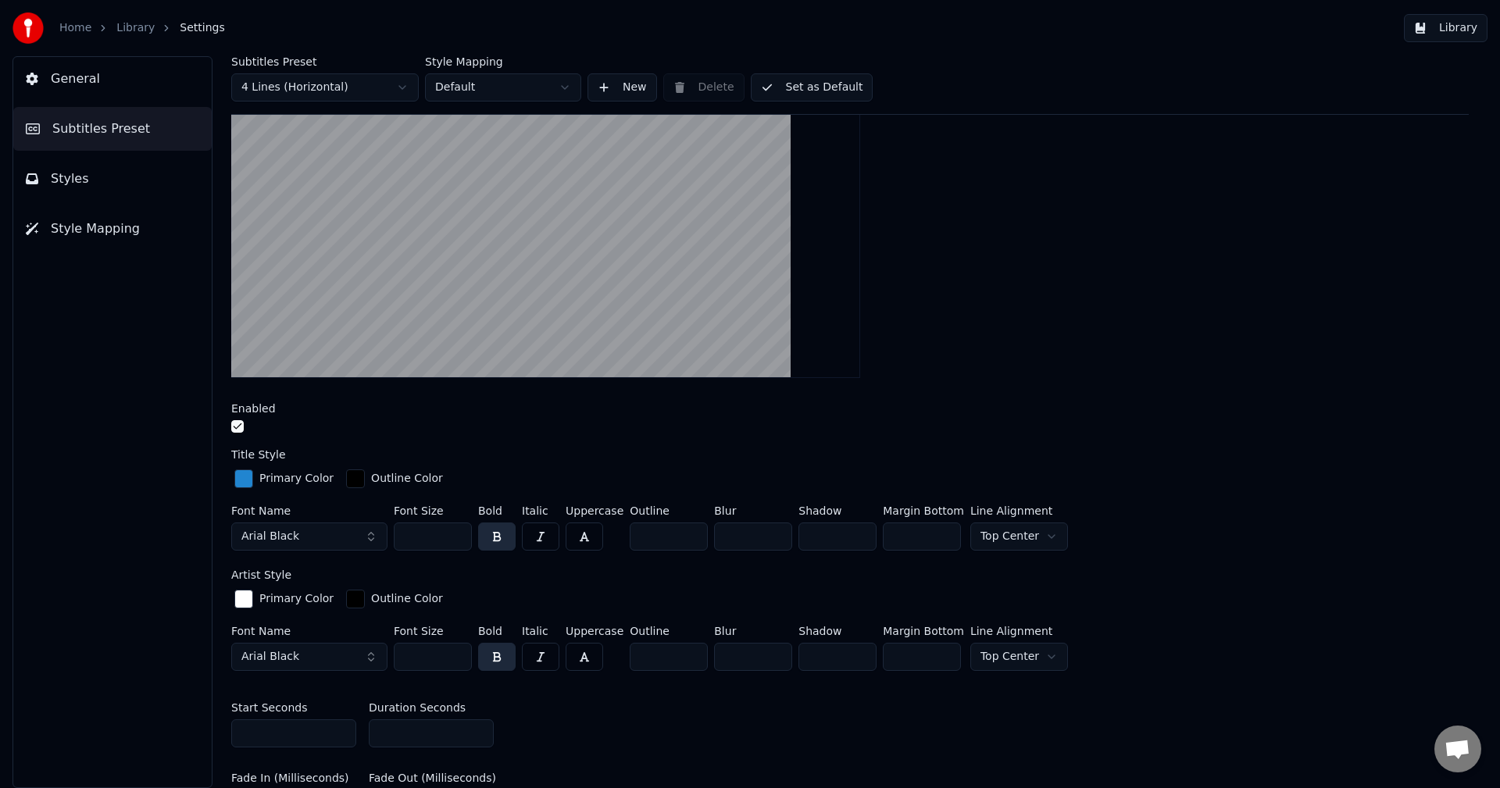
scroll to position [234, 0]
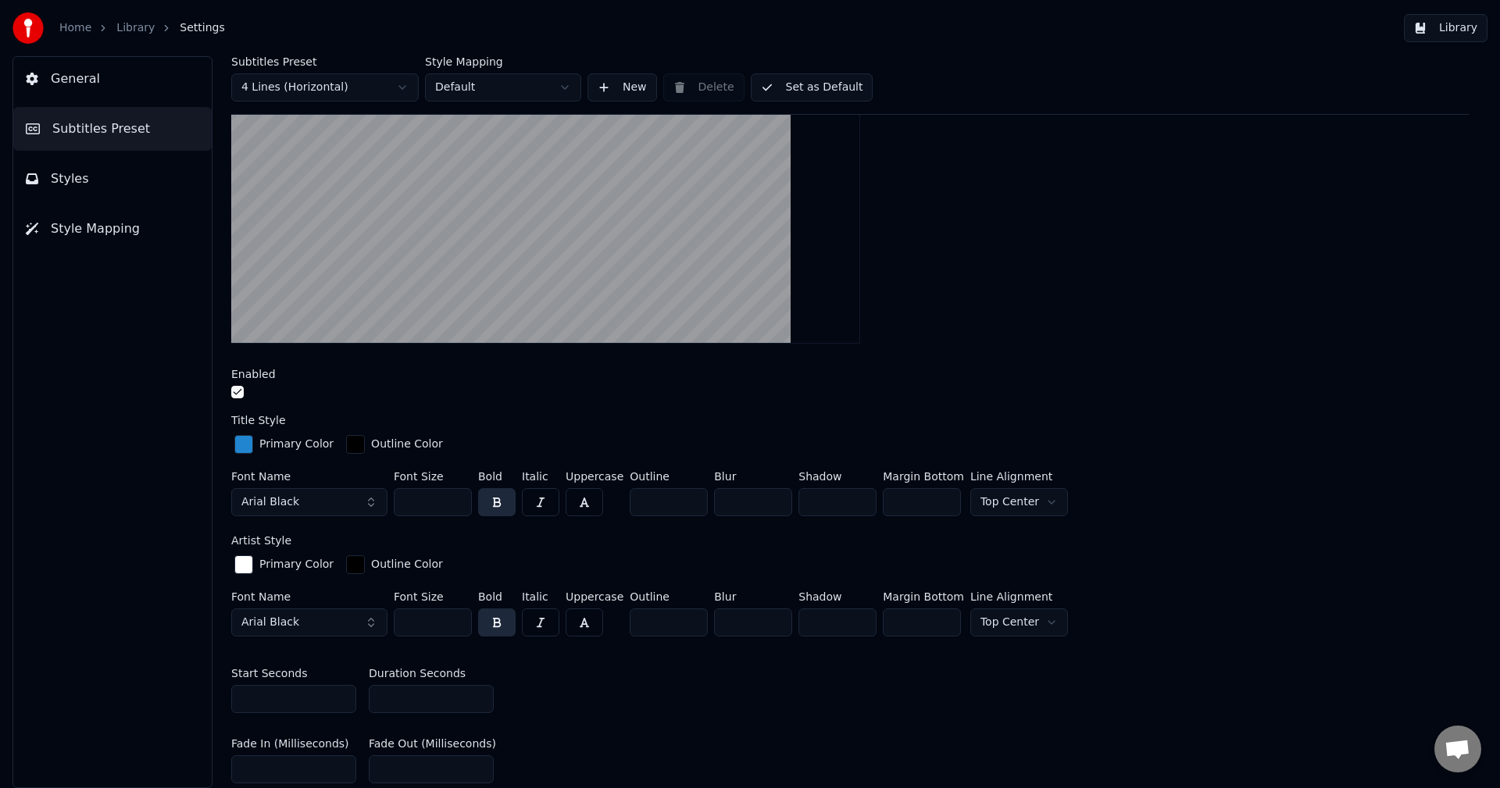
drag, startPoint x: 290, startPoint y: 690, endPoint x: 206, endPoint y: 685, distance: 84.5
click at [227, 687] on div "Subtitles Preset 4 Lines (Horizontal) Style Mapping Default New Delete Set as D…" at bounding box center [850, 422] width 1300 height 732
type input "*"
drag, startPoint x: 424, startPoint y: 702, endPoint x: 316, endPoint y: 694, distance: 108.1
click at [329, 696] on div "Start Seconds * Duration Seconds *" at bounding box center [850, 691] width 1238 height 70
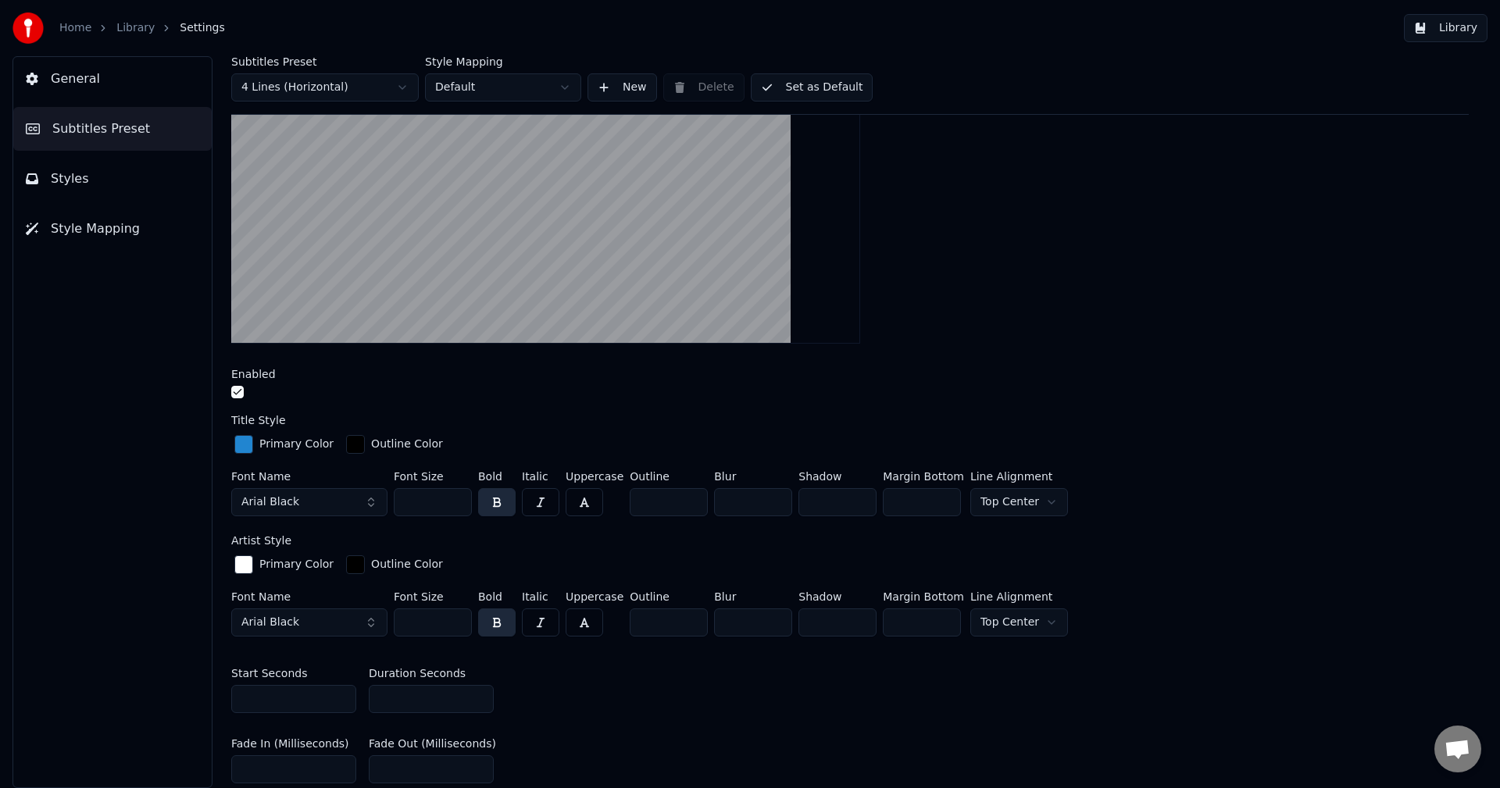
type input "*"
click at [606, 704] on div "Start Seconds * Duration Seconds *" at bounding box center [850, 691] width 1238 height 70
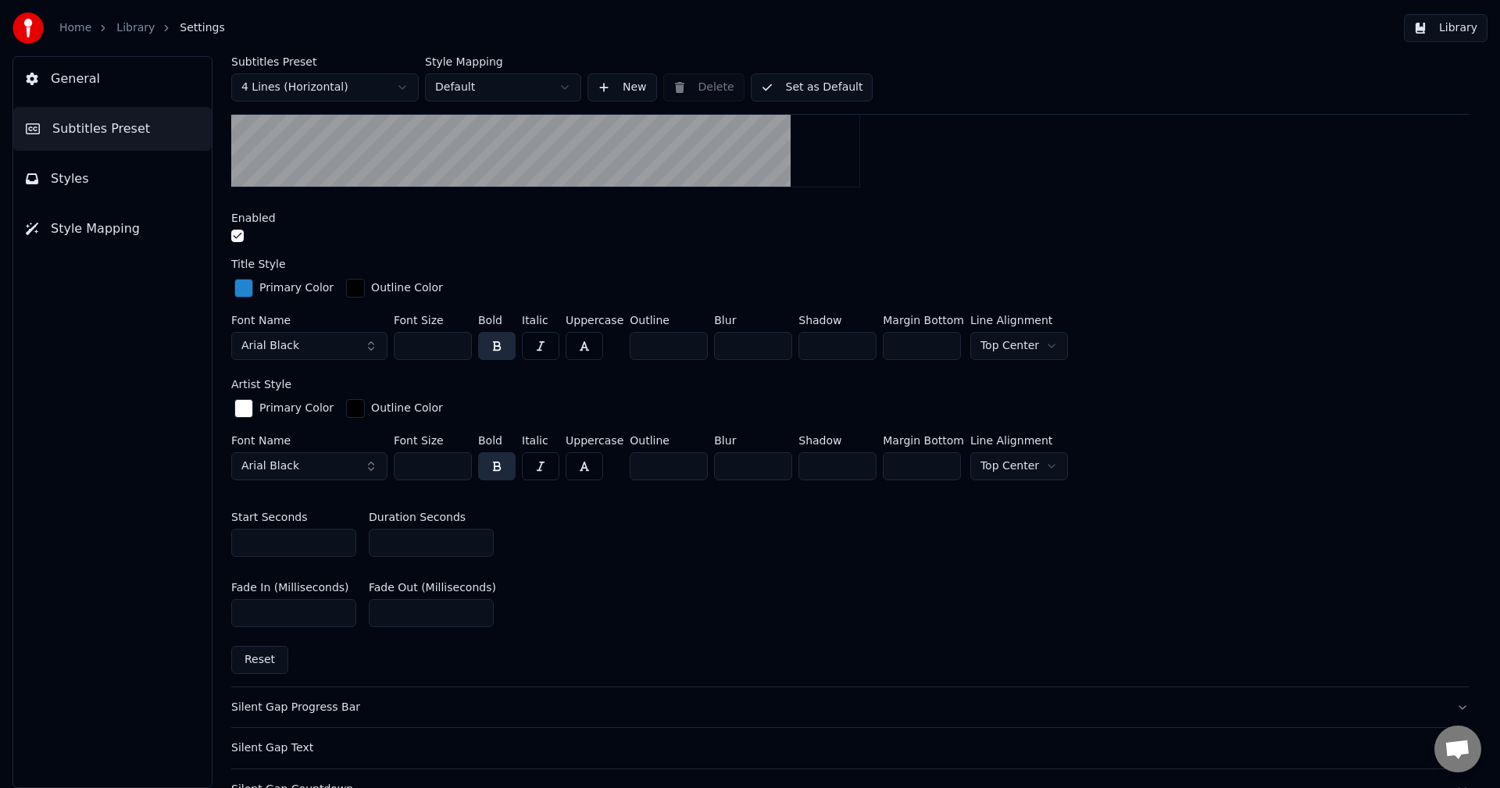
scroll to position [0, 0]
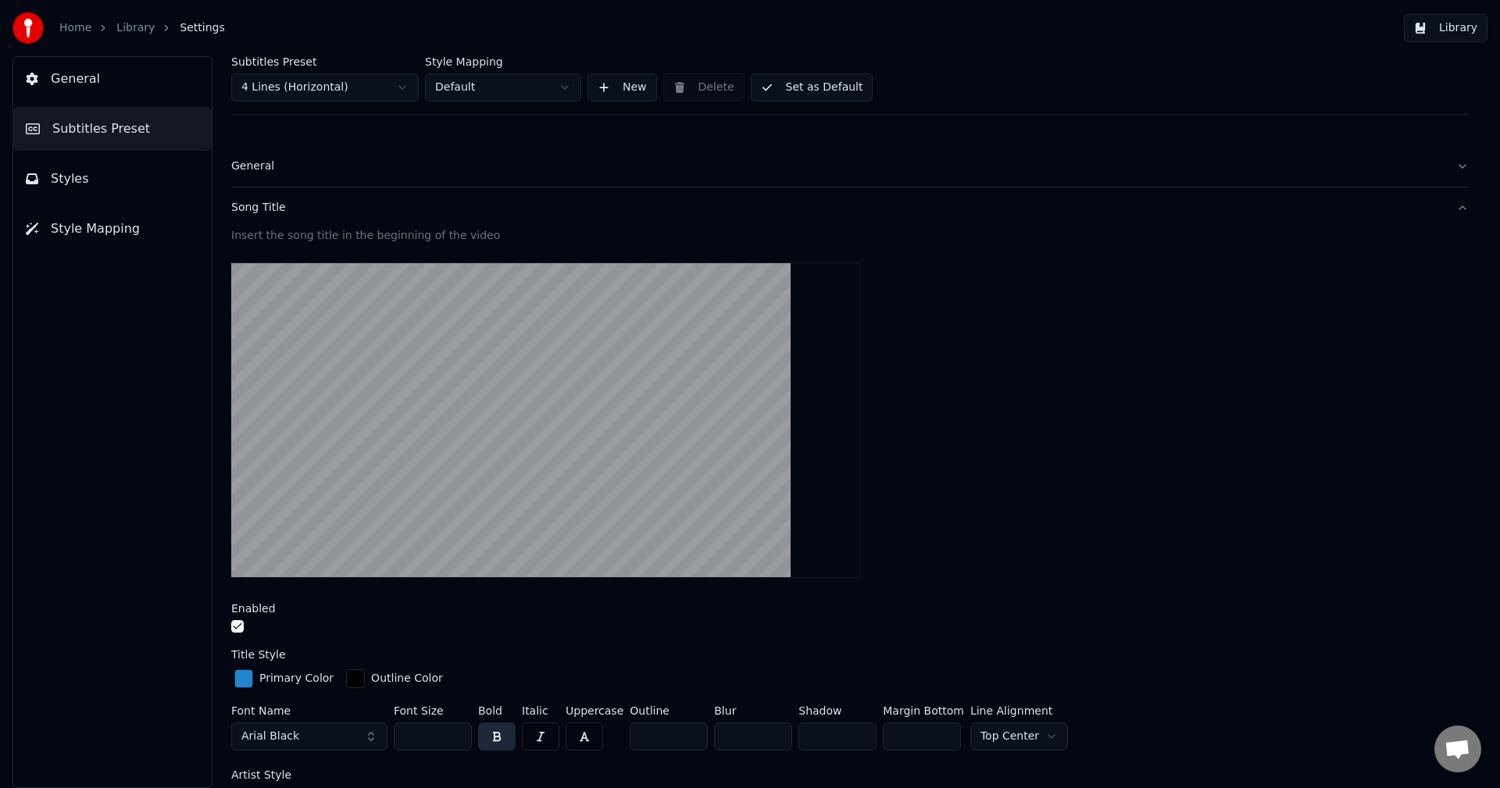
click at [803, 89] on button "Set as Default" at bounding box center [812, 87] width 123 height 28
click at [123, 30] on link "Library" at bounding box center [135, 28] width 38 height 16
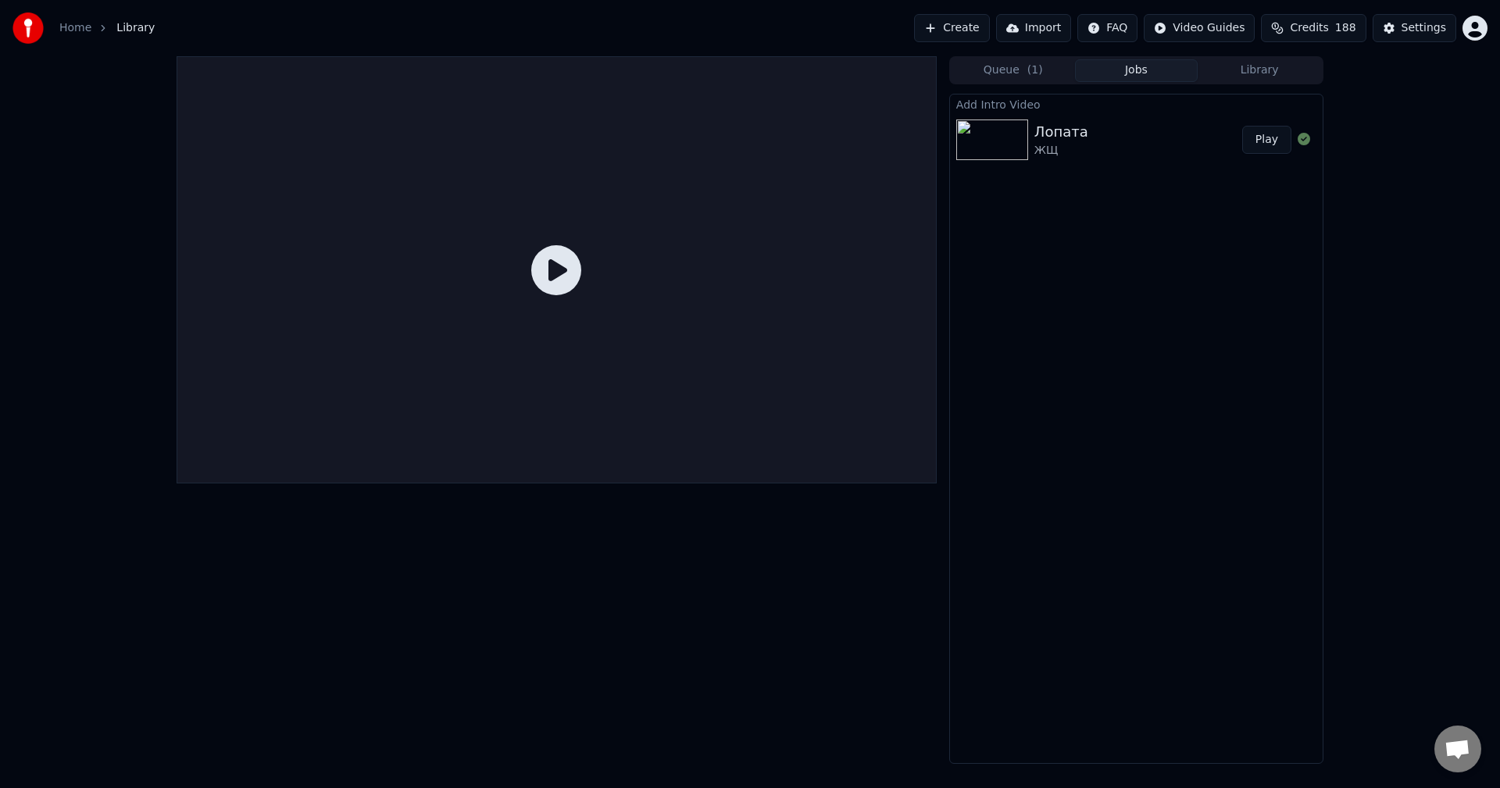
click at [1007, 137] on img at bounding box center [992, 140] width 72 height 41
click at [1018, 62] on button "Queue ( 1 )" at bounding box center [1013, 70] width 123 height 23
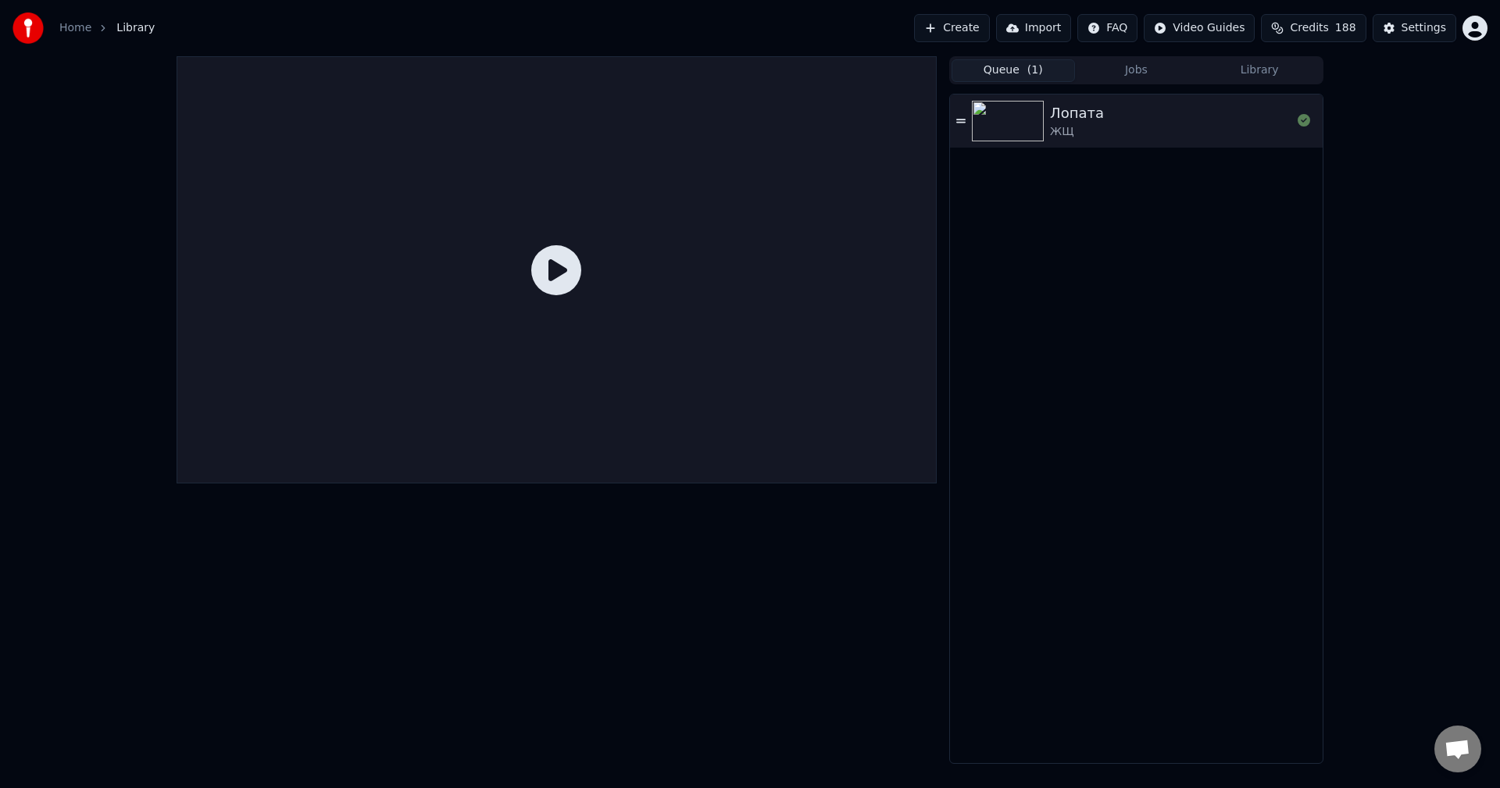
click at [1014, 114] on img at bounding box center [1008, 121] width 72 height 41
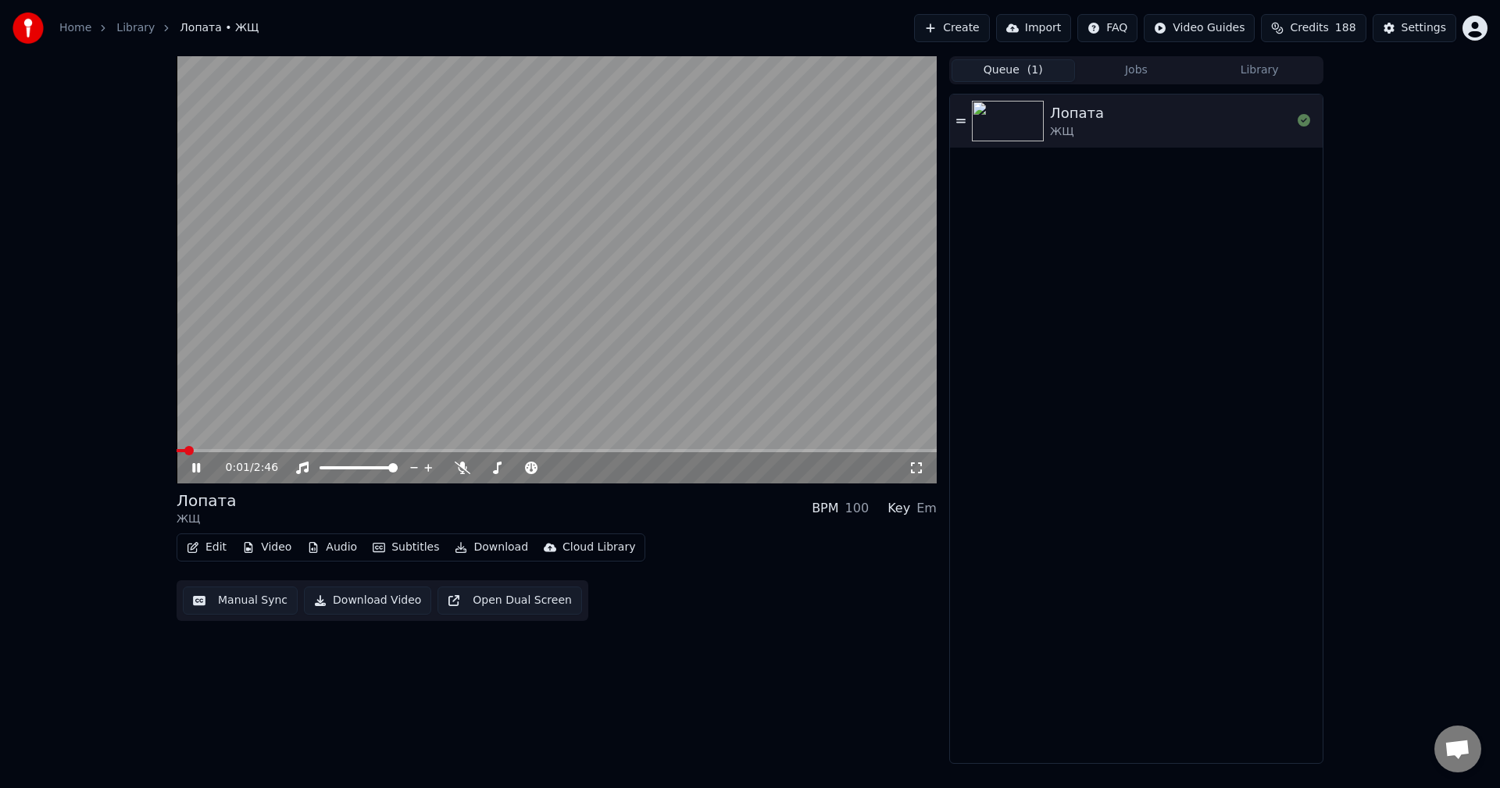
click at [184, 453] on span at bounding box center [188, 450] width 9 height 9
click at [196, 466] on icon at bounding box center [207, 468] width 37 height 13
click at [1427, 27] on div "Settings" at bounding box center [1424, 28] width 45 height 16
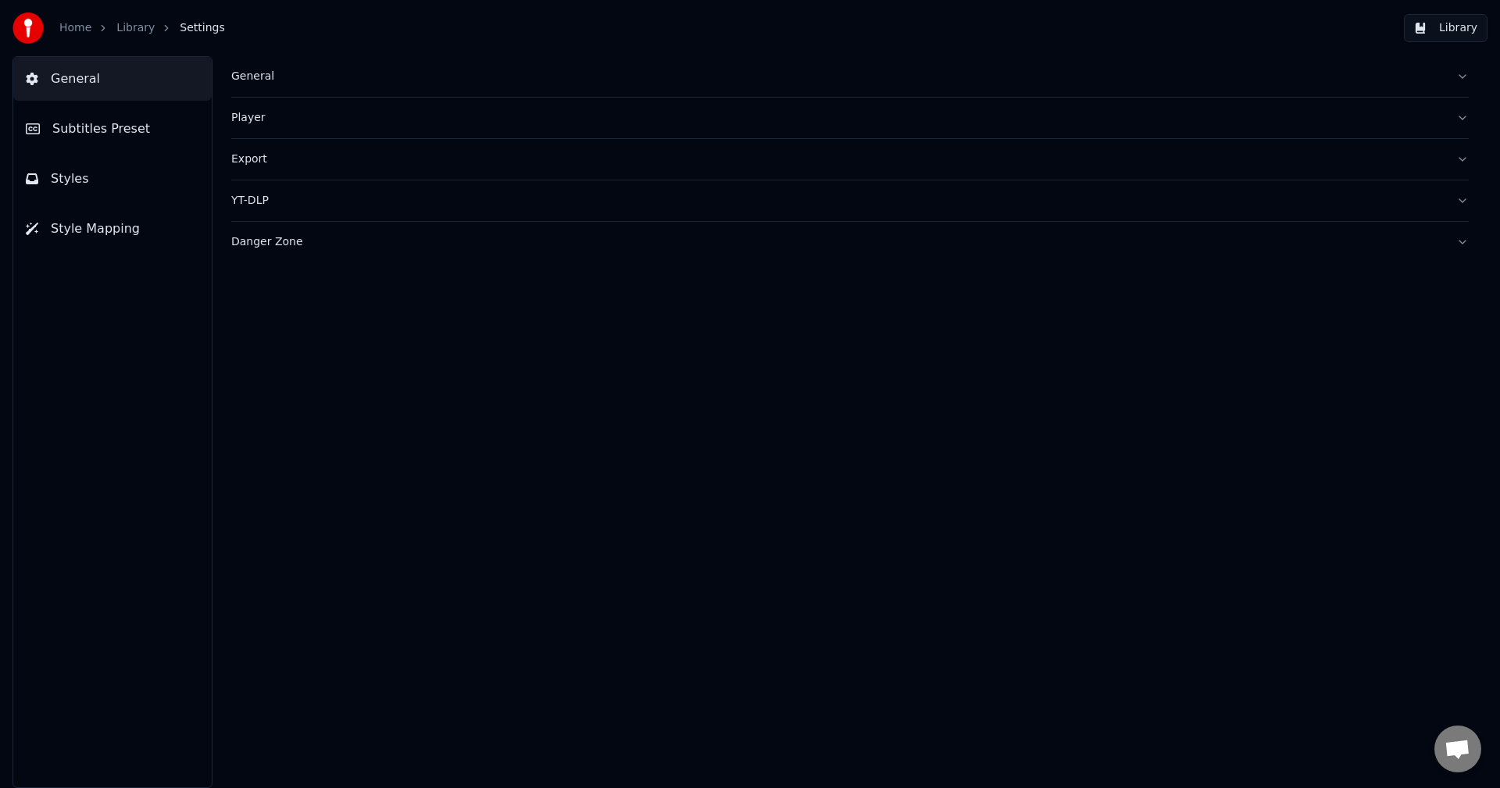
click at [143, 138] on button "Subtitles Preset" at bounding box center [112, 129] width 198 height 44
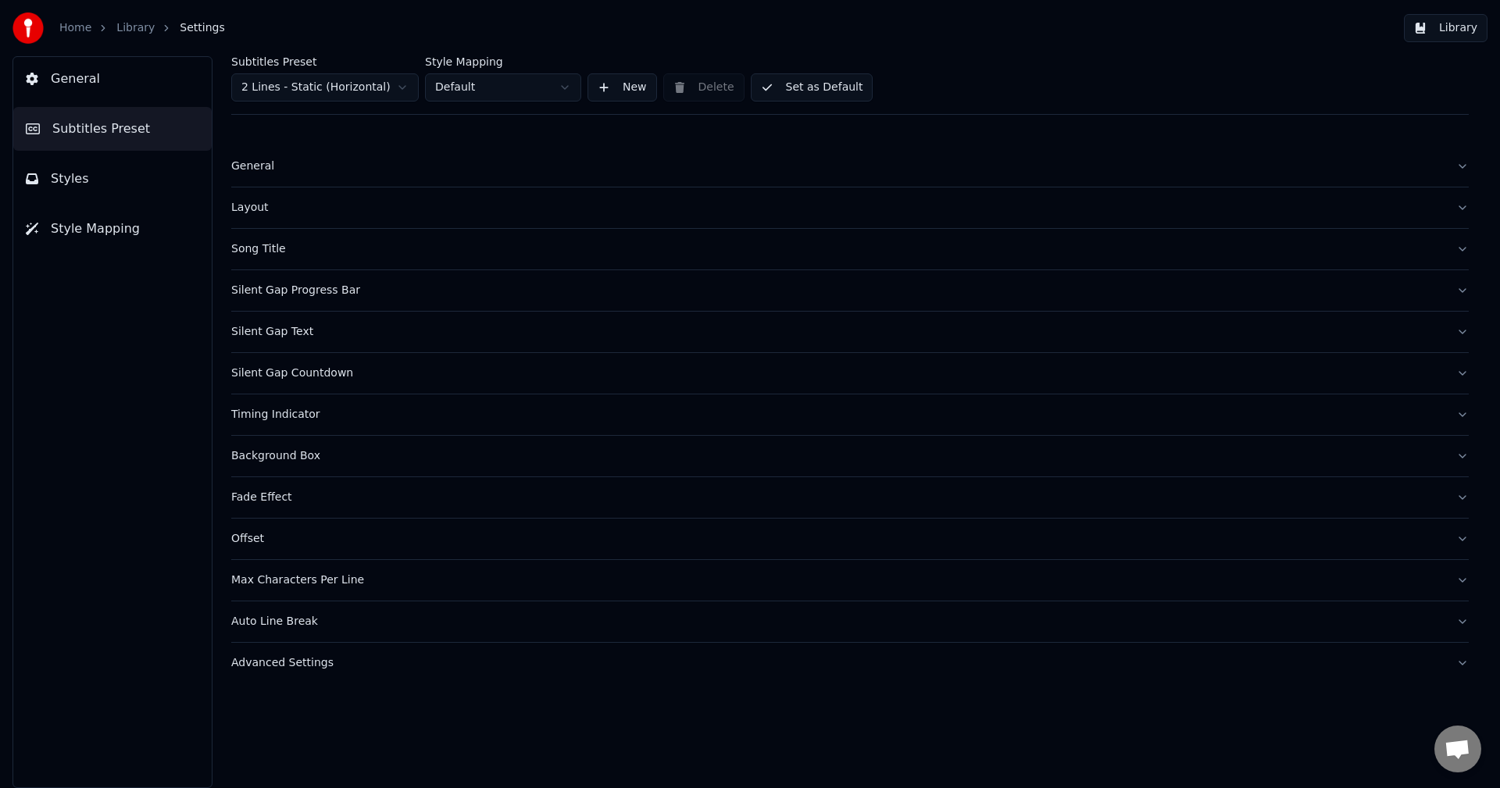
click at [363, 85] on html "Home Library Settings Library General Subtitles Preset Styles Style Mapping Sub…" at bounding box center [750, 394] width 1500 height 788
click at [290, 207] on div "Song Title" at bounding box center [837, 208] width 1213 height 16
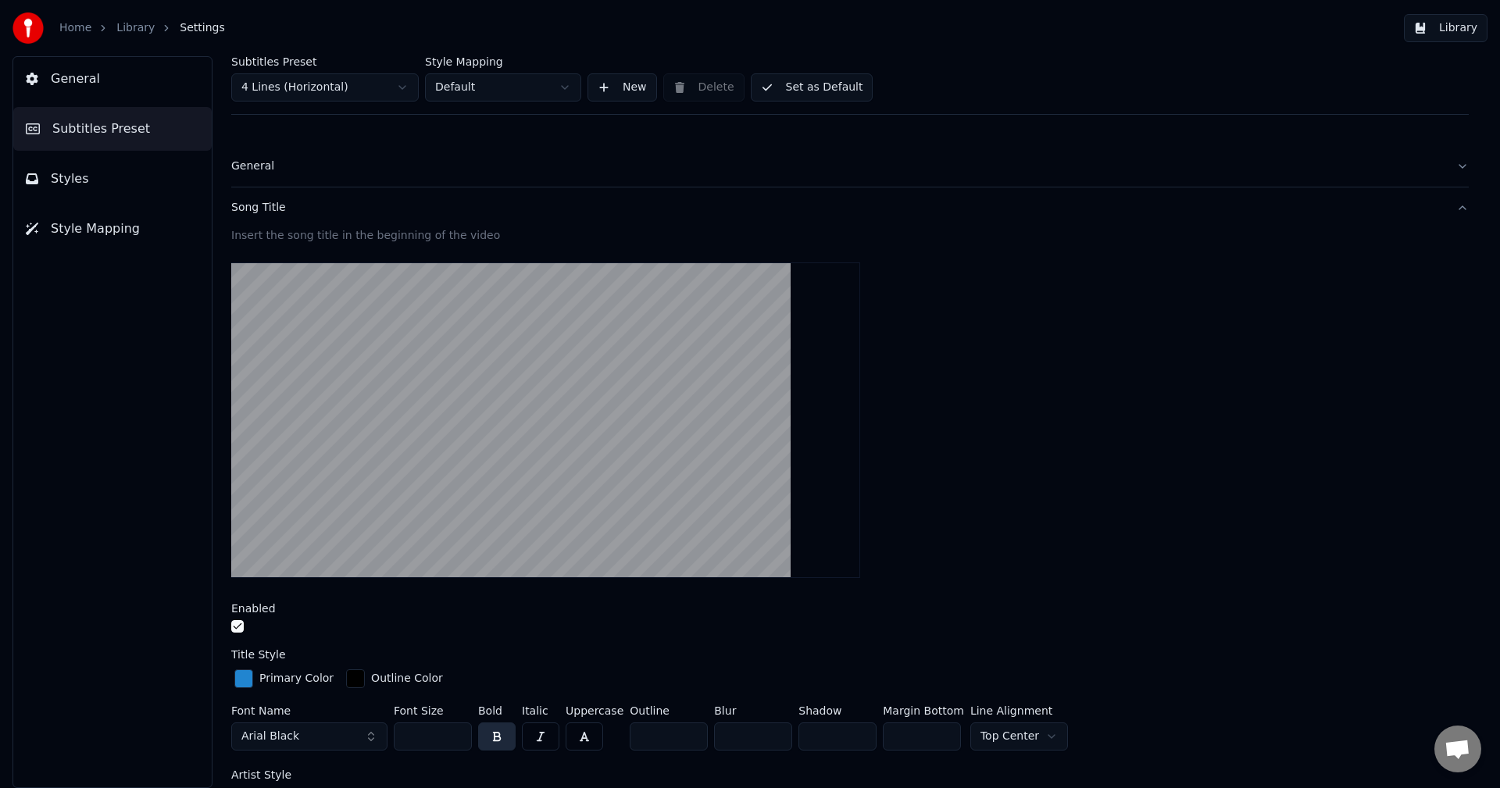
scroll to position [313, 0]
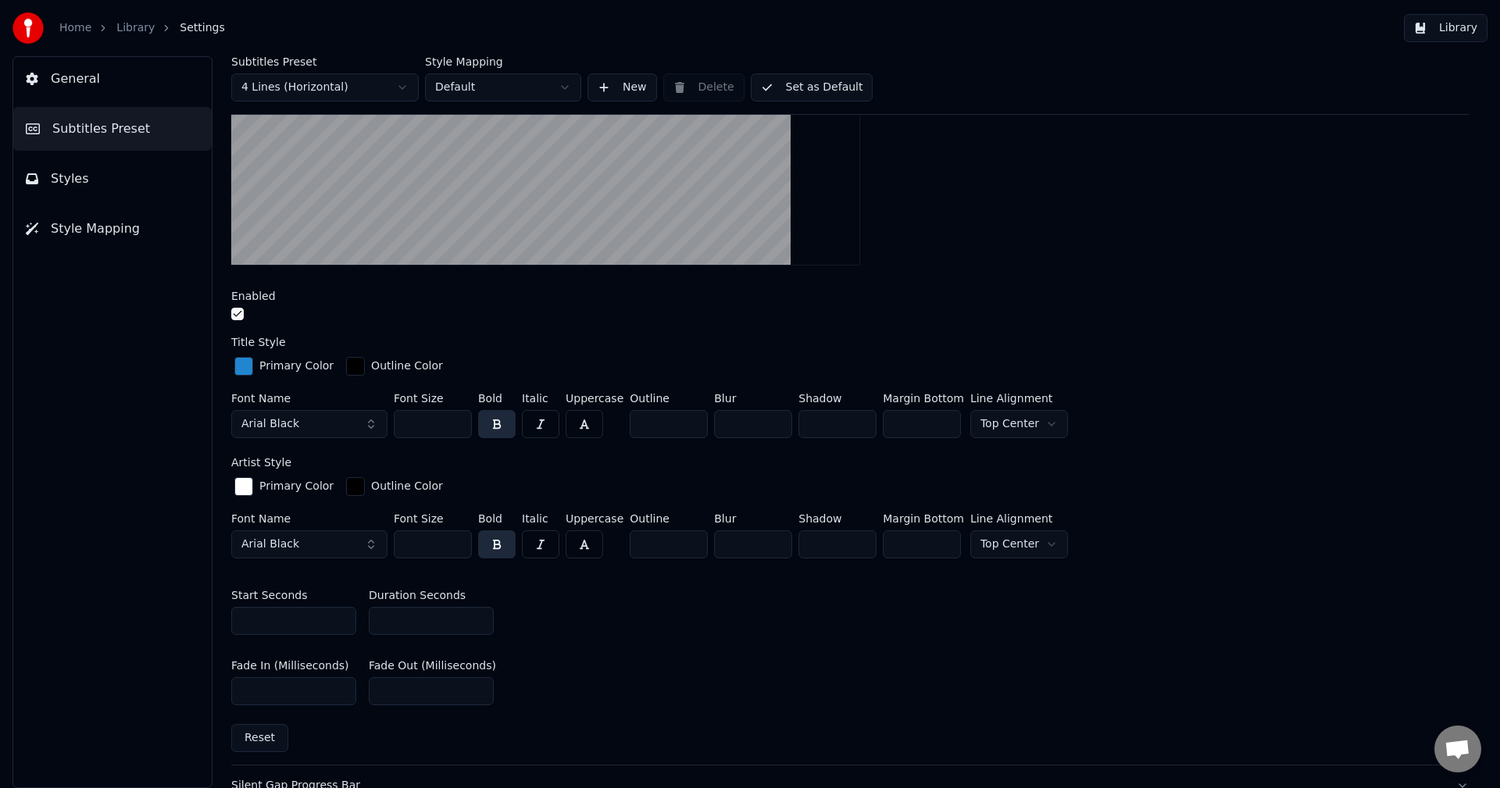
drag, startPoint x: 434, startPoint y: 619, endPoint x: 304, endPoint y: 617, distance: 130.5
click at [304, 617] on div "Start Seconds * Duration Seconds *" at bounding box center [850, 612] width 1238 height 70
type input "*"
click at [642, 644] on div "Start Seconds * Duration Seconds *" at bounding box center [850, 612] width 1238 height 70
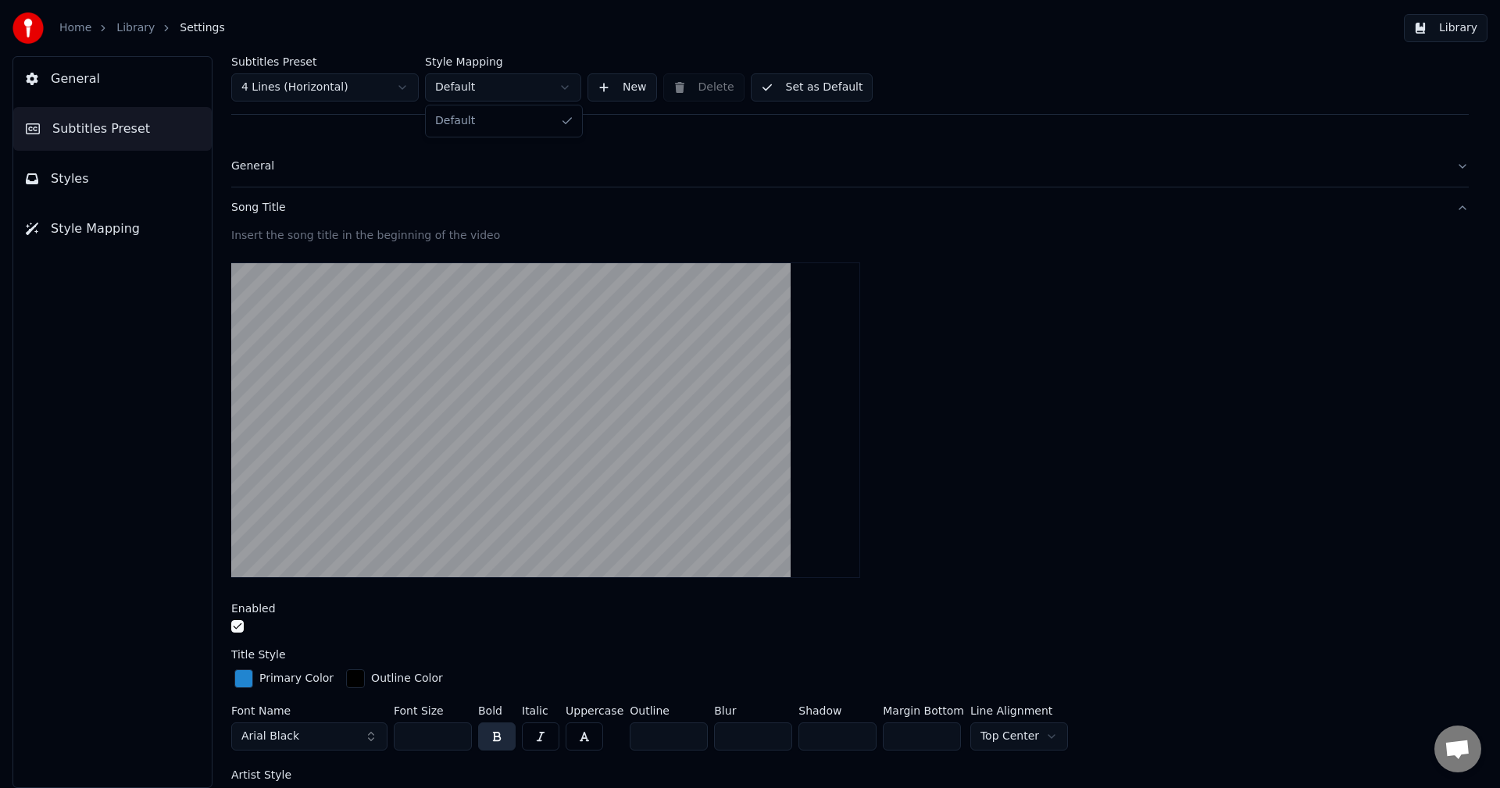
click at [483, 81] on html "Home Library Settings Library General Subtitles Preset Styles Style Mapping Sub…" at bounding box center [750, 394] width 1500 height 788
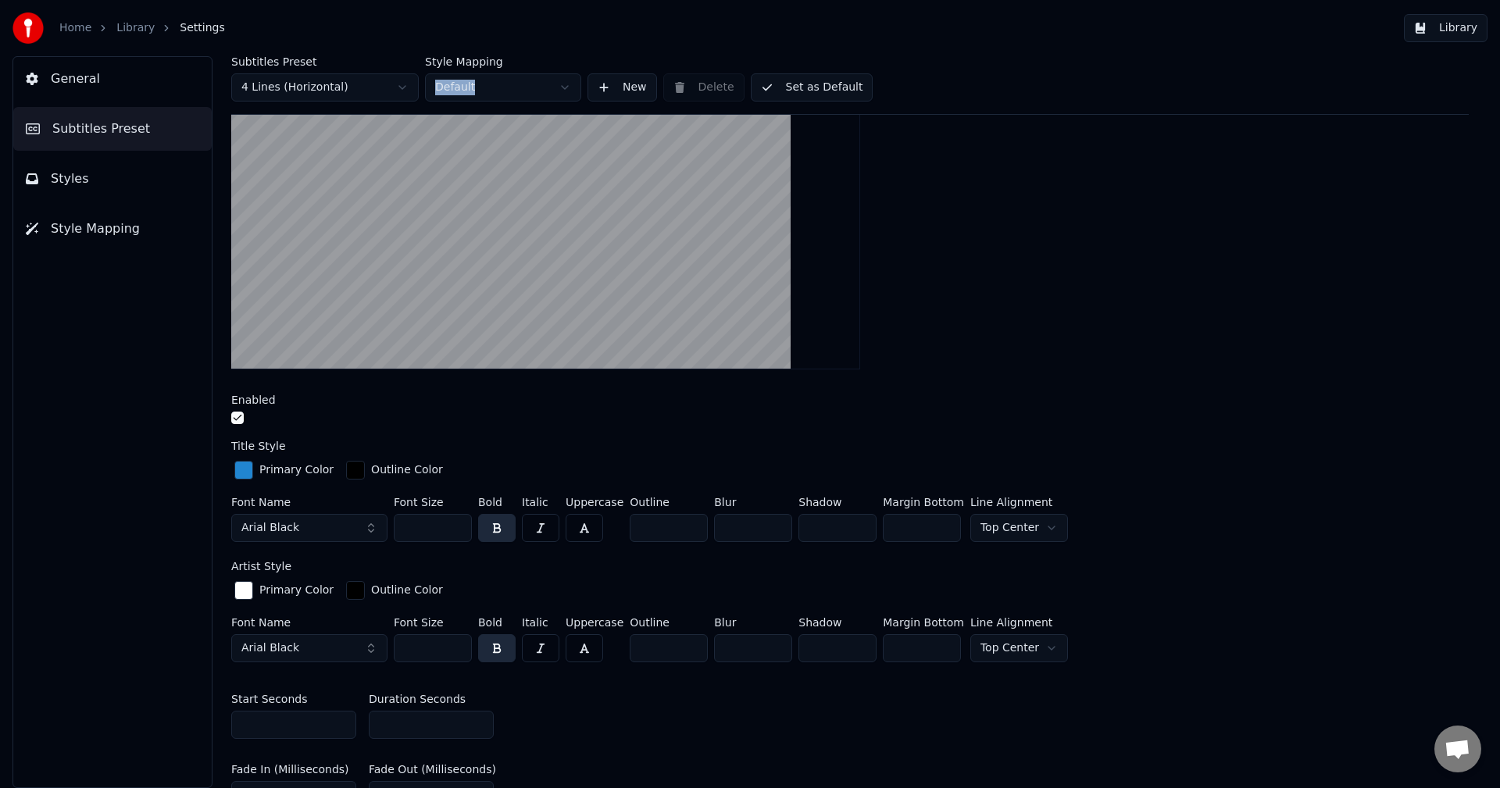
scroll to position [469, 0]
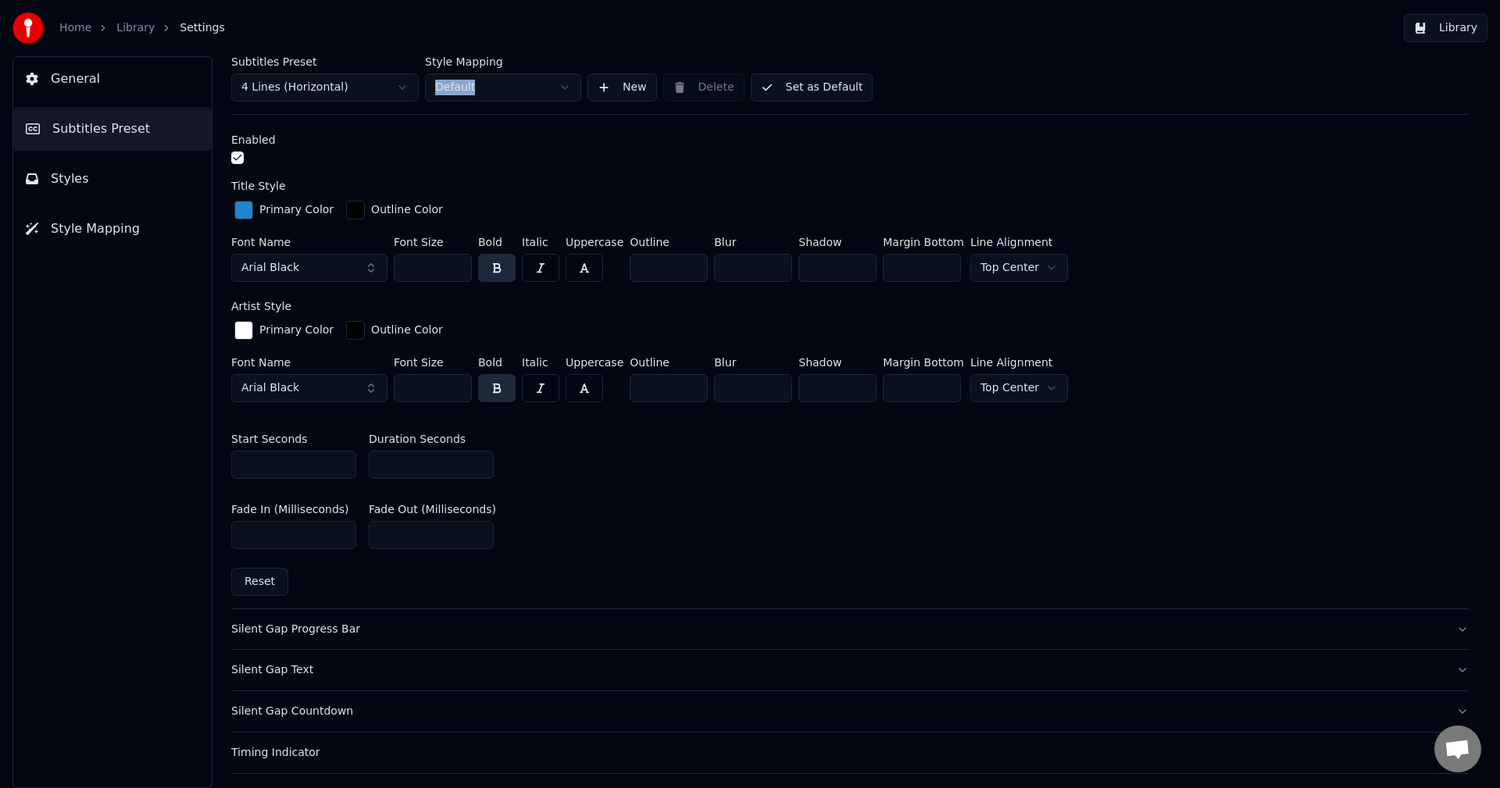
click at [238, 156] on button "button" at bounding box center [237, 158] width 13 height 13
click at [810, 80] on button "Set as Default" at bounding box center [812, 87] width 123 height 28
click at [92, 29] on div "Home" at bounding box center [83, 28] width 49 height 16
click at [77, 34] on link "Home" at bounding box center [75, 28] width 32 height 16
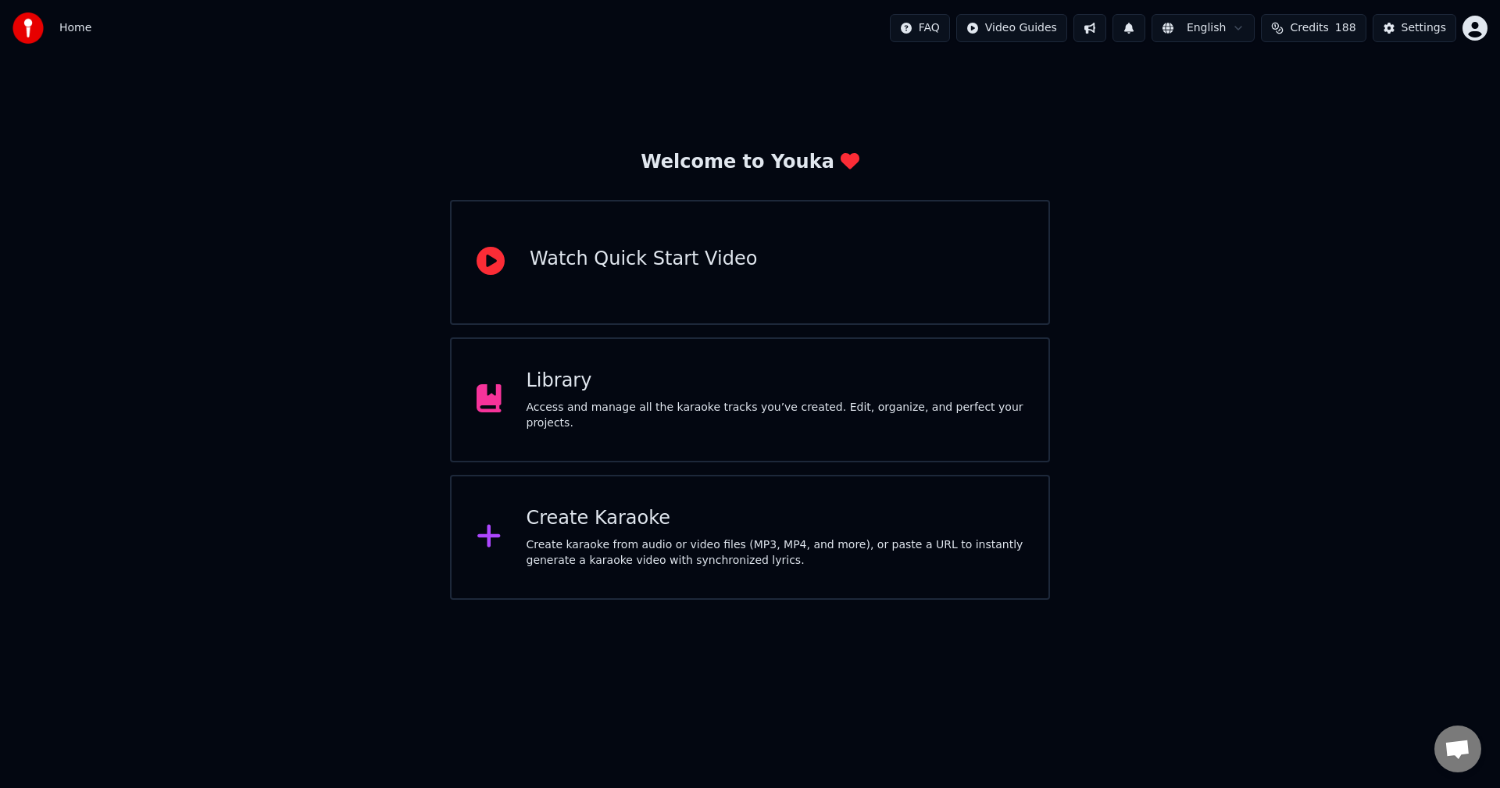
click at [585, 372] on div "Library Access and manage all the karaoke tracks you’ve created. Edit, organize…" at bounding box center [750, 400] width 600 height 125
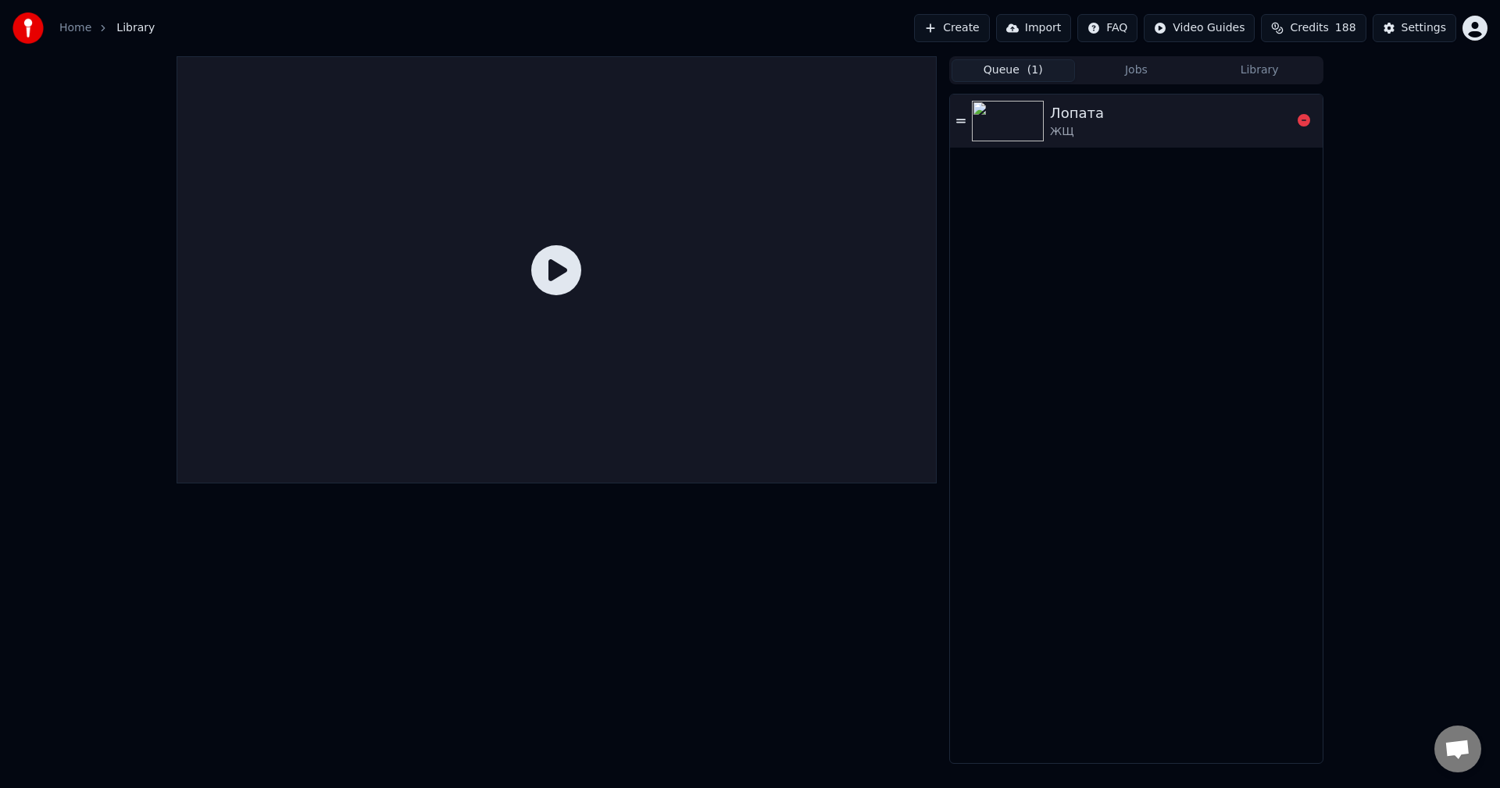
click at [1074, 132] on div "ЖЩ" at bounding box center [1077, 132] width 54 height 16
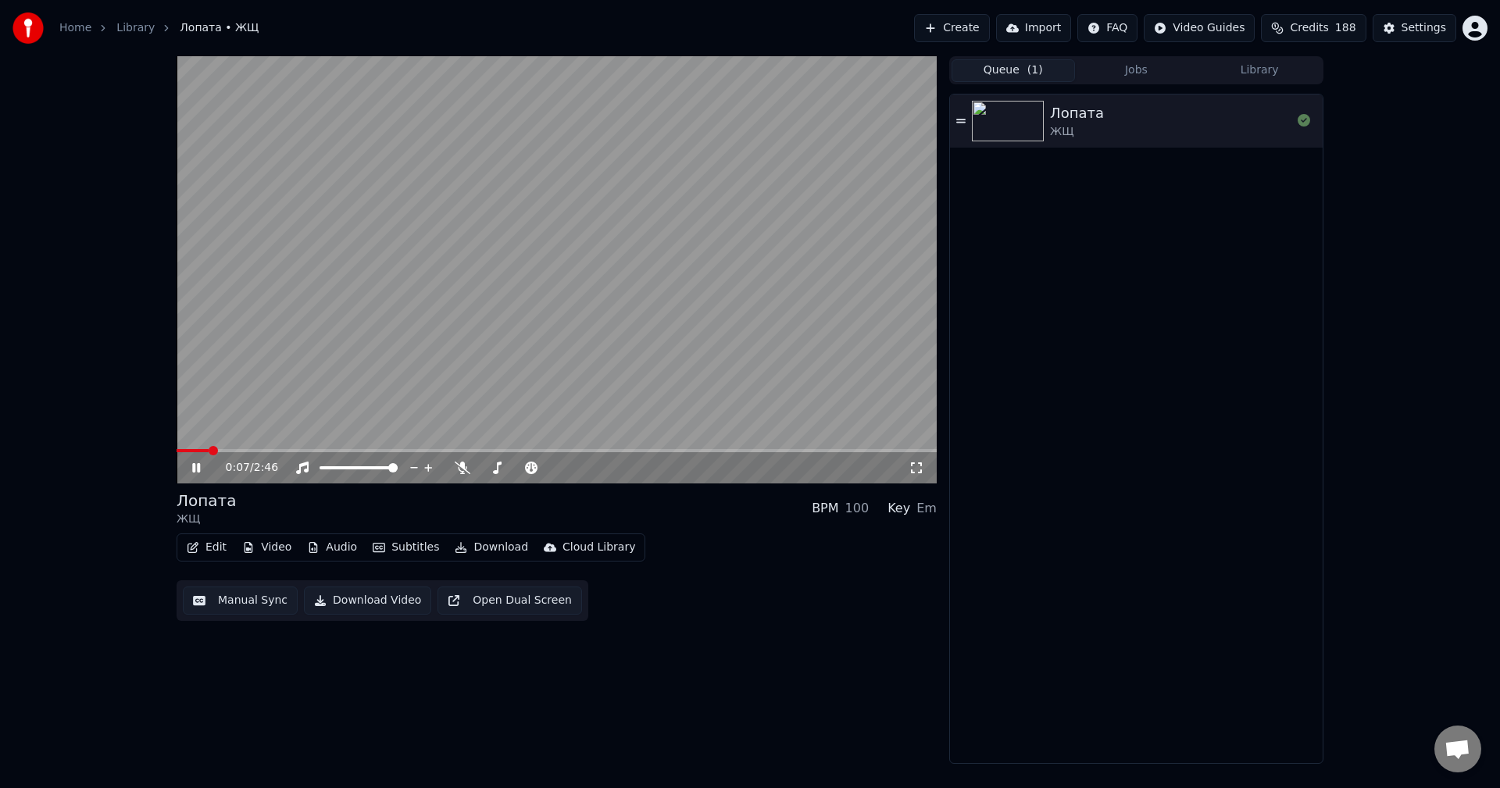
click at [191, 467] on icon at bounding box center [207, 468] width 37 height 13
click at [293, 546] on button "Video" at bounding box center [267, 548] width 62 height 22
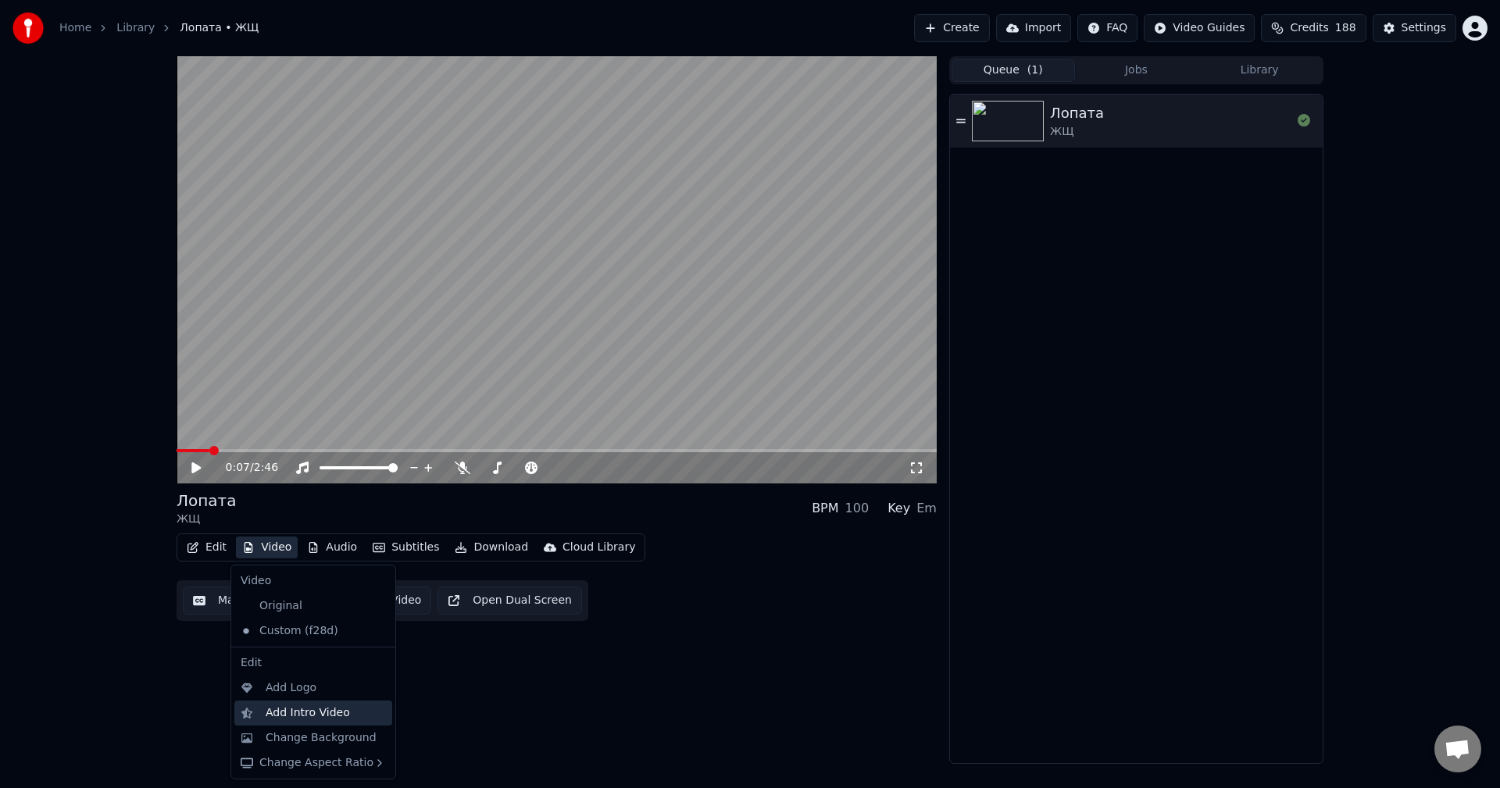
click at [334, 713] on div "Add Intro Video" at bounding box center [308, 714] width 84 height 16
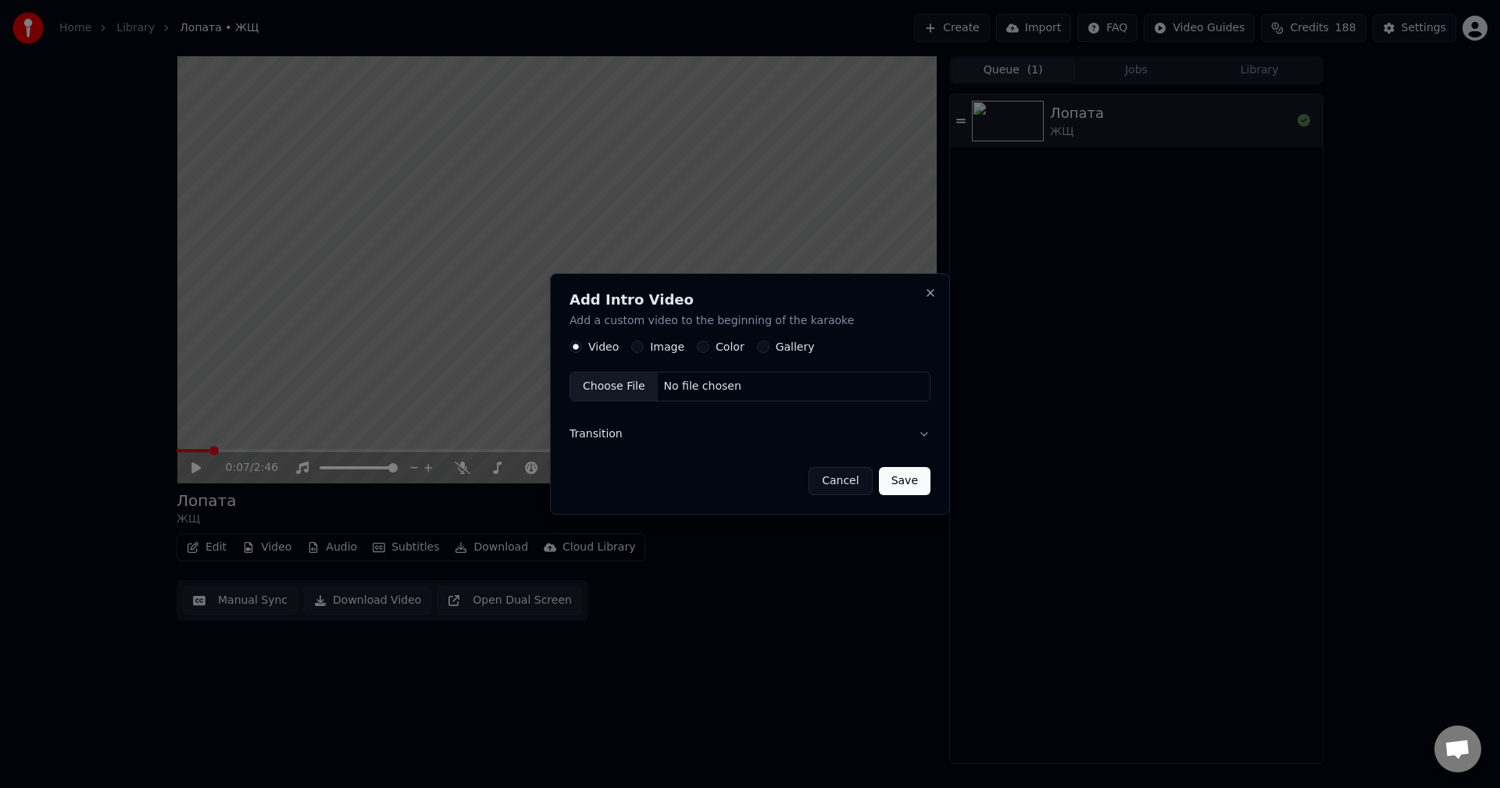
click at [632, 430] on button "Transition" at bounding box center [750, 434] width 361 height 41
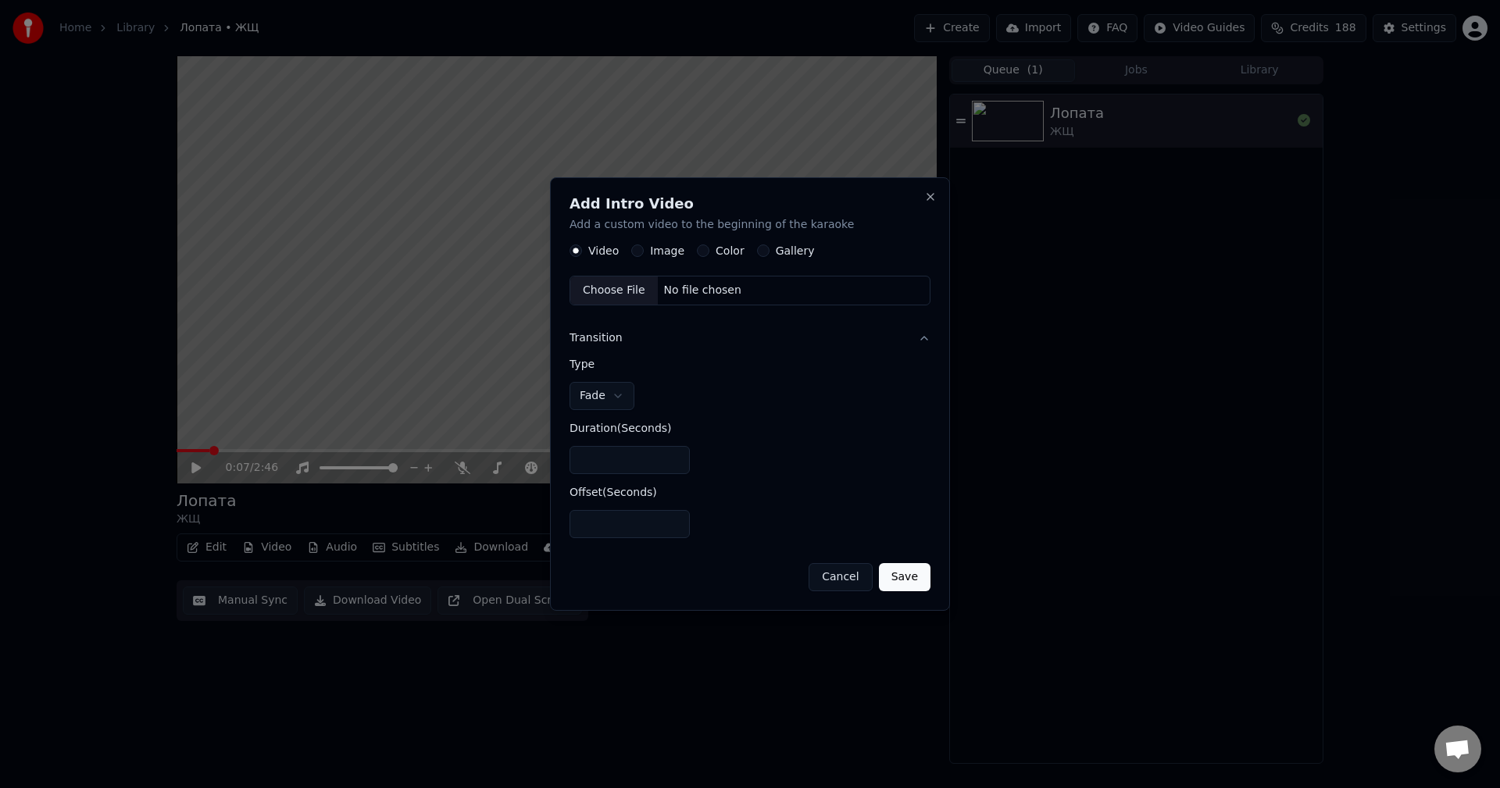
click at [759, 247] on button "Gallery" at bounding box center [763, 251] width 13 height 13
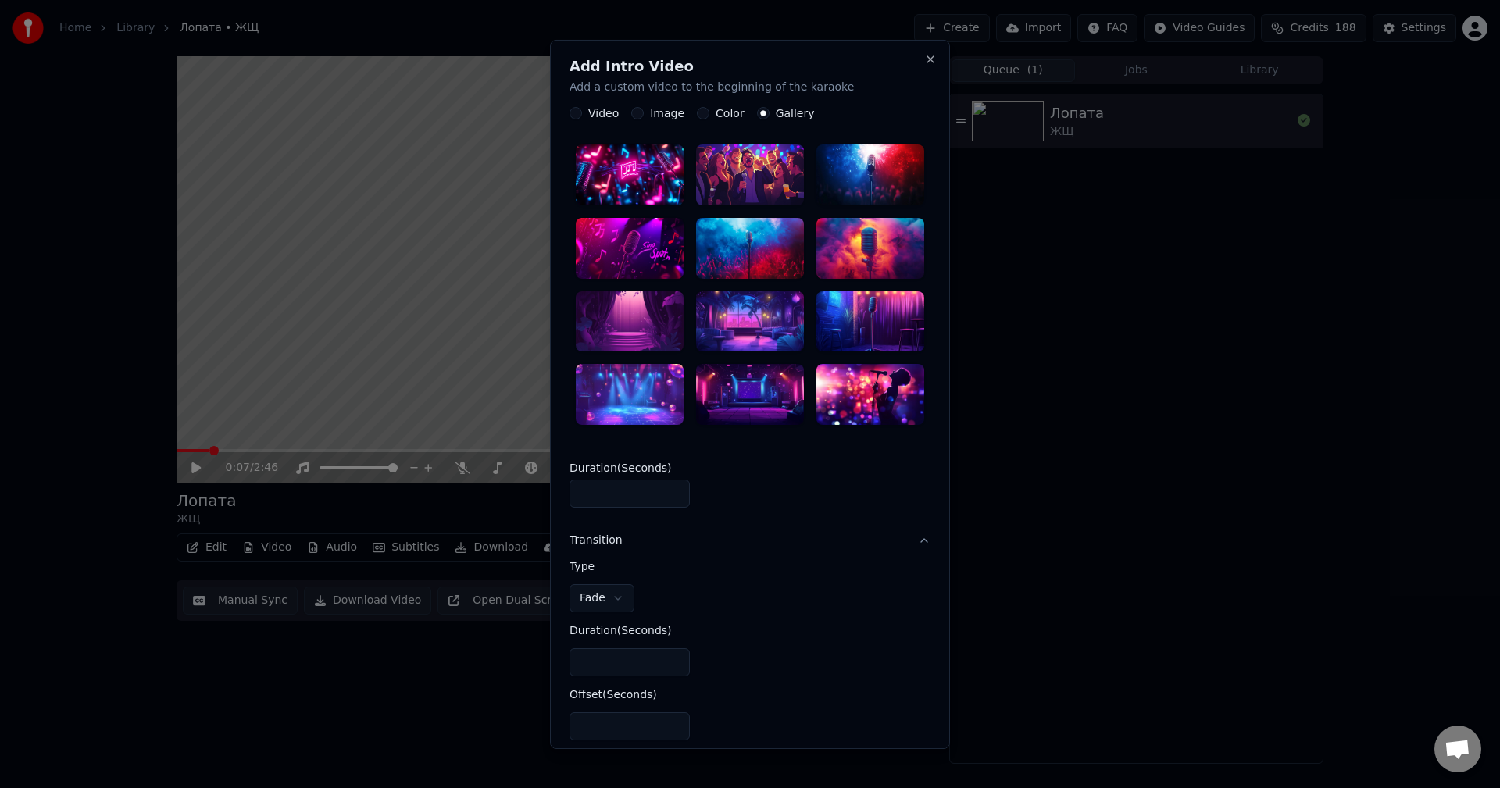
click at [719, 114] on label "Color" at bounding box center [730, 113] width 29 height 11
click at [710, 114] on button "Color" at bounding box center [703, 113] width 13 height 13
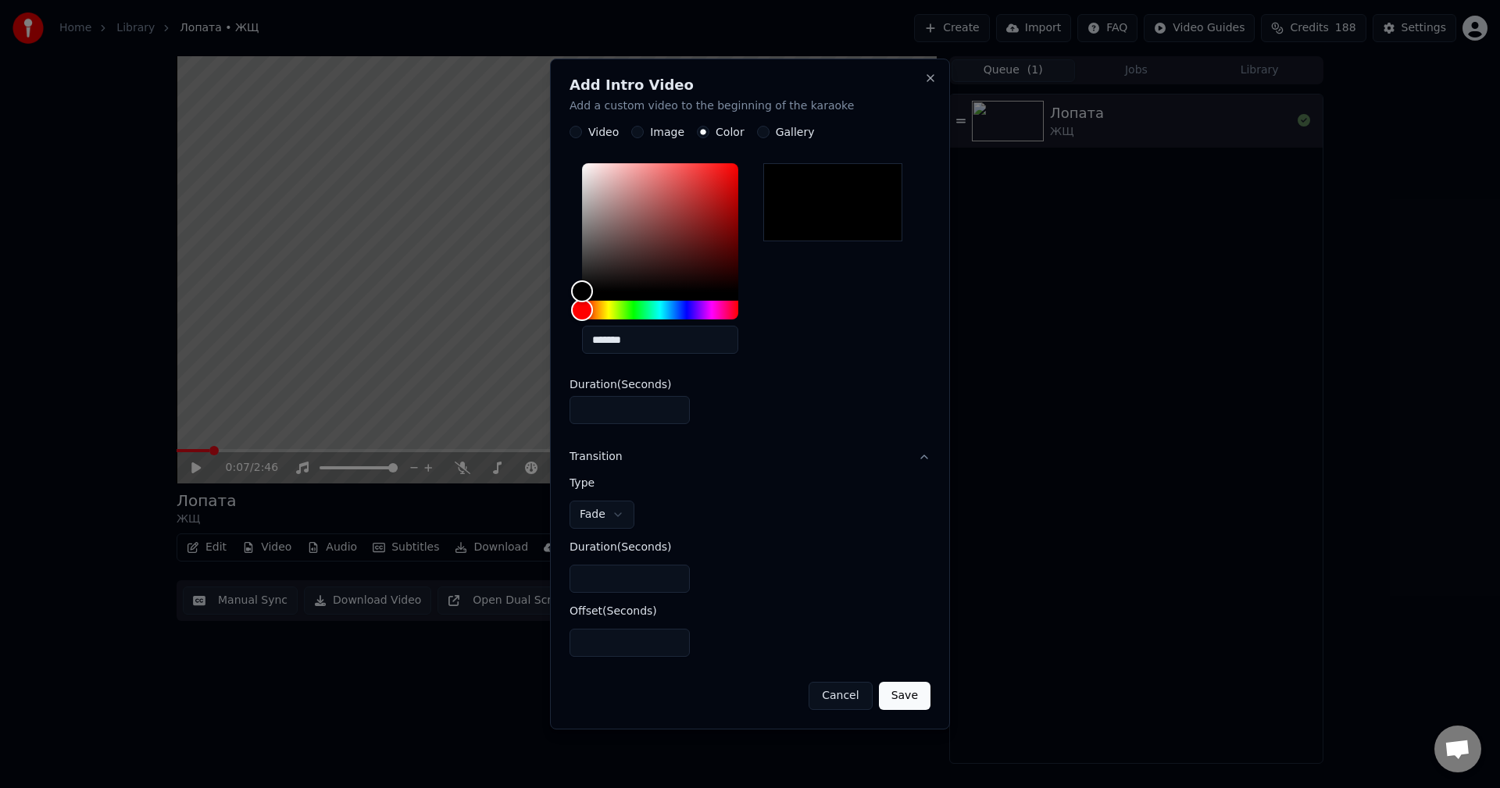
click at [835, 694] on button "Cancel" at bounding box center [840, 696] width 63 height 28
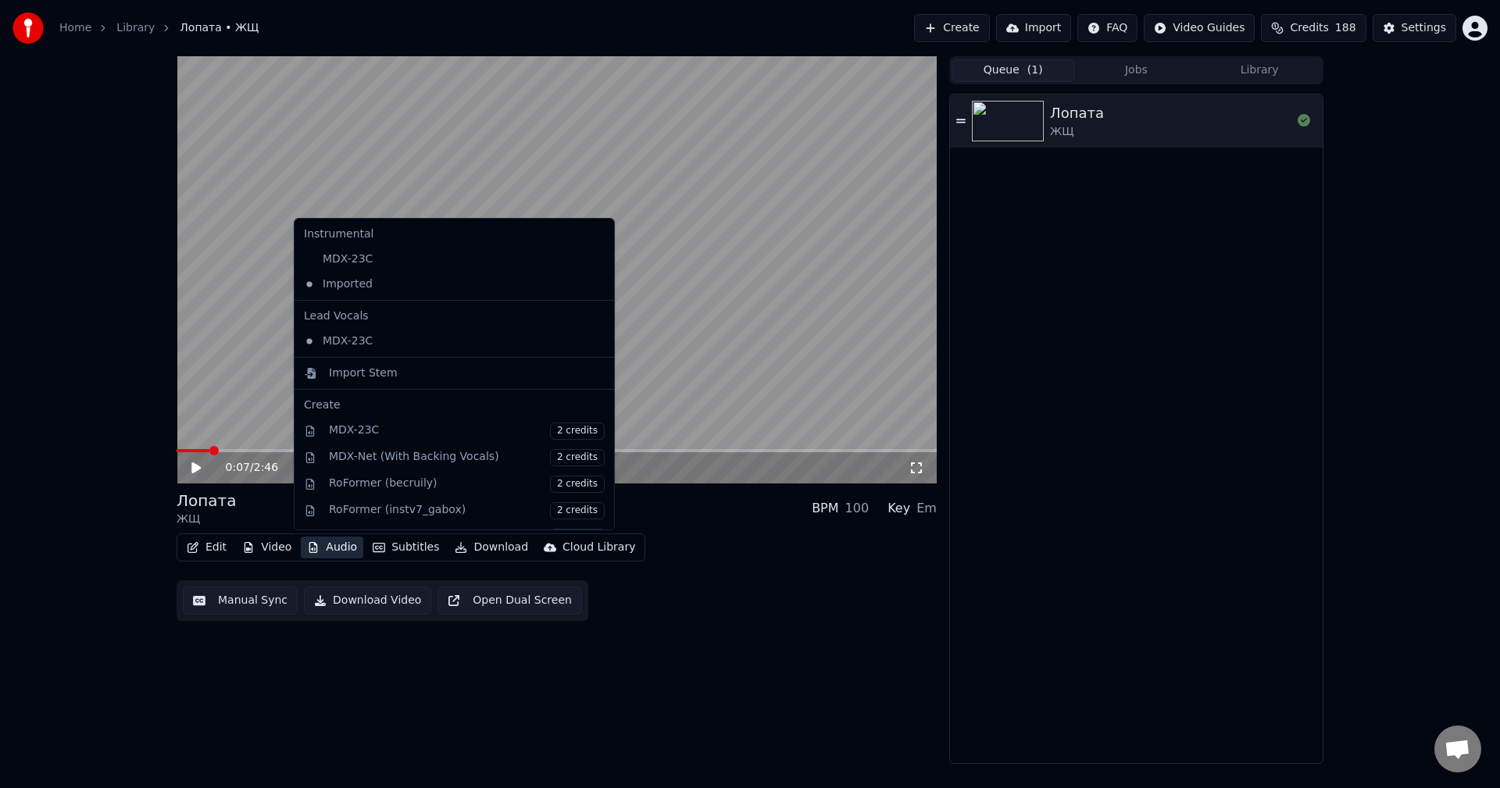
click at [338, 559] on button "Audio" at bounding box center [332, 548] width 63 height 22
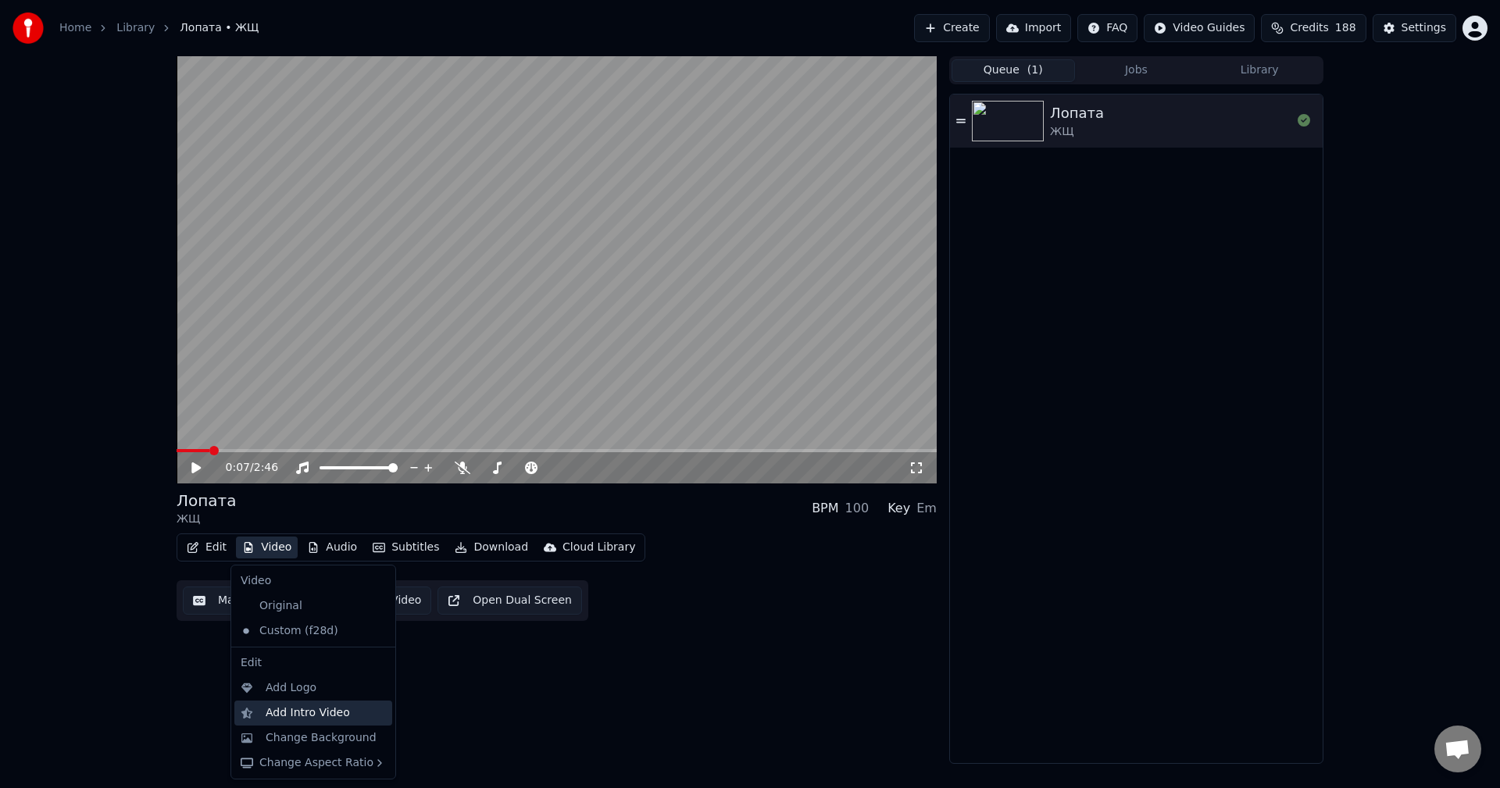
click at [335, 714] on div "Add Intro Video" at bounding box center [308, 714] width 84 height 16
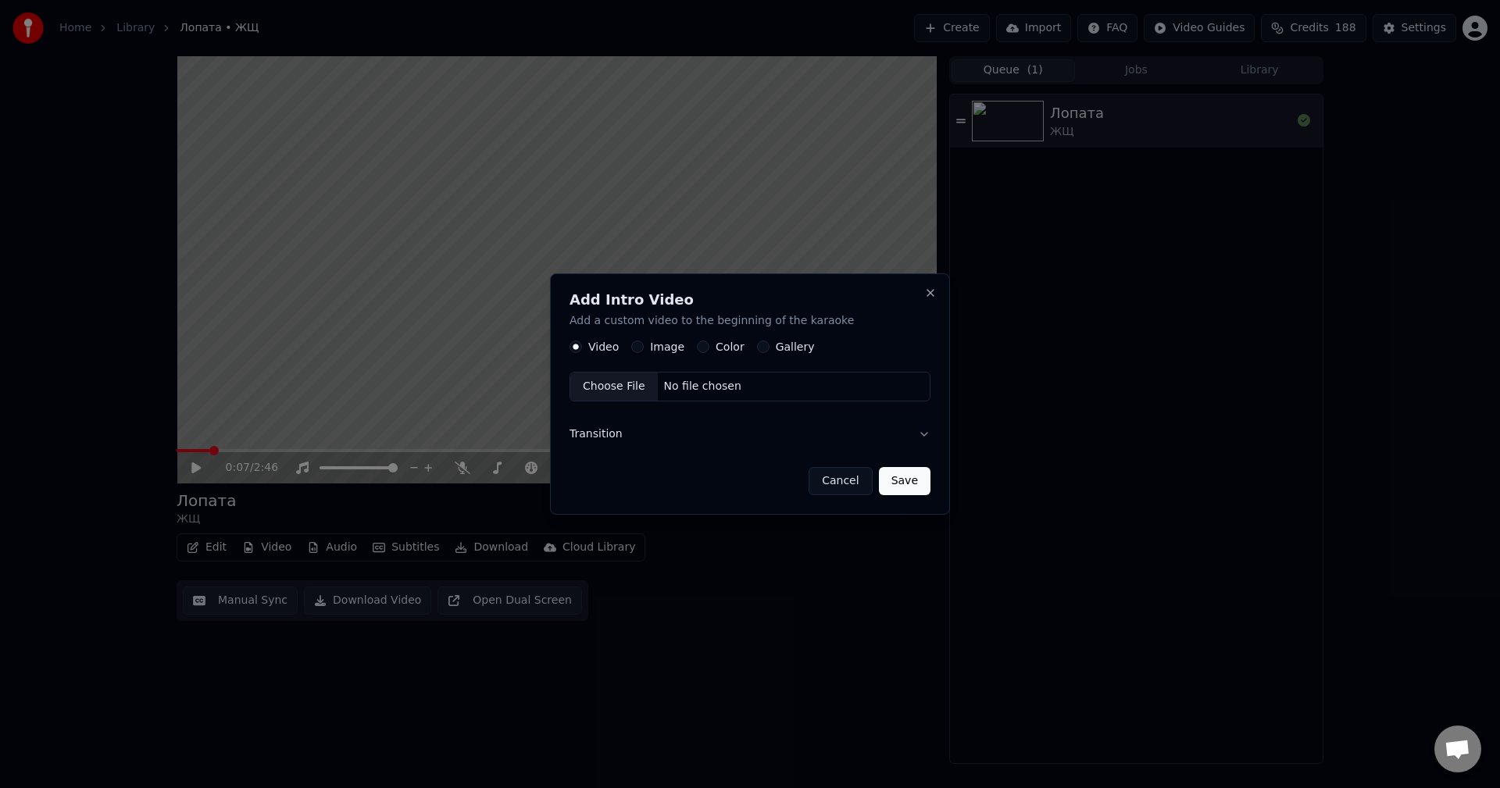
click at [703, 349] on button "Color" at bounding box center [703, 347] width 13 height 13
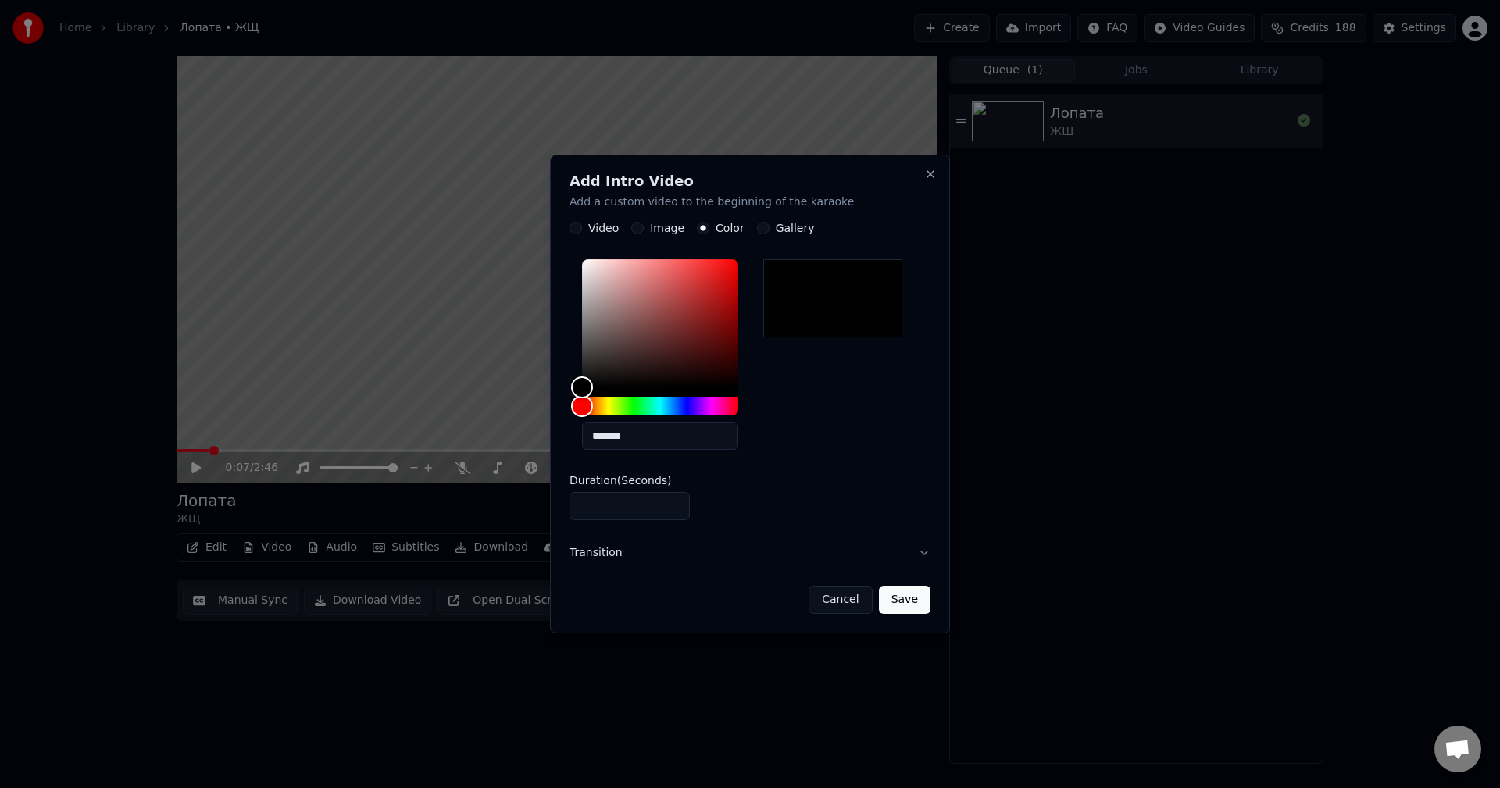
drag, startPoint x: 606, startPoint y: 507, endPoint x: 501, endPoint y: 508, distance: 104.7
click at [501, 508] on body "Home Library Лопата • ЖЩ Create Import FAQ Video Guides Credits 188 Settings 0:…" at bounding box center [750, 394] width 1500 height 788
click at [769, 484] on label "Duration ( Seconds )" at bounding box center [750, 481] width 361 height 11
click at [690, 493] on input "*" at bounding box center [630, 507] width 120 height 28
click at [854, 549] on button "Transition" at bounding box center [750, 554] width 361 height 41
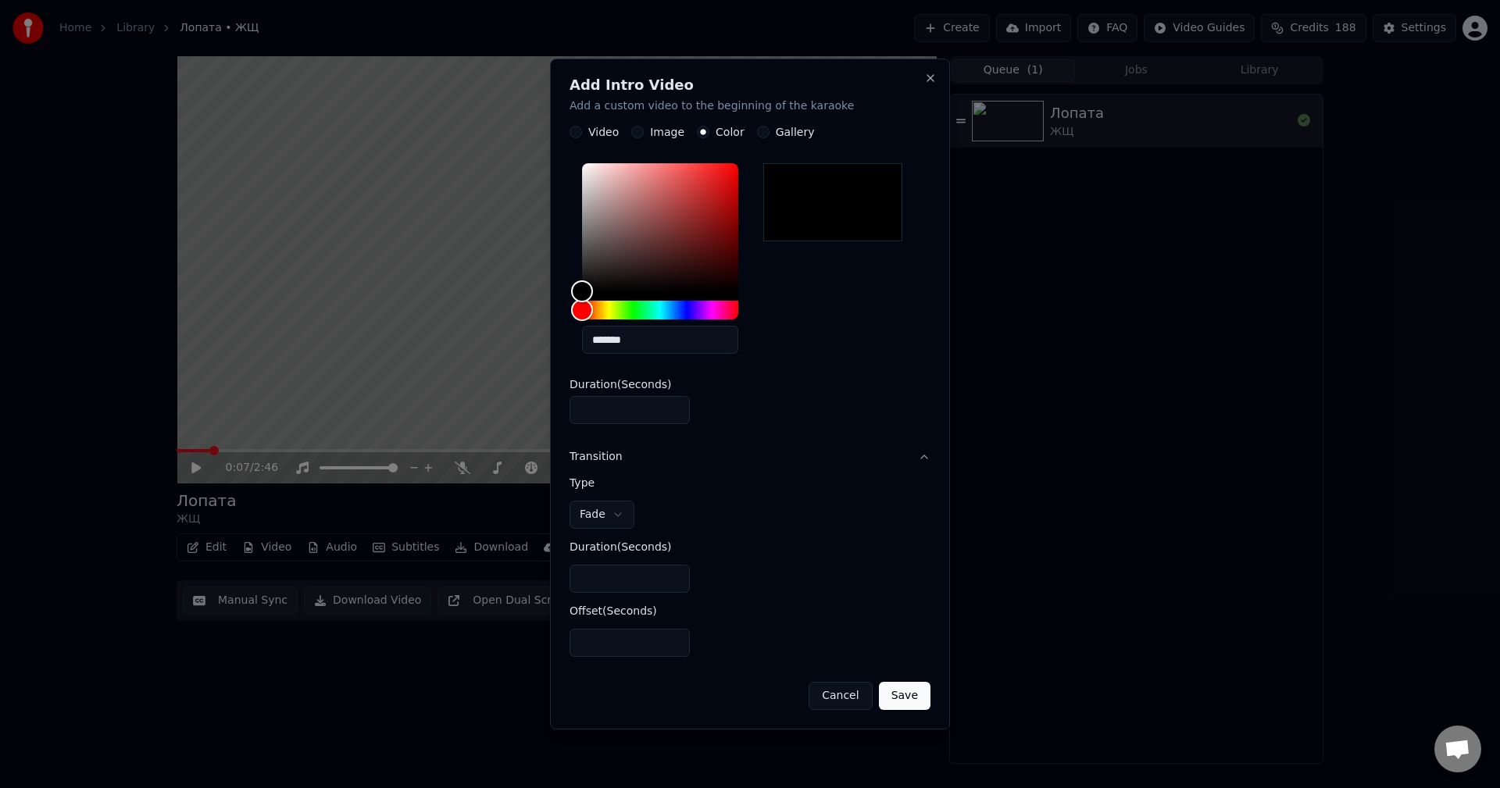
click at [700, 461] on button "Transition" at bounding box center [750, 458] width 361 height 41
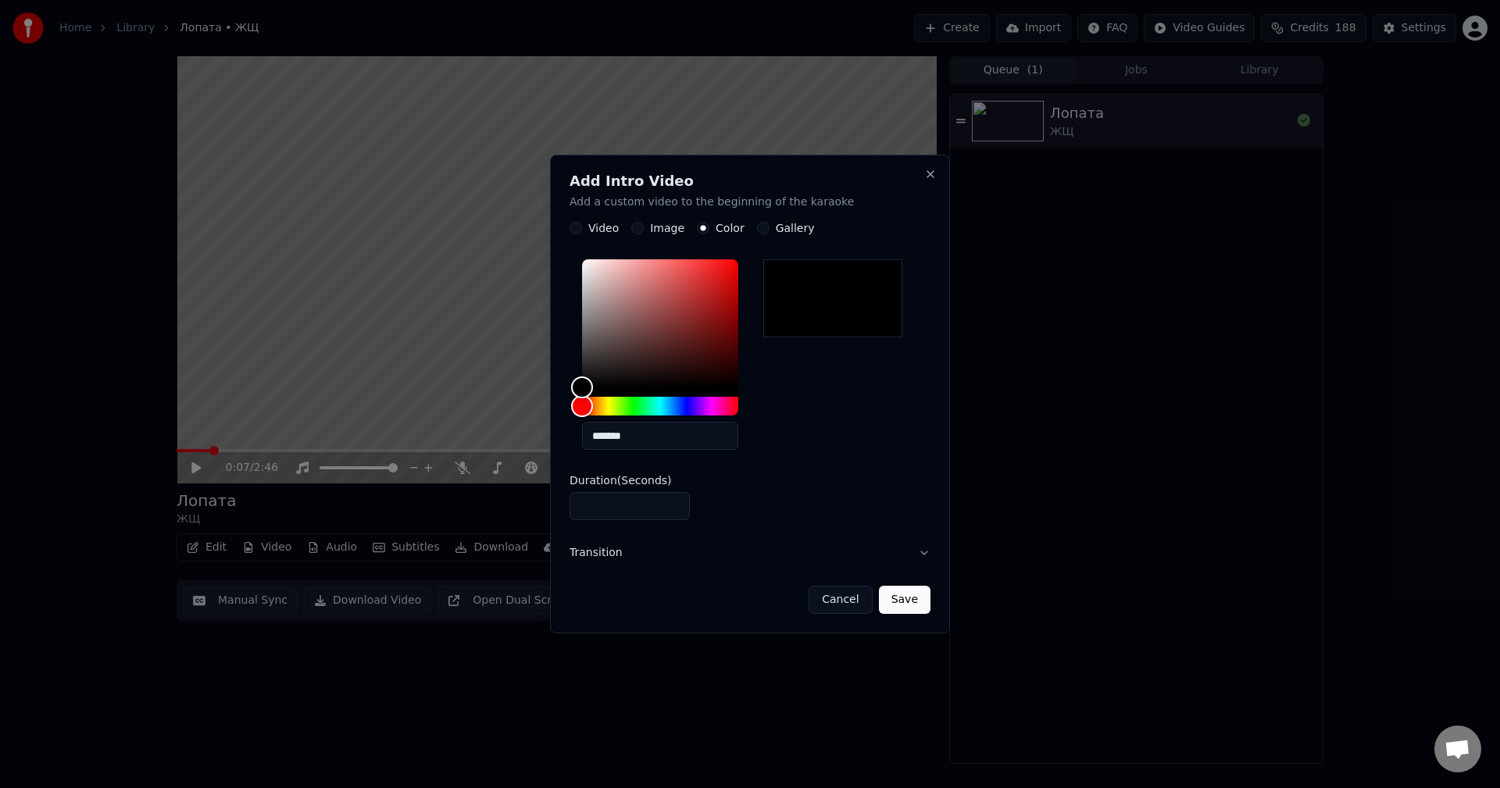
click at [918, 599] on button "Save" at bounding box center [905, 600] width 52 height 28
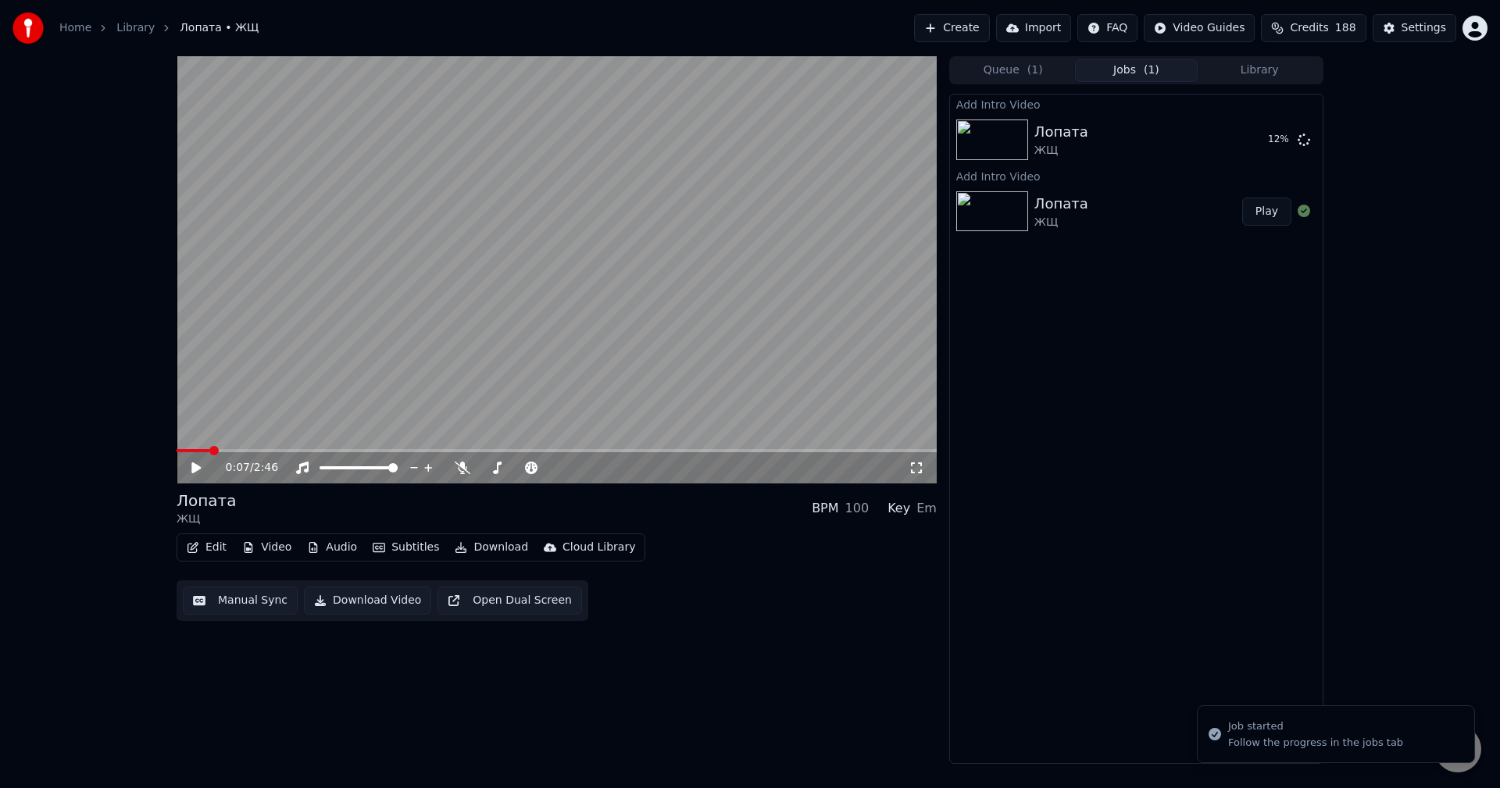
click at [332, 549] on button "Audio" at bounding box center [332, 548] width 63 height 22
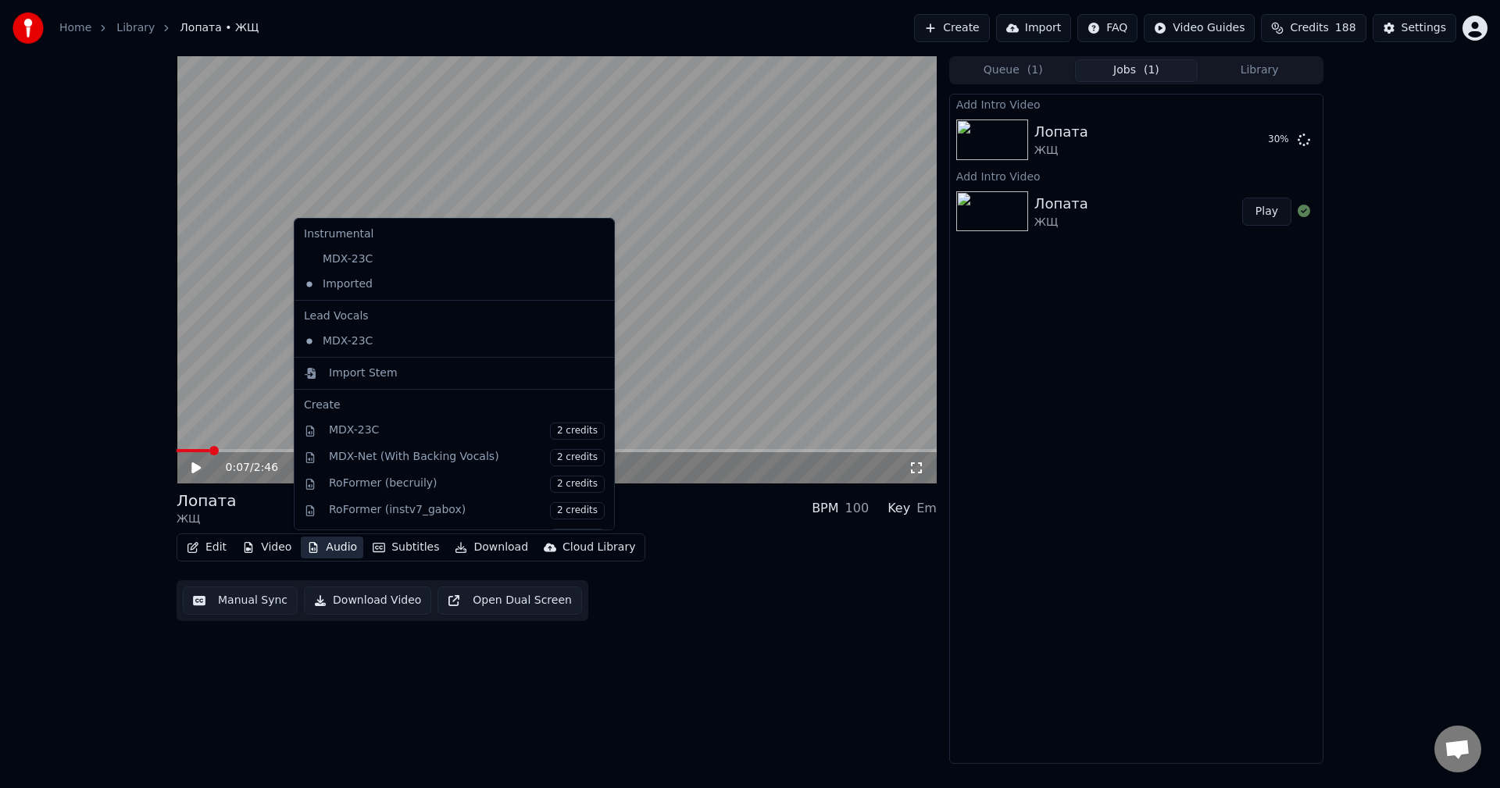
click at [332, 549] on button "Audio" at bounding box center [332, 548] width 63 height 22
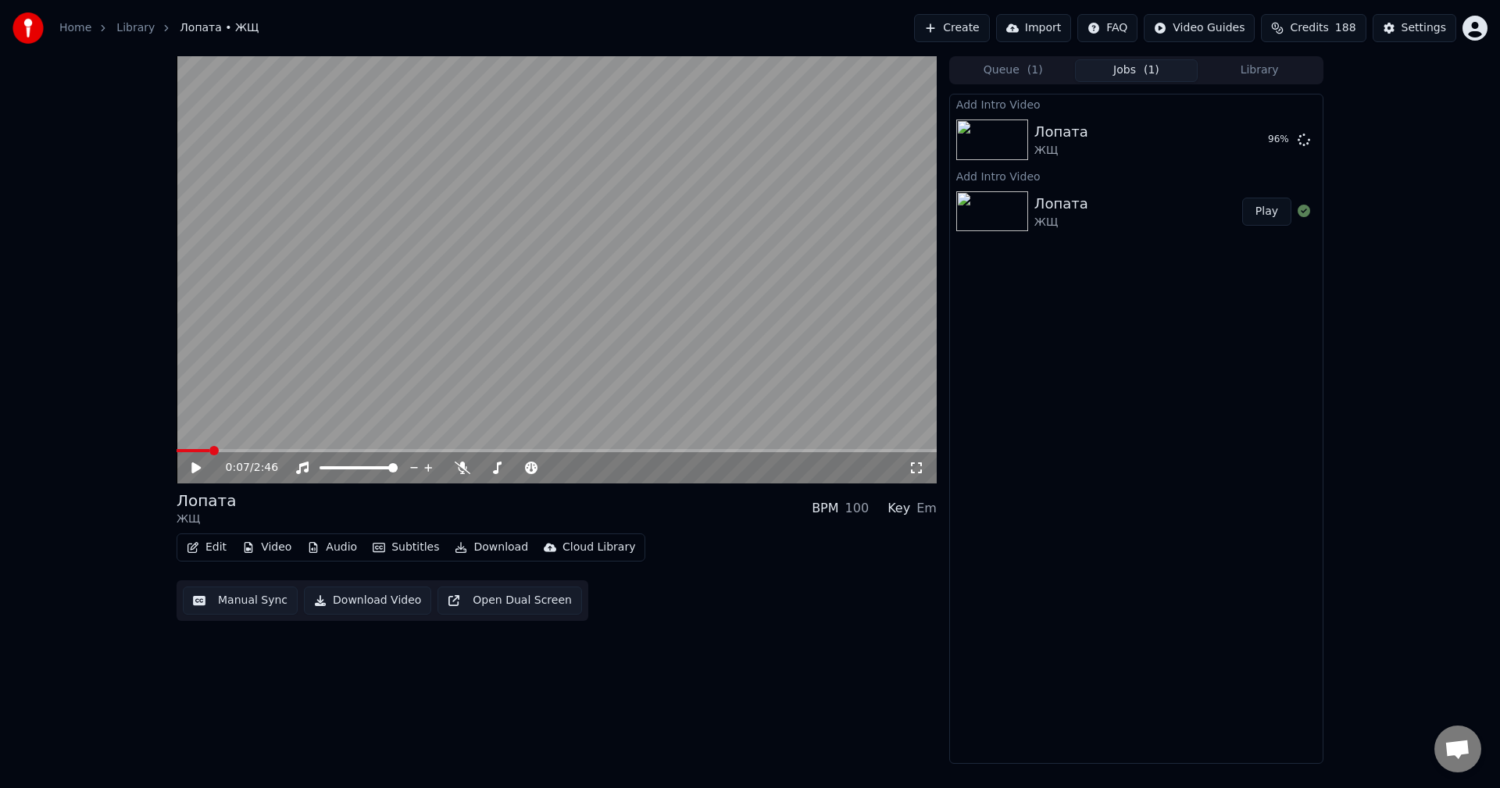
click at [1120, 531] on div "Add Intro Video Лопата ЖЩ 96 % Add Intro Video Лопата ЖЩ Play" at bounding box center [1136, 429] width 374 height 670
drag, startPoint x: 192, startPoint y: 470, endPoint x: 196, endPoint y: 463, distance: 8.0
click at [193, 469] on icon at bounding box center [207, 468] width 37 height 13
click at [188, 447] on video at bounding box center [557, 269] width 760 height 427
click at [177, 450] on span at bounding box center [181, 450] width 9 height 3
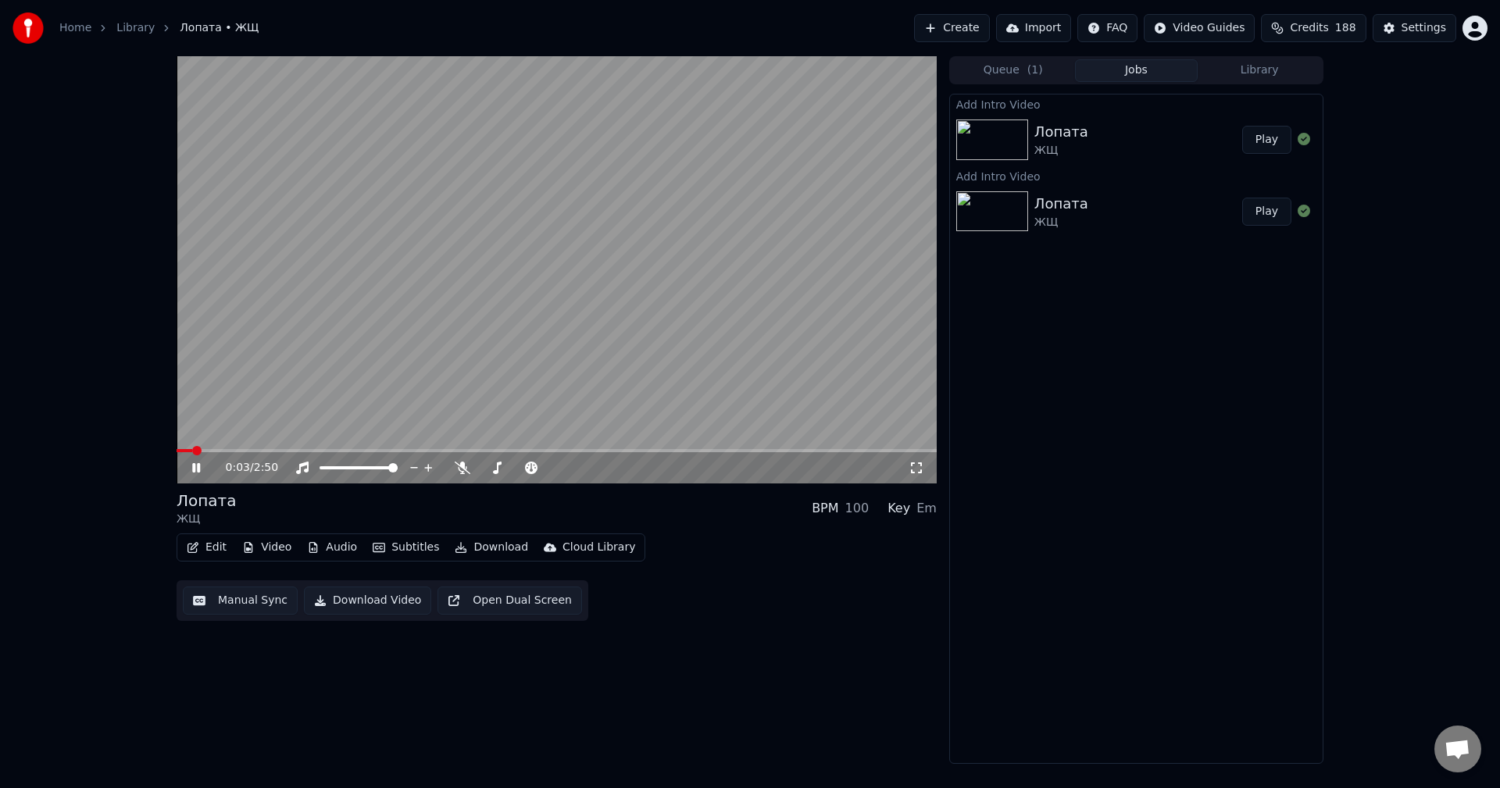
click at [324, 559] on div "Edit Video Audio Subtitles Download Cloud Library" at bounding box center [411, 548] width 469 height 28
click at [197, 467] on icon at bounding box center [207, 468] width 37 height 13
click at [344, 542] on button "Audio" at bounding box center [332, 548] width 63 height 22
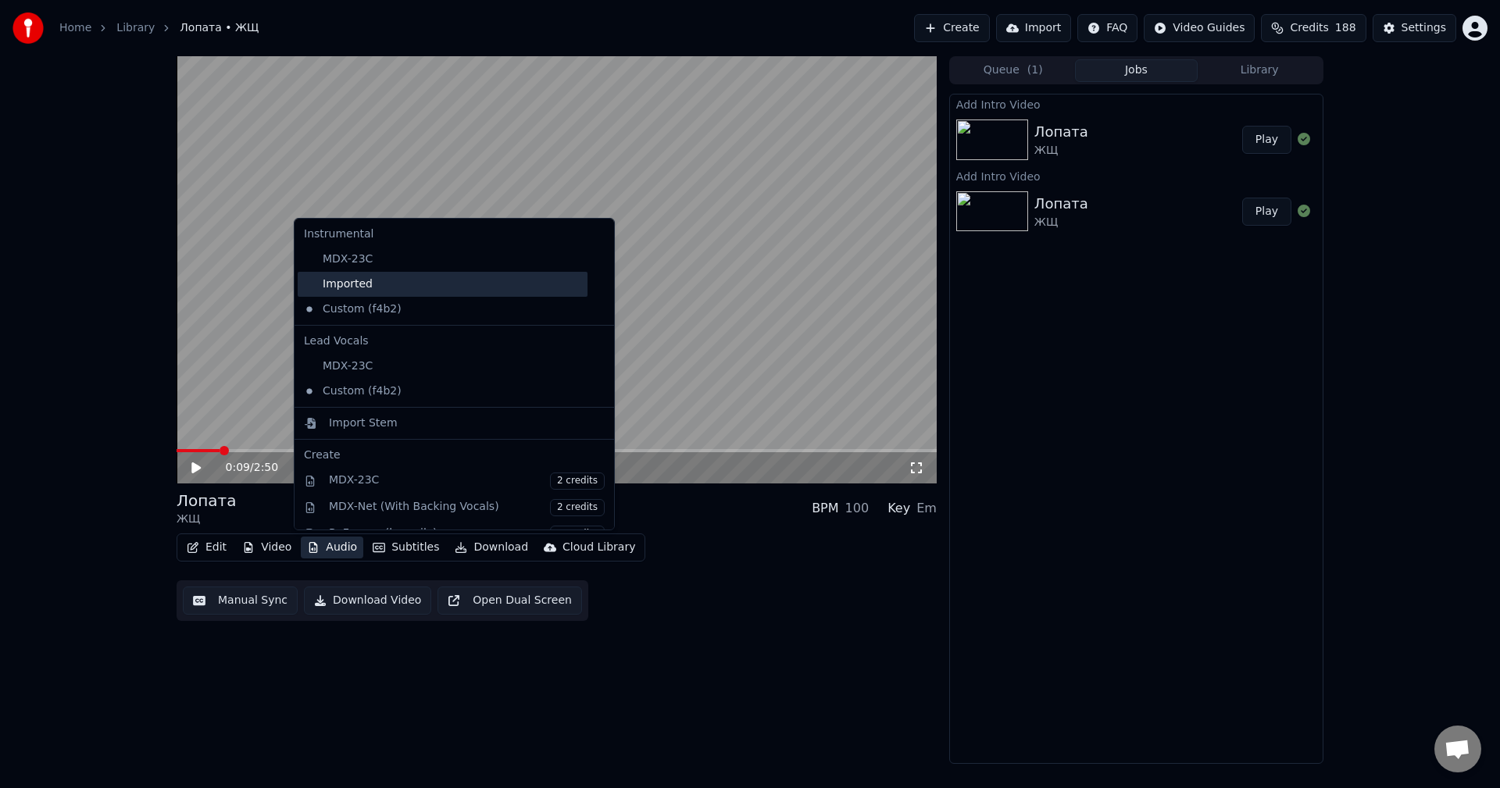
click at [384, 284] on div "Imported" at bounding box center [443, 284] width 290 height 25
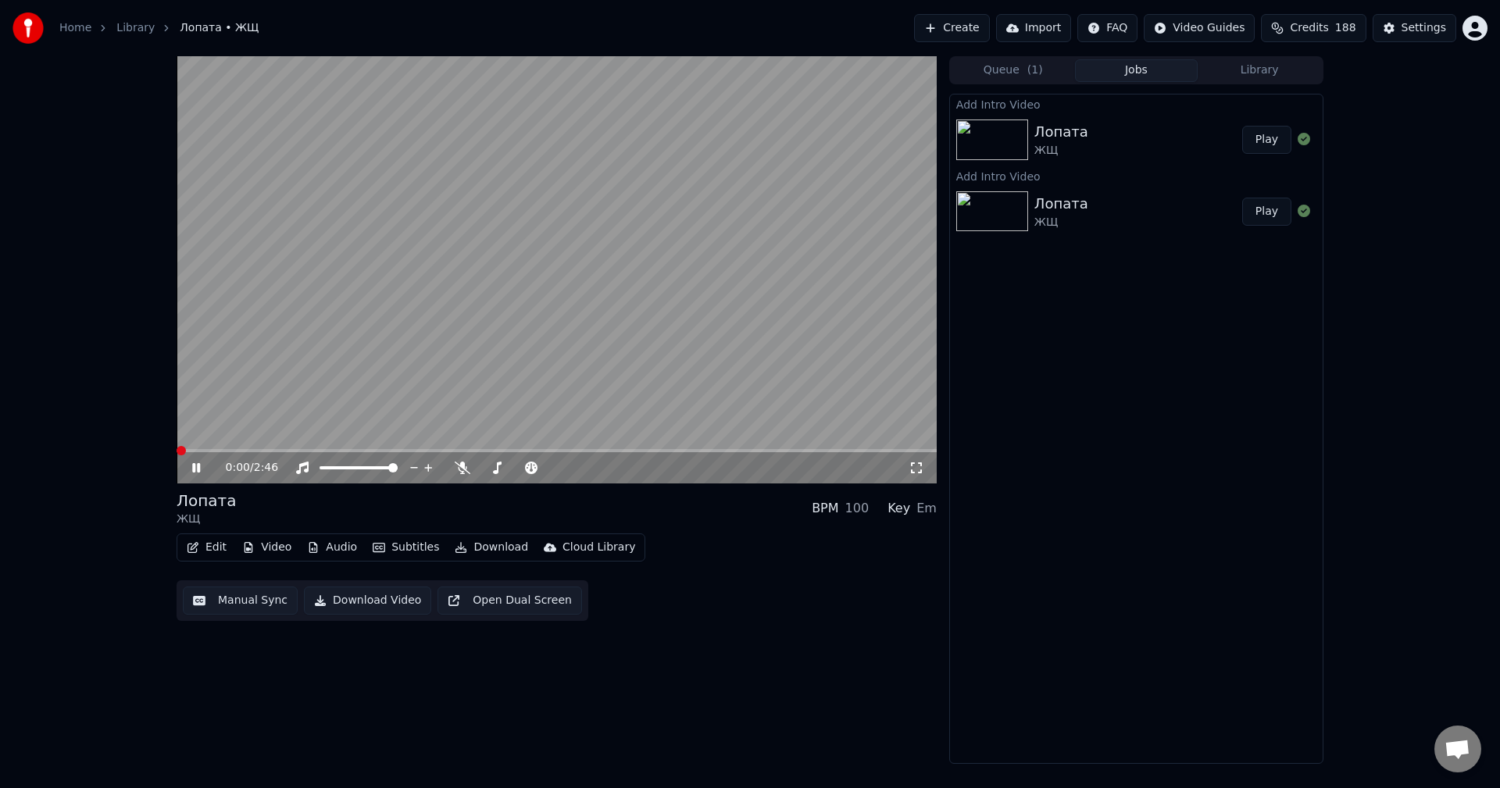
click at [177, 449] on span at bounding box center [557, 450] width 760 height 3
click at [203, 470] on icon at bounding box center [207, 468] width 37 height 13
click at [177, 449] on span at bounding box center [557, 450] width 760 height 3
click at [200, 468] on icon at bounding box center [195, 468] width 9 height 11
drag, startPoint x: 188, startPoint y: 449, endPoint x: 163, endPoint y: 451, distance: 24.3
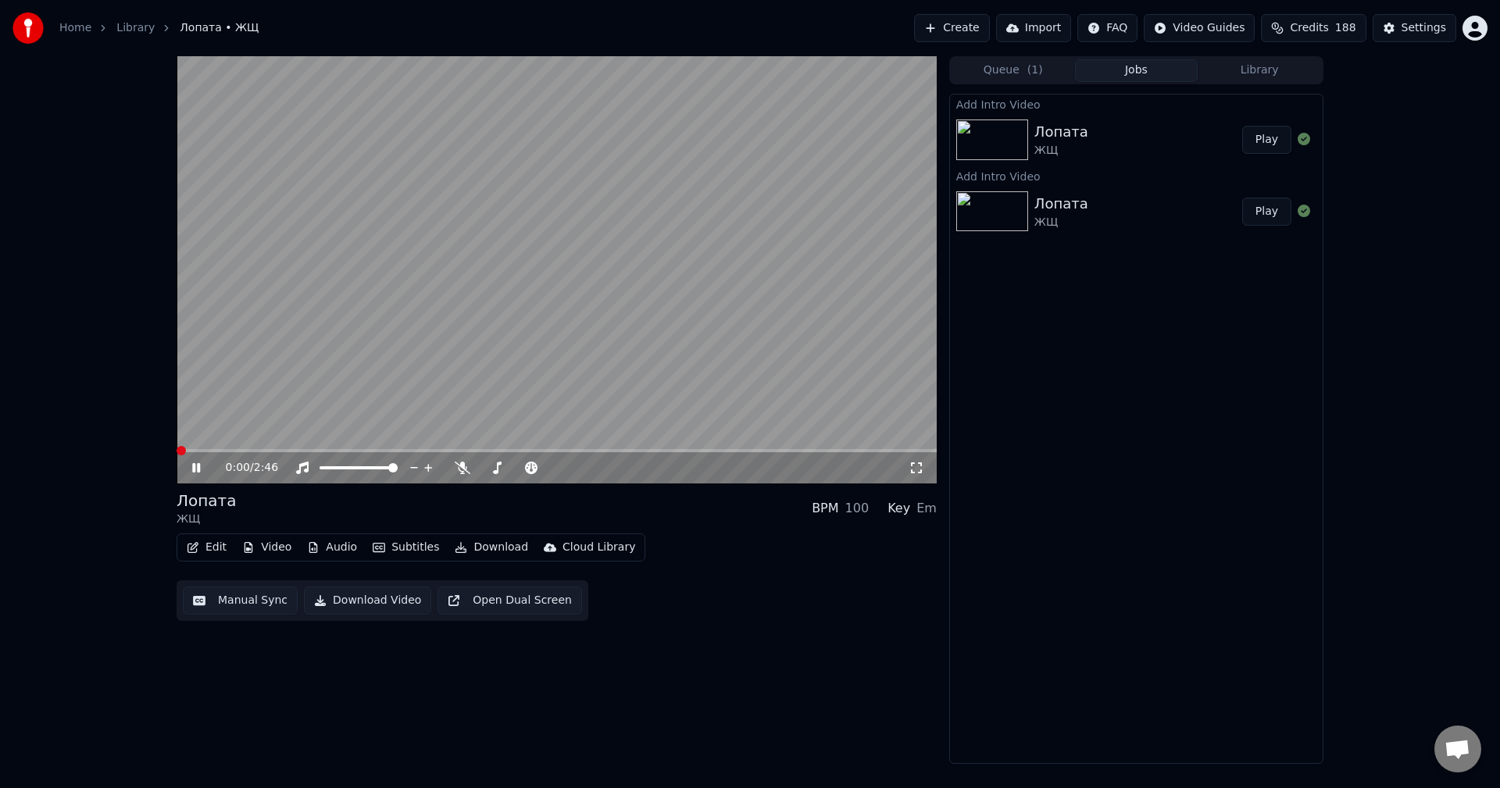
click at [163, 451] on div "0:00 / 2:46 Лопата ЖЩ BPM 100 Key Em Edit Video Audio Subtitles Download Cloud …" at bounding box center [750, 410] width 1500 height 708
click at [177, 450] on span at bounding box center [181, 450] width 9 height 9
click at [195, 467] on icon at bounding box center [196, 467] width 8 height 9
click at [327, 549] on button "Audio" at bounding box center [332, 548] width 63 height 22
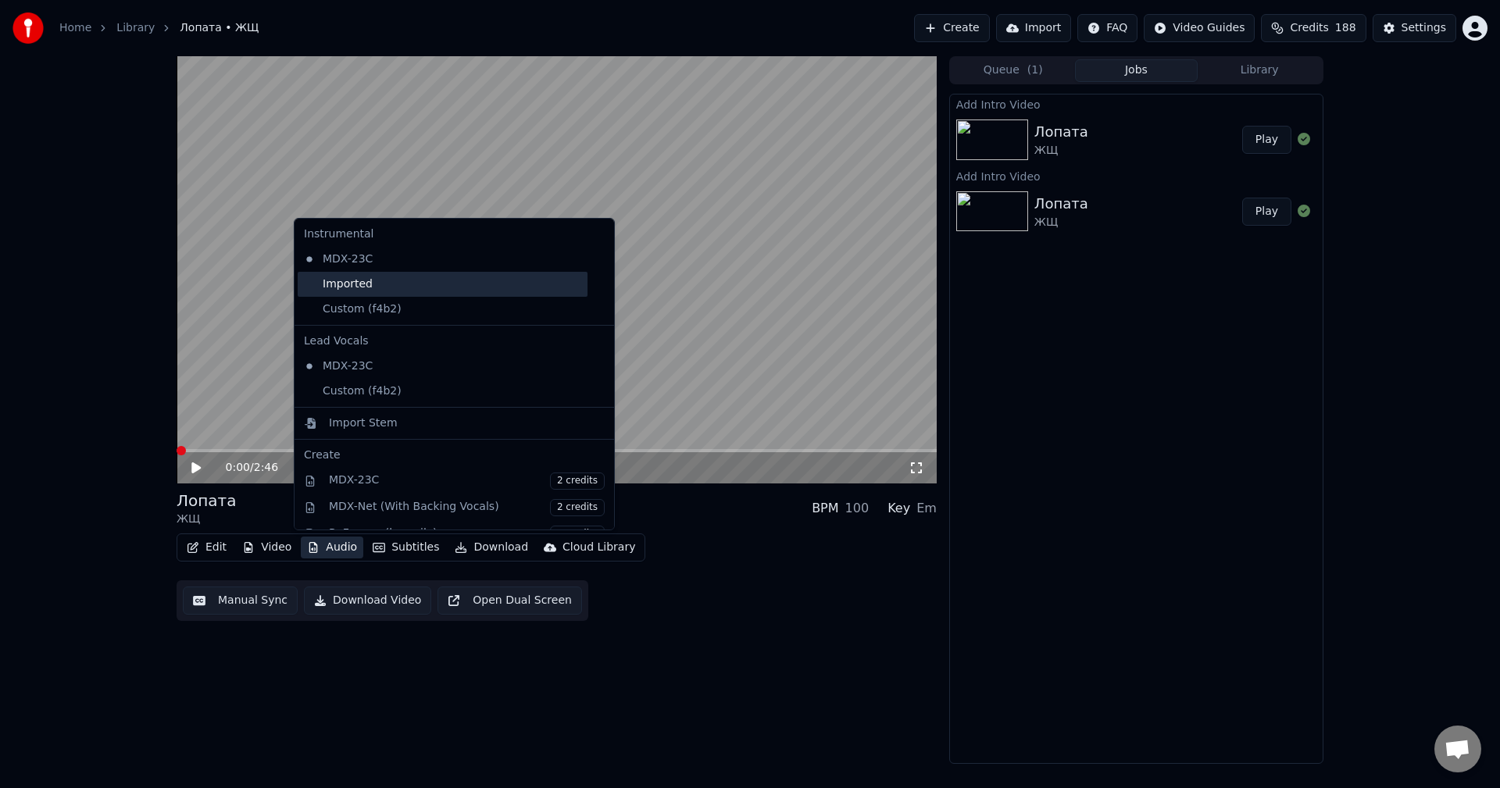
click at [371, 278] on div "Imported" at bounding box center [443, 284] width 290 height 25
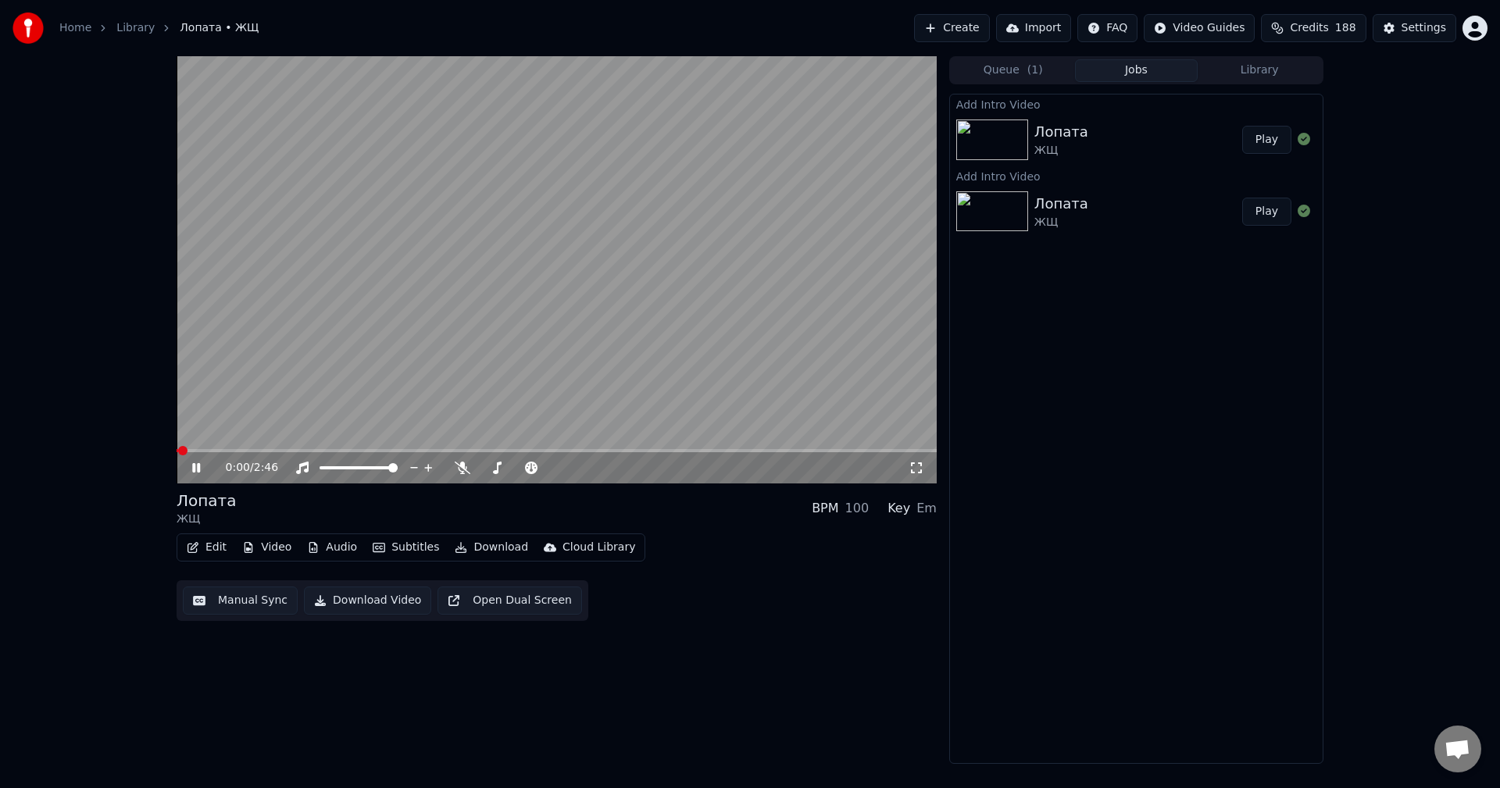
click at [197, 470] on icon at bounding box center [207, 468] width 37 height 13
click at [249, 535] on div "Лопата ЖЩ BPM 100 Key Em Edit Video Audio Subtitles Download Cloud Library Manu…" at bounding box center [557, 555] width 760 height 131
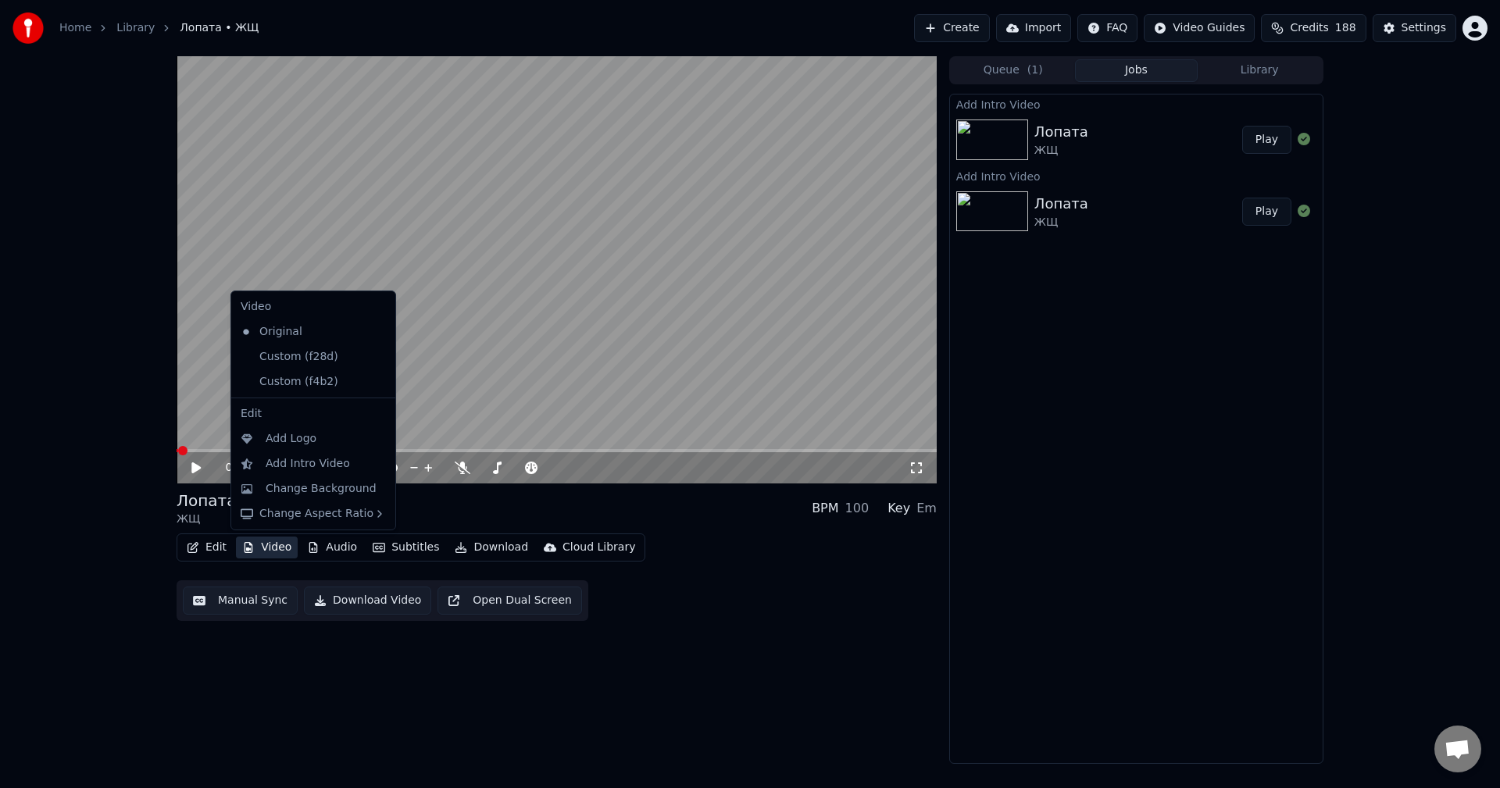
click at [254, 549] on button "Video" at bounding box center [267, 548] width 62 height 22
click at [299, 359] on div "Custom (f28d)" at bounding box center [301, 357] width 134 height 25
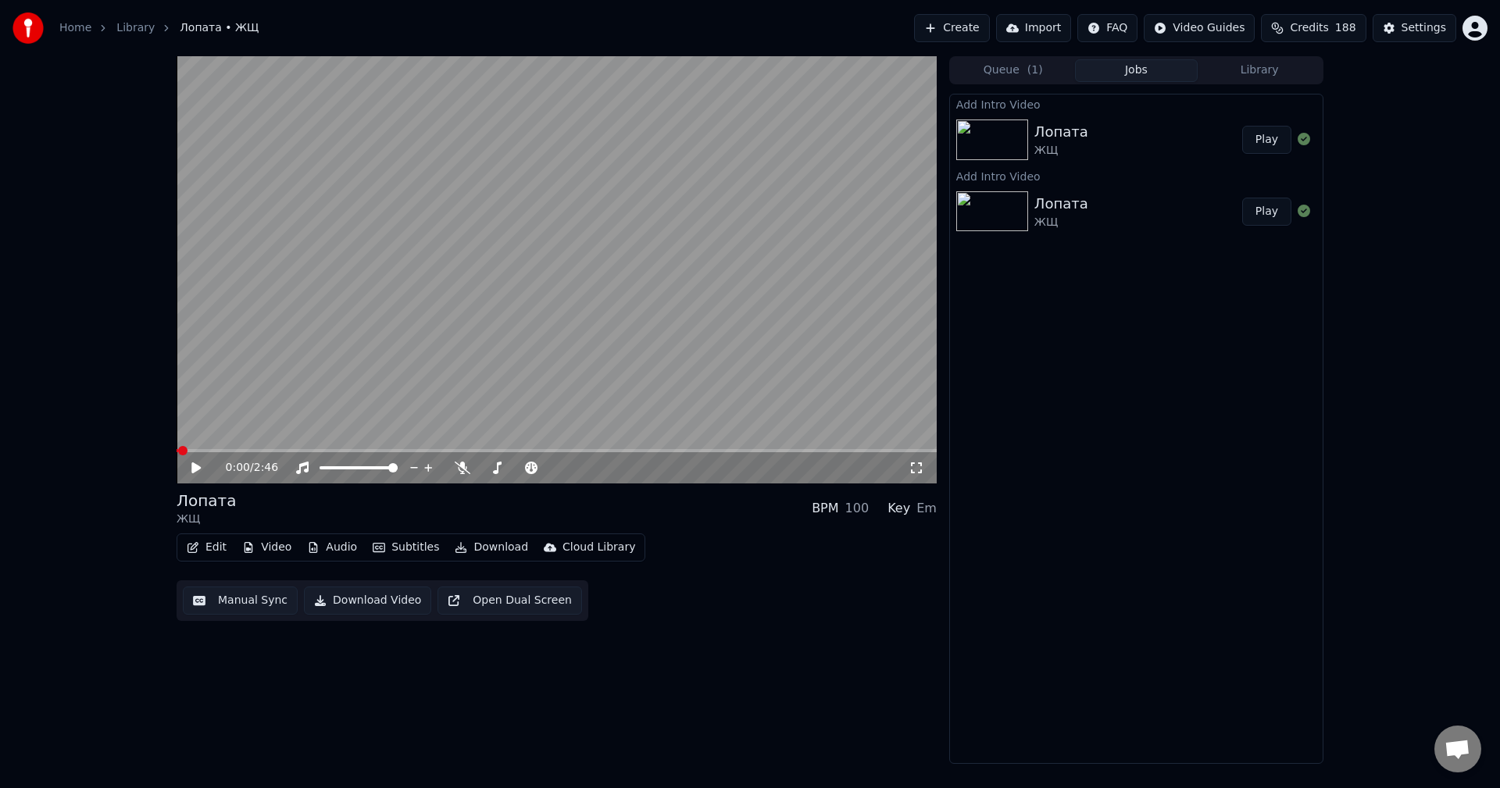
click at [199, 471] on icon at bounding box center [195, 468] width 9 height 11
click at [198, 471] on icon at bounding box center [207, 468] width 37 height 13
click at [198, 471] on icon at bounding box center [196, 467] width 8 height 9
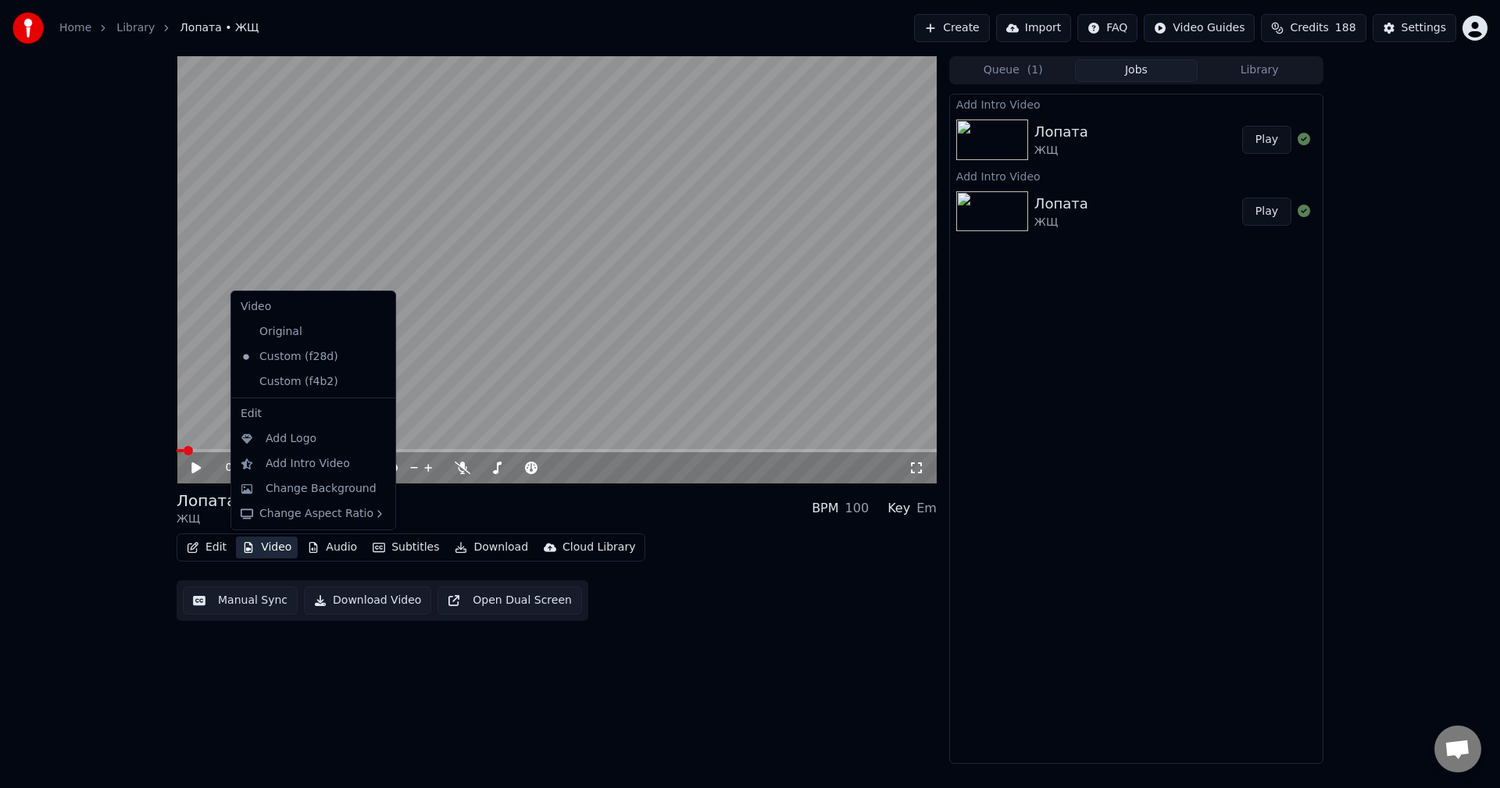
click at [261, 542] on button "Video" at bounding box center [267, 548] width 62 height 22
click at [278, 384] on div "Custom (f4b2)" at bounding box center [301, 382] width 134 height 25
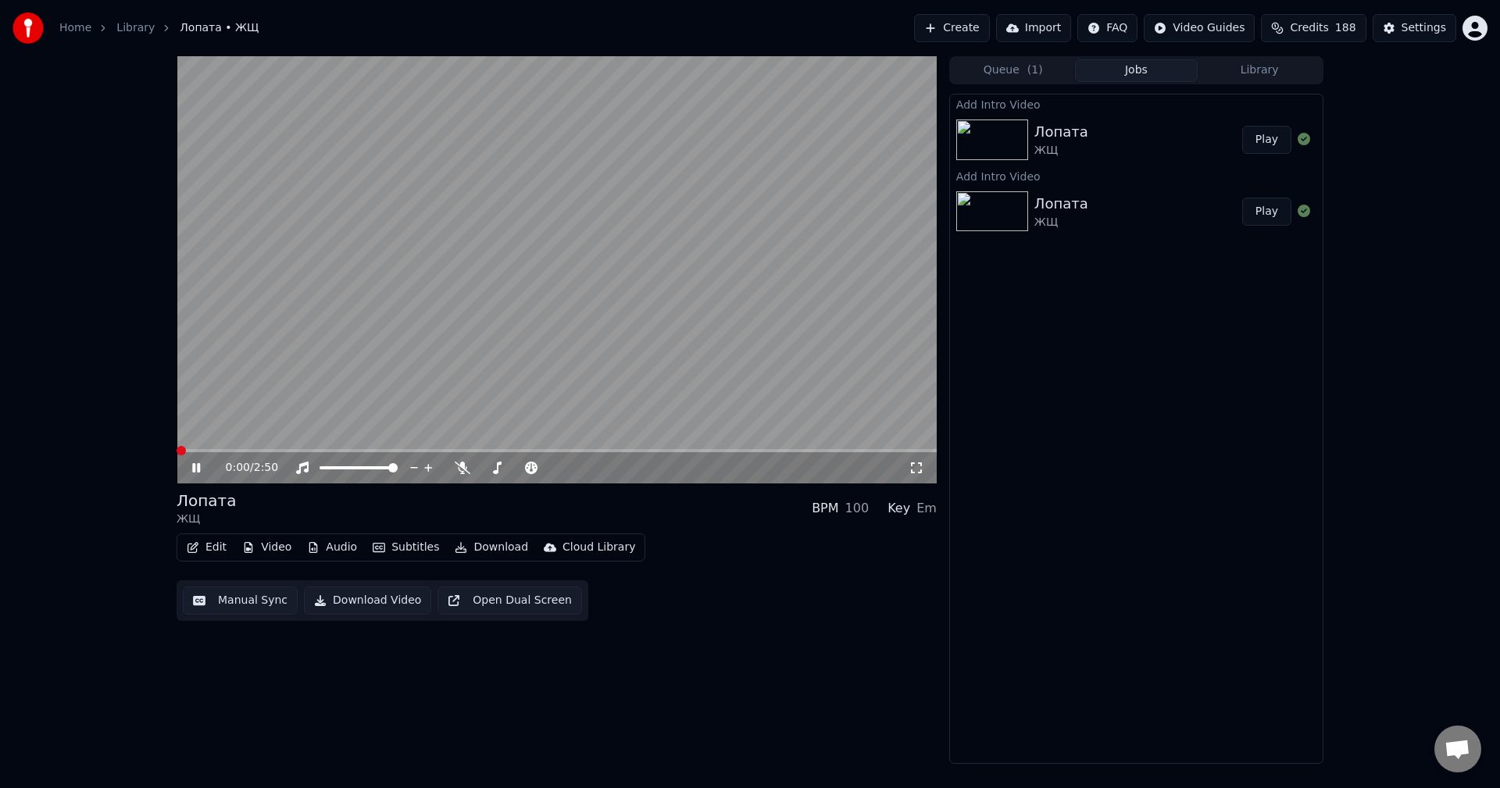
click at [177, 452] on span at bounding box center [177, 450] width 0 height 3
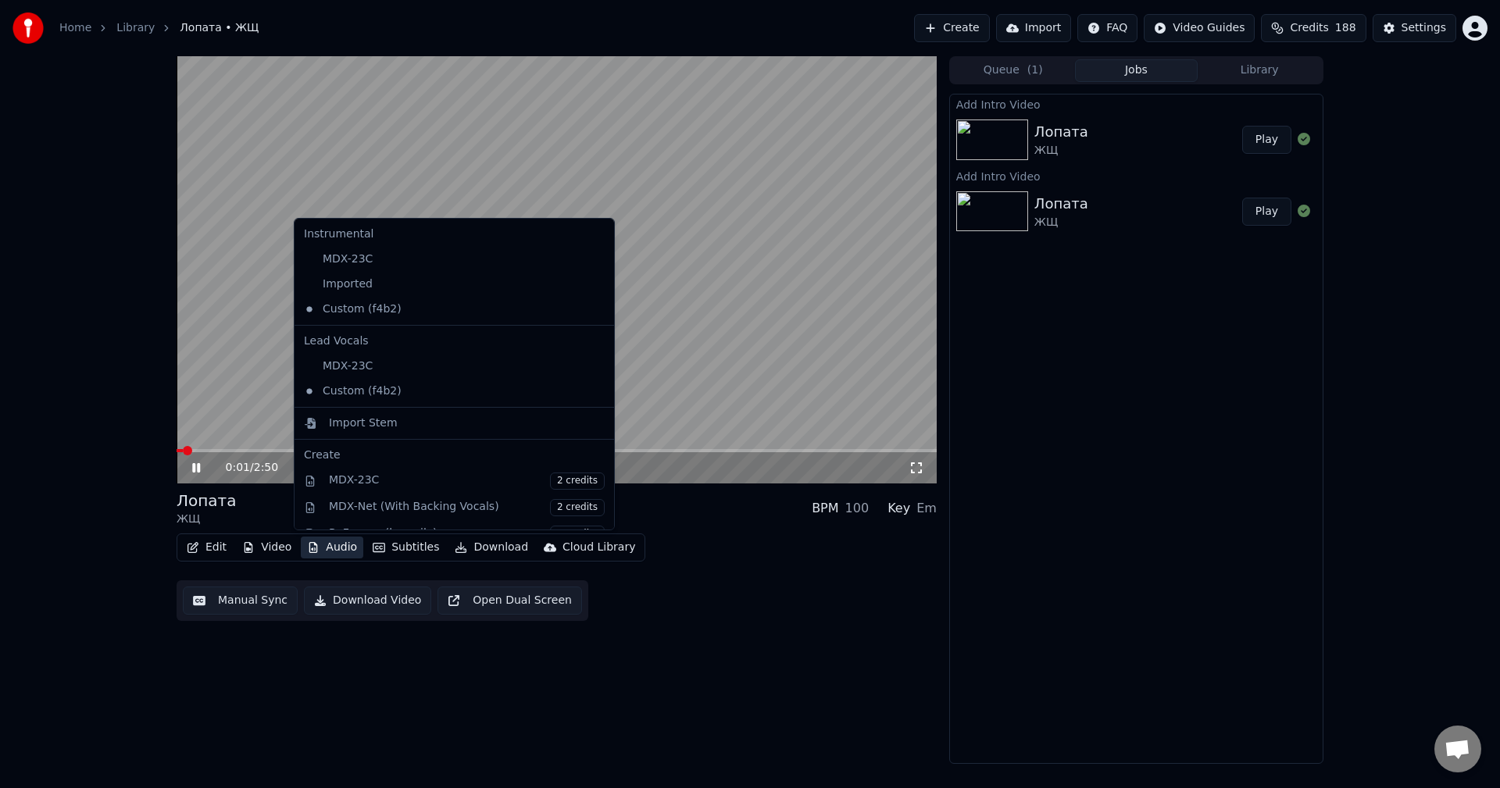
click at [320, 538] on button "Audio" at bounding box center [332, 548] width 63 height 22
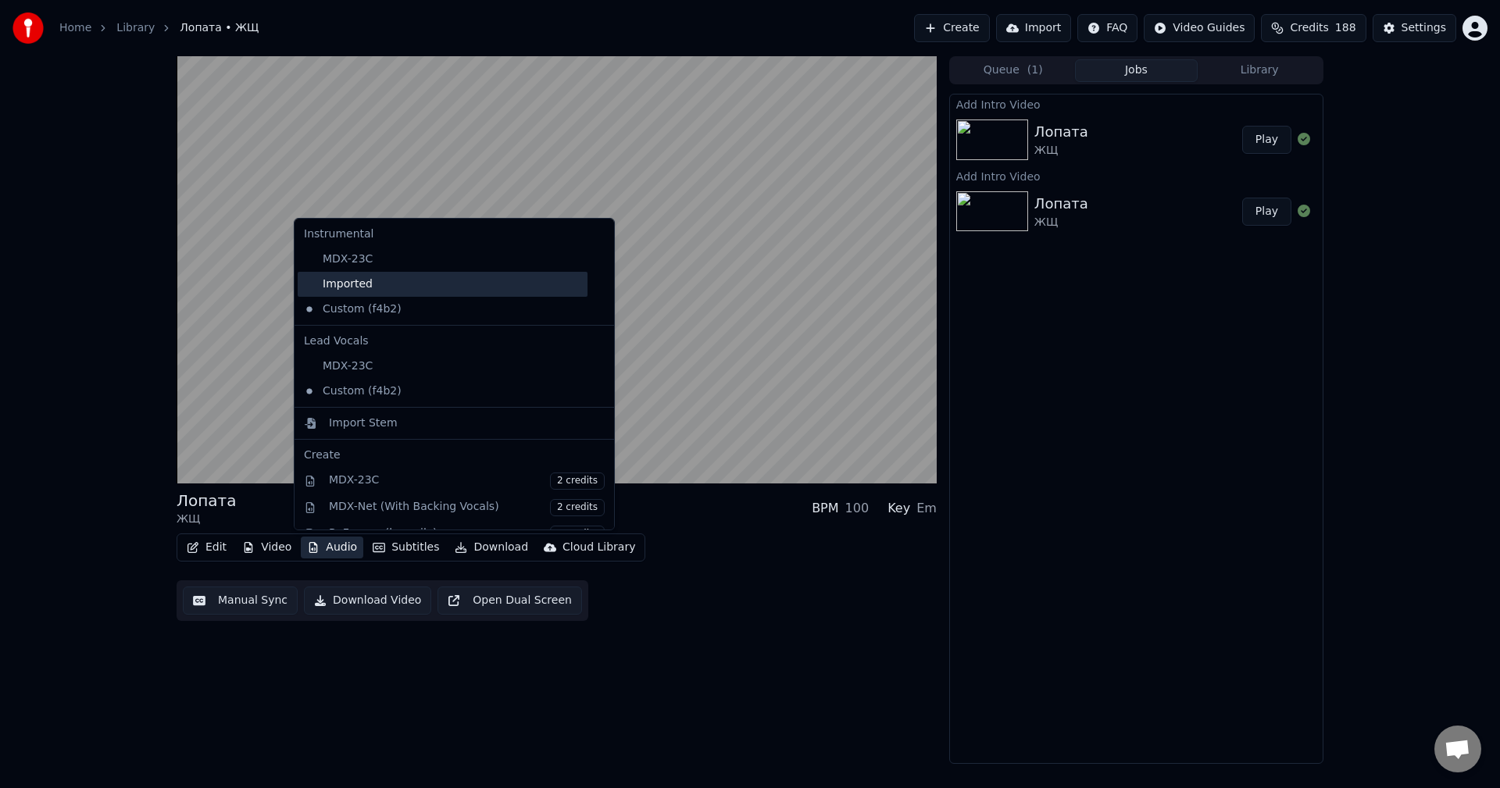
click at [351, 286] on div "Imported" at bounding box center [443, 284] width 290 height 25
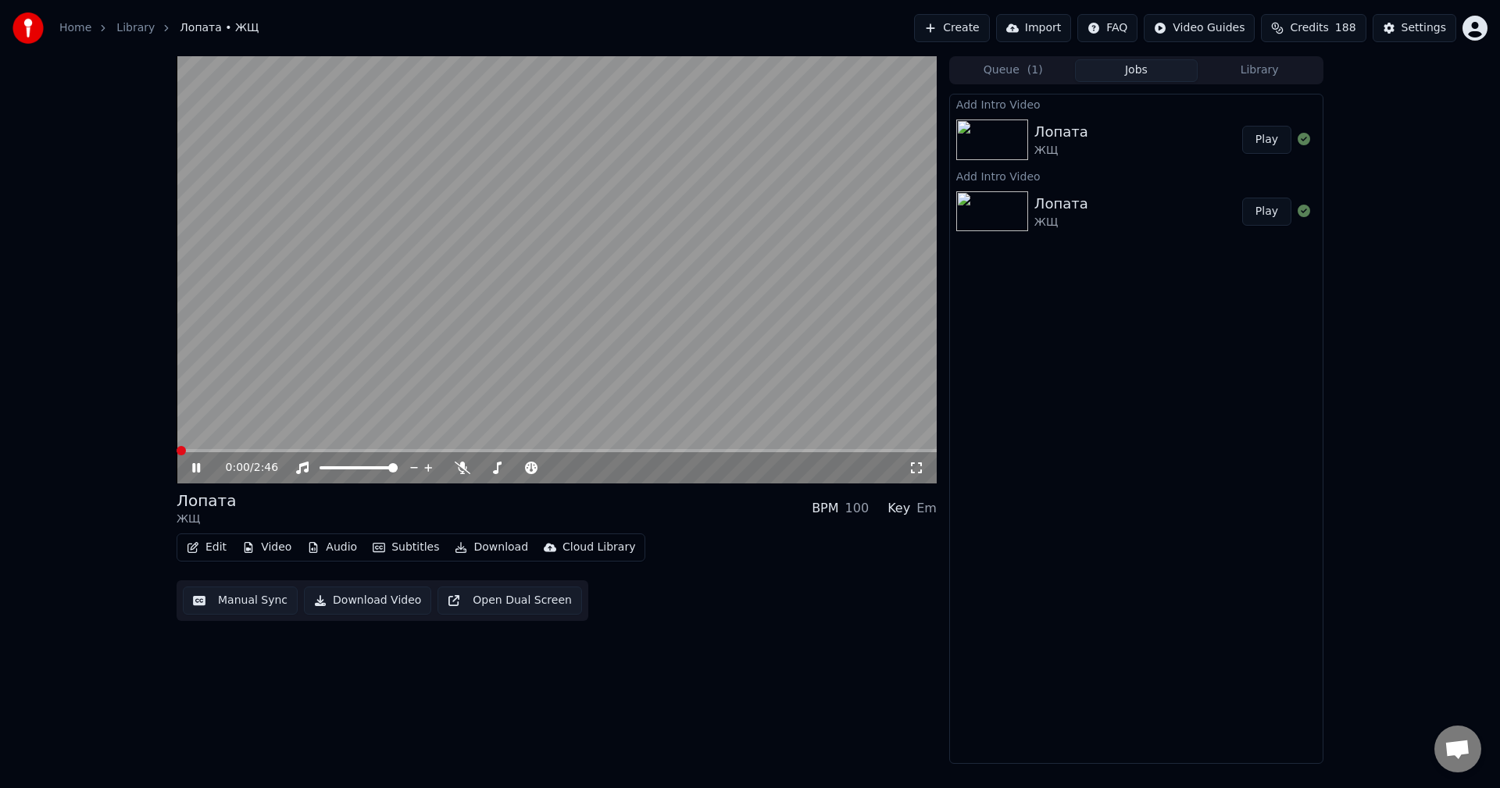
click at [192, 474] on icon at bounding box center [207, 468] width 37 height 13
click at [192, 473] on icon at bounding box center [195, 468] width 9 height 11
click at [177, 449] on span at bounding box center [203, 450] width 52 height 3
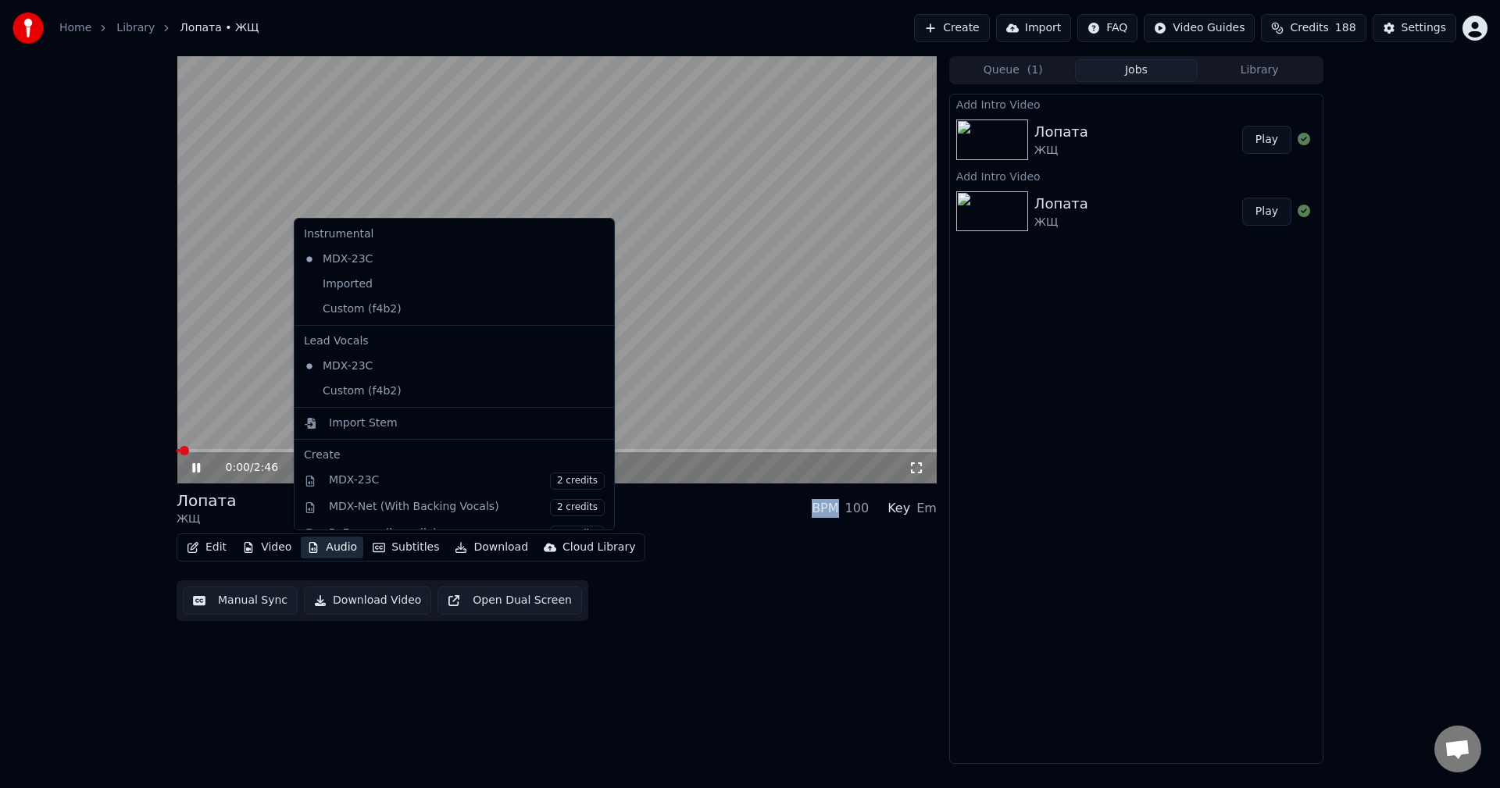
click at [313, 552] on icon "button" at bounding box center [313, 547] width 13 height 11
click at [379, 285] on div "Imported" at bounding box center [443, 284] width 290 height 25
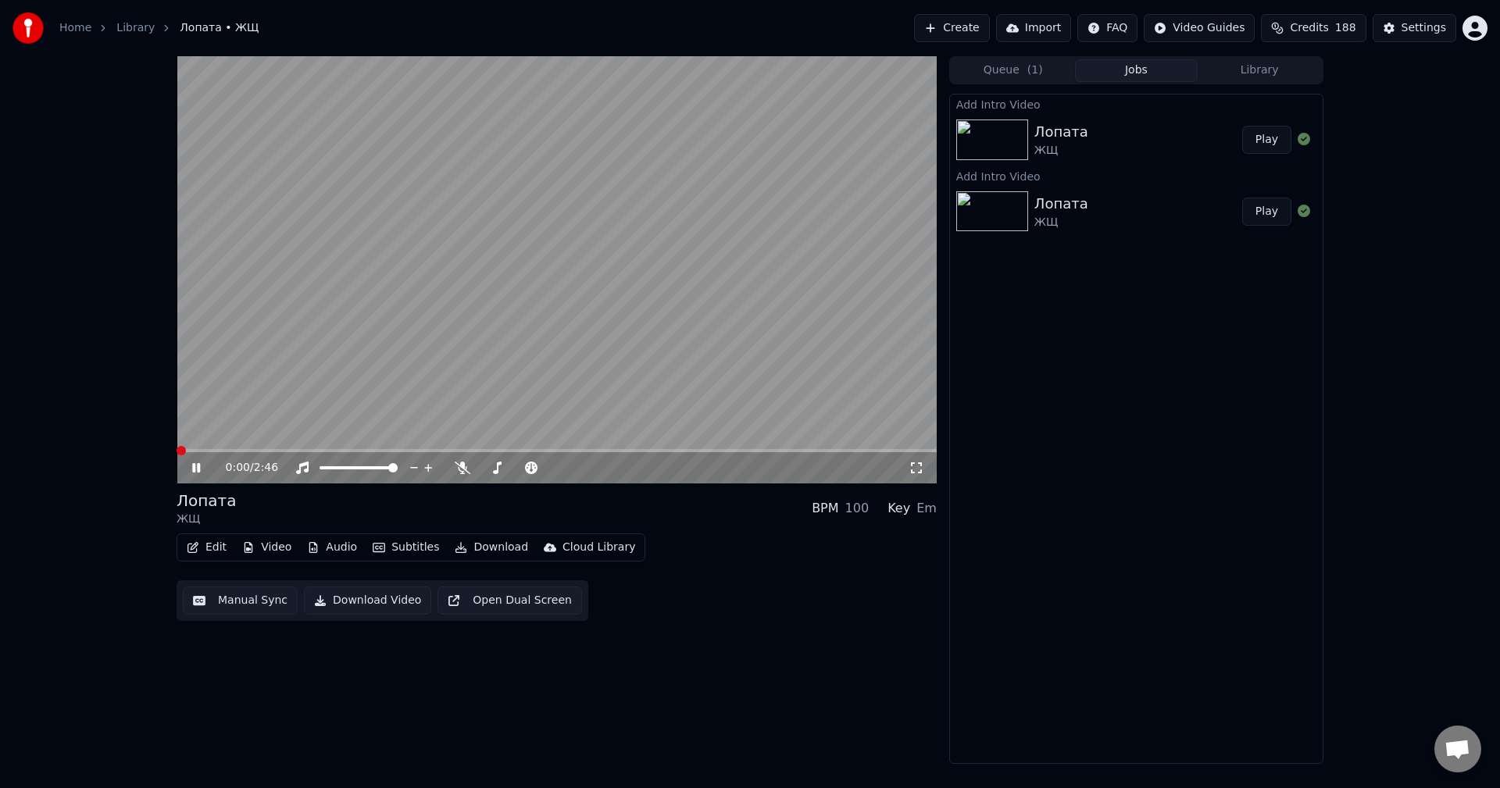
click at [181, 477] on div "0:00 / 2:46" at bounding box center [557, 467] width 760 height 31
click at [193, 466] on icon at bounding box center [196, 467] width 8 height 9
click at [194, 470] on icon at bounding box center [195, 468] width 9 height 11
click at [334, 555] on button "Audio" at bounding box center [332, 548] width 63 height 22
click at [323, 549] on button "Audio" at bounding box center [332, 548] width 63 height 22
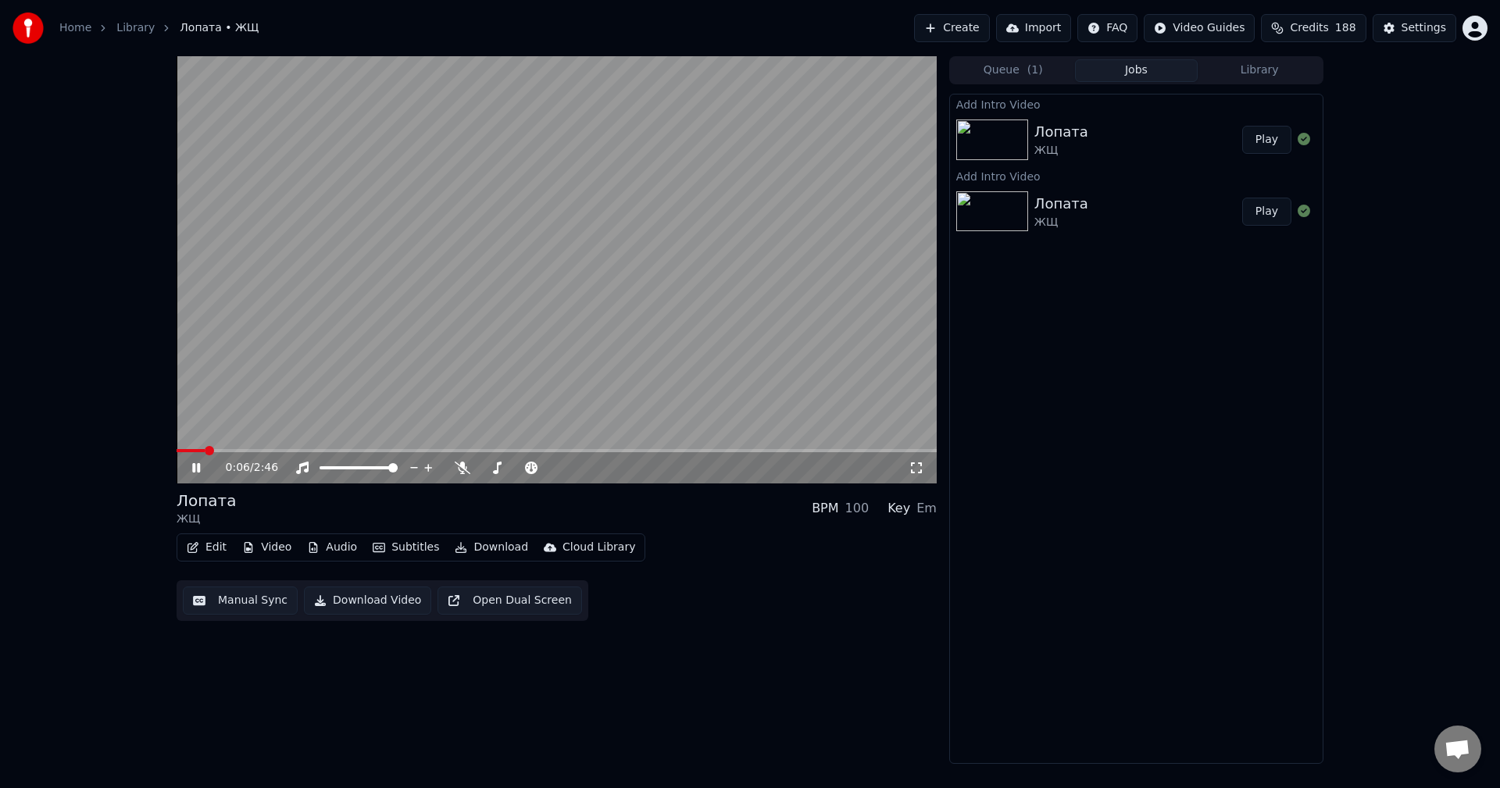
click at [278, 549] on button "Video" at bounding box center [267, 548] width 62 height 22
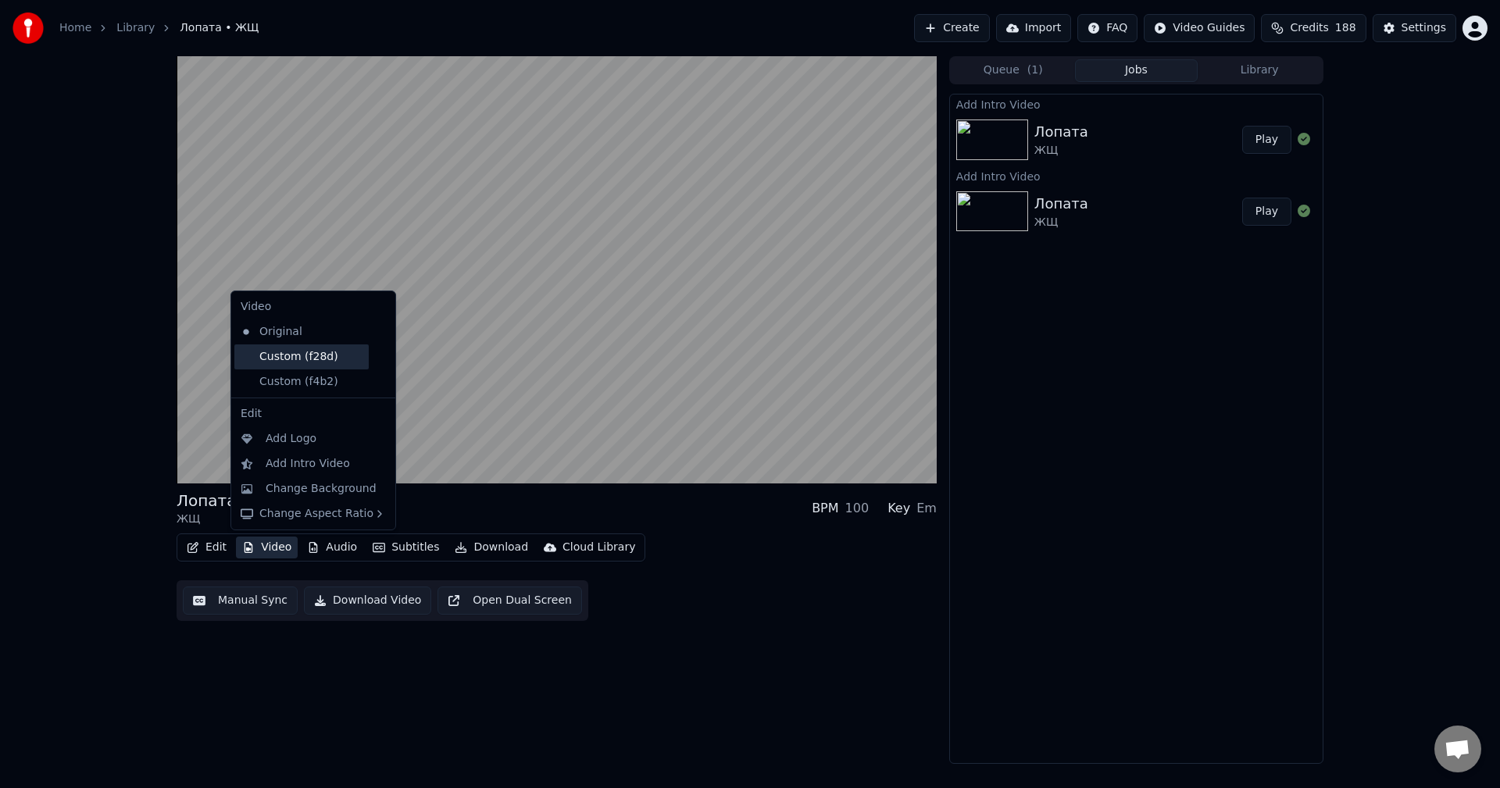
click at [305, 362] on div "Custom (f28d)" at bounding box center [301, 357] width 134 height 25
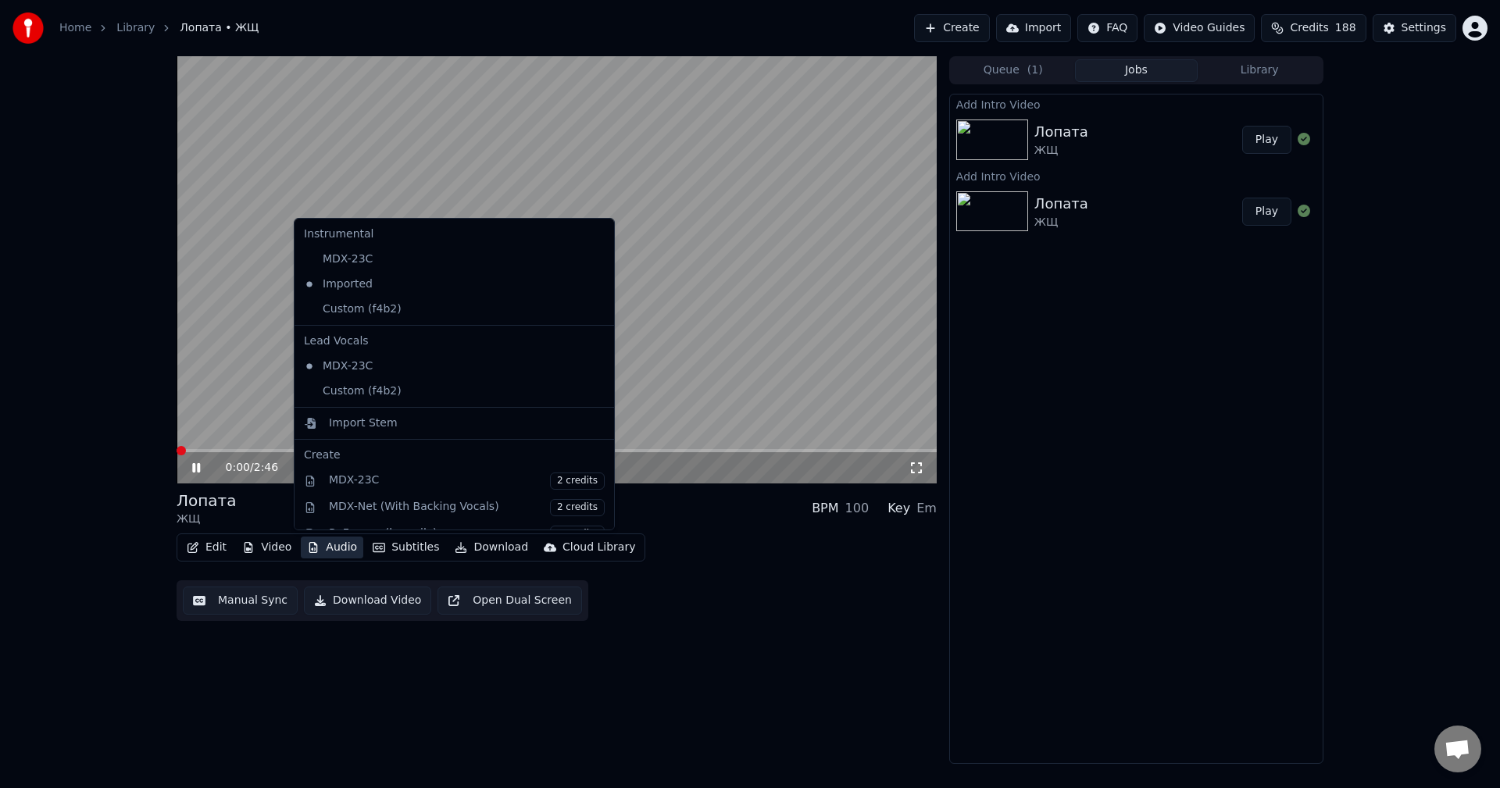
click at [320, 544] on button "Audio" at bounding box center [332, 548] width 63 height 22
click at [314, 547] on icon "button" at bounding box center [313, 547] width 13 height 11
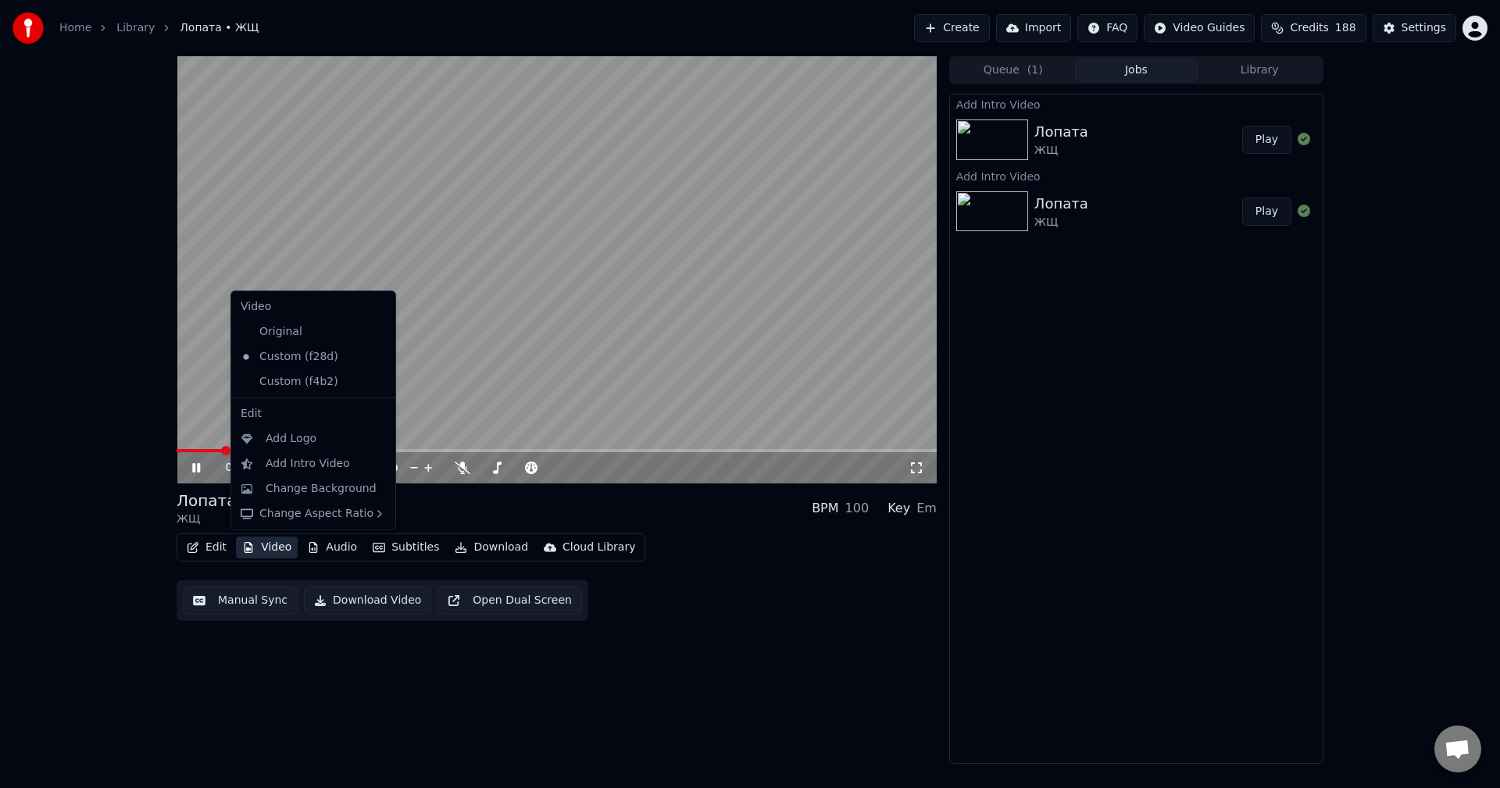
click at [259, 545] on button "Video" at bounding box center [267, 548] width 62 height 22
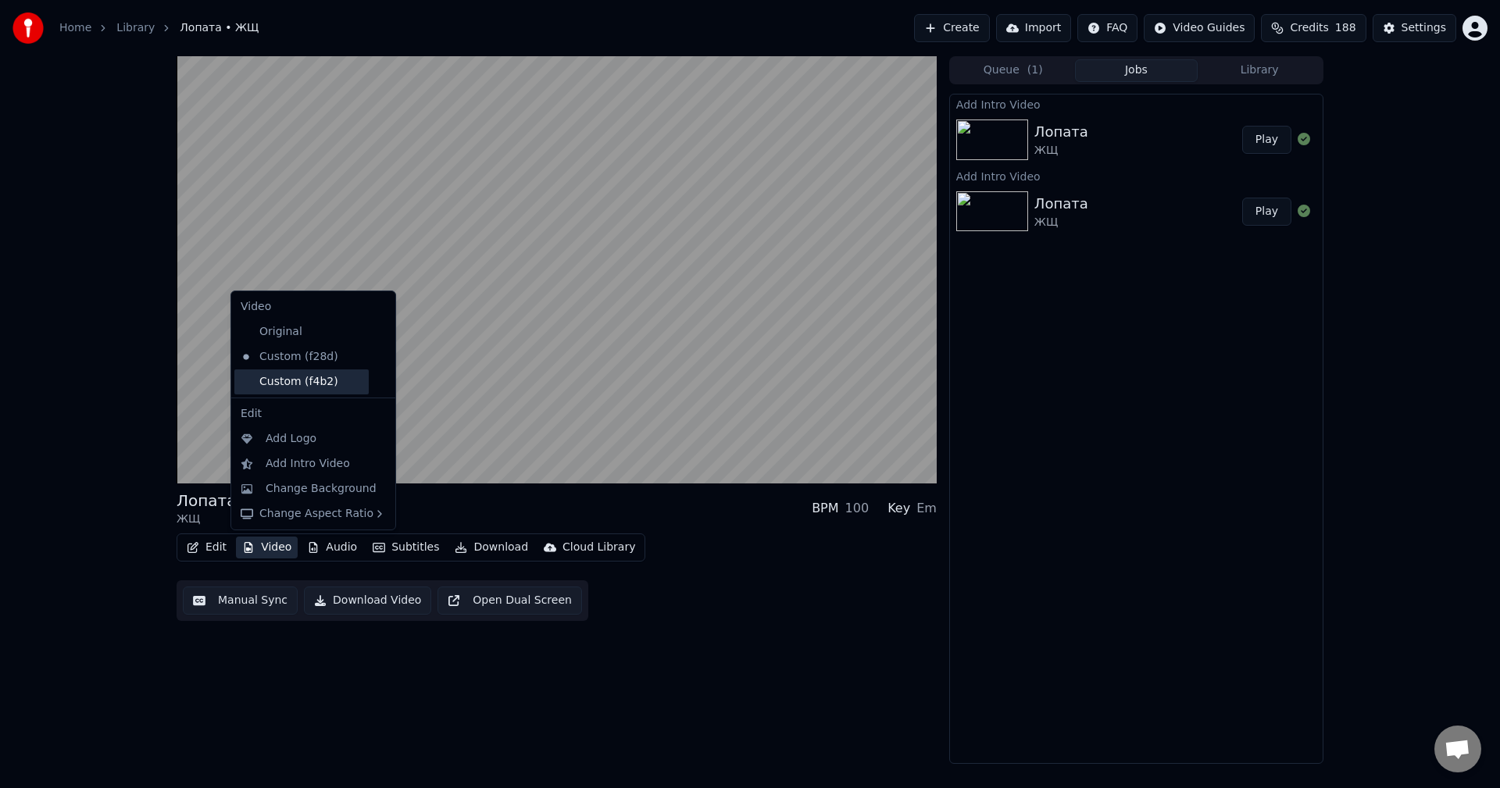
click at [274, 377] on div "Custom (f4b2)" at bounding box center [301, 382] width 134 height 25
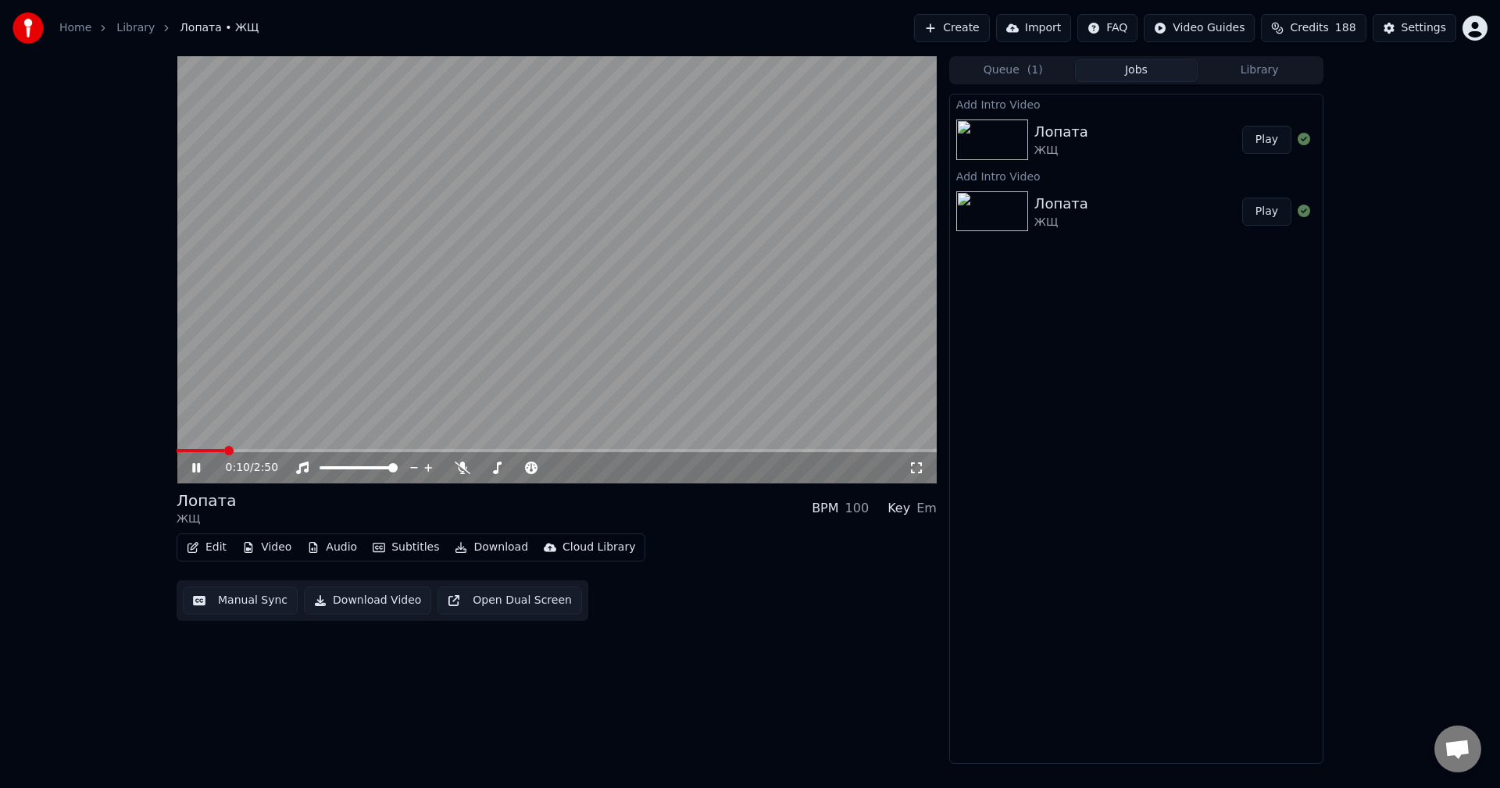
click at [327, 551] on button "Audio" at bounding box center [332, 548] width 63 height 22
click at [322, 551] on button "Audio" at bounding box center [332, 548] width 63 height 22
click at [325, 544] on button "Audio" at bounding box center [332, 548] width 63 height 22
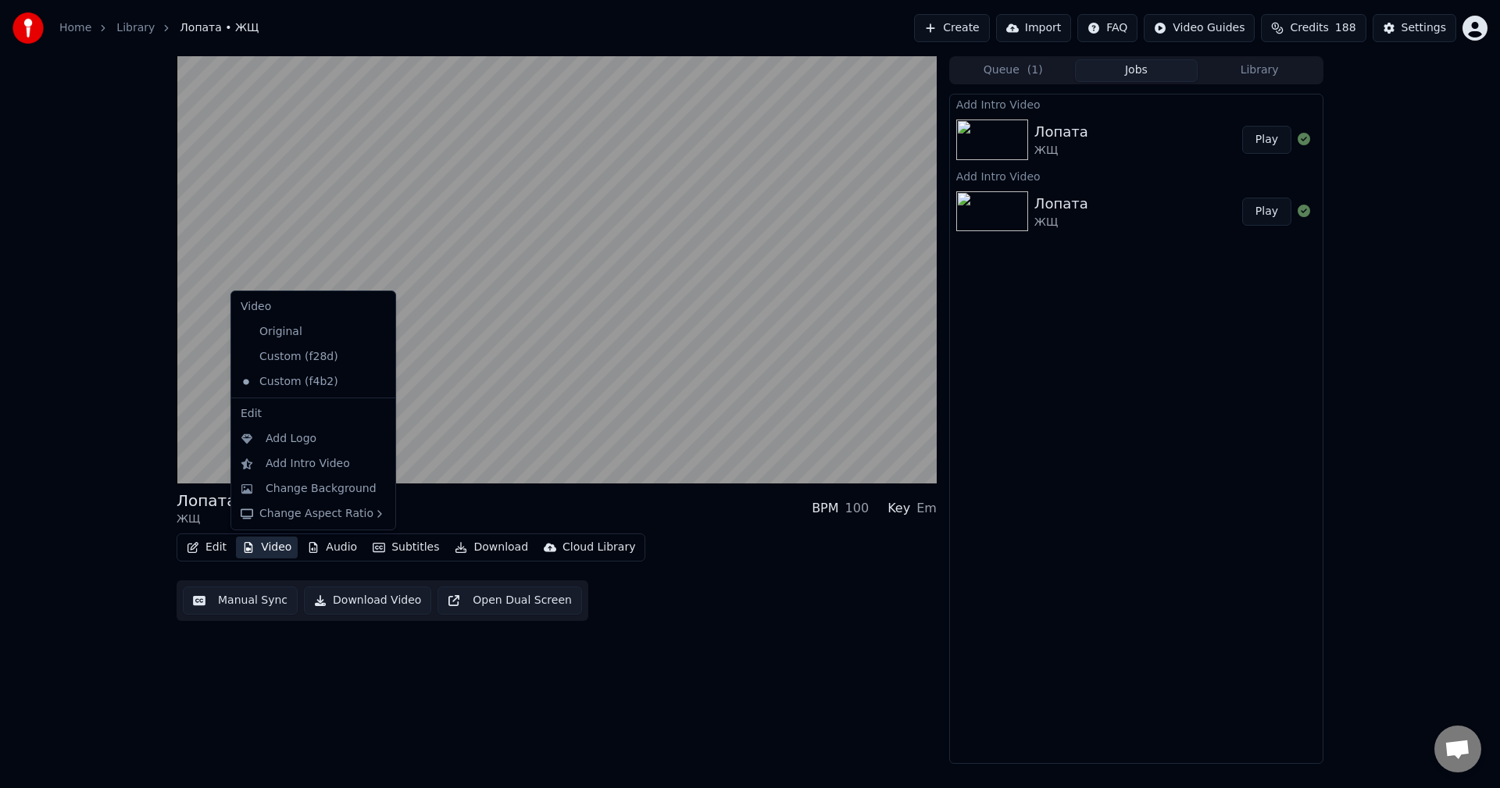
click at [281, 551] on button "Video" at bounding box center [267, 548] width 62 height 22
click at [275, 542] on button "Video" at bounding box center [267, 548] width 62 height 22
click at [277, 372] on div "Custom (f4b2)" at bounding box center [301, 382] width 134 height 25
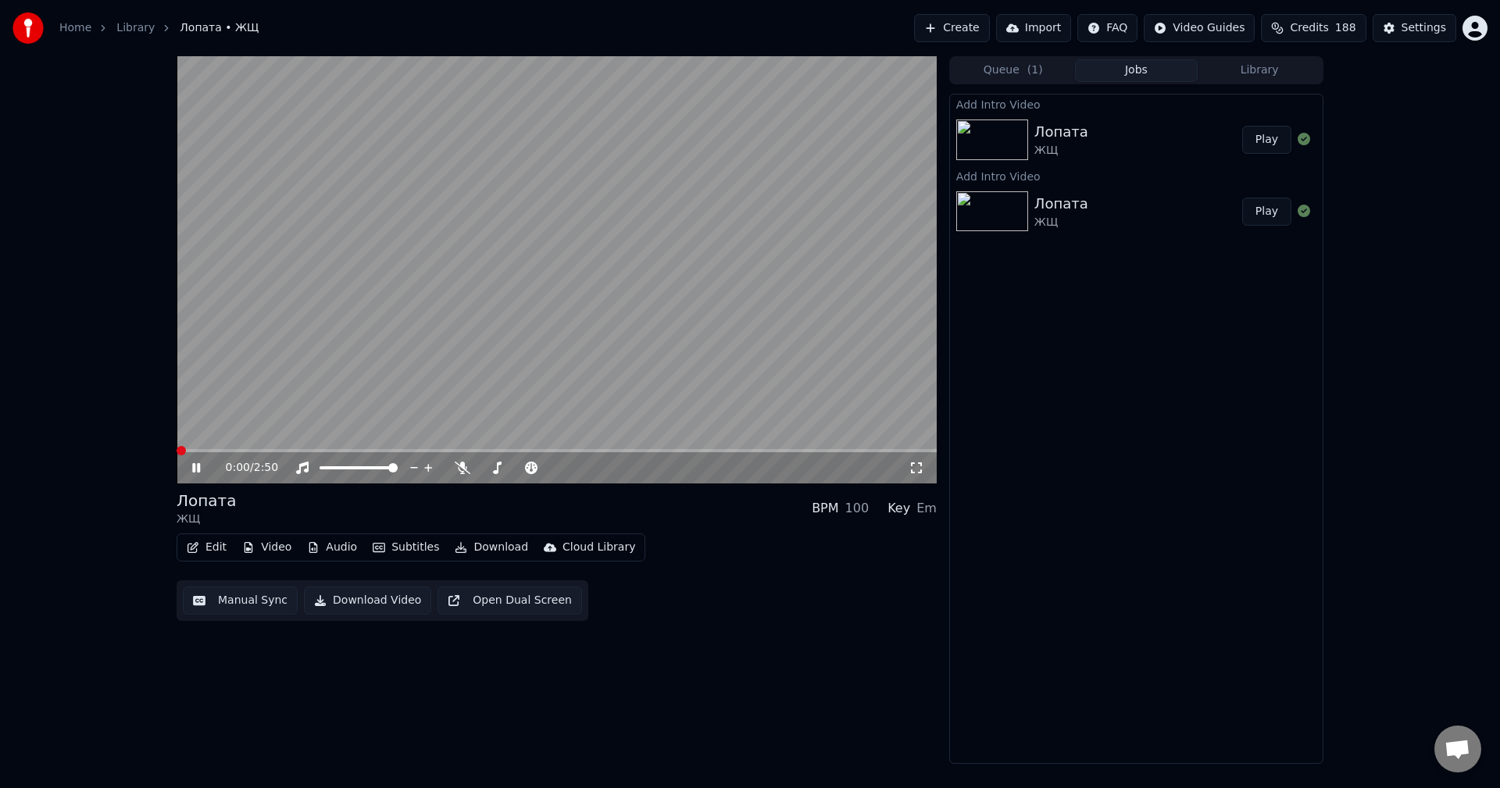
drag, startPoint x: 246, startPoint y: 567, endPoint x: 257, endPoint y: 554, distance: 17.2
click at [247, 567] on div "Edit Video Audio Subtitles Download Cloud Library Manual Sync Download Video Op…" at bounding box center [557, 578] width 760 height 88
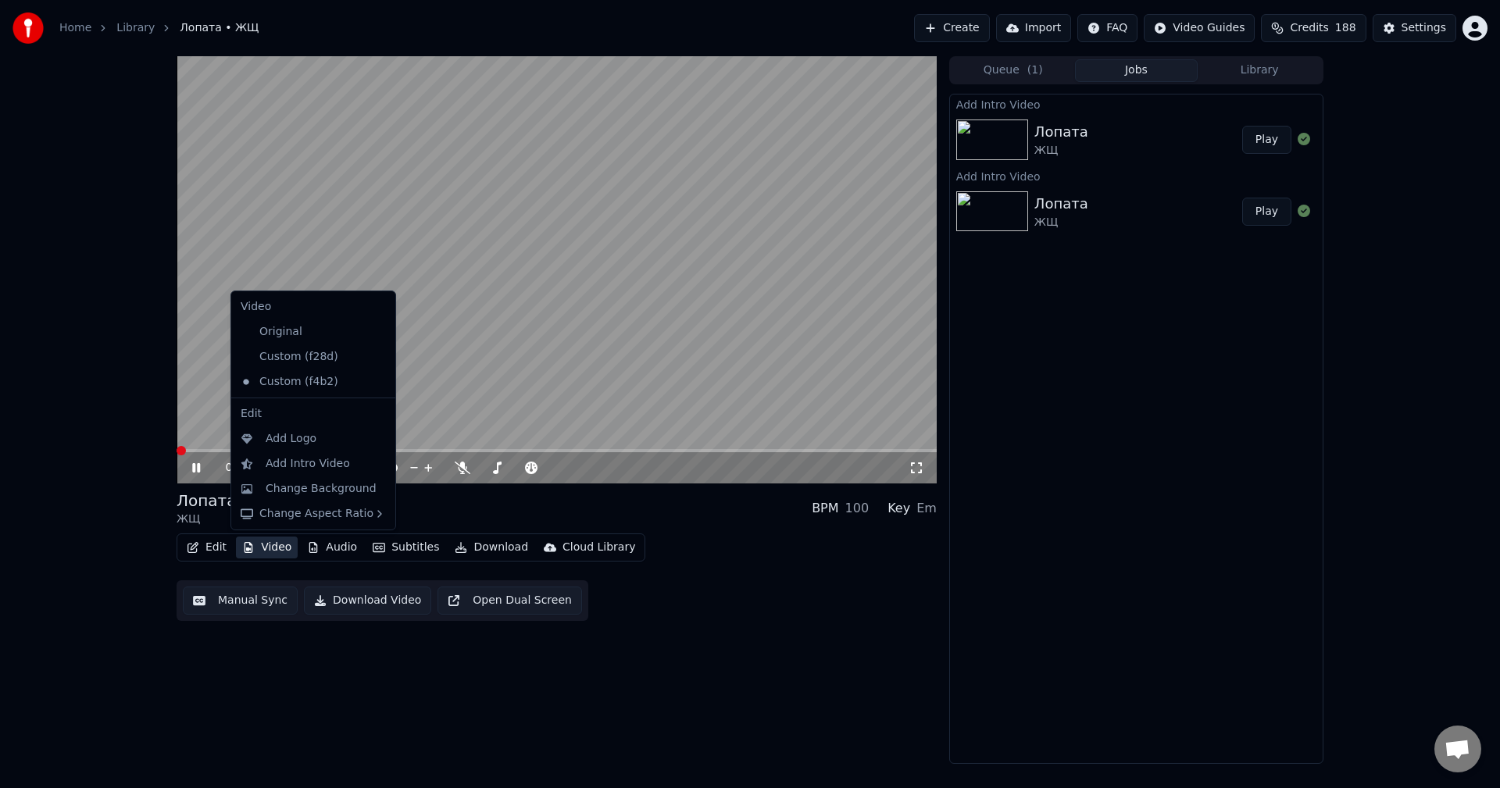
click at [259, 549] on button "Video" at bounding box center [267, 548] width 62 height 22
click at [288, 367] on div "Custom (f28d)" at bounding box center [301, 357] width 134 height 25
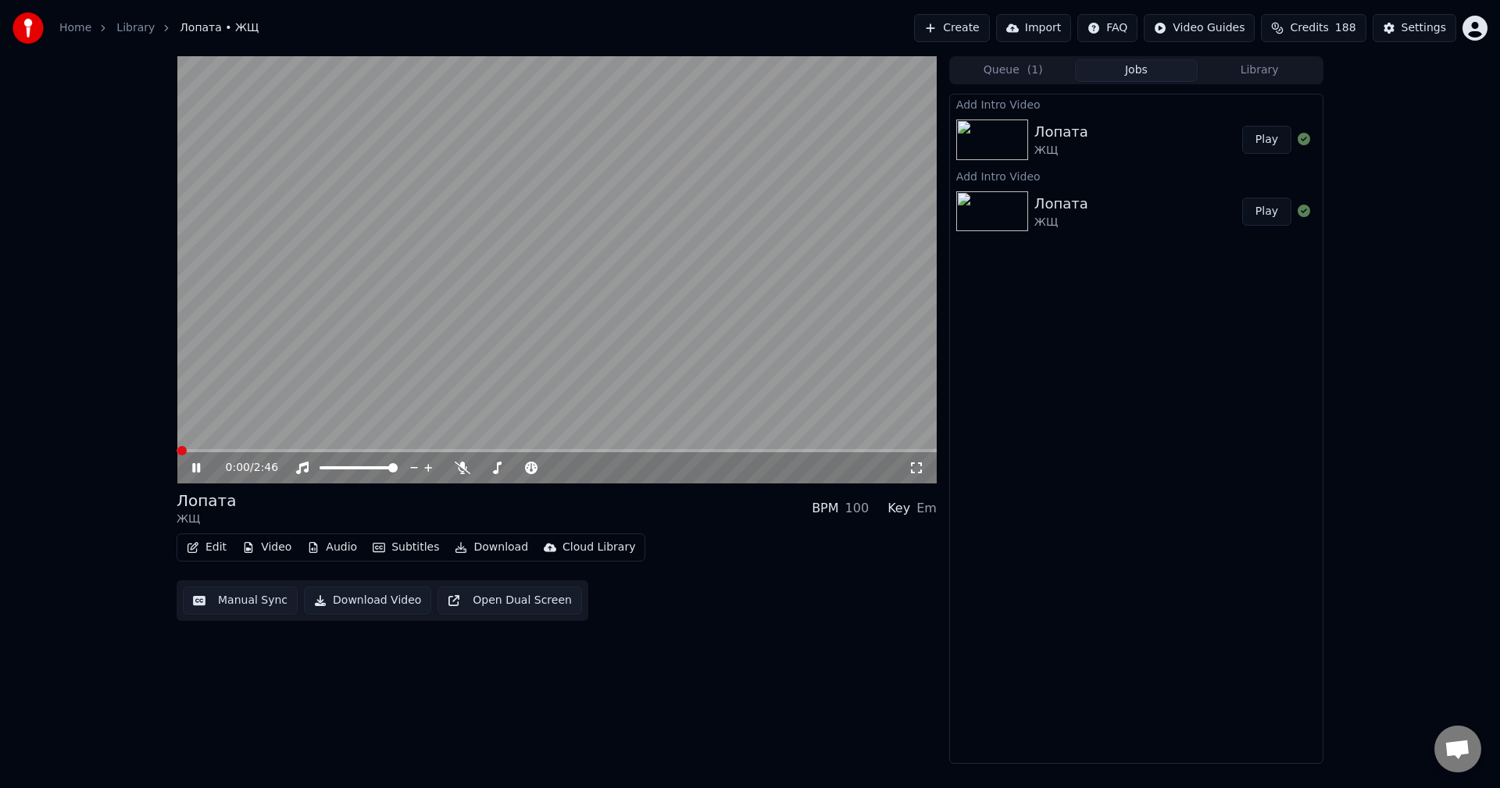
click at [203, 469] on icon at bounding box center [207, 468] width 37 height 13
click at [178, 451] on span at bounding box center [182, 450] width 9 height 9
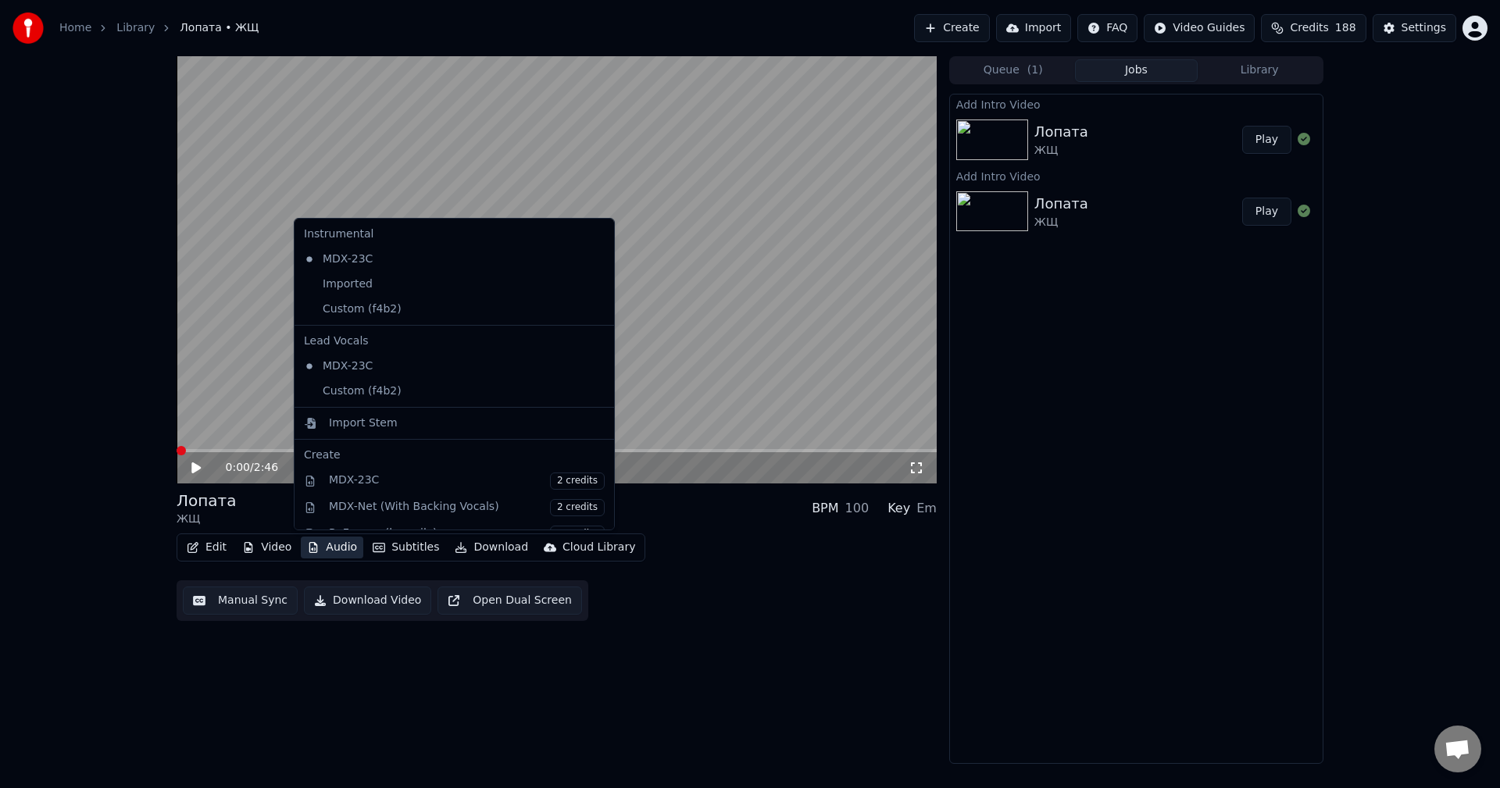
click at [323, 551] on button "Audio" at bounding box center [332, 548] width 63 height 22
click at [370, 291] on div "Imported" at bounding box center [443, 284] width 290 height 25
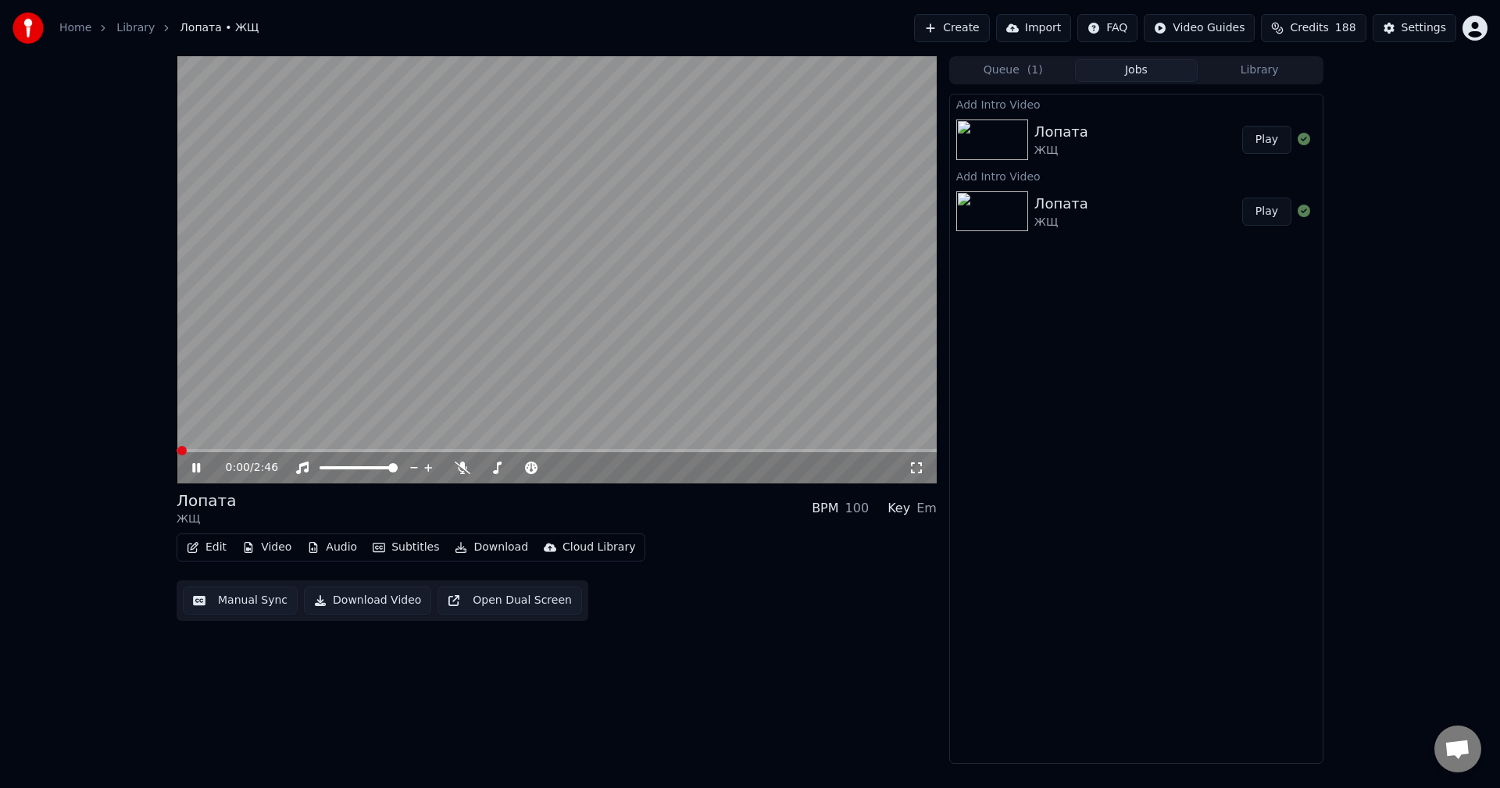
click at [339, 545] on button "Audio" at bounding box center [332, 548] width 63 height 22
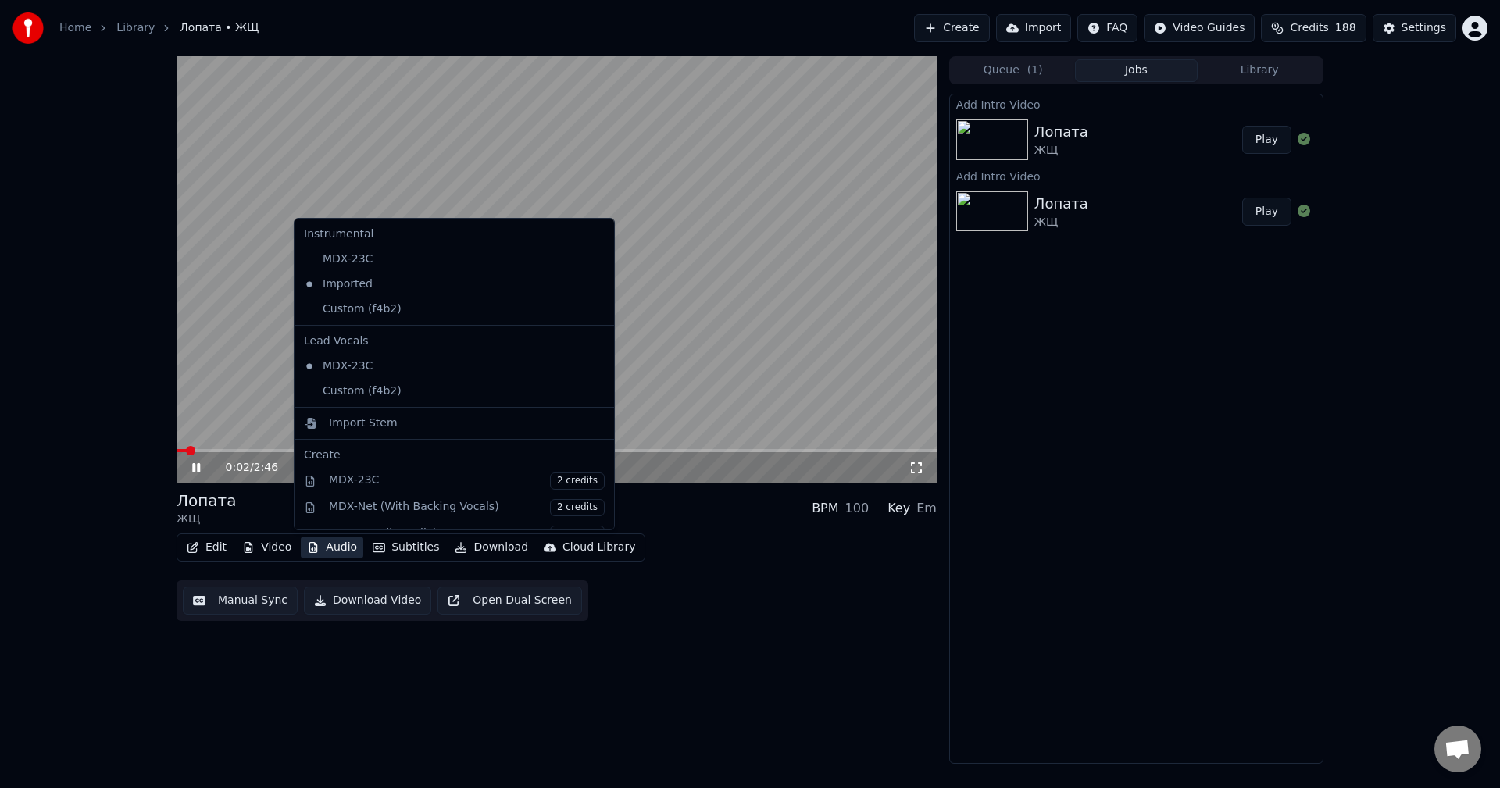
click at [198, 391] on video at bounding box center [557, 269] width 760 height 427
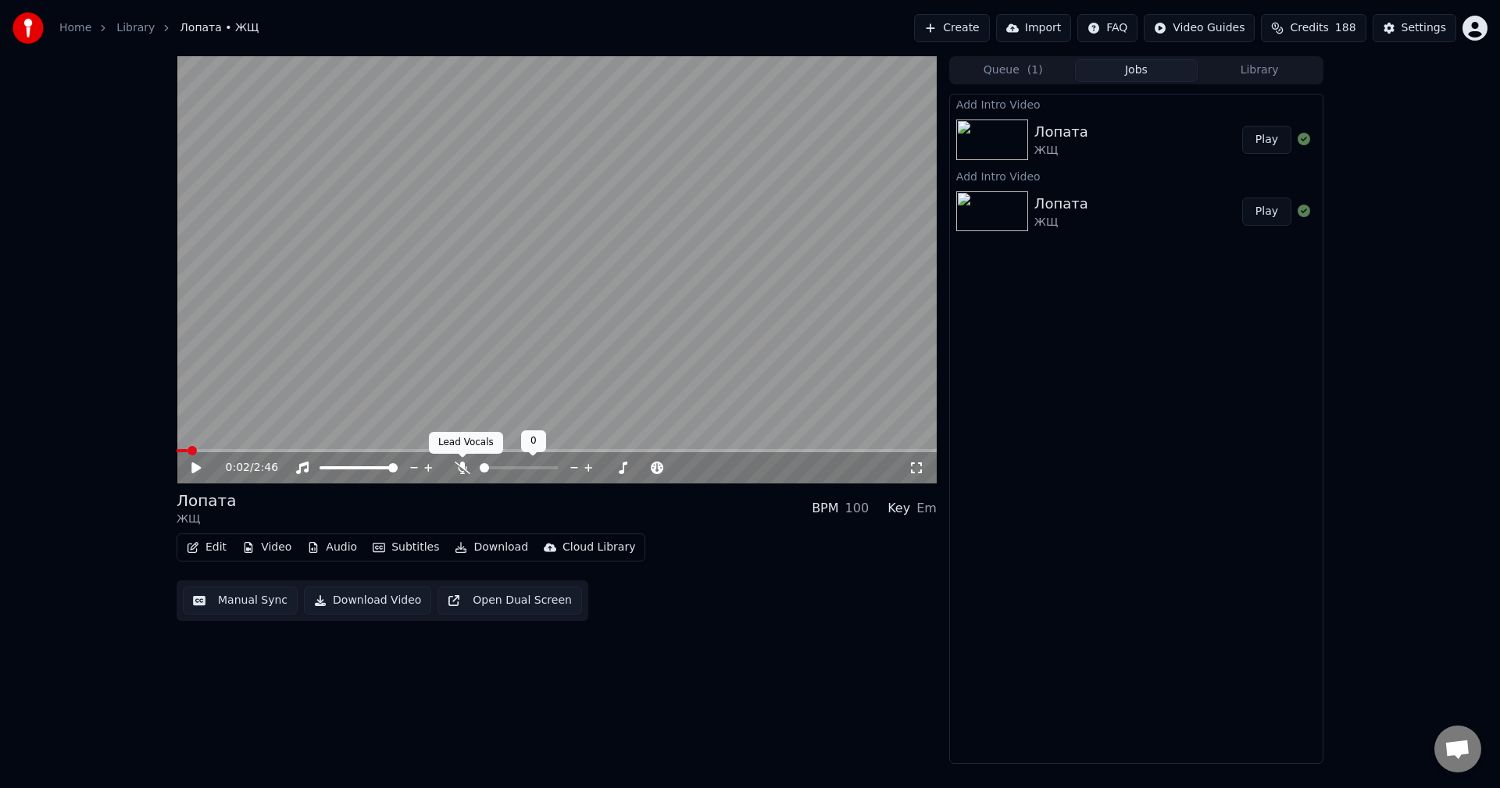
click at [469, 465] on icon at bounding box center [463, 468] width 16 height 13
click at [193, 465] on icon at bounding box center [195, 468] width 9 height 11
click at [177, 449] on span at bounding box center [181, 450] width 9 height 9
click at [334, 540] on button "Audio" at bounding box center [332, 548] width 63 height 22
drag, startPoint x: 334, startPoint y: 540, endPoint x: 259, endPoint y: 505, distance: 82.1
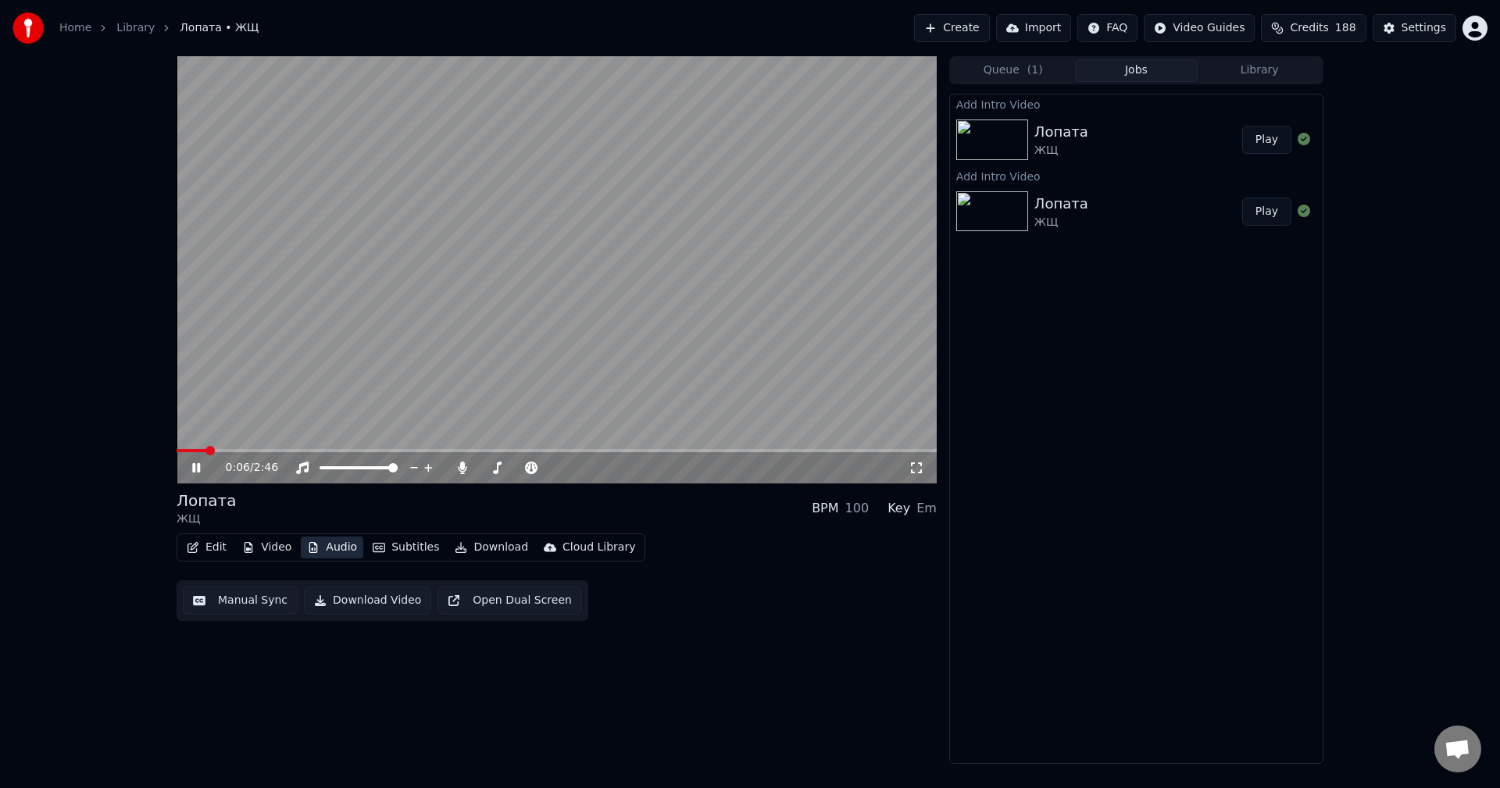
click at [333, 540] on button "Audio" at bounding box center [332, 548] width 63 height 22
click at [468, 465] on icon at bounding box center [463, 468] width 16 height 13
click at [177, 449] on span at bounding box center [196, 450] width 38 height 3
click at [195, 470] on icon at bounding box center [196, 467] width 8 height 9
click at [904, 449] on span at bounding box center [557, 450] width 760 height 3
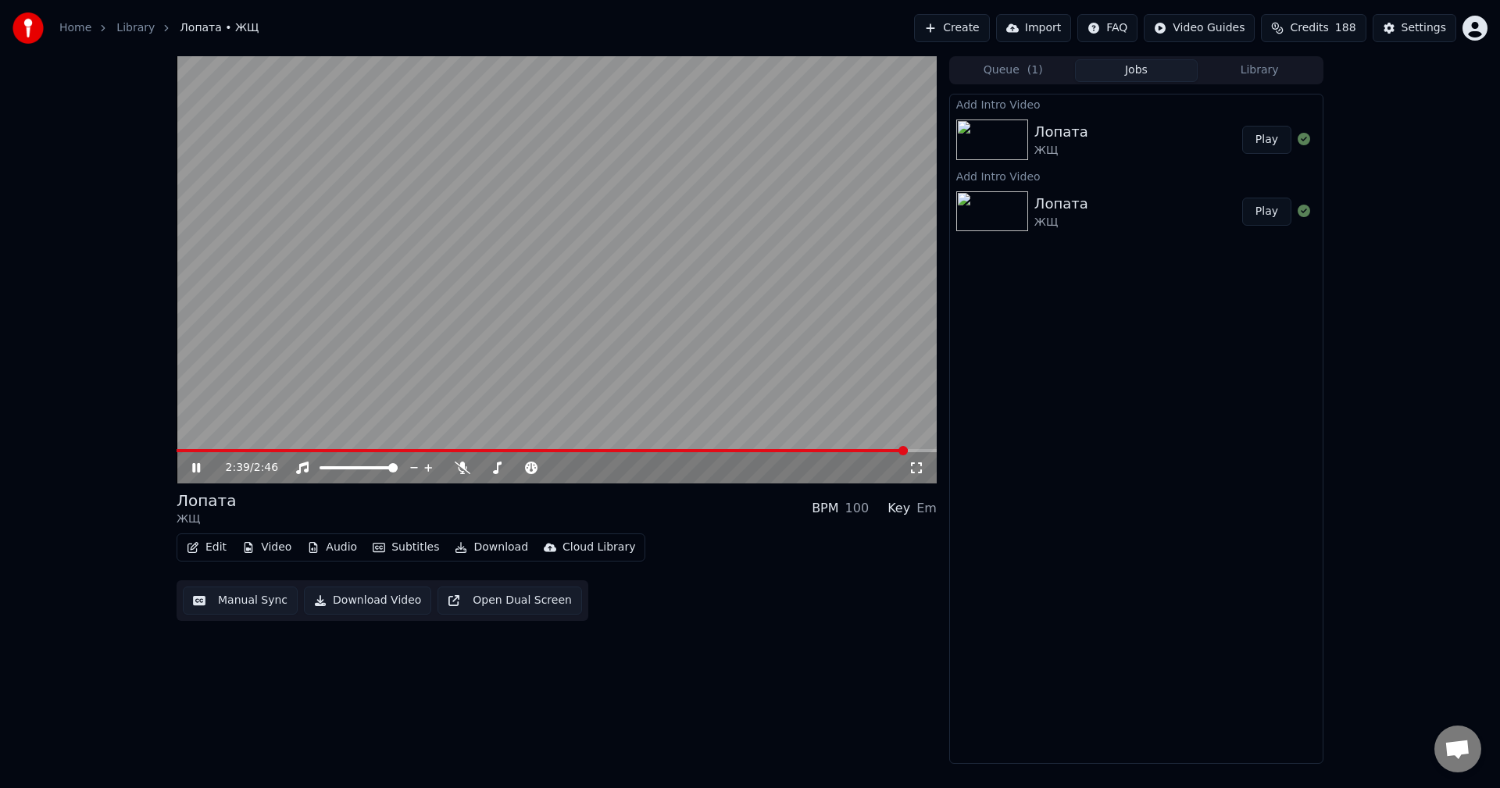
click at [827, 450] on span at bounding box center [542, 450] width 731 height 3
click at [790, 450] on span at bounding box center [483, 450] width 613 height 3
click at [366, 552] on button "Subtitles" at bounding box center [405, 548] width 79 height 22
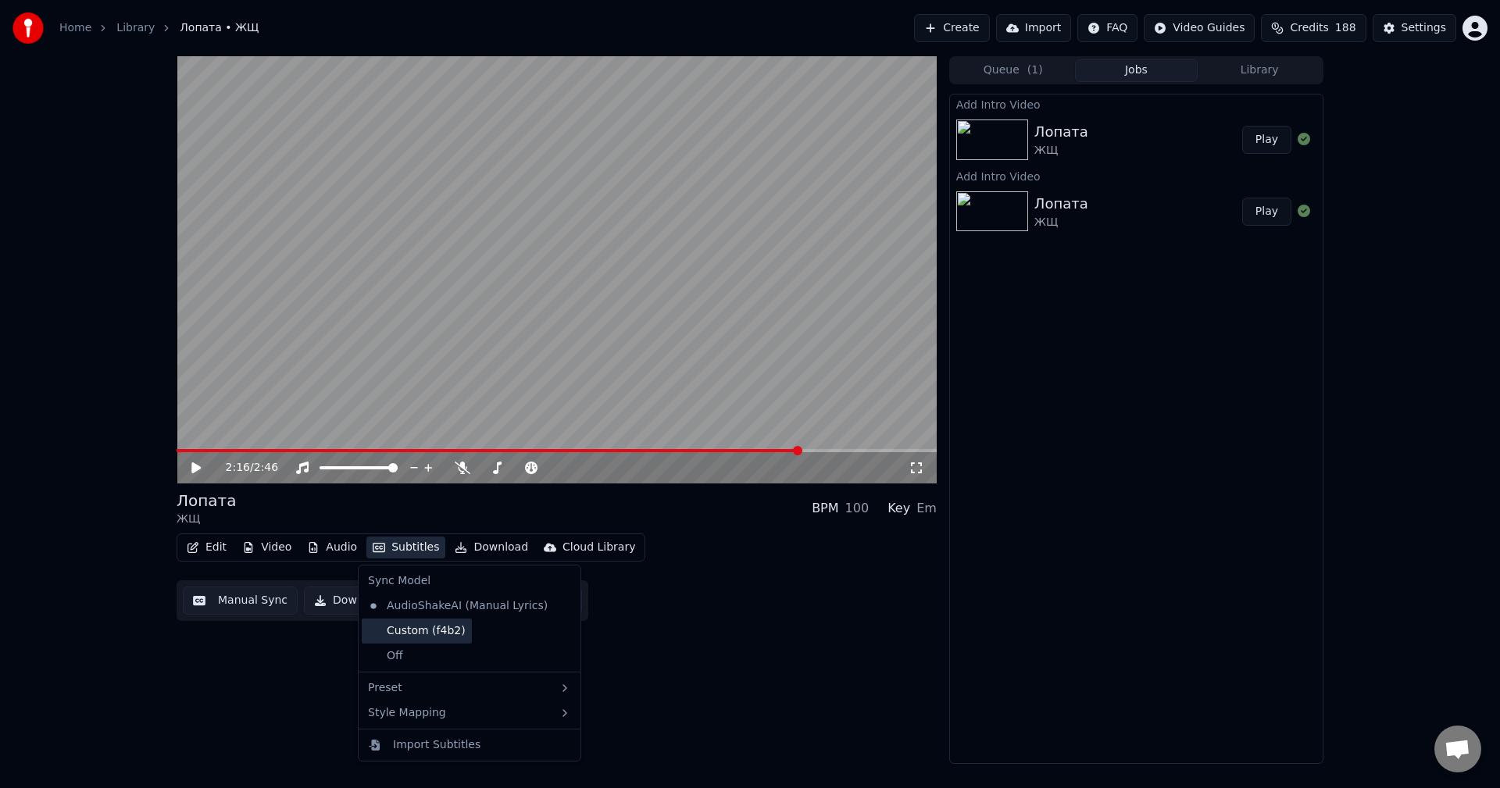
click at [426, 629] on div "Custom (f4b2)" at bounding box center [417, 631] width 110 height 25
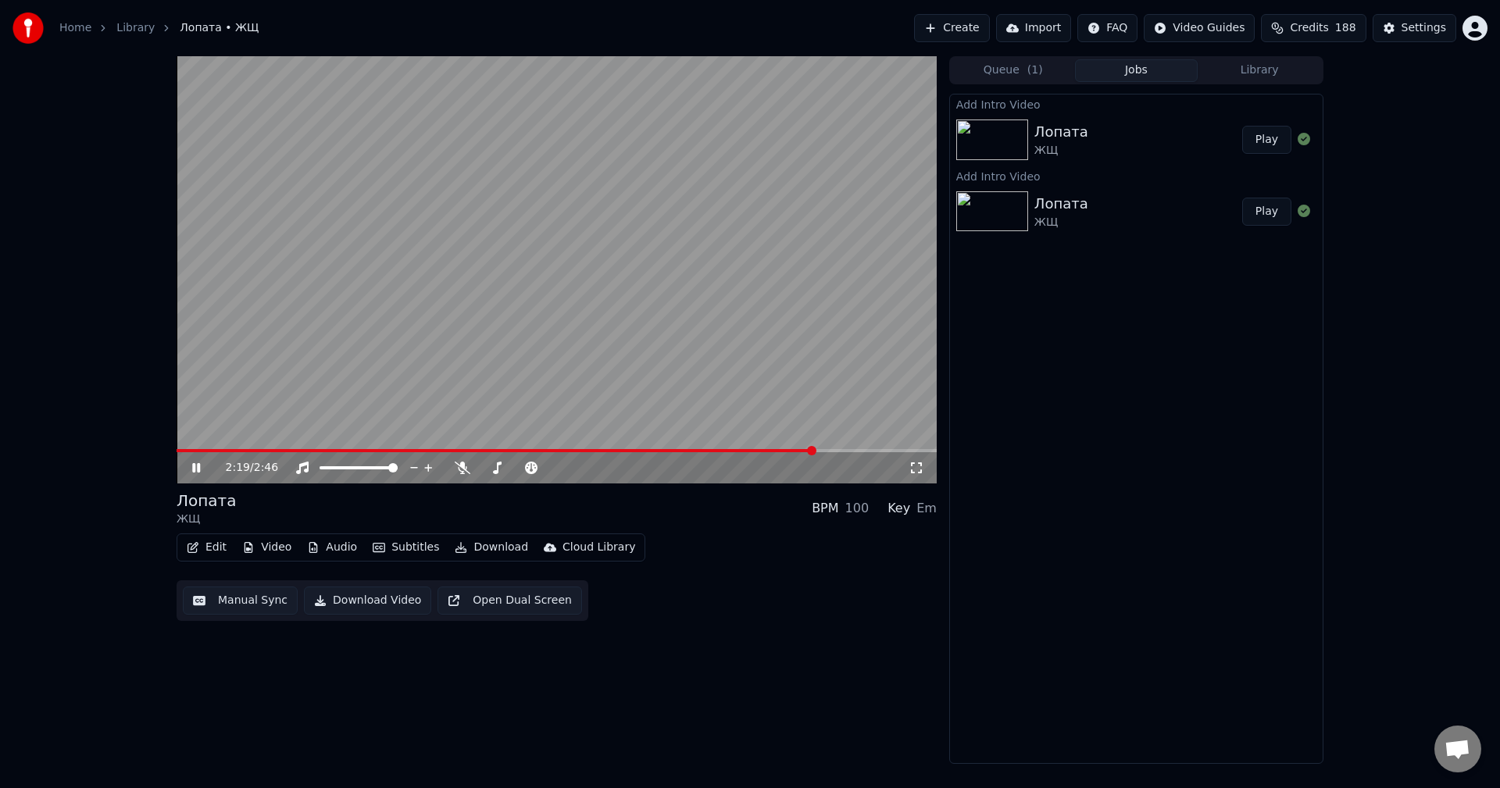
click at [790, 453] on div "2:19 / 2:46" at bounding box center [557, 467] width 760 height 31
click at [779, 446] on video at bounding box center [557, 269] width 760 height 427
click at [773, 450] on span at bounding box center [497, 450] width 641 height 3
click at [676, 347] on video at bounding box center [557, 269] width 760 height 427
click at [391, 547] on button "Subtitles" at bounding box center [405, 548] width 79 height 22
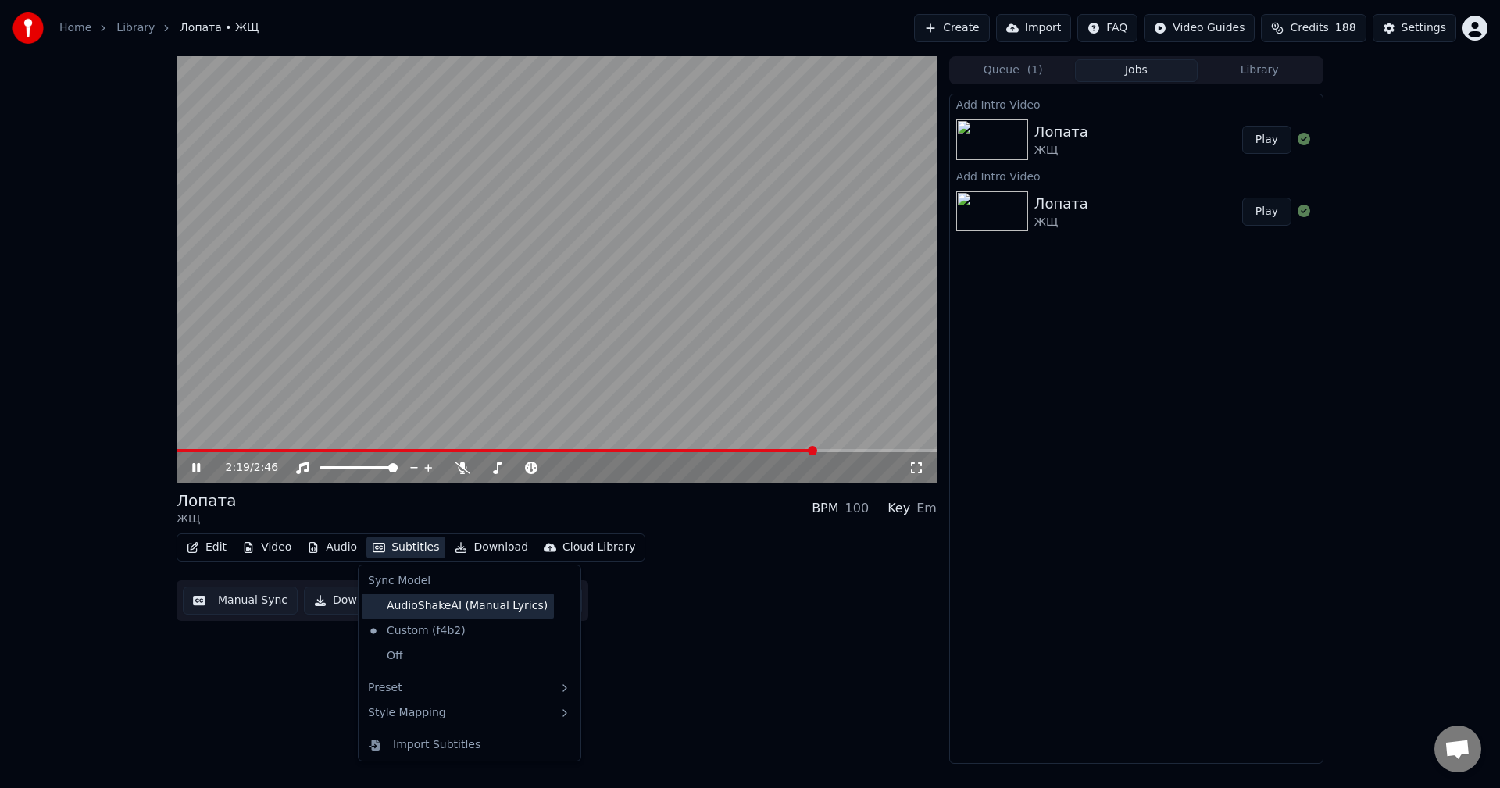
click at [414, 609] on div "AudioShakeAI (Manual Lyrics)" at bounding box center [458, 606] width 192 height 25
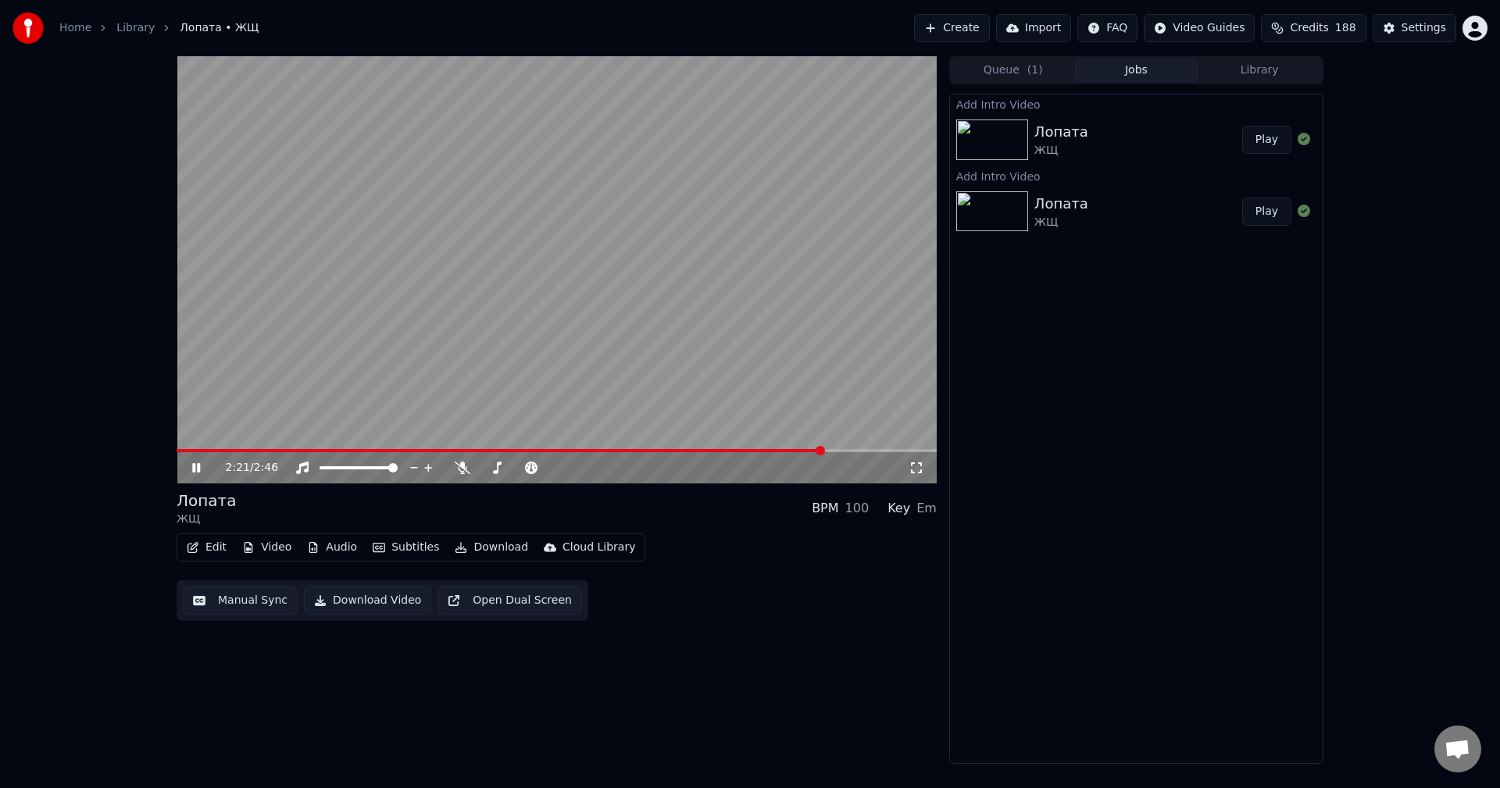
click at [768, 447] on video at bounding box center [557, 269] width 760 height 427
click at [758, 453] on div "2:21 / 2:46" at bounding box center [557, 467] width 760 height 31
click at [758, 446] on video at bounding box center [557, 269] width 760 height 427
click at [752, 453] on div "2:21 / 2:46" at bounding box center [557, 467] width 760 height 31
click at [746, 447] on video at bounding box center [557, 269] width 760 height 427
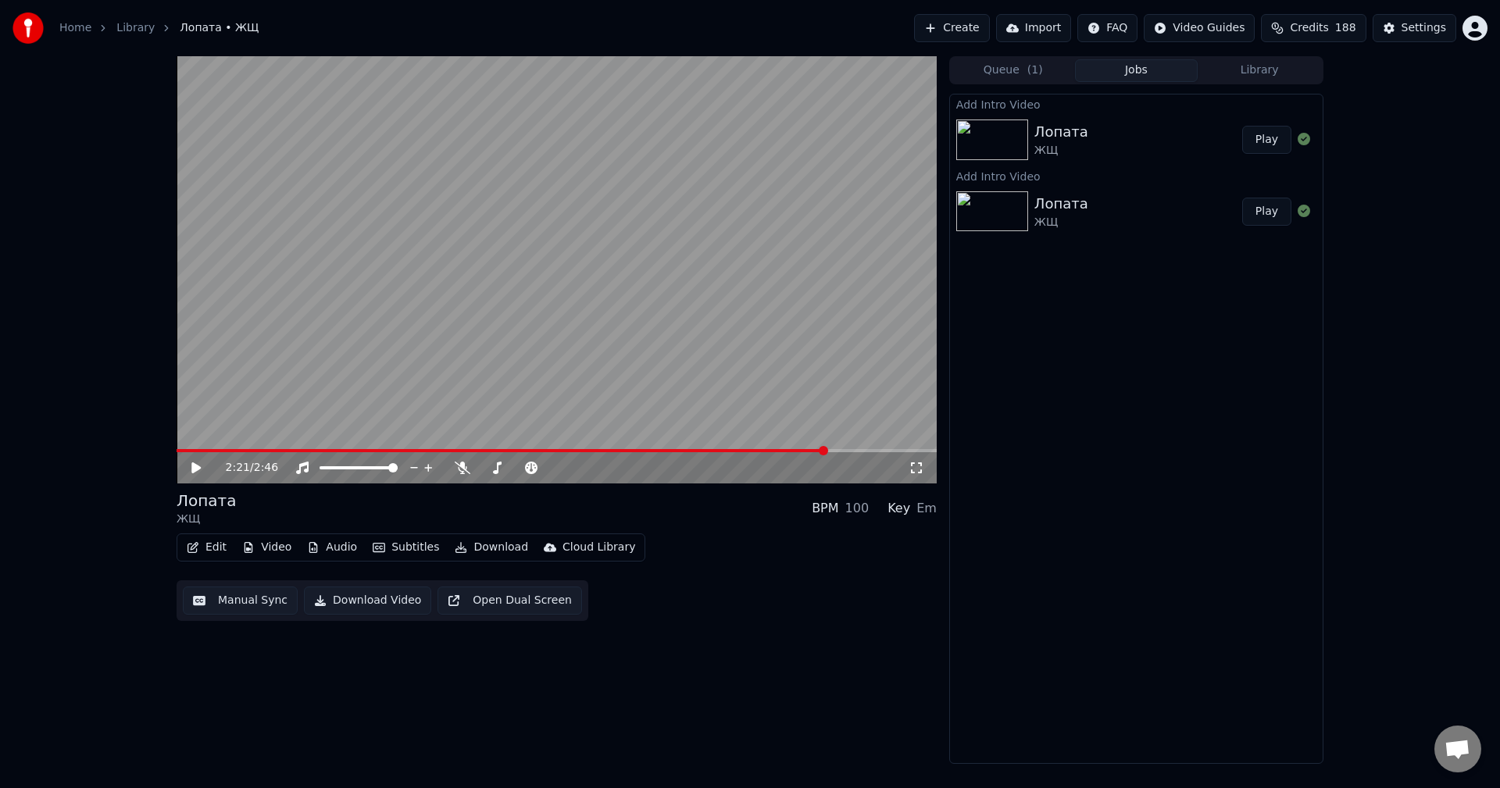
click at [736, 451] on span at bounding box center [502, 450] width 650 height 3
click at [729, 379] on video at bounding box center [557, 269] width 760 height 427
click at [773, 452] on span at bounding box center [557, 450] width 760 height 3
click at [784, 451] on span at bounding box center [557, 450] width 760 height 3
click at [850, 451] on span at bounding box center [557, 450] width 760 height 3
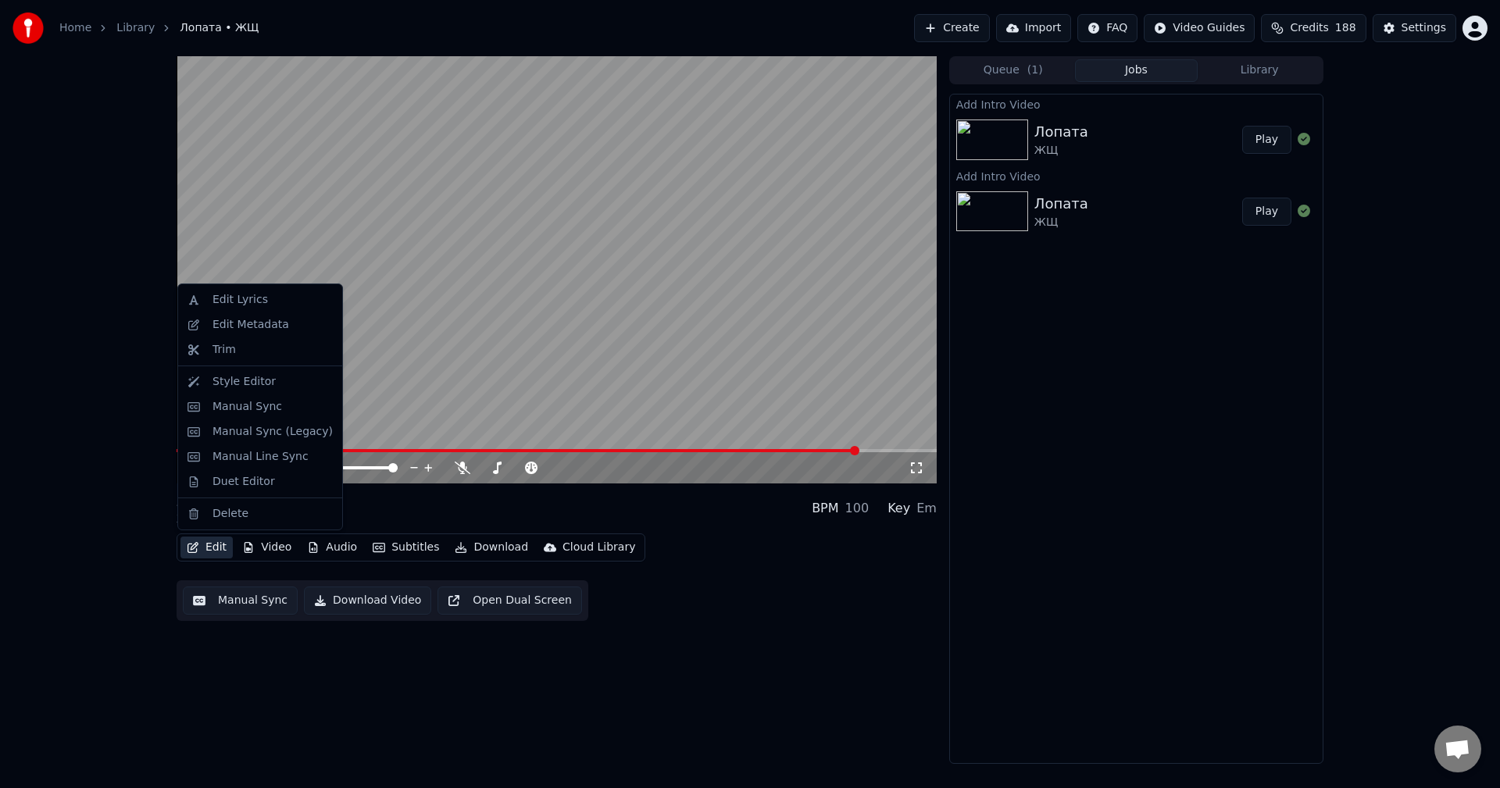
click at [223, 549] on button "Edit" at bounding box center [207, 548] width 52 height 22
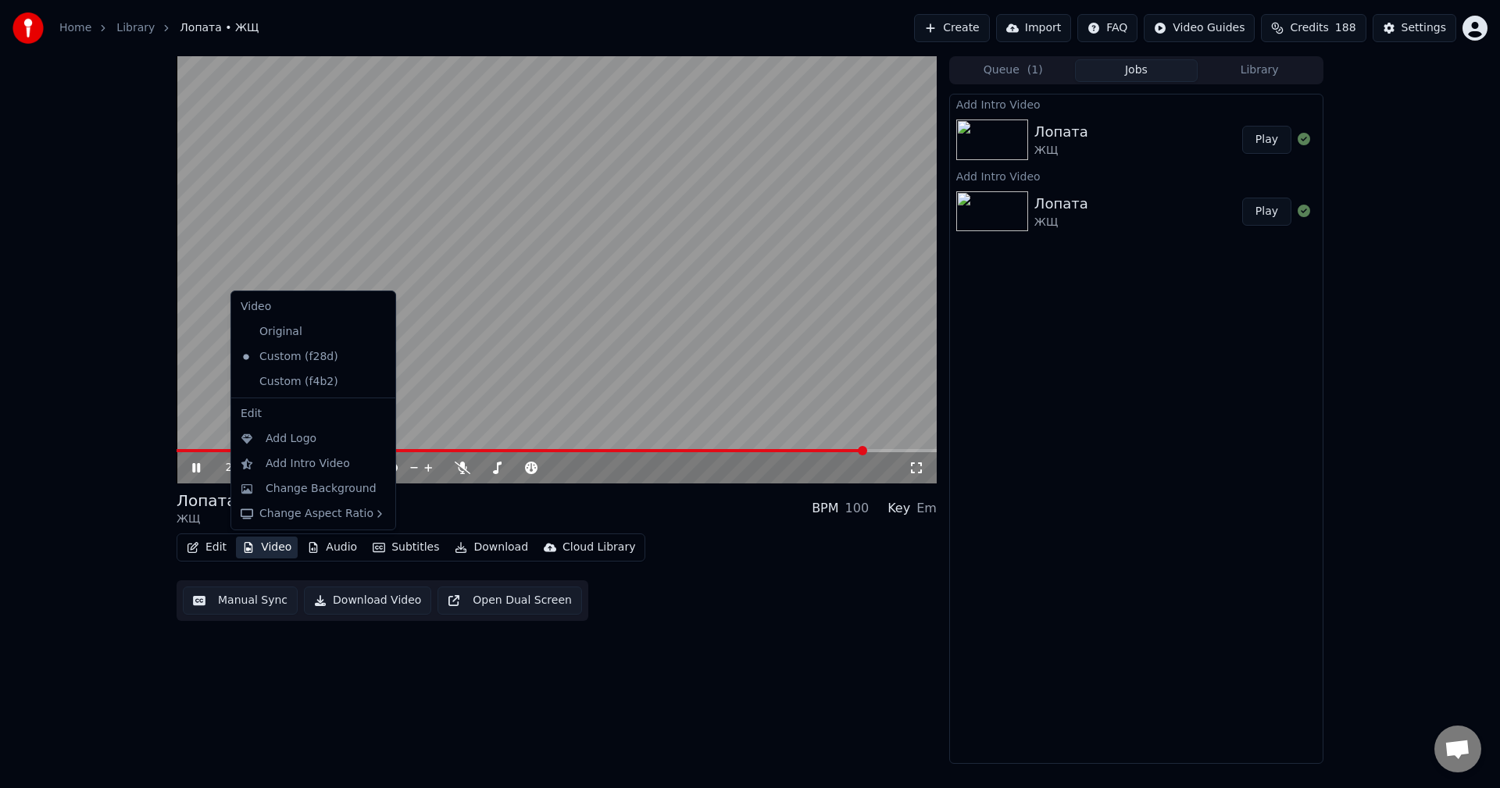
click at [375, 381] on icon at bounding box center [383, 382] width 17 height 13
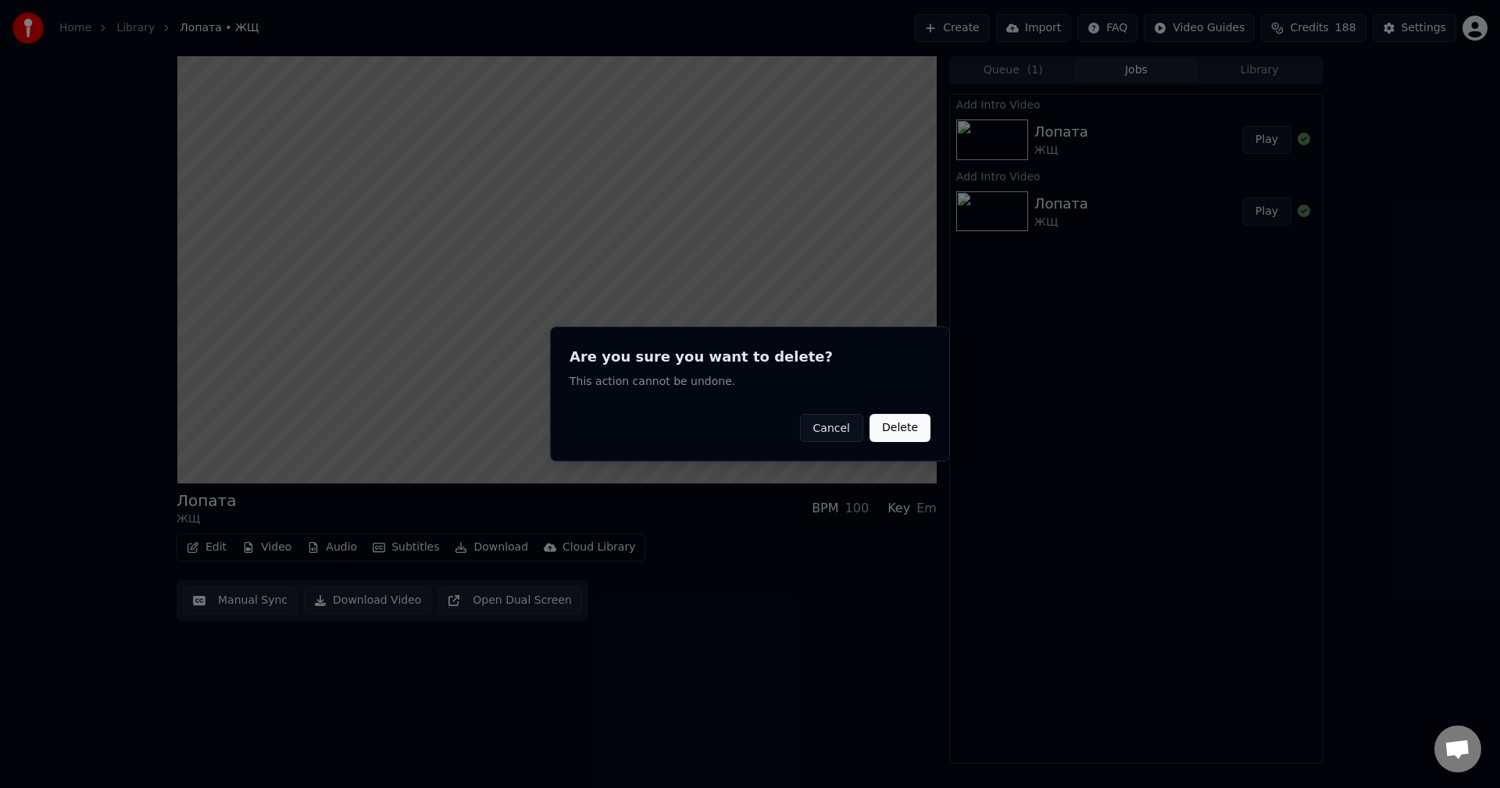
click at [897, 434] on button "Delete" at bounding box center [900, 428] width 61 height 28
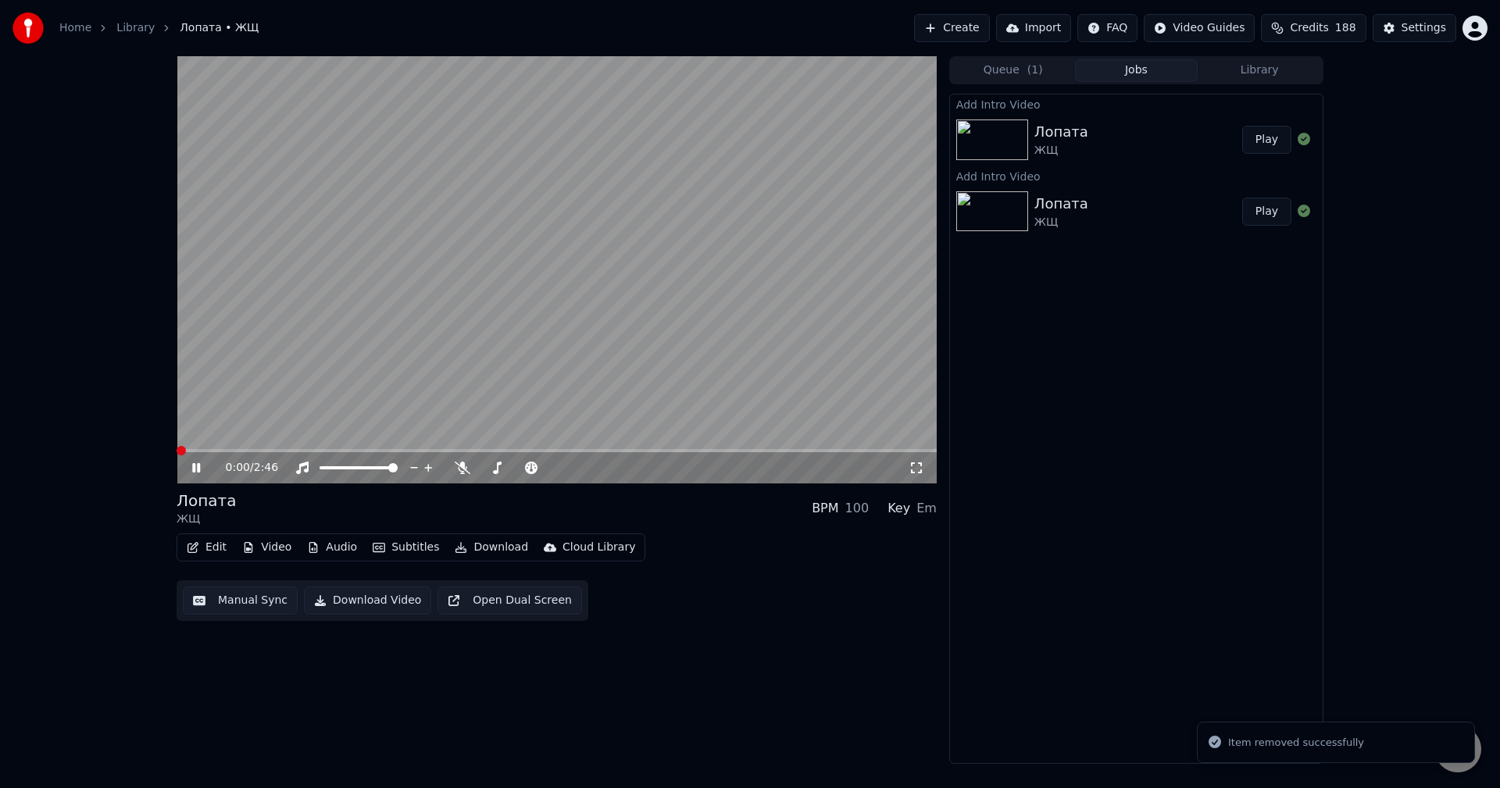
click at [205, 470] on icon at bounding box center [207, 468] width 37 height 13
click at [265, 538] on button "Video" at bounding box center [267, 548] width 62 height 22
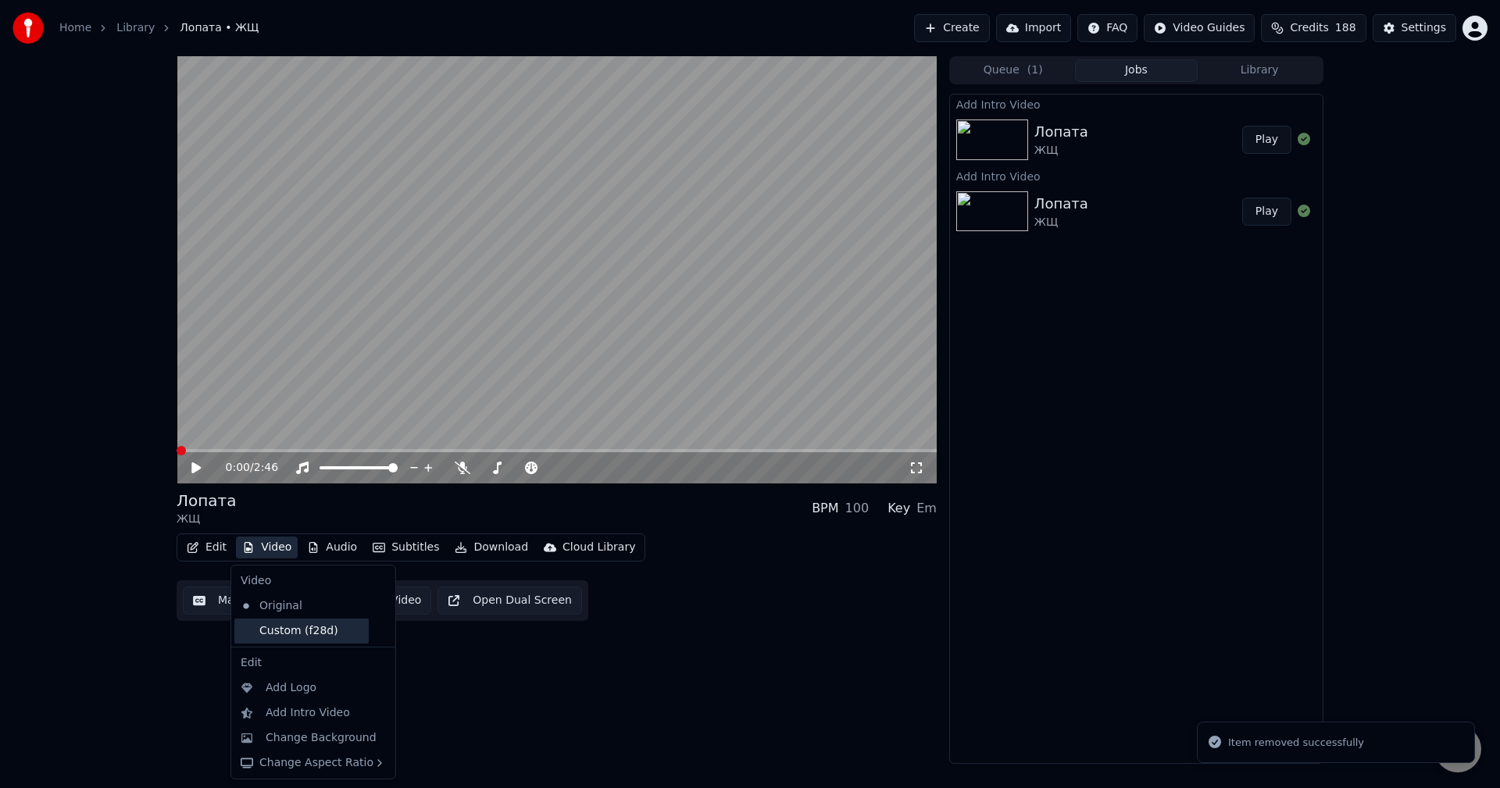
click at [285, 621] on div "Custom (f28d)" at bounding box center [301, 631] width 134 height 25
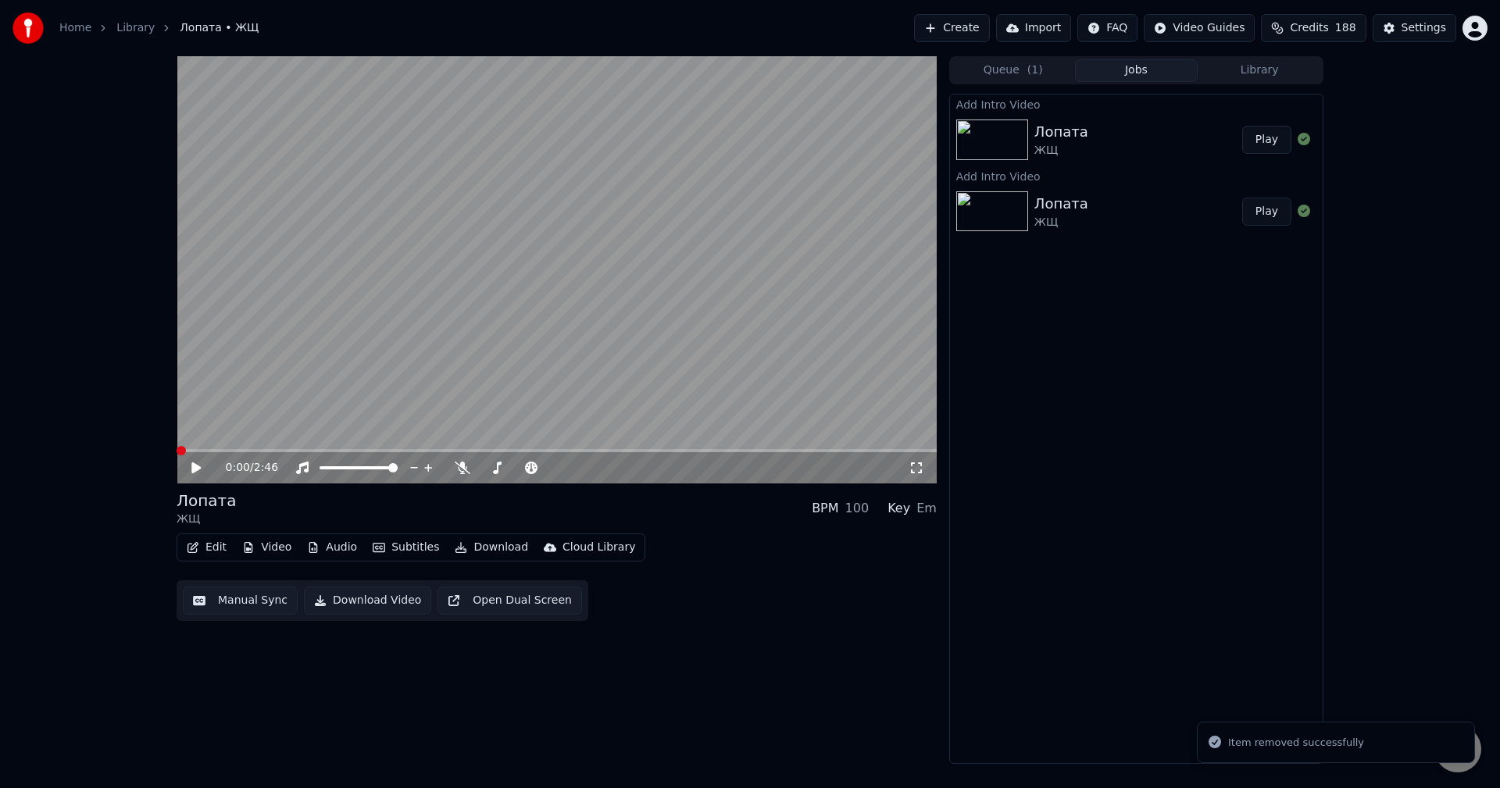
click at [337, 542] on button "Audio" at bounding box center [332, 548] width 63 height 22
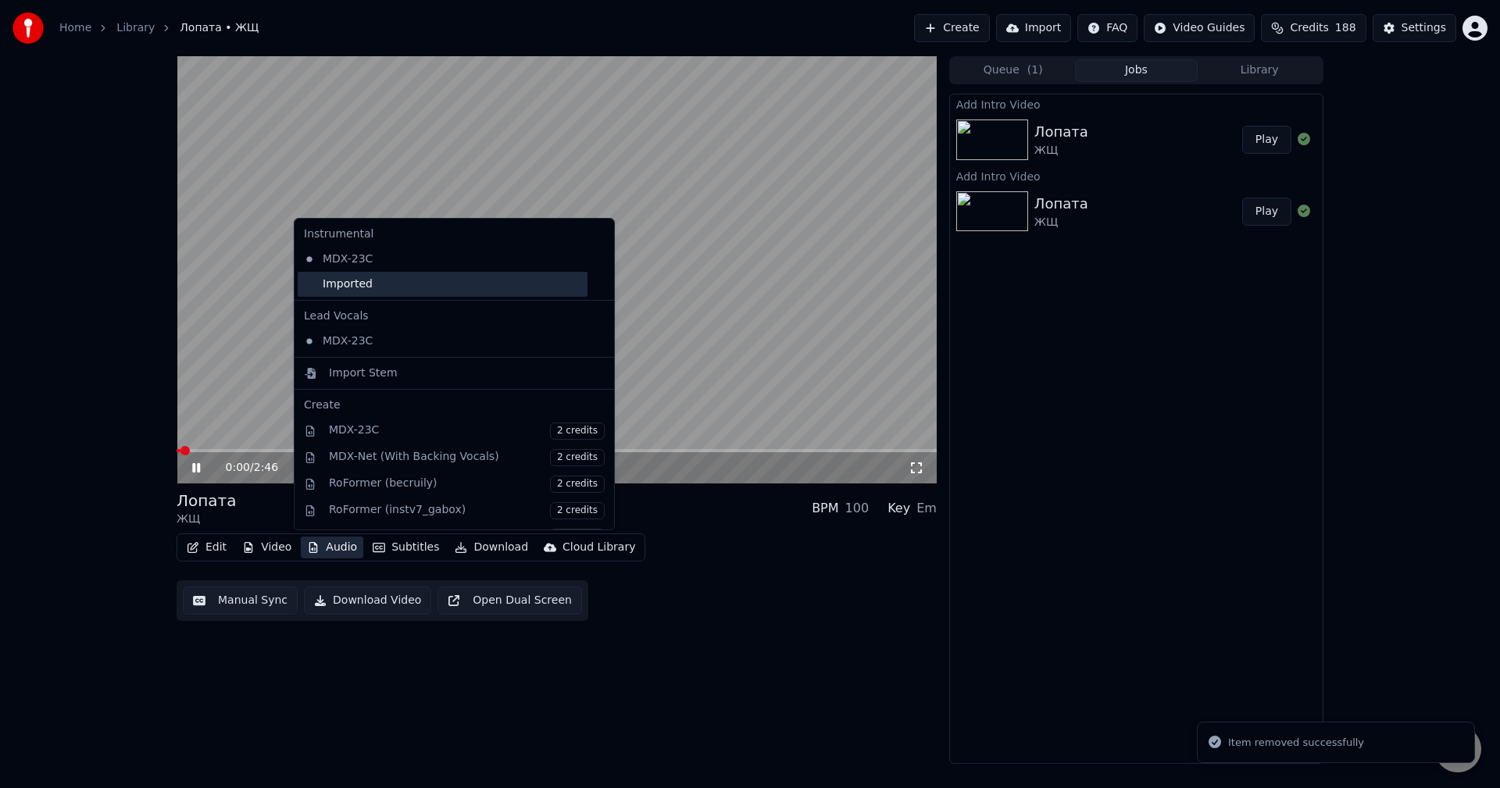
click at [382, 291] on div "Imported" at bounding box center [443, 284] width 290 height 25
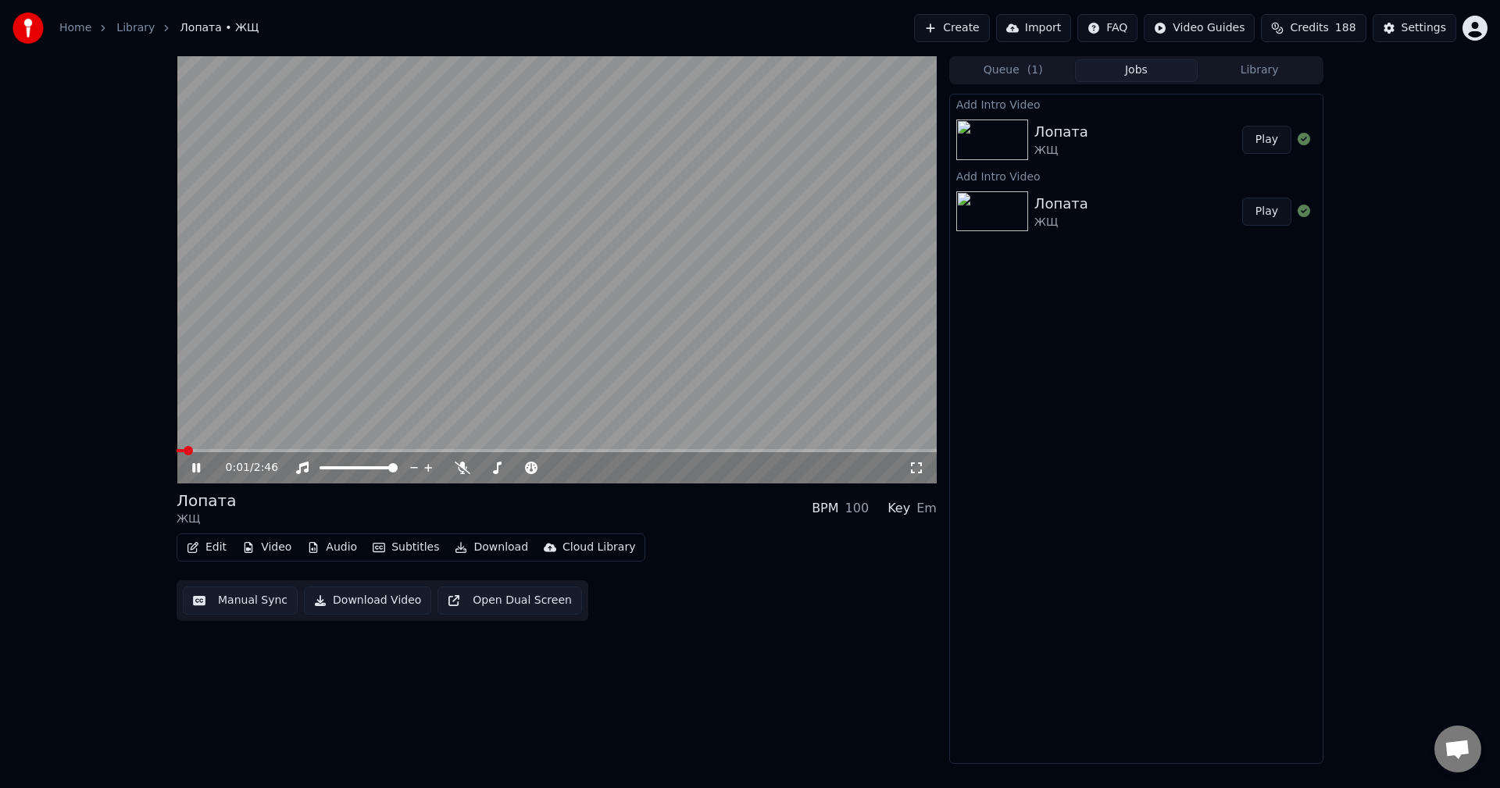
click at [386, 541] on button "Subtitles" at bounding box center [405, 548] width 79 height 22
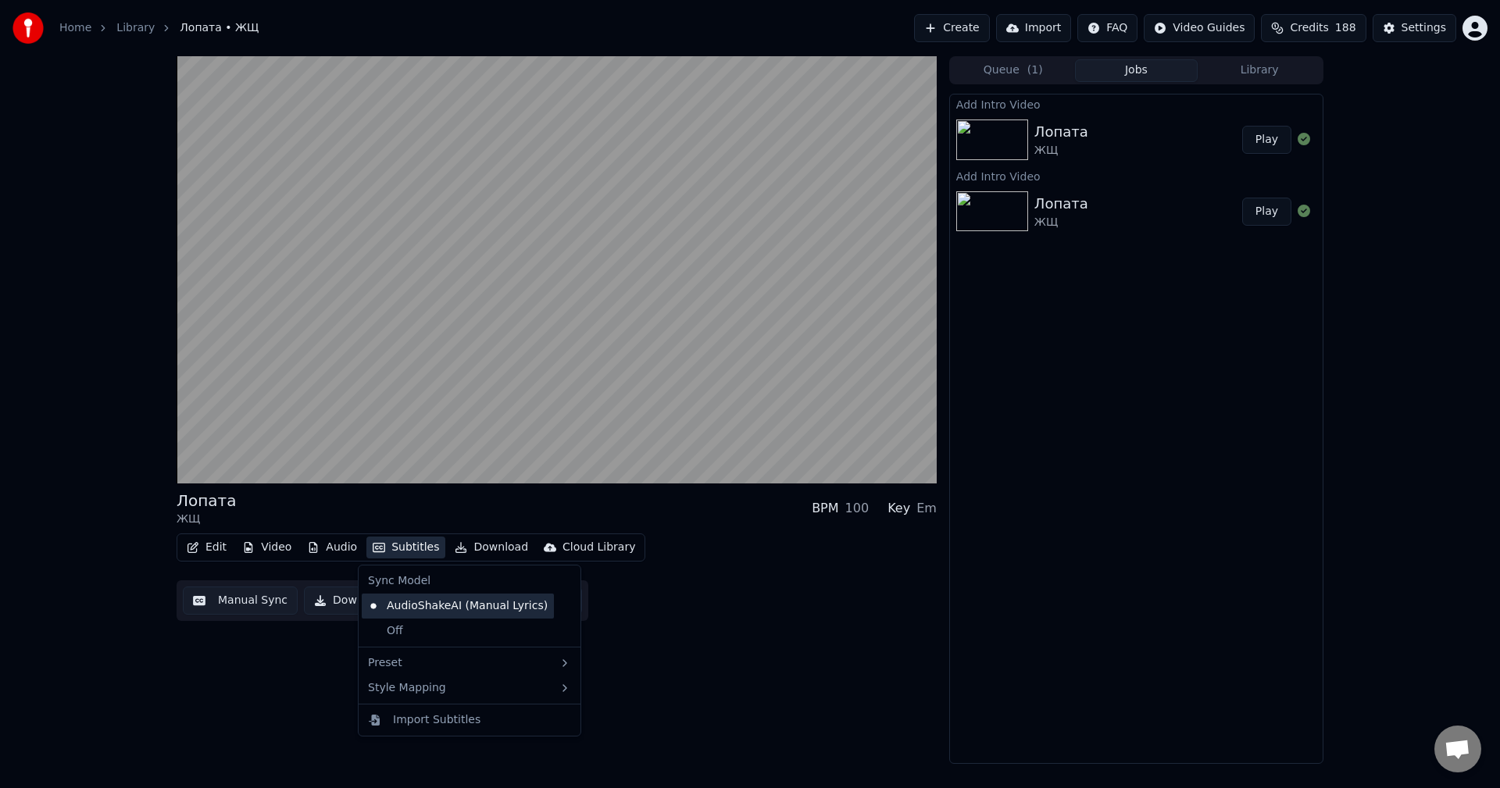
click at [437, 606] on div "AudioShakeAI (Manual Lyrics)" at bounding box center [458, 606] width 192 height 25
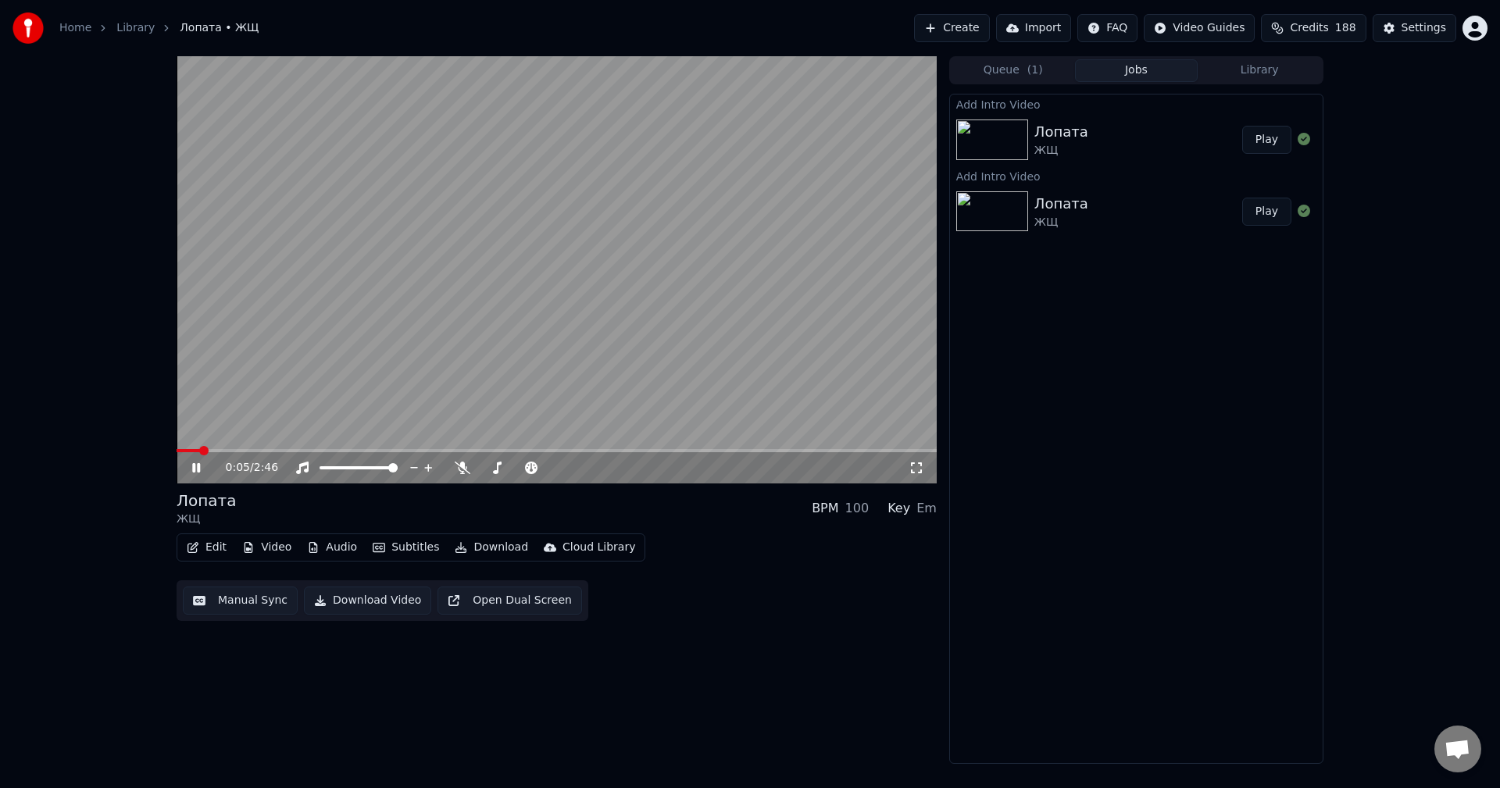
click at [766, 446] on video at bounding box center [557, 269] width 760 height 427
click at [766, 451] on span at bounding box center [557, 450] width 760 height 3
click at [801, 370] on video at bounding box center [557, 269] width 760 height 427
click at [829, 447] on video at bounding box center [557, 269] width 760 height 427
click at [831, 451] on span at bounding box center [557, 450] width 760 height 3
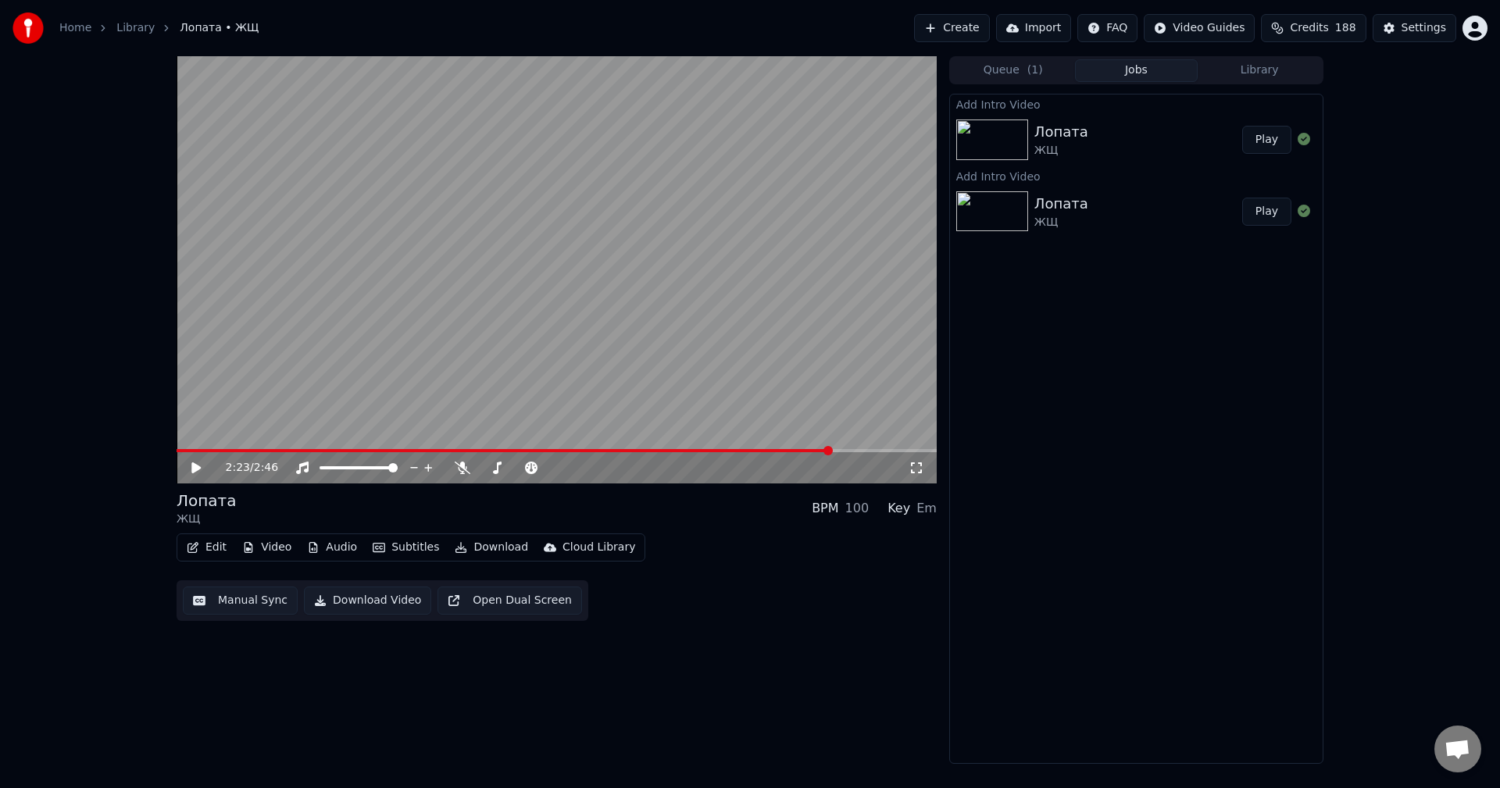
click at [831, 395] on video at bounding box center [557, 269] width 760 height 427
click at [805, 454] on div "2:23 / 2:46" at bounding box center [557, 467] width 760 height 31
click at [800, 452] on span at bounding box center [507, 450] width 660 height 3
click at [768, 451] on span at bounding box center [488, 450] width 623 height 3
click at [353, 548] on button "Audio" at bounding box center [332, 548] width 63 height 22
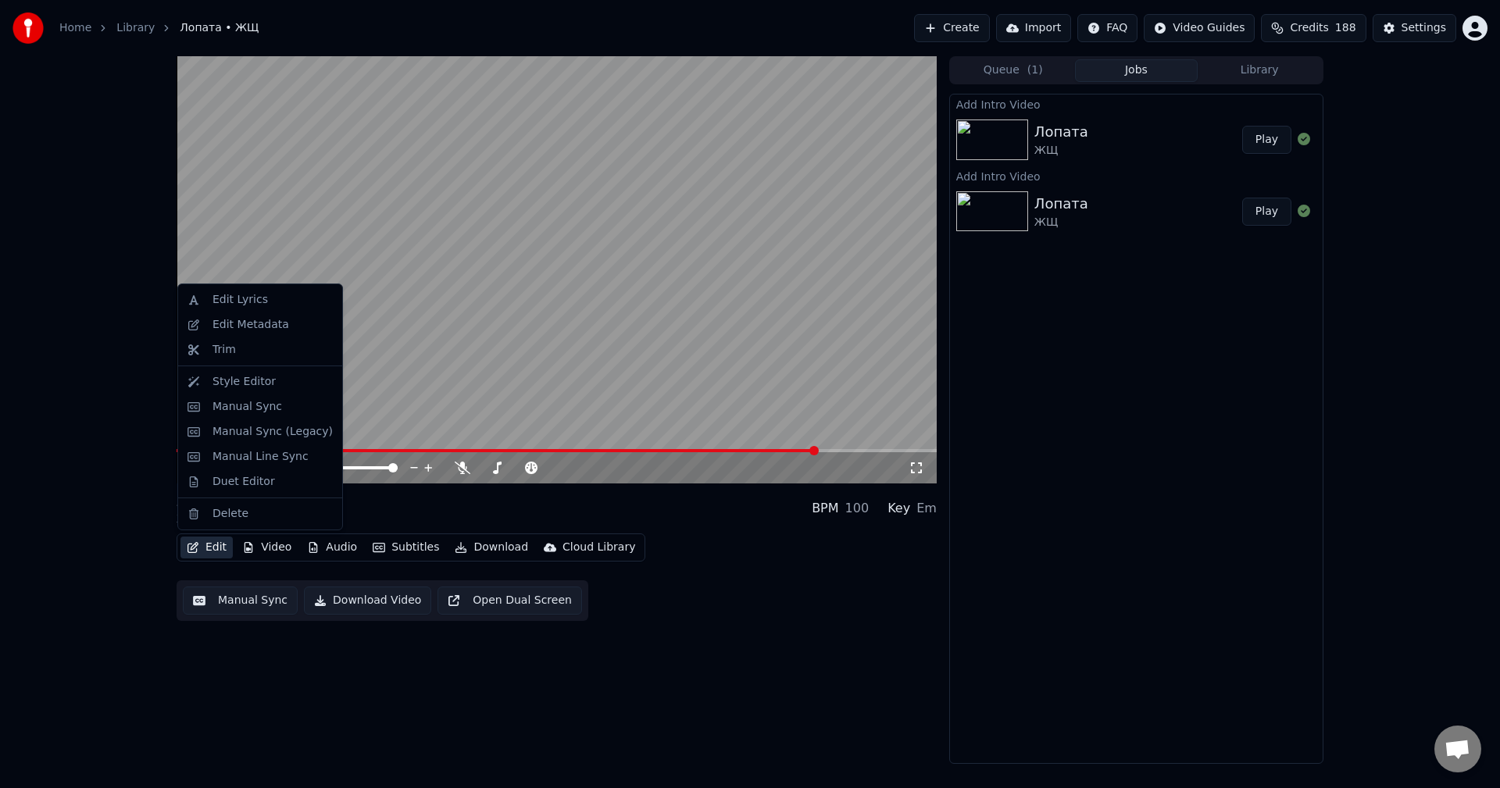
click at [442, 347] on video at bounding box center [557, 269] width 760 height 427
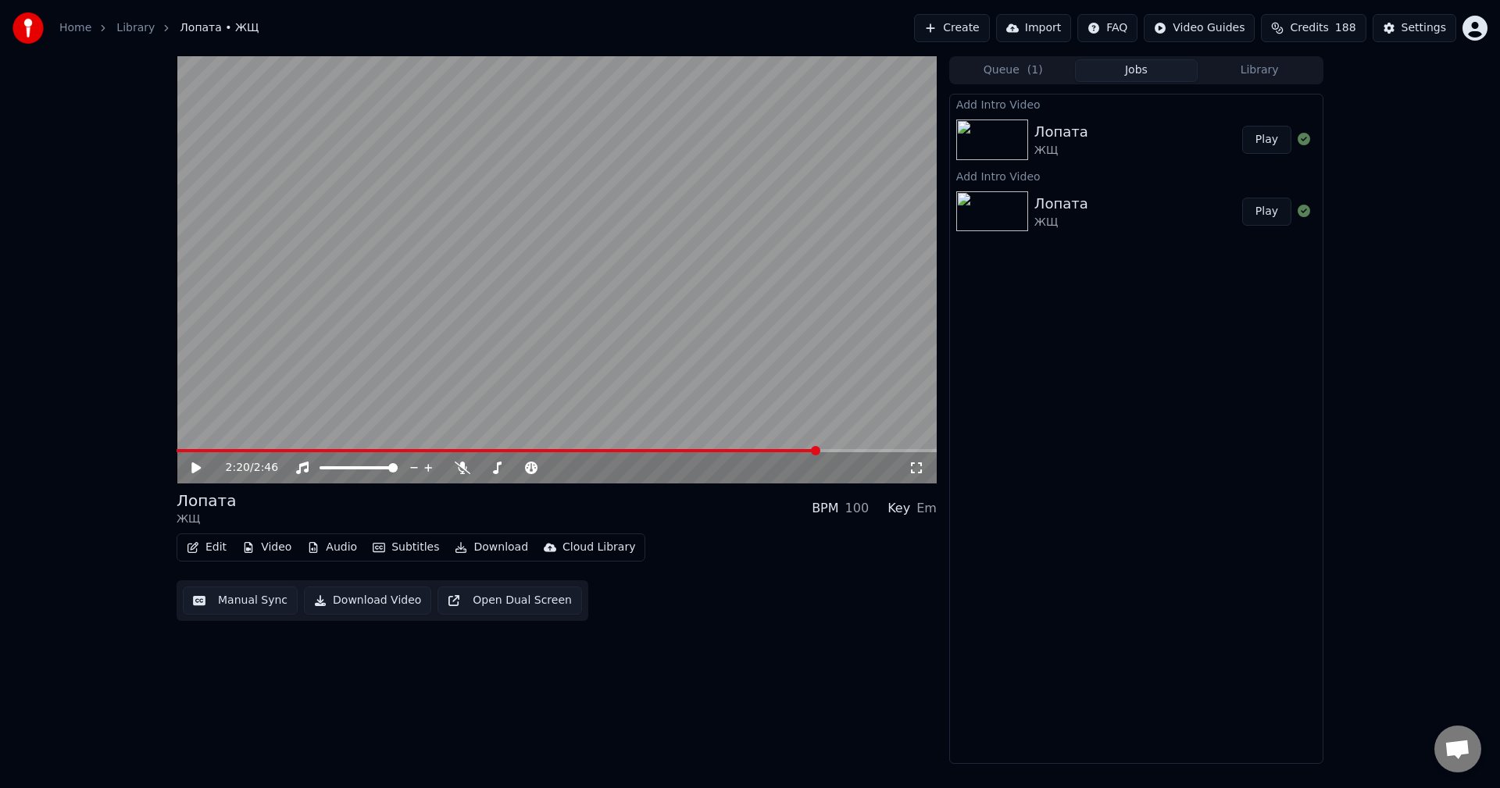
click at [1382, 23] on button "Settings" at bounding box center [1415, 28] width 84 height 28
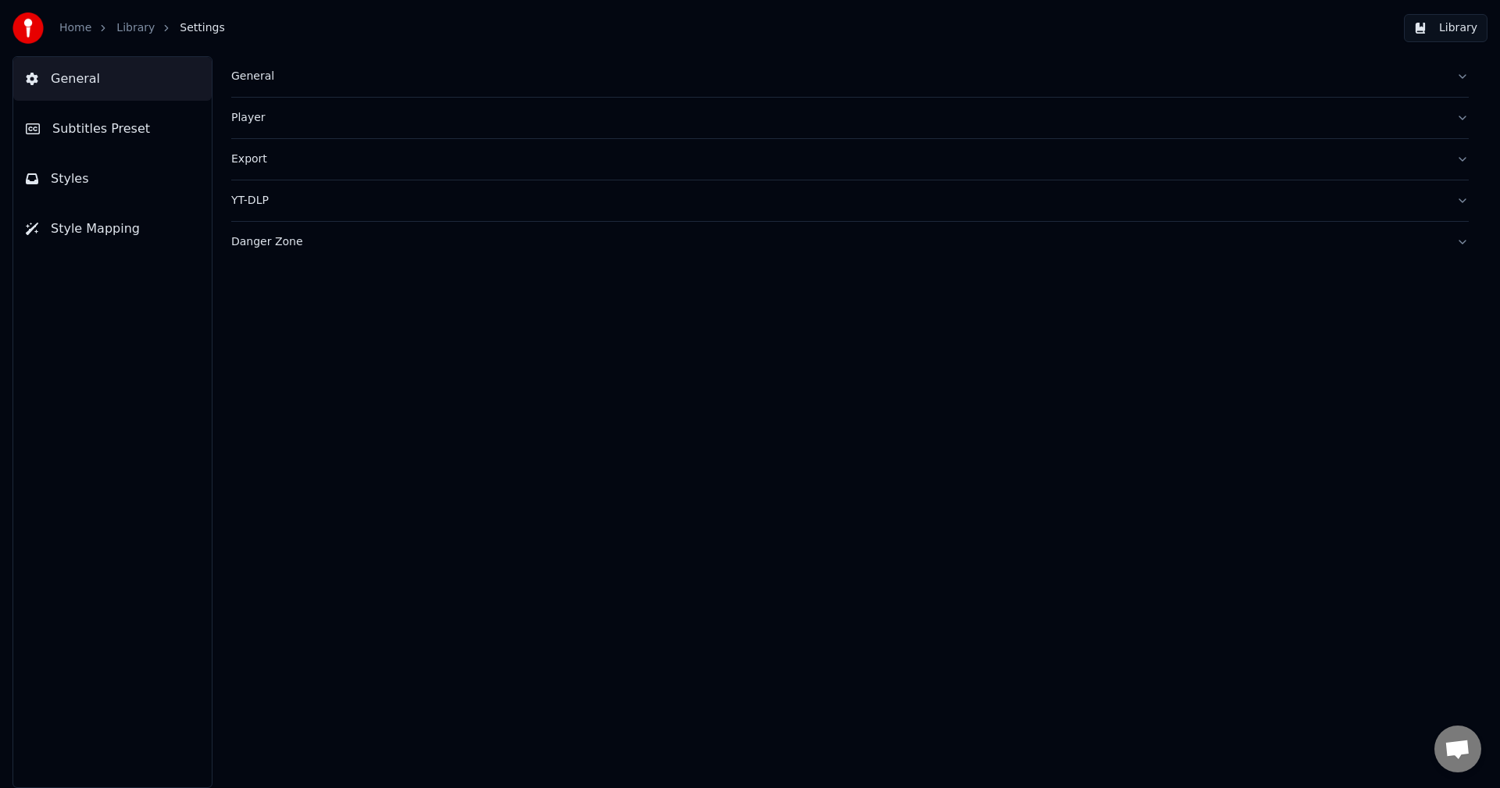
click at [138, 27] on link "Library" at bounding box center [135, 28] width 38 height 16
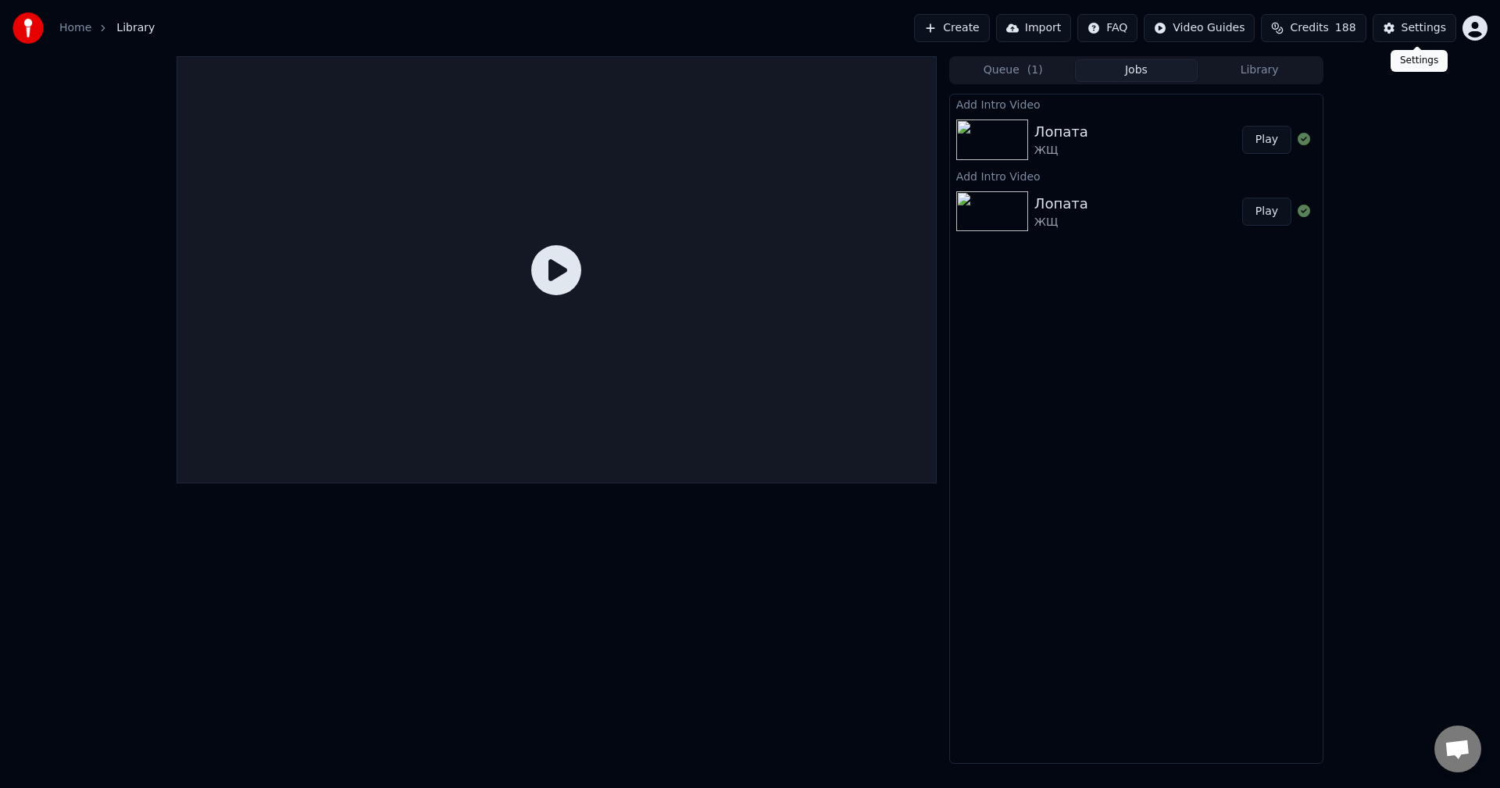
click at [1352, 27] on span "188" at bounding box center [1345, 28] width 21 height 16
click at [1485, 20] on html "Home Library Create Import FAQ Video Guides Credits 188 Settings Queue ( 1 ) Jo…" at bounding box center [750, 394] width 1500 height 788
click at [1390, 91] on div "Billing" at bounding box center [1407, 100] width 180 height 25
click at [1324, 23] on span "Credits" at bounding box center [1309, 28] width 38 height 16
click at [1335, 250] on div "Topup Remaining Expiration (days) 100 87 26 100 100 58 50 1 295 Credits will be…" at bounding box center [1322, 159] width 273 height 228
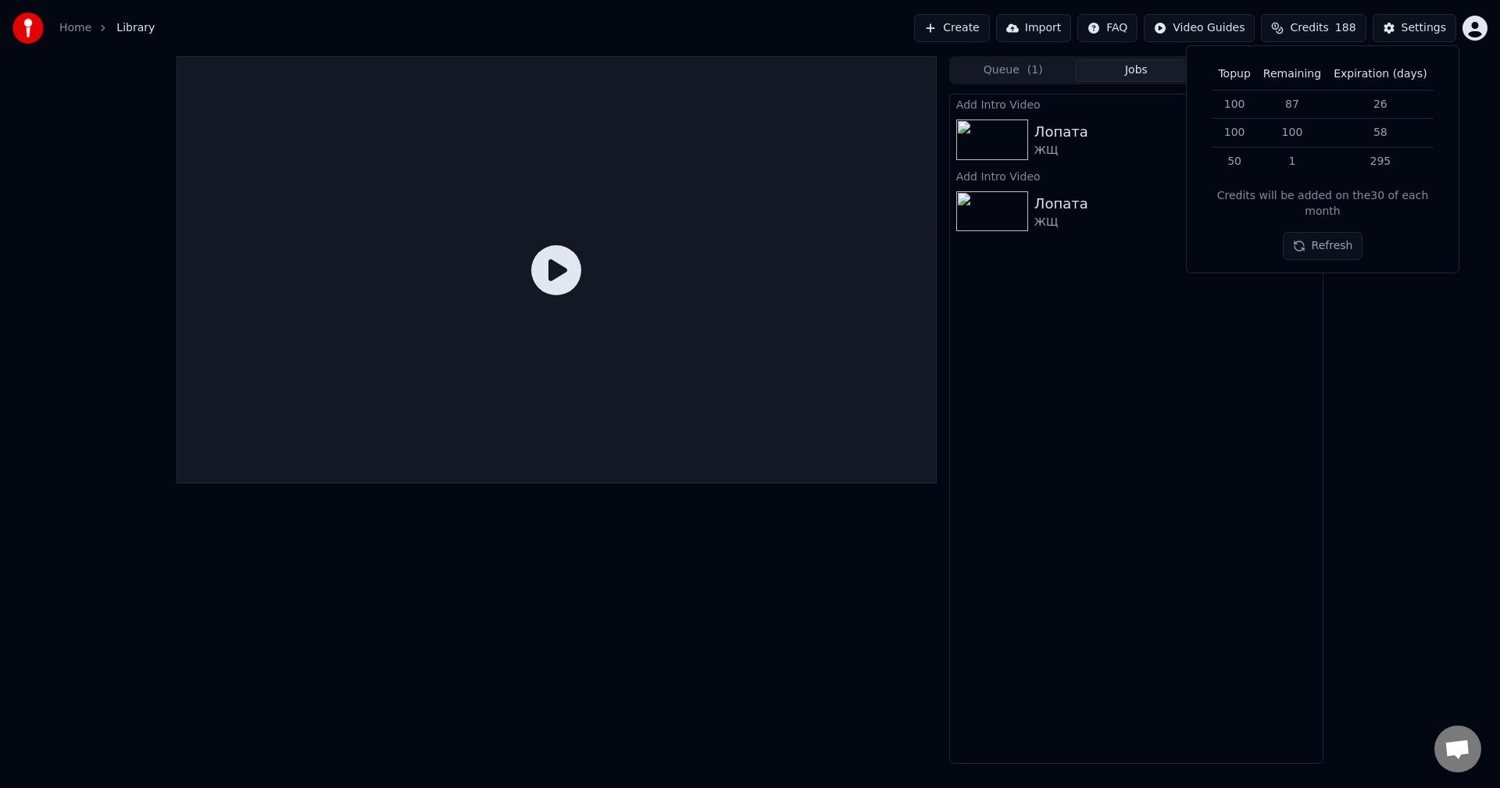
click at [1340, 238] on button "Refresh" at bounding box center [1323, 246] width 80 height 28
click at [1326, 202] on button "Refresh" at bounding box center [1323, 202] width 80 height 28
click at [1353, 271] on div "Queue ( 1 ) Jobs Library Add Intro Video Лопата ЖЩ Play Add Intro Video Лопата …" at bounding box center [750, 410] width 1500 height 708
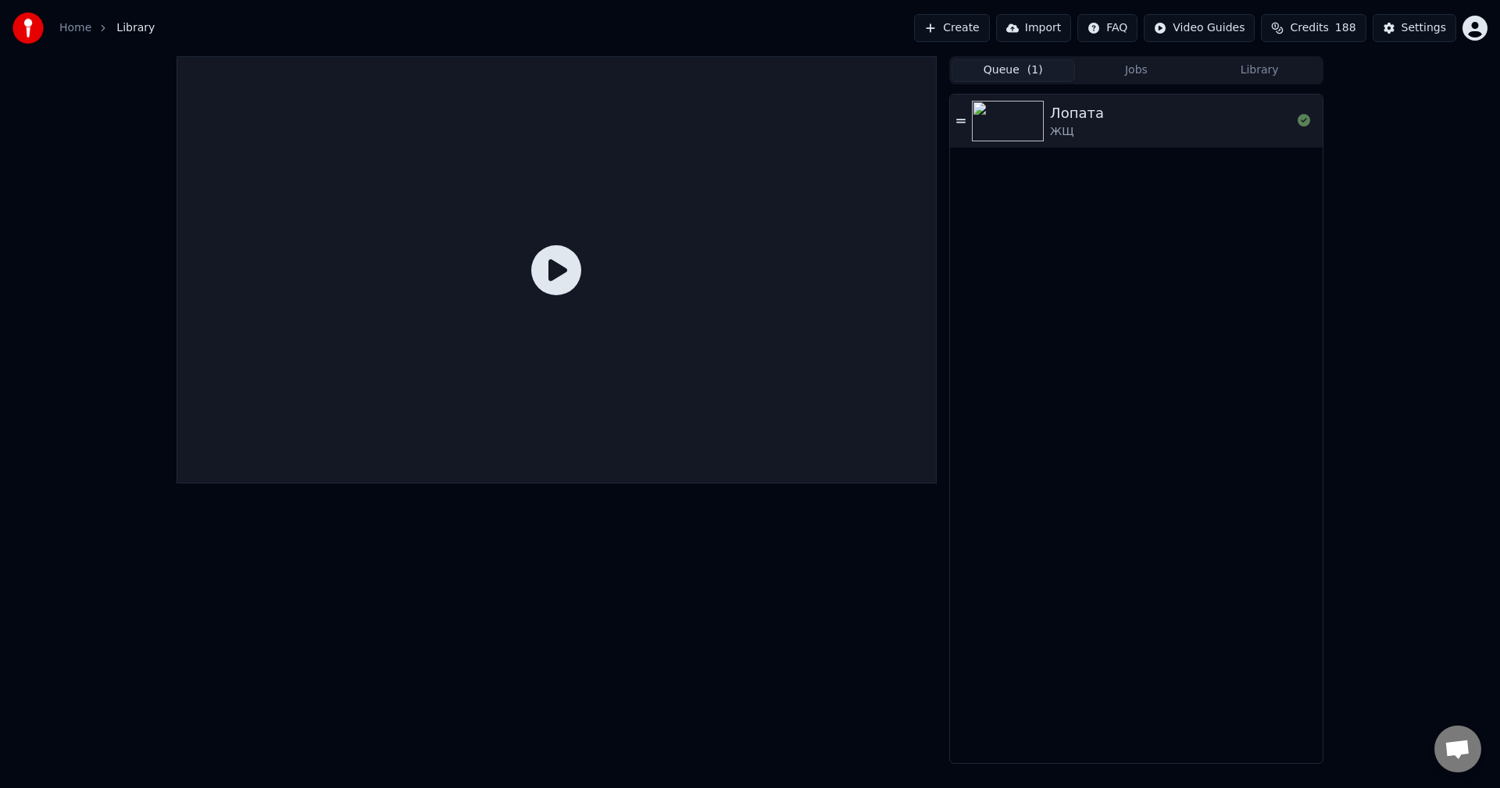
click at [1004, 69] on button "Queue ( 1 )" at bounding box center [1013, 70] width 123 height 23
click at [50, 16] on div at bounding box center [33, 28] width 41 height 31
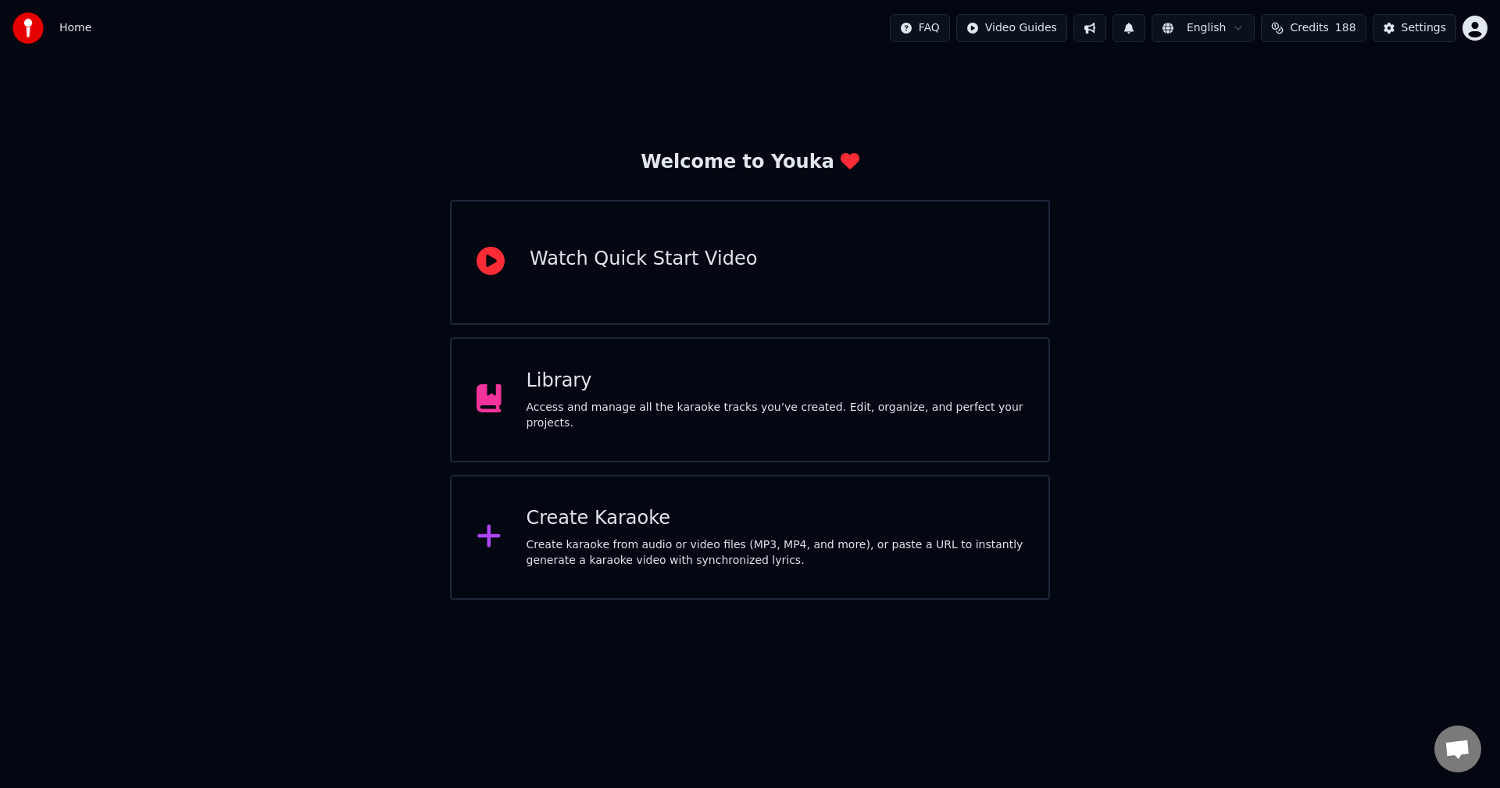
click at [538, 394] on div "Library" at bounding box center [776, 381] width 498 height 25
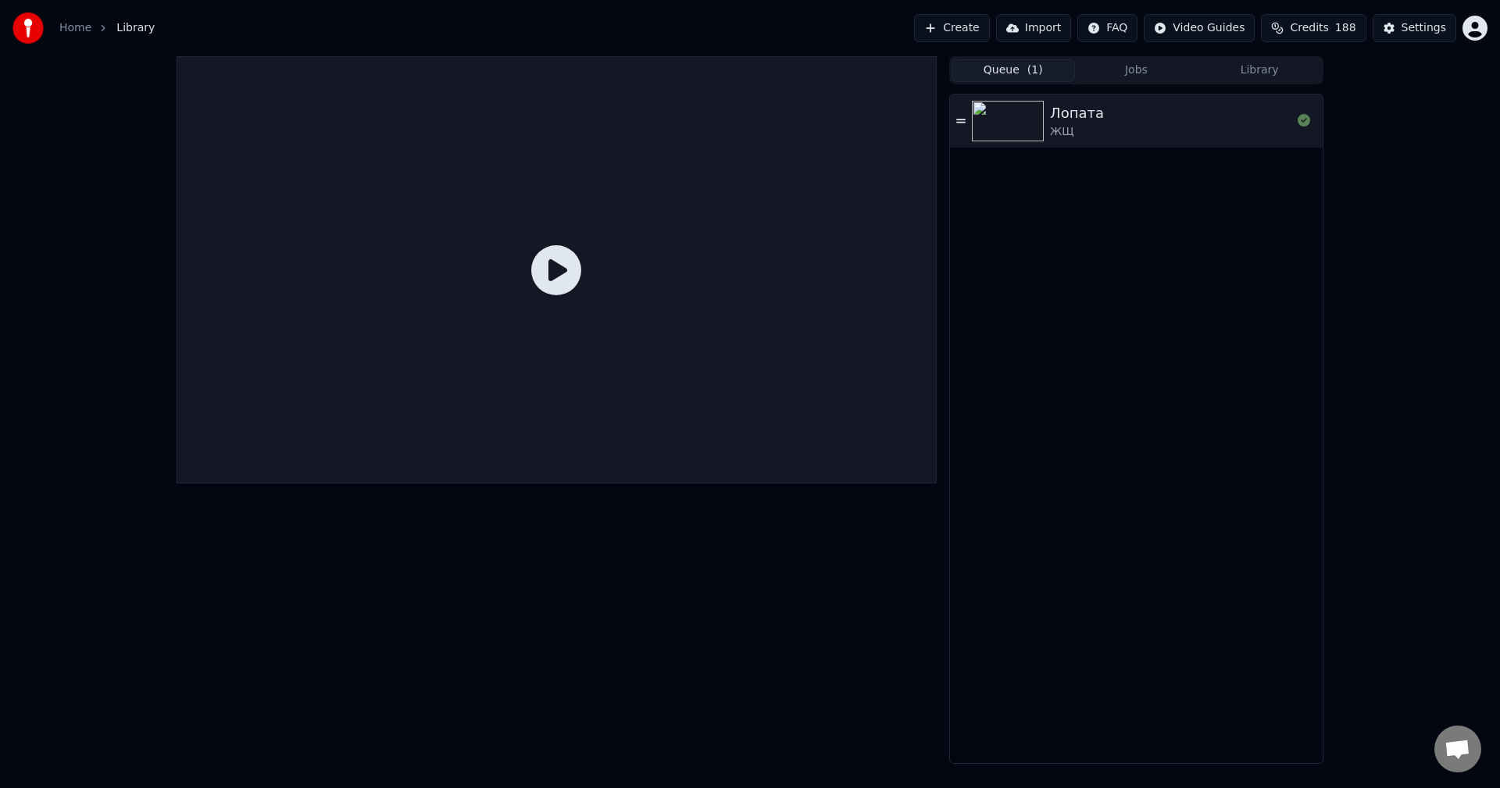
click at [1292, 66] on button "Library" at bounding box center [1259, 70] width 123 height 23
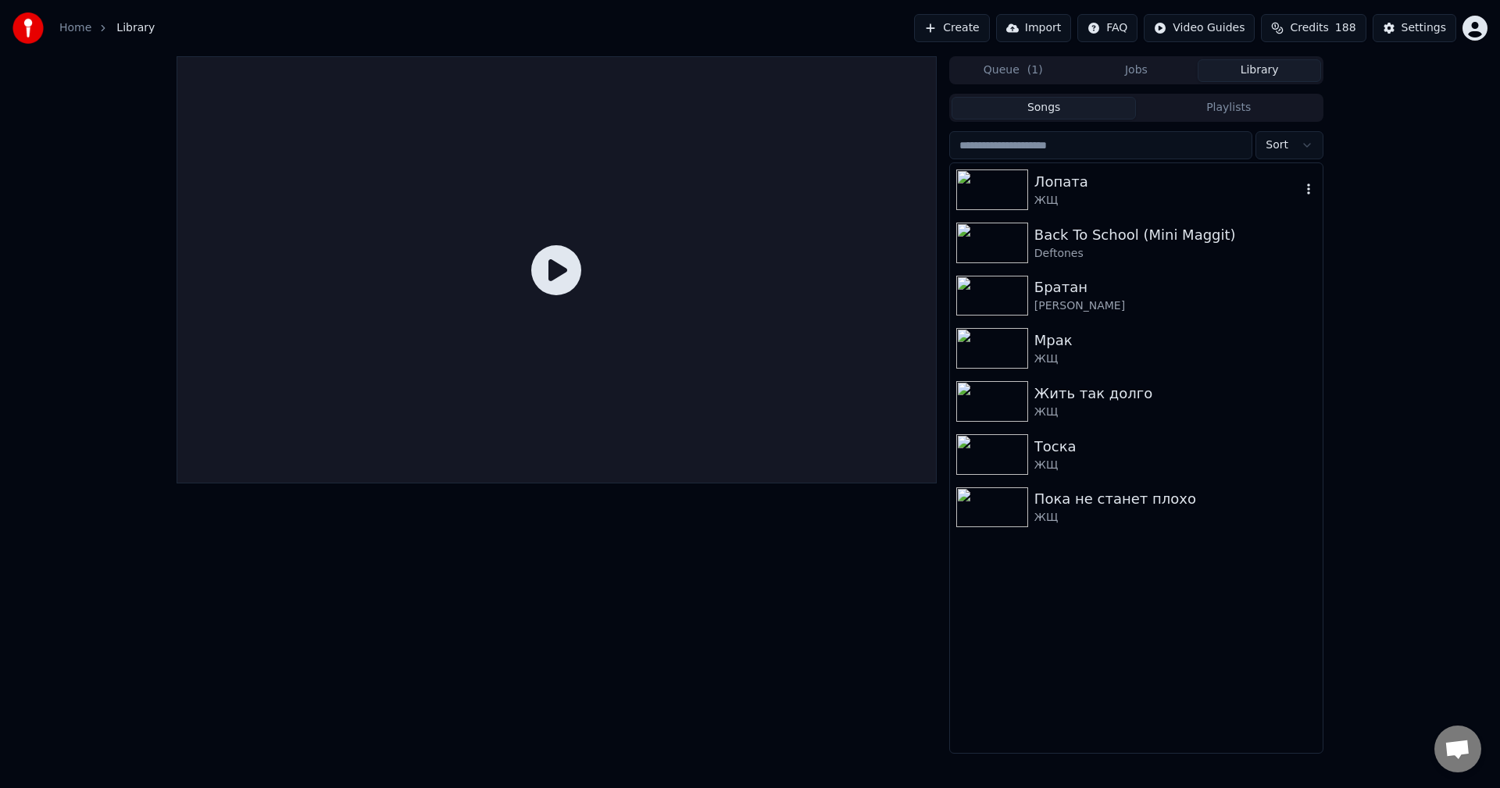
click at [1092, 188] on div "Лопата" at bounding box center [1168, 182] width 266 height 22
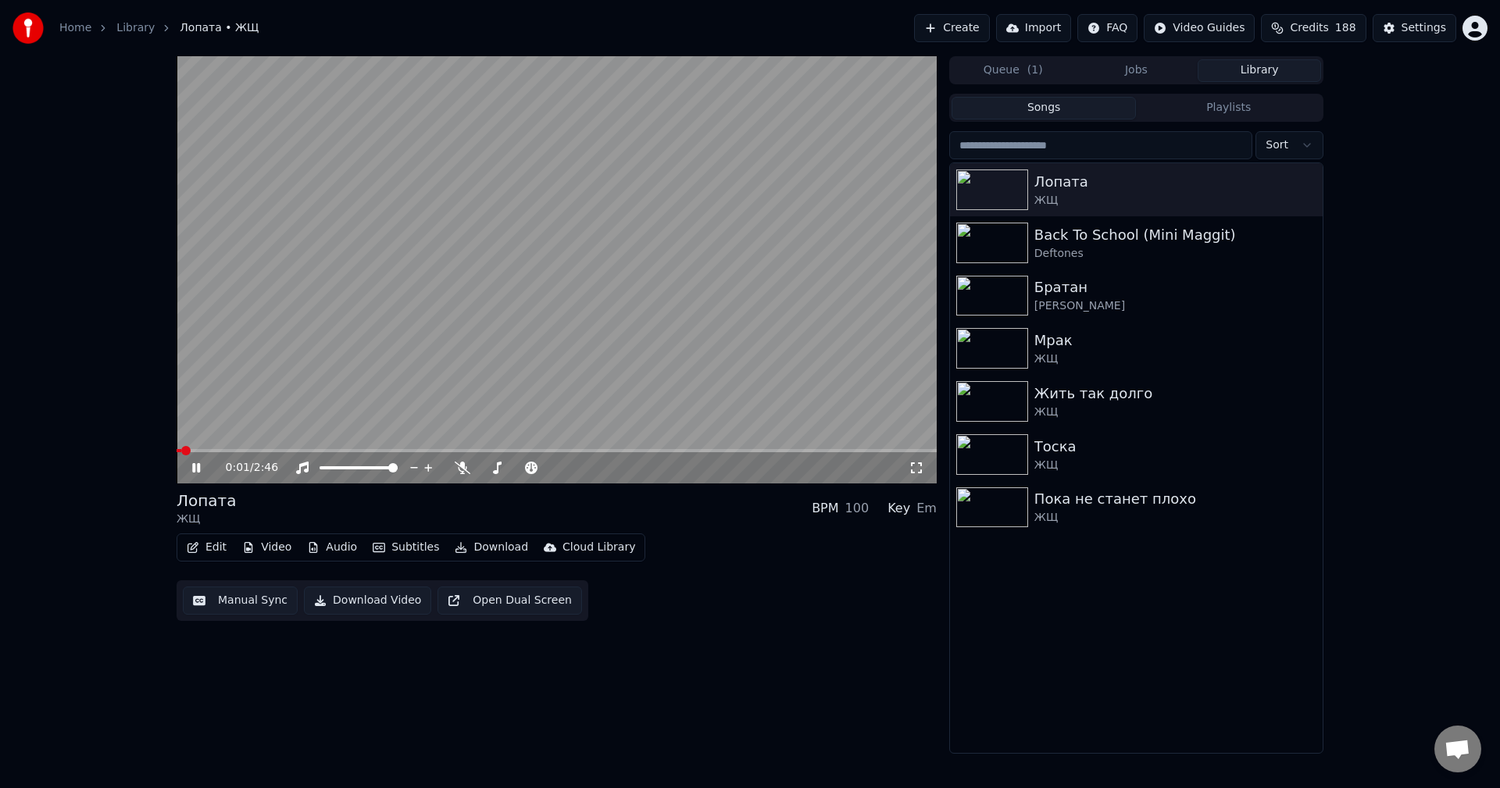
click at [792, 453] on div "0:01 / 2:46" at bounding box center [557, 467] width 760 height 31
click at [803, 448] on video at bounding box center [557, 269] width 760 height 427
click at [798, 453] on div "0:01 / 2:46" at bounding box center [557, 467] width 760 height 31
click at [803, 451] on span at bounding box center [557, 450] width 760 height 3
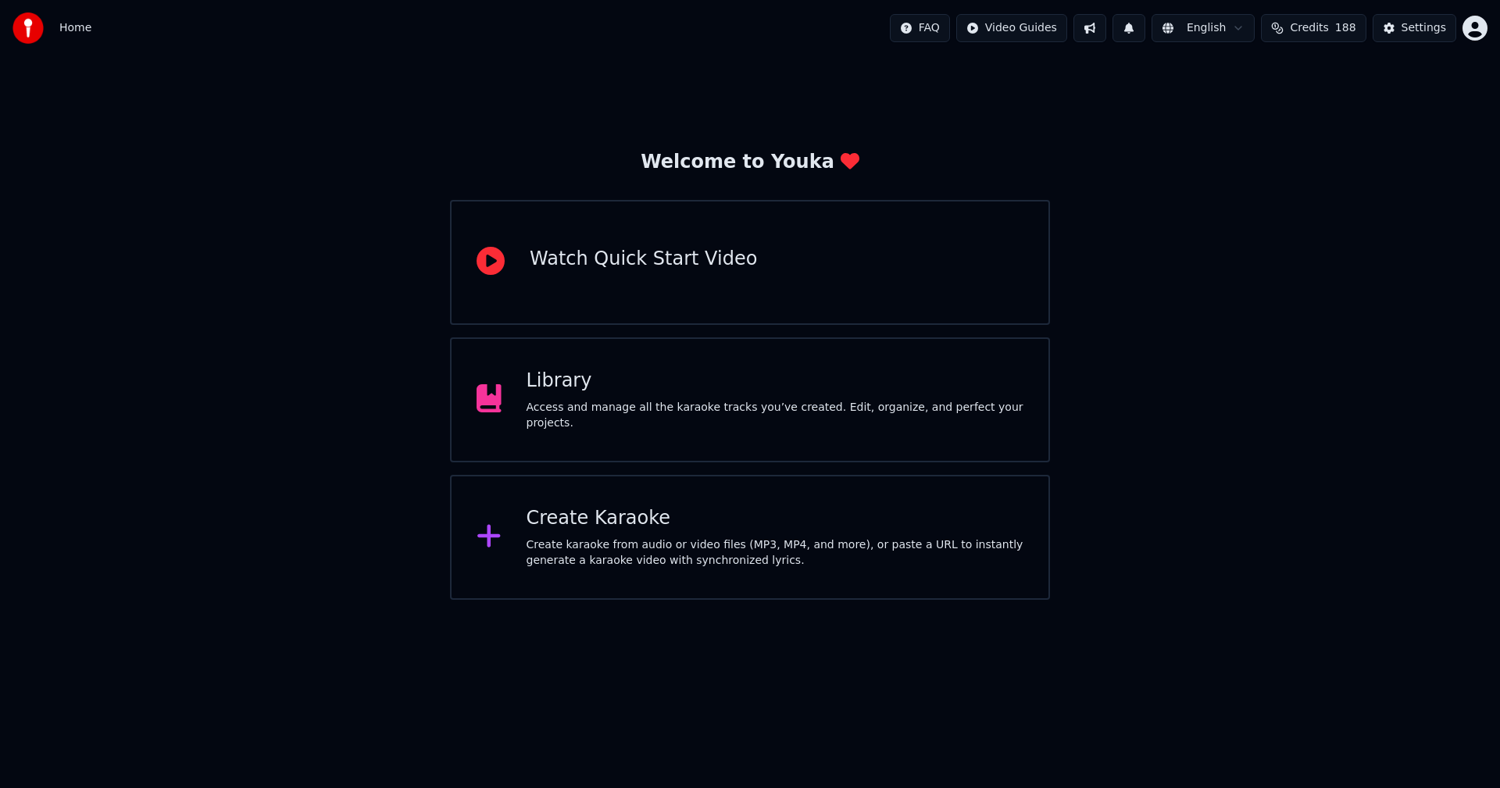
click at [660, 422] on div "Access and manage all the karaoke tracks you’ve created. Edit, organize, and pe…" at bounding box center [776, 415] width 498 height 31
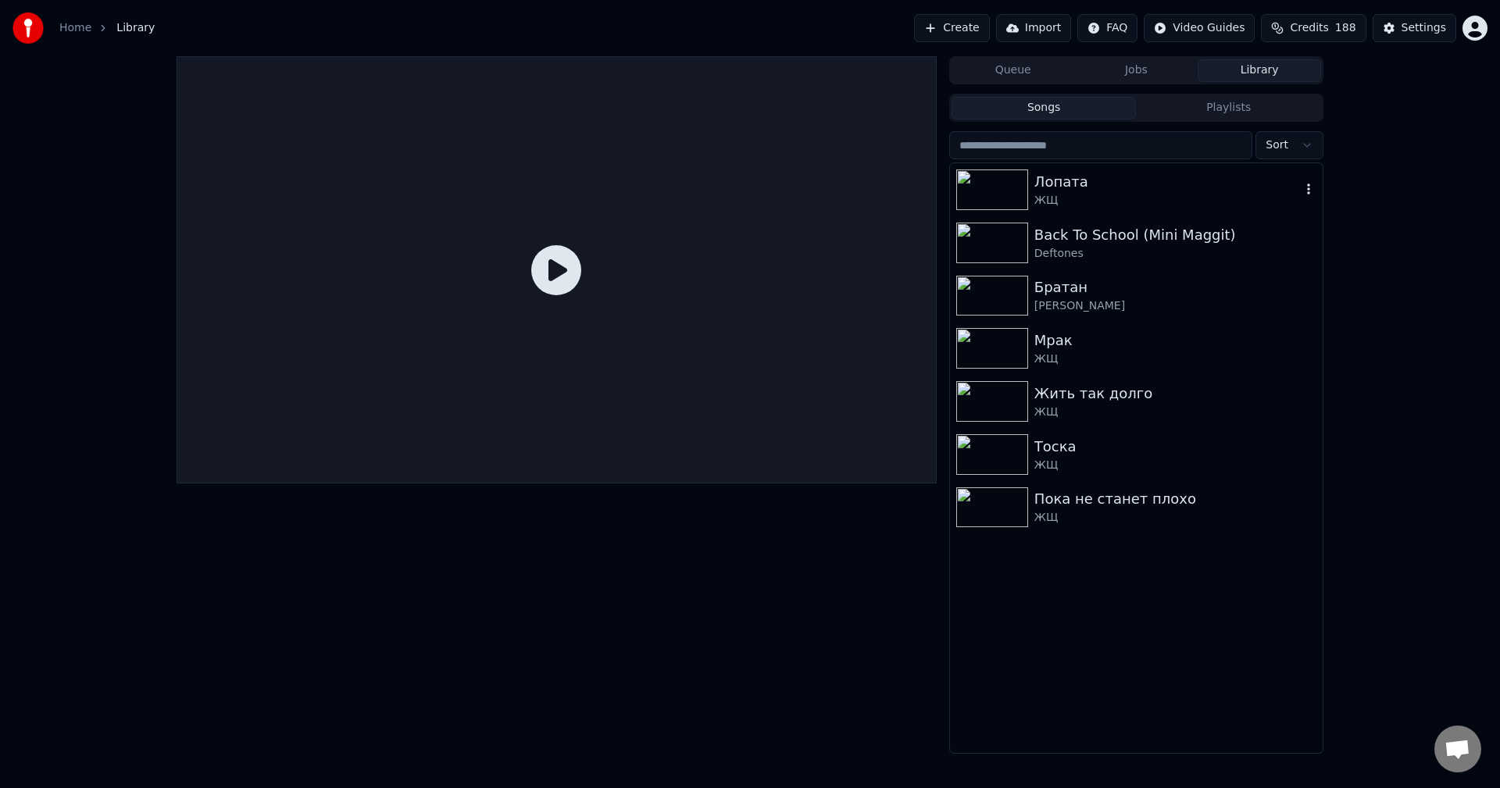
click at [1131, 187] on div "Лопата" at bounding box center [1168, 182] width 266 height 22
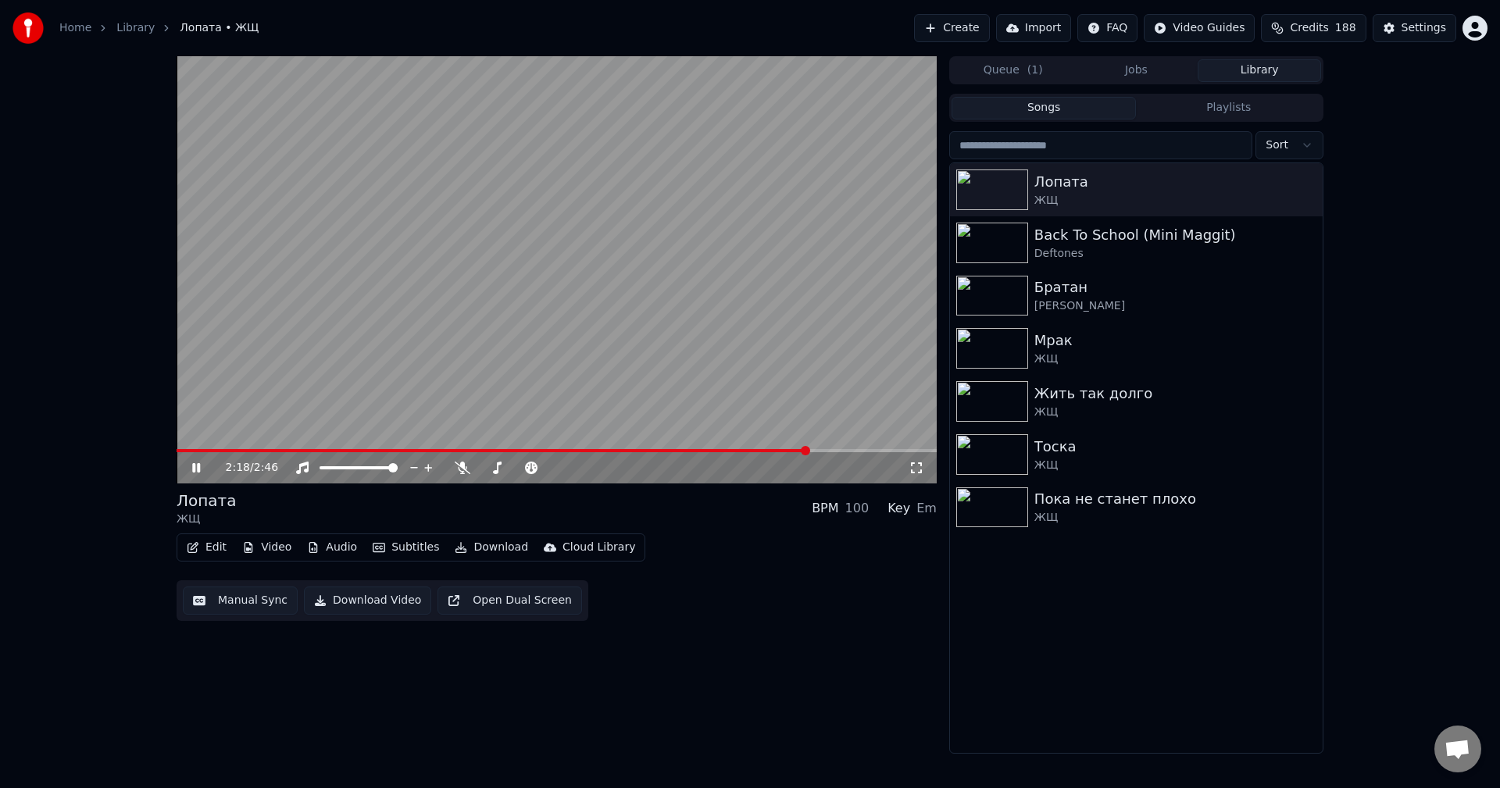
click at [808, 452] on span at bounding box center [557, 450] width 760 height 3
click at [484, 309] on video at bounding box center [557, 269] width 760 height 427
click at [497, 549] on button "Download" at bounding box center [492, 548] width 86 height 22
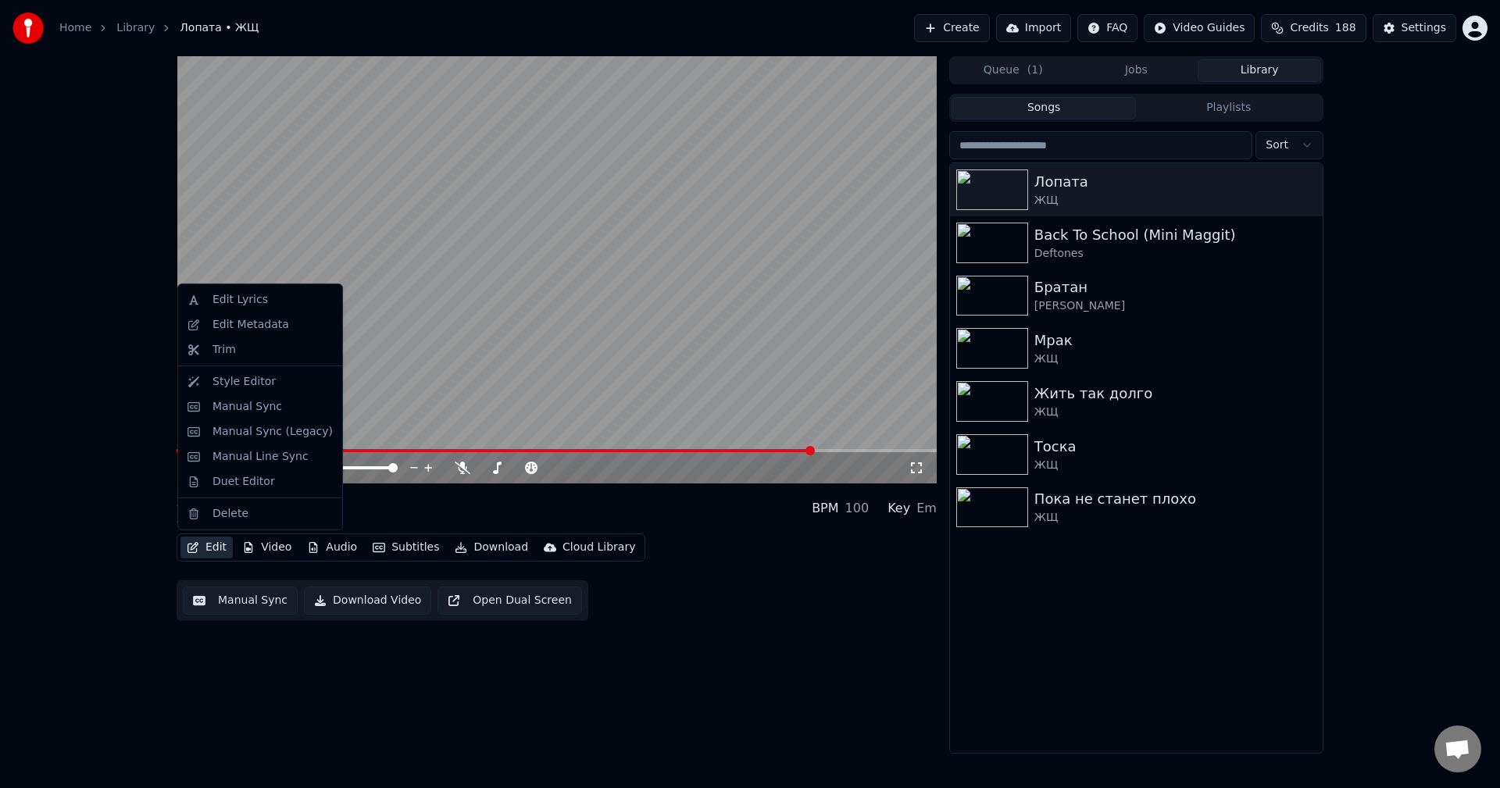
click at [220, 554] on button "Edit" at bounding box center [207, 548] width 52 height 22
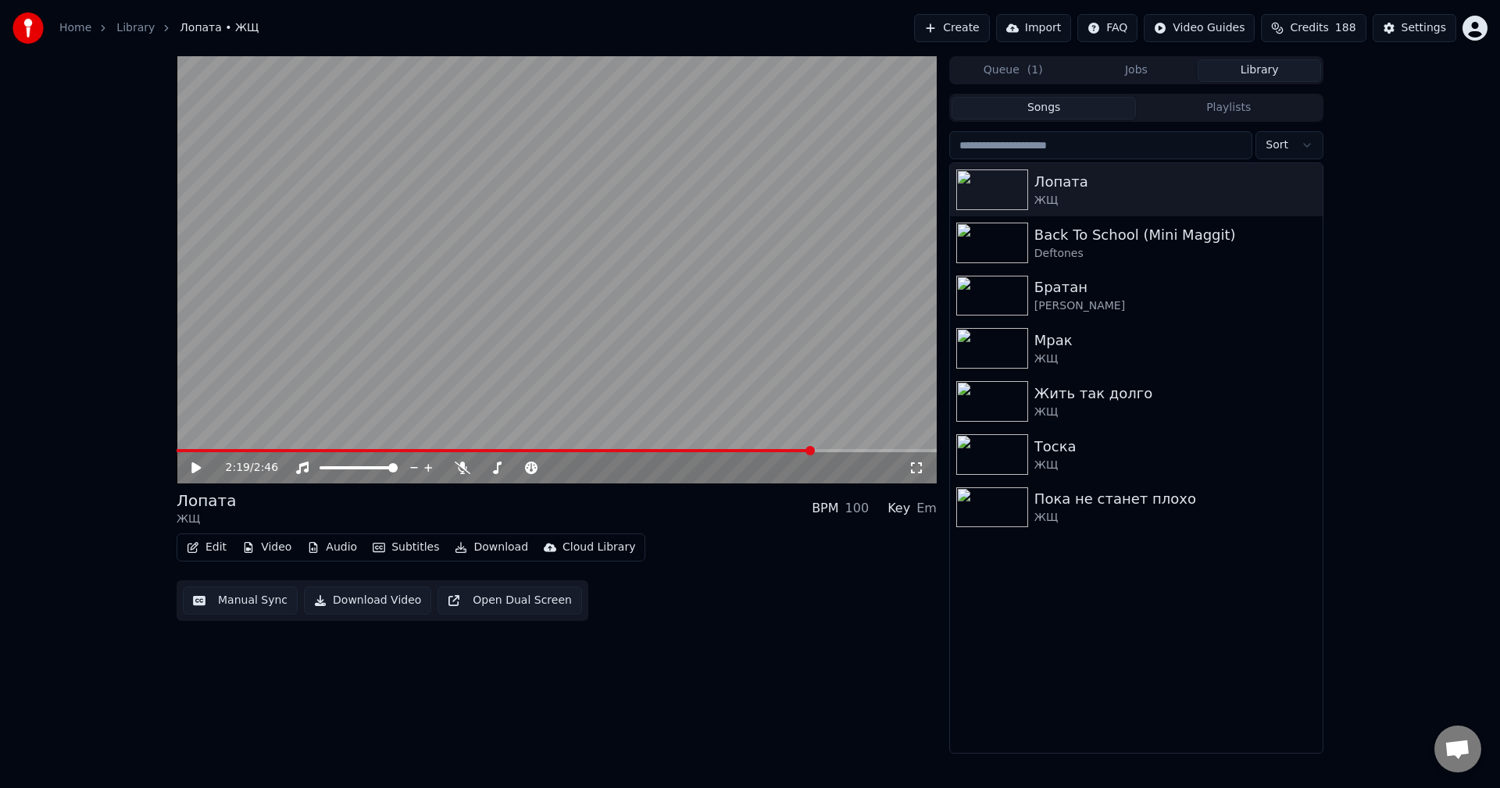
click at [201, 552] on button "Edit" at bounding box center [207, 548] width 52 height 22
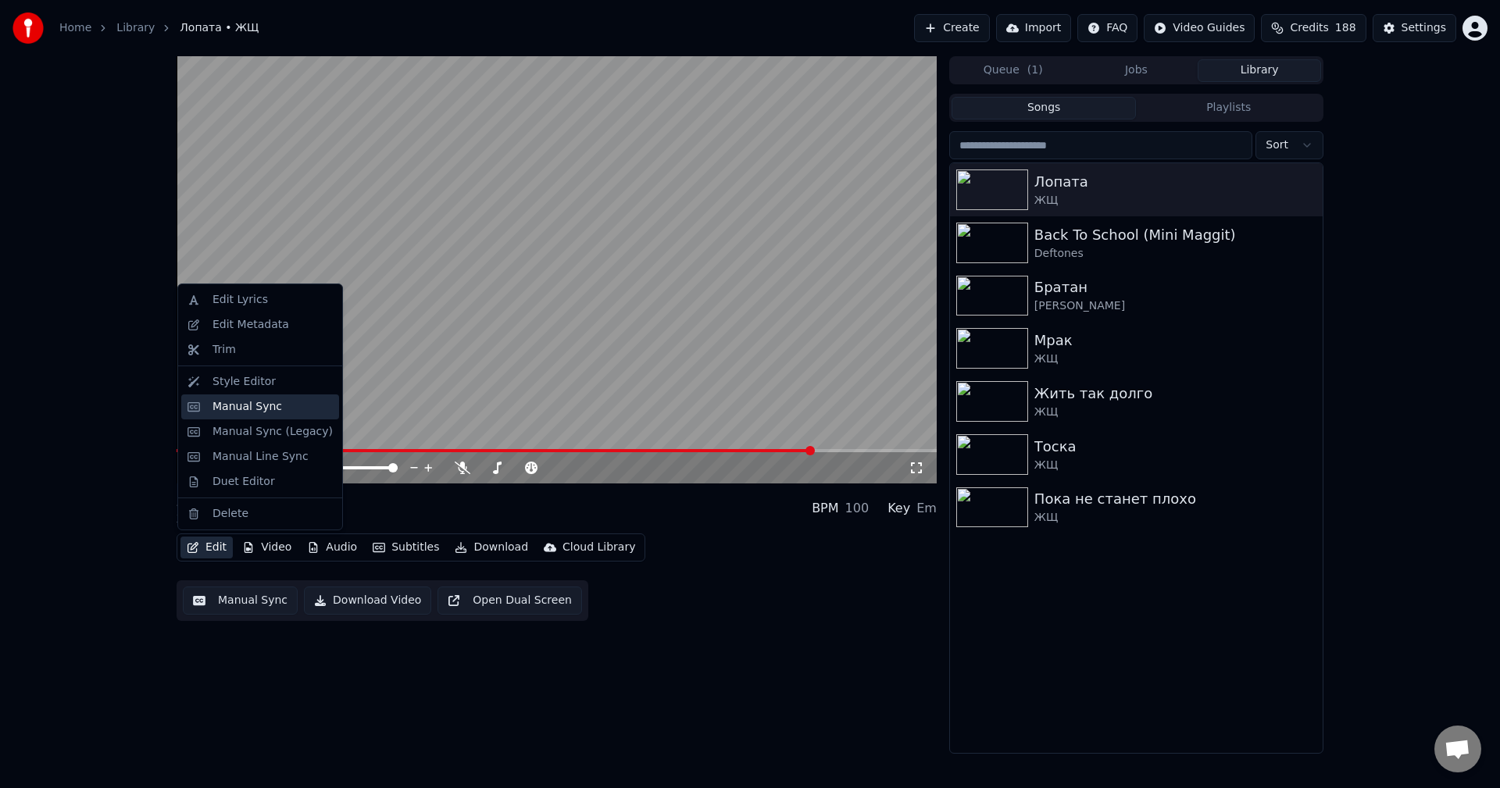
click at [266, 406] on div "Manual Sync" at bounding box center [248, 407] width 70 height 16
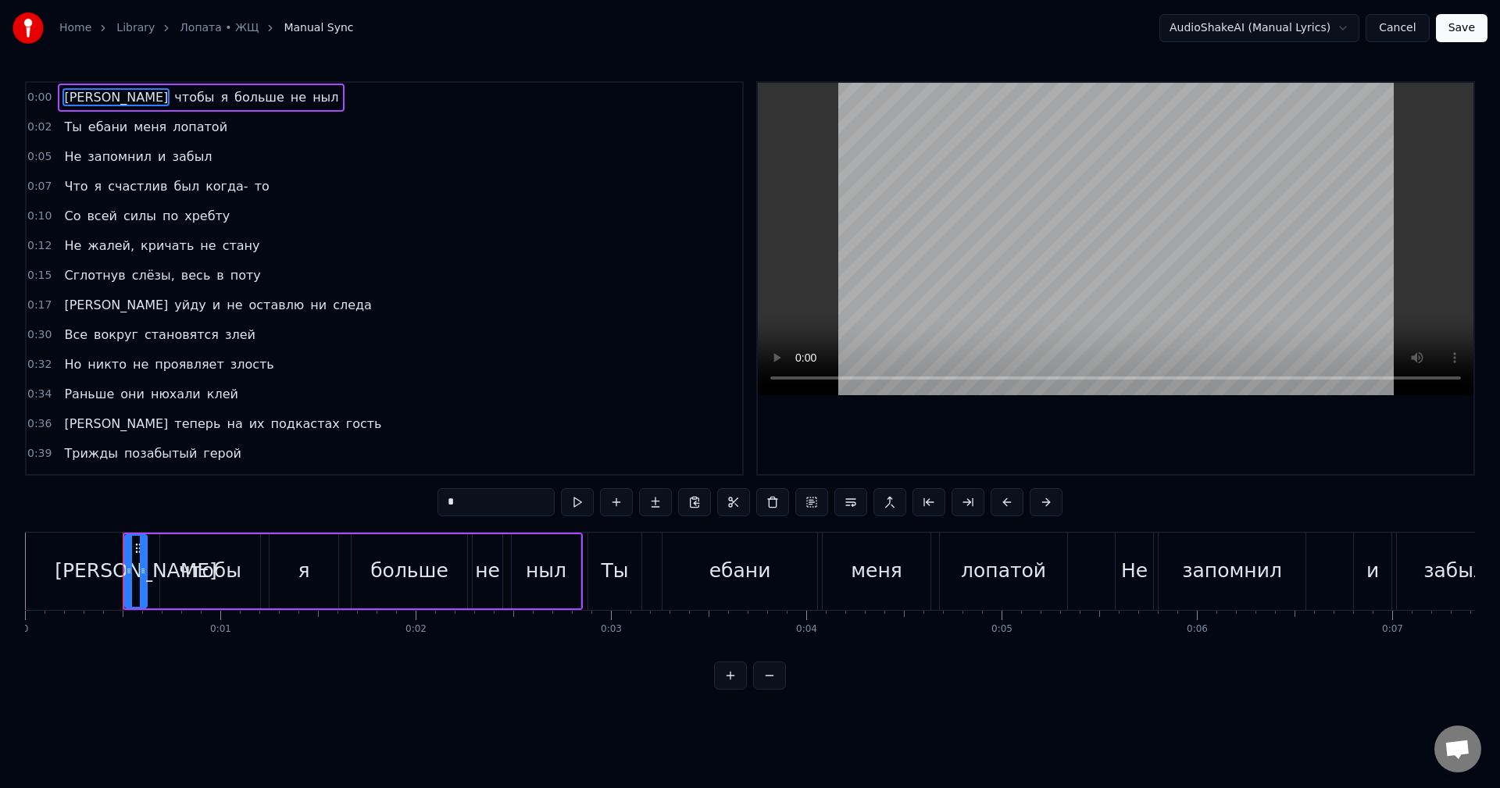
scroll to position [1123, 0]
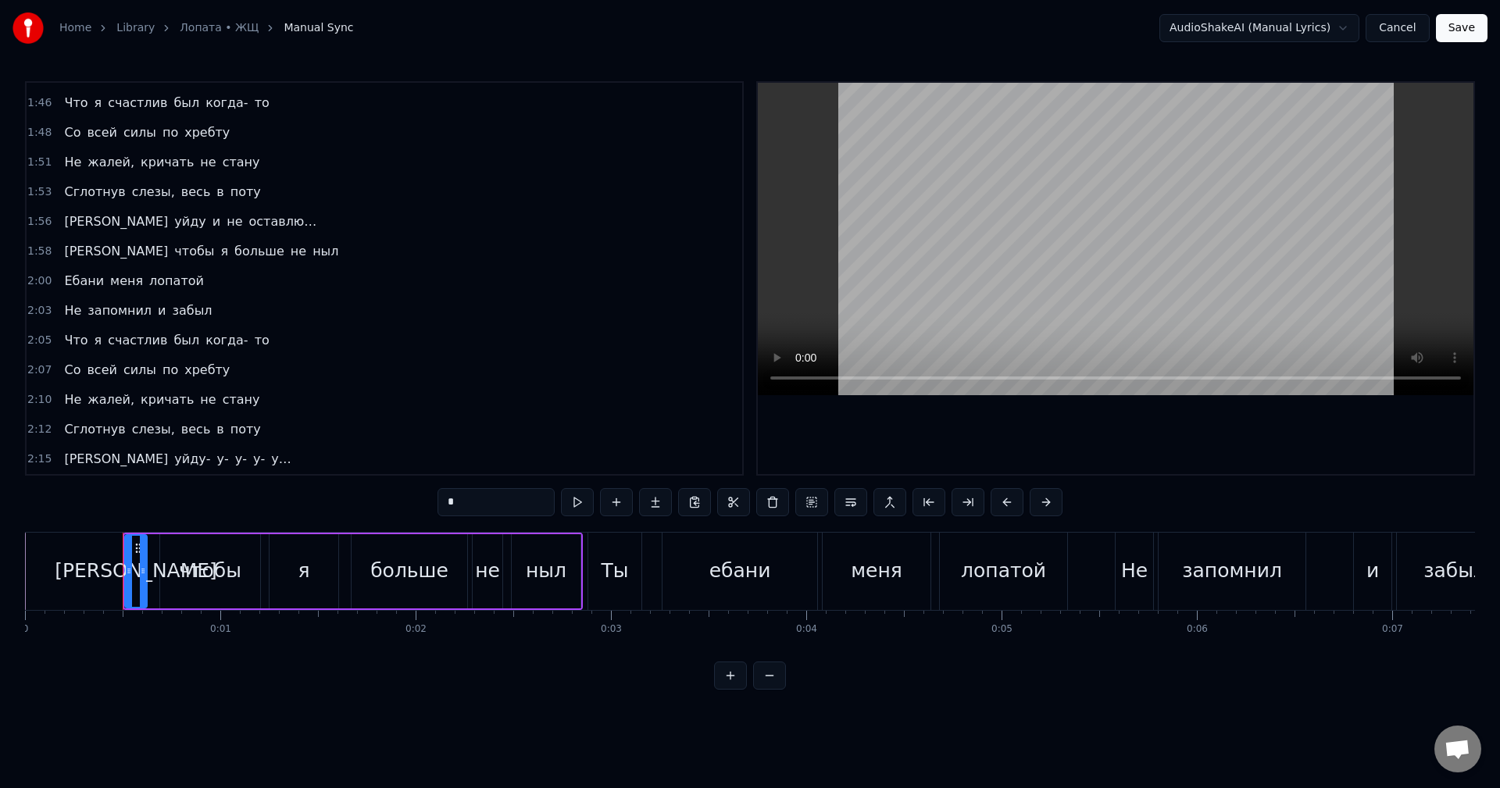
click at [79, 449] on div "Я уйду- у- у- у- у…" at bounding box center [177, 459] width 239 height 28
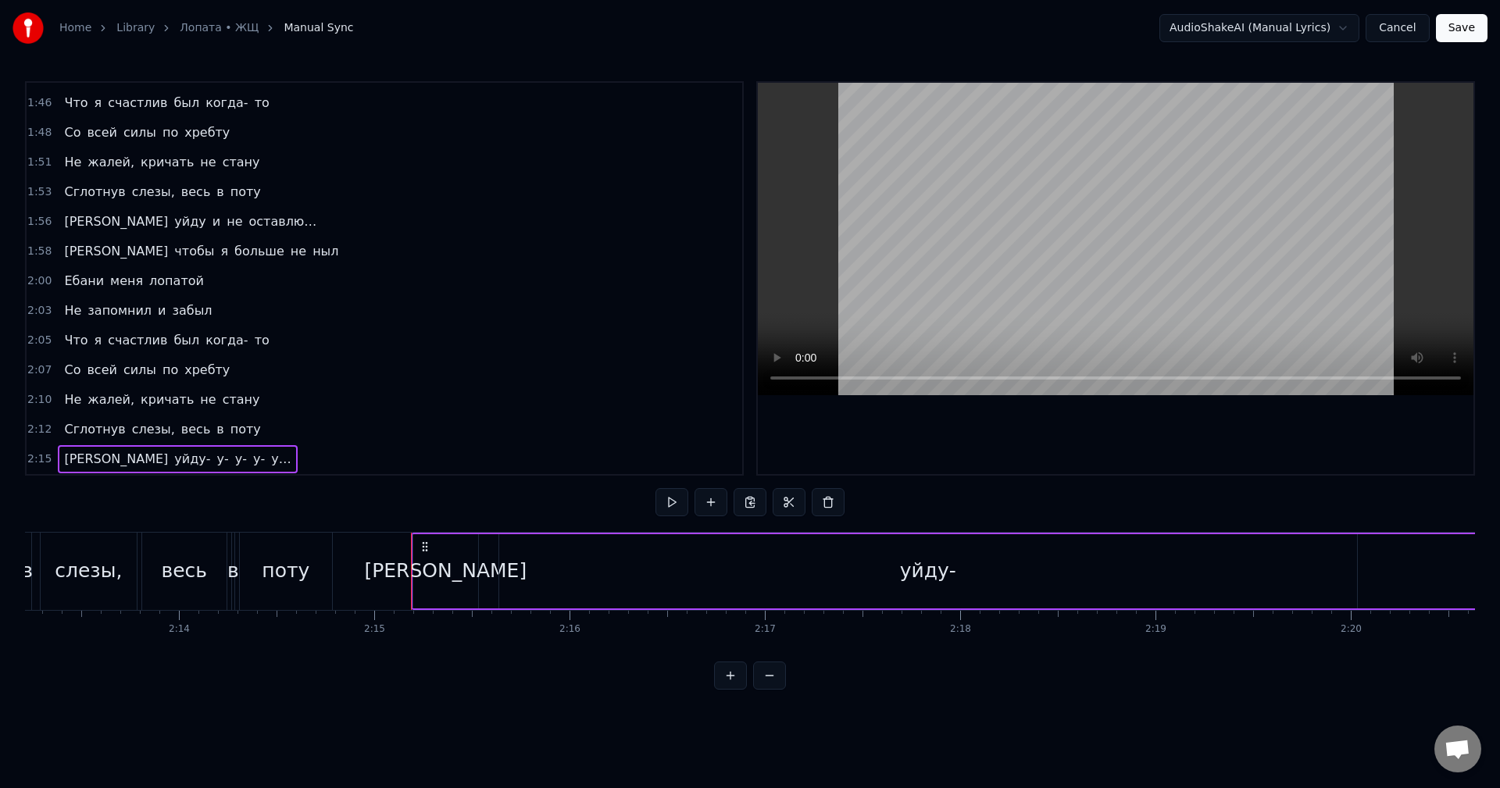
scroll to position [0, 26331]
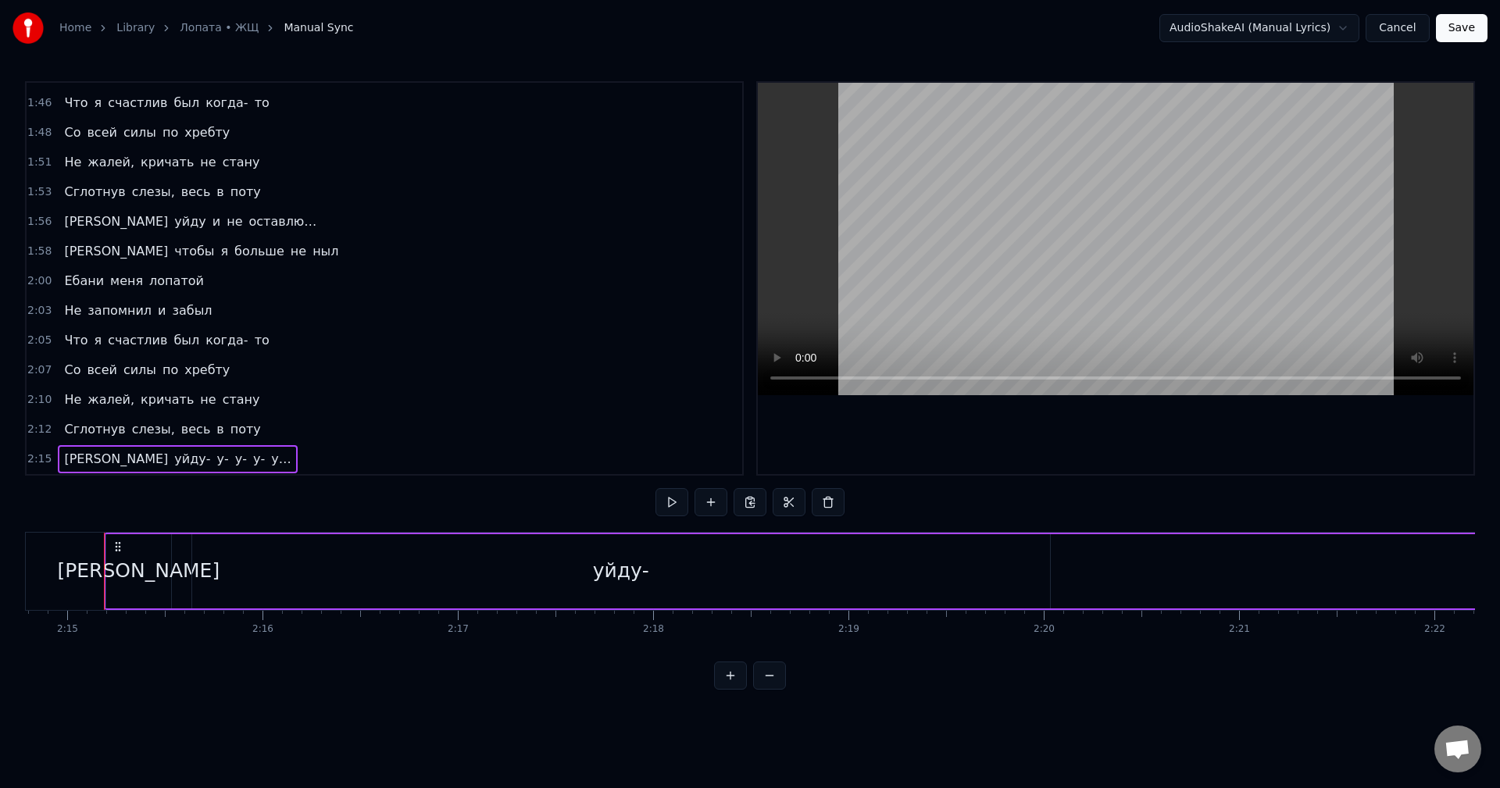
click at [173, 459] on span "уйду-" at bounding box center [192, 459] width 39 height 18
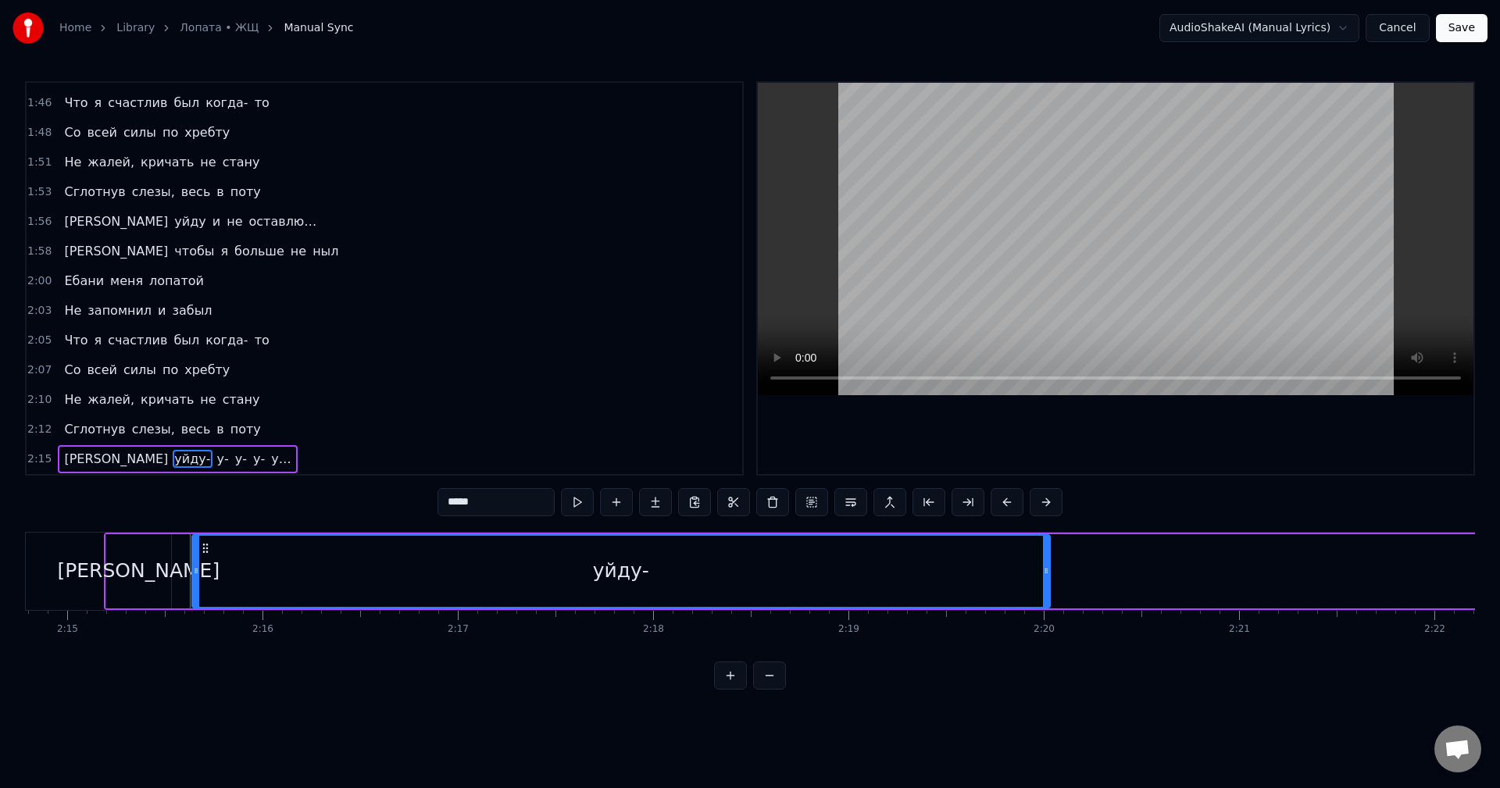
click at [216, 462] on span "у-" at bounding box center [223, 459] width 15 height 18
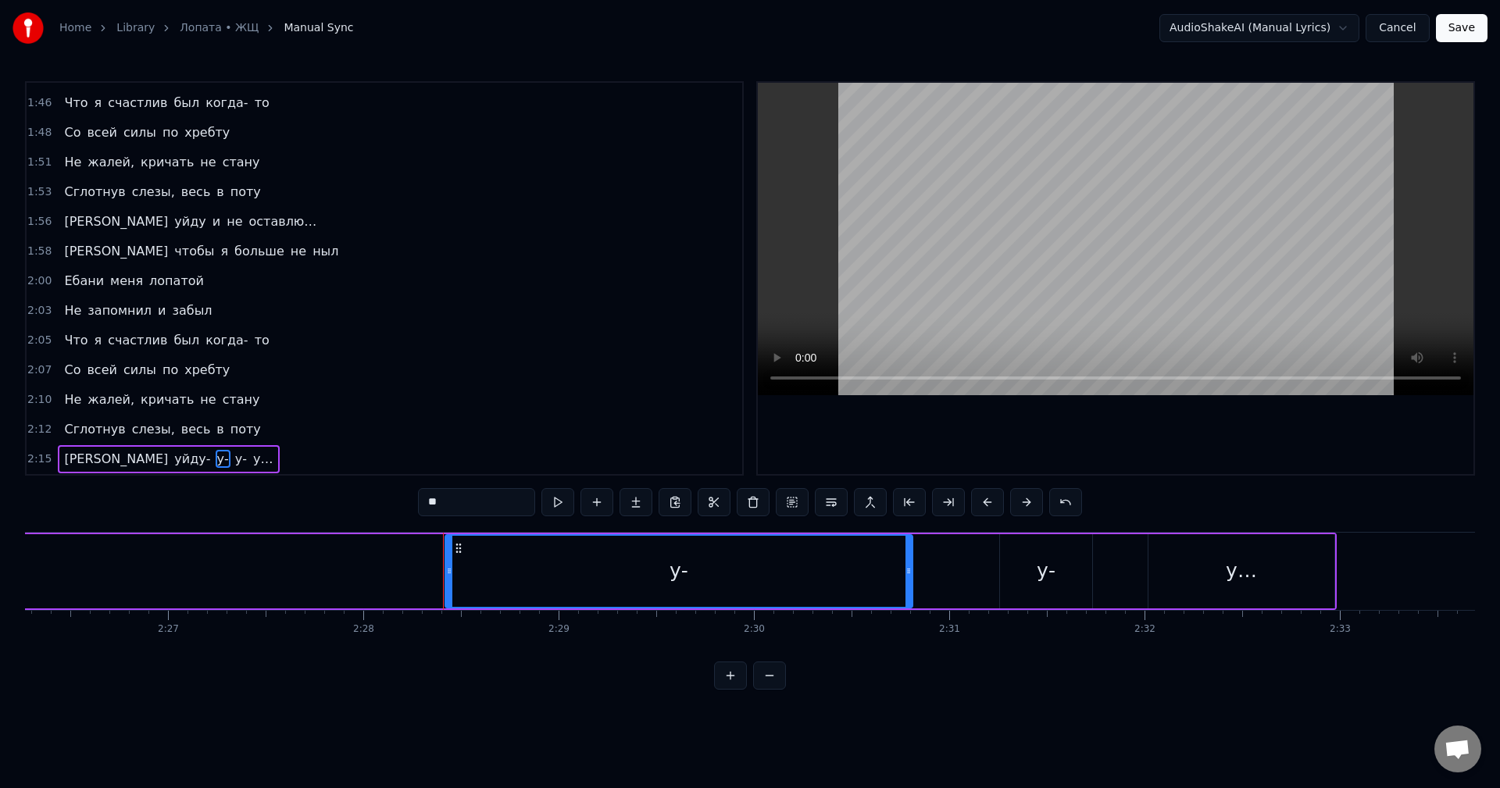
scroll to position [0, 28578]
click at [216, 459] on span "у-" at bounding box center [223, 459] width 15 height 18
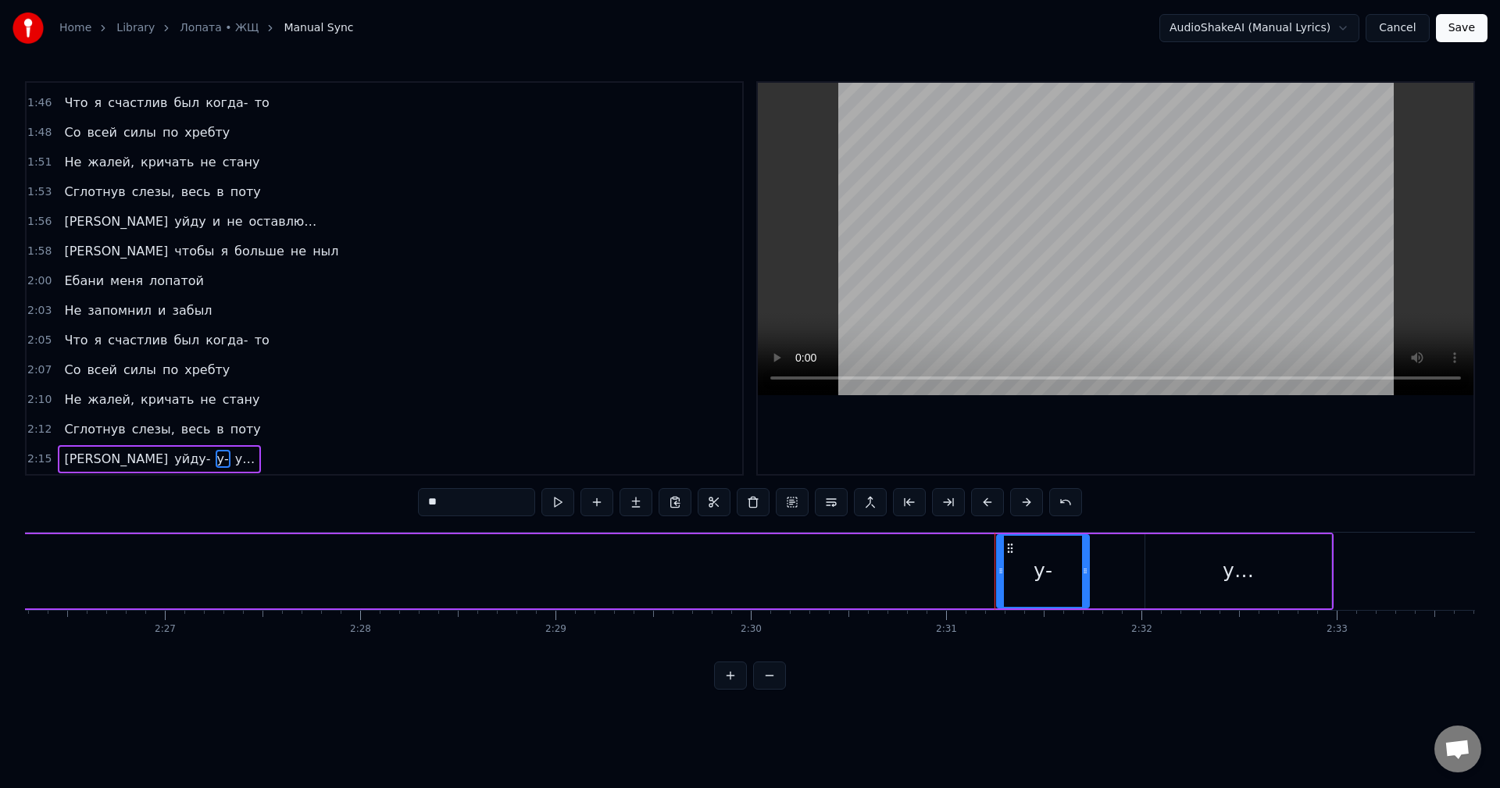
type input "**"
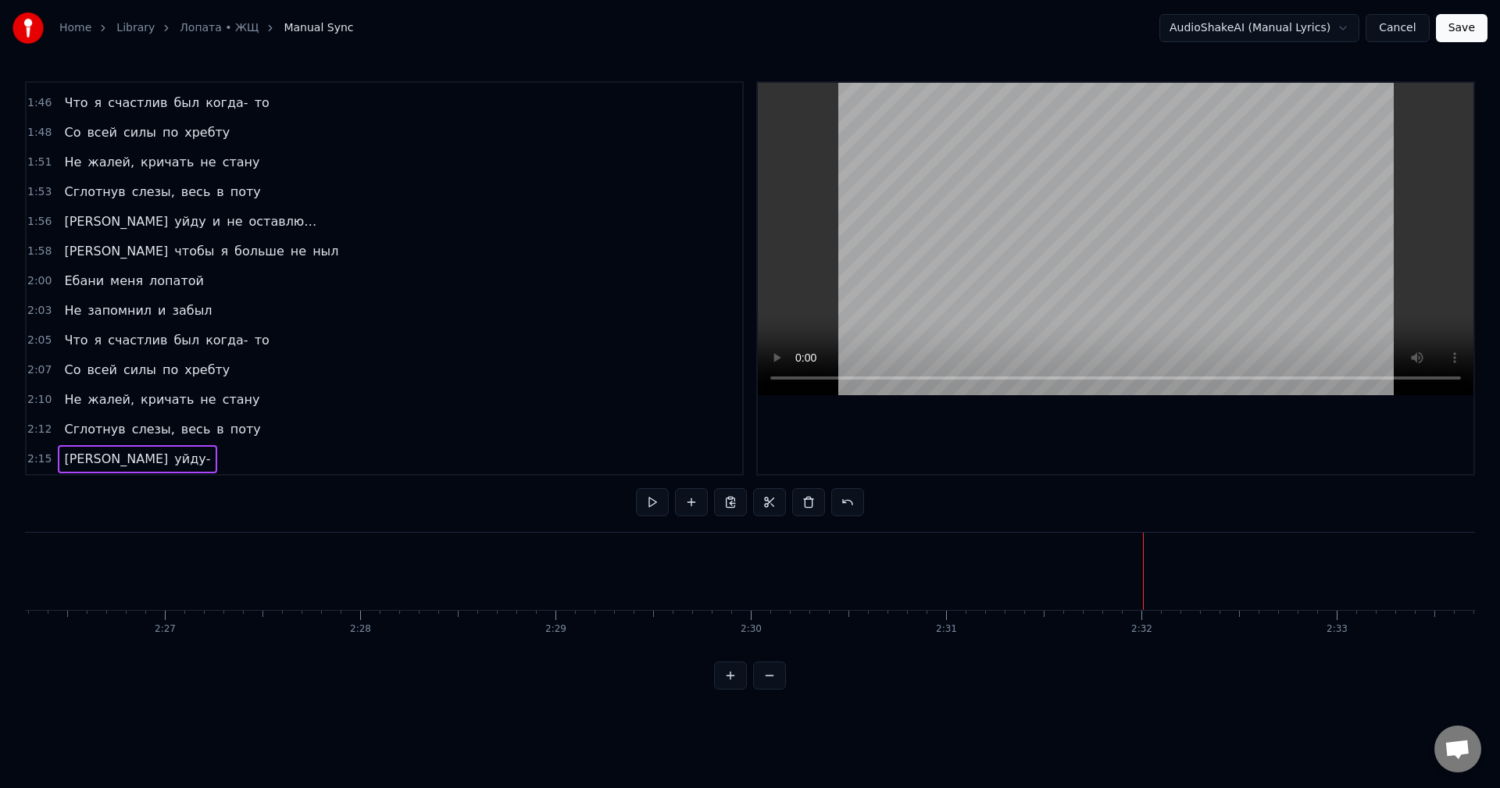
click at [173, 463] on span "уйду-" at bounding box center [192, 459] width 39 height 18
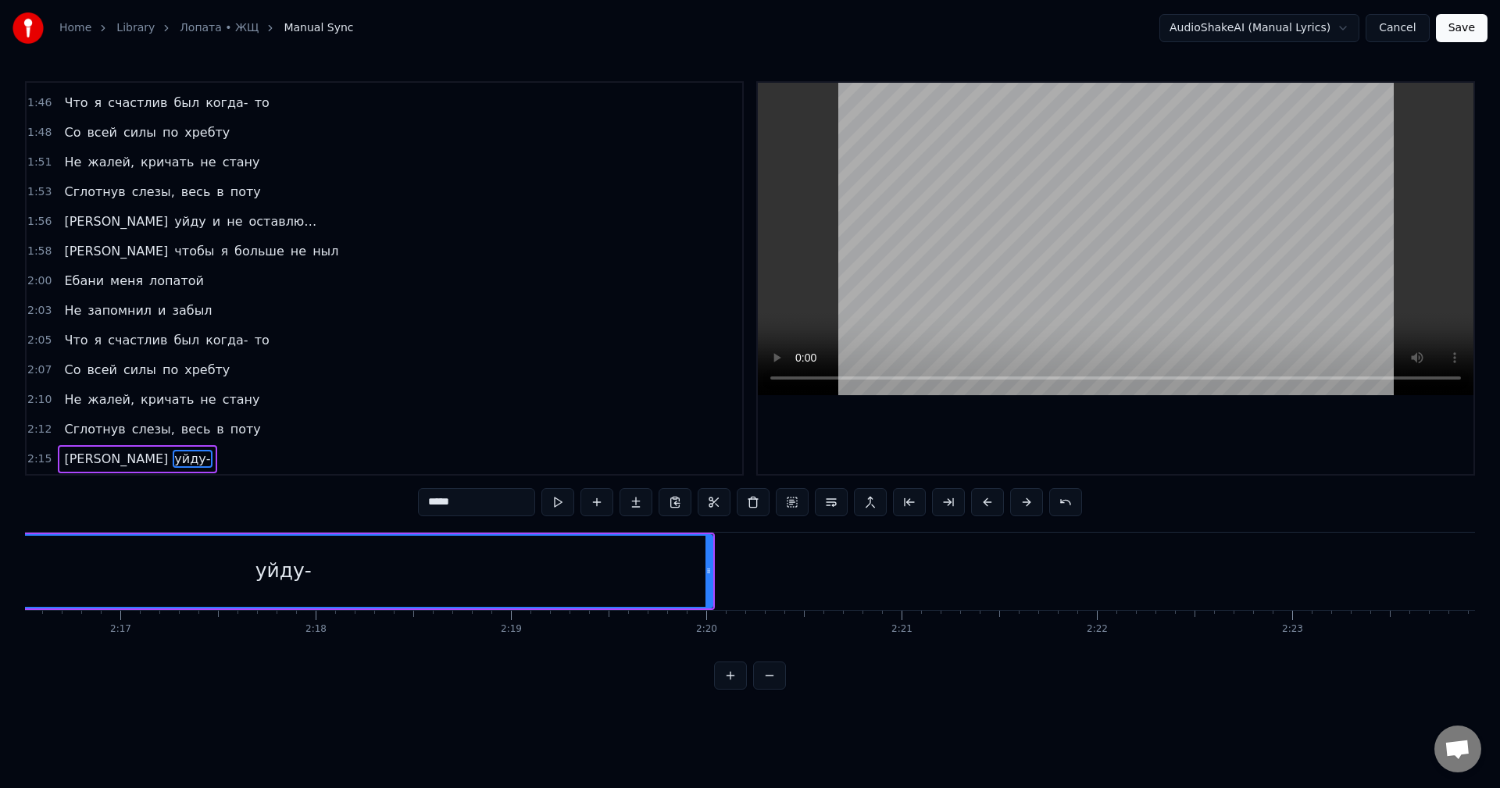
click at [506, 507] on input "*****" at bounding box center [476, 502] width 117 height 28
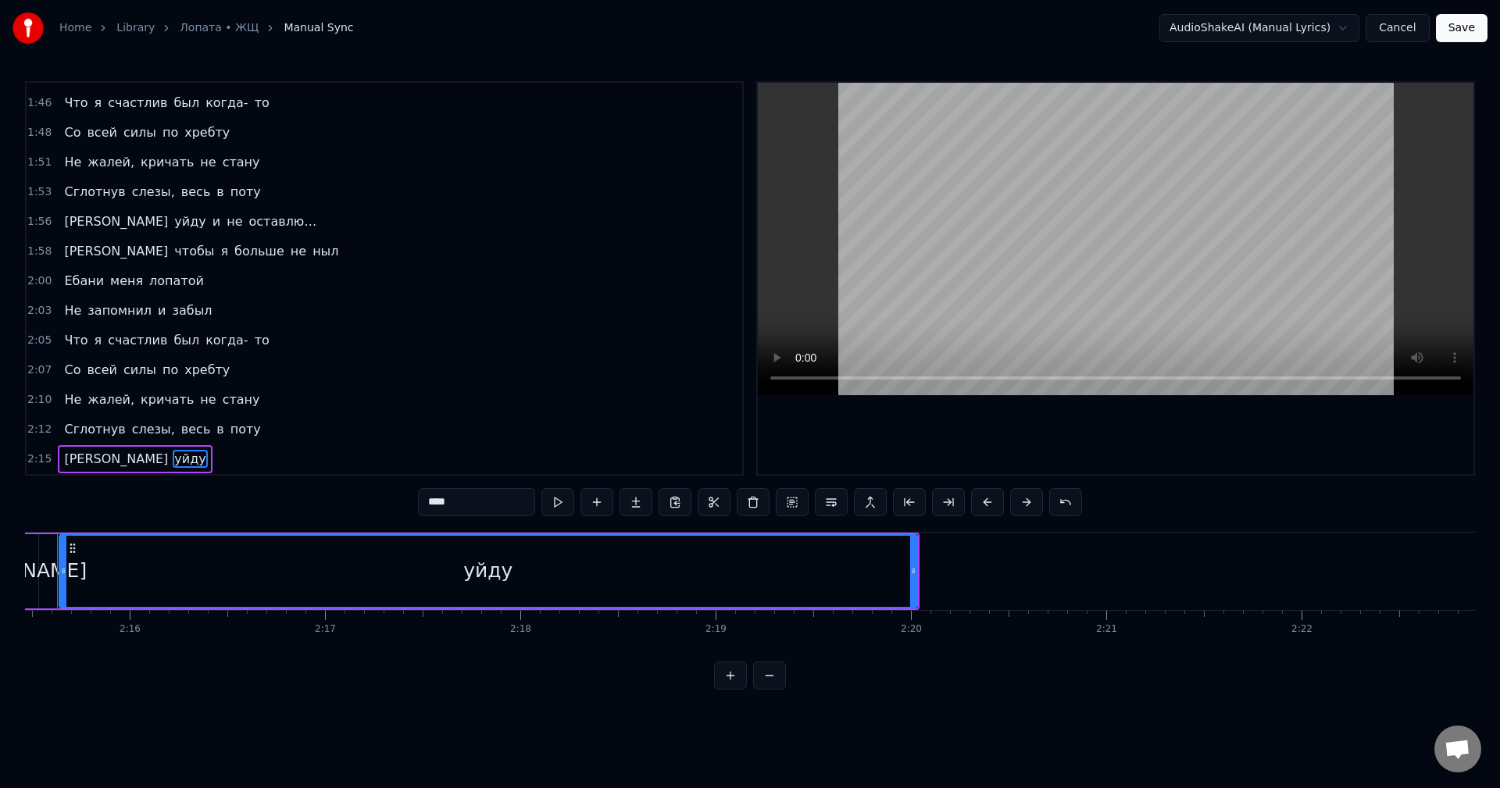
scroll to position [0, 26417]
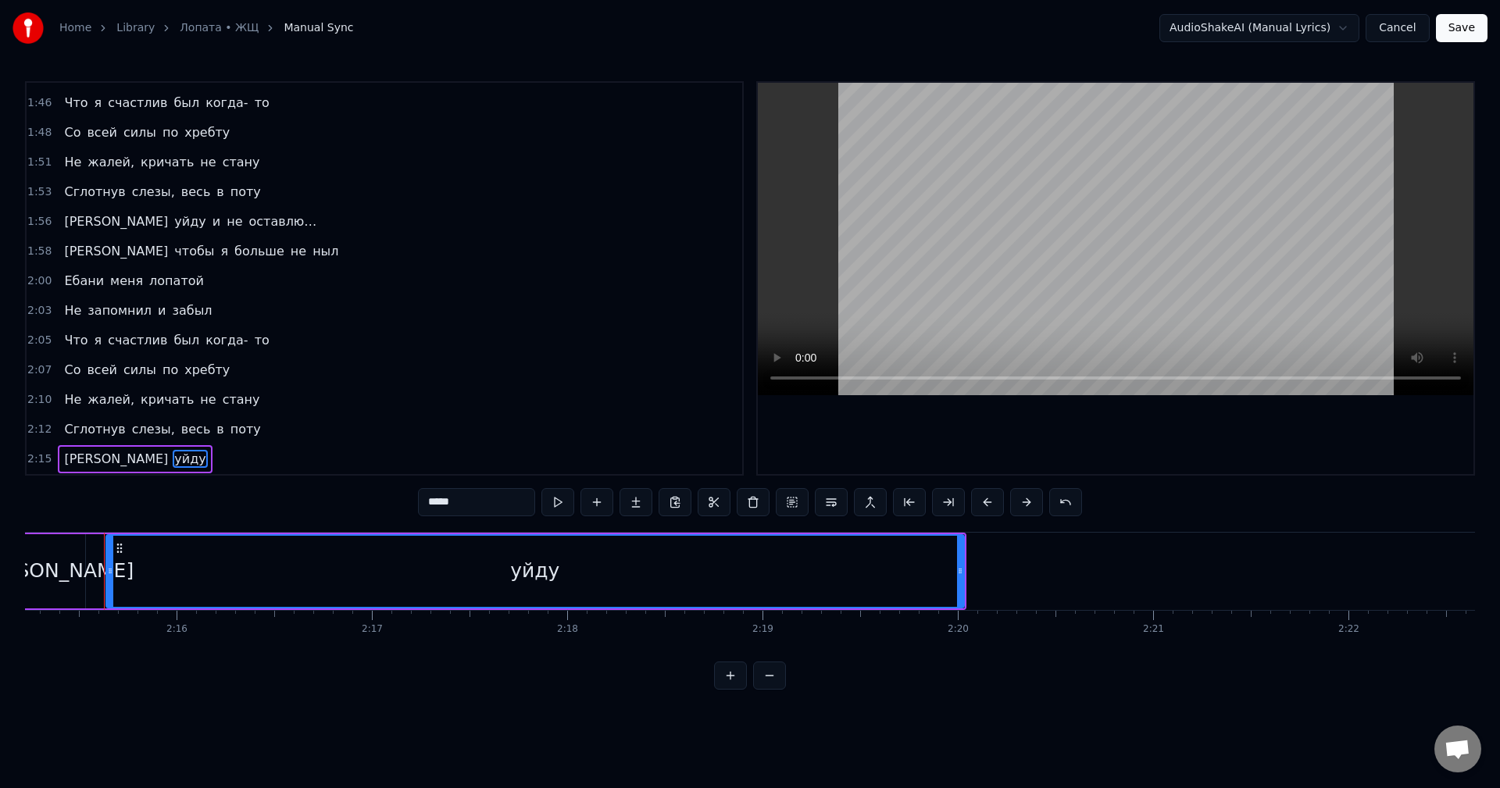
type input "****"
click at [98, 574] on div "Я уйду" at bounding box center [492, 571] width 949 height 77
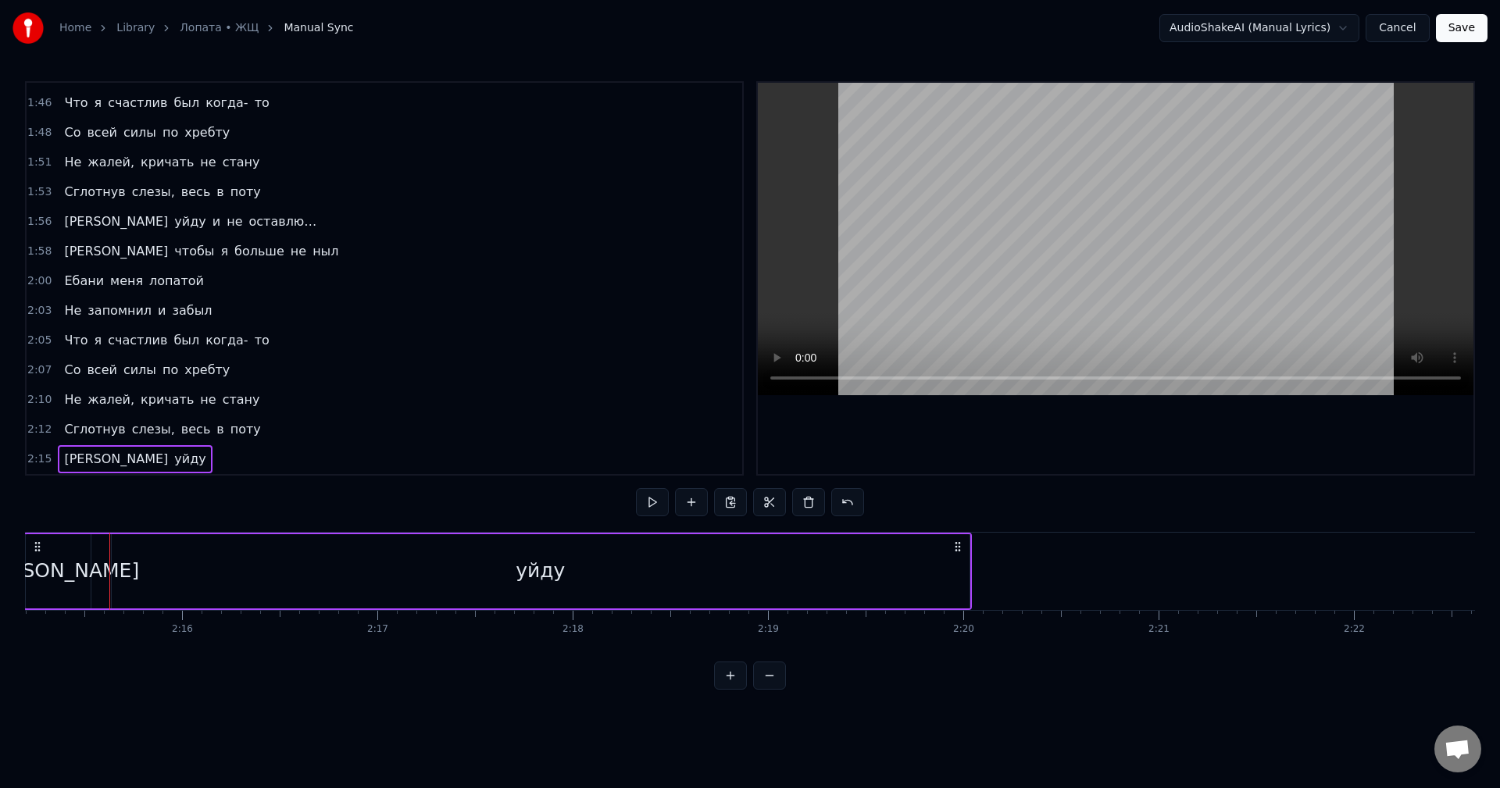
scroll to position [0, 26332]
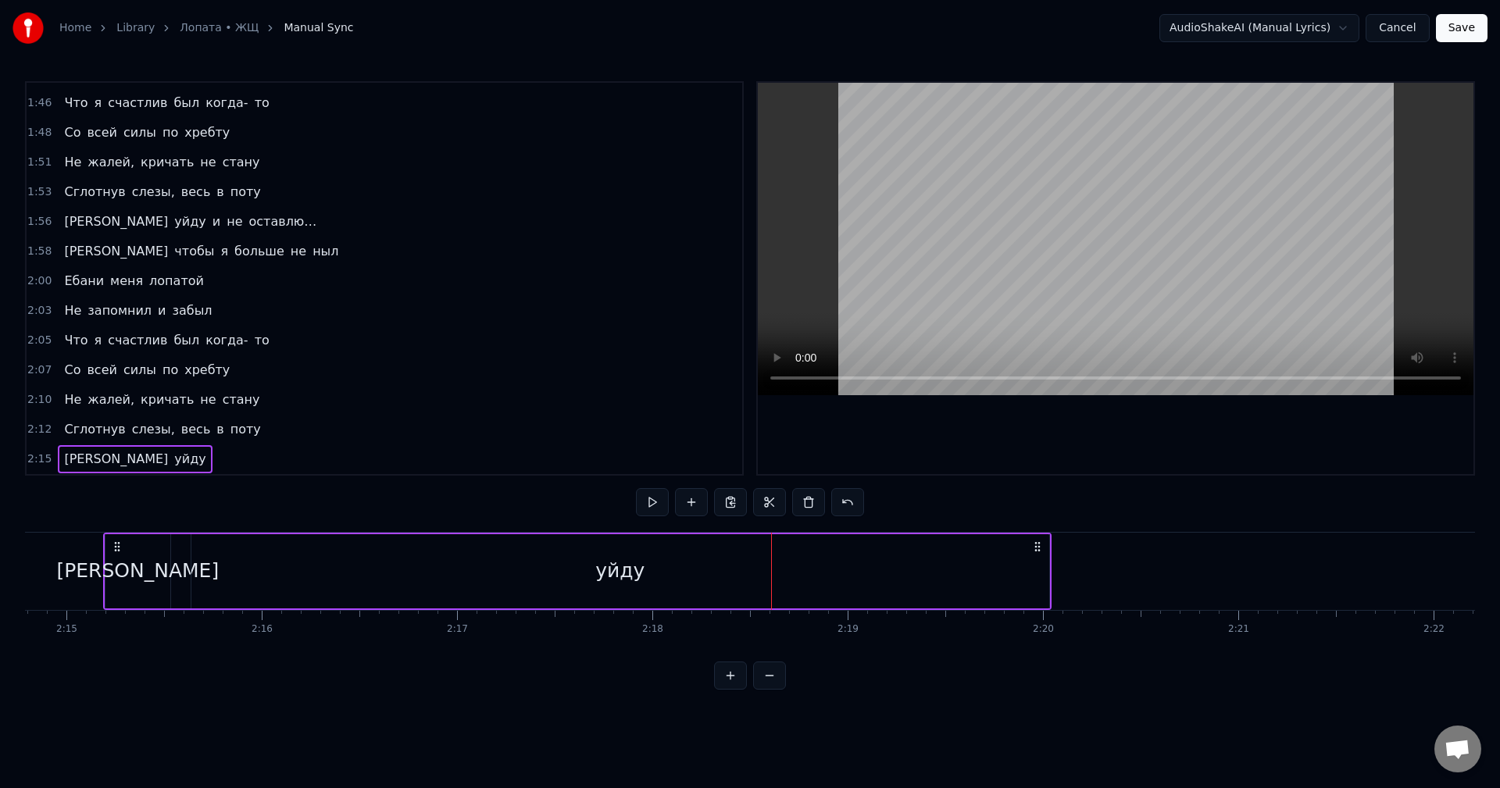
click at [896, 599] on div "уйду" at bounding box center [620, 571] width 858 height 74
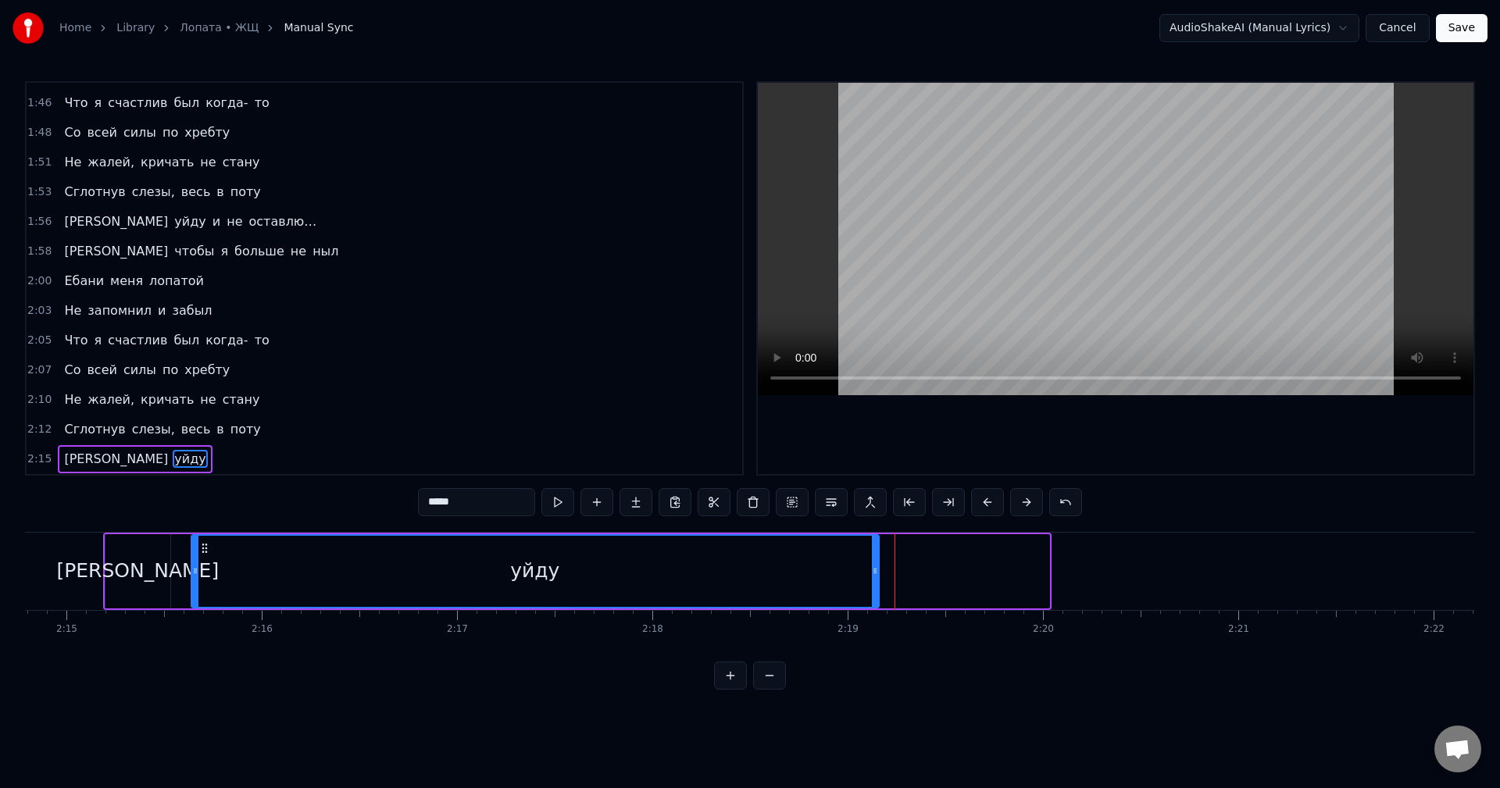
drag, startPoint x: 1045, startPoint y: 572, endPoint x: 868, endPoint y: 578, distance: 176.7
click at [872, 578] on div at bounding box center [875, 571] width 6 height 71
click at [710, 563] on div "уйду" at bounding box center [532, 571] width 680 height 71
click at [873, 566] on div "уйду" at bounding box center [532, 571] width 683 height 74
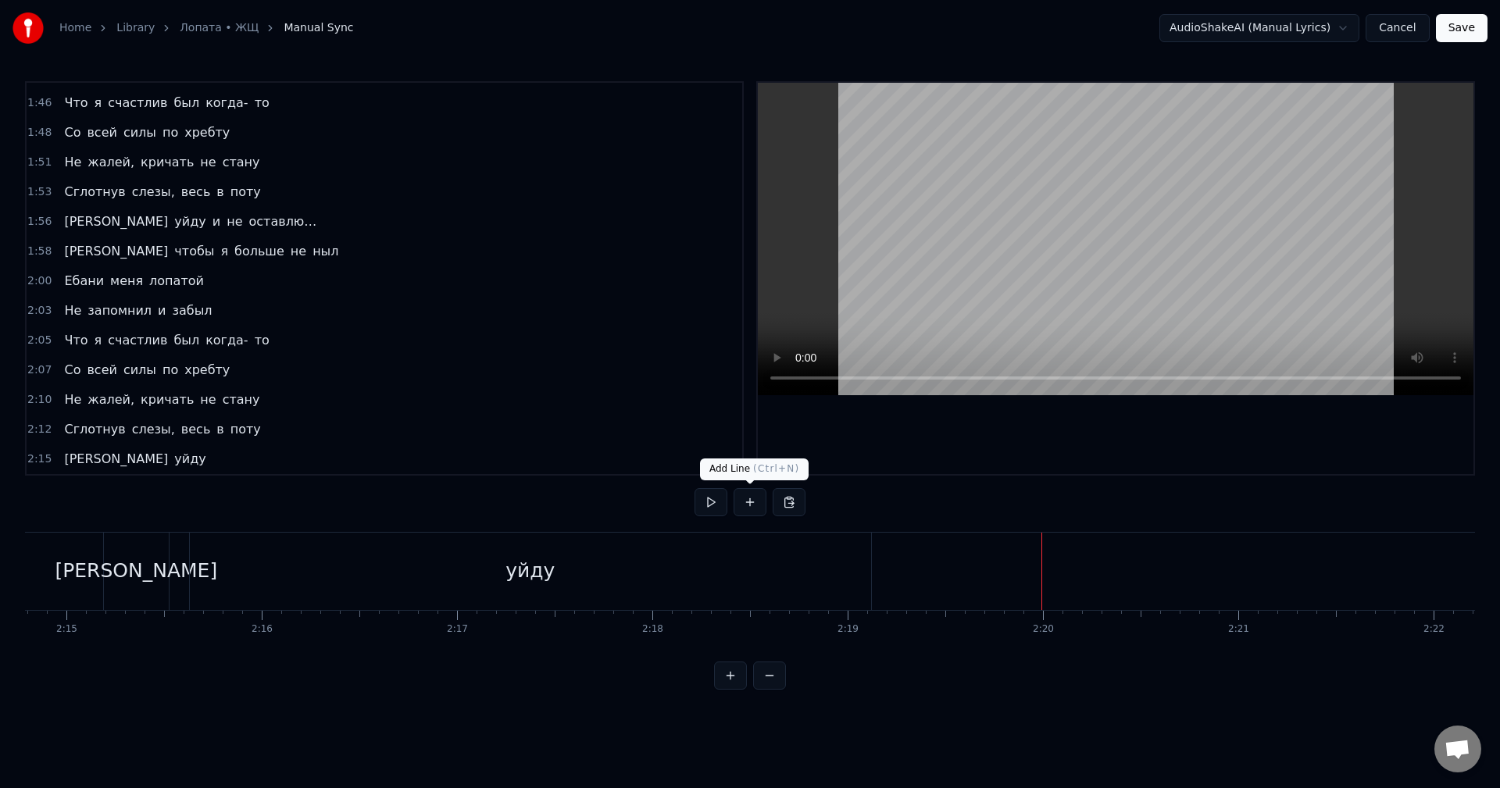
click at [755, 504] on button at bounding box center [750, 502] width 33 height 28
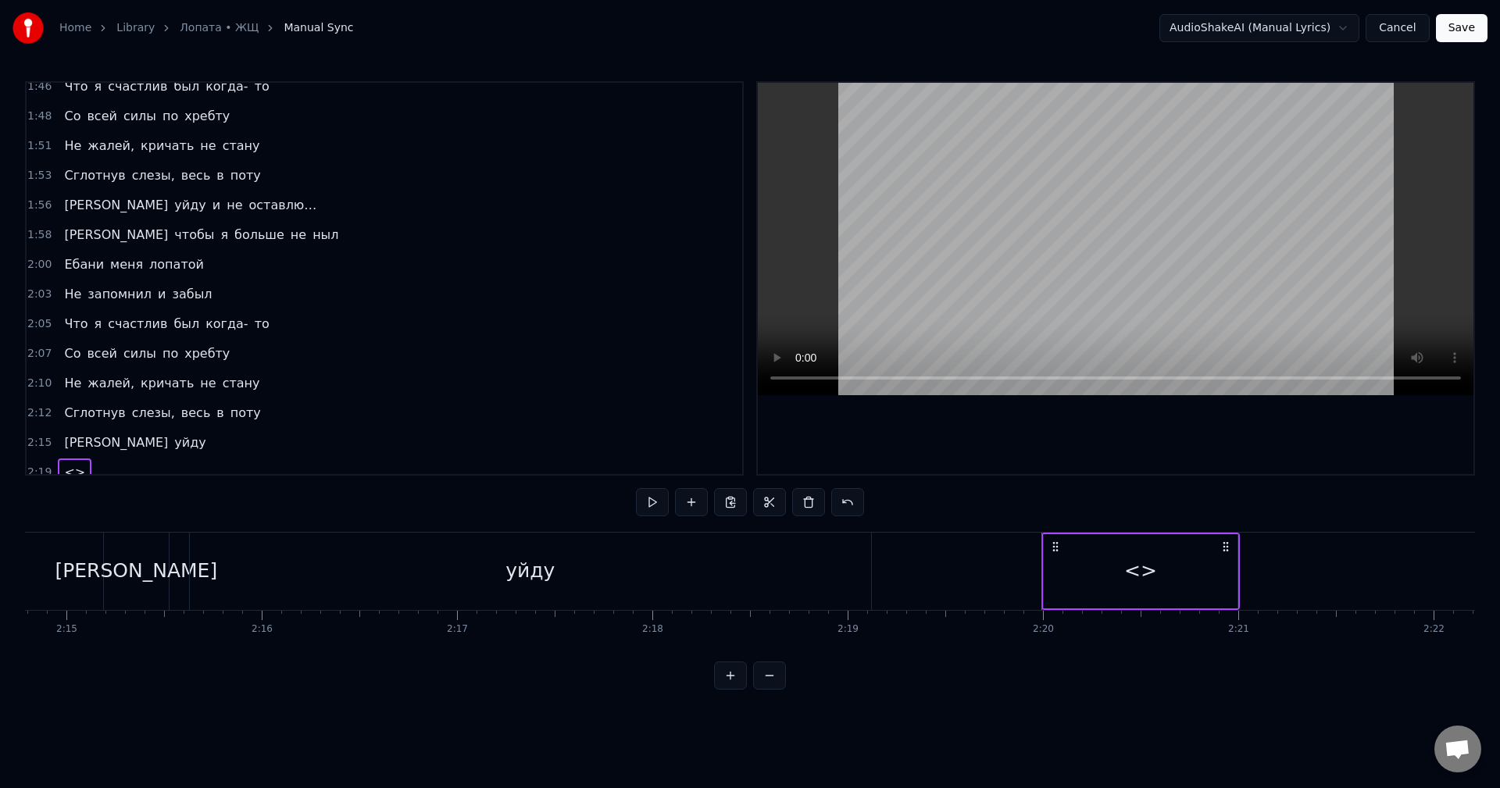
scroll to position [1153, 0]
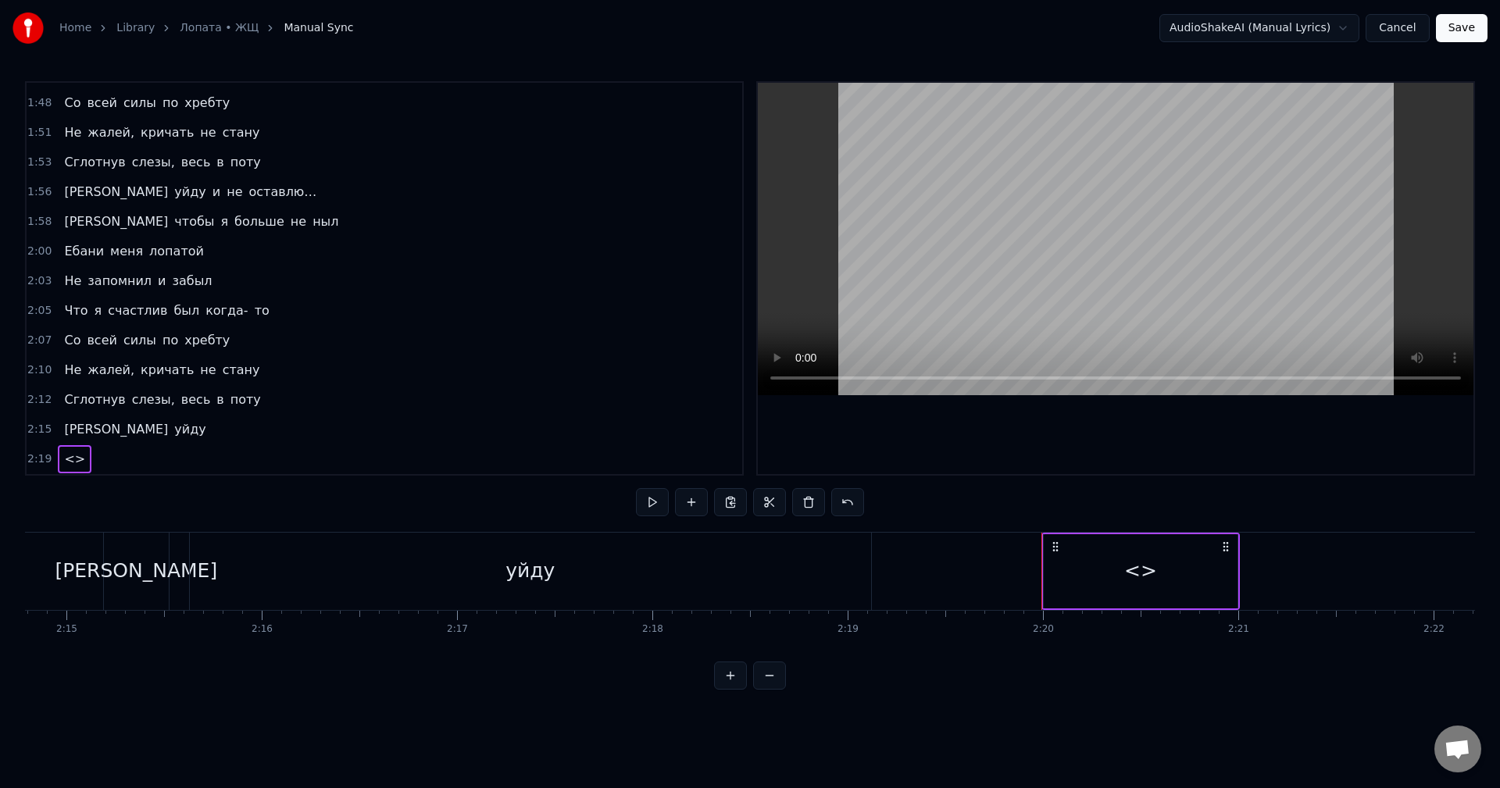
click at [1140, 567] on div "<>" at bounding box center [1140, 571] width 33 height 30
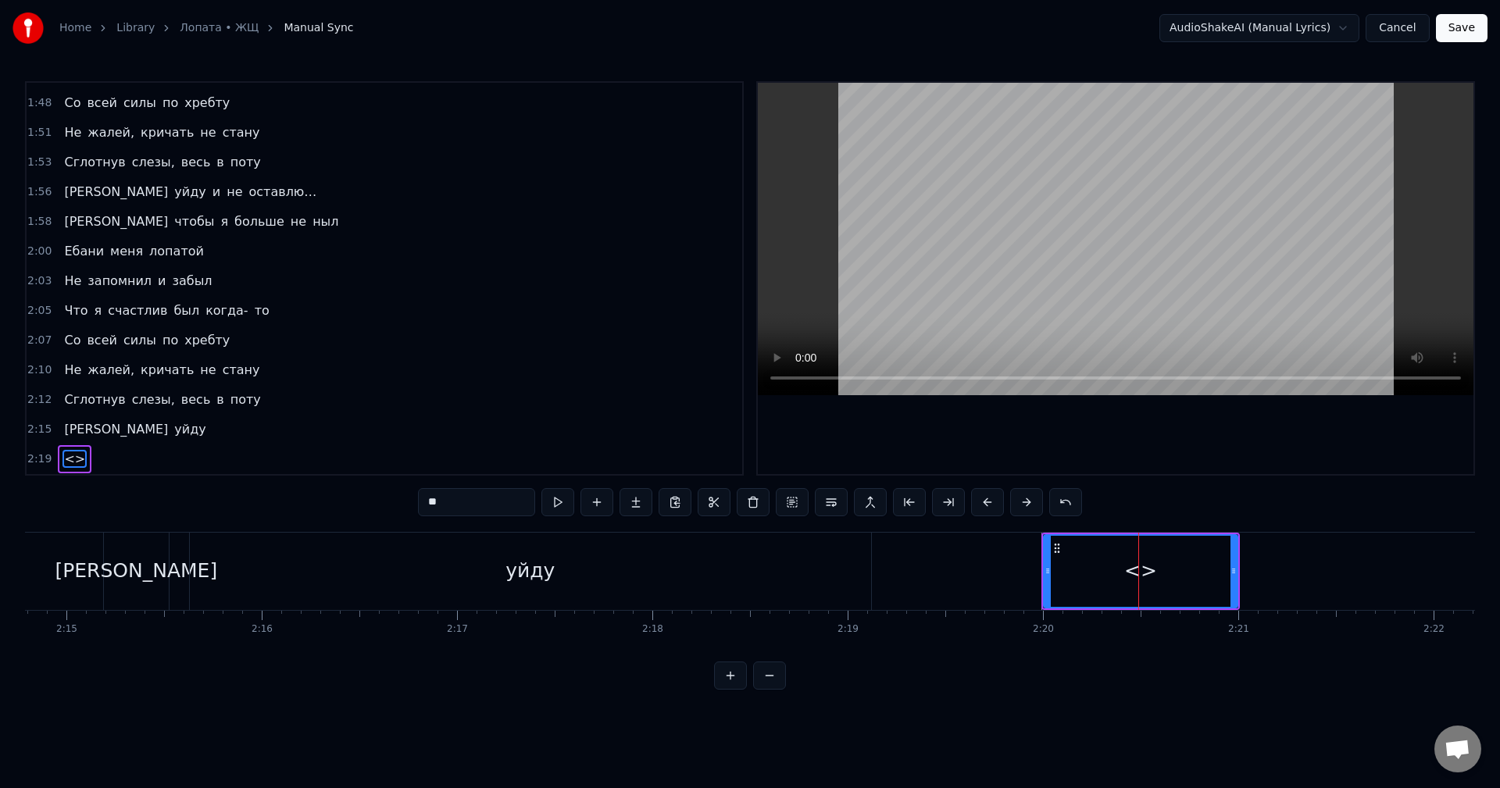
click at [485, 512] on input "**" at bounding box center [476, 502] width 117 height 28
type input "*"
type input "*****"
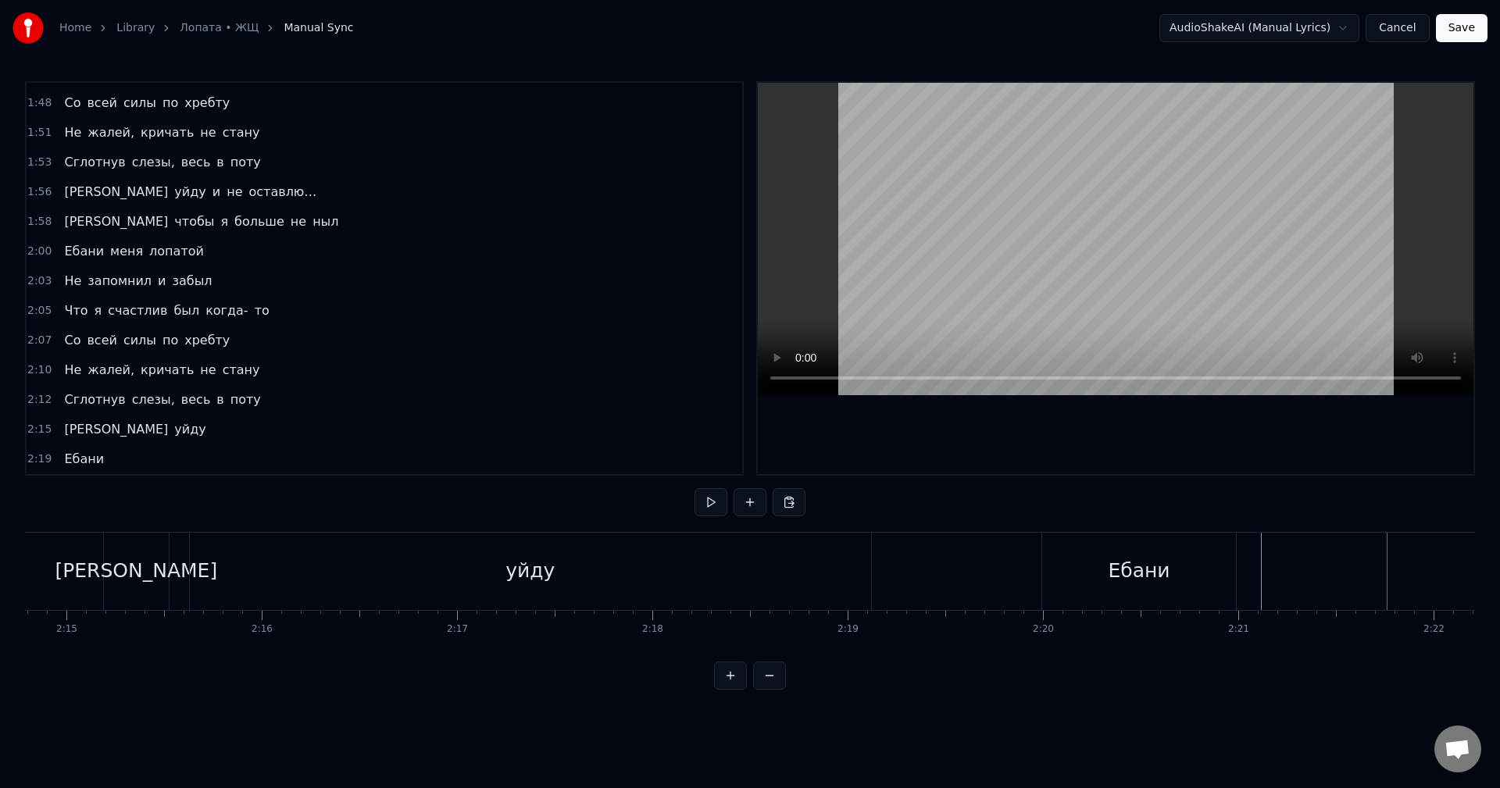
click at [1220, 563] on div "Ебани" at bounding box center [1139, 571] width 194 height 77
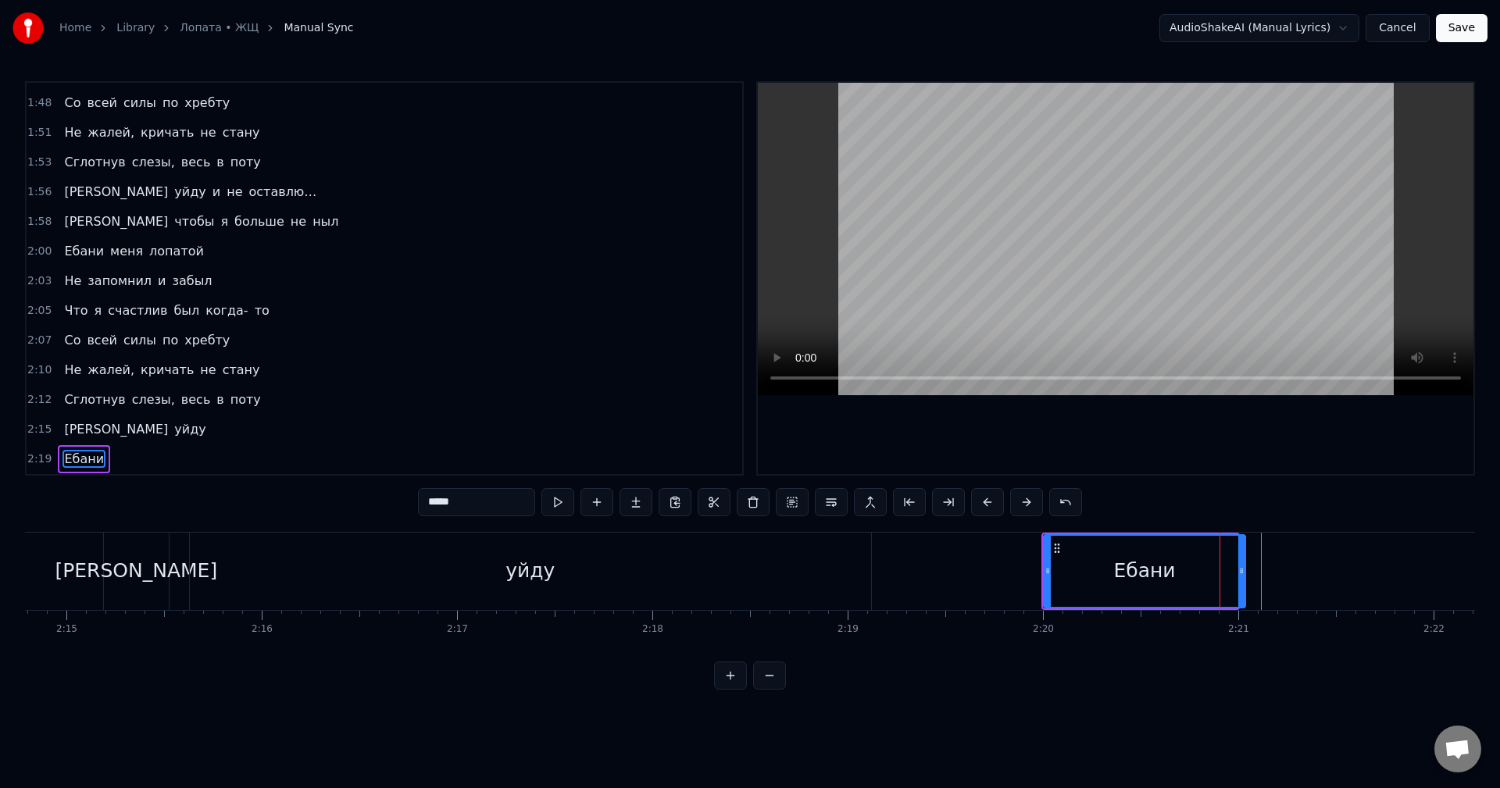
drag, startPoint x: 1235, startPoint y: 566, endPoint x: 1243, endPoint y: 565, distance: 7.9
click at [1243, 565] on icon at bounding box center [1242, 571] width 6 height 13
click at [597, 502] on button at bounding box center [597, 502] width 33 height 28
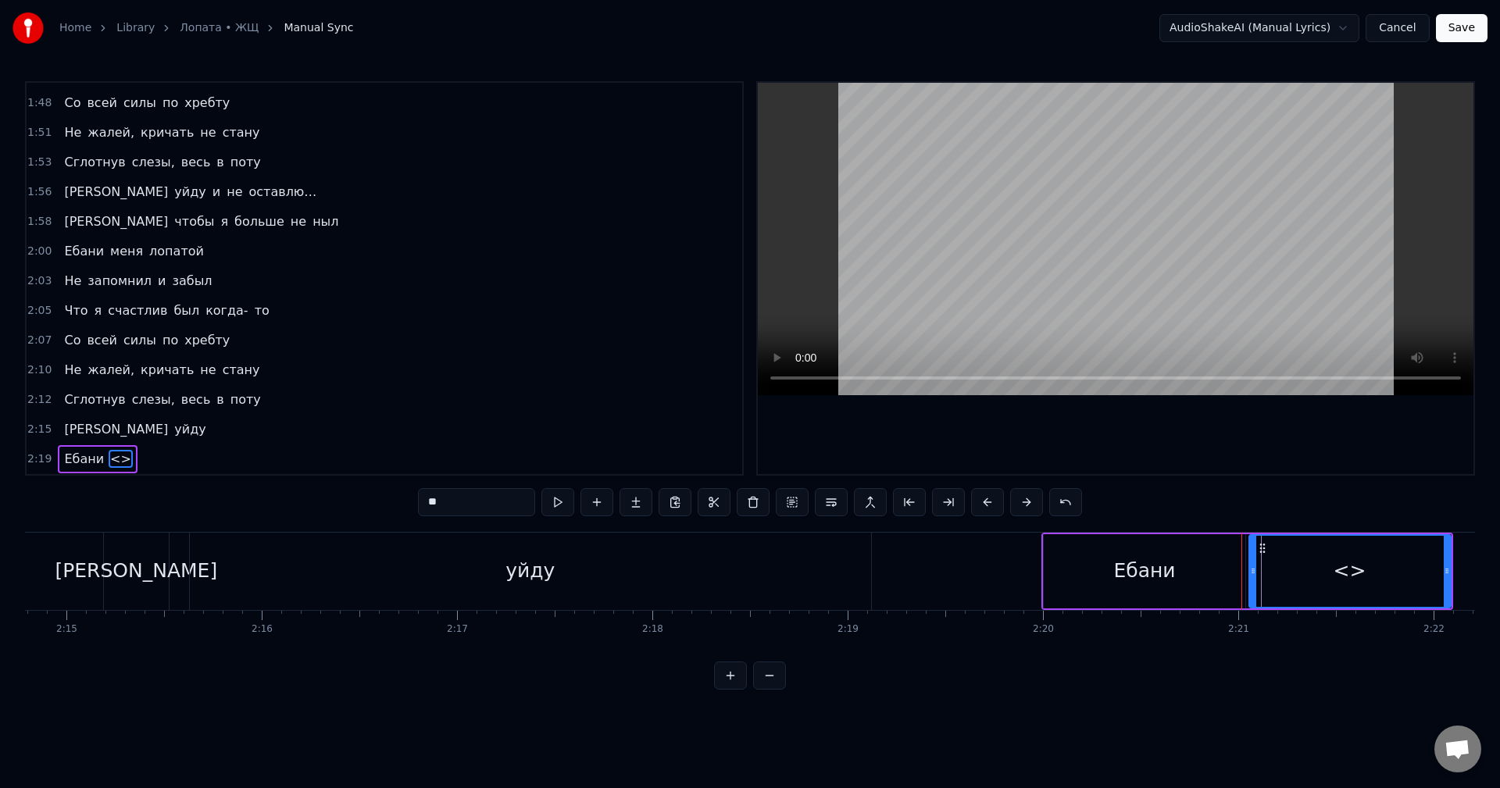
click at [477, 504] on input "**" at bounding box center [476, 502] width 117 height 28
drag, startPoint x: 1450, startPoint y: 565, endPoint x: 1322, endPoint y: 574, distance: 127.7
click at [1322, 574] on icon at bounding box center [1320, 571] width 6 height 13
type input "****"
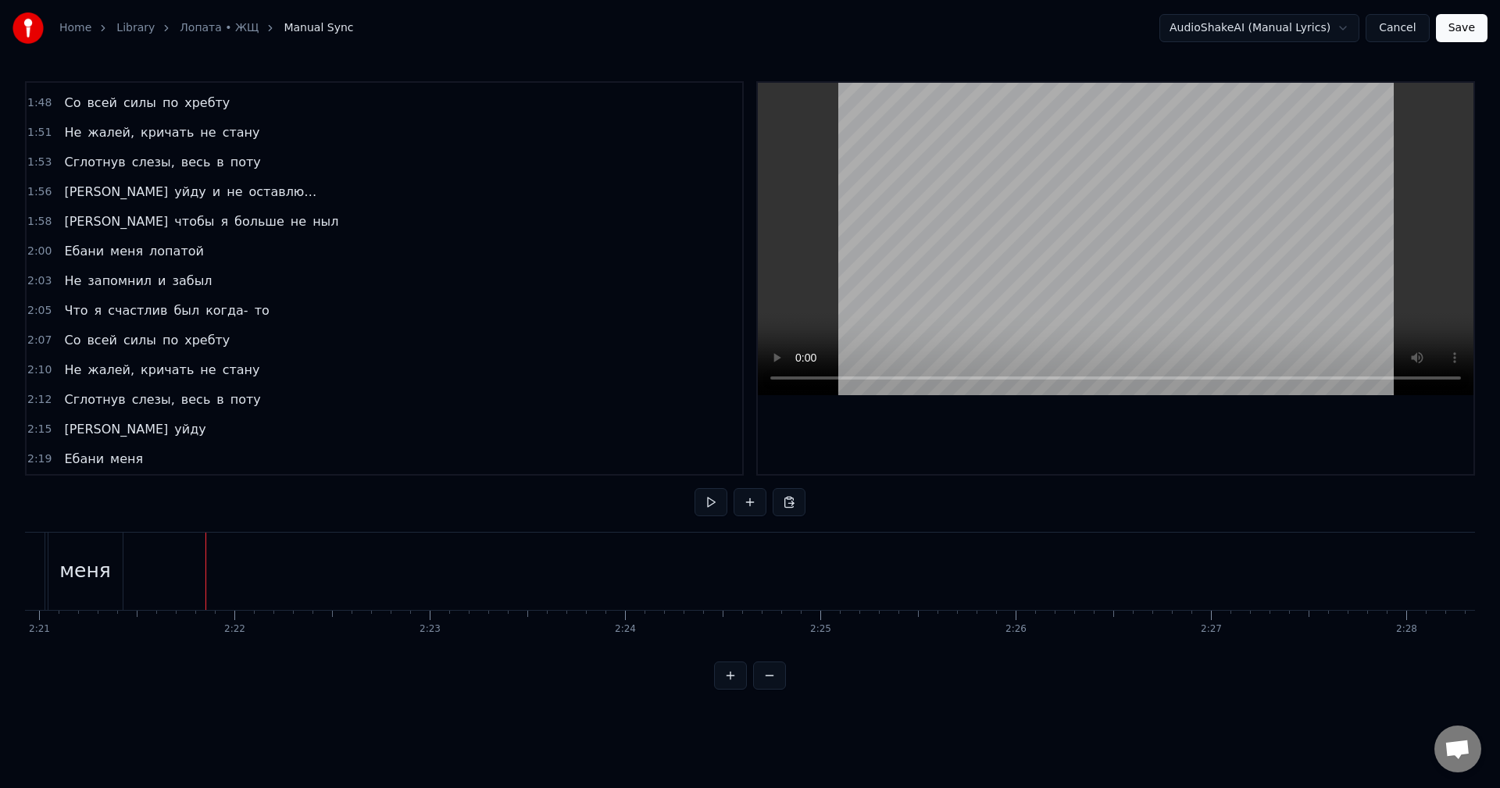
scroll to position [0, 27633]
click at [133, 462] on div "Ебани меня" at bounding box center [103, 459] width 91 height 28
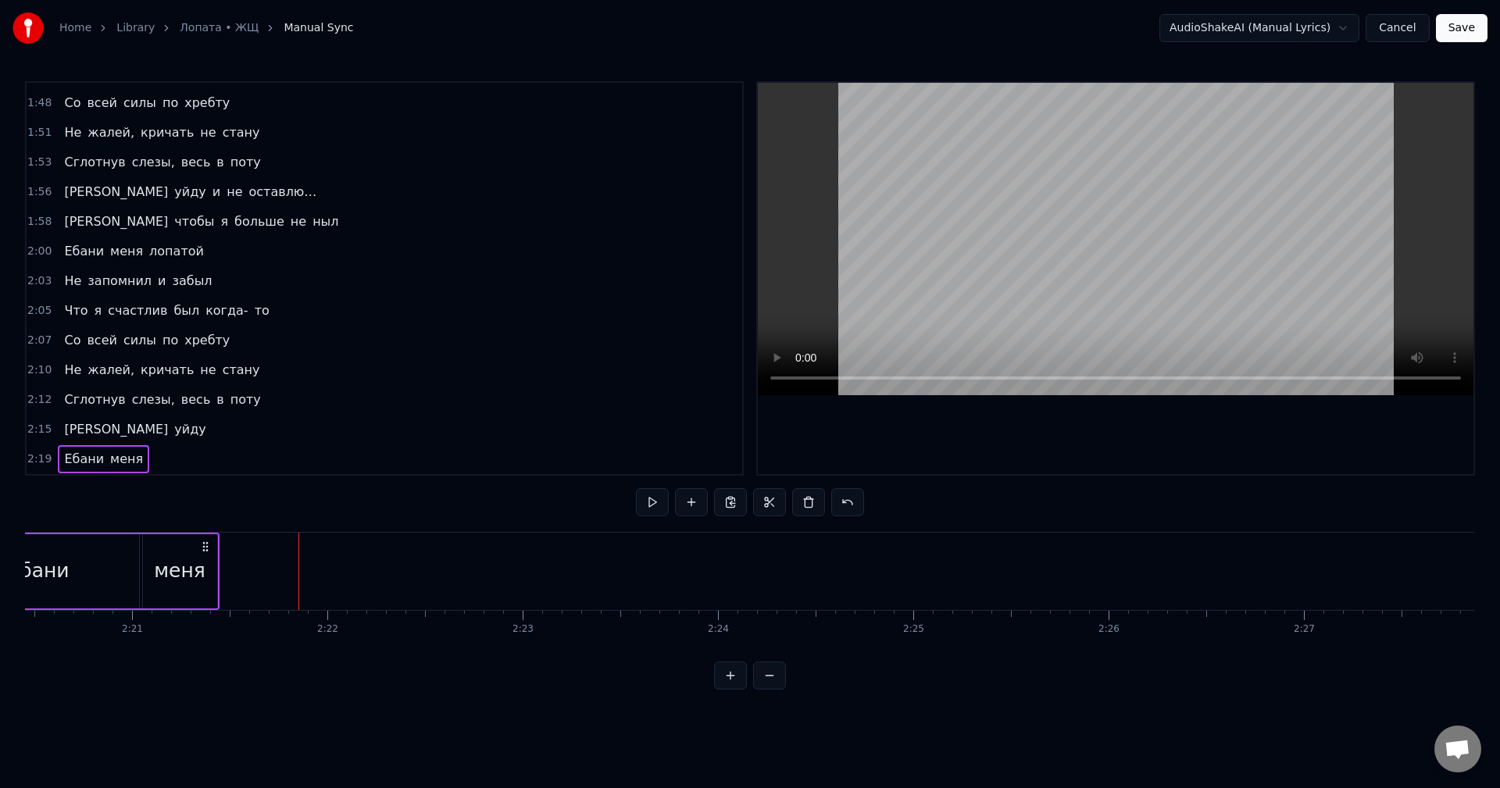
scroll to position [0, 27270]
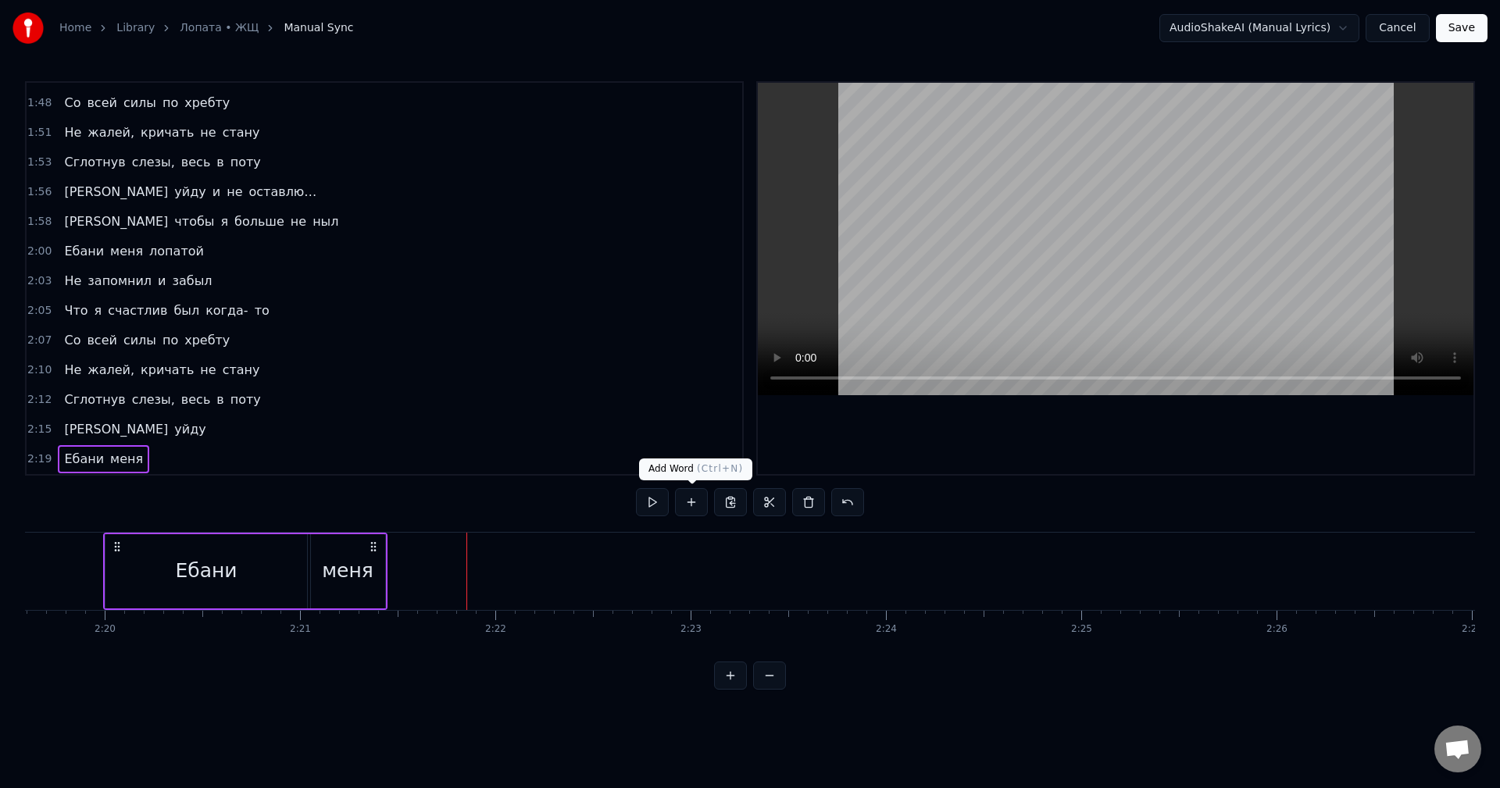
click at [691, 506] on button at bounding box center [691, 502] width 33 height 28
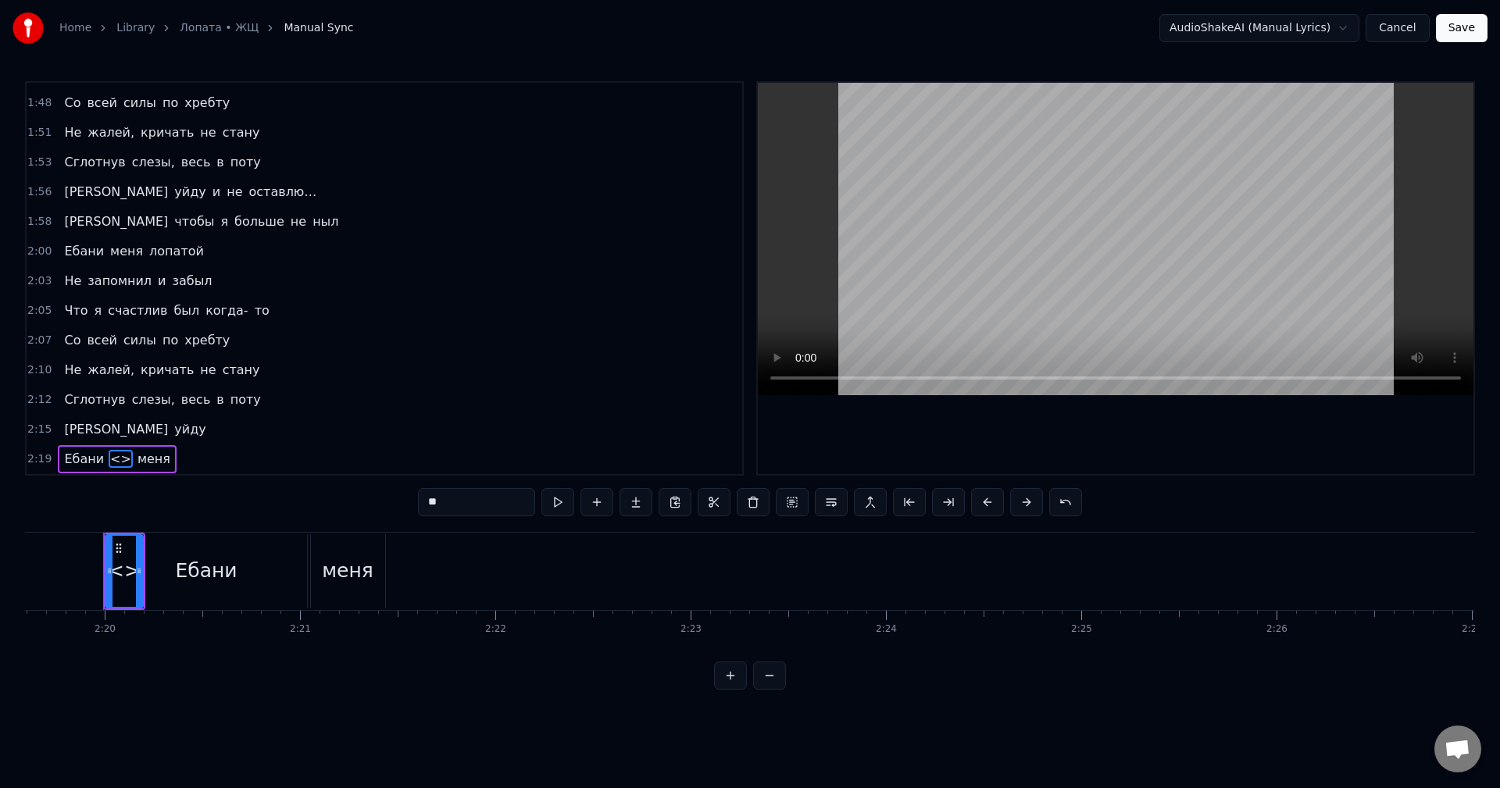
drag, startPoint x: 120, startPoint y: 457, endPoint x: 145, endPoint y: 456, distance: 25.1
click at [145, 456] on div "Ебани <> меня" at bounding box center [117, 459] width 118 height 28
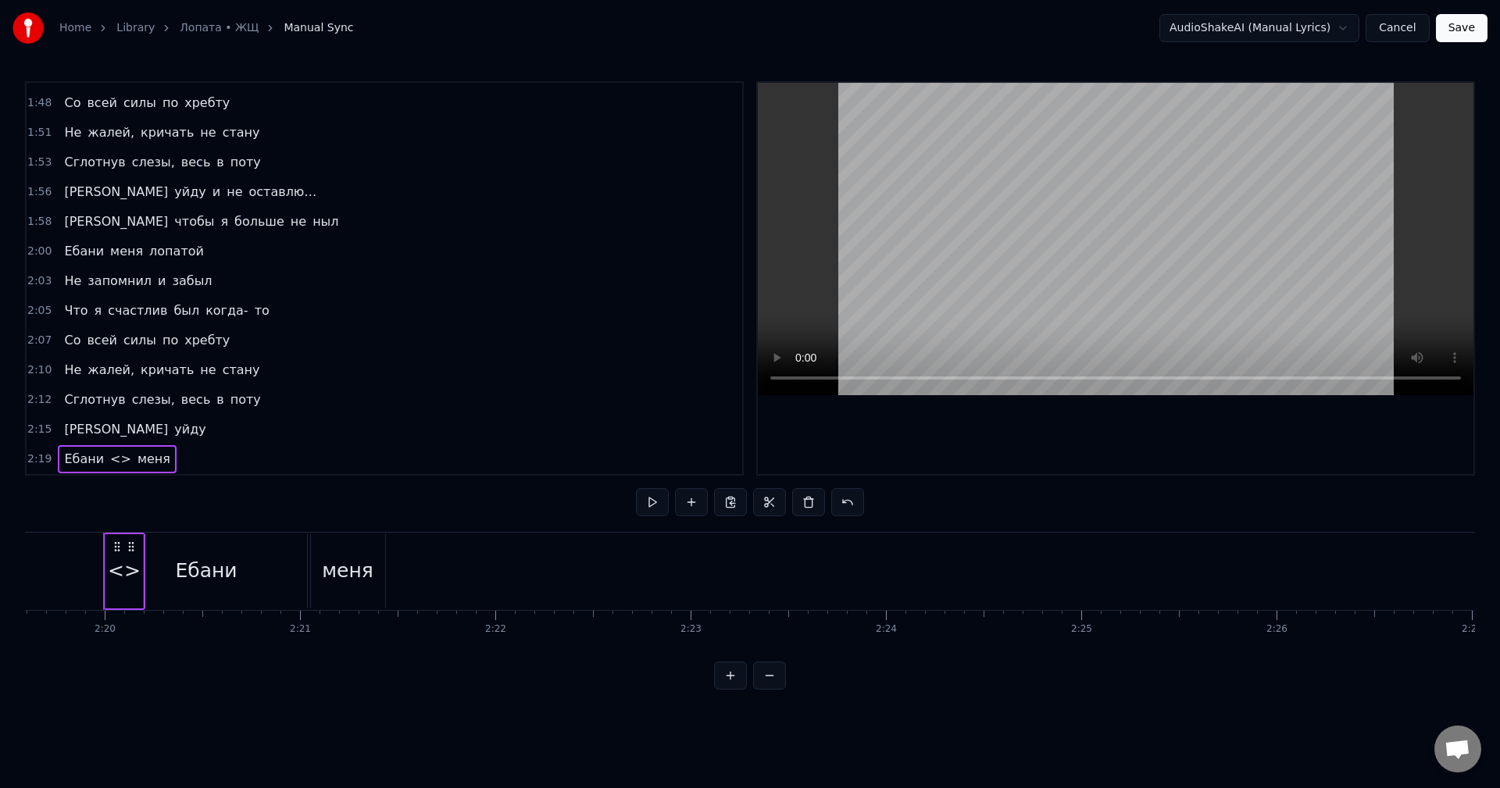
click at [112, 461] on span "<>" at bounding box center [121, 459] width 24 height 18
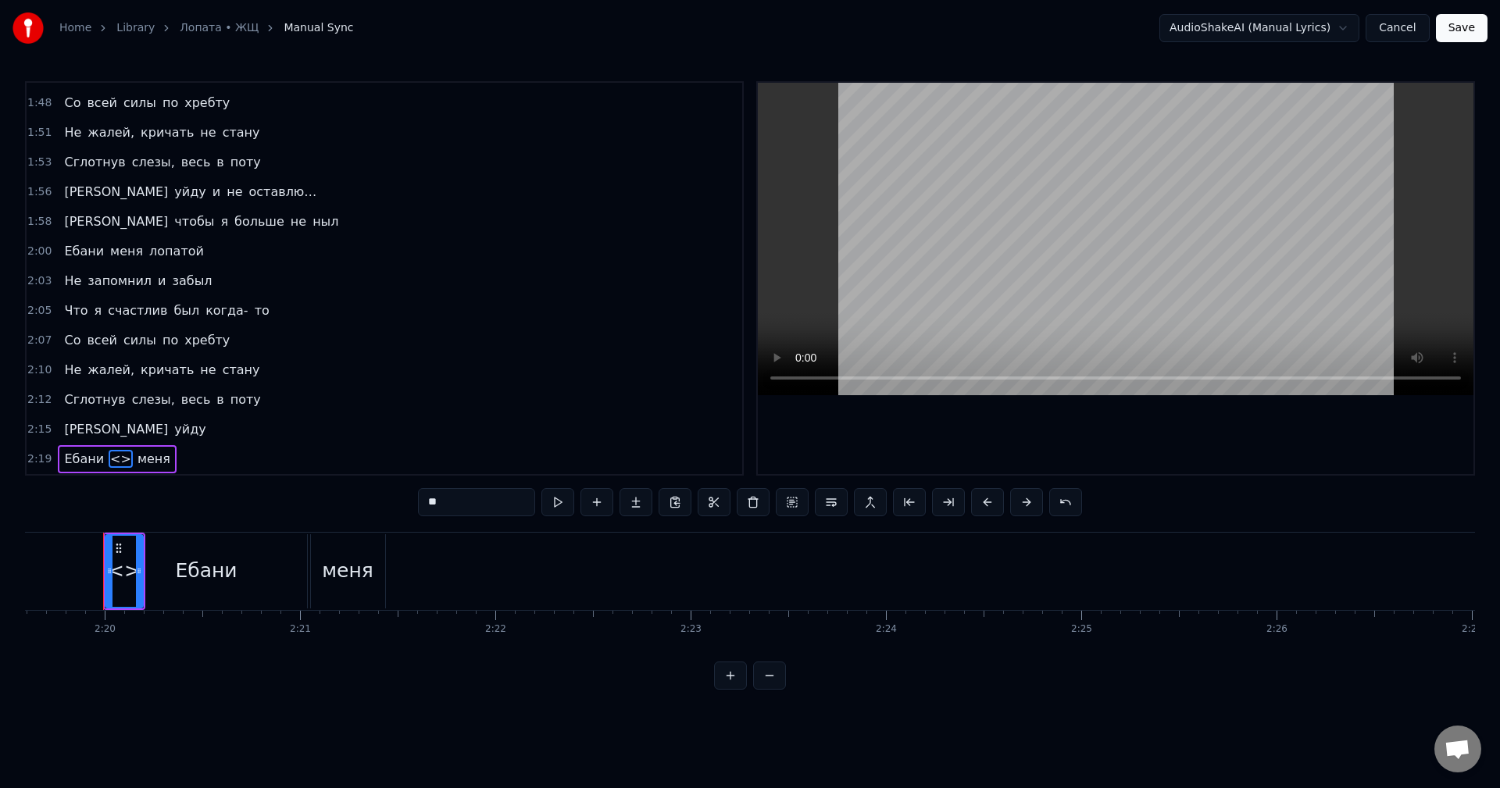
type input "****"
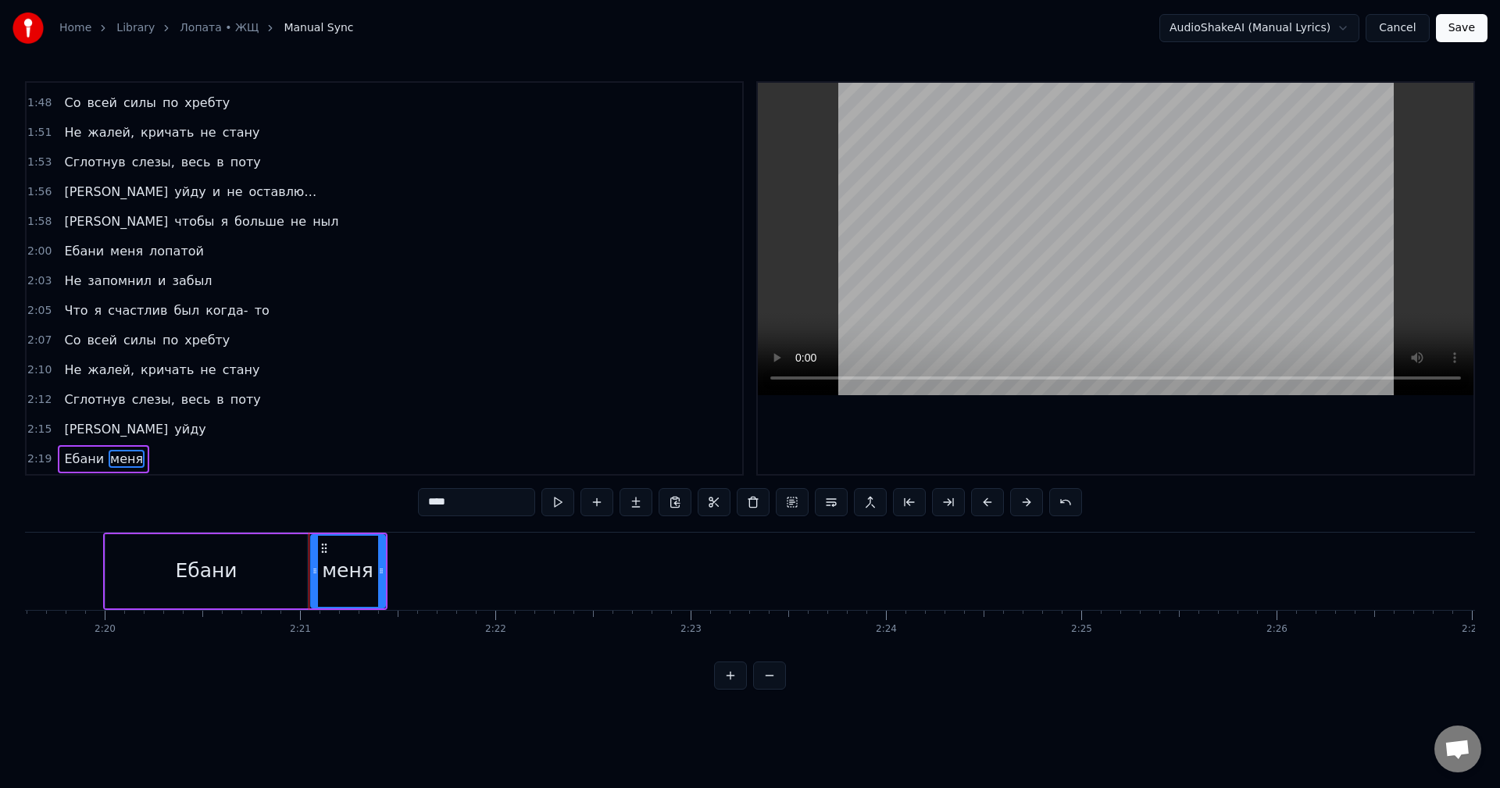
click at [116, 461] on span "меня" at bounding box center [127, 459] width 36 height 18
click at [603, 502] on button at bounding box center [597, 502] width 33 height 28
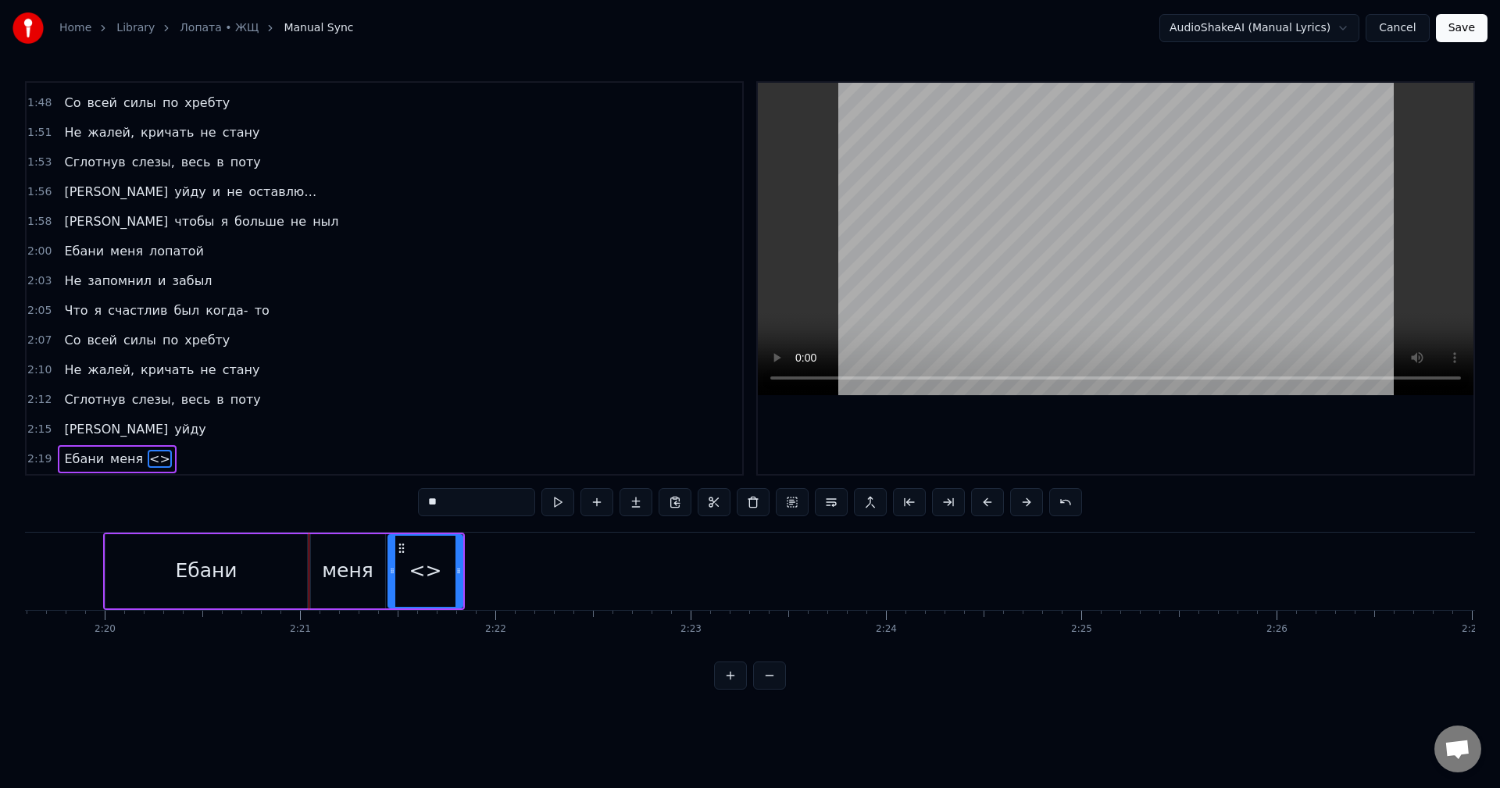
click at [463, 506] on input "**" at bounding box center [476, 502] width 117 height 28
drag, startPoint x: 459, startPoint y: 573, endPoint x: 490, endPoint y: 574, distance: 31.3
click at [490, 574] on icon at bounding box center [489, 571] width 6 height 13
type input "*******"
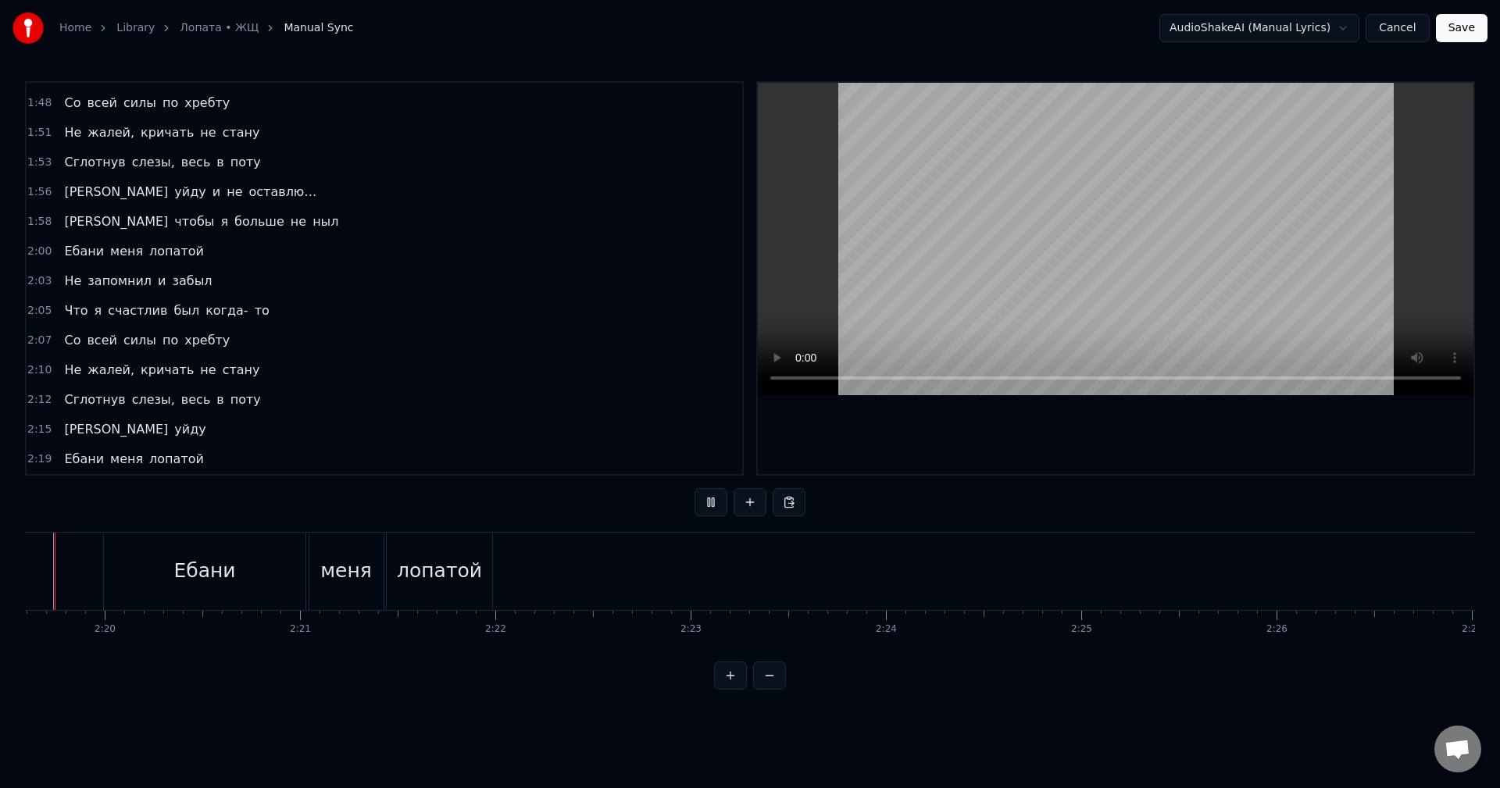
scroll to position [0, 27220]
click at [515, 570] on div "лопатой" at bounding box center [489, 571] width 85 height 30
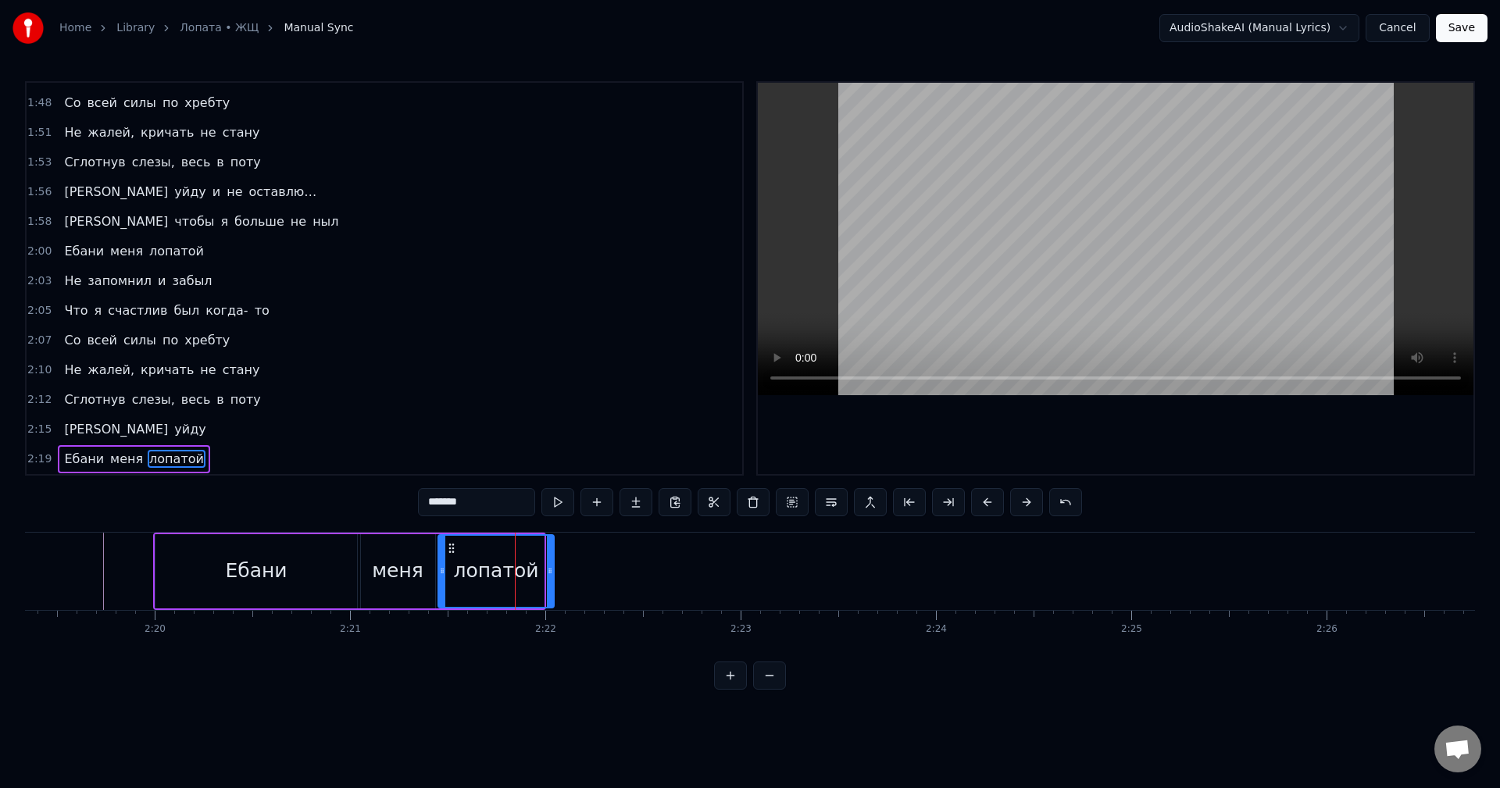
drag, startPoint x: 540, startPoint y: 567, endPoint x: 551, endPoint y: 565, distance: 11.2
click at [551, 565] on icon at bounding box center [550, 571] width 6 height 13
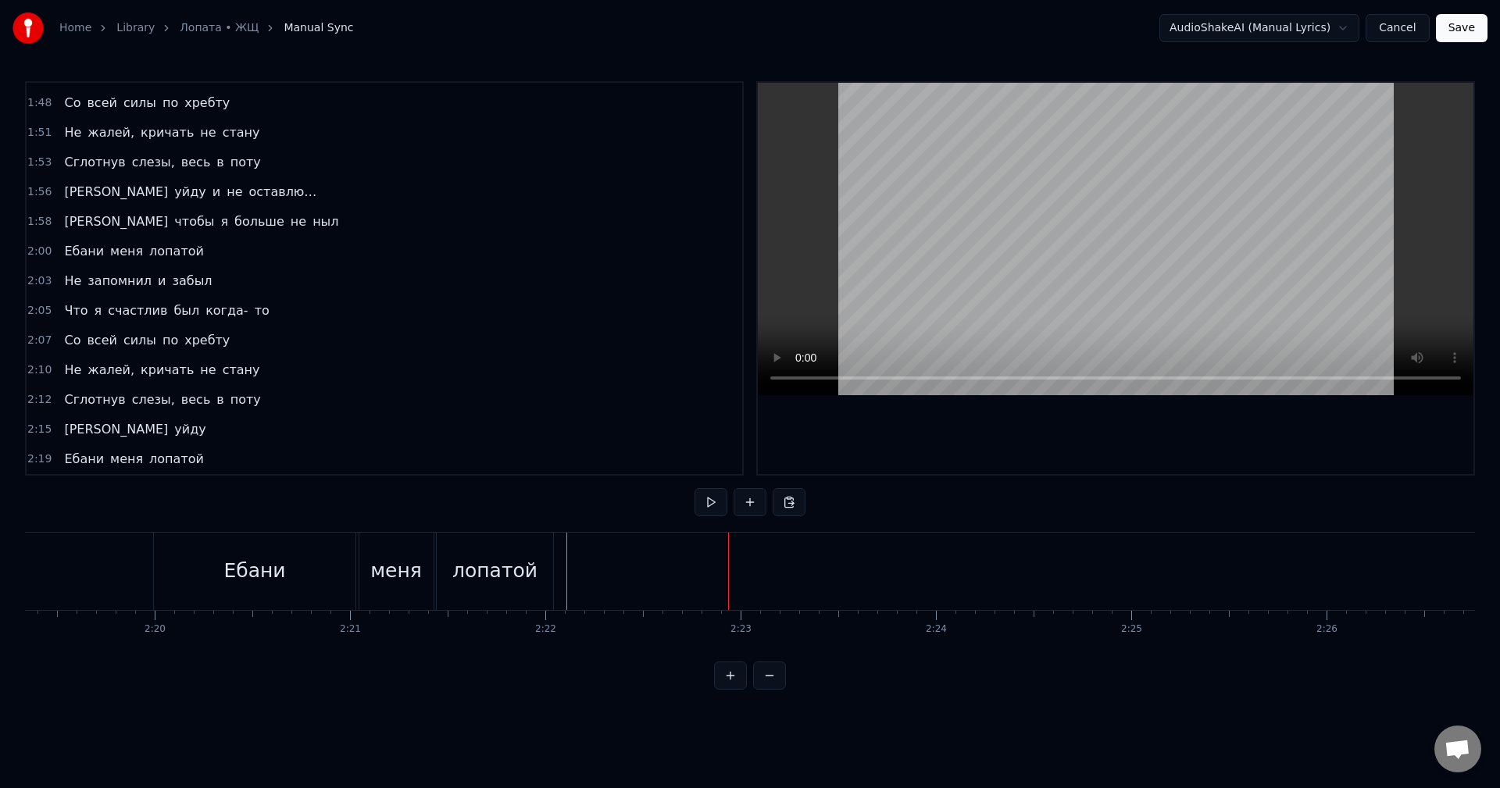
click at [749, 504] on button at bounding box center [750, 502] width 33 height 28
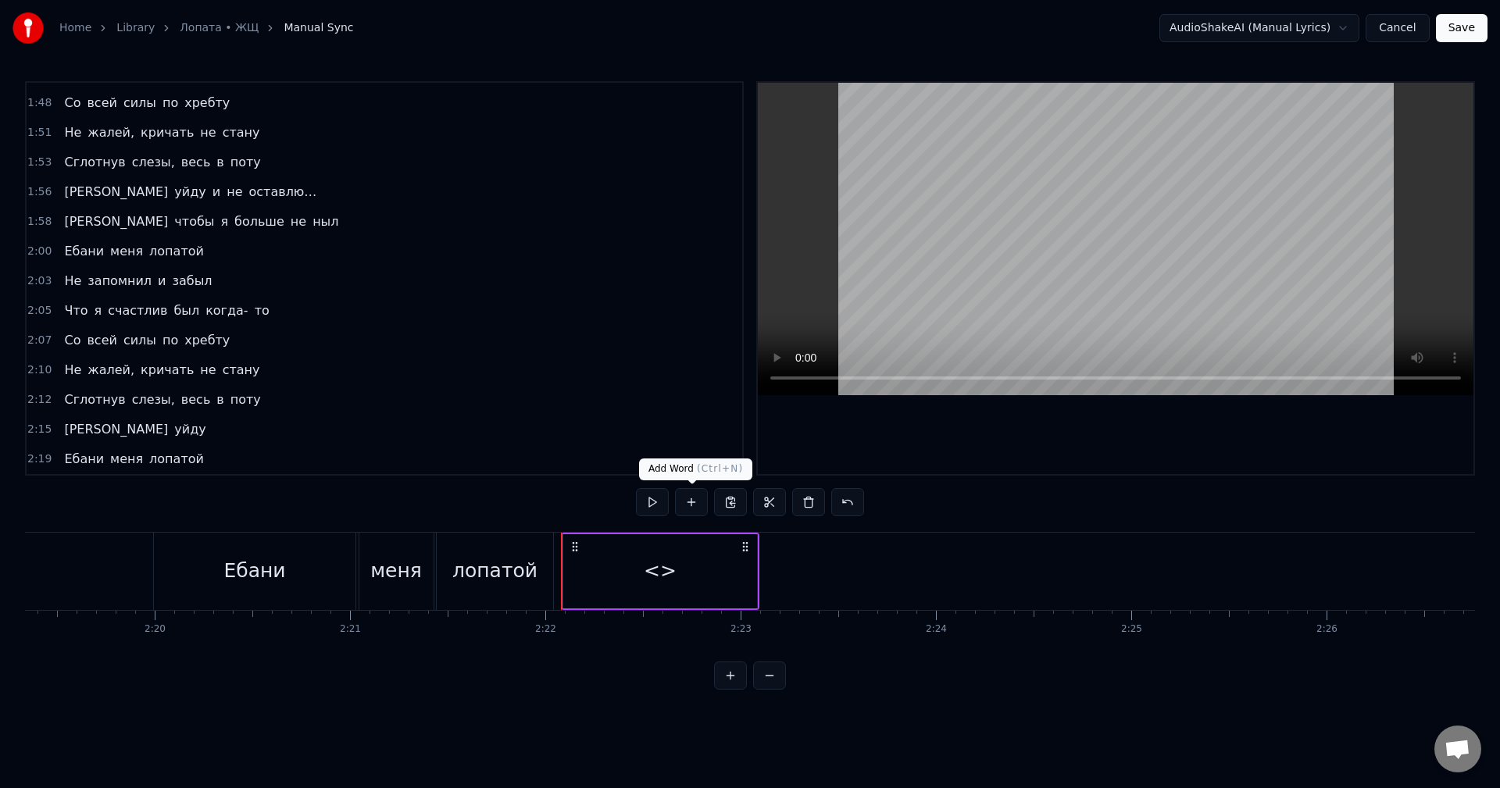
click at [635, 574] on div "<>" at bounding box center [660, 571] width 194 height 74
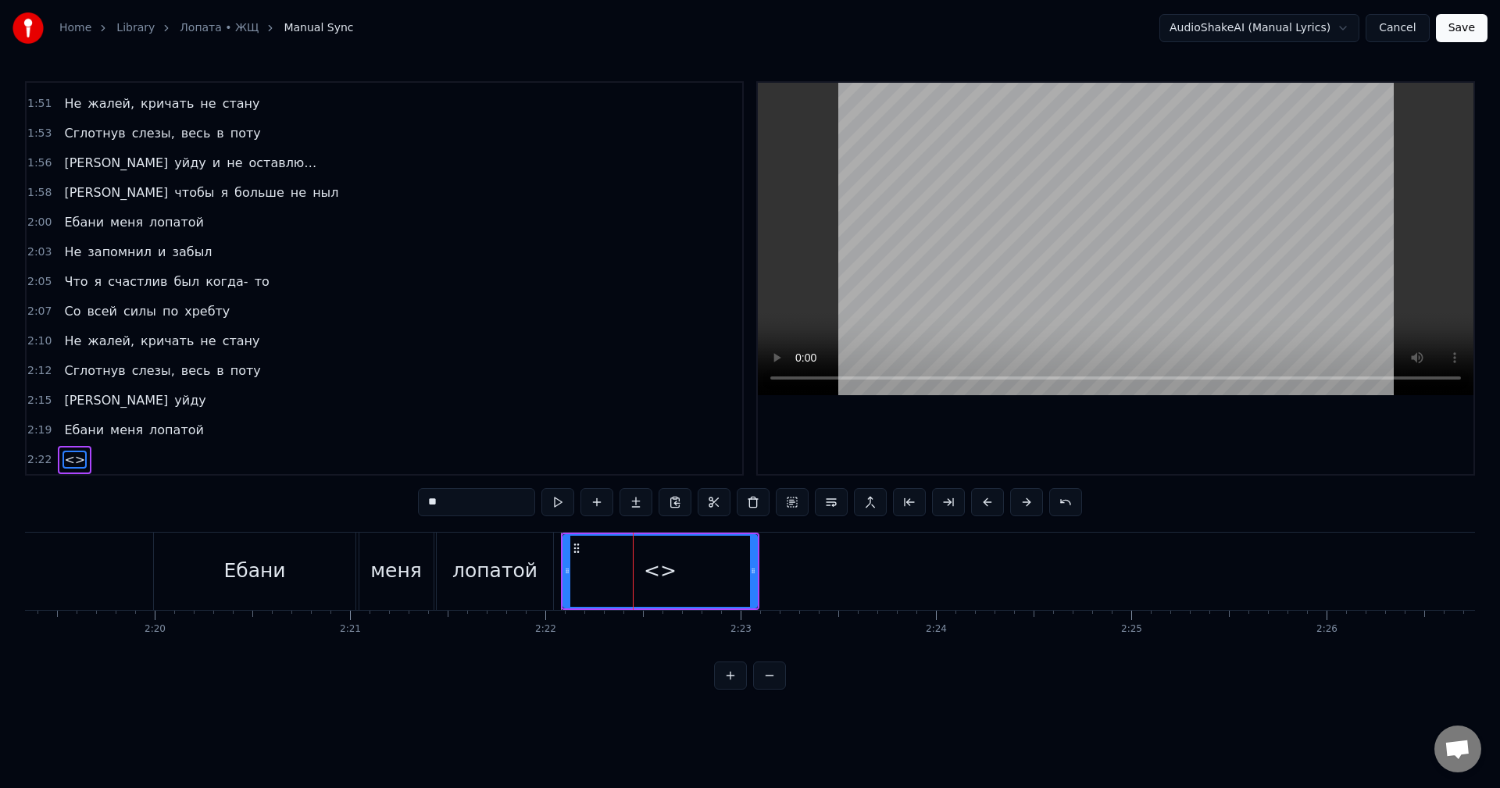
scroll to position [1182, 0]
click at [473, 504] on input "**" at bounding box center [476, 502] width 117 height 28
type input "********"
click at [750, 572] on div "Навсегда" at bounding box center [660, 571] width 195 height 74
drag, startPoint x: 754, startPoint y: 572, endPoint x: 680, endPoint y: 574, distance: 74.3
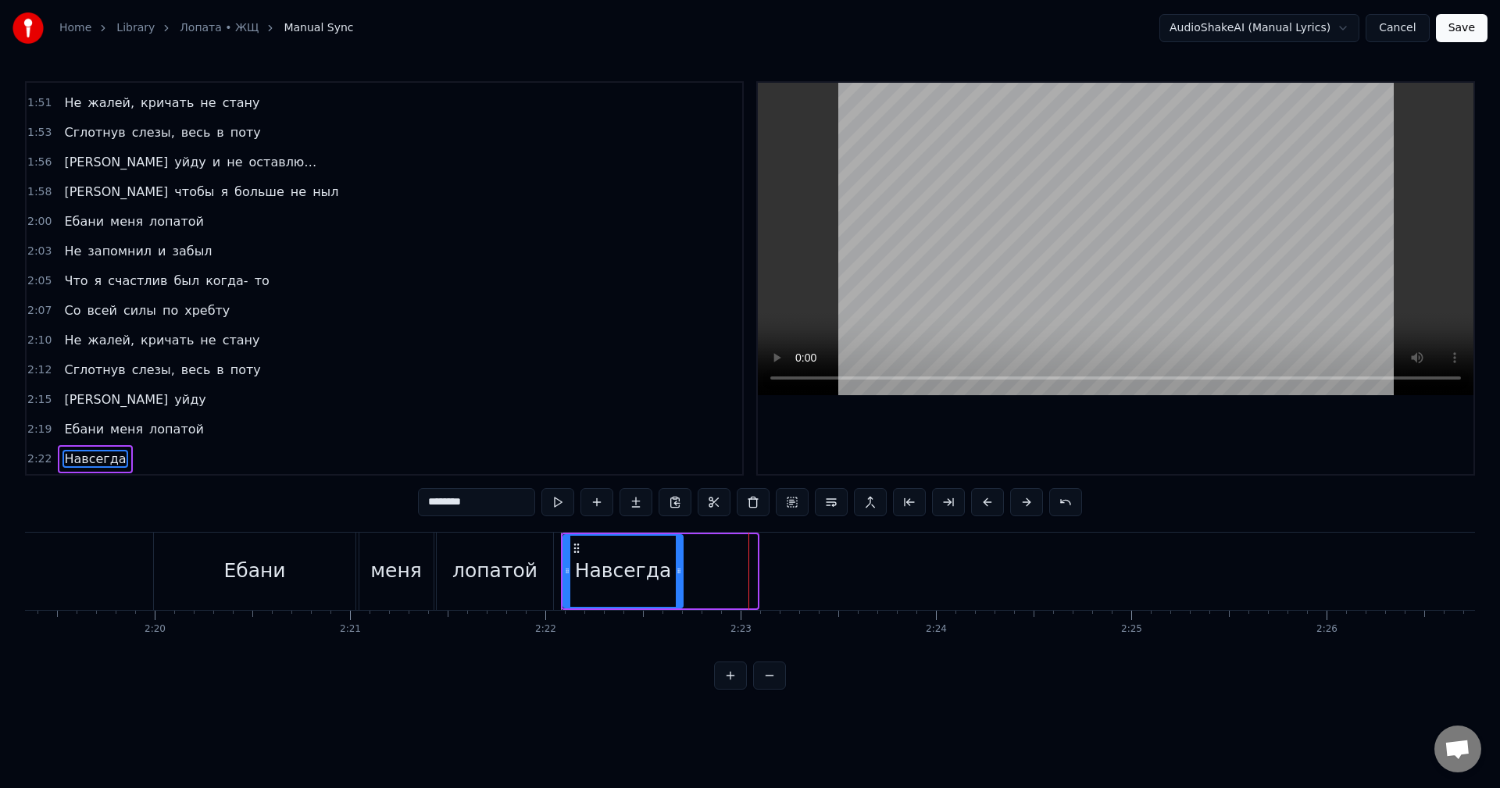
click at [680, 574] on icon at bounding box center [679, 571] width 6 height 13
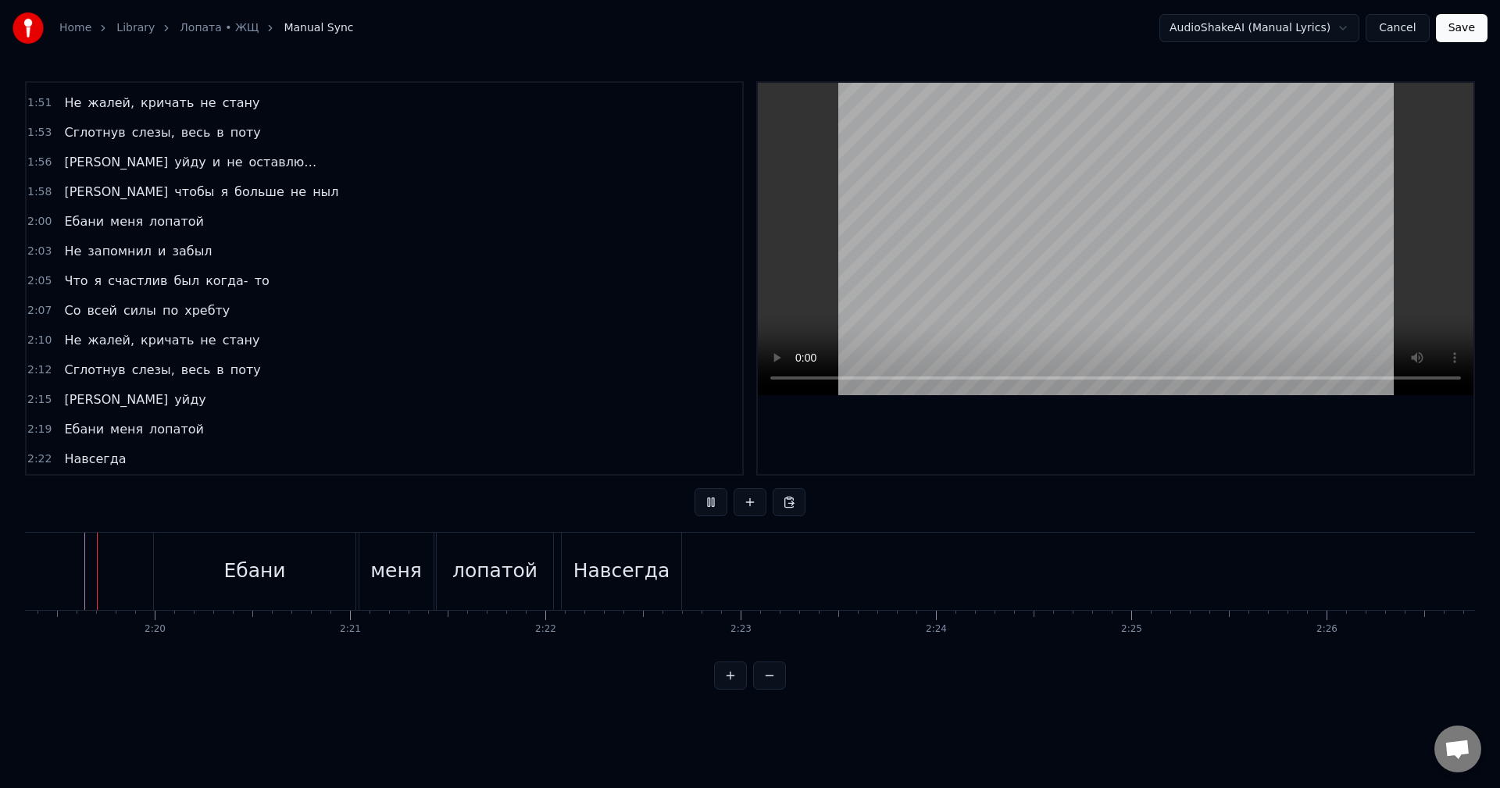
scroll to position [0, 27201]
click at [599, 577] on div "Навсегда" at bounding box center [640, 571] width 97 height 30
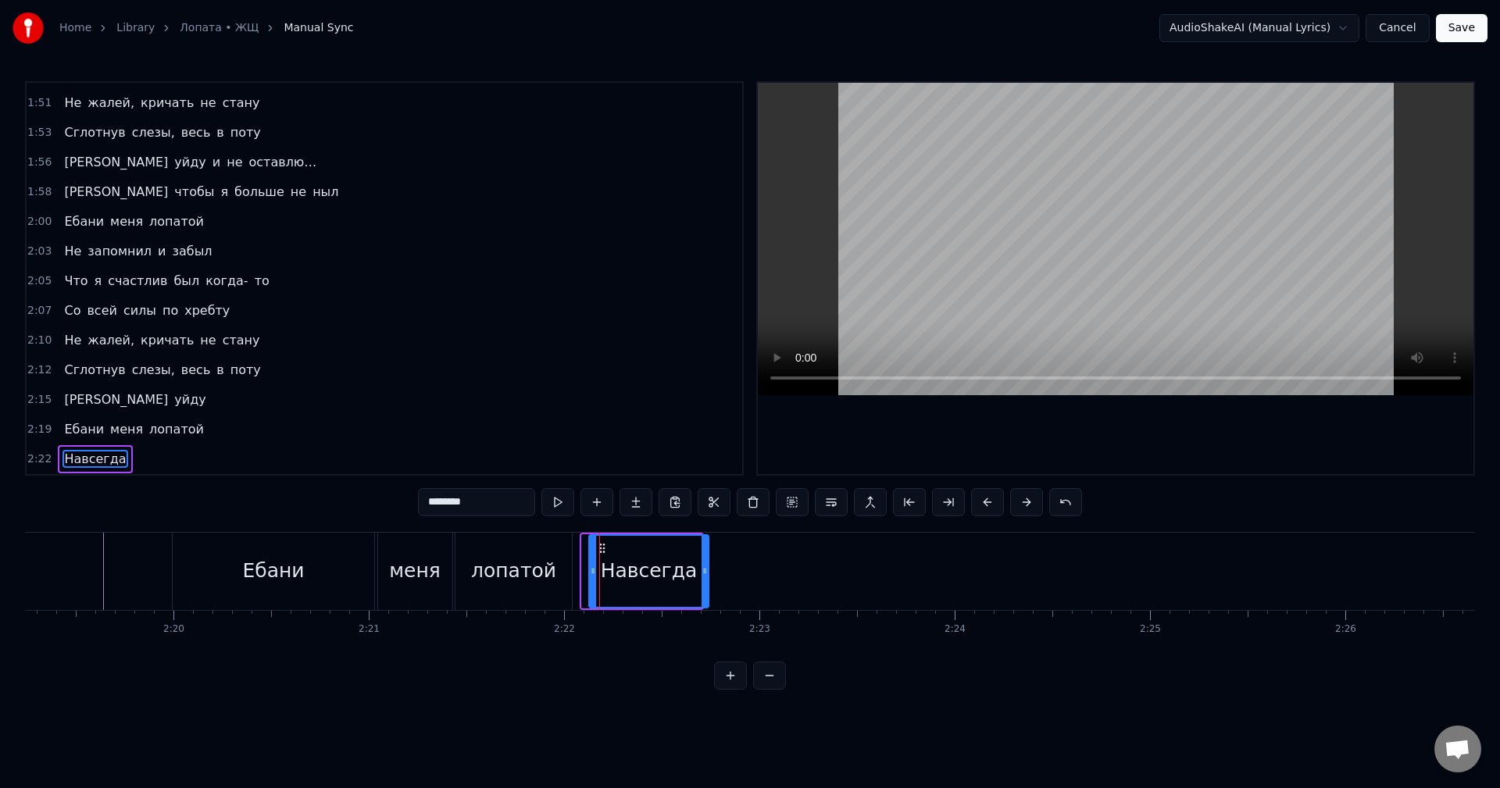
drag, startPoint x: 592, startPoint y: 552, endPoint x: 605, endPoint y: 550, distance: 12.7
click at [605, 550] on icon at bounding box center [602, 548] width 13 height 13
click at [600, 550] on div at bounding box center [598, 571] width 6 height 71
click at [602, 556] on div at bounding box center [605, 571] width 6 height 71
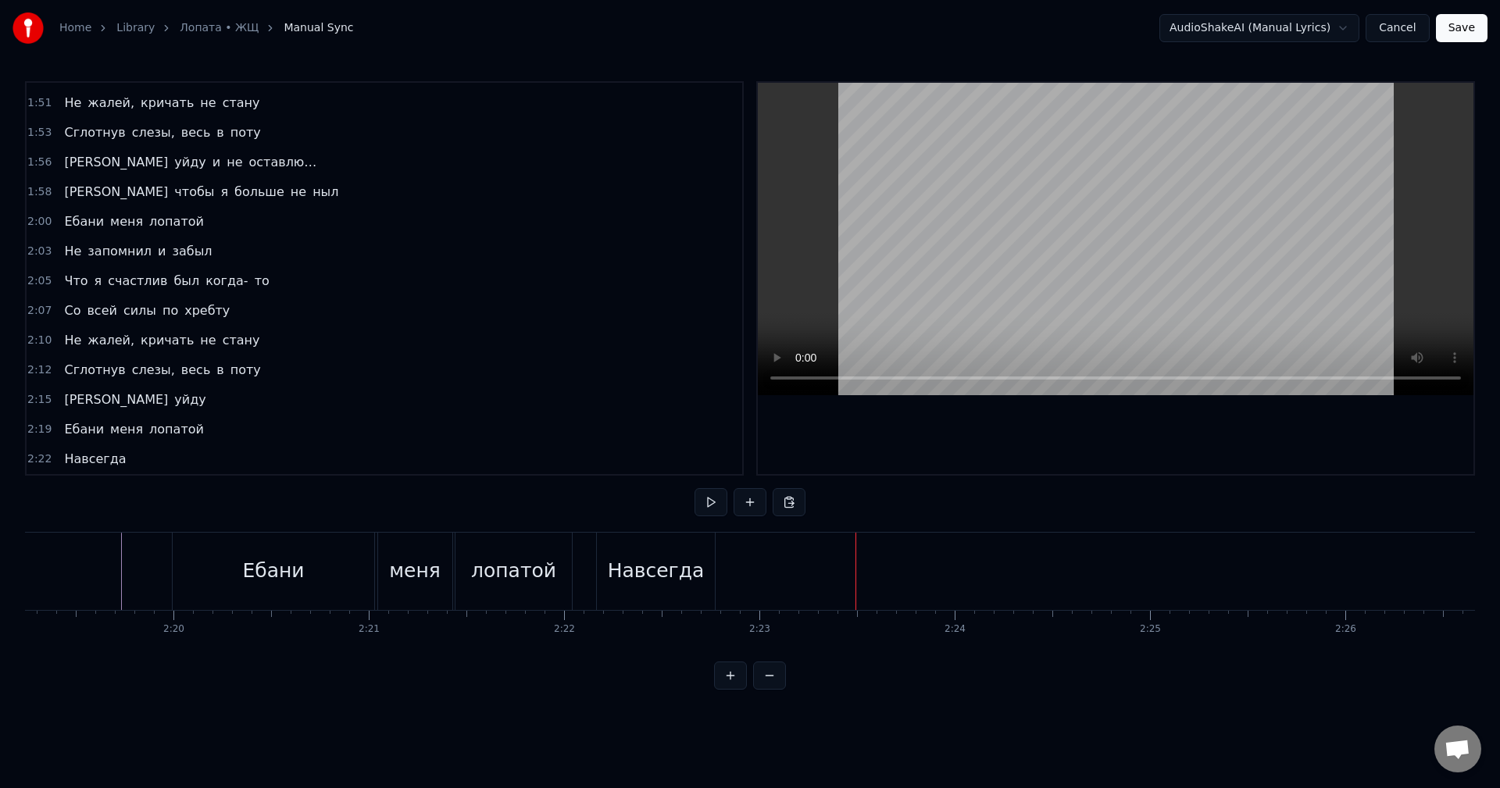
click at [712, 570] on div "Навсегда" at bounding box center [656, 571] width 118 height 77
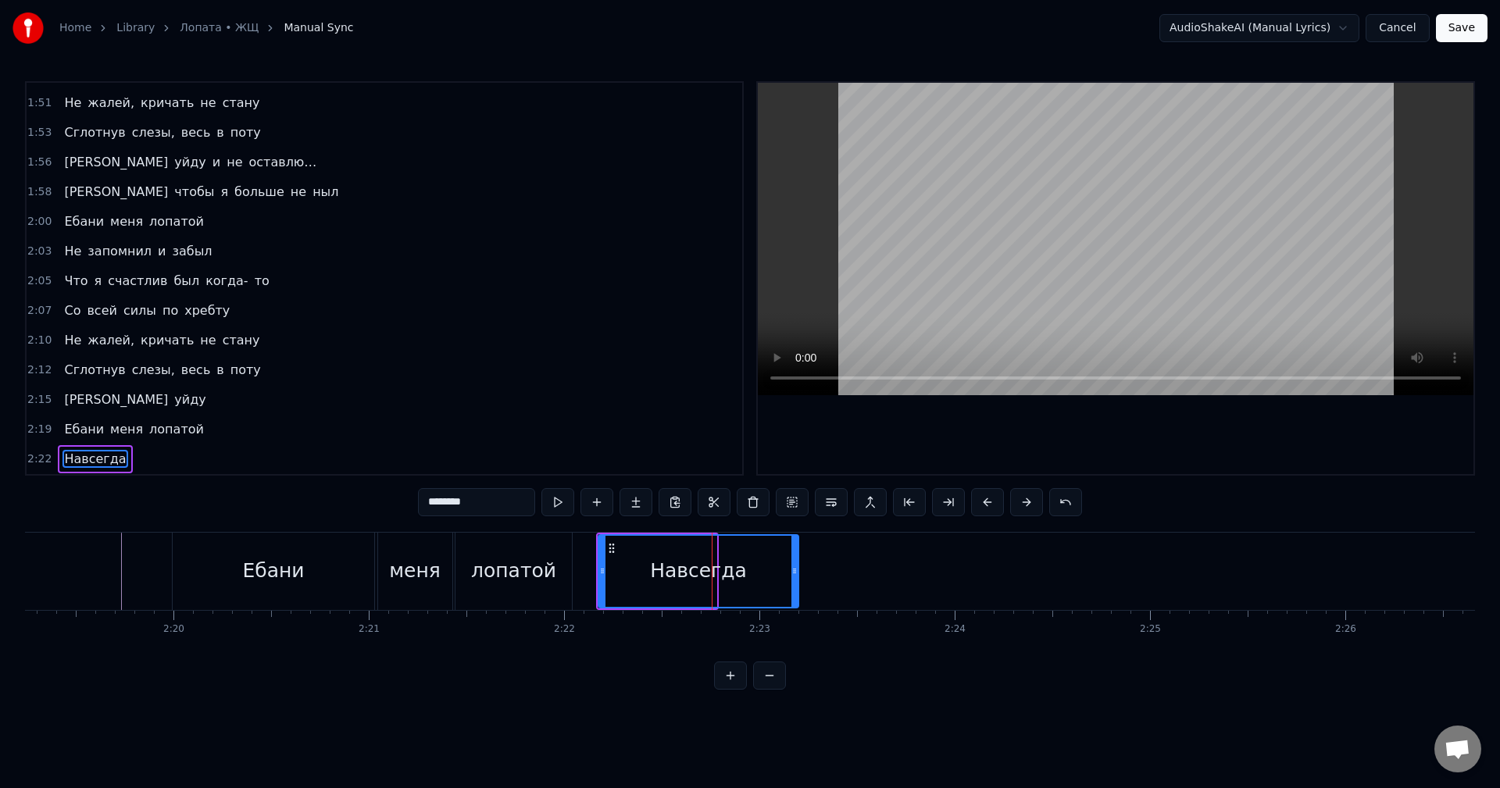
drag, startPoint x: 718, startPoint y: 570, endPoint x: 762, endPoint y: 560, distance: 44.8
click at [798, 561] on div at bounding box center [795, 571] width 6 height 71
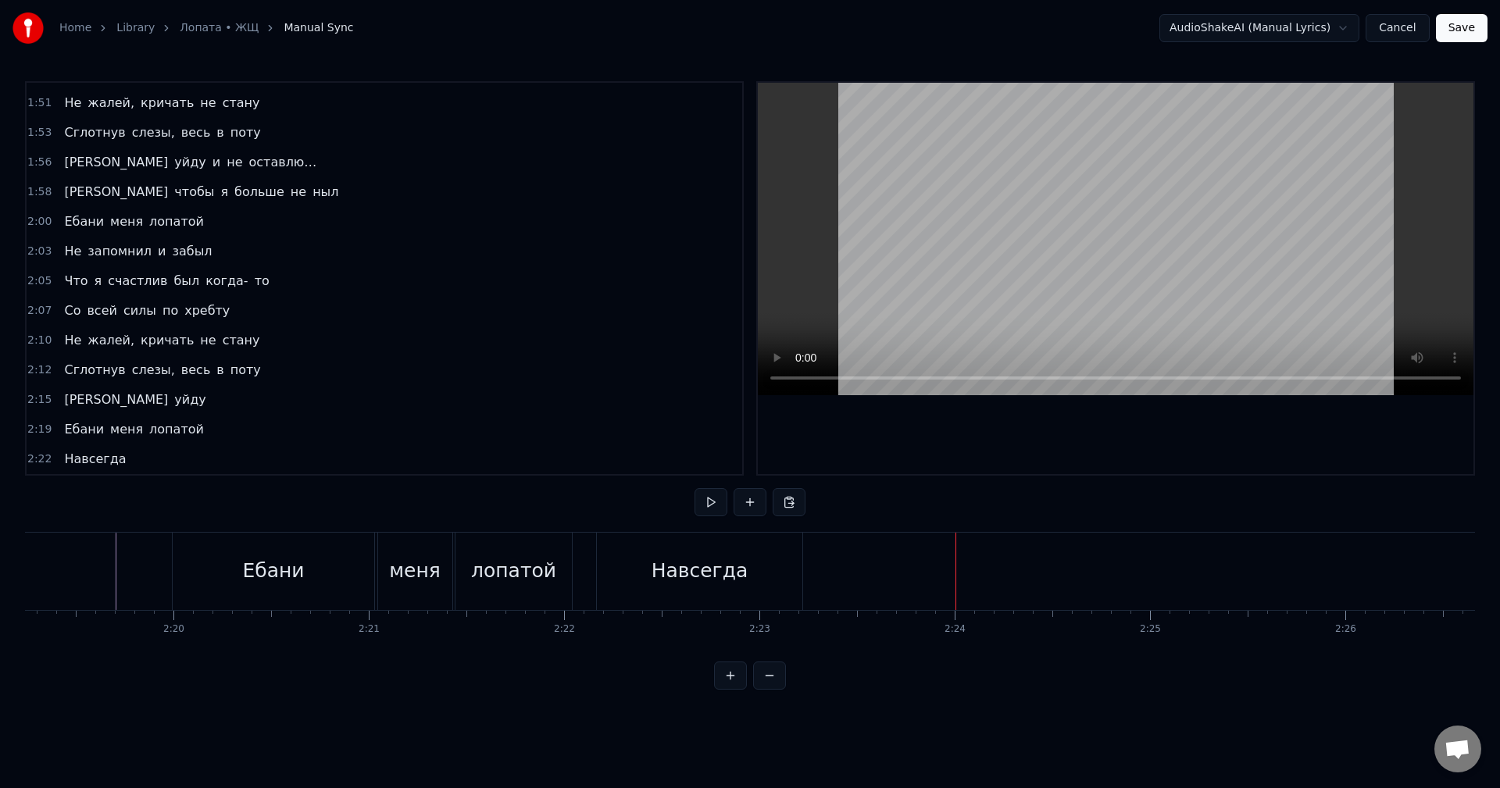
click at [793, 574] on div "Навсегда" at bounding box center [700, 571] width 206 height 77
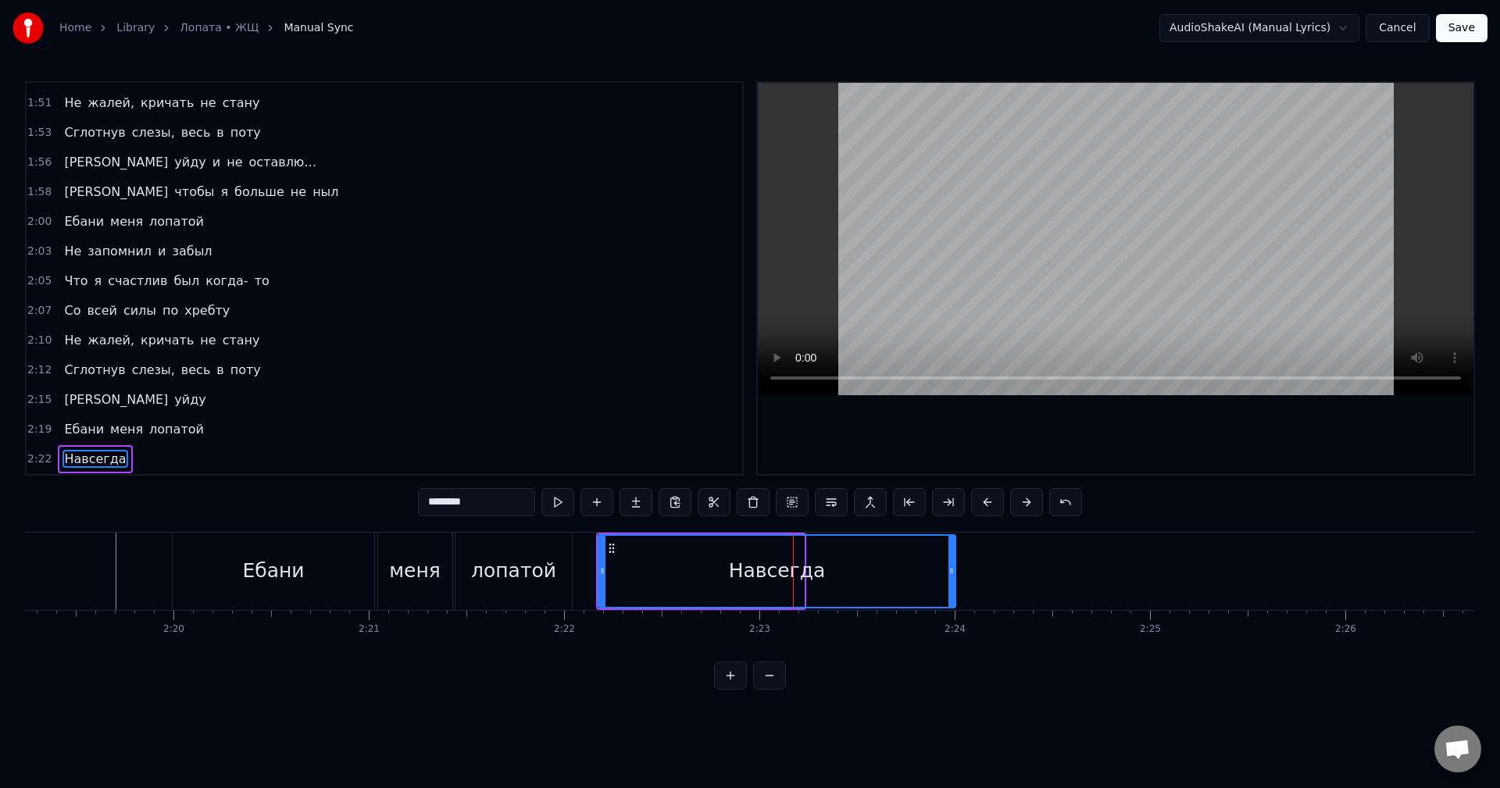
drag, startPoint x: 804, startPoint y: 572, endPoint x: 888, endPoint y: 577, distance: 83.8
click at [951, 577] on div at bounding box center [952, 571] width 6 height 71
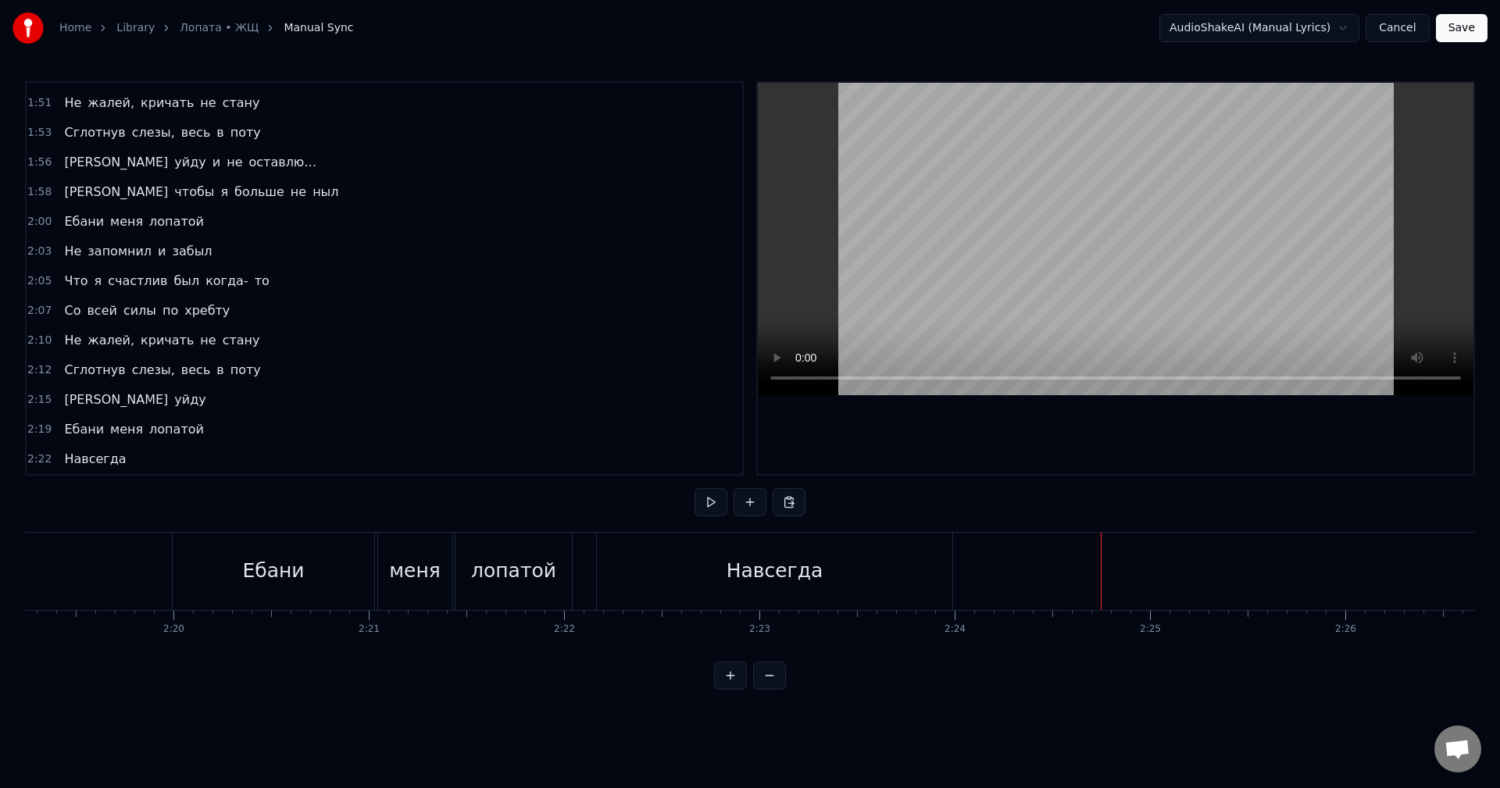
click at [186, 424] on div "Ебани меня лопатой" at bounding box center [134, 430] width 152 height 28
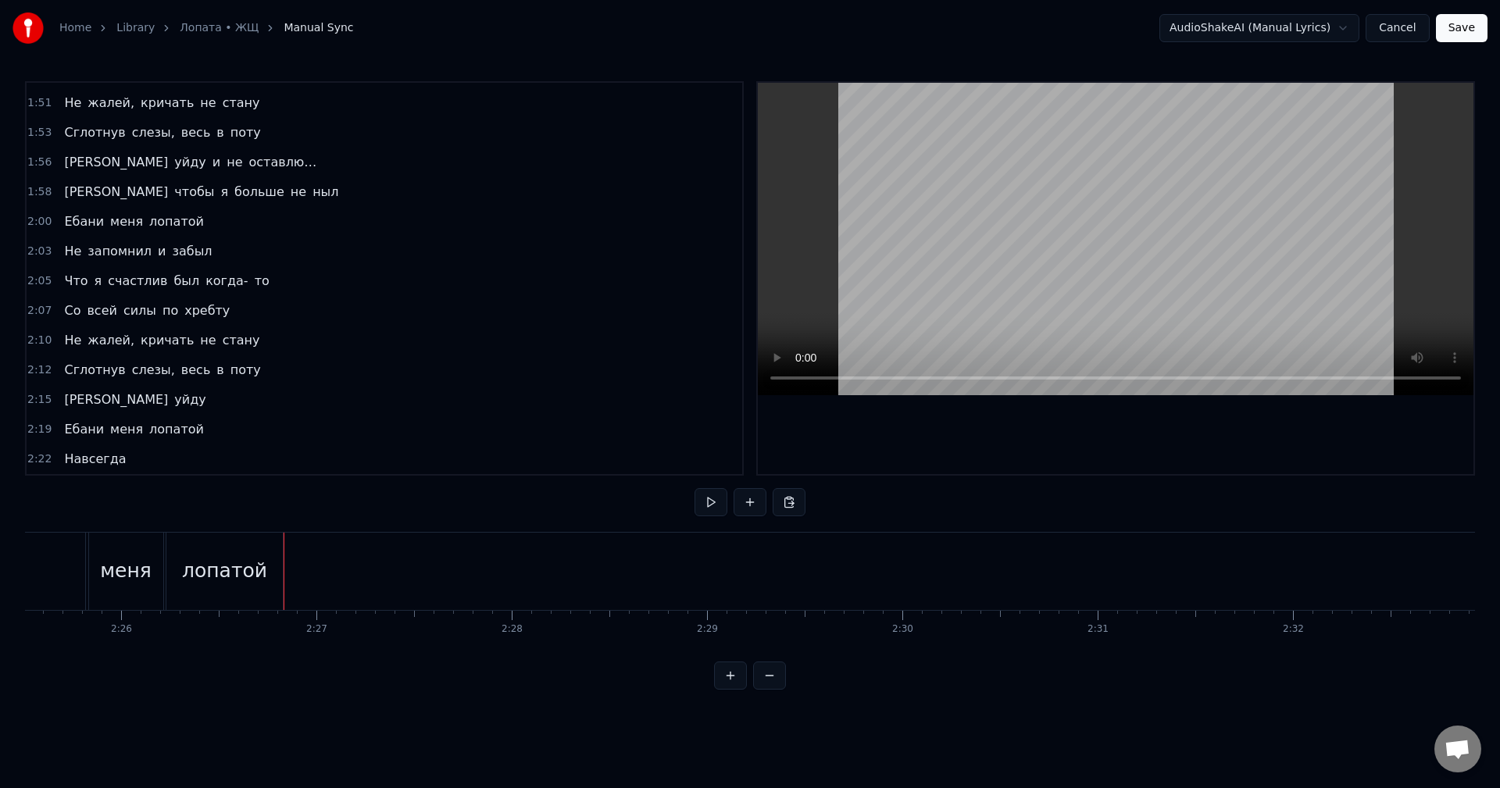
scroll to position [0, 28511]
click at [159, 574] on div "лопатой" at bounding box center [139, 571] width 85 height 30
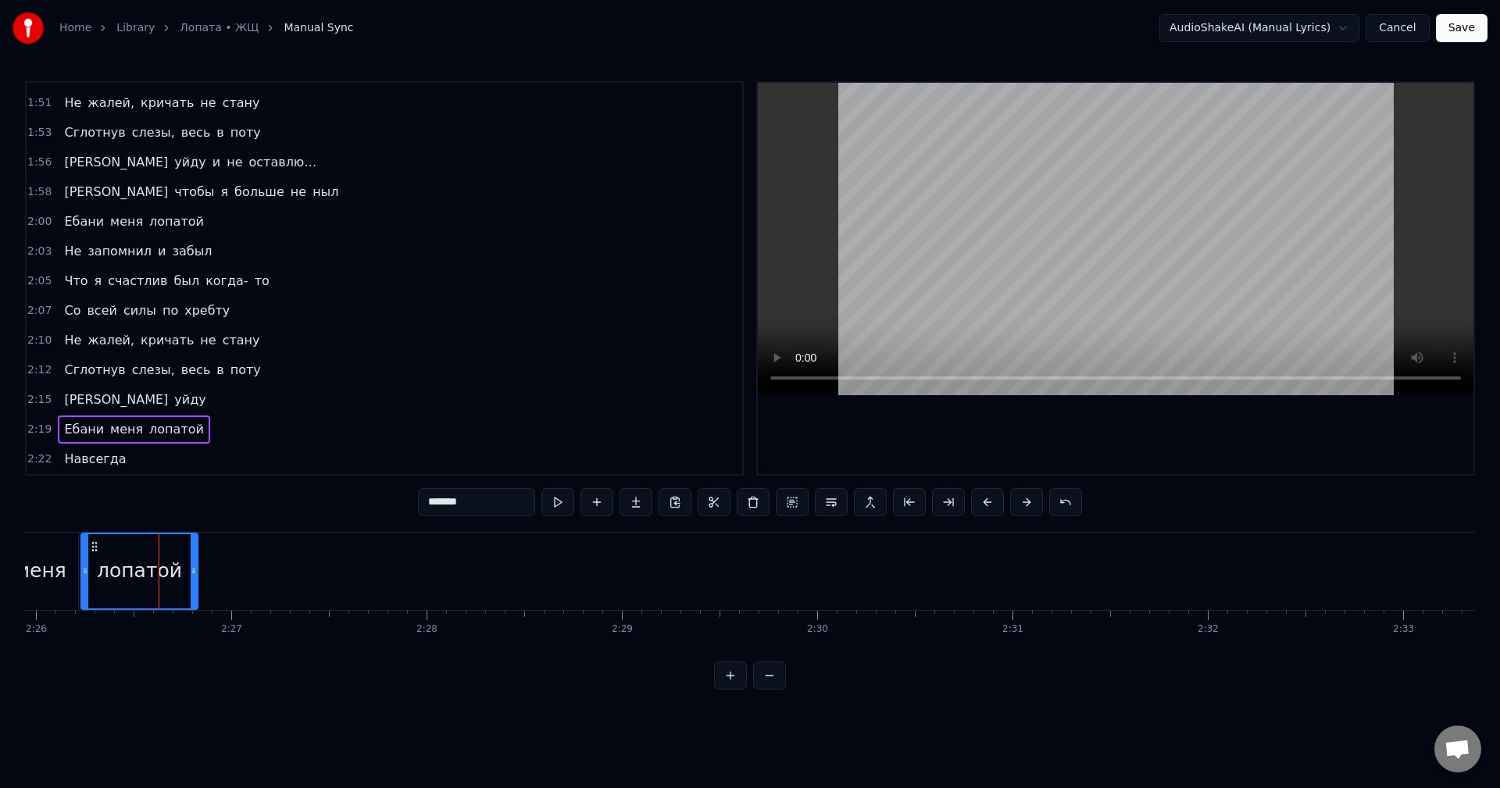
scroll to position [1212, 0]
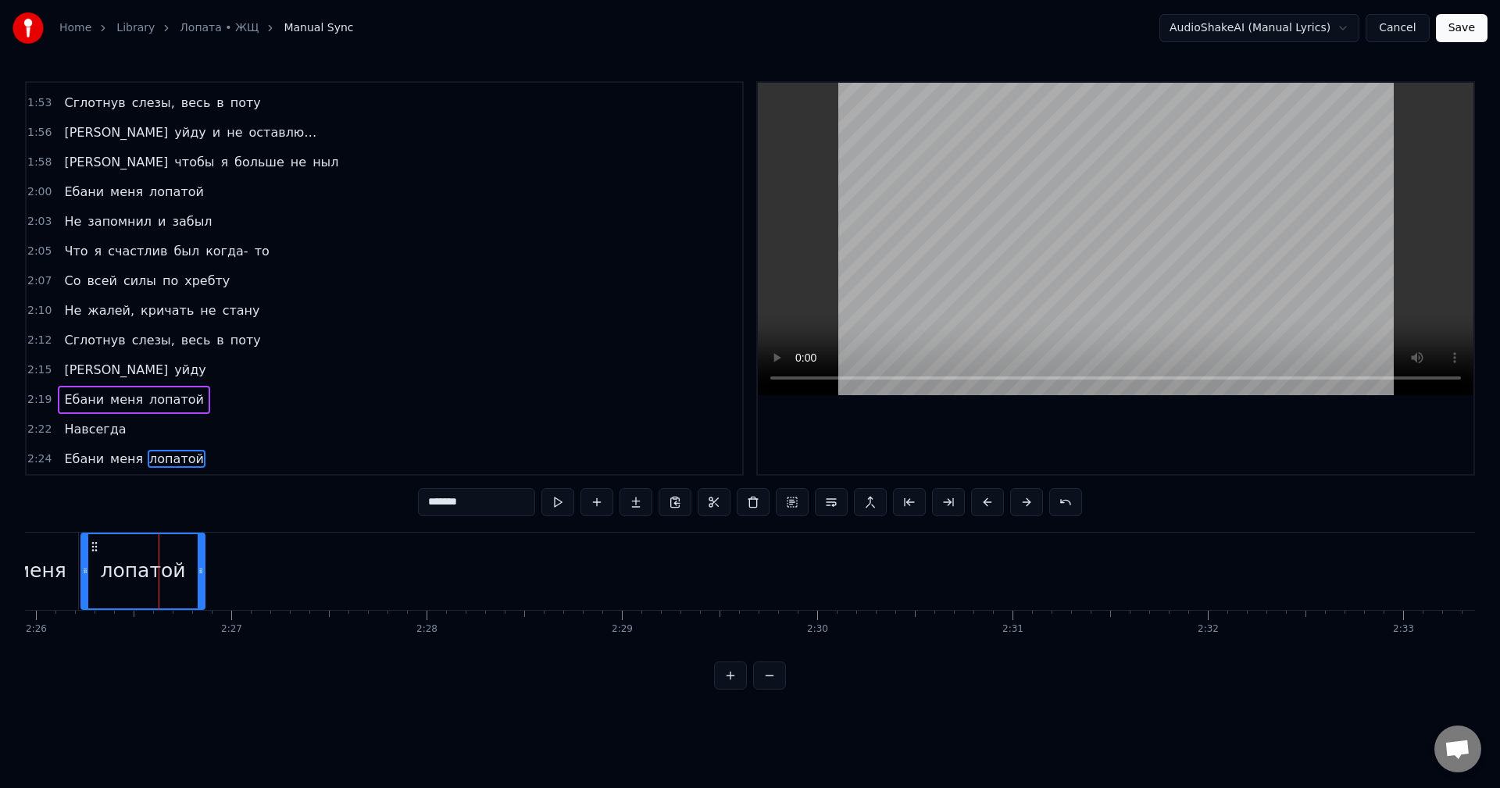
drag, startPoint x: 192, startPoint y: 573, endPoint x: 200, endPoint y: 570, distance: 8.2
click at [200, 570] on icon at bounding box center [201, 571] width 6 height 13
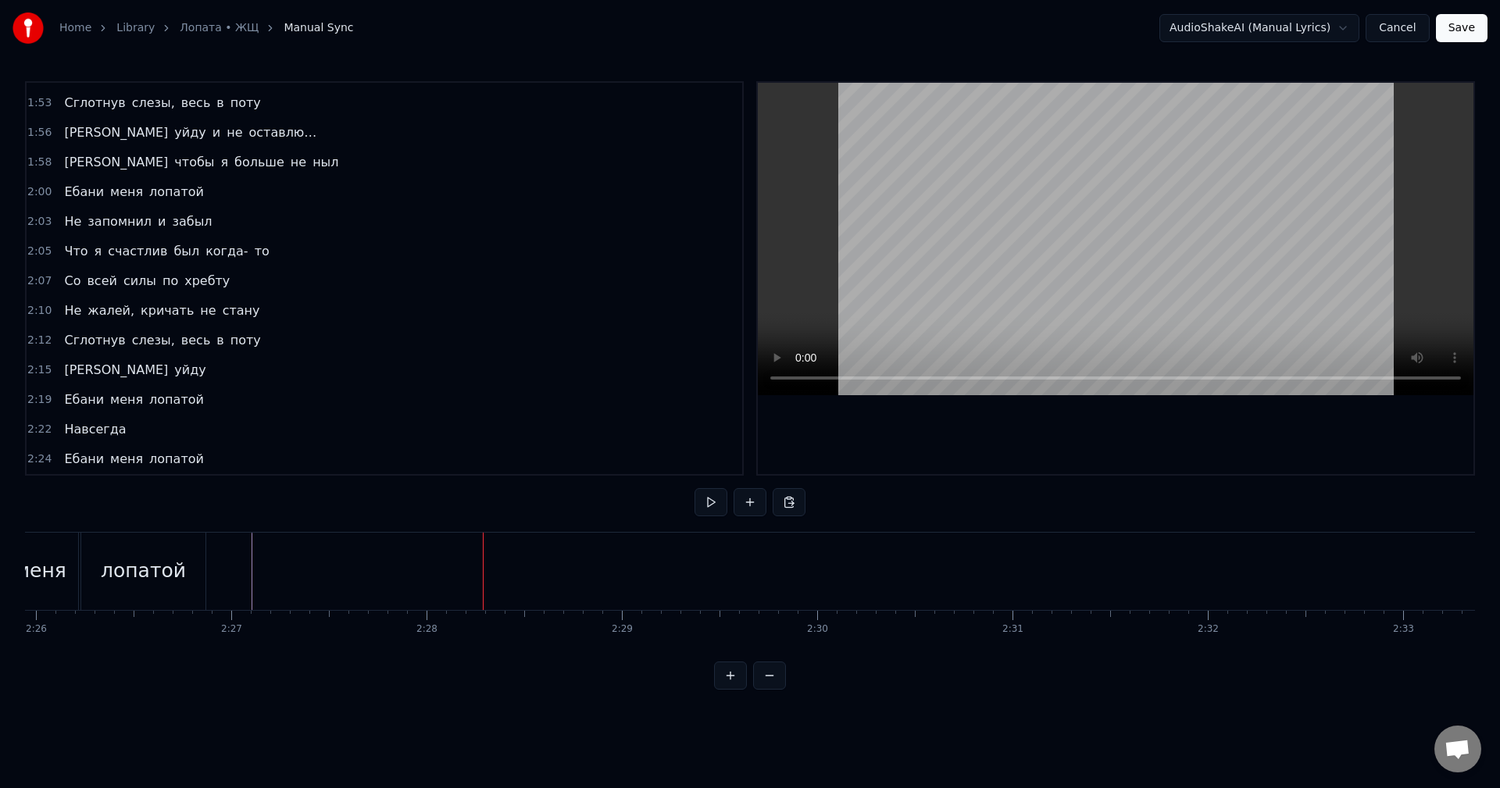
click at [99, 420] on span "Навсегда" at bounding box center [95, 429] width 65 height 18
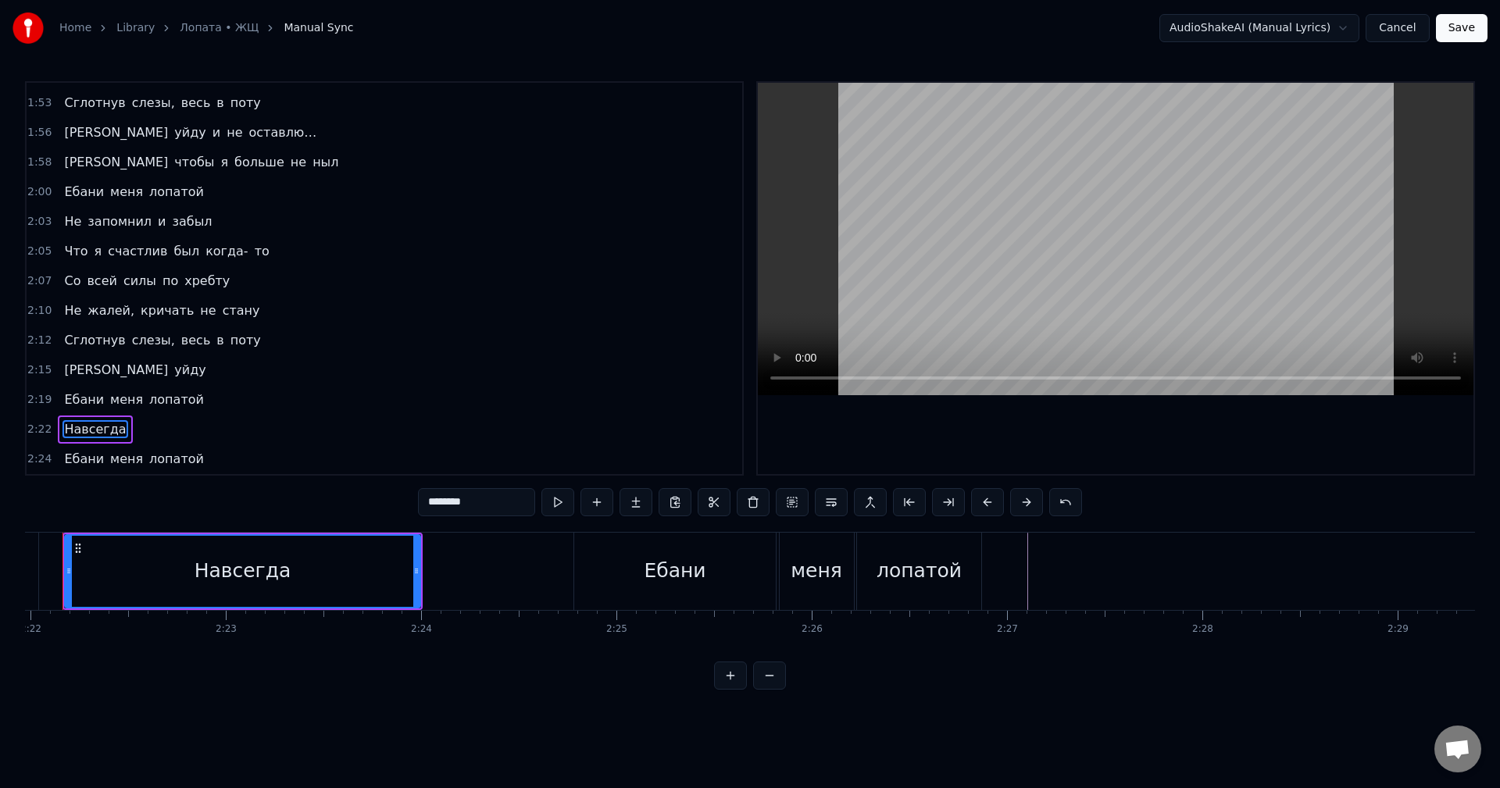
scroll to position [0, 27695]
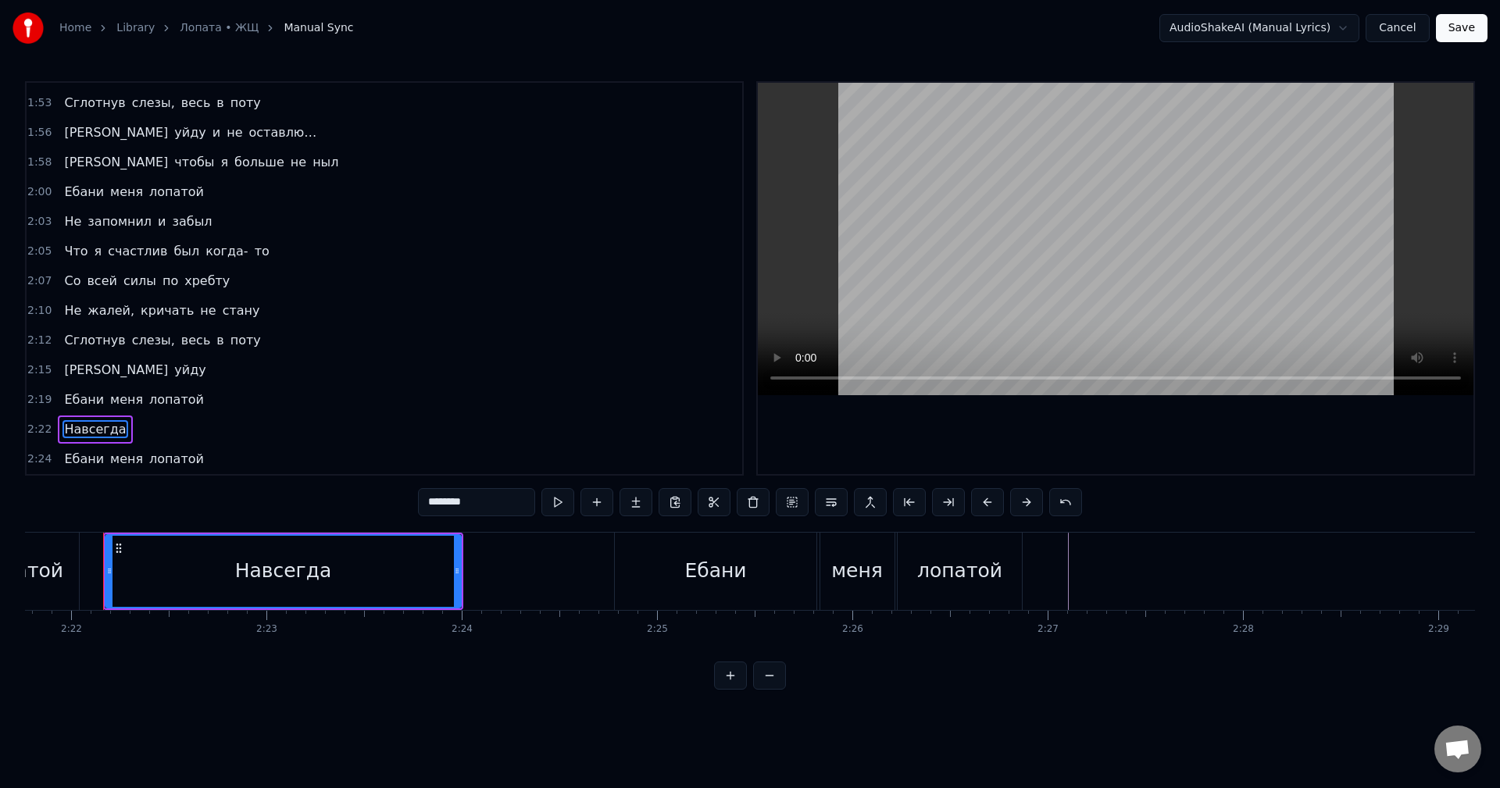
click at [113, 420] on div "Навсегда" at bounding box center [95, 430] width 74 height 28
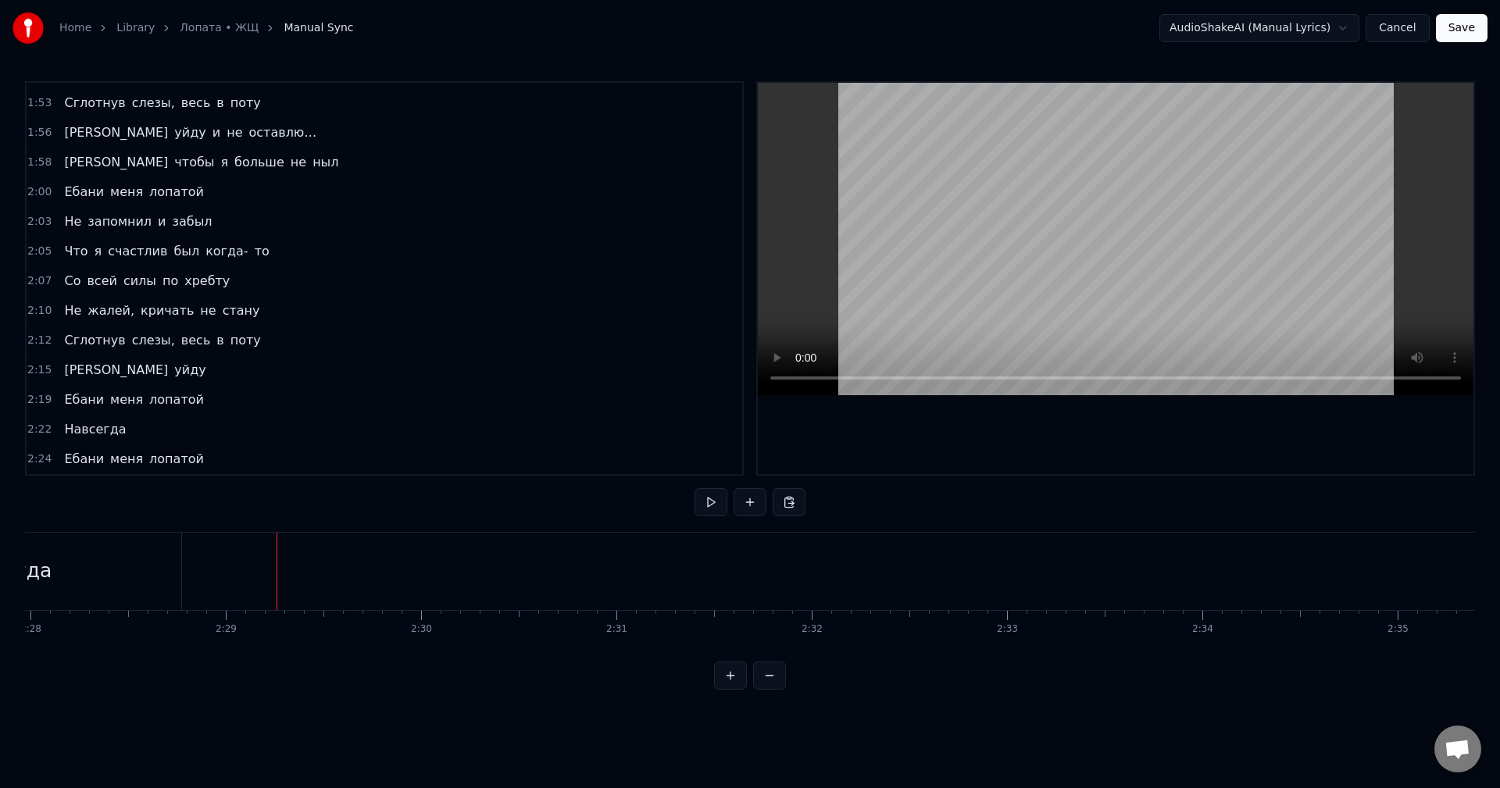
scroll to position [0, 29019]
drag, startPoint x: 1356, startPoint y: 665, endPoint x: 1345, endPoint y: 661, distance: 11.6
click at [1345, 663] on div "0:00 А чтобы я больше не ныл 0:02 Ты ебани меня лопатой 0:05 Не запомнил и забы…" at bounding box center [750, 385] width 1450 height 609
click at [435, 570] on div "Навсегда" at bounding box center [293, 571] width 356 height 77
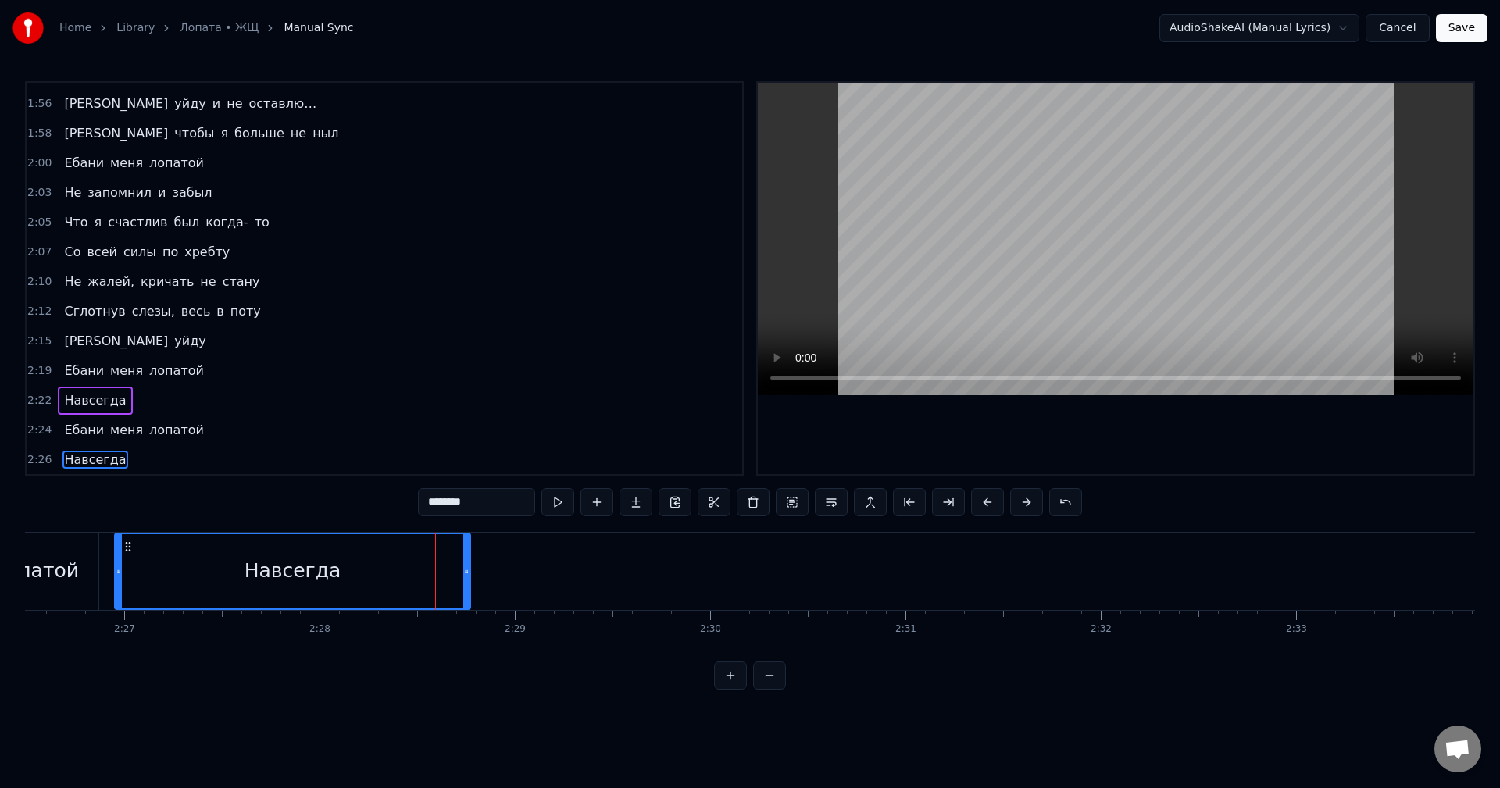
scroll to position [1242, 0]
drag, startPoint x: 466, startPoint y: 570, endPoint x: 548, endPoint y: 579, distance: 82.6
click at [548, 579] on div at bounding box center [548, 571] width 6 height 74
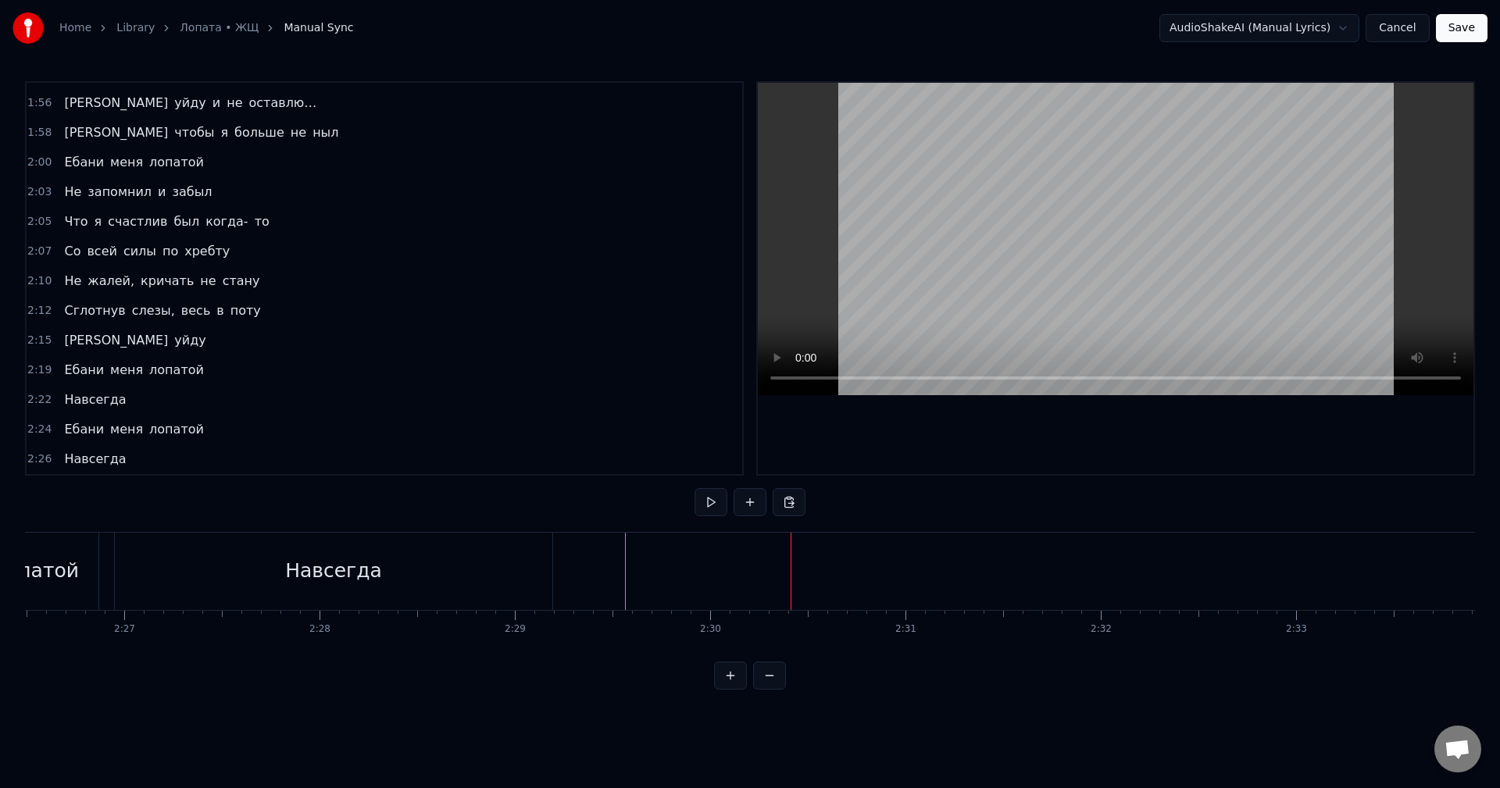
click at [109, 420] on span "меня" at bounding box center [127, 429] width 36 height 18
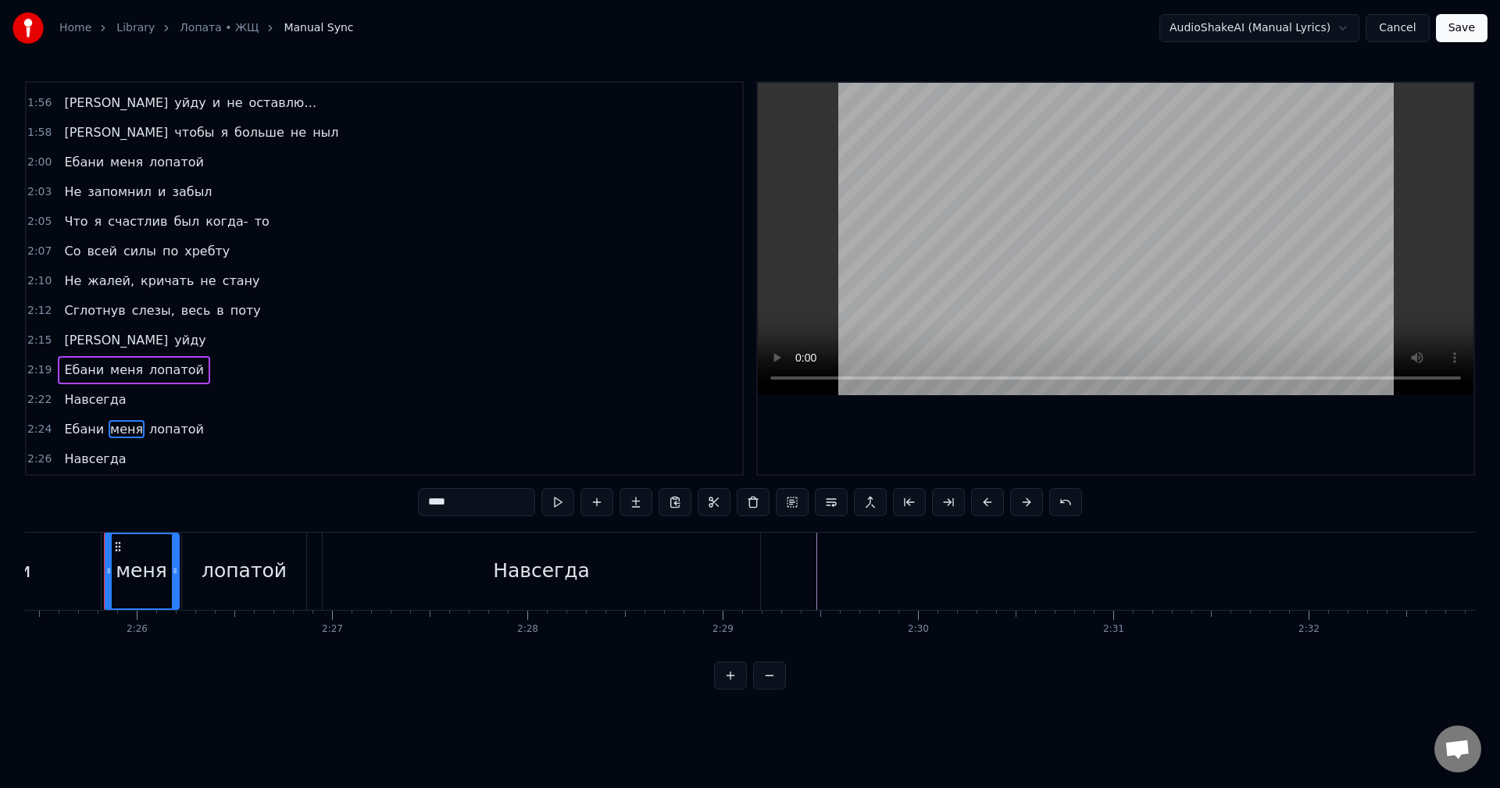
click at [93, 418] on div "Ебани меня лопатой" at bounding box center [134, 430] width 152 height 28
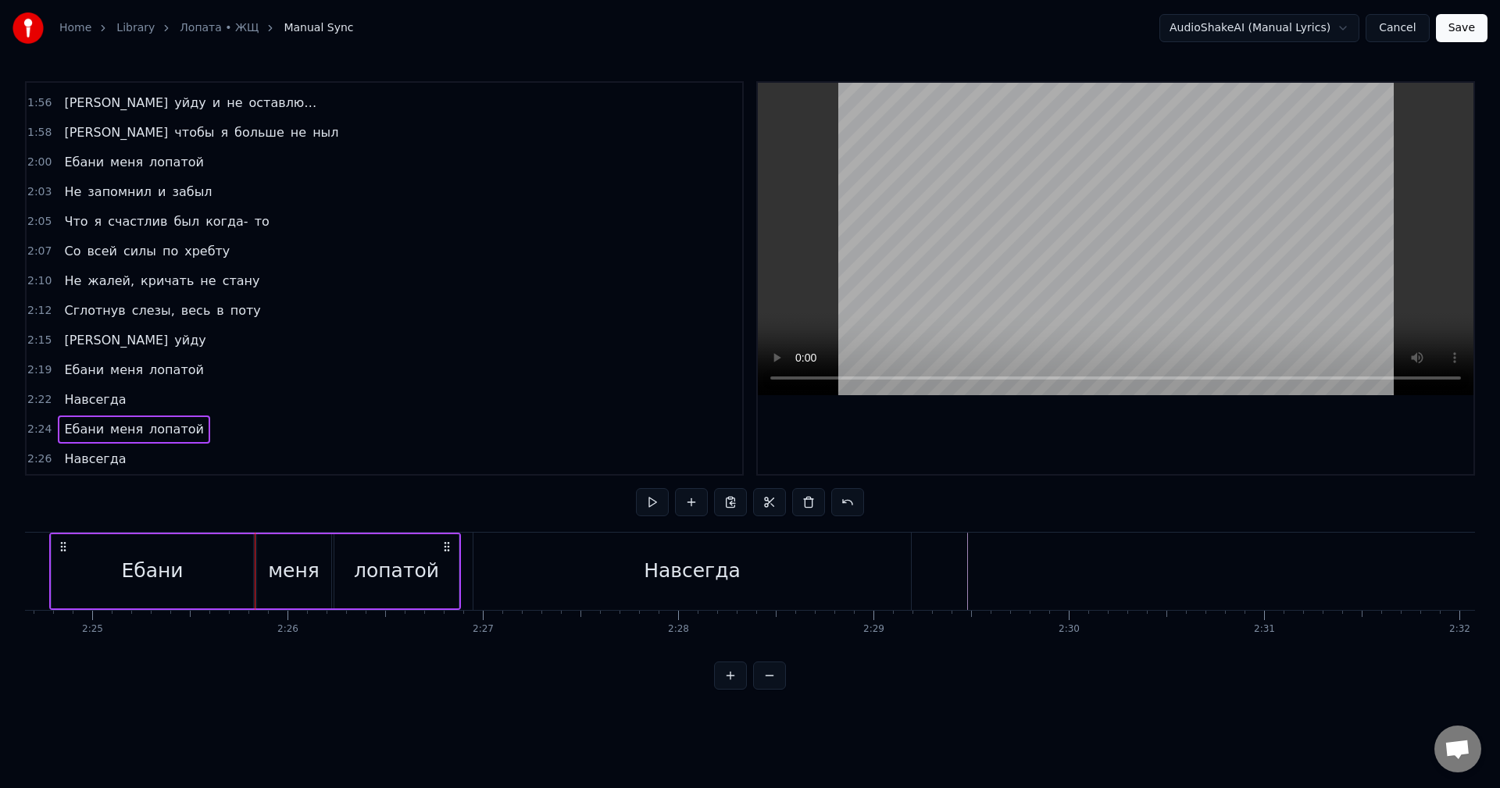
scroll to position [0, 28206]
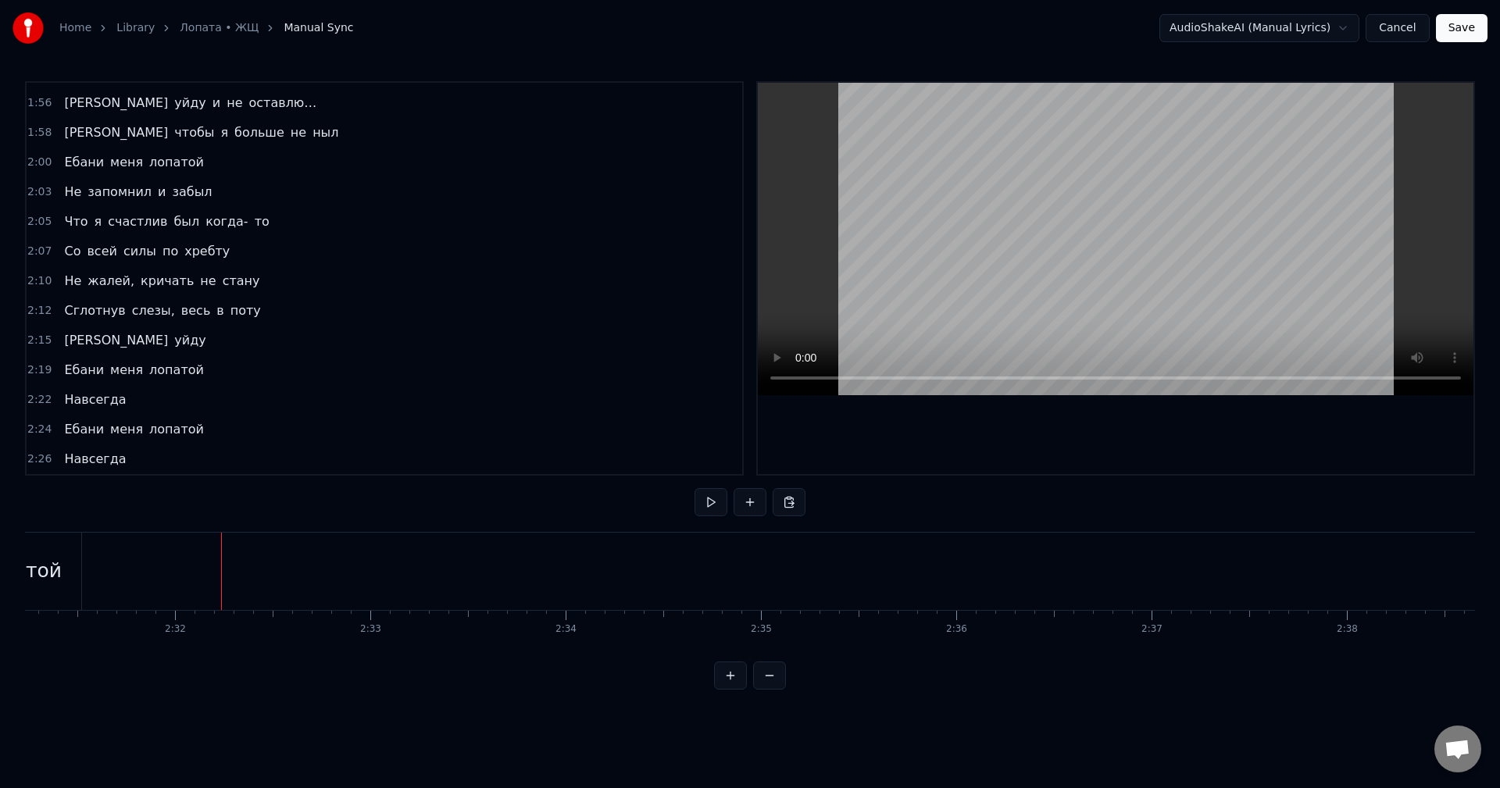
scroll to position [0, 29547]
click at [64, 578] on div "лопатой" at bounding box center [16, 571] width 124 height 77
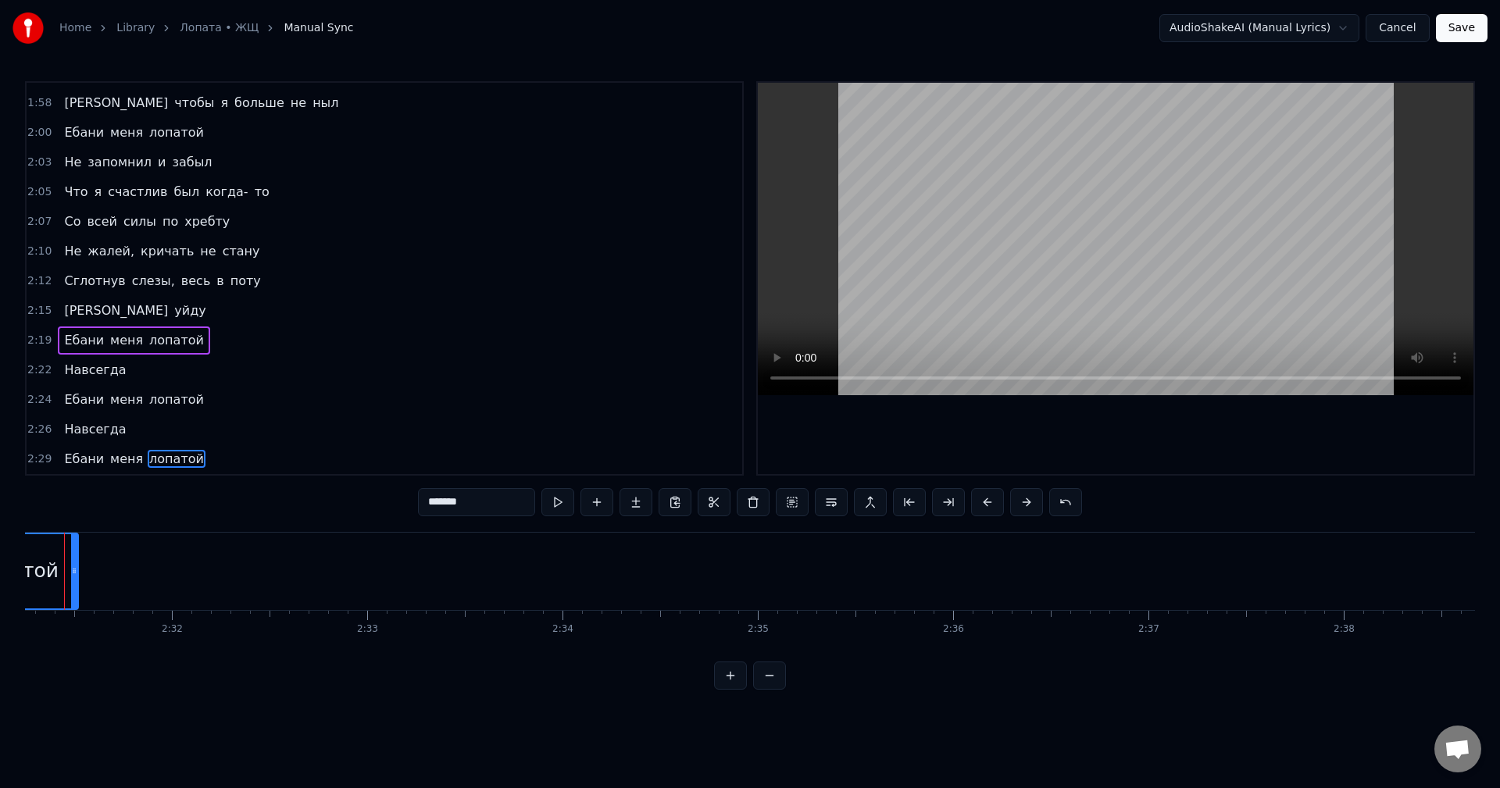
scroll to position [0, 29508]
drag, startPoint x: 114, startPoint y: 567, endPoint x: 123, endPoint y: 567, distance: 8.6
click at [123, 567] on icon at bounding box center [122, 571] width 6 height 13
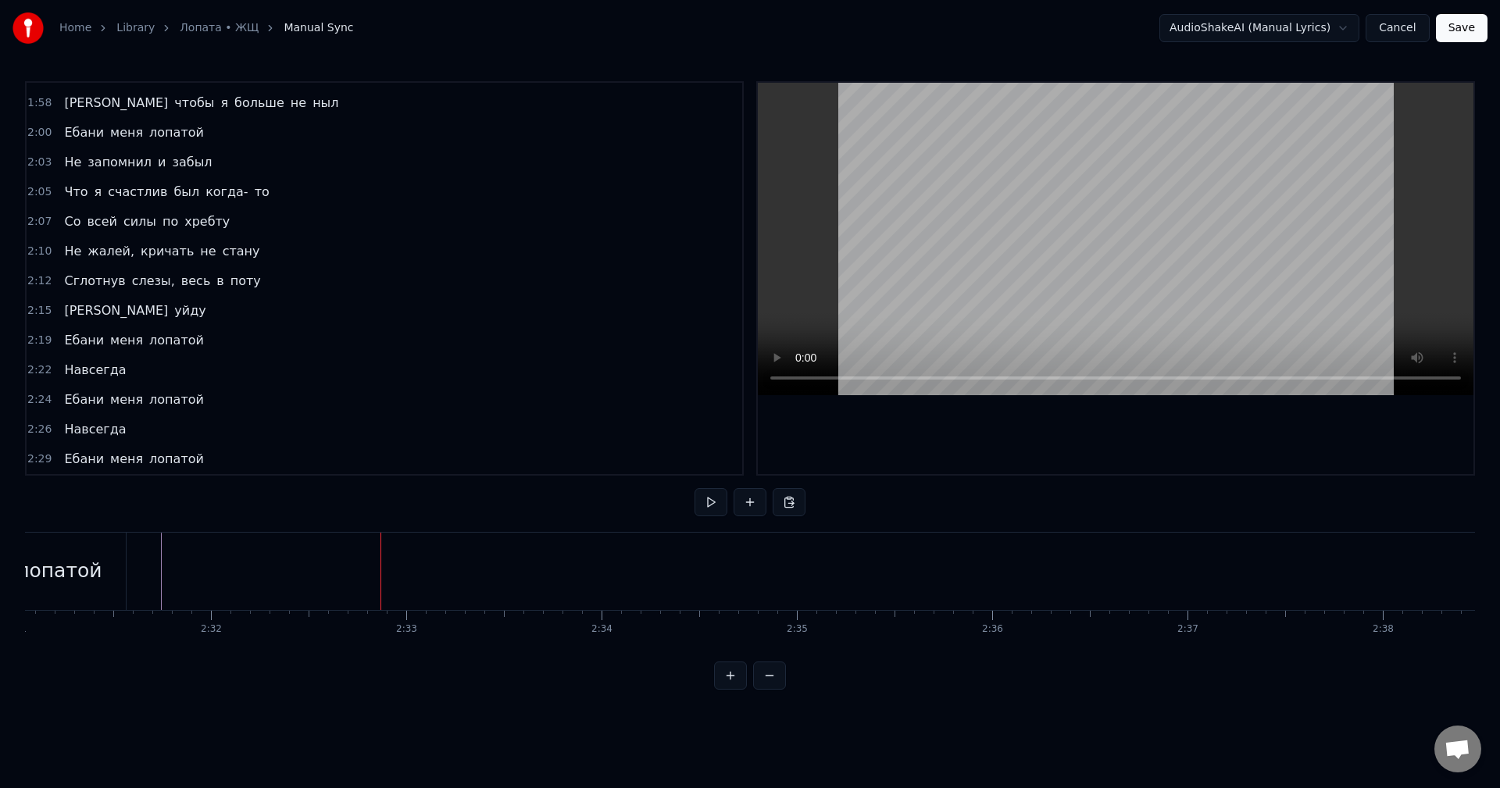
click at [113, 419] on div "Навсегда" at bounding box center [95, 430] width 74 height 28
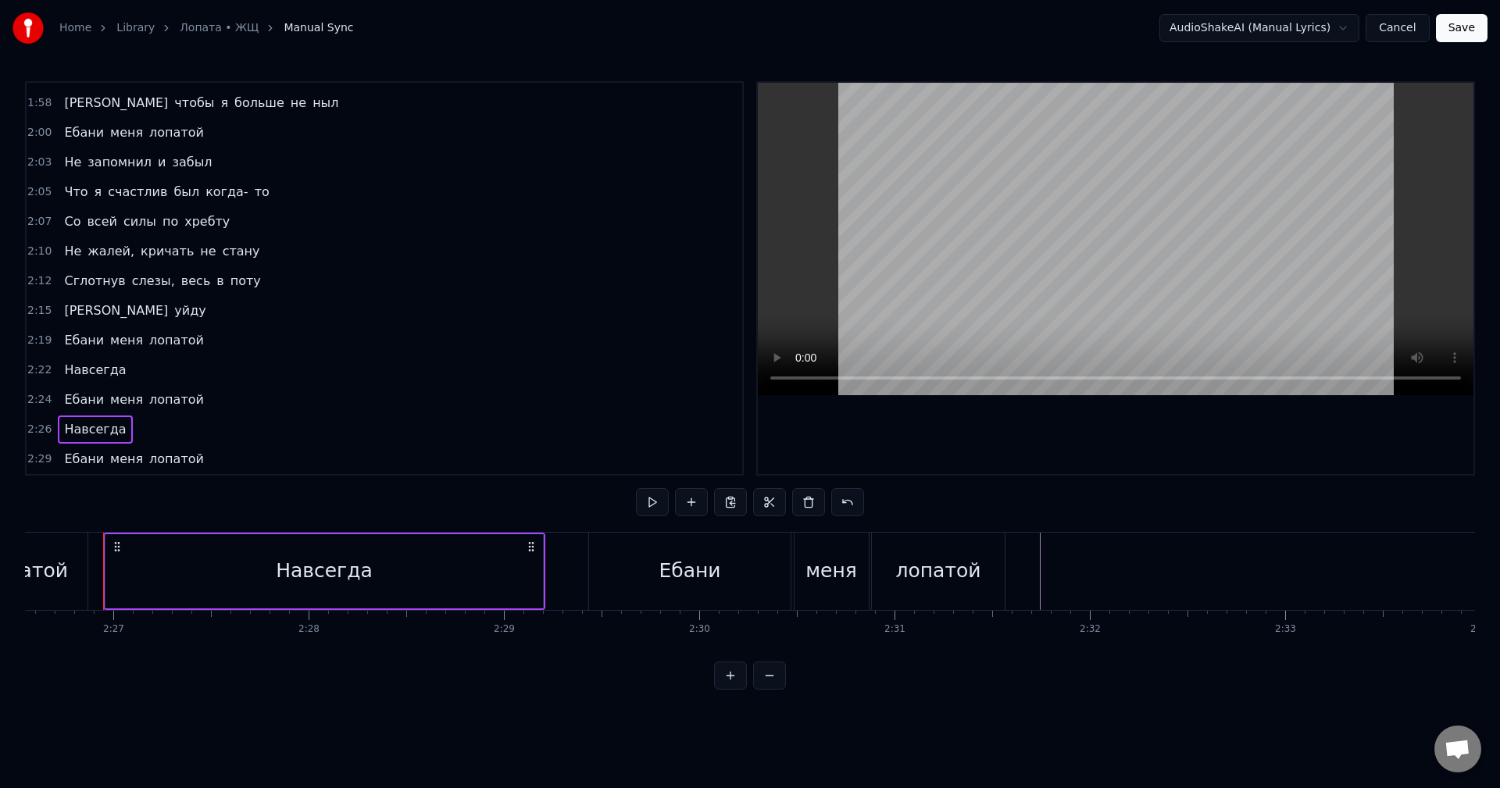
scroll to position [0, 28778]
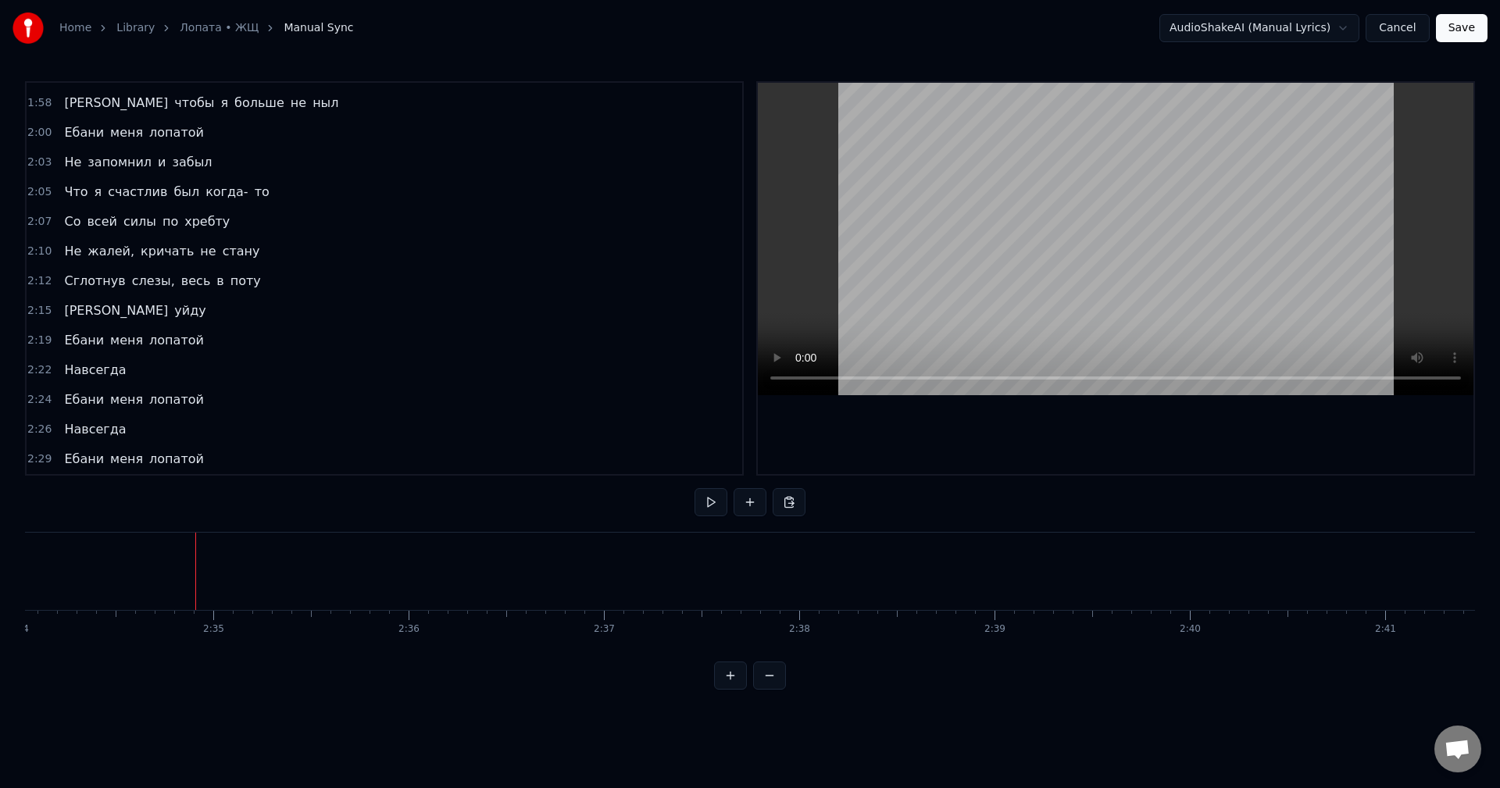
scroll to position [0, 30104]
click at [130, 446] on div "Ебани меня лопатой" at bounding box center [134, 459] width 152 height 28
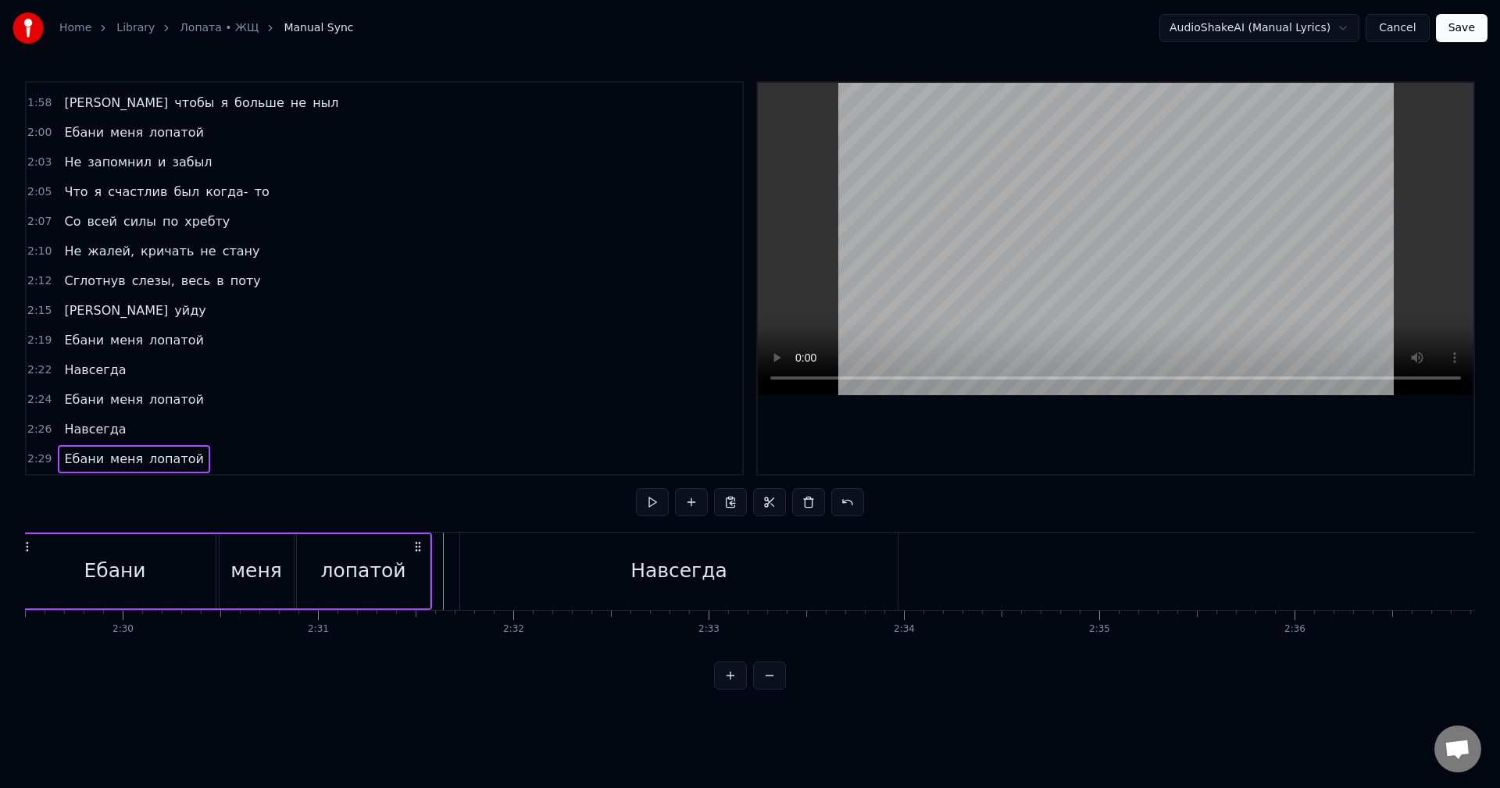
scroll to position [0, 29114]
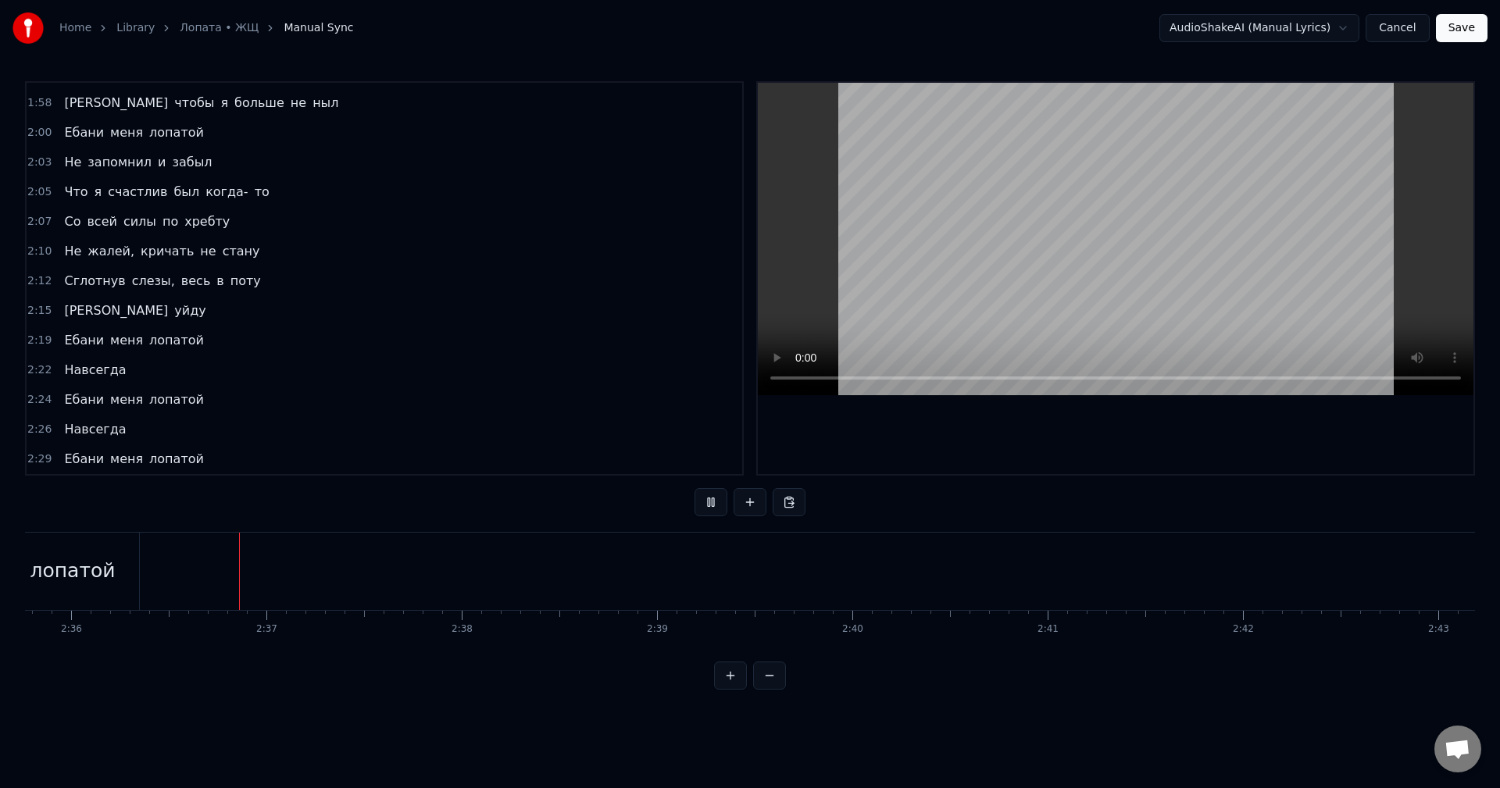
scroll to position [0, 30435]
click at [72, 561] on div "лопатой" at bounding box center [66, 571] width 85 height 30
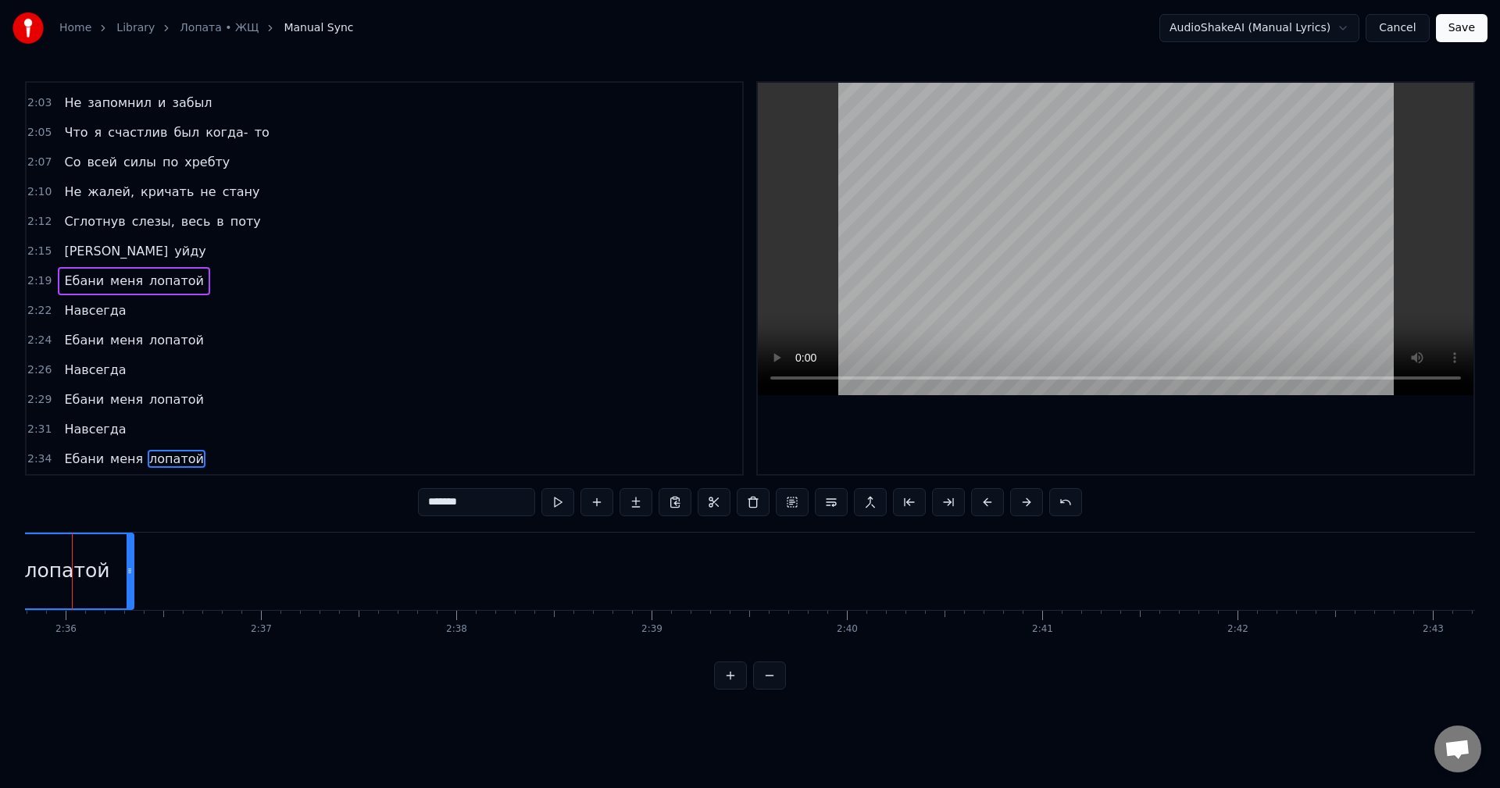
scroll to position [0, 30404]
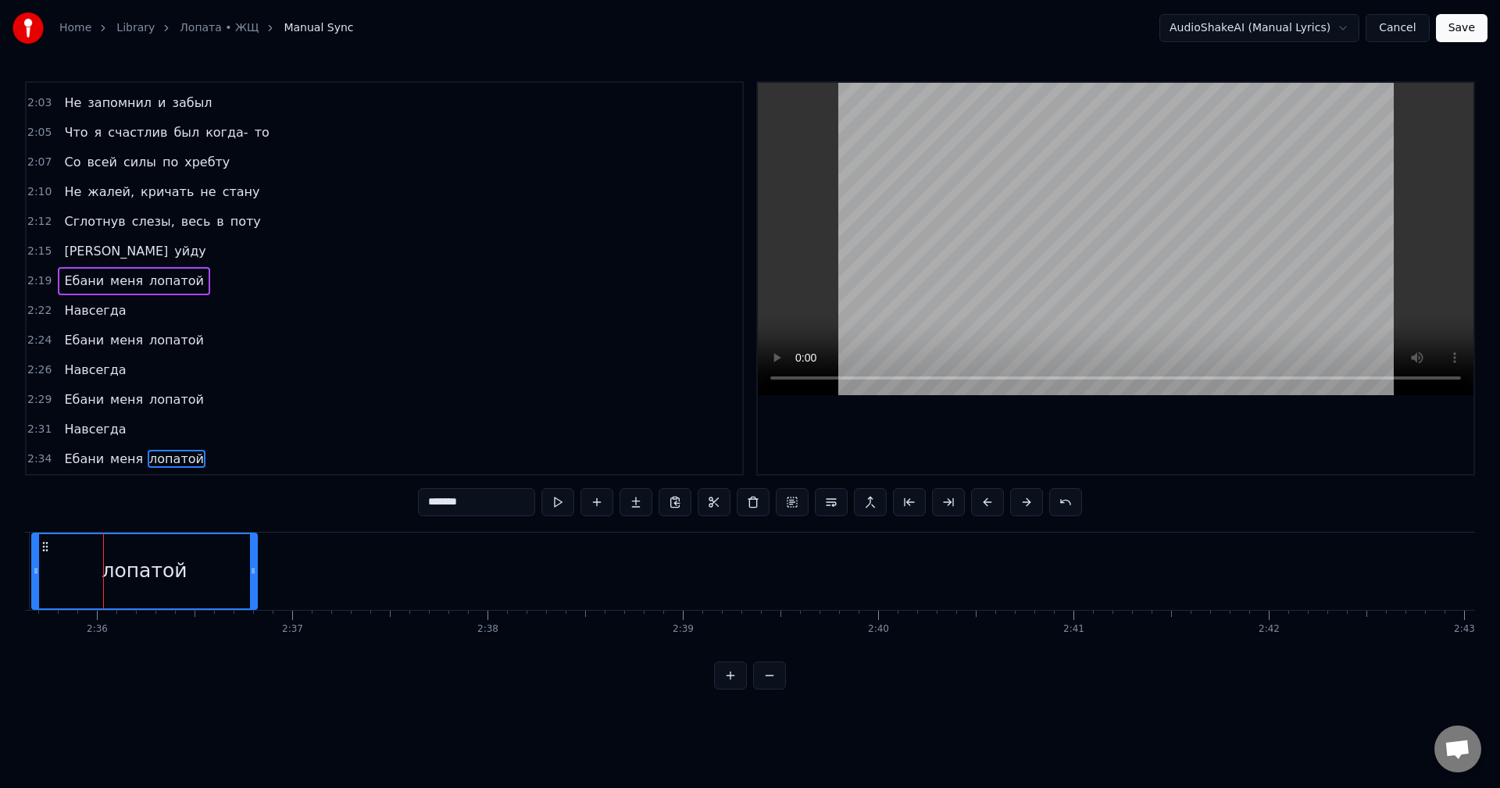
drag, startPoint x: 161, startPoint y: 568, endPoint x: 253, endPoint y: 576, distance: 92.5
click at [253, 576] on icon at bounding box center [253, 571] width 6 height 13
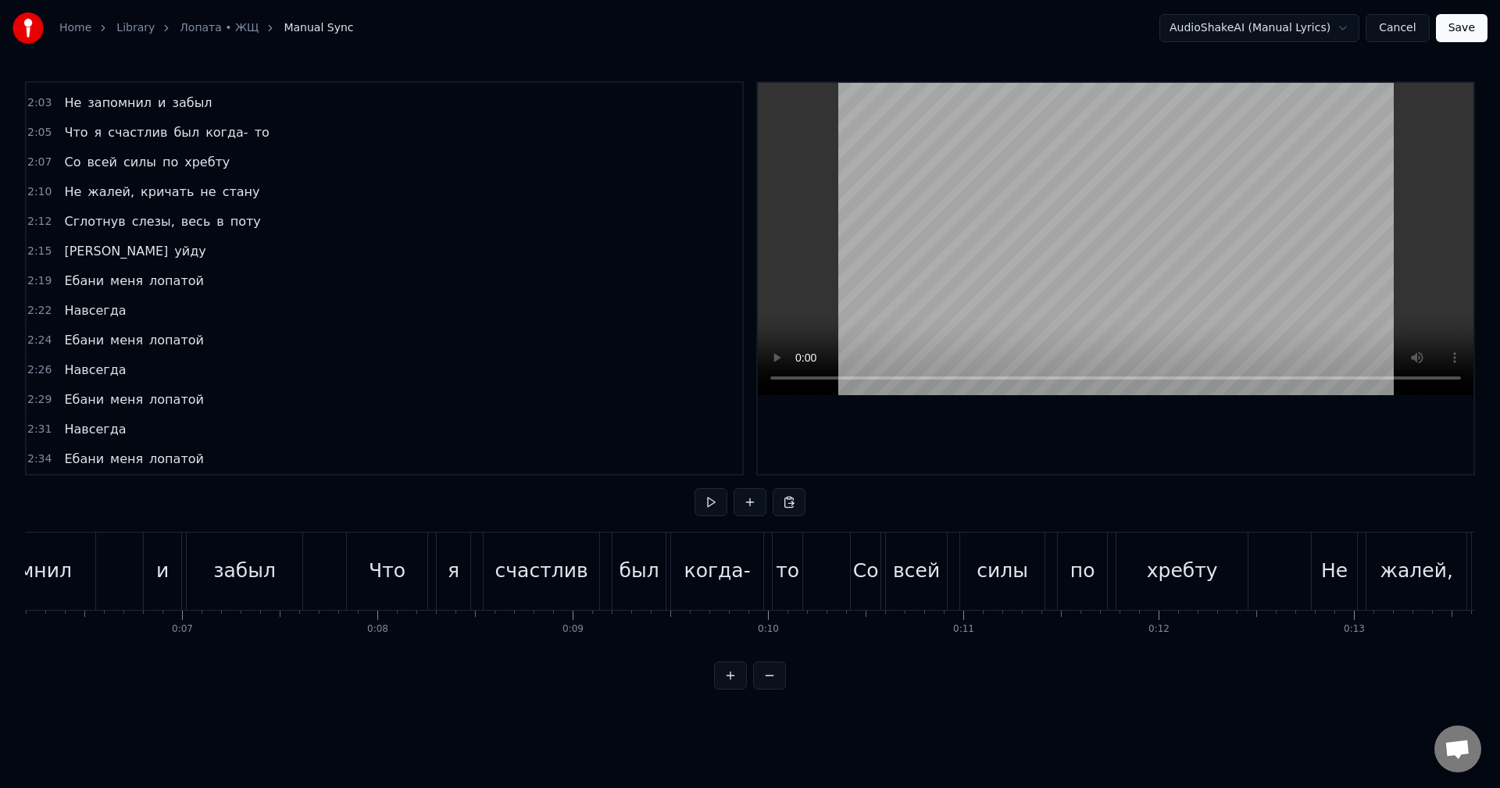
scroll to position [0, 0]
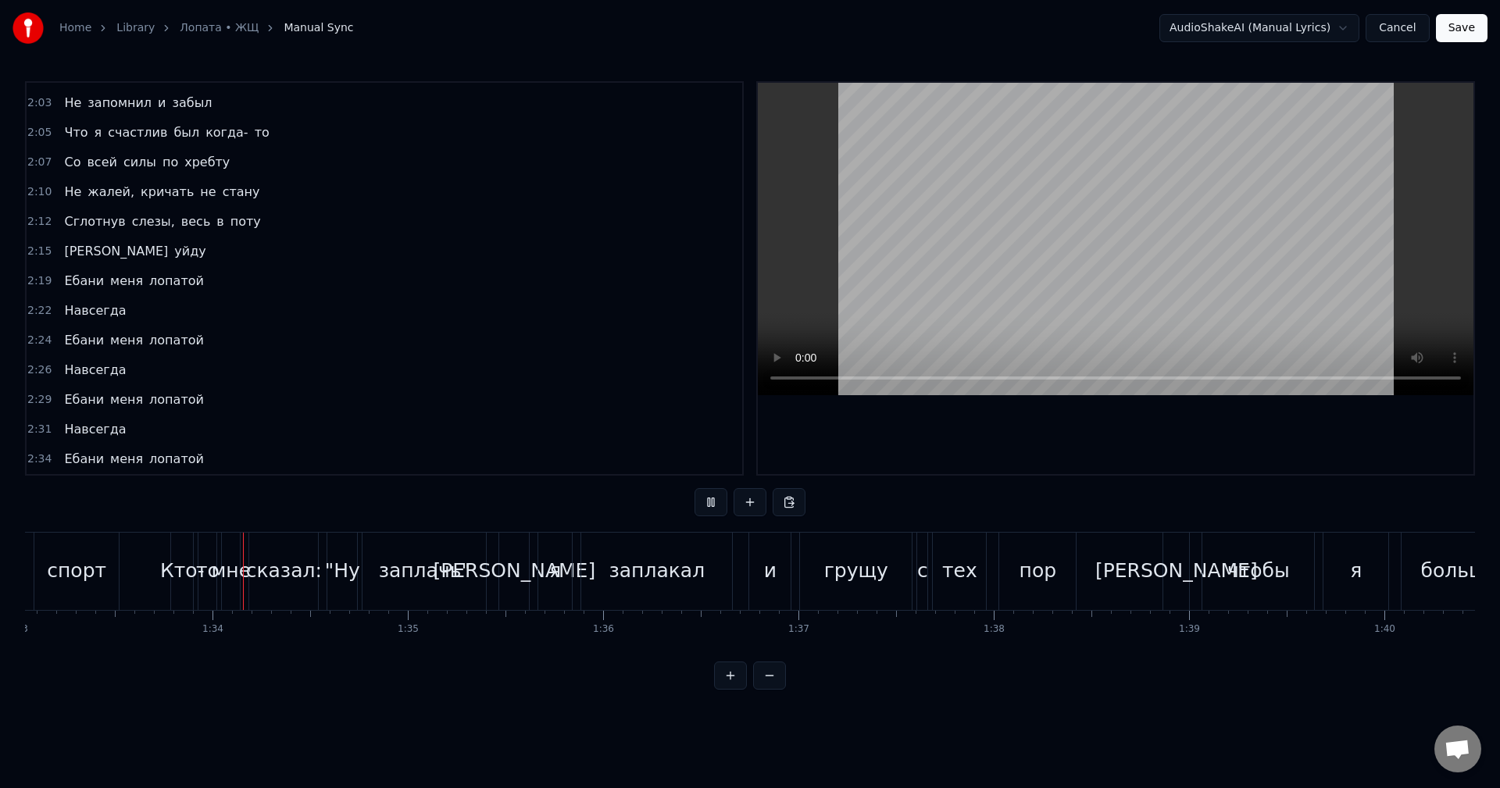
scroll to position [0, 18177]
click at [346, 567] on div ""Ну" at bounding box center [341, 571] width 35 height 30
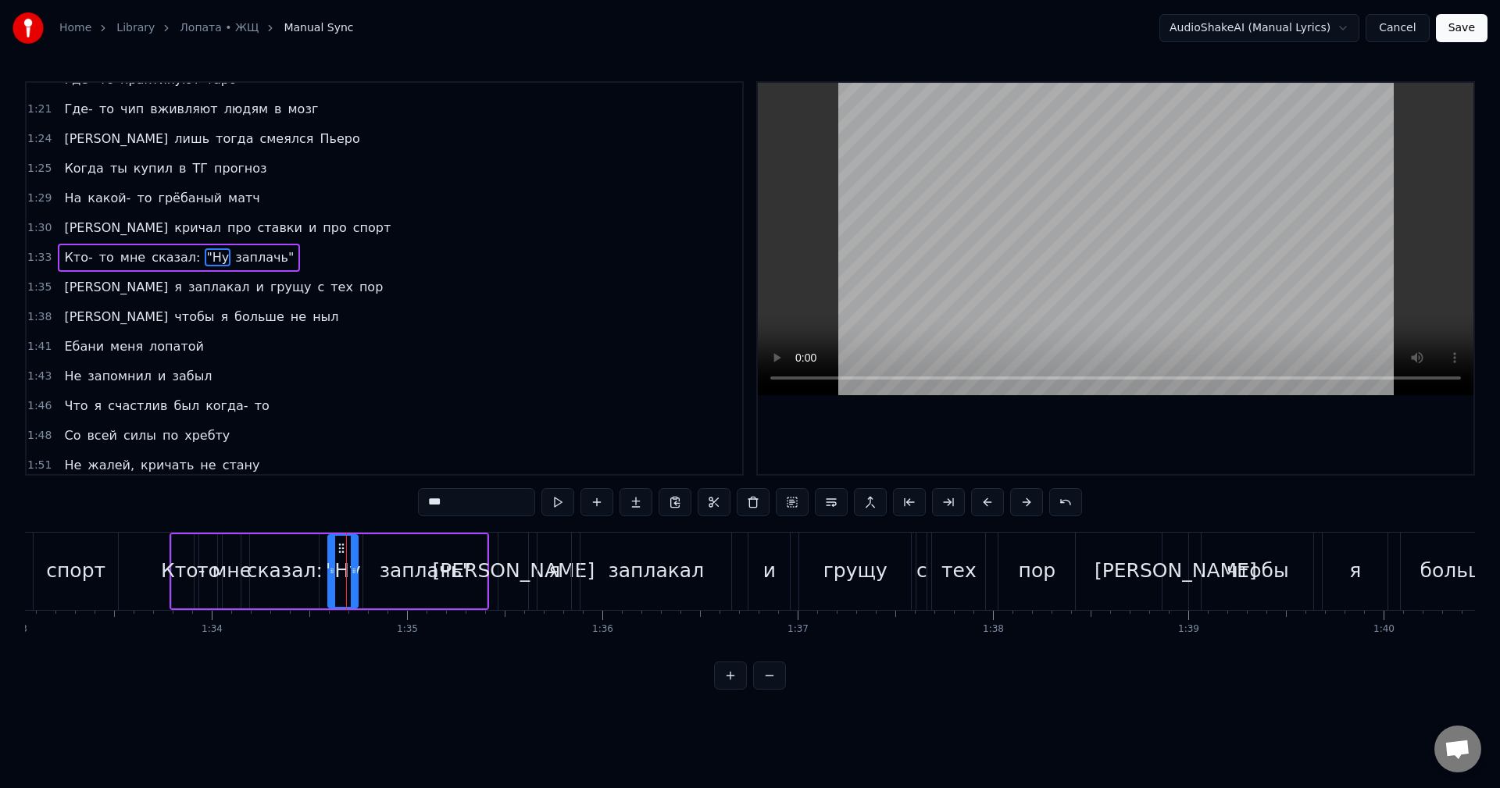
scroll to position [799, 0]
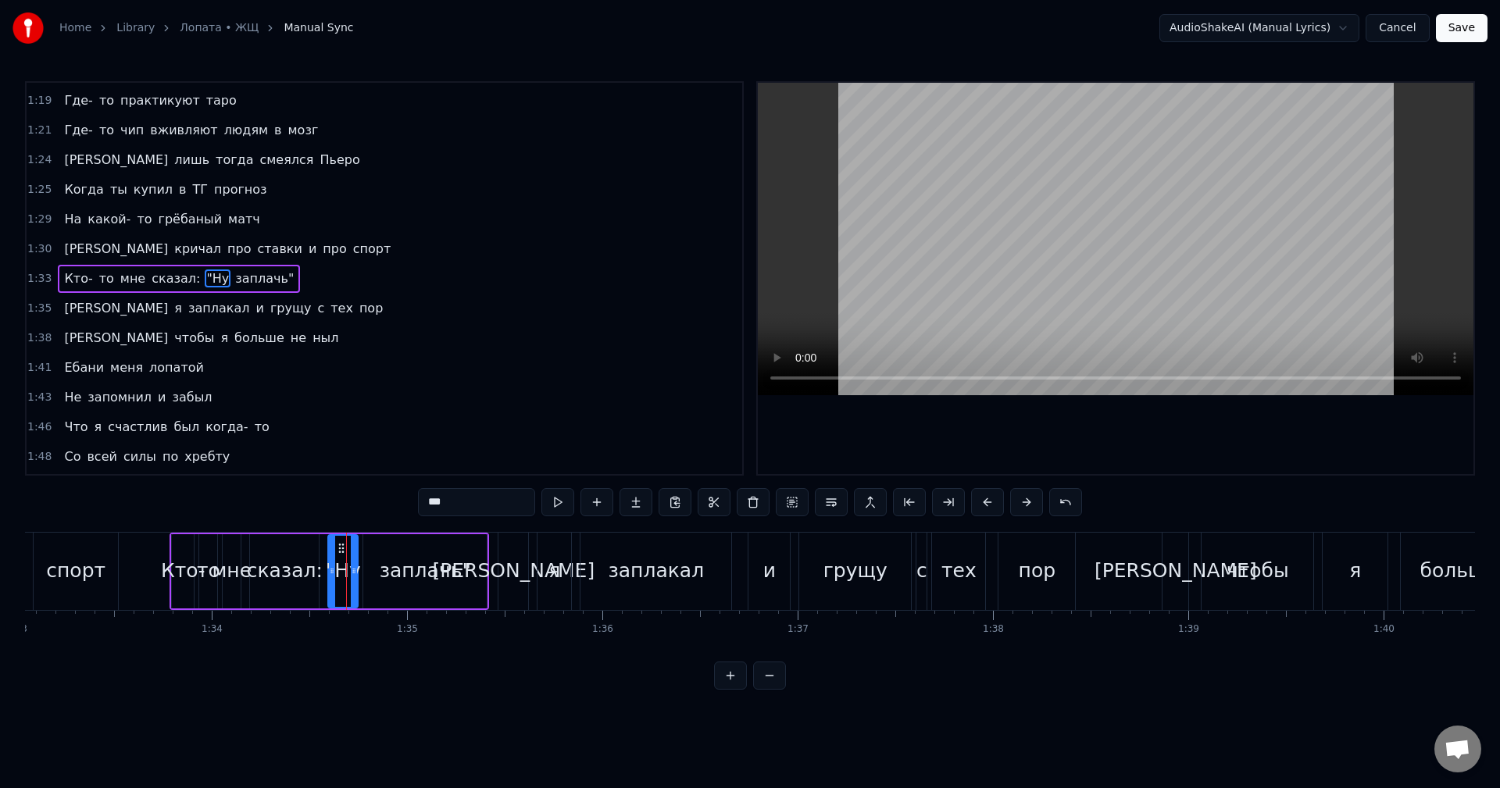
click at [434, 503] on input "***" at bounding box center [476, 502] width 117 height 28
click at [470, 586] on div "заплачь"" at bounding box center [424, 571] width 123 height 74
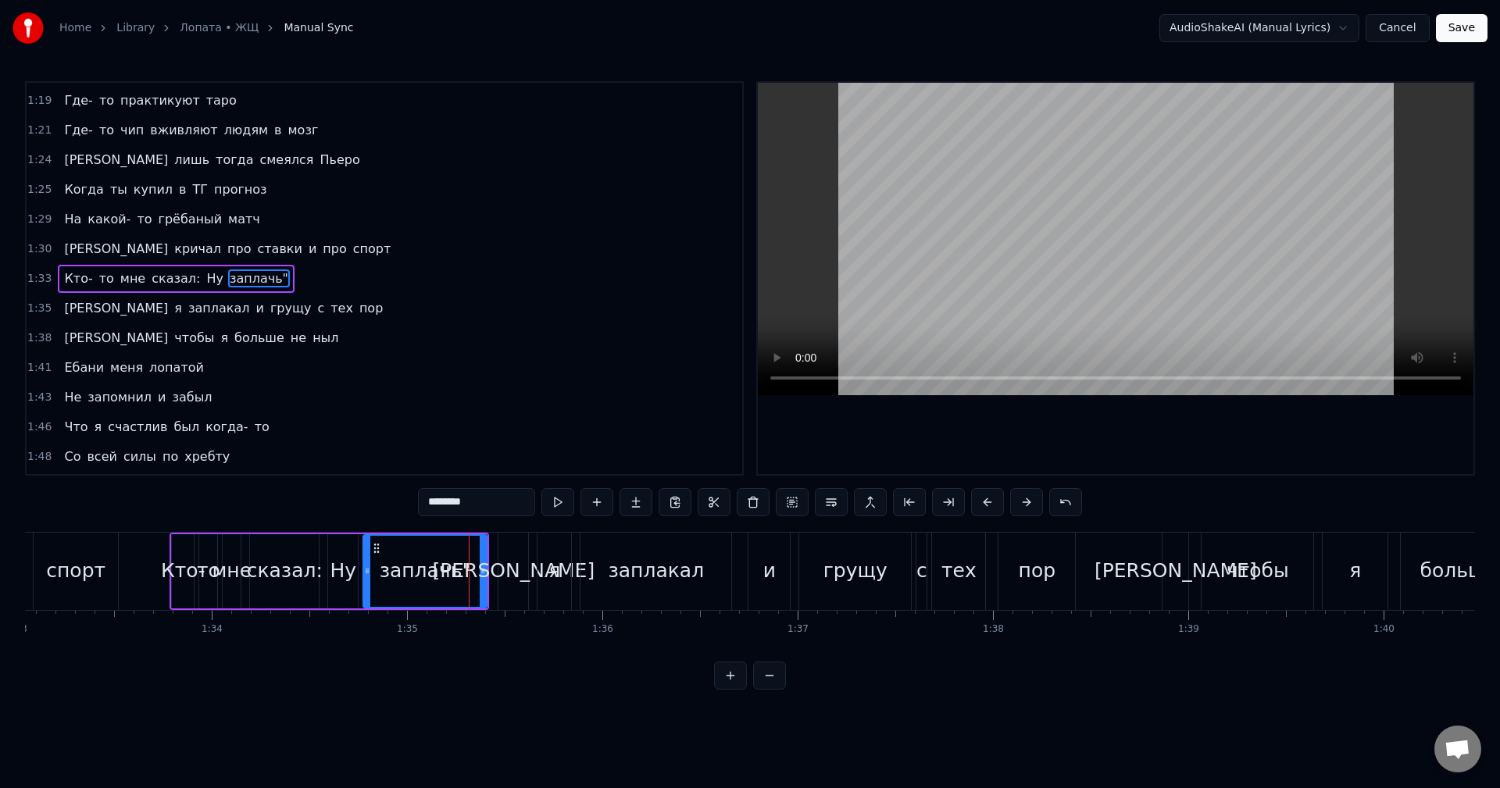
click at [484, 500] on input "********" at bounding box center [476, 502] width 117 height 28
type input "*******"
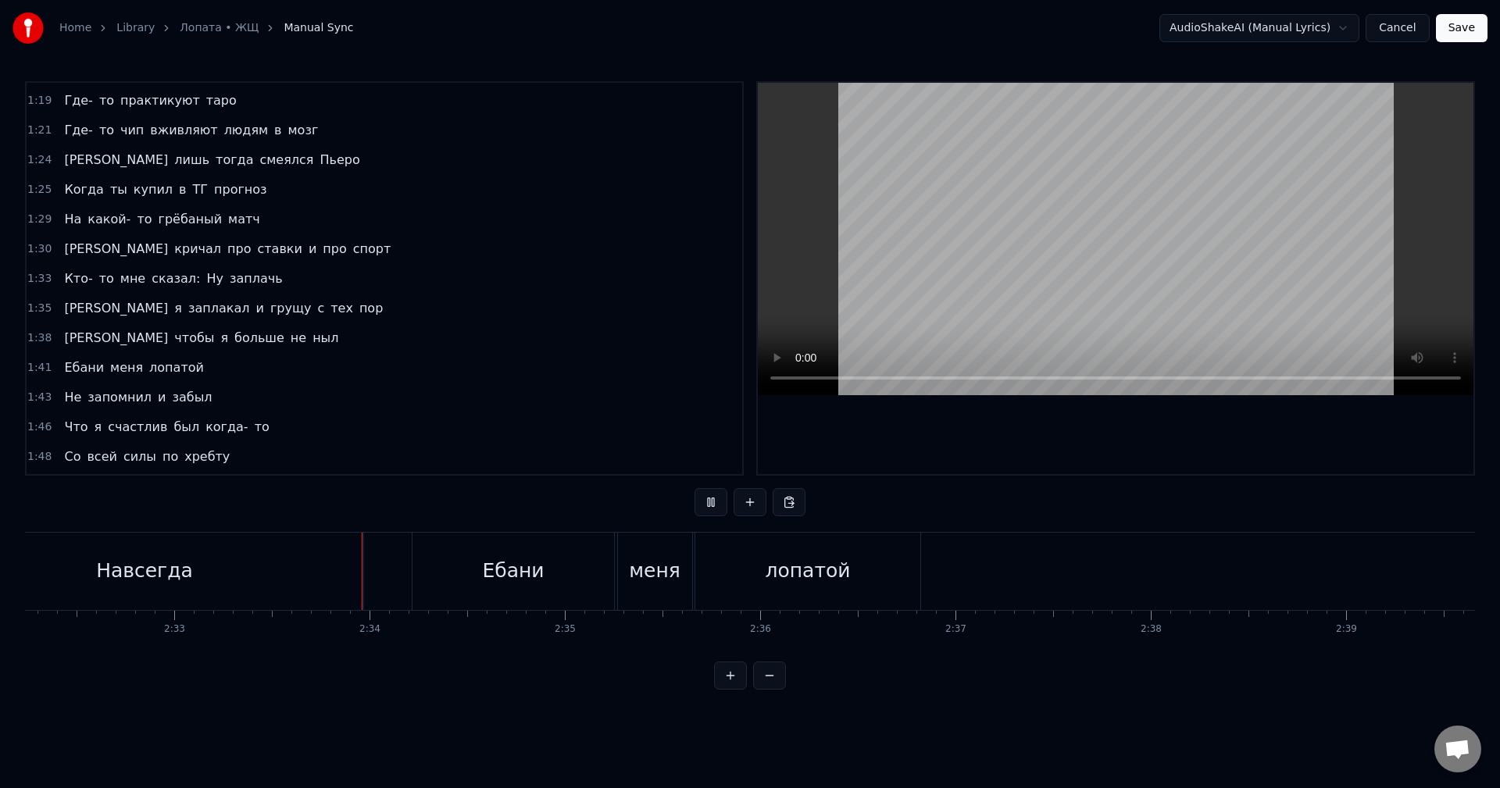
scroll to position [0, 29887]
click at [1465, 30] on button "Save" at bounding box center [1462, 28] width 52 height 28
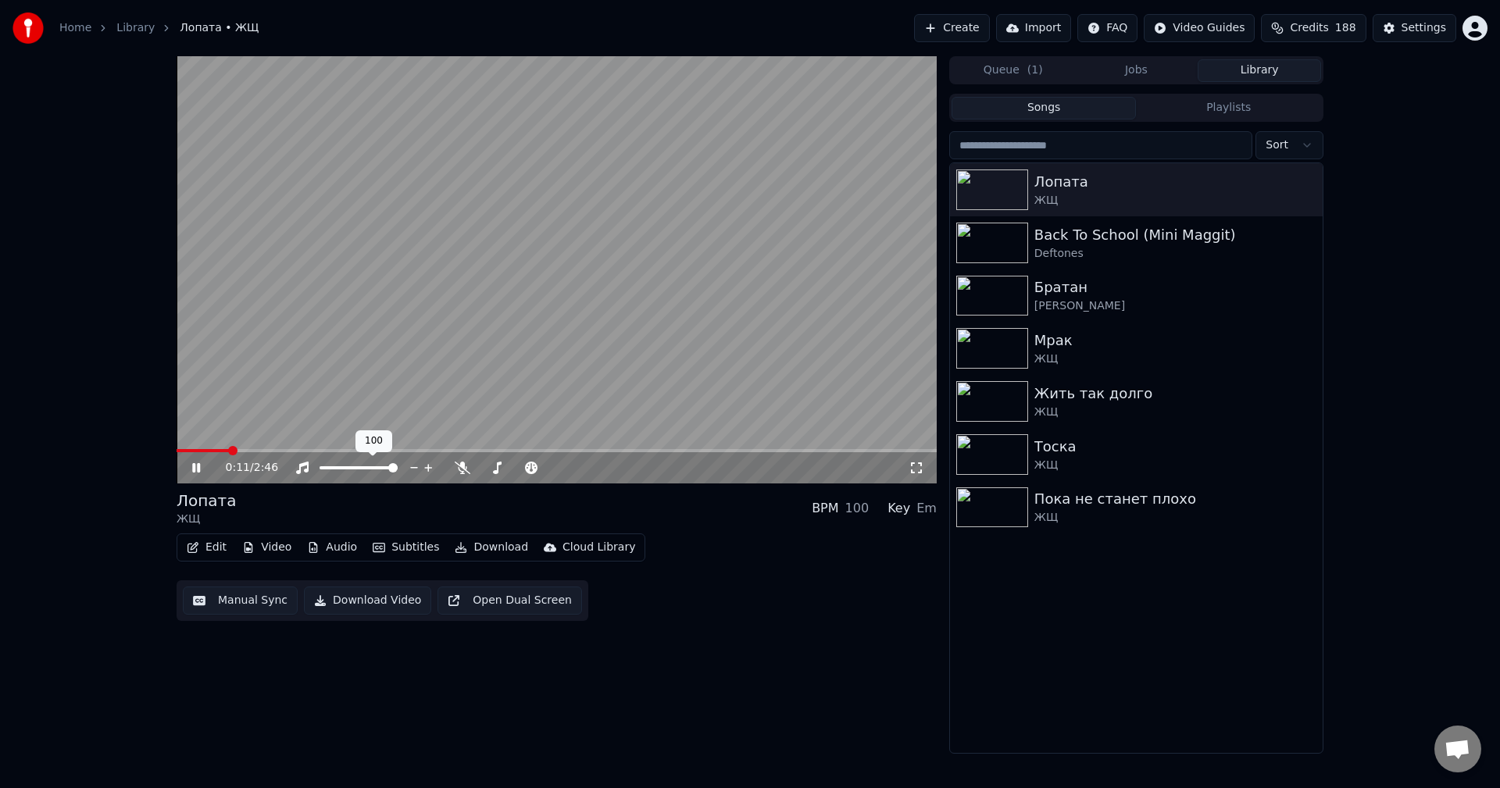
click at [473, 461] on div "0:11 / 2:46" at bounding box center [557, 467] width 760 height 31
click at [466, 466] on icon at bounding box center [463, 468] width 16 height 13
click at [466, 467] on icon at bounding box center [463, 468] width 16 height 13
click at [195, 471] on icon at bounding box center [196, 467] width 8 height 9
click at [827, 448] on video at bounding box center [557, 269] width 760 height 427
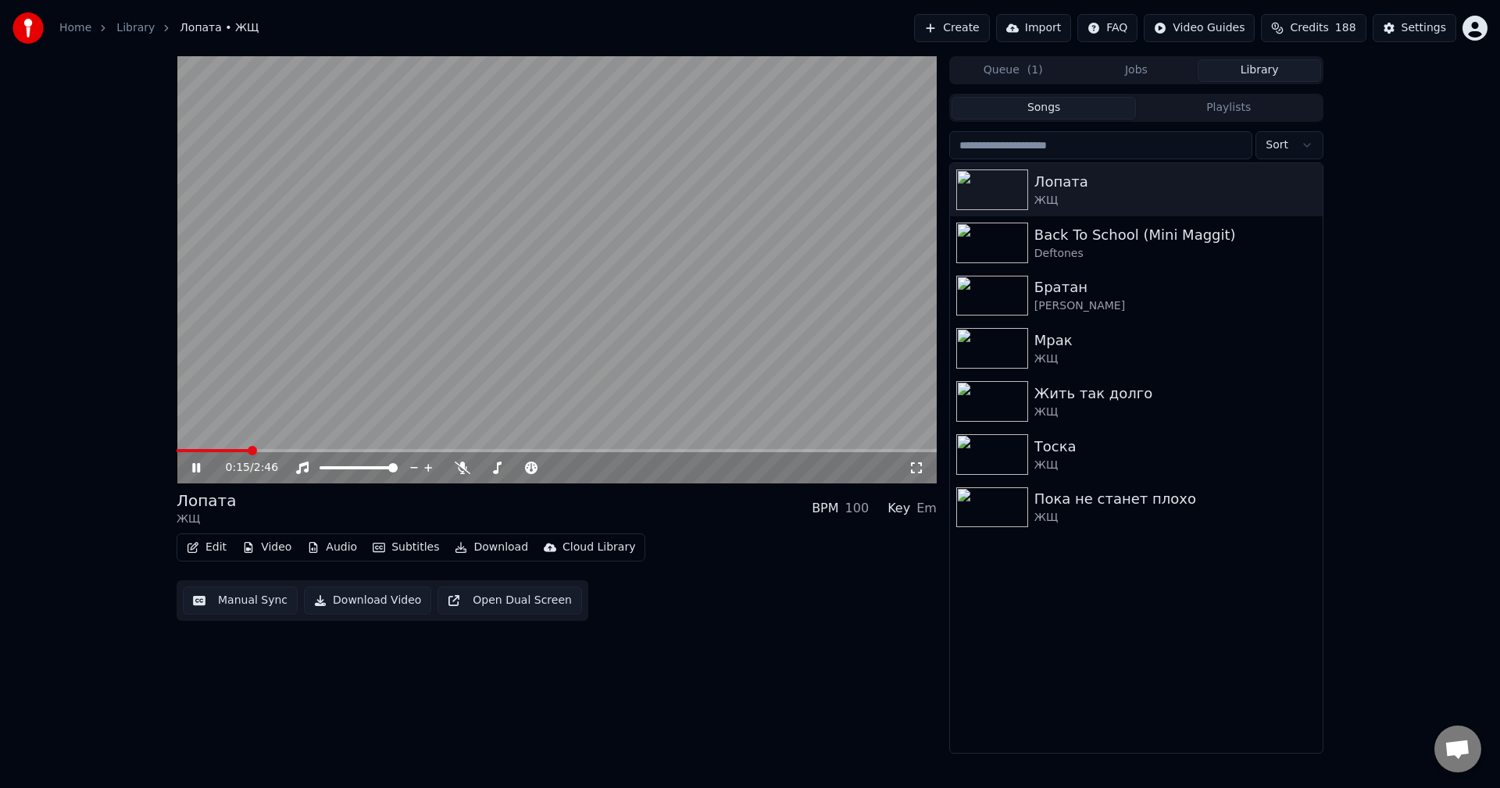
click at [827, 453] on div "0:15 / 2:46" at bounding box center [557, 467] width 760 height 31
click at [836, 449] on span at bounding box center [557, 450] width 760 height 3
click at [758, 452] on span at bounding box center [467, 450] width 581 height 3
click at [675, 452] on span at bounding box center [468, 450] width 583 height 3
click at [576, 452] on span at bounding box center [428, 450] width 502 height 3
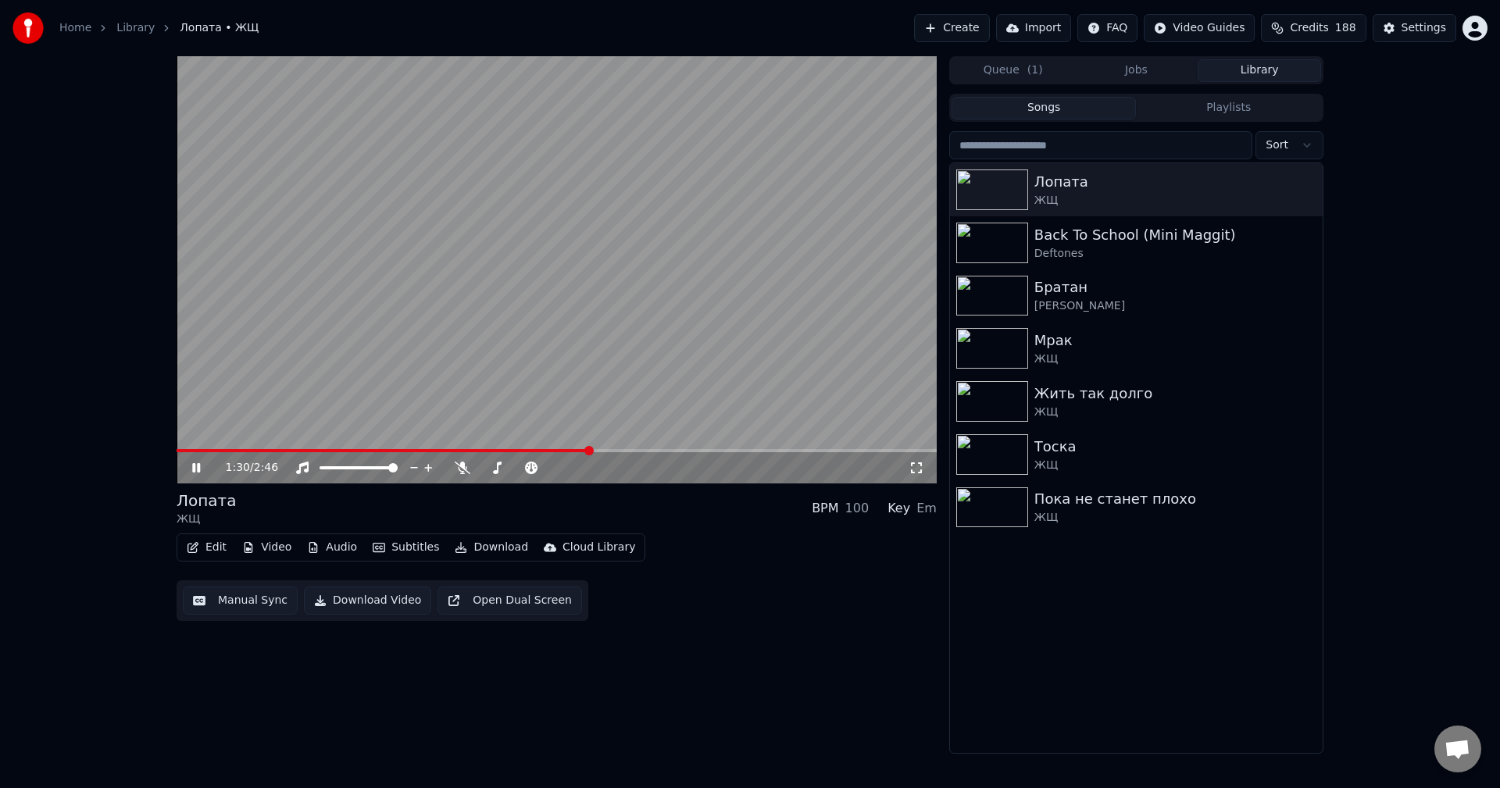
click at [426, 449] on video at bounding box center [557, 269] width 760 height 427
click at [425, 450] on span at bounding box center [384, 450] width 414 height 3
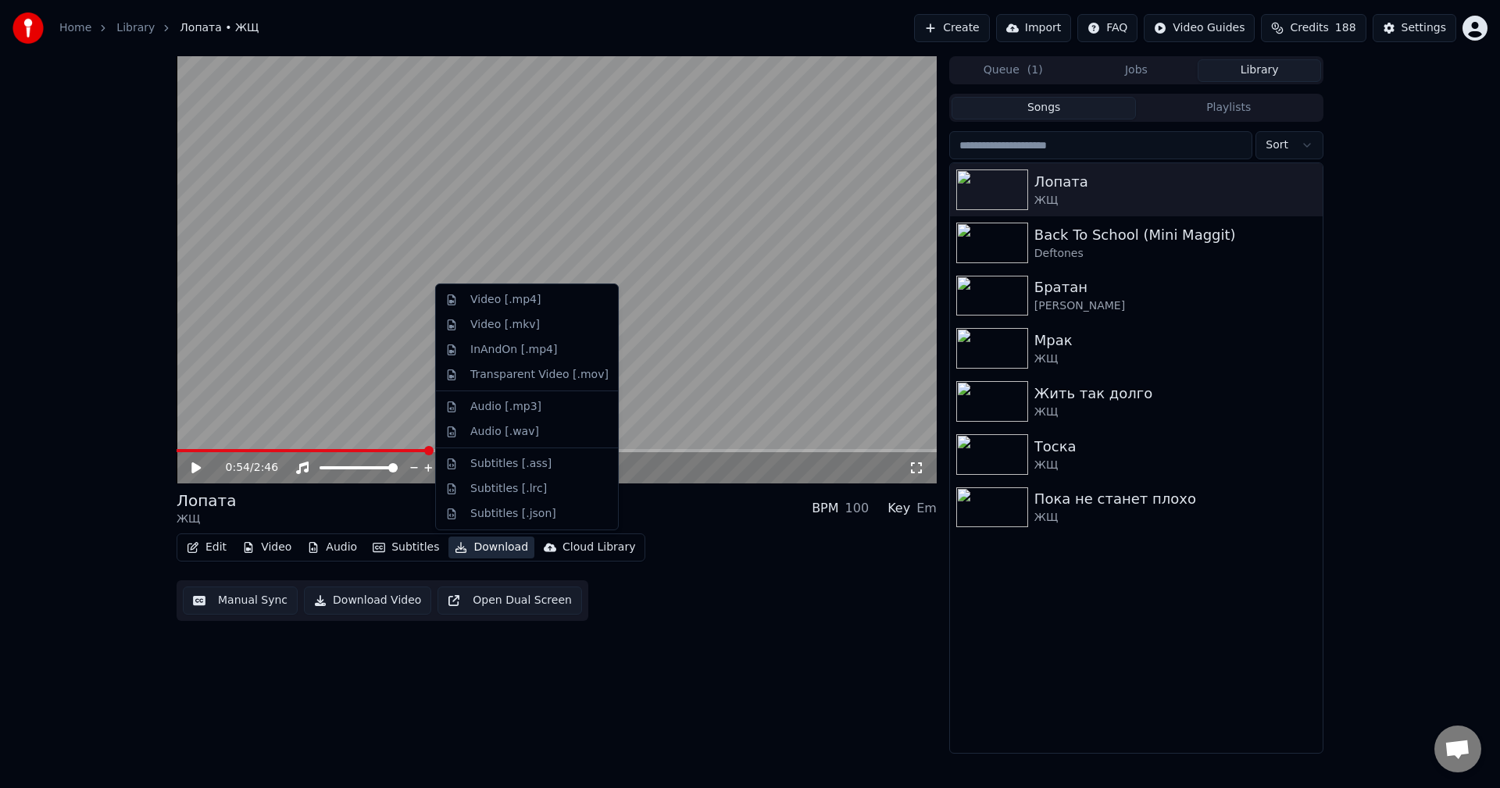
click at [475, 546] on button "Download" at bounding box center [492, 548] width 86 height 22
click at [529, 372] on div "Transparent Video [.mov]" at bounding box center [539, 375] width 138 height 16
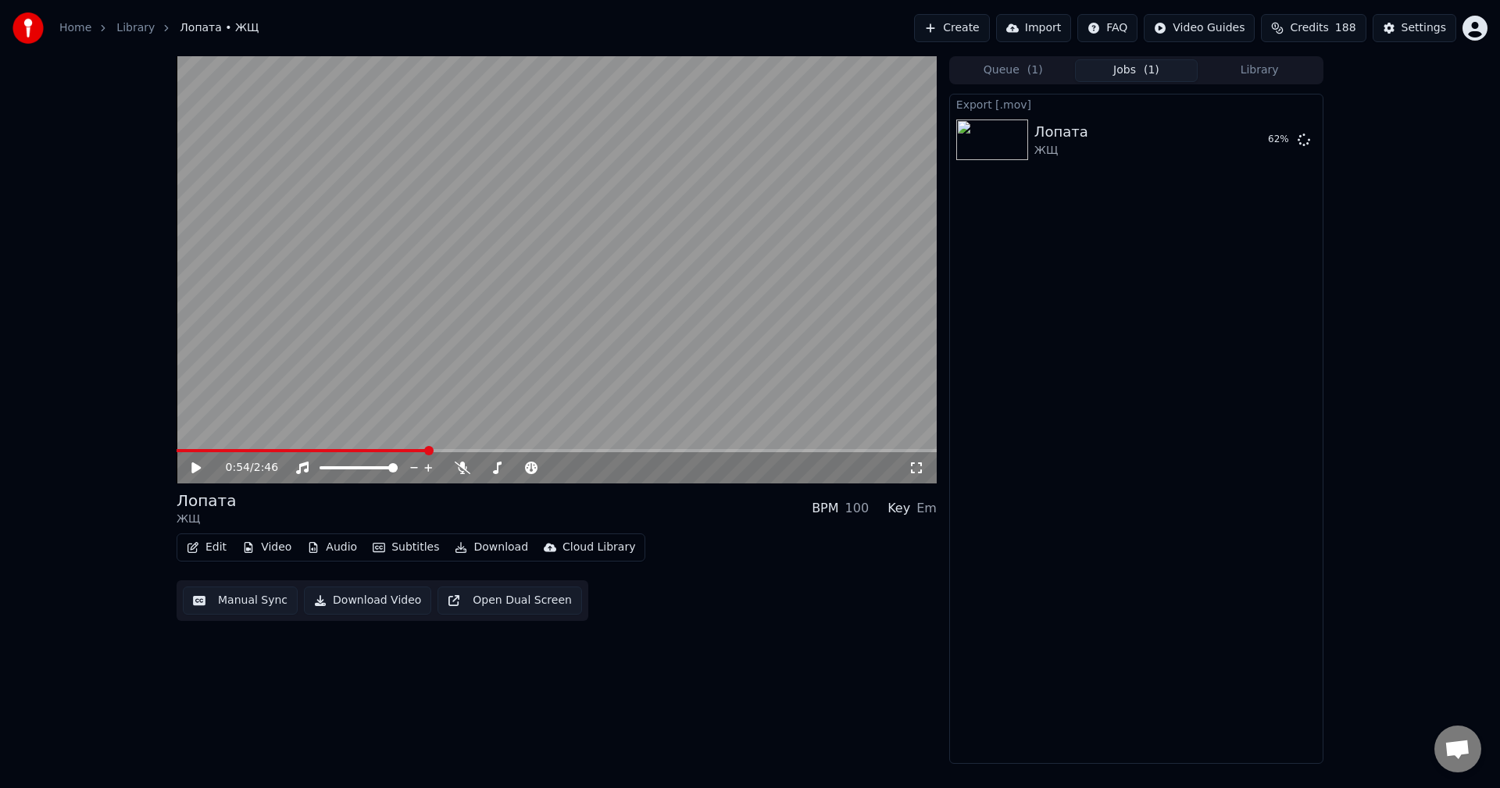
click at [1199, 294] on div "Export [.mov] Лопата ЖЩ 62 %" at bounding box center [1136, 429] width 374 height 670
click at [1276, 151] on button "Show" at bounding box center [1263, 140] width 56 height 28
click at [690, 730] on div "0:54 / 2:46 Лопата ЖЩ BPM 100 Key Em Edit Video Audio Subtitles Download Cloud …" at bounding box center [557, 410] width 760 height 708
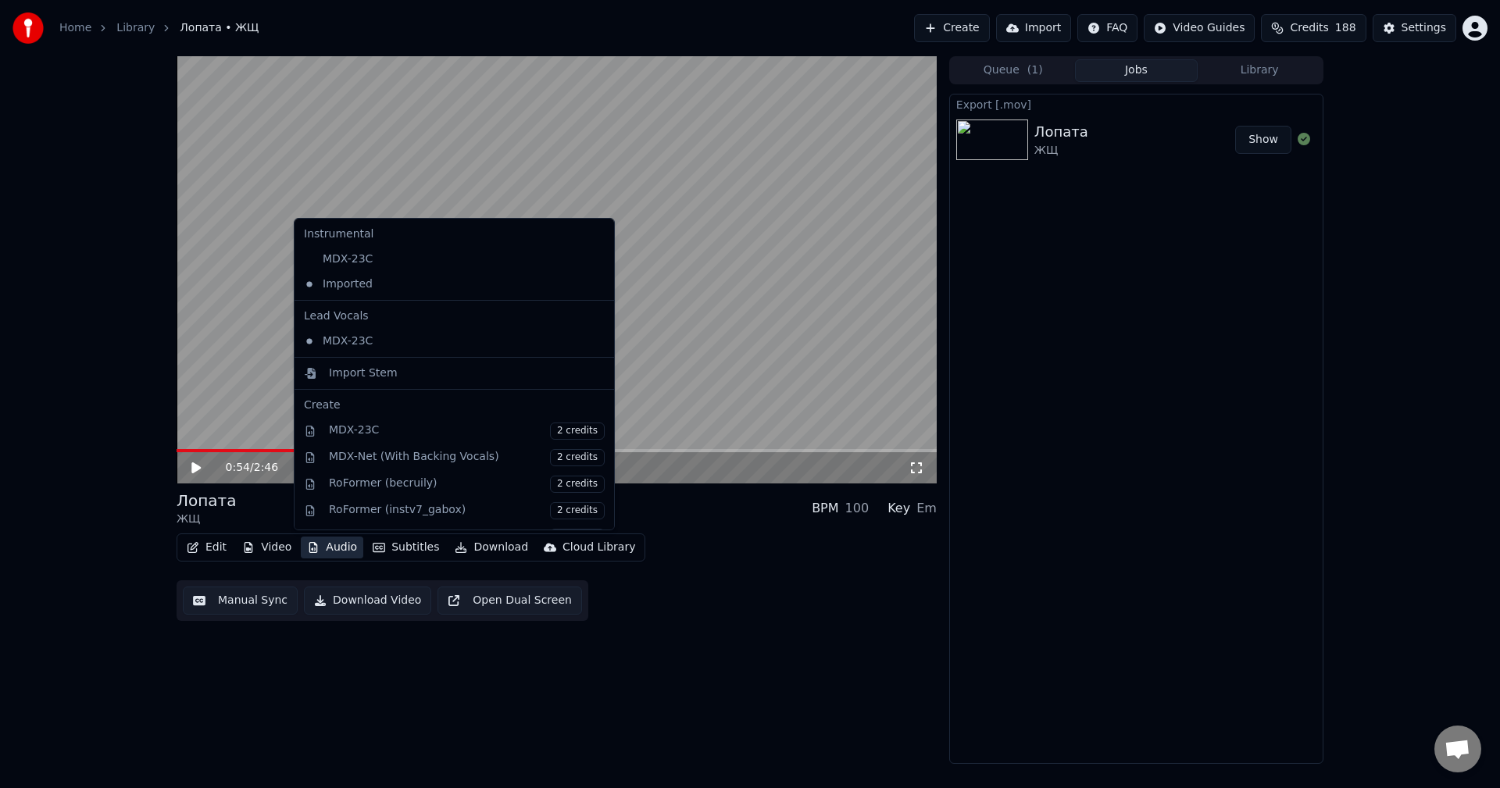
click at [328, 549] on button "Audio" at bounding box center [332, 548] width 63 height 22
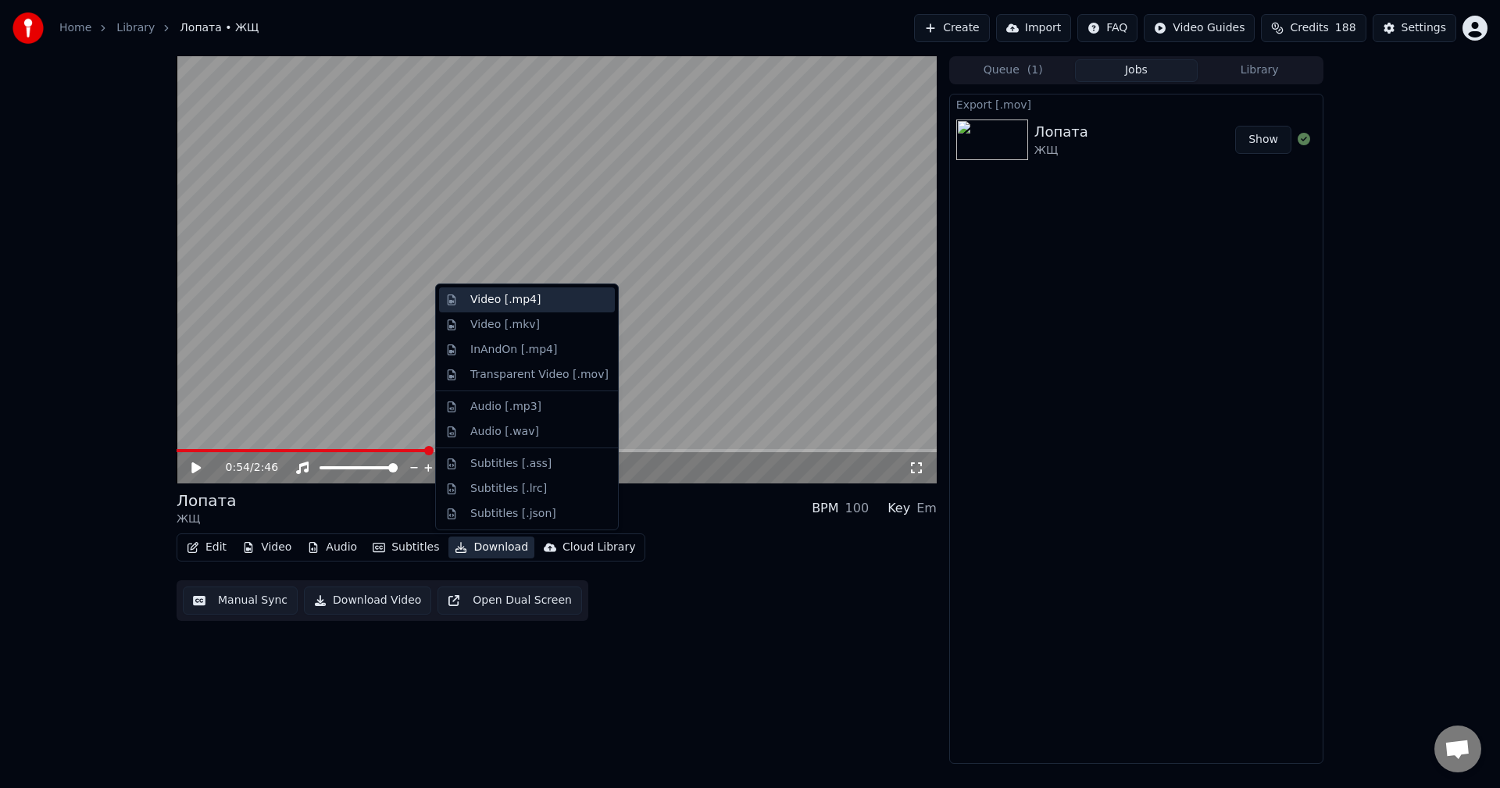
click at [523, 308] on div "Video [.mp4]" at bounding box center [527, 300] width 176 height 25
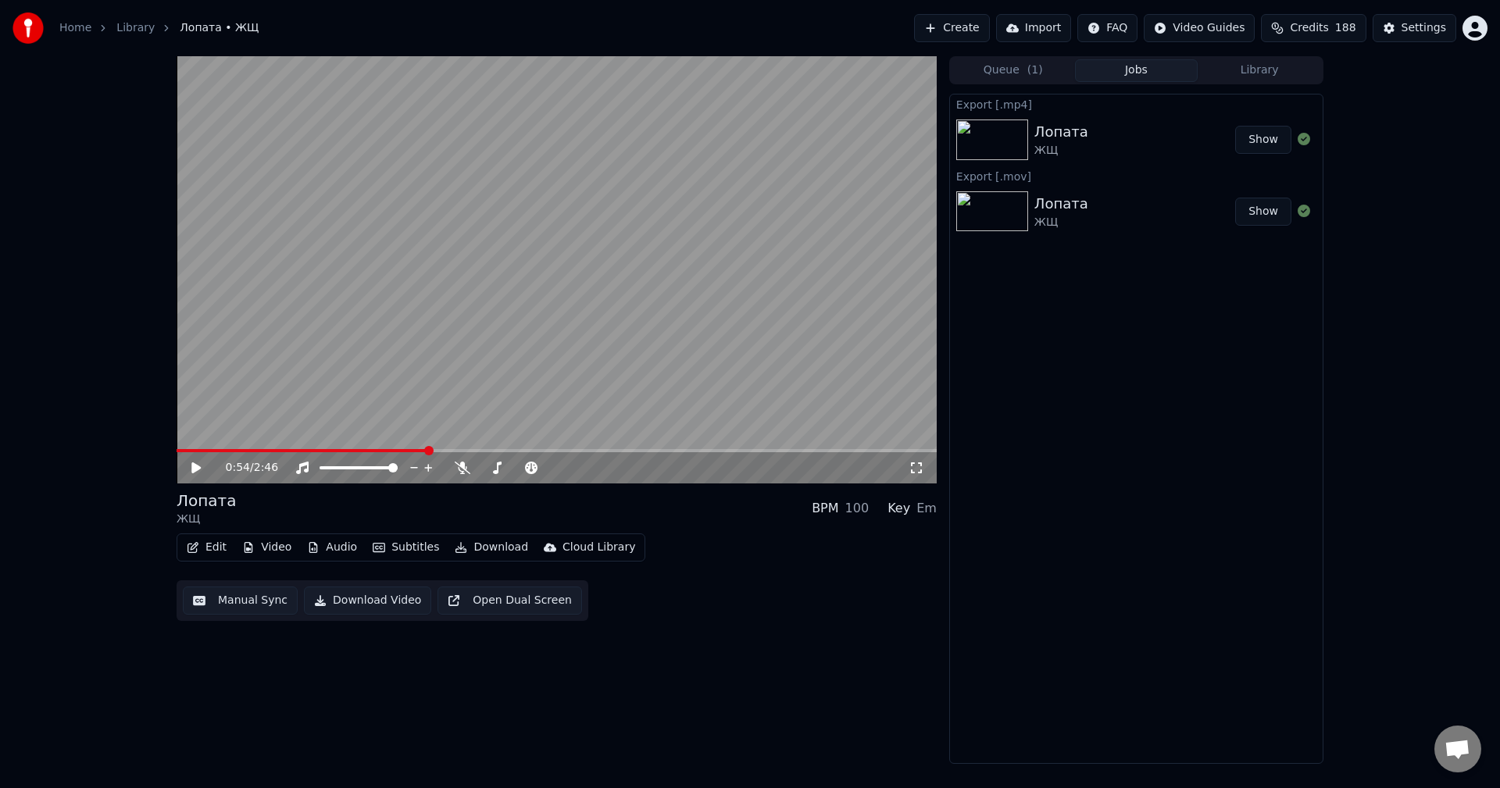
click at [1264, 147] on button "Show" at bounding box center [1263, 140] width 56 height 28
